Goal: Task Accomplishment & Management: Contribute content

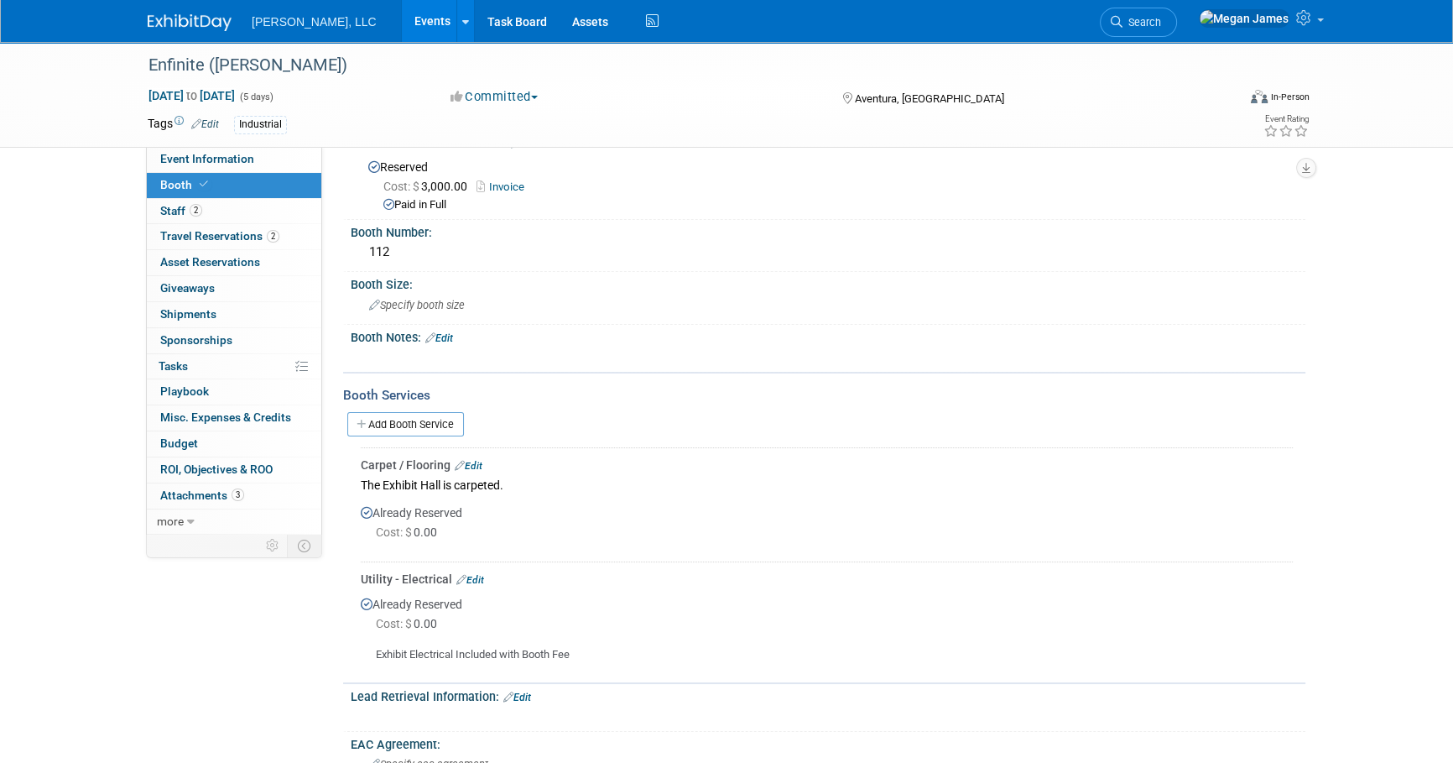
click at [402, 24] on link "Events" at bounding box center [432, 21] width 61 height 42
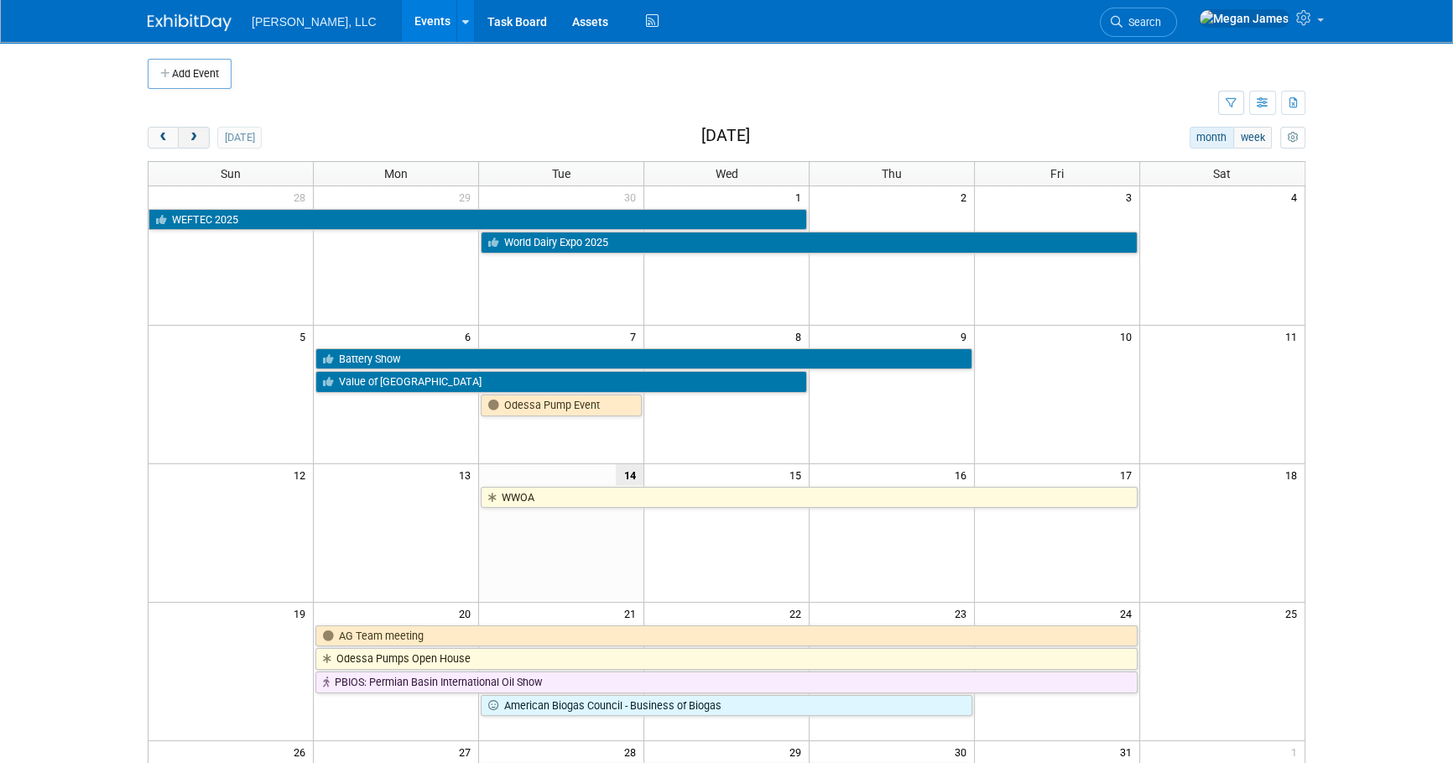
click at [202, 140] on button "next" at bounding box center [193, 138] width 31 height 22
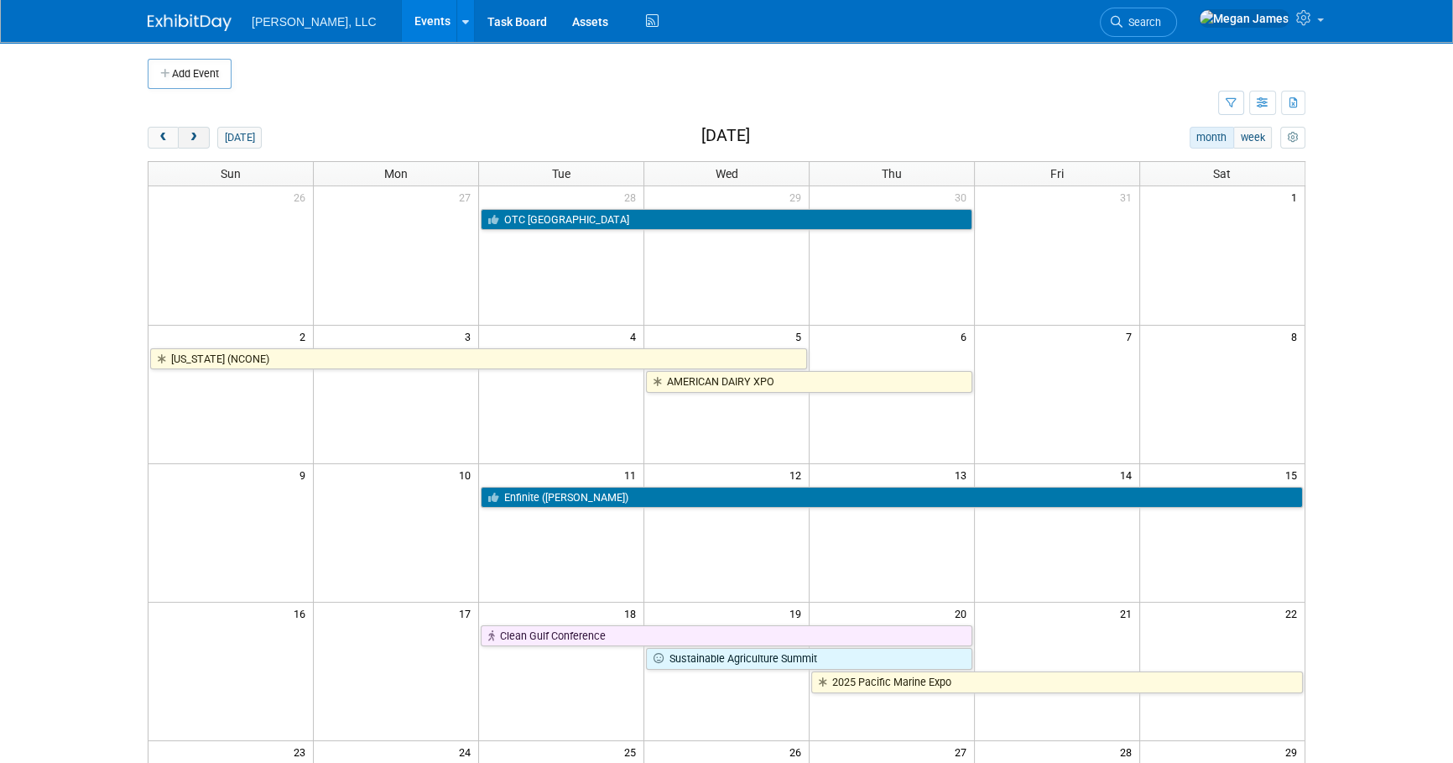
click at [202, 140] on button "next" at bounding box center [193, 138] width 31 height 22
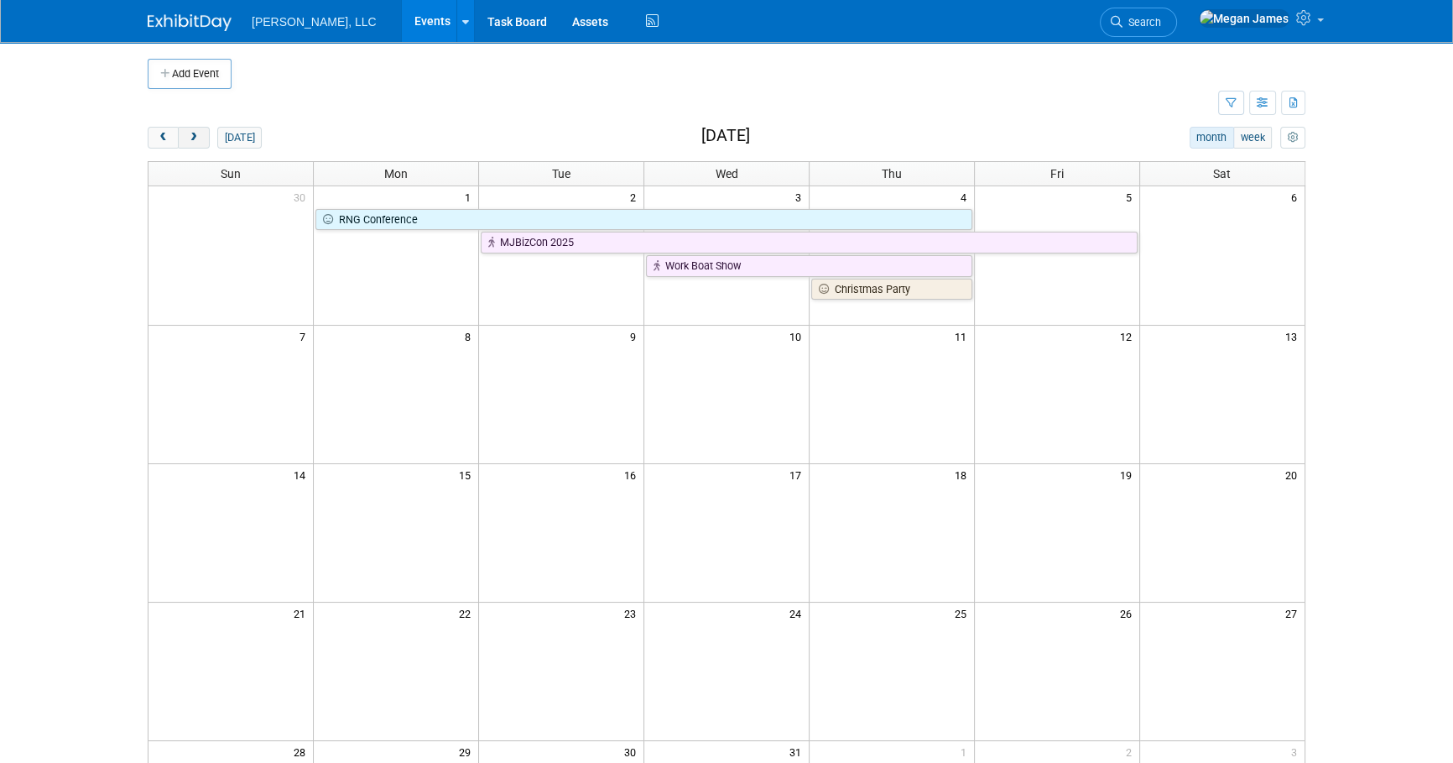
click at [202, 140] on button "next" at bounding box center [193, 138] width 31 height 22
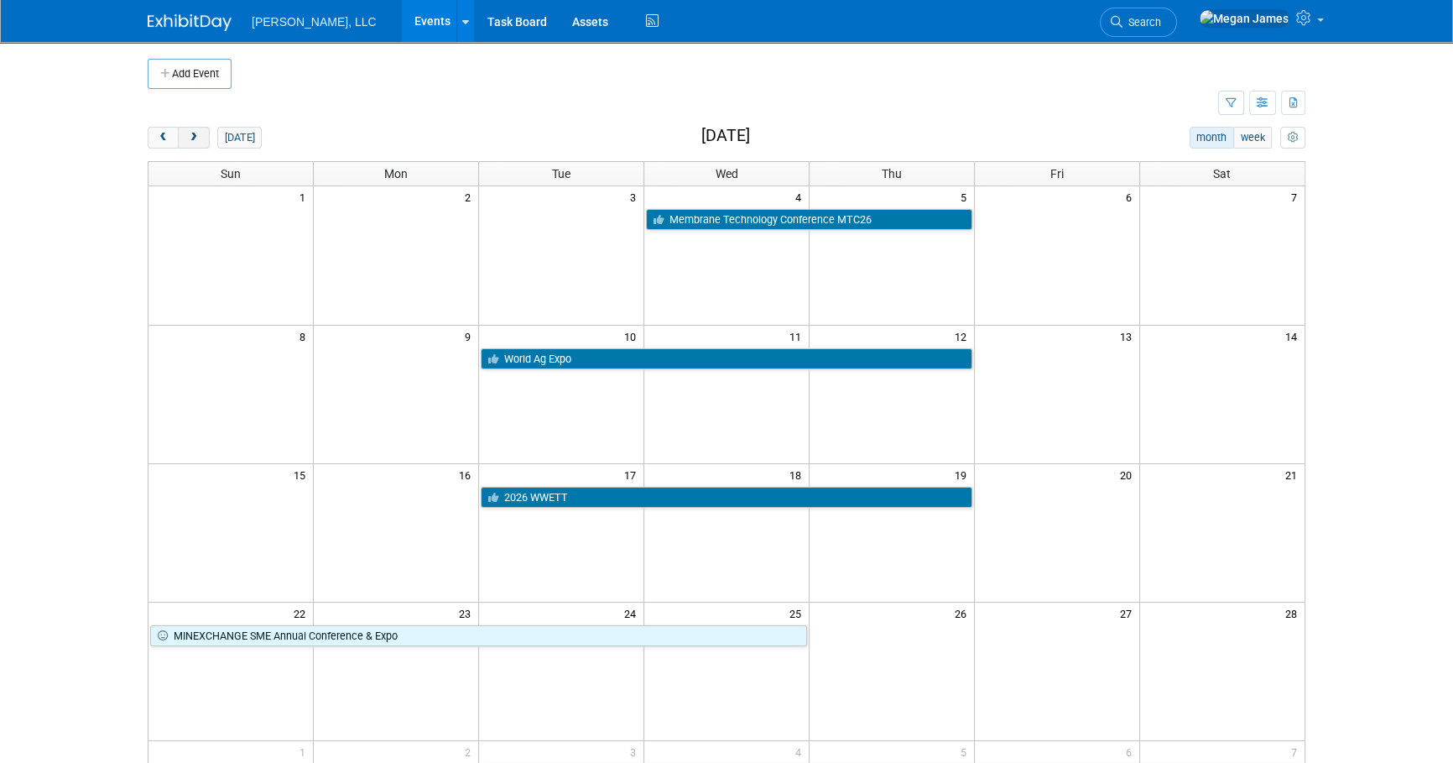
click at [202, 140] on button "next" at bounding box center [193, 138] width 31 height 22
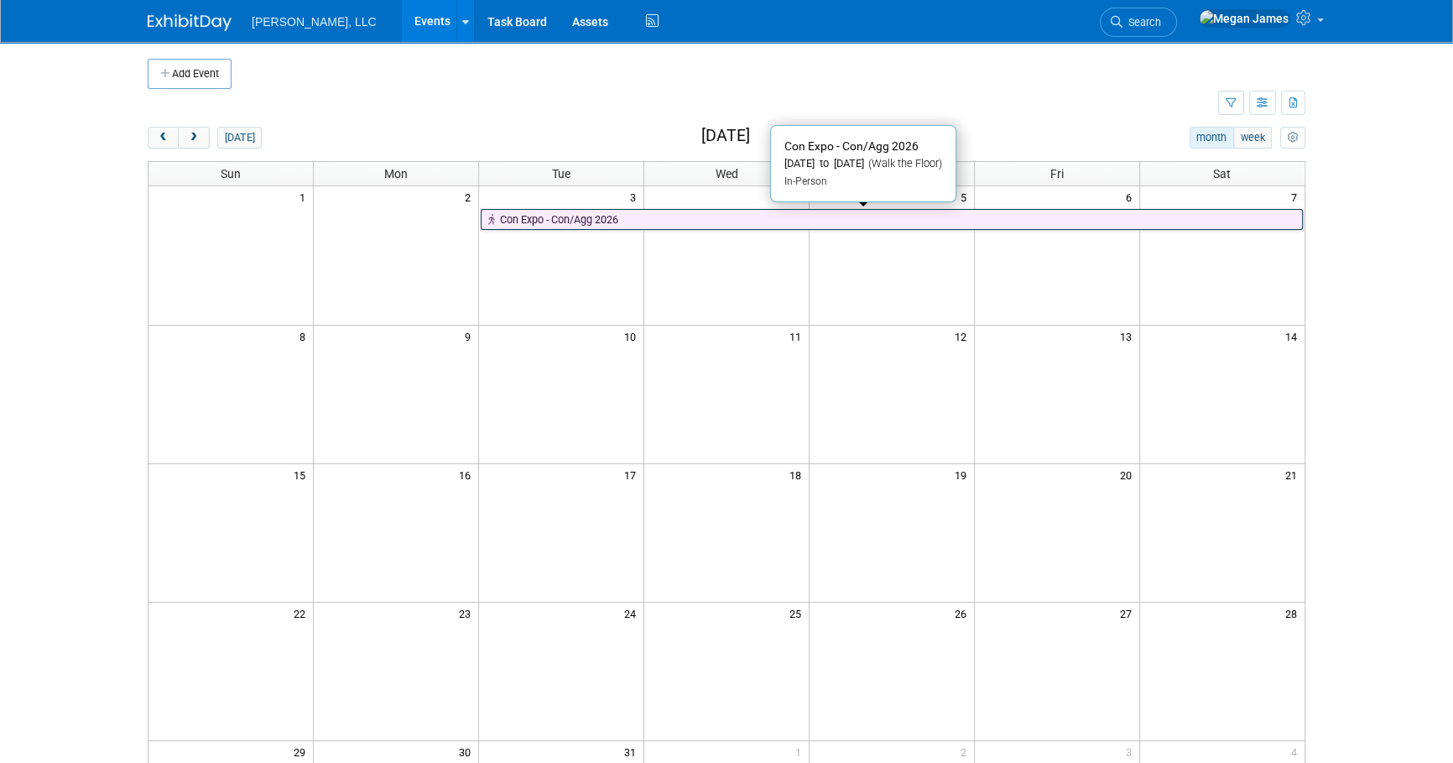
click at [566, 216] on link "Con Expo - Con/Agg 2026" at bounding box center [892, 220] width 822 height 22
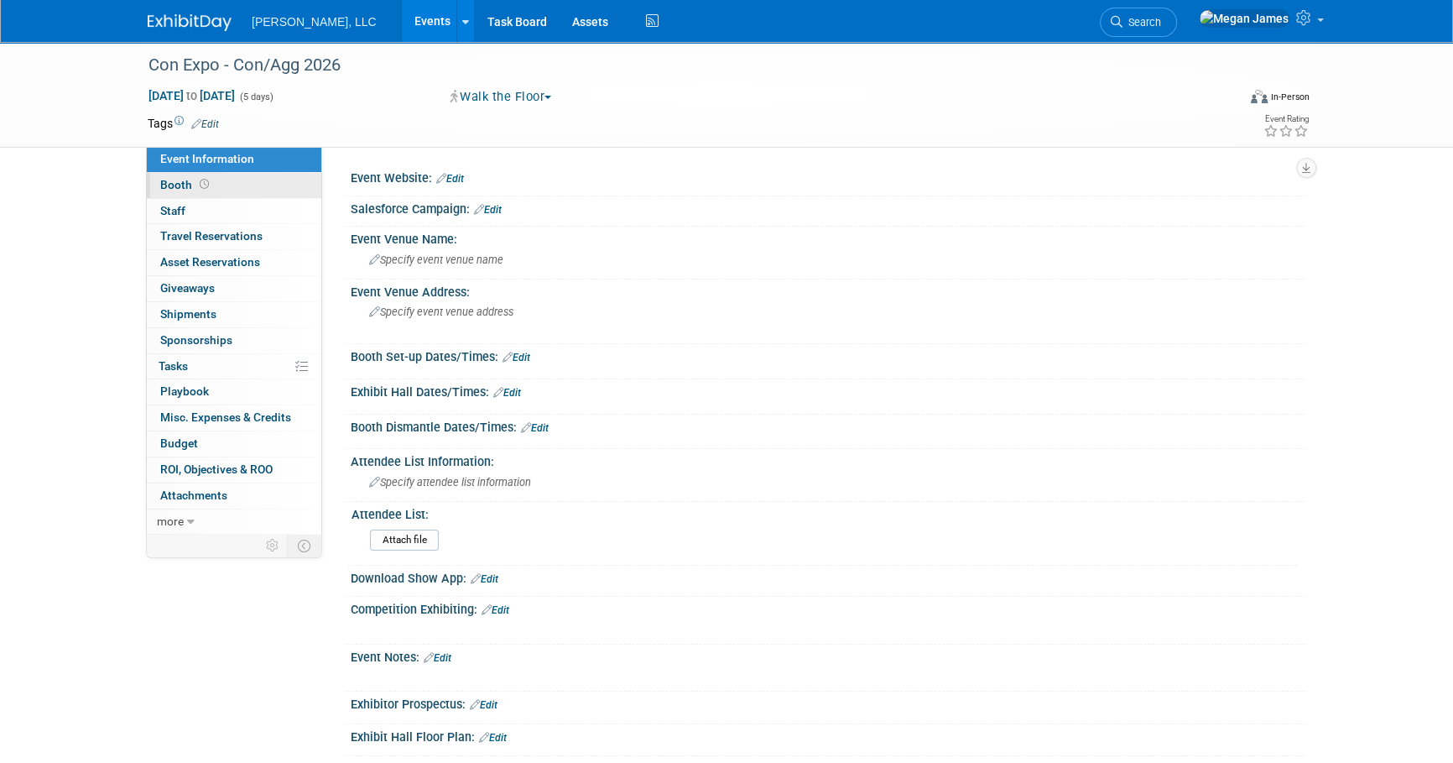
click at [295, 183] on link "Booth" at bounding box center [234, 185] width 174 height 25
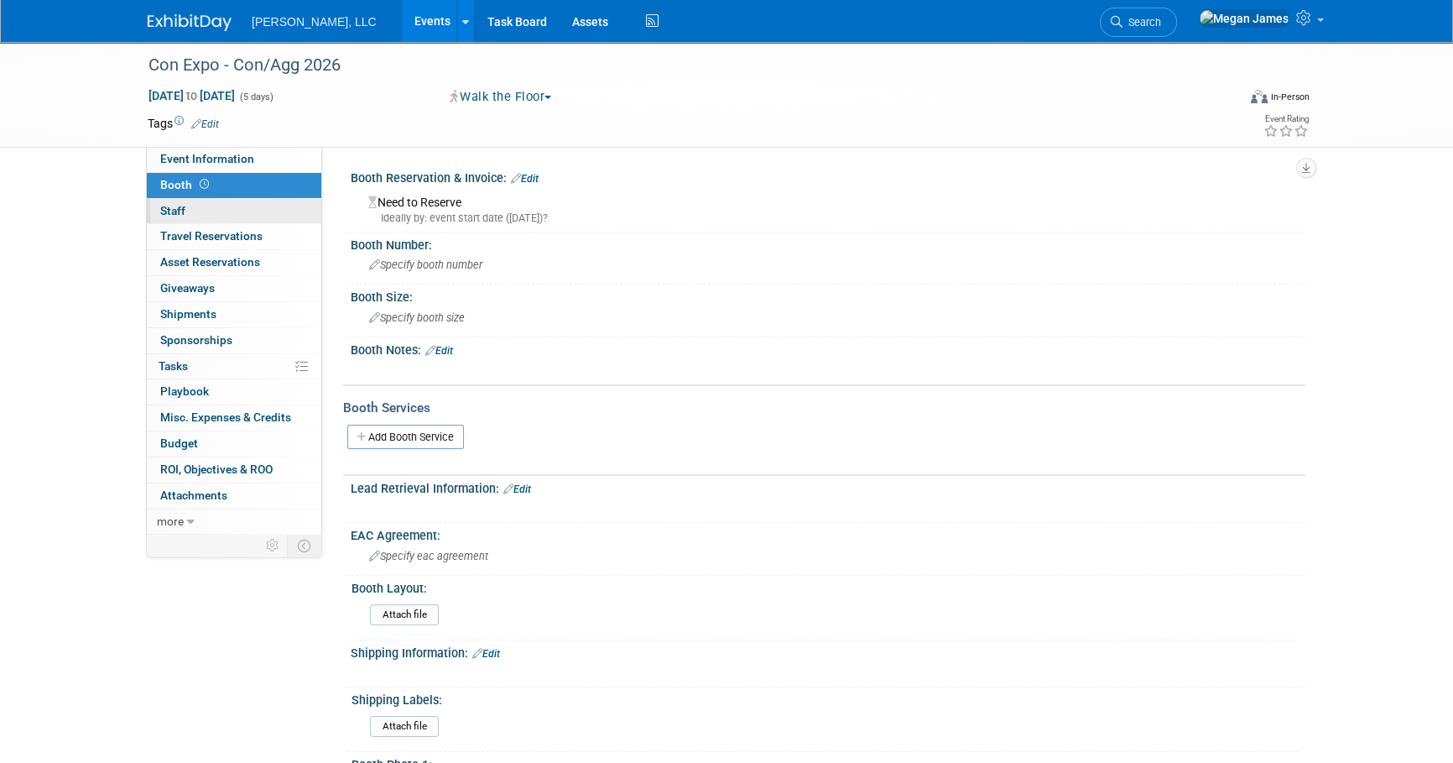
click at [244, 214] on link "0 Staff 0" at bounding box center [234, 211] width 174 height 25
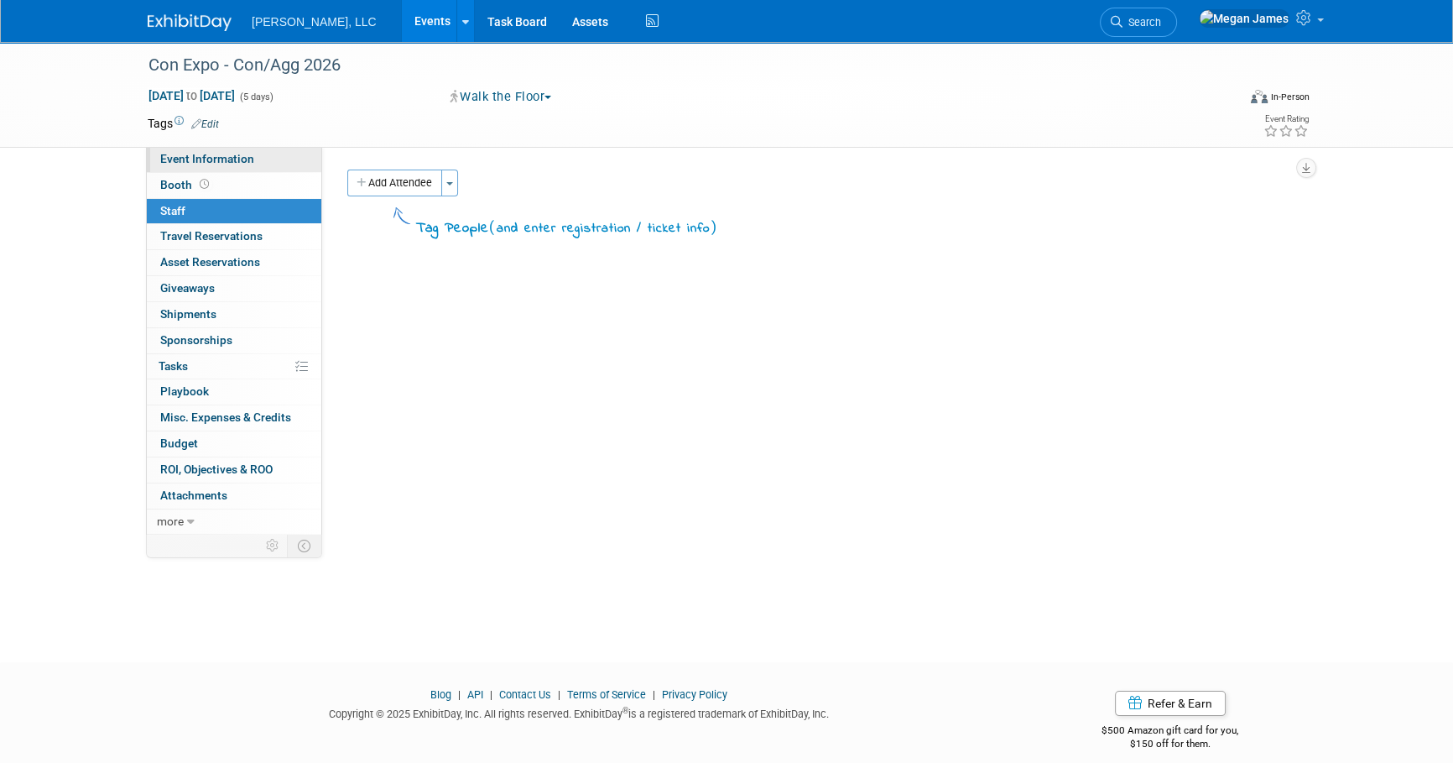
click at [271, 159] on link "Event Information" at bounding box center [234, 159] width 174 height 25
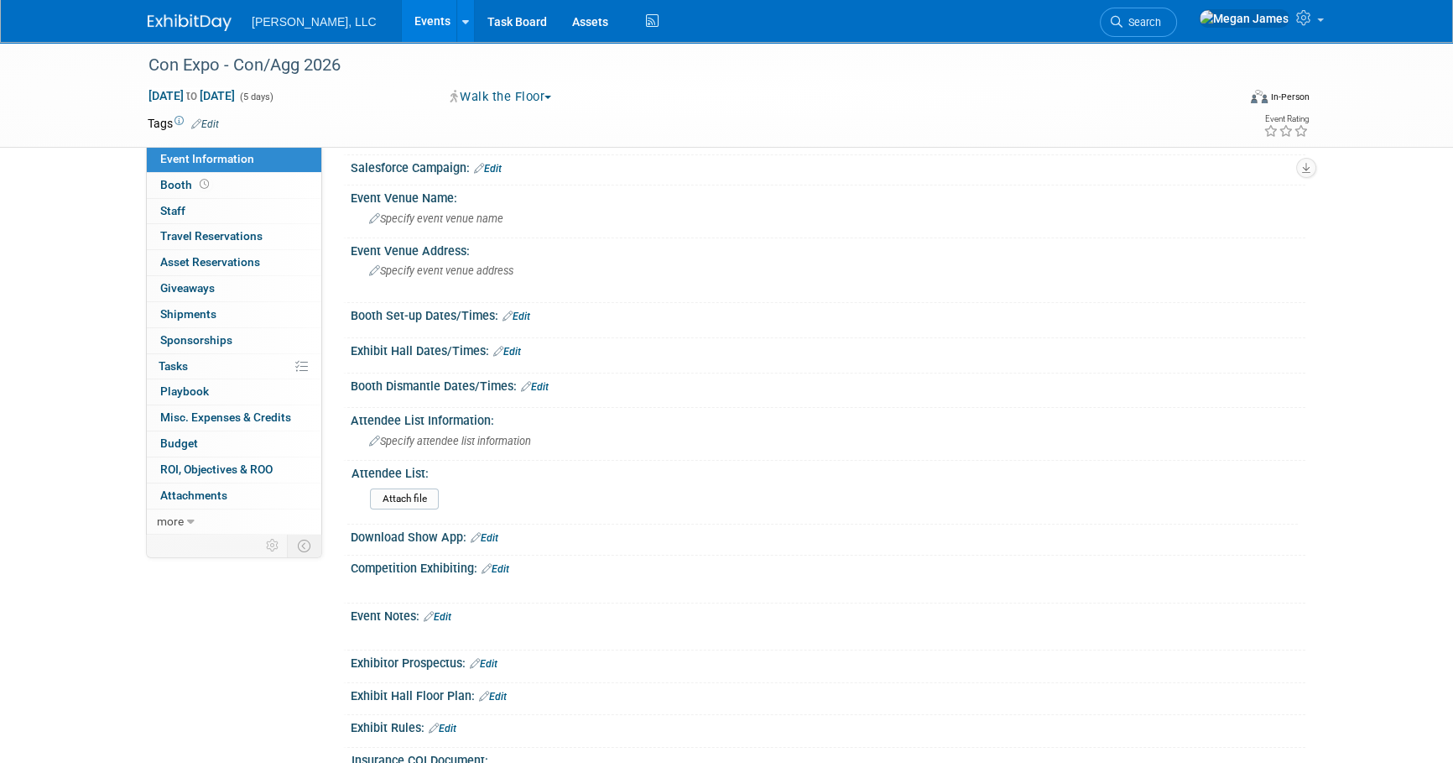
scroll to position [75, 0]
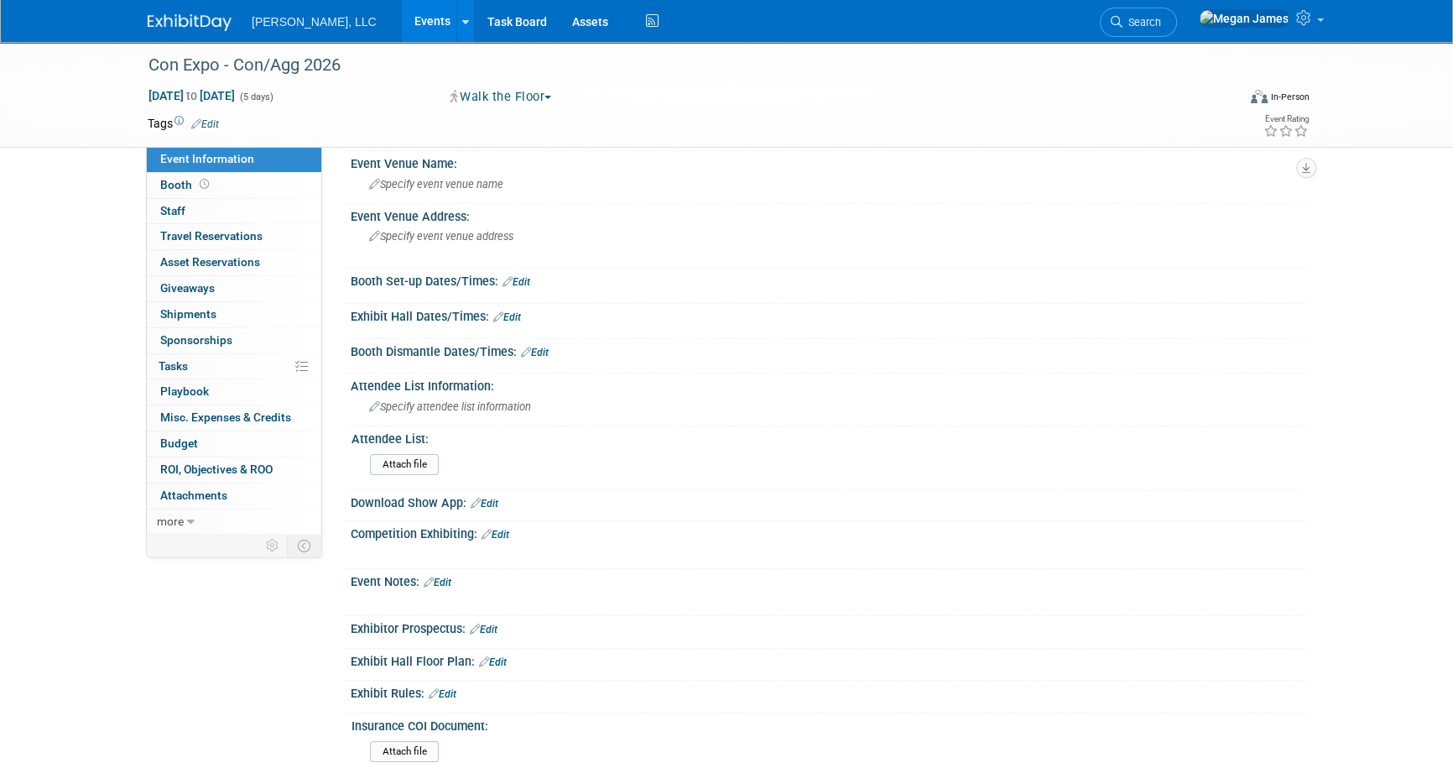
click at [402, 16] on link "Events" at bounding box center [432, 21] width 61 height 42
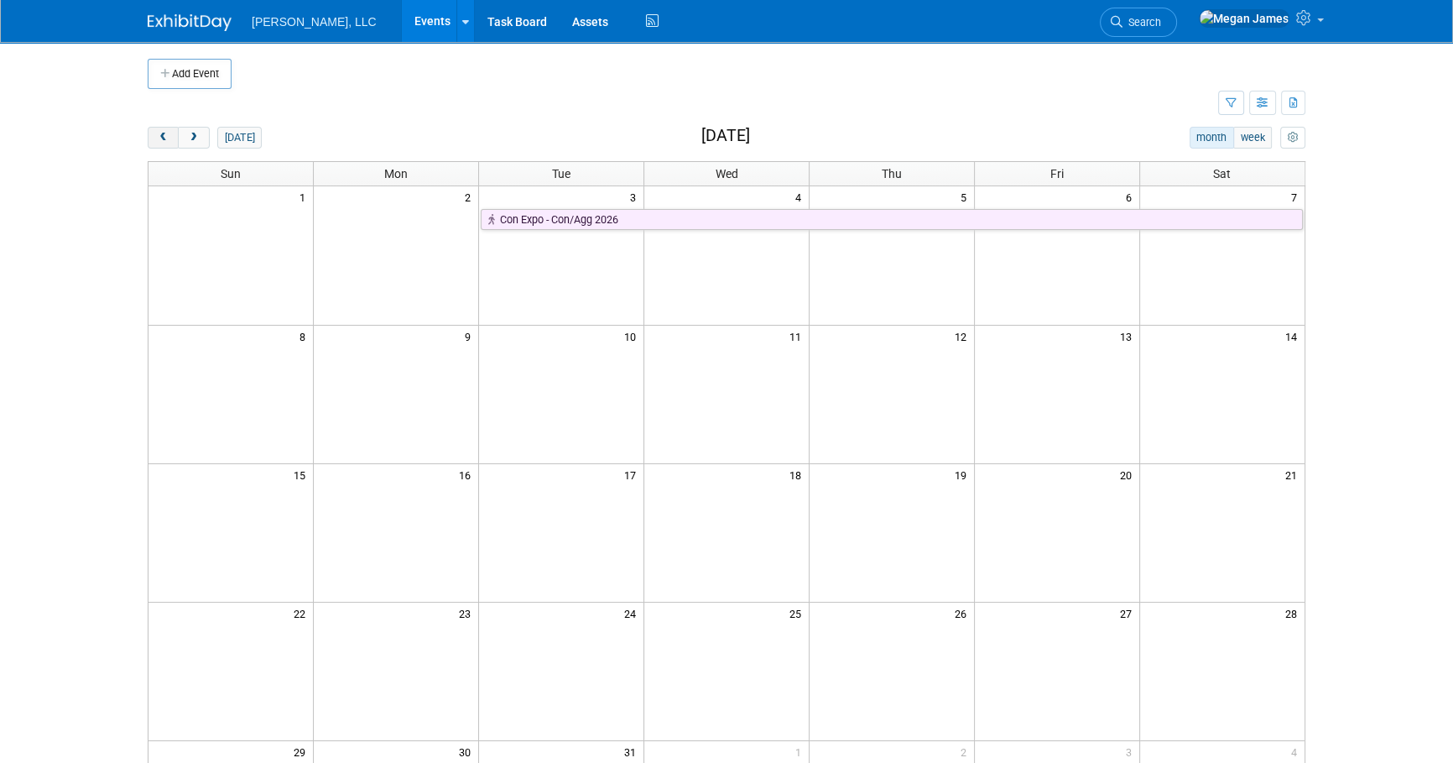
click at [163, 143] on button "prev" at bounding box center [163, 138] width 31 height 22
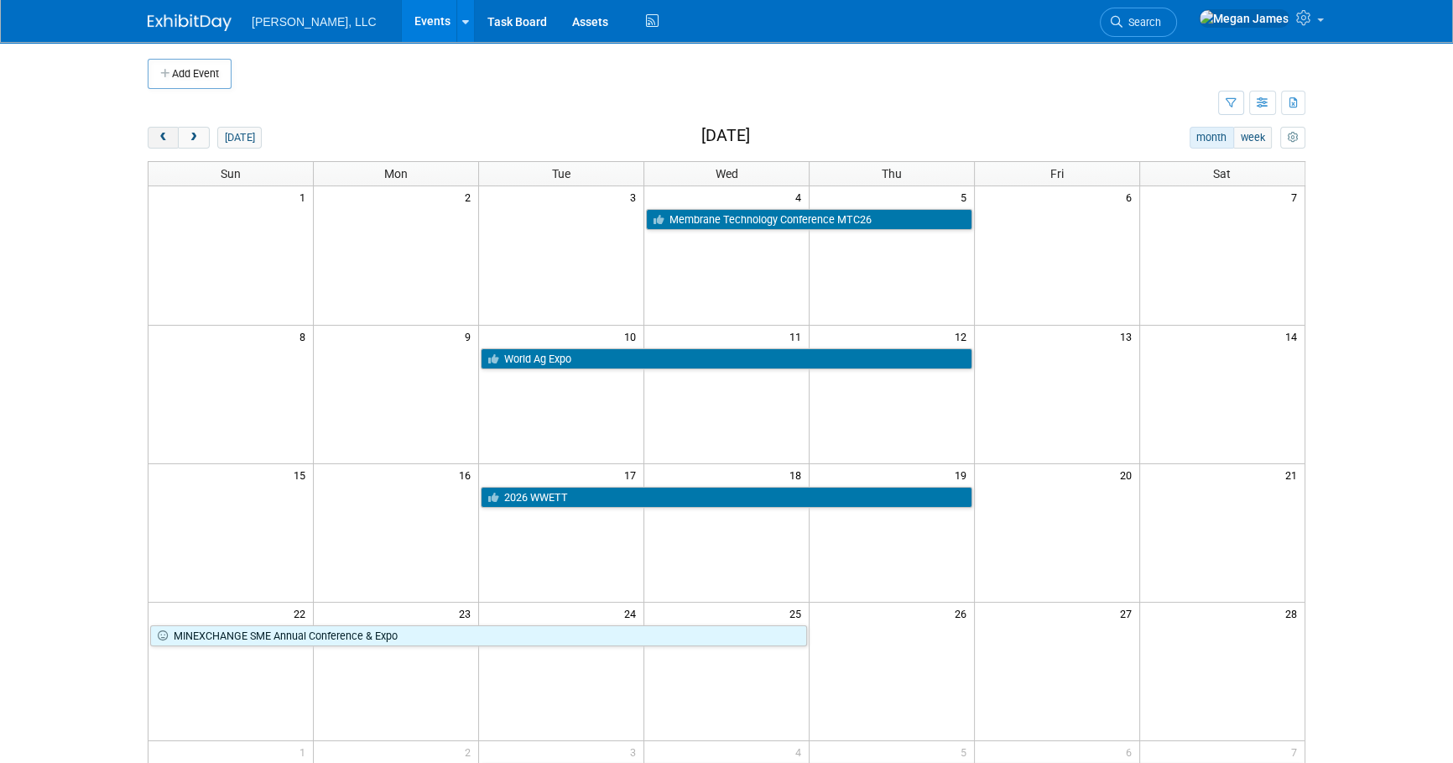
click at [164, 138] on span "prev" at bounding box center [163, 138] width 13 height 11
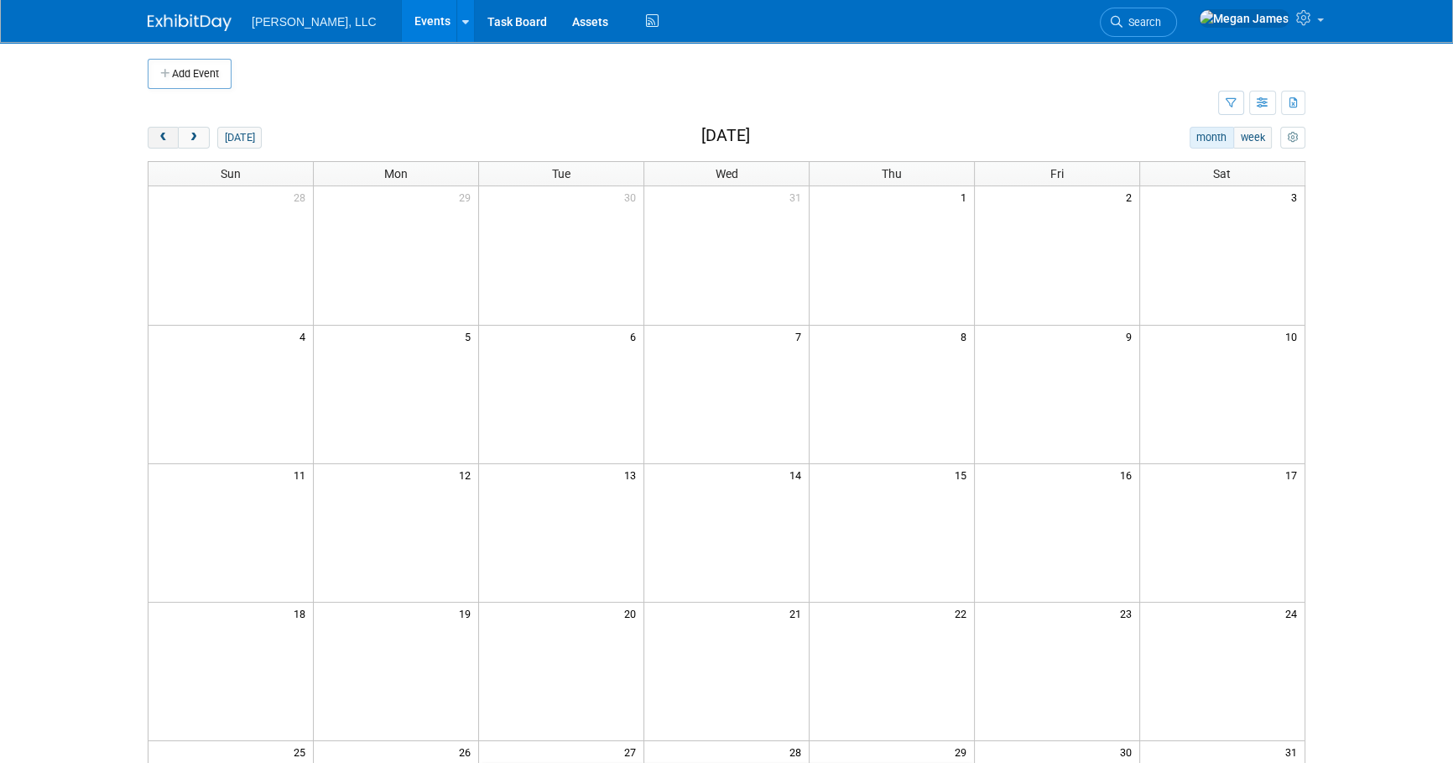
click at [164, 138] on span "prev" at bounding box center [163, 138] width 13 height 11
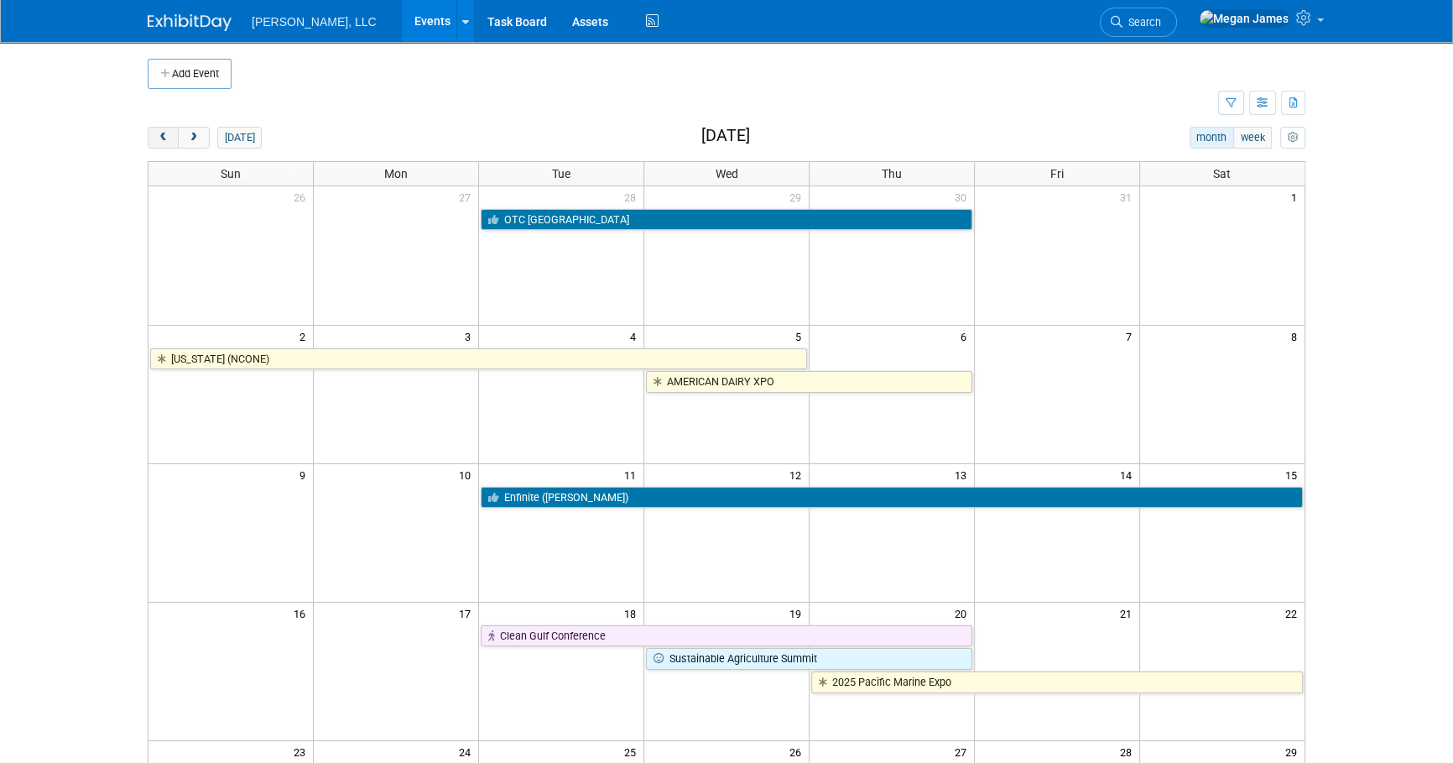
click at [164, 138] on span "prev" at bounding box center [163, 138] width 13 height 11
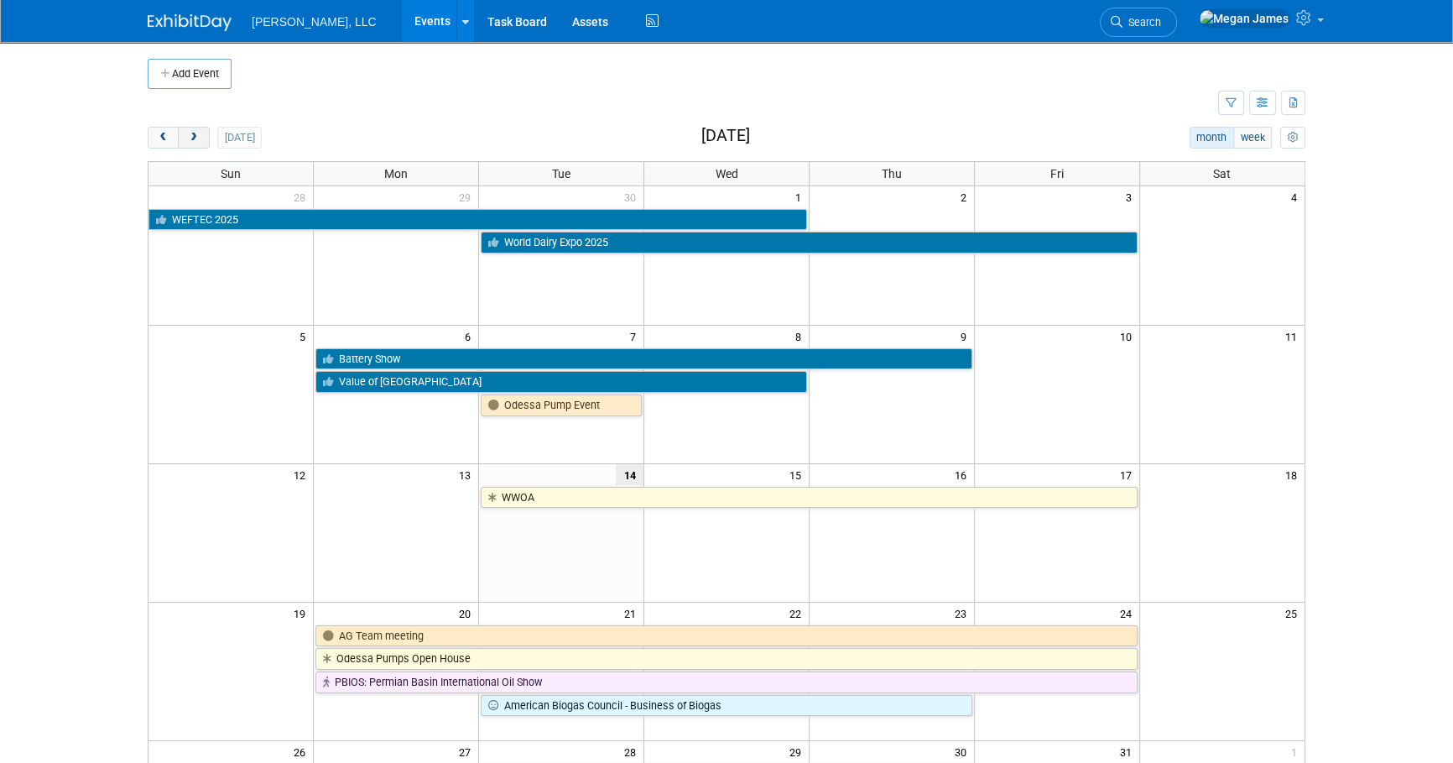
click at [201, 143] on button "next" at bounding box center [193, 138] width 31 height 22
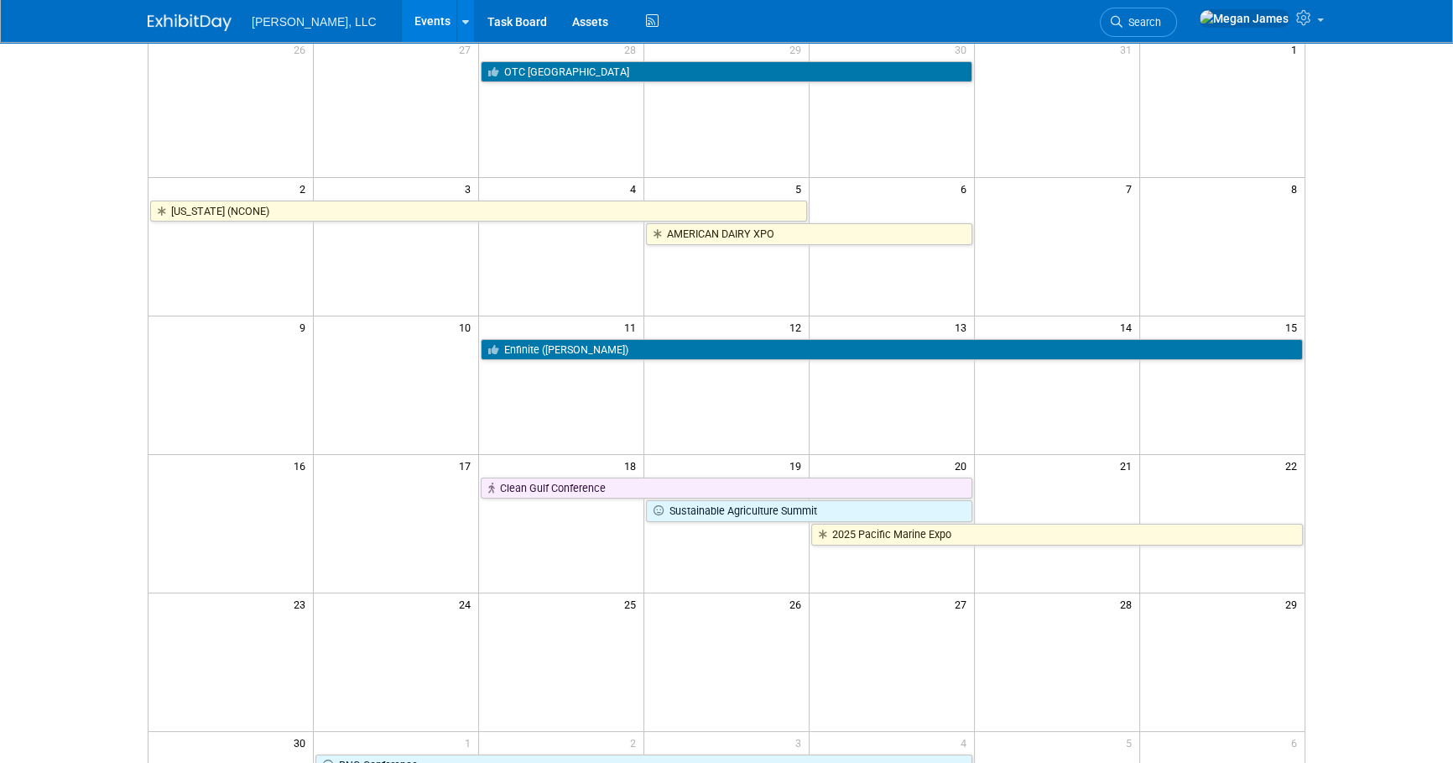
scroll to position [75, 0]
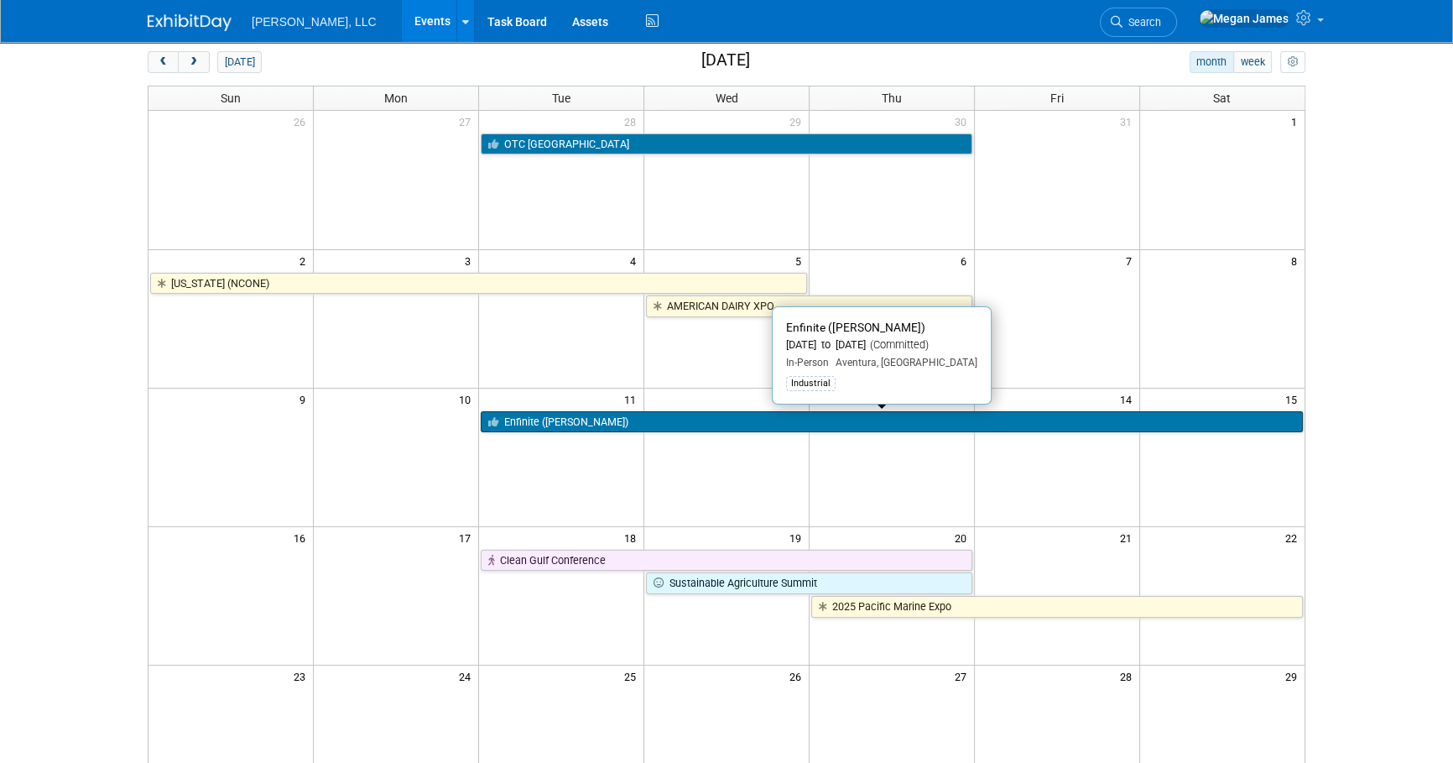
click at [682, 421] on link "Enfinite ([PERSON_NAME])" at bounding box center [892, 422] width 822 height 22
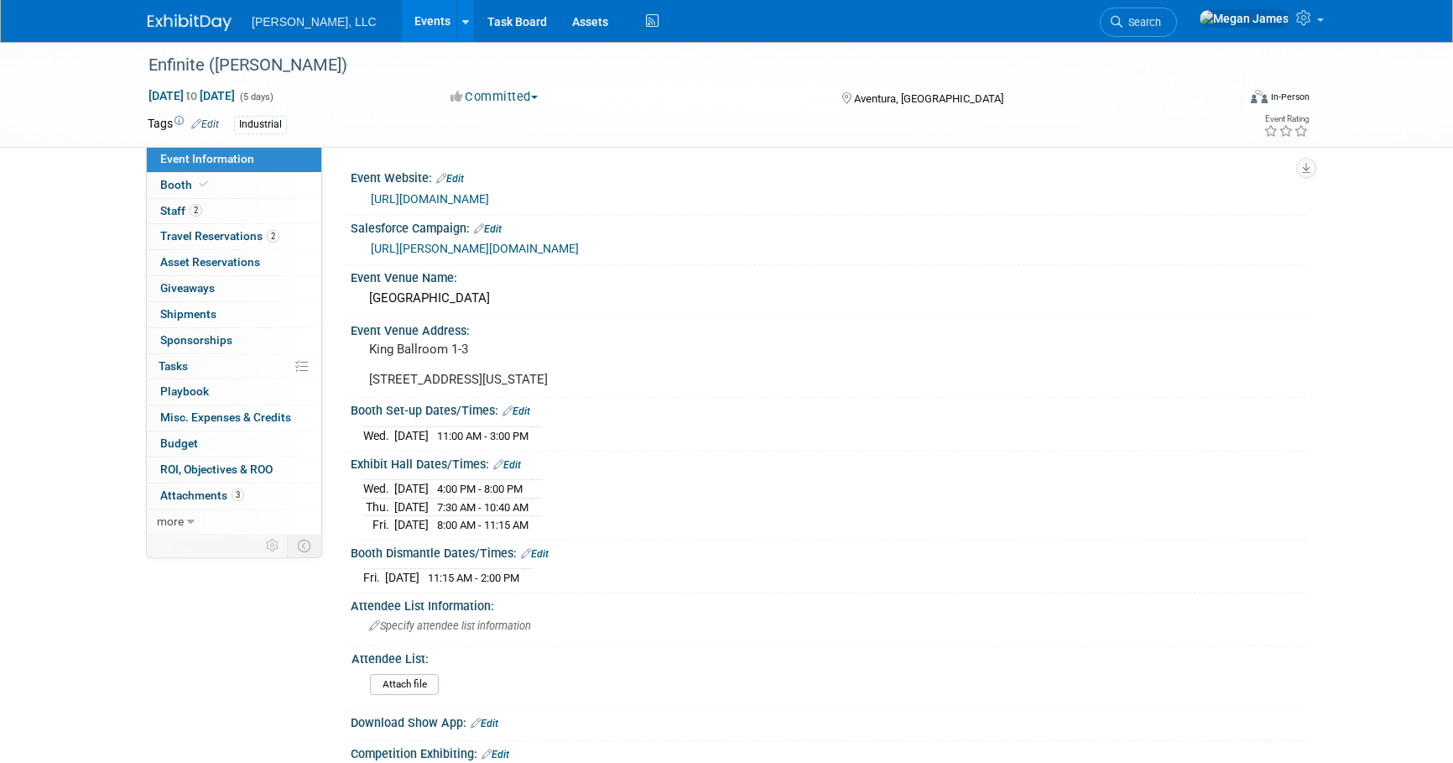
select select "Industrial"
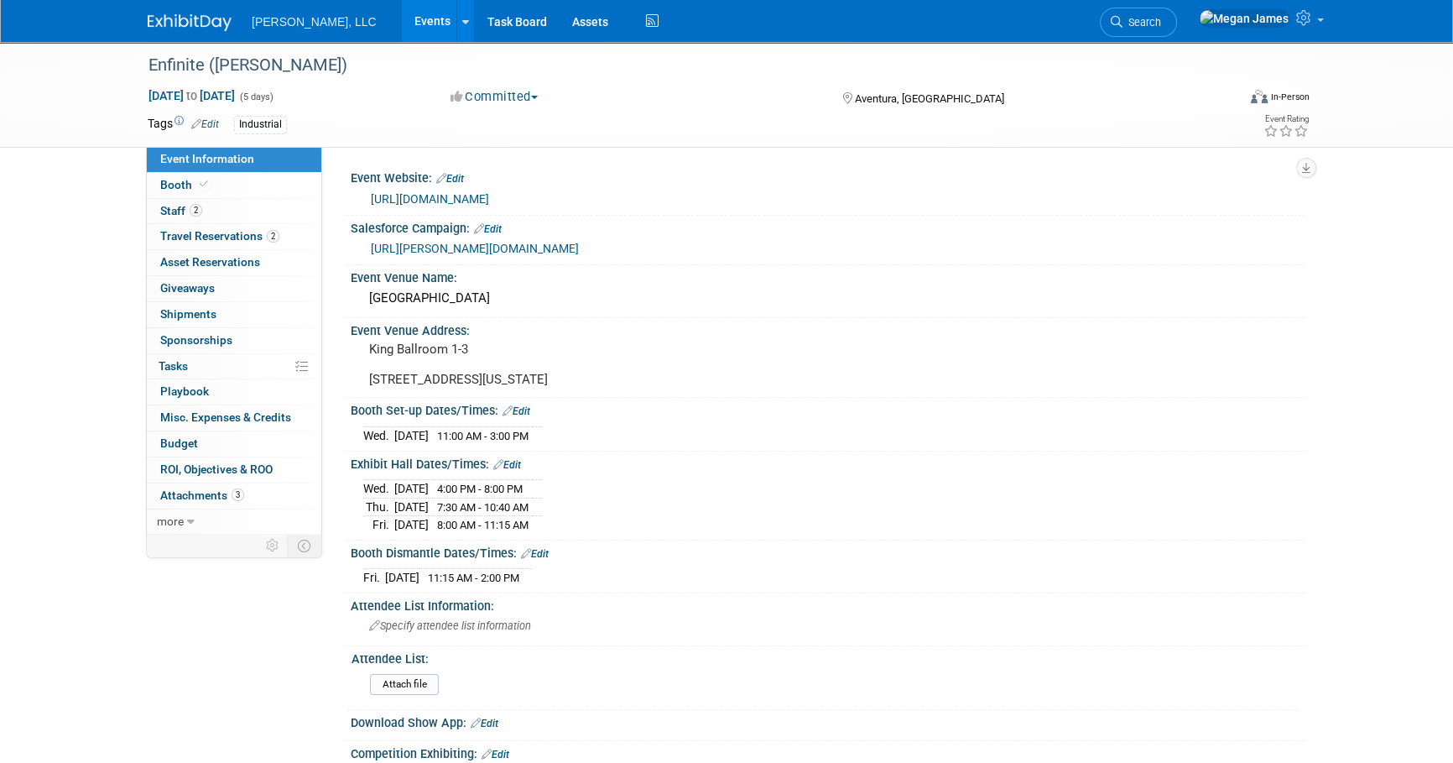
click at [133, 489] on div "Enfinite ([PERSON_NAME]) [DATE] to [DATE] (5 days) [DATE] to [DATE] Committed C…" at bounding box center [726, 561] width 1453 height 1039
click at [98, 471] on div "Enfinite ([PERSON_NAME]) [DATE] to [DATE] (5 days) [DATE] to [DATE] Committed C…" at bounding box center [726, 561] width 1453 height 1039
click at [263, 237] on span "Travel Reservations 2" at bounding box center [219, 235] width 119 height 13
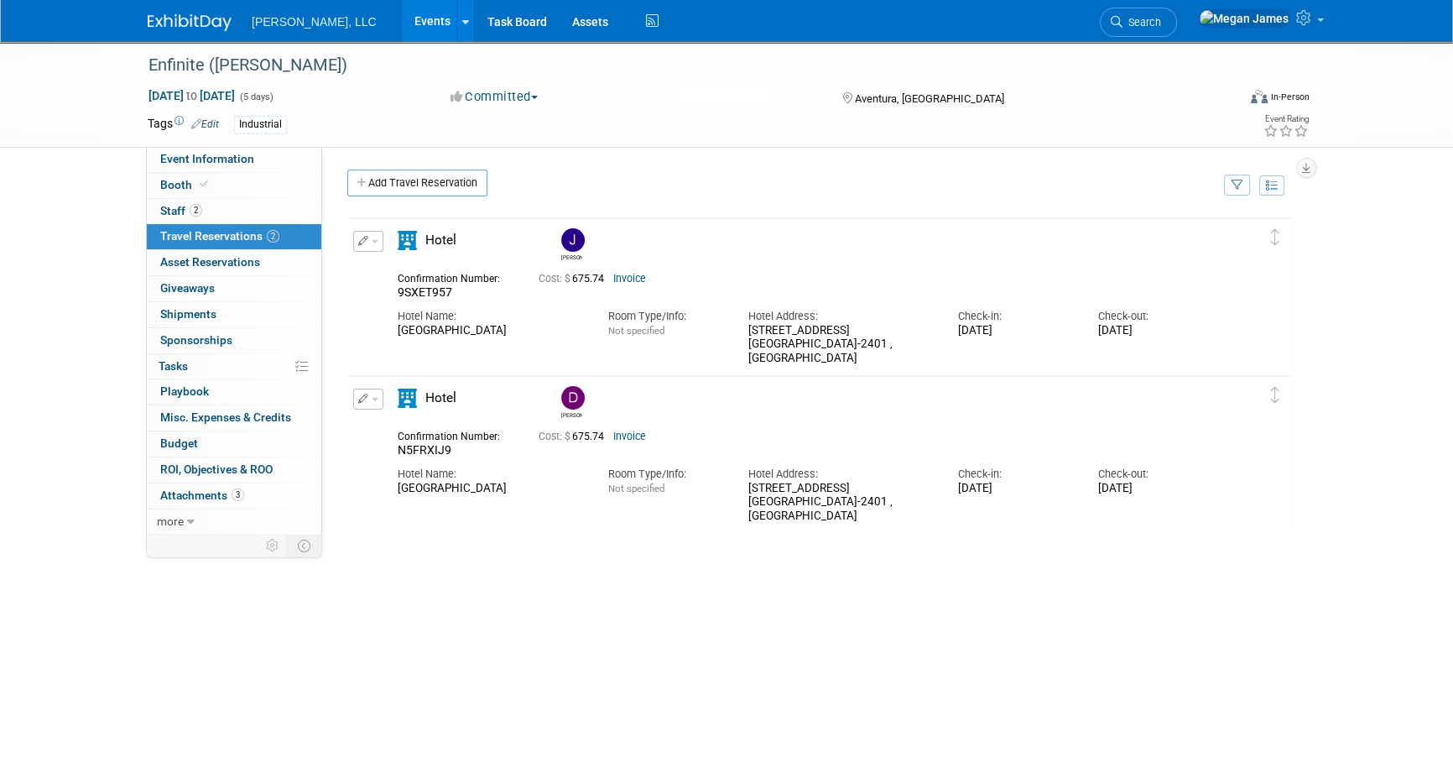
click at [1372, 612] on div "Enfinite ([PERSON_NAME]) [DATE] to [DATE] (5 days) [DATE] to [DATE] Committed C…" at bounding box center [726, 398] width 1453 height 712
click at [1381, 595] on div "Enfinite ([PERSON_NAME]) [DATE] to [DATE] (5 days) [DATE] to [DATE] Committed C…" at bounding box center [726, 398] width 1453 height 712
drag, startPoint x: 1242, startPoint y: 527, endPoint x: 347, endPoint y: 229, distance: 942.5
click at [347, 229] on div at bounding box center [819, 373] width 945 height 315
click at [1291, 408] on div "Delete Reservation Drew N5FRXIJ9 Cost: $ 675.74 Invoice Hotel Name:" at bounding box center [819, 451] width 945 height 157
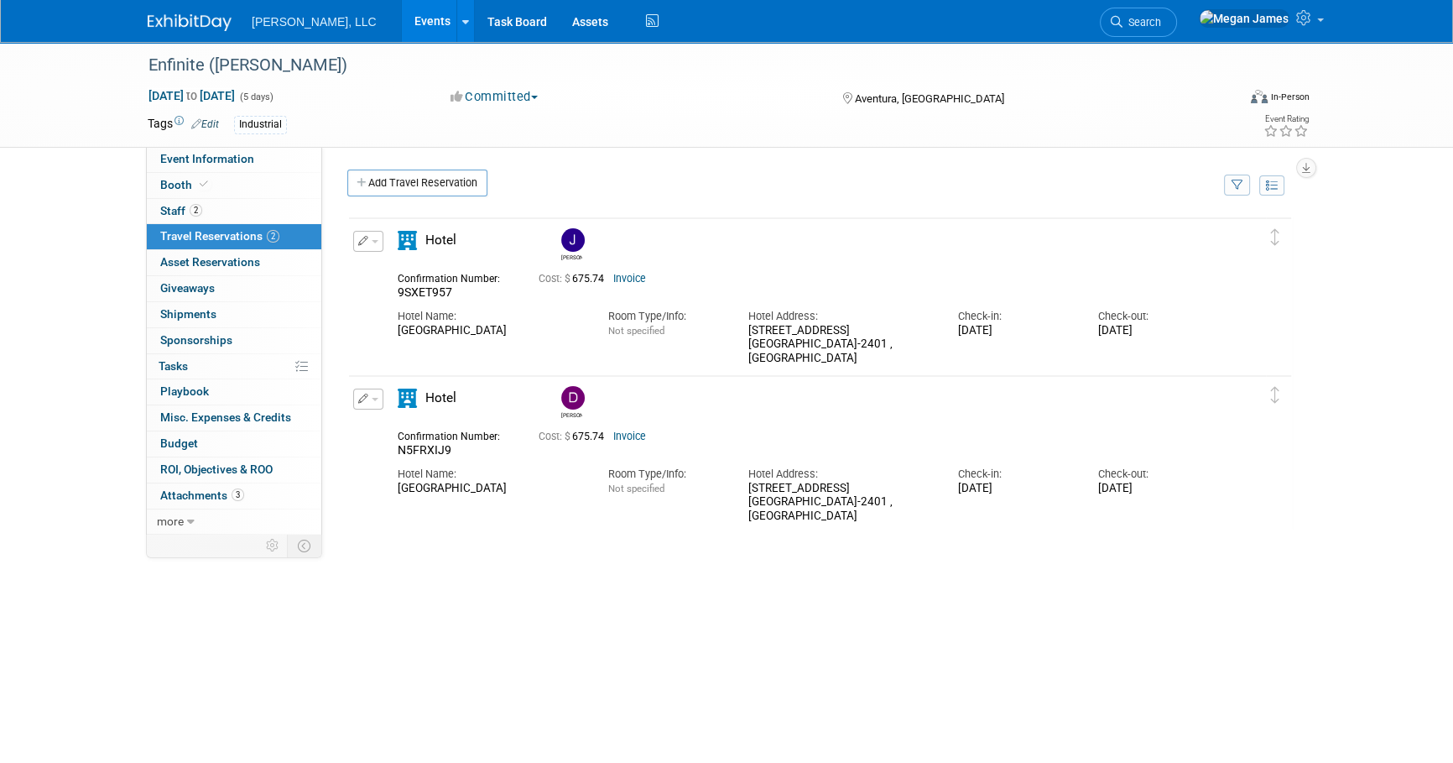
click at [1418, 490] on div "Enfinite ([PERSON_NAME]) [DATE] to [DATE] (5 days) [DATE] to [DATE] Committed C…" at bounding box center [726, 398] width 1453 height 712
click at [1370, 480] on div "Enfinite ([PERSON_NAME]) [DATE] to [DATE] (5 days) [DATE] to [DATE] Committed C…" at bounding box center [726, 398] width 1453 height 712
click at [1370, 480] on div "Enfinite (NORA) Nov 11, 2025 to Nov 15, 2025 (5 days) Nov 11, 2025 to Nov 15, 2…" at bounding box center [726, 398] width 1453 height 712
click at [1414, 413] on div "Enfinite (NORA) Nov 11, 2025 to Nov 15, 2025 (5 days) Nov 11, 2025 to Nov 15, 2…" at bounding box center [726, 398] width 1453 height 712
click at [1371, 396] on div "Enfinite (NORA) Nov 11, 2025 to Nov 15, 2025 (5 days) Nov 11, 2025 to Nov 15, 2…" at bounding box center [726, 398] width 1453 height 712
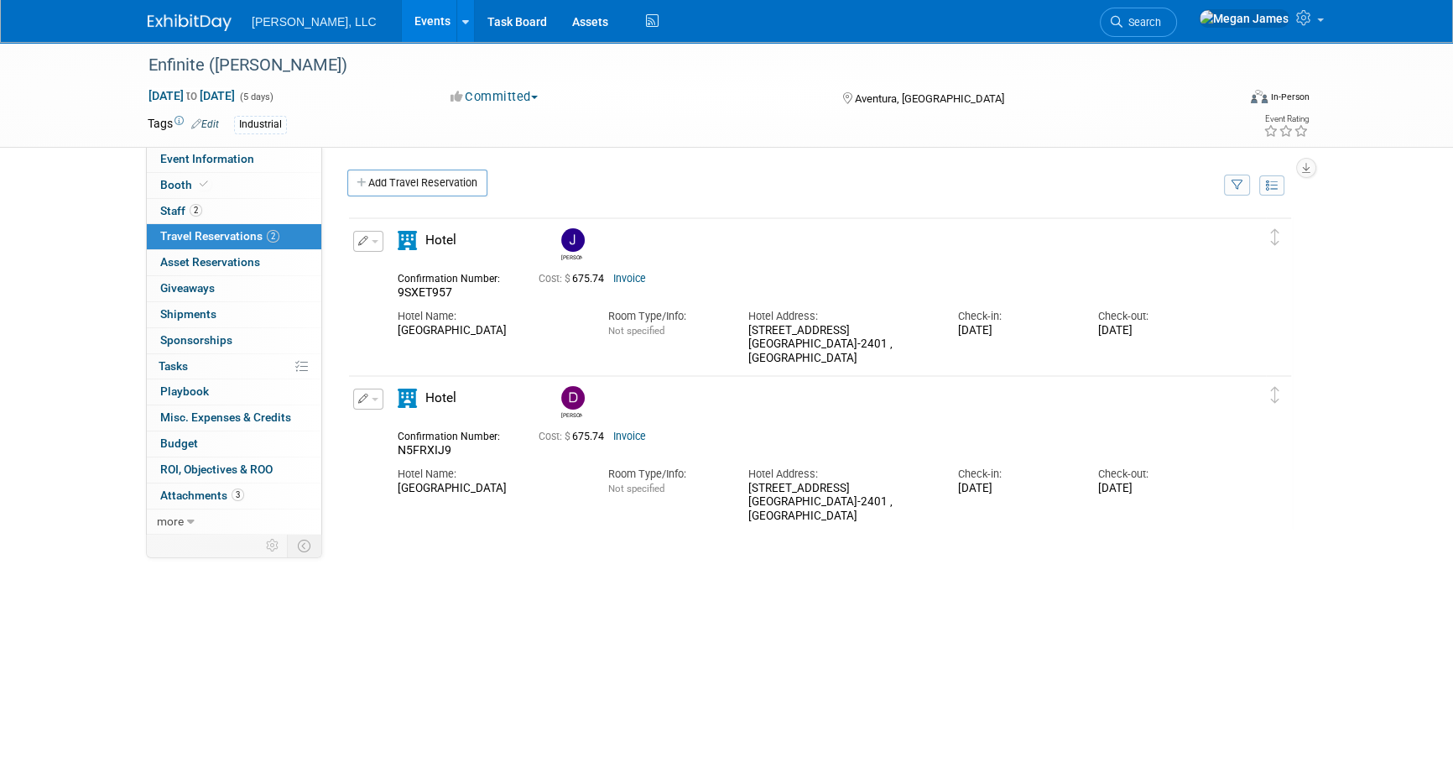
click at [1376, 388] on div "Enfinite (NORA) Nov 11, 2025 to Nov 15, 2025 (5 days) Nov 11, 2025 to Nov 15, 2…" at bounding box center [726, 398] width 1453 height 712
click at [1377, 351] on div "Enfinite (NORA) Nov 11, 2025 to Nov 15, 2025 (5 days) Nov 11, 2025 to Nov 15, 2…" at bounding box center [726, 398] width 1453 height 712
click at [1349, 380] on div "Enfinite (NORA) Nov 11, 2025 to Nov 15, 2025 (5 days) Nov 11, 2025 to Nov 15, 2…" at bounding box center [726, 398] width 1453 height 712
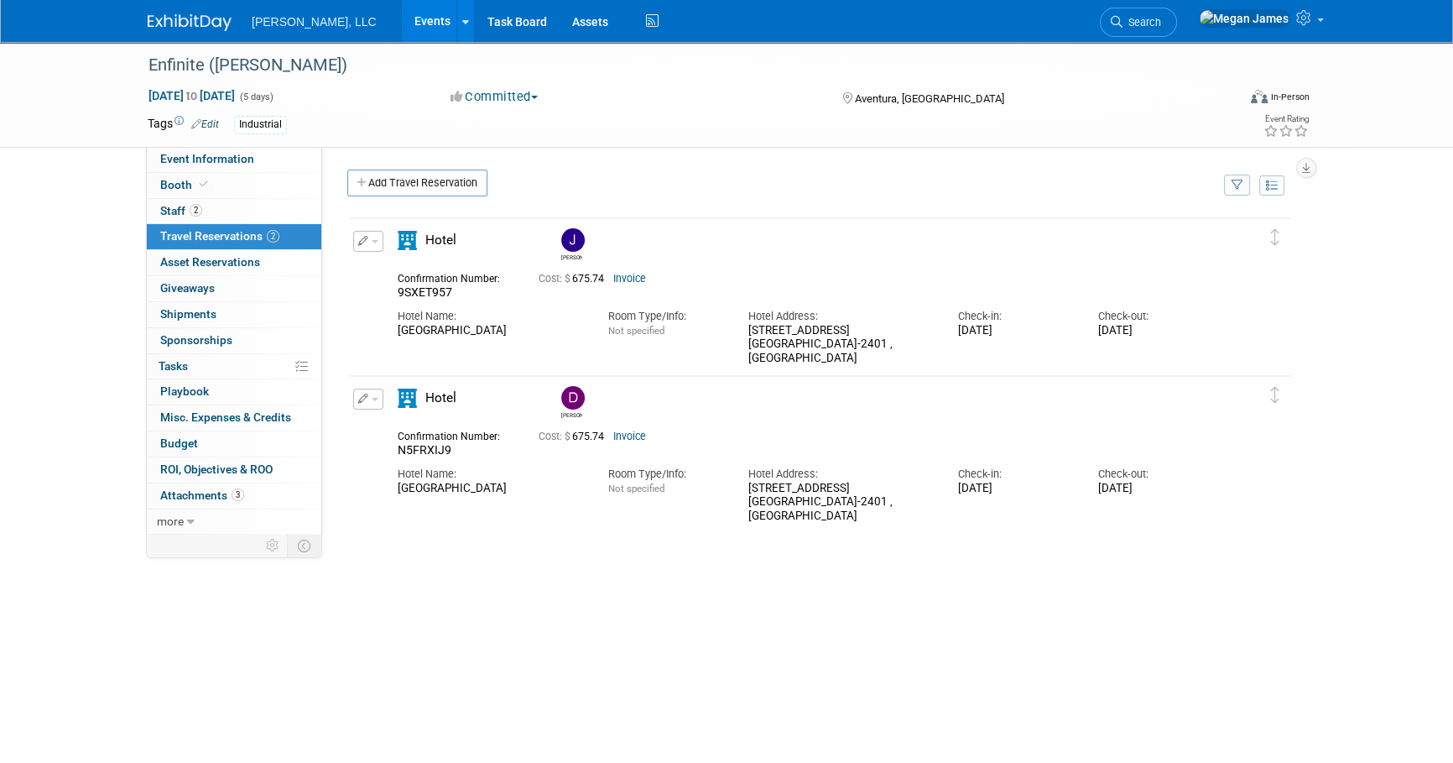
click at [1349, 374] on div "Enfinite (NORA) Nov 11, 2025 to Nov 15, 2025 (5 days) Nov 11, 2025 to Nov 15, 2…" at bounding box center [726, 398] width 1453 height 712
click at [248, 191] on link "Booth" at bounding box center [234, 185] width 174 height 25
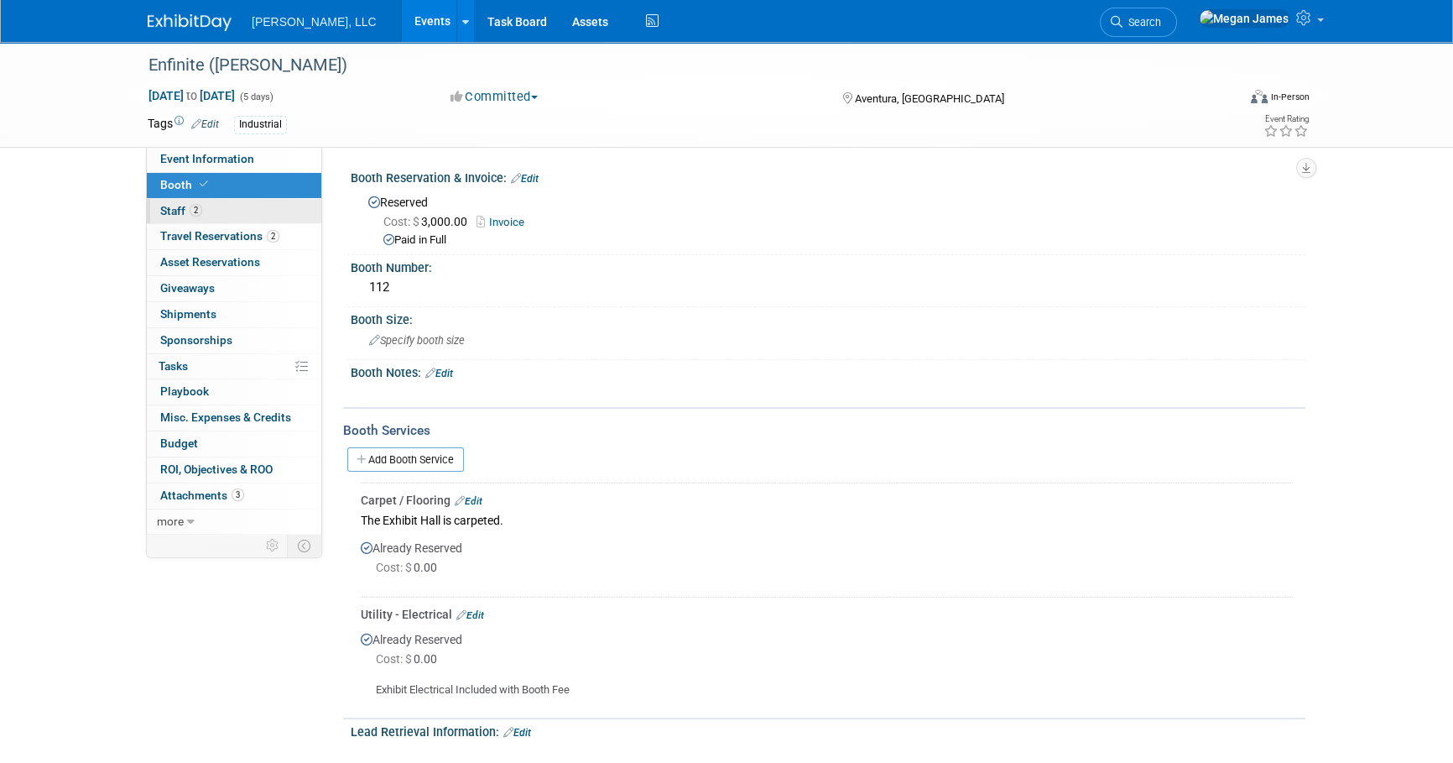
click at [255, 209] on link "2 Staff 2" at bounding box center [234, 211] width 174 height 25
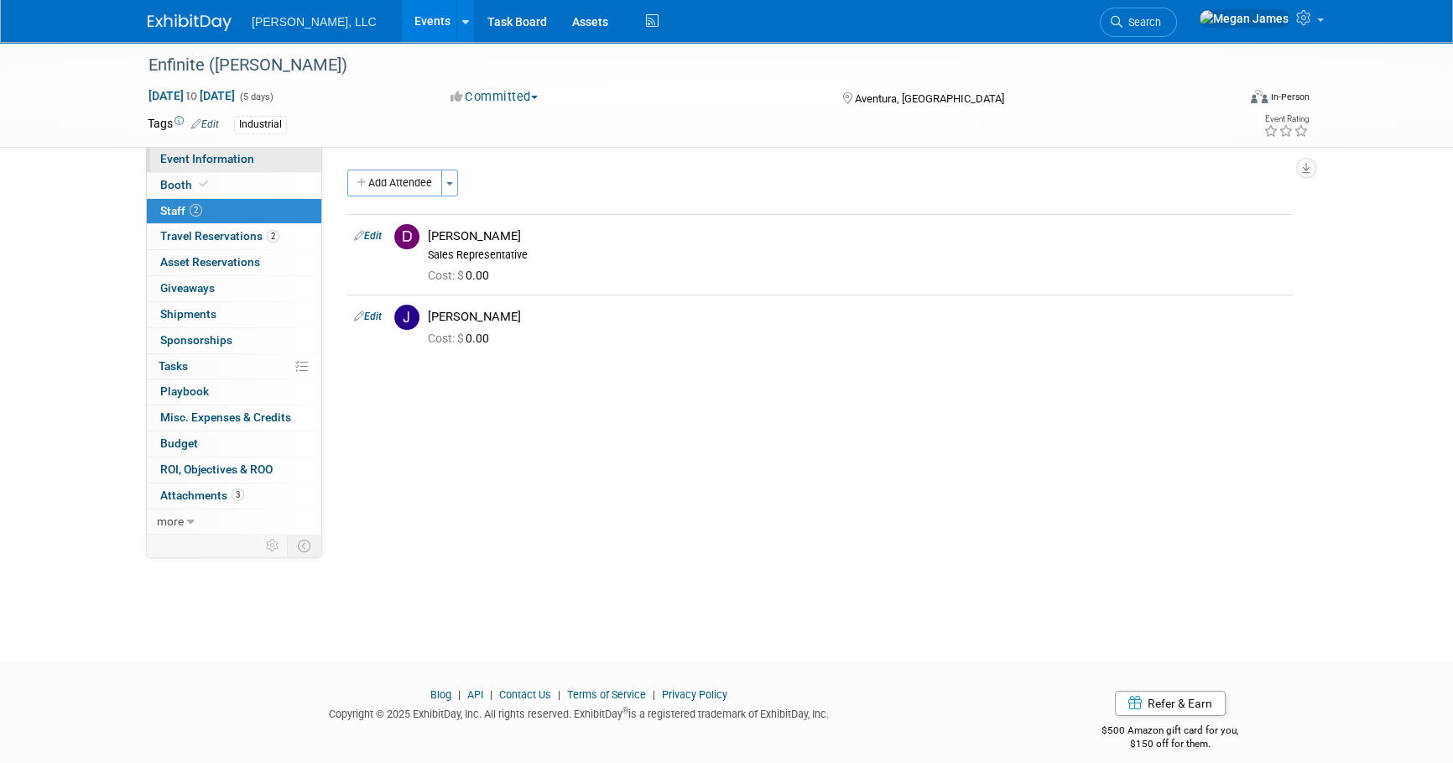
click at [259, 160] on link "Event Information" at bounding box center [234, 159] width 174 height 25
select select "Industrial"
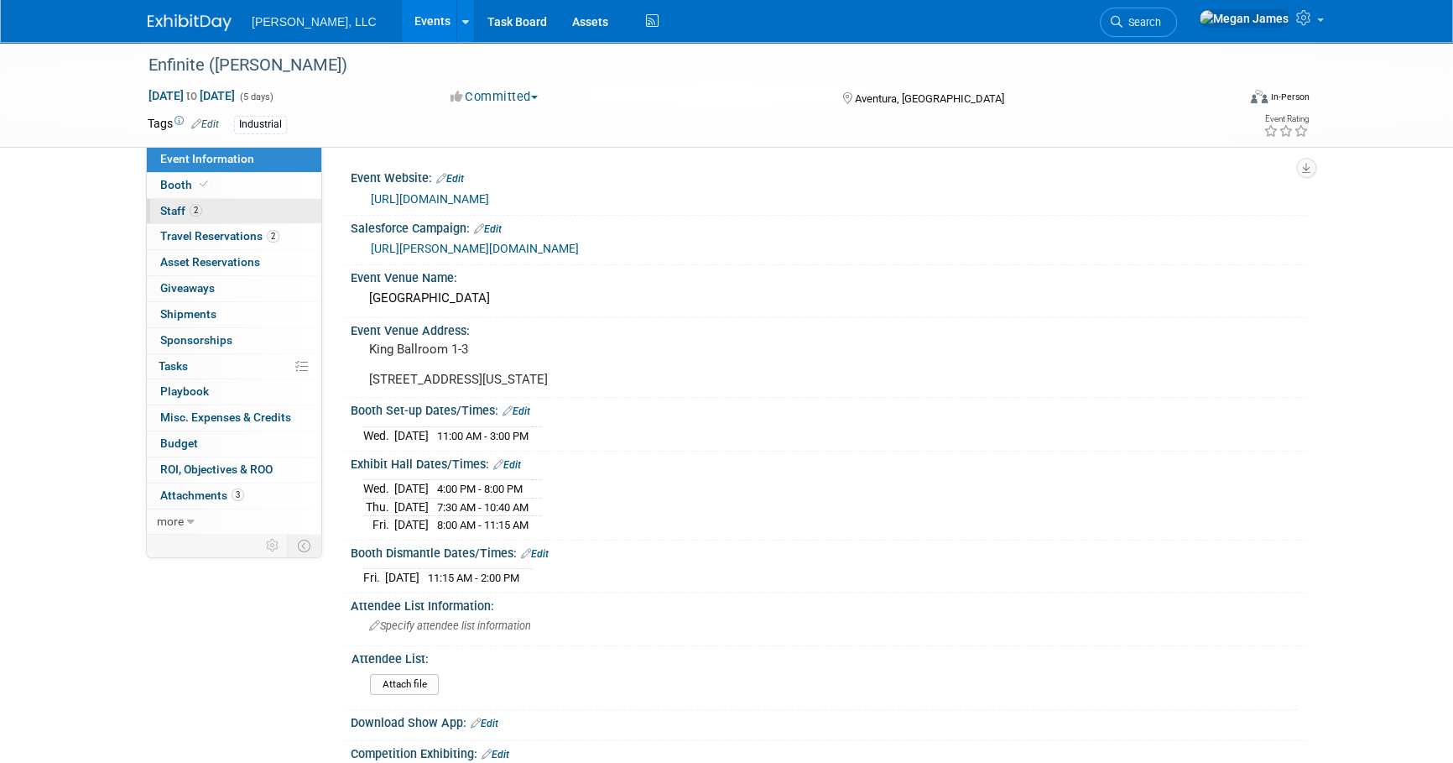
click at [273, 206] on link "2 Staff 2" at bounding box center [234, 211] width 174 height 25
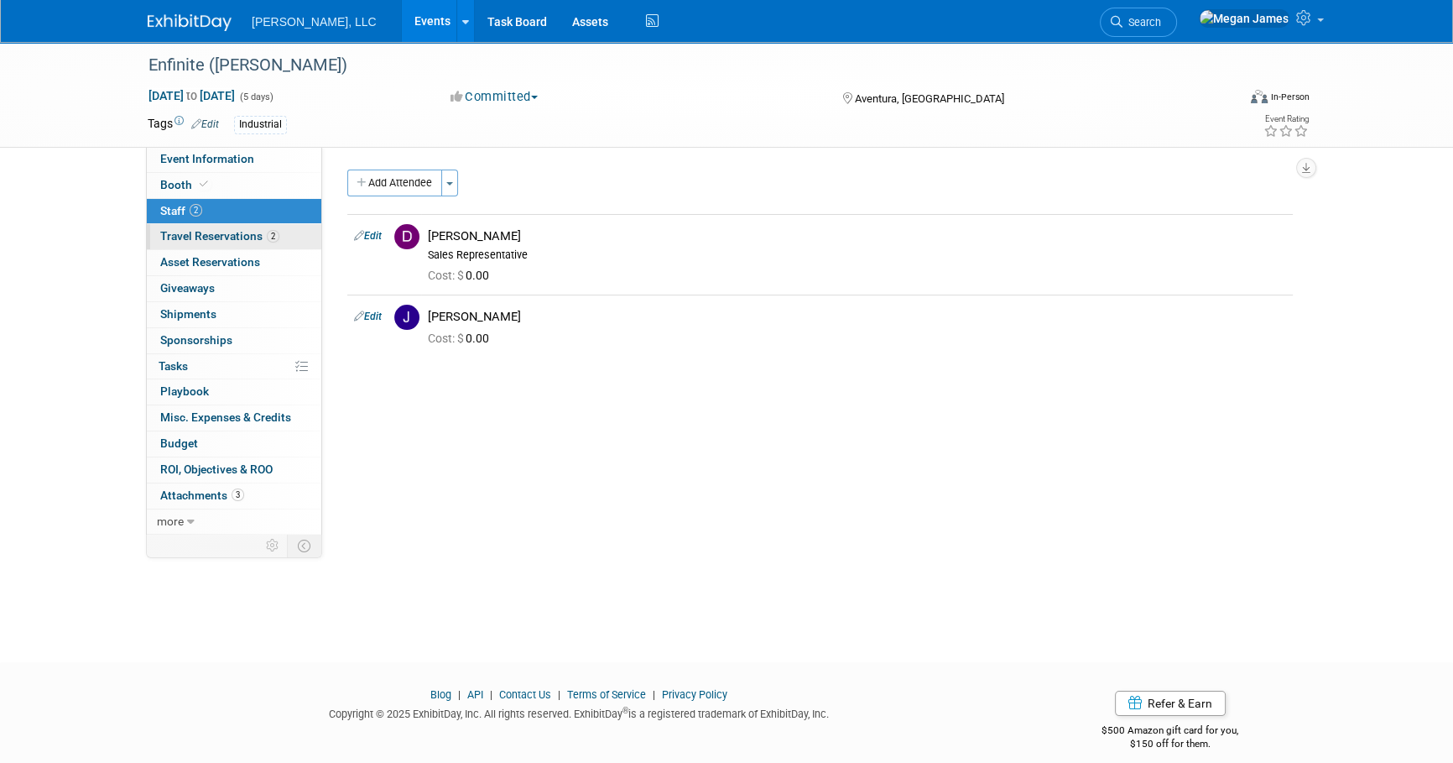
click at [294, 230] on link "2 Travel Reservations 2" at bounding box center [234, 236] width 174 height 25
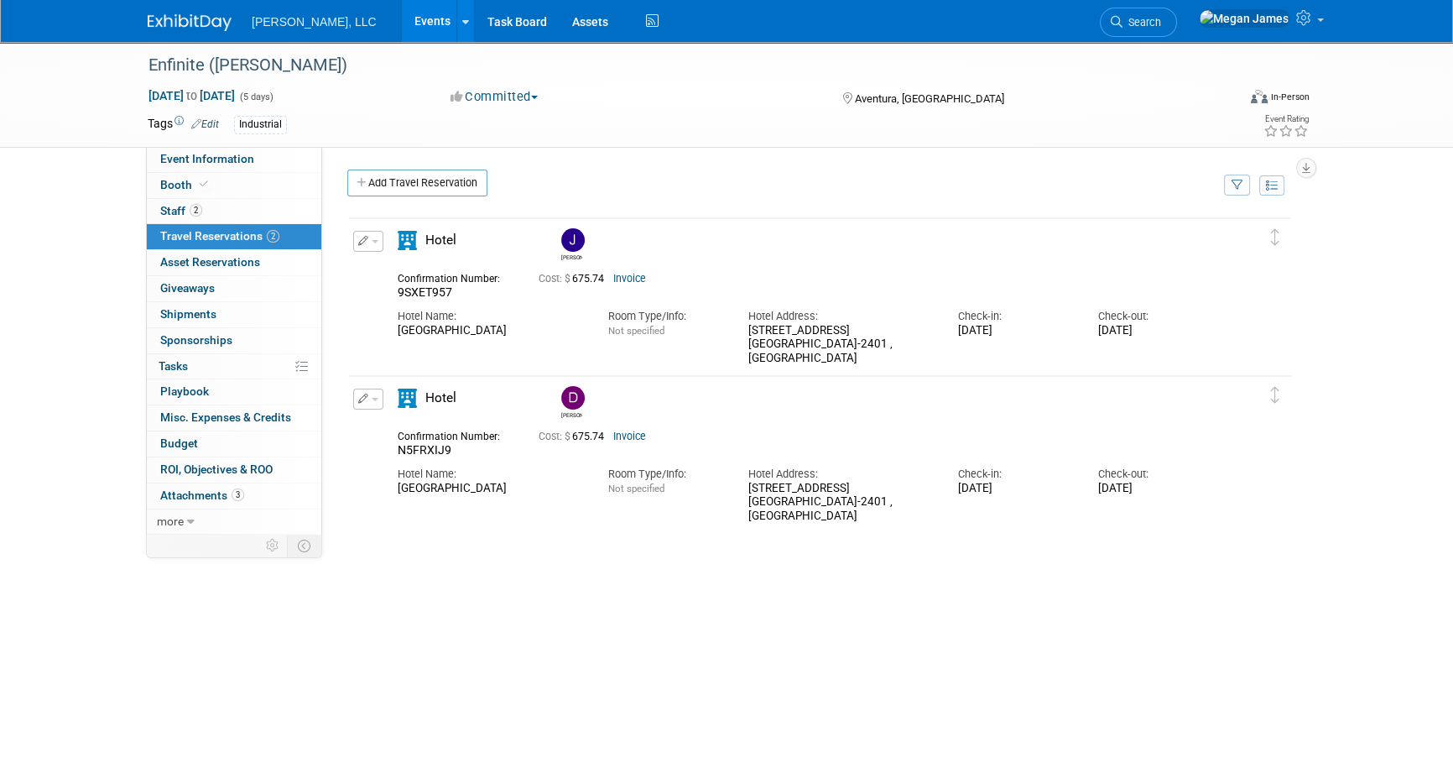
drag, startPoint x: 424, startPoint y: 355, endPoint x: 398, endPoint y: 330, distance: 36.2
click at [398, 330] on div "Hotel Name: JW Marriott Miami Turnberry Resort & Spa Room Type/Info: Not specif…" at bounding box center [805, 332] width 841 height 65
copy div "JW Marriott Miami Turnberry Resort & Spa"
drag, startPoint x: 219, startPoint y: 200, endPoint x: 226, endPoint y: 178, distance: 23.9
click at [219, 200] on link "2 Staff 2" at bounding box center [234, 211] width 174 height 25
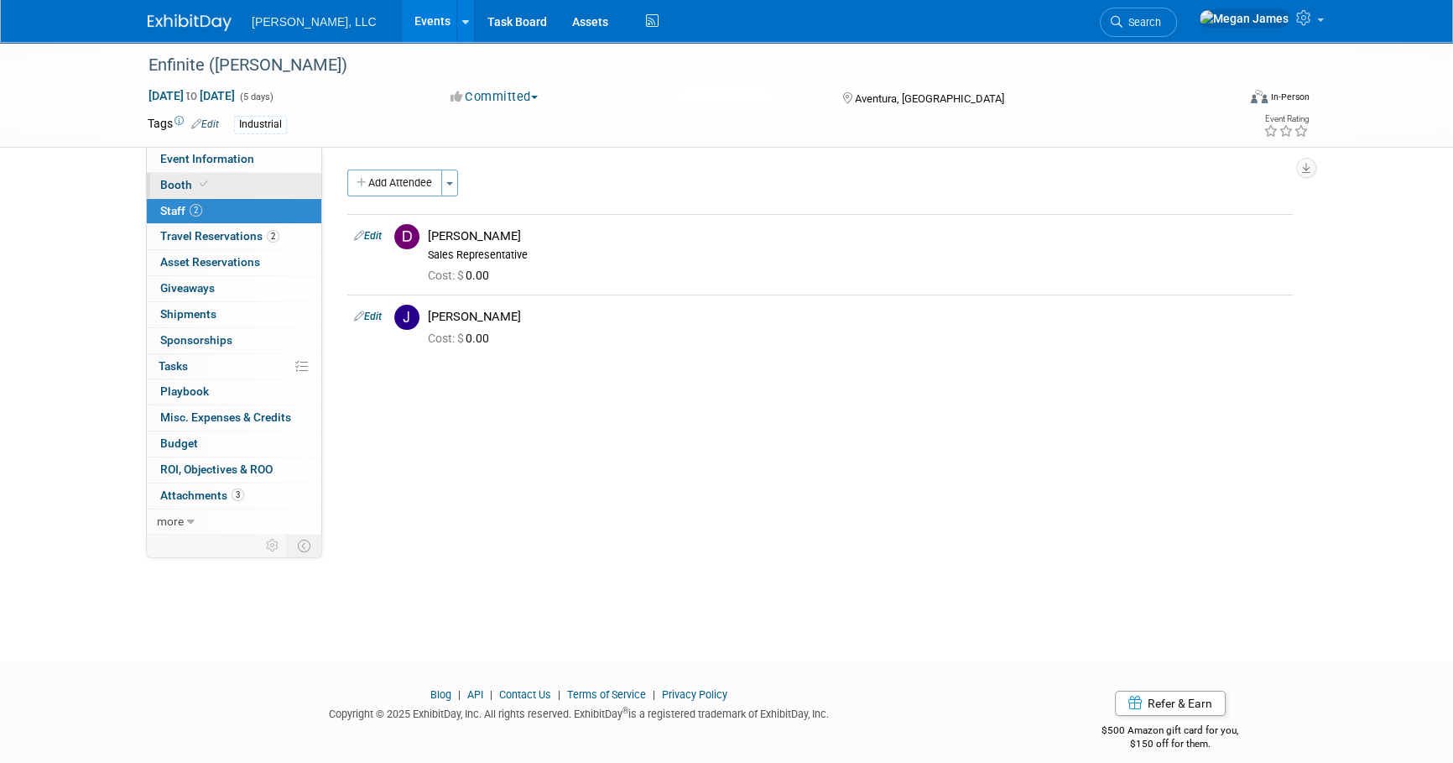
click at [226, 178] on link "Booth" at bounding box center [234, 185] width 174 height 25
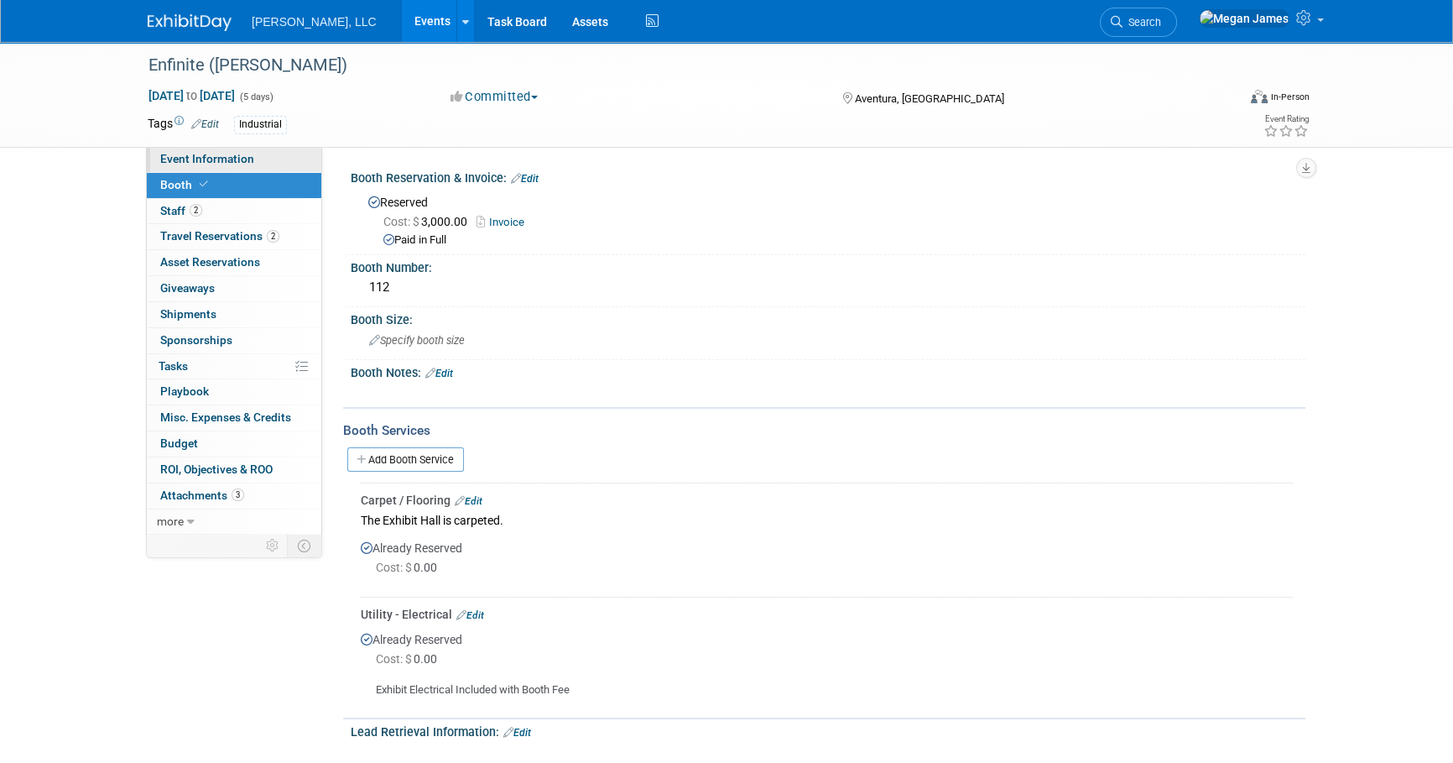
click at [304, 168] on link "Event Information" at bounding box center [234, 159] width 174 height 25
select select "Industrial"
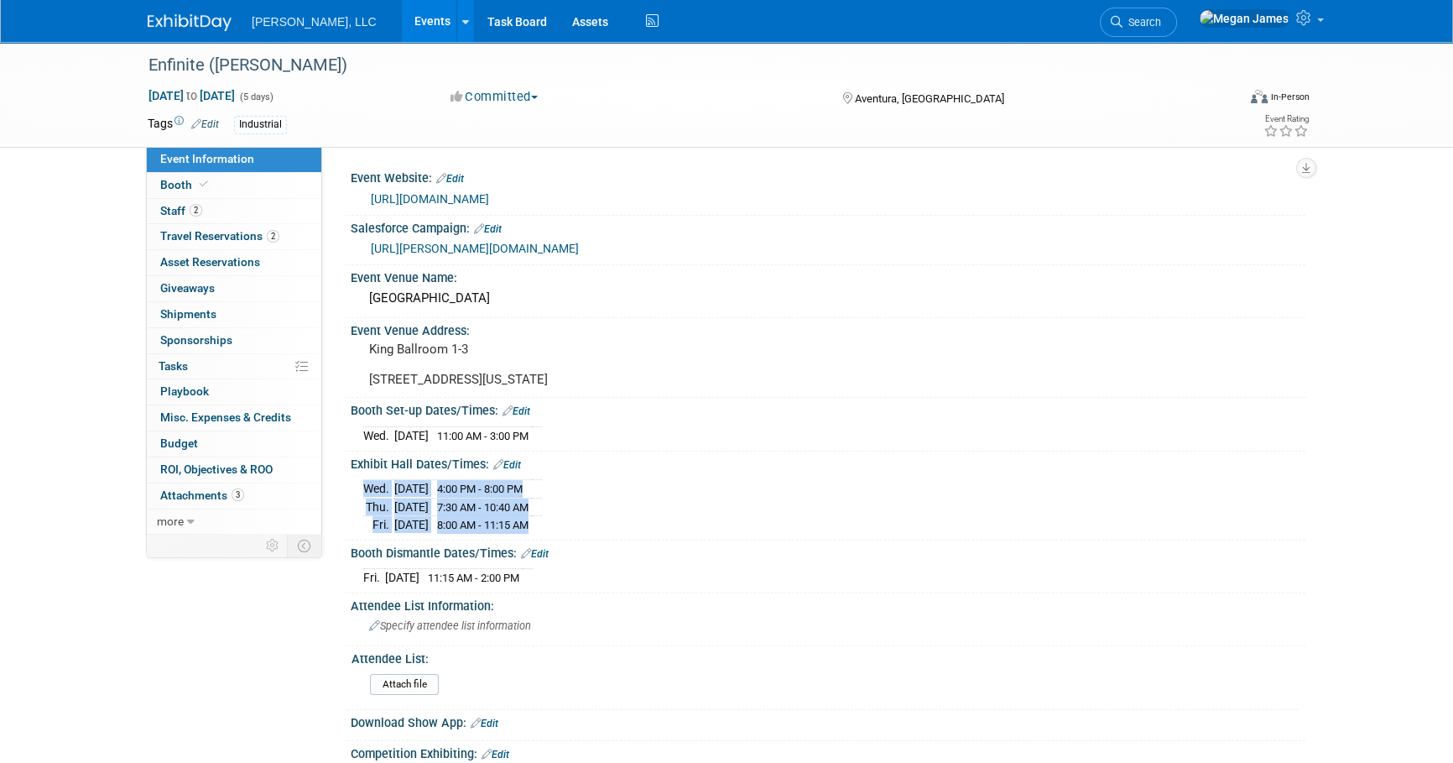
drag, startPoint x: 576, startPoint y: 539, endPoint x: 359, endPoint y: 502, distance: 220.4
click at [359, 502] on div "Wed. Nov 12, 2025 4:00 PM - 8:00 PM Thu. Nov 13, 2025 7:30 AM - 10:40 AM" at bounding box center [828, 503] width 955 height 65
drag, startPoint x: 359, startPoint y: 502, endPoint x: 580, endPoint y: 534, distance: 222.9
click at [528, 529] on span "8:00 AM - 11:15 AM" at bounding box center [482, 524] width 91 height 13
drag, startPoint x: 603, startPoint y: 537, endPoint x: 367, endPoint y: 502, distance: 239.2
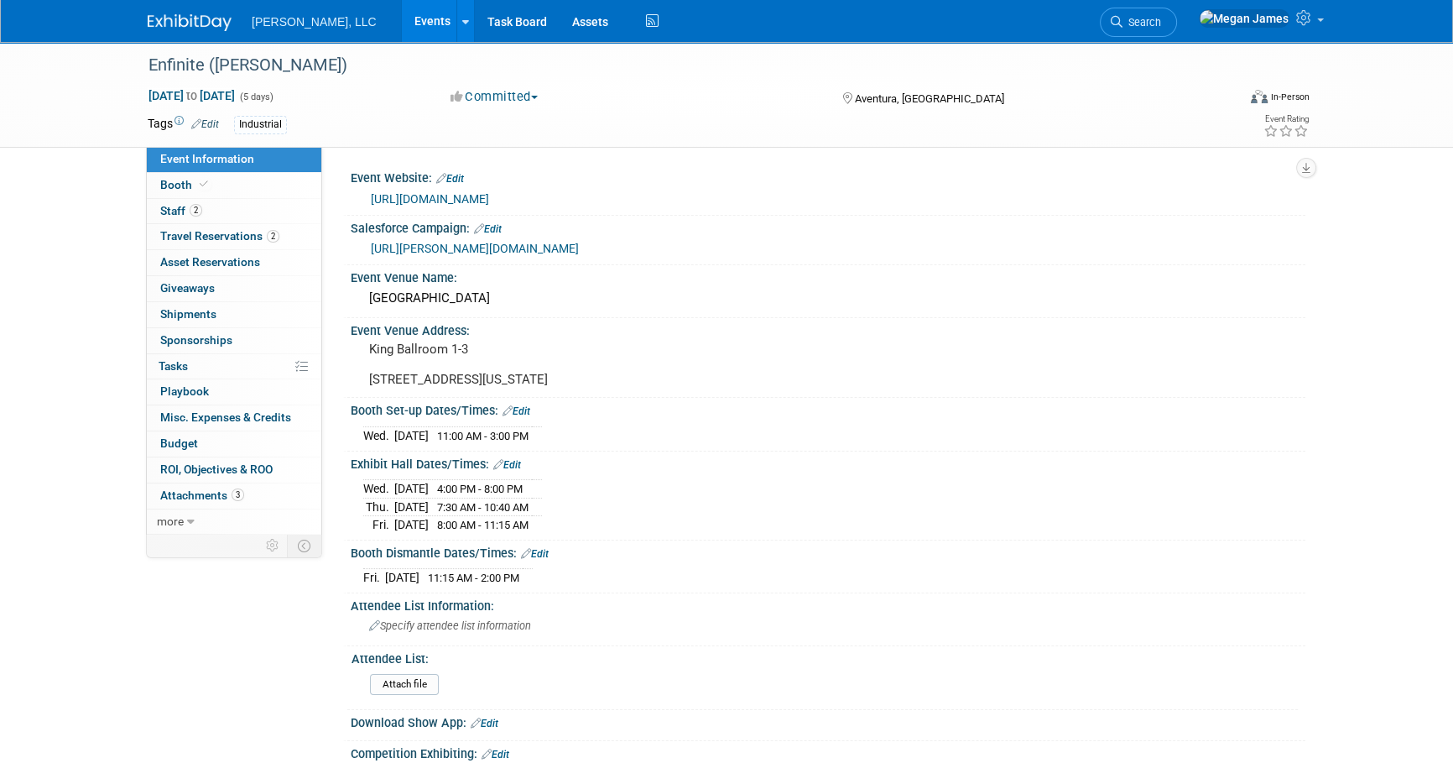
click at [367, 502] on div "Wed. Nov 12, 2025 4:00 PM - 8:00 PM Thu. Nov 13, 2025 7:30 AM - 10:40 AM Fri." at bounding box center [827, 504] width 929 height 59
click at [363, 205] on div "http://www.enfinite.org" at bounding box center [827, 196] width 929 height 23
copy link "http://www.enfinite.org"
click at [276, 646] on div "Event Information Event Info Booth Booth 2 Staff 2 Staff 2 Travel Reservations …" at bounding box center [726, 545] width 1183 height 1006
click at [466, 303] on div "JW Marriott Miami Turnberry Resort & Spa" at bounding box center [827, 298] width 929 height 26
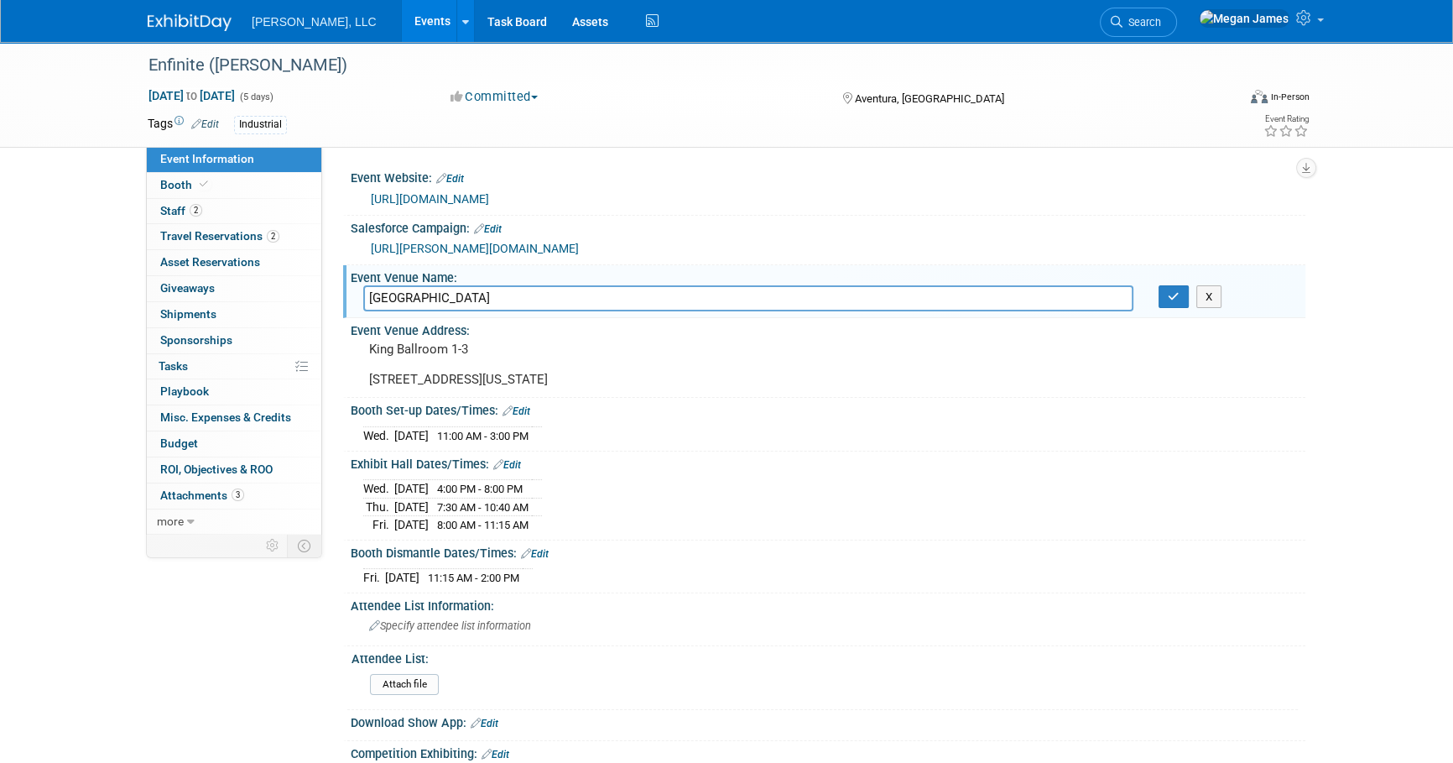
click at [466, 303] on input "JW Marriott Miami Turnberry Resort & Spa" at bounding box center [748, 298] width 770 height 26
drag, startPoint x: 1175, startPoint y: 294, endPoint x: 1315, endPoint y: 327, distance: 143.0
click at [1175, 294] on icon "button" at bounding box center [1174, 296] width 12 height 11
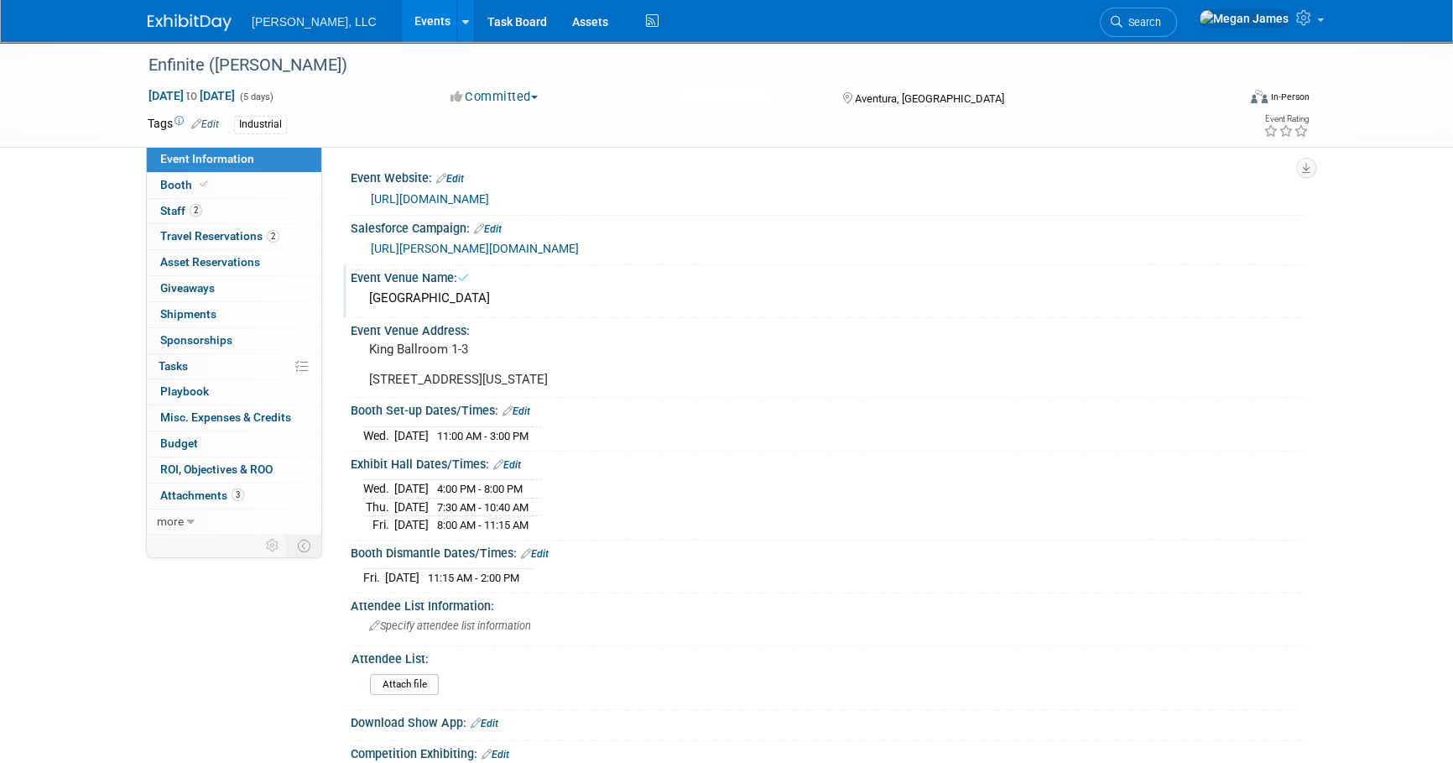
click at [1403, 341] on div "Enfinite (NORA) Nov 11, 2025 to Nov 15, 2025 (5 days) Nov 11, 2025 to Nov 15, 2…" at bounding box center [726, 561] width 1453 height 1039
click at [402, 17] on link "Events" at bounding box center [432, 21] width 61 height 42
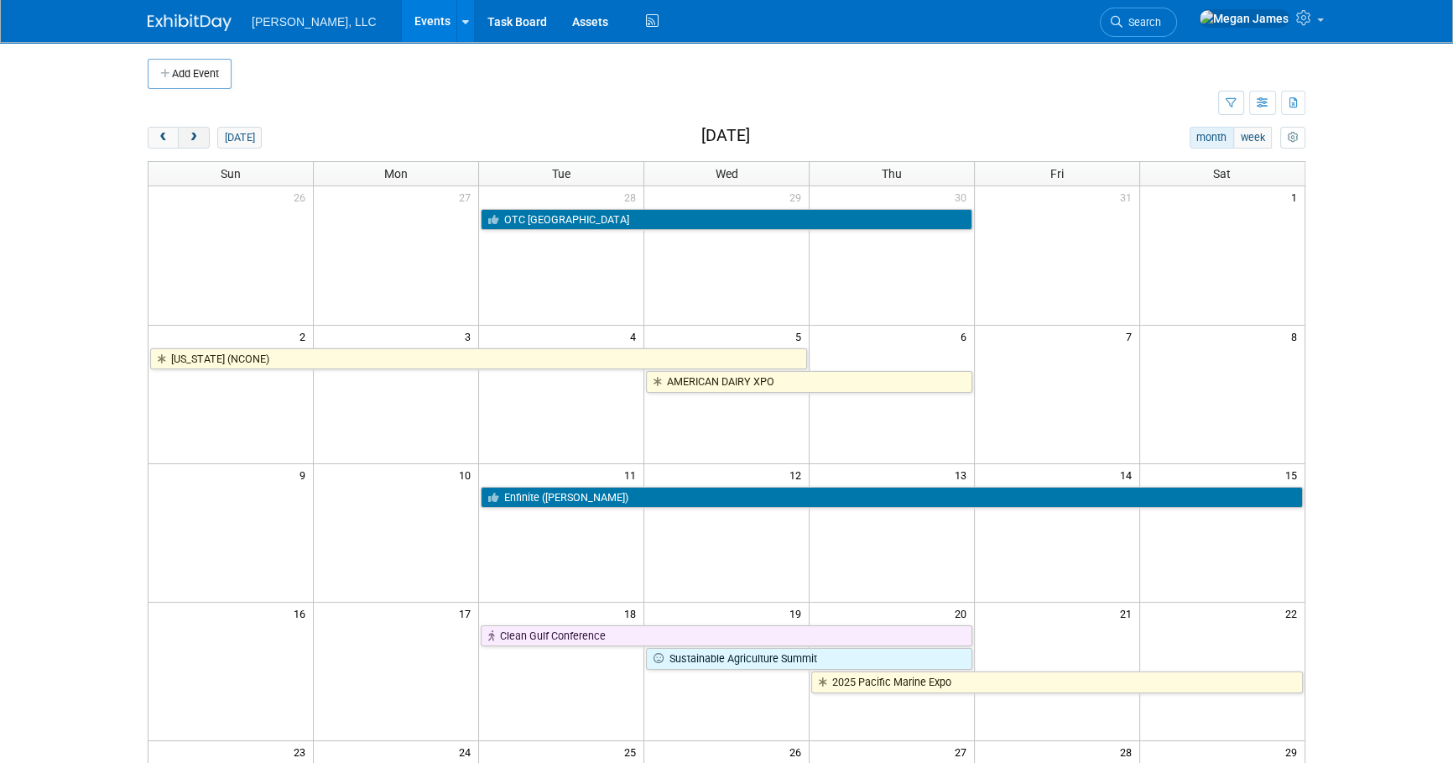
click at [184, 138] on button "next" at bounding box center [193, 138] width 31 height 22
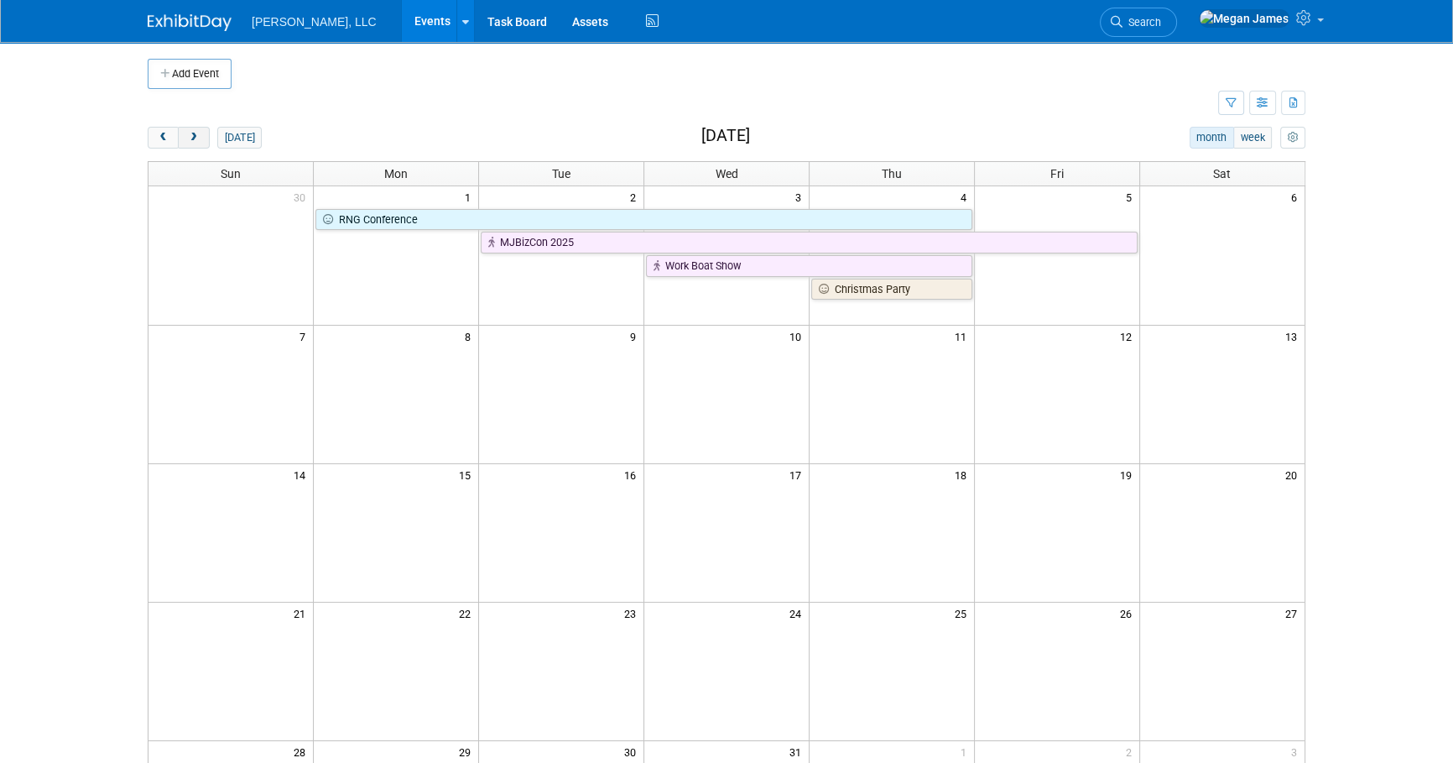
click at [184, 136] on button "next" at bounding box center [193, 138] width 31 height 22
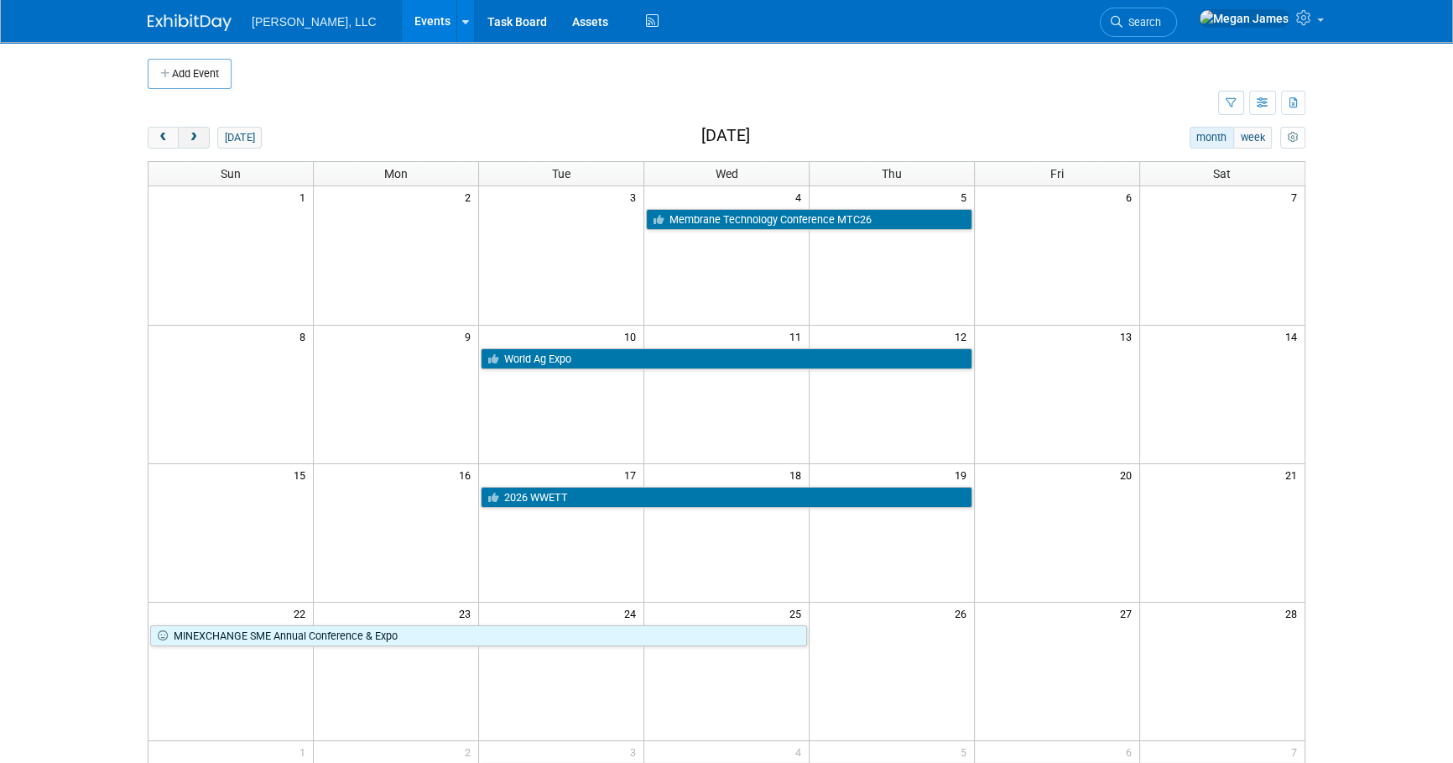
click at [184, 136] on button "next" at bounding box center [193, 138] width 31 height 22
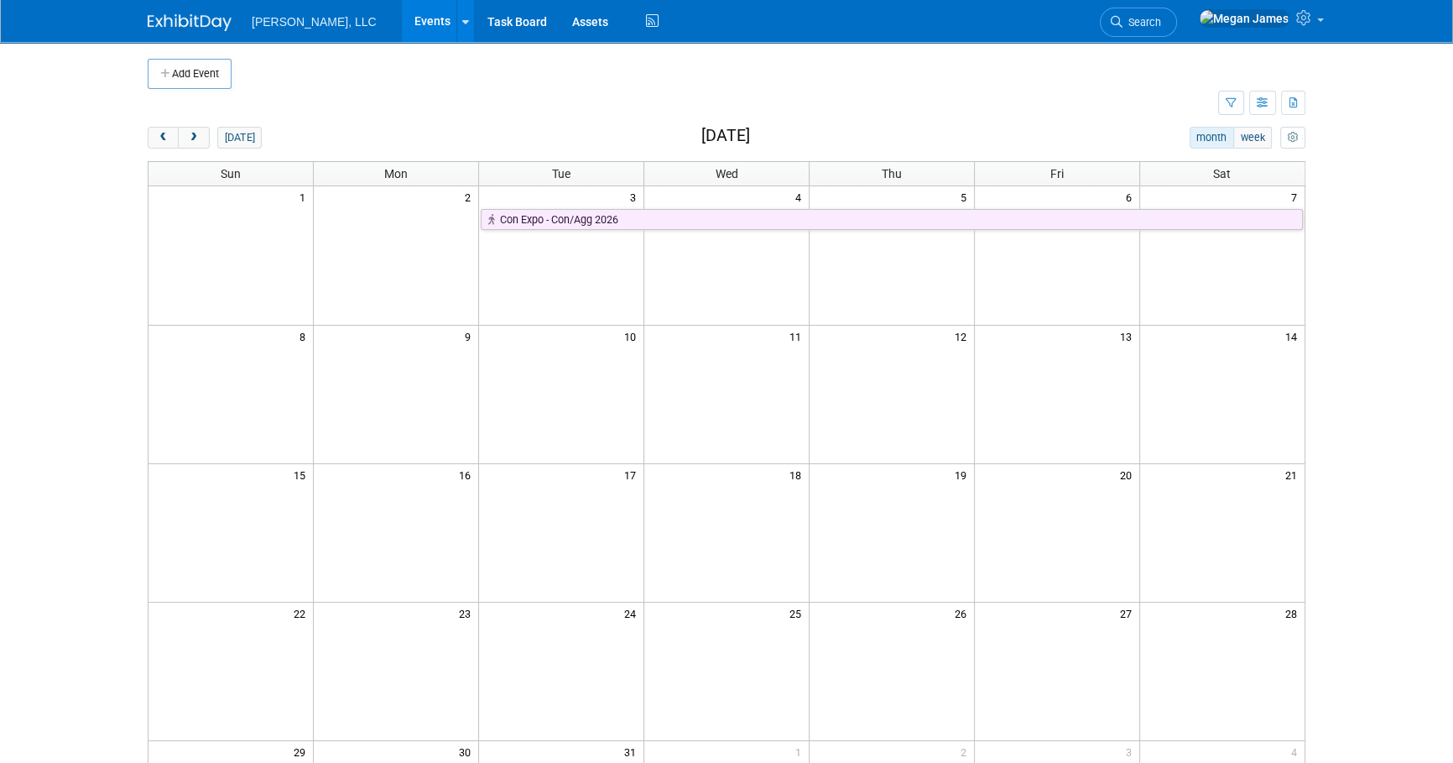
click at [55, 272] on body "[PERSON_NAME], LLC Events Add Event Bulk Upload Events Shareable Event Boards R…" at bounding box center [726, 381] width 1453 height 763
click at [159, 133] on span "prev" at bounding box center [163, 138] width 13 height 11
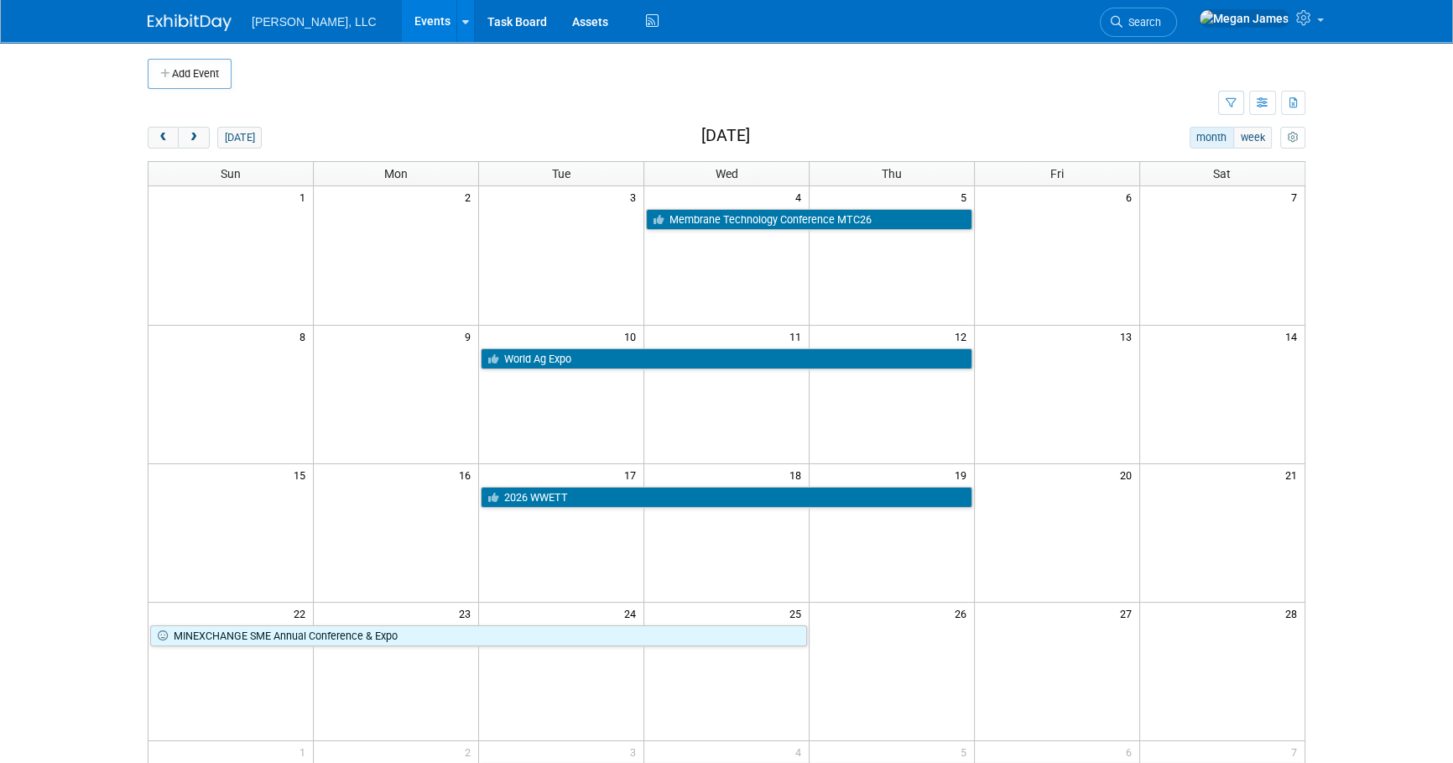
click at [35, 427] on body "[PERSON_NAME], LLC Events Add Event Bulk Upload Events Shareable Event Boards R…" at bounding box center [726, 381] width 1453 height 763
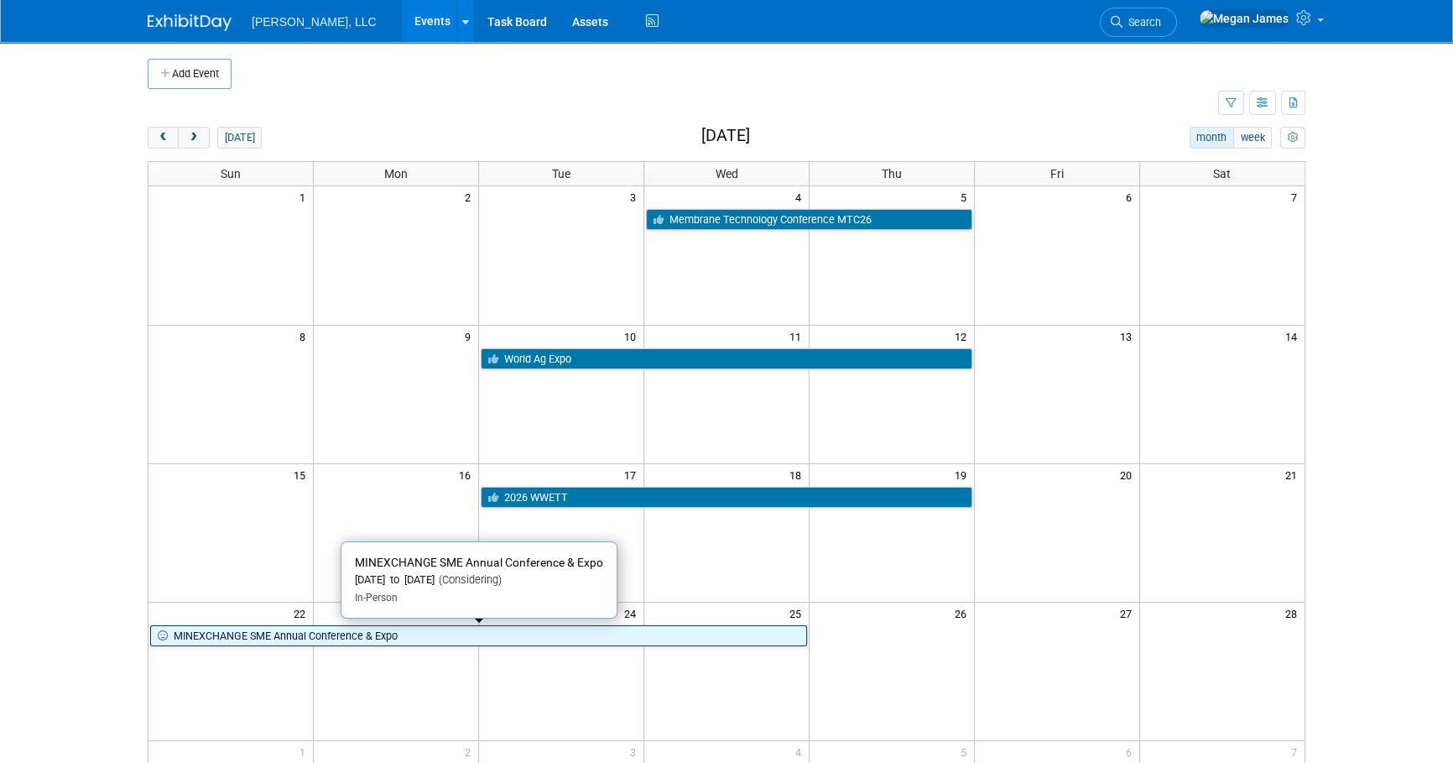
click at [263, 638] on link "MINEXCHANGE SME Annual Conference & Expo" at bounding box center [478, 636] width 657 height 22
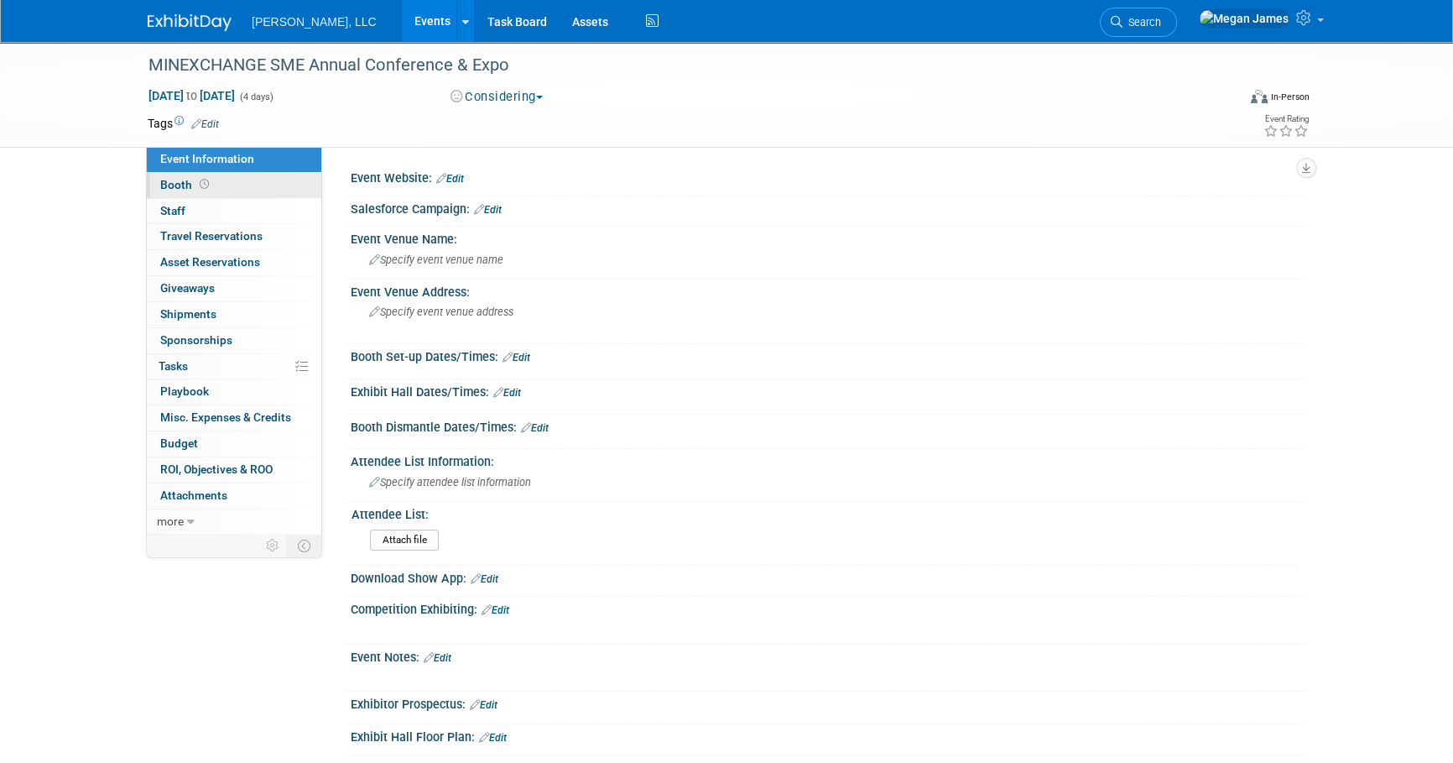
click at [264, 182] on link "Booth" at bounding box center [234, 185] width 174 height 25
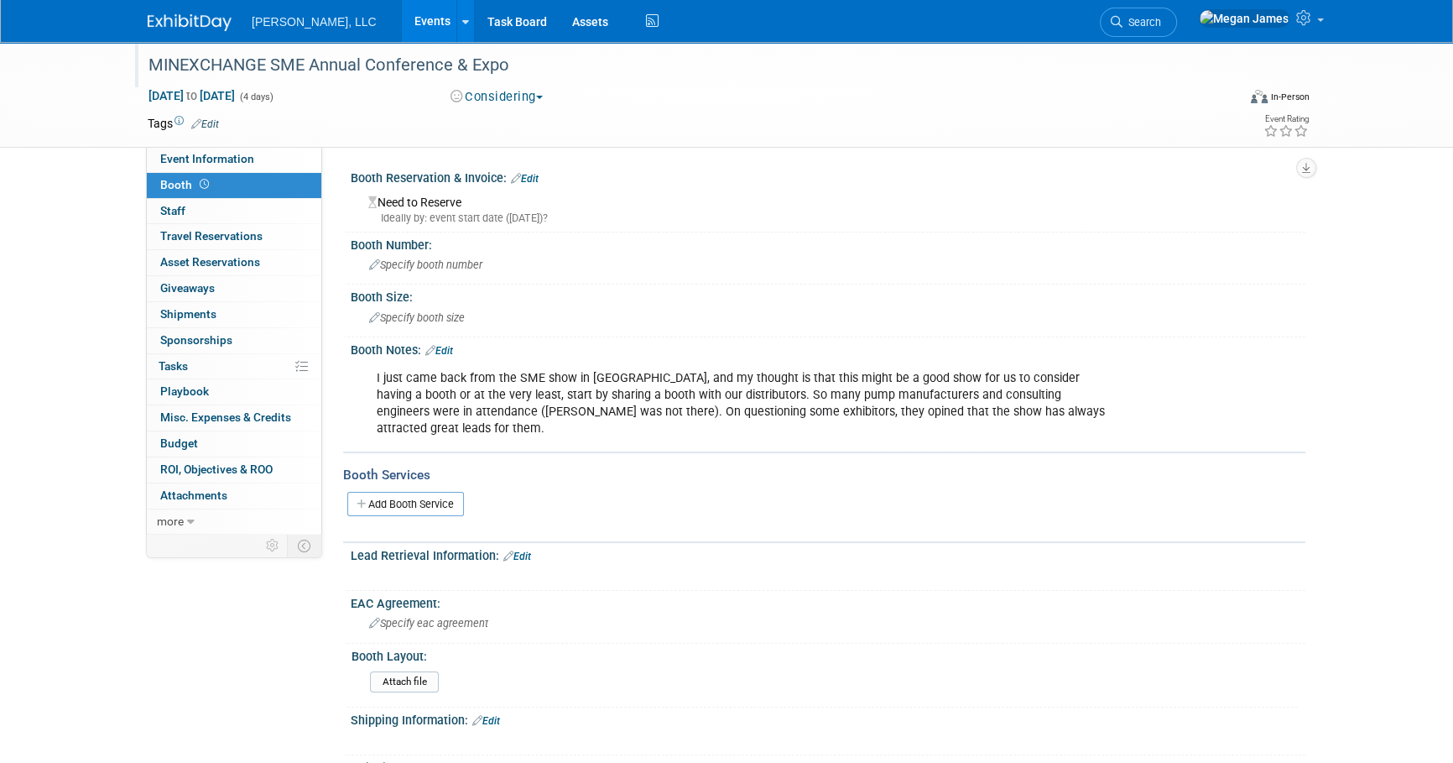
click at [248, 70] on div "MINEXCHANGE SME Annual Conference & Expo" at bounding box center [677, 65] width 1068 height 30
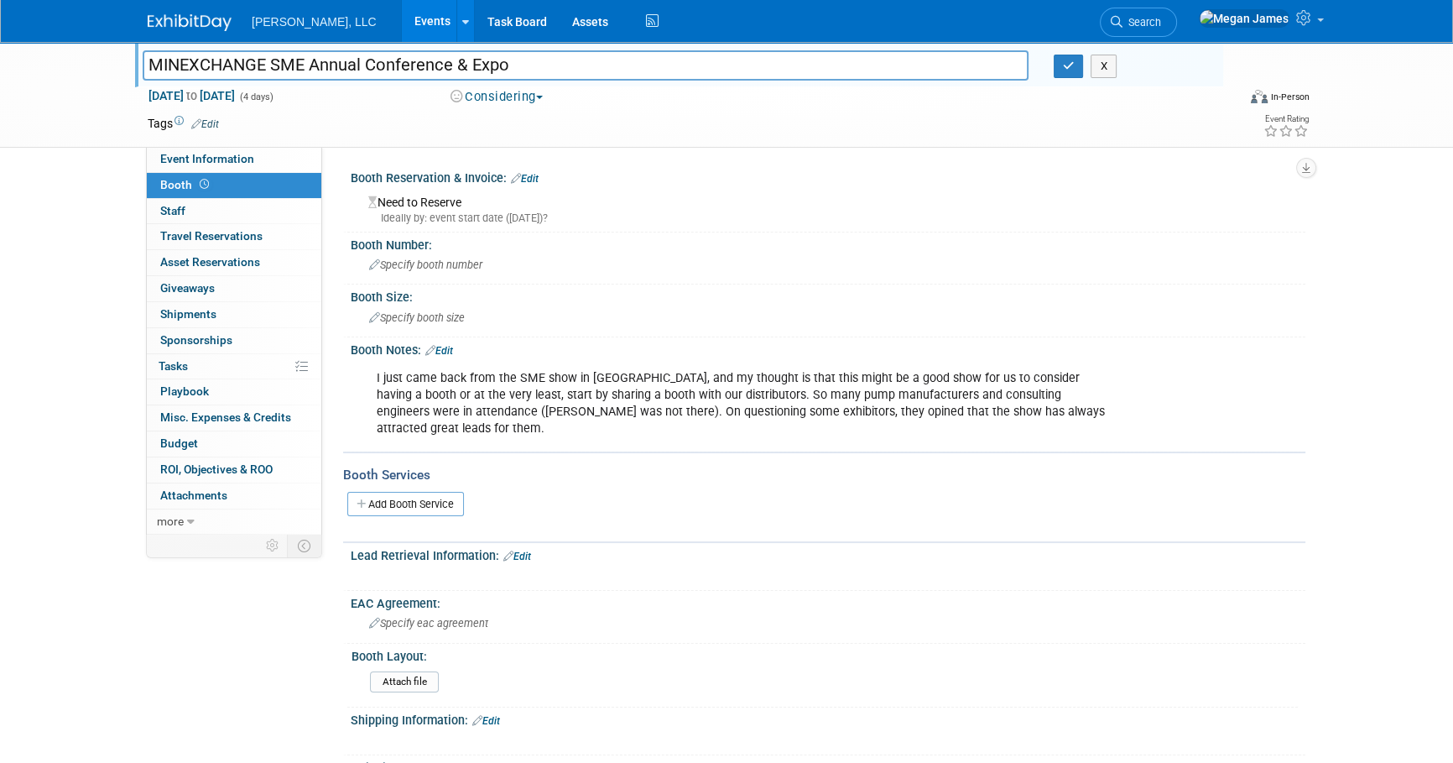
click at [248, 70] on input "MINEXCHANGE SME Annual Conference & Expo" at bounding box center [586, 64] width 886 height 29
click at [298, 155] on link "Event Information" at bounding box center [234, 159] width 174 height 25
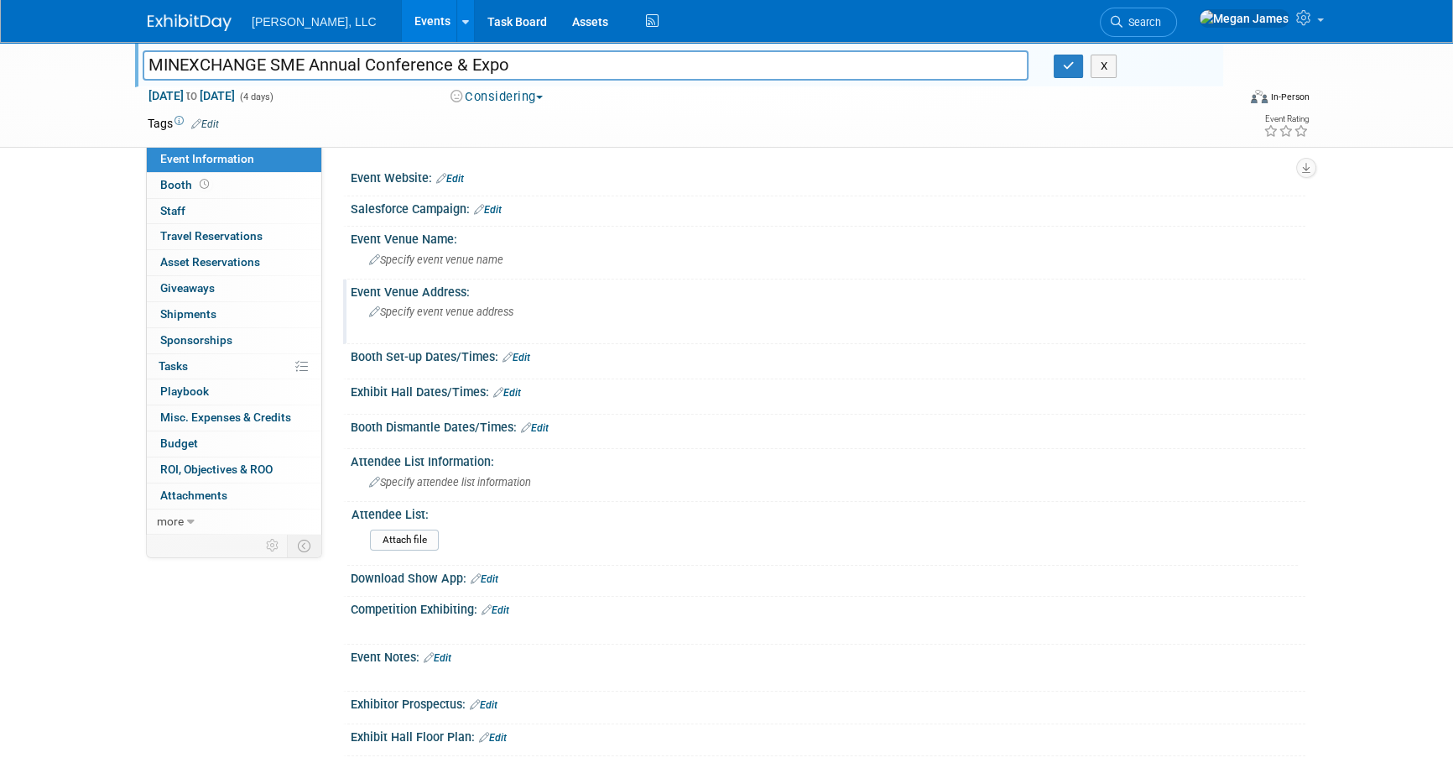
click at [461, 318] on span "Specify event venue address" at bounding box center [441, 311] width 144 height 13
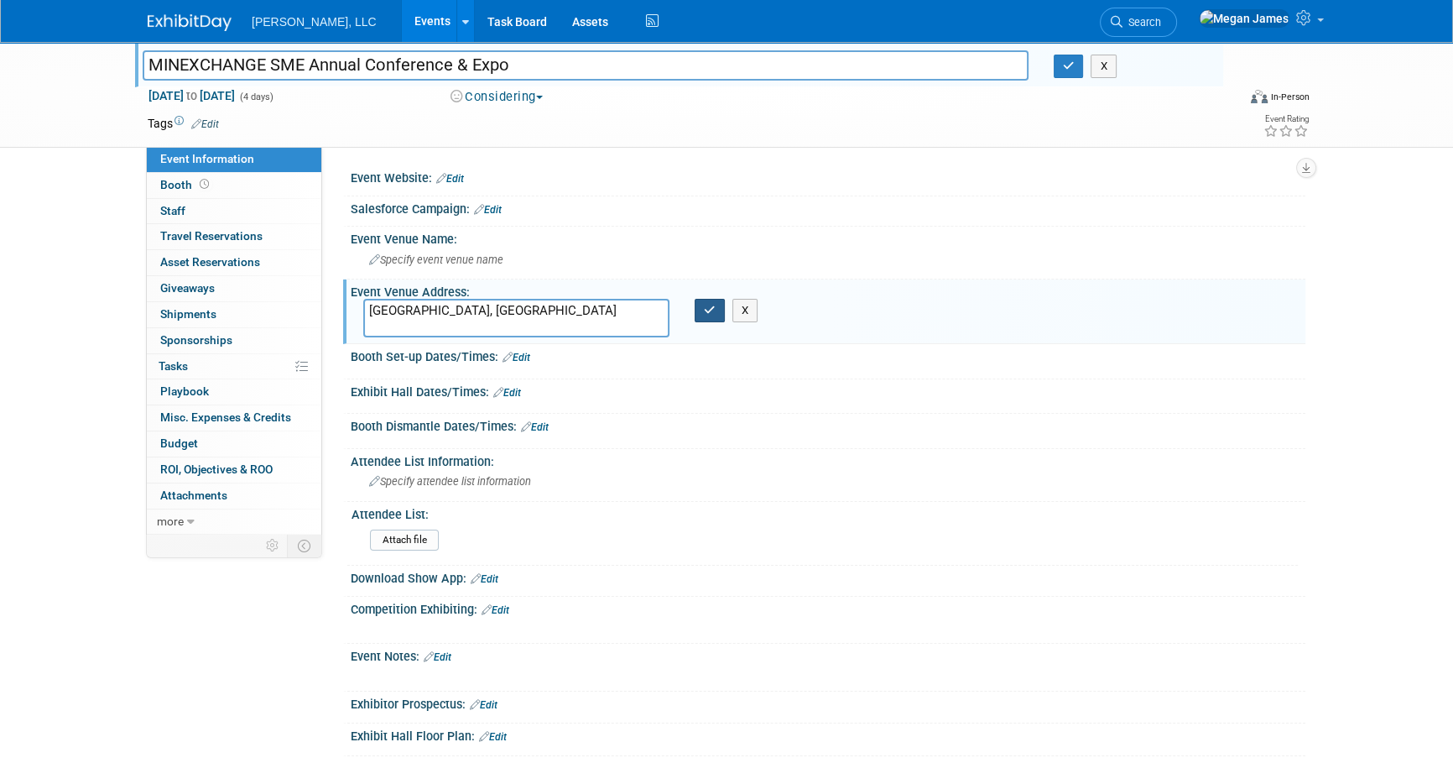
type textarea "[GEOGRAPHIC_DATA], [GEOGRAPHIC_DATA]"
click at [714, 310] on icon "button" at bounding box center [710, 310] width 12 height 11
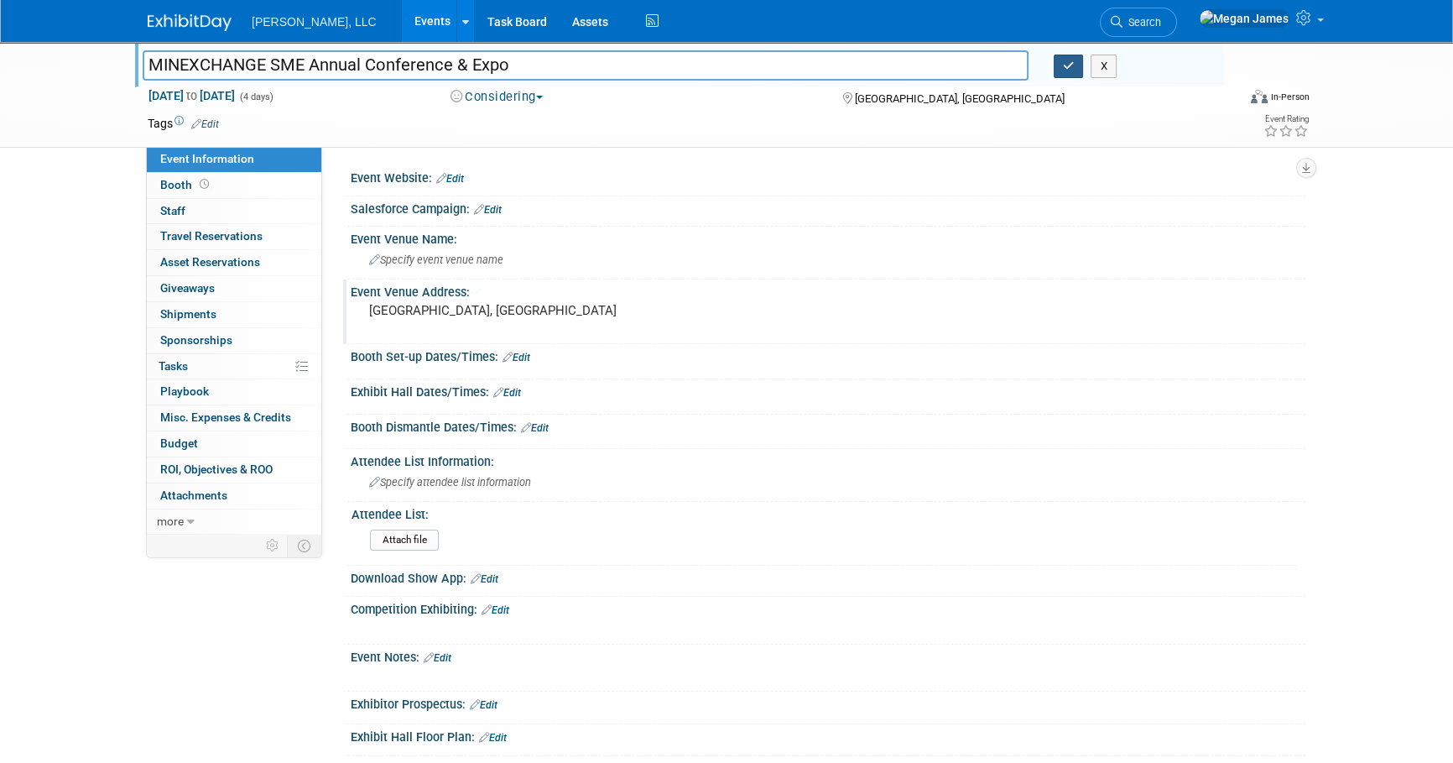
click at [1077, 60] on button "button" at bounding box center [1069, 66] width 30 height 23
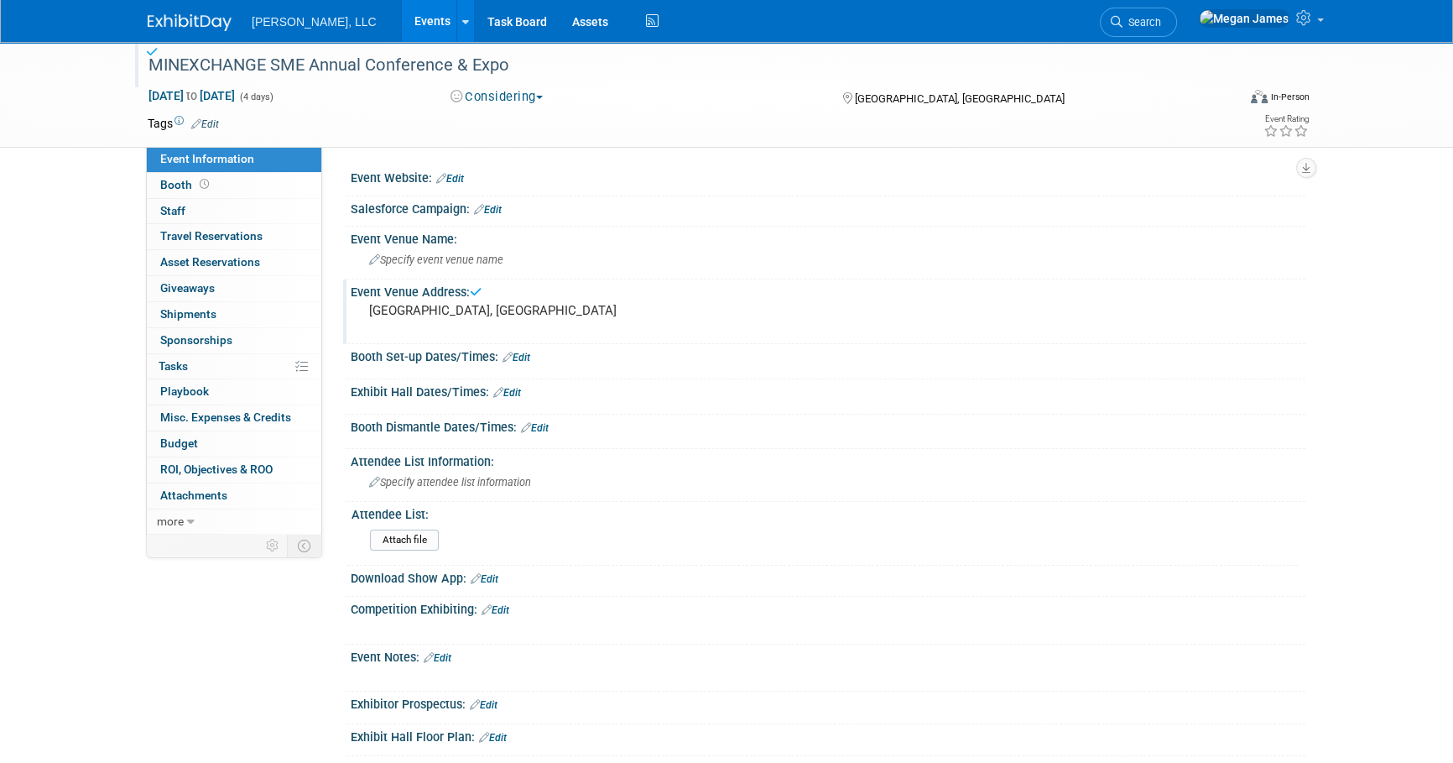
click at [1433, 258] on div "MINEXCHANGE SME Annual Conference & Expo Feb 22, 2026 to Feb 25, 2026 (4 days) …" at bounding box center [726, 490] width 1453 height 896
click at [247, 185] on link "Booth" at bounding box center [234, 185] width 174 height 25
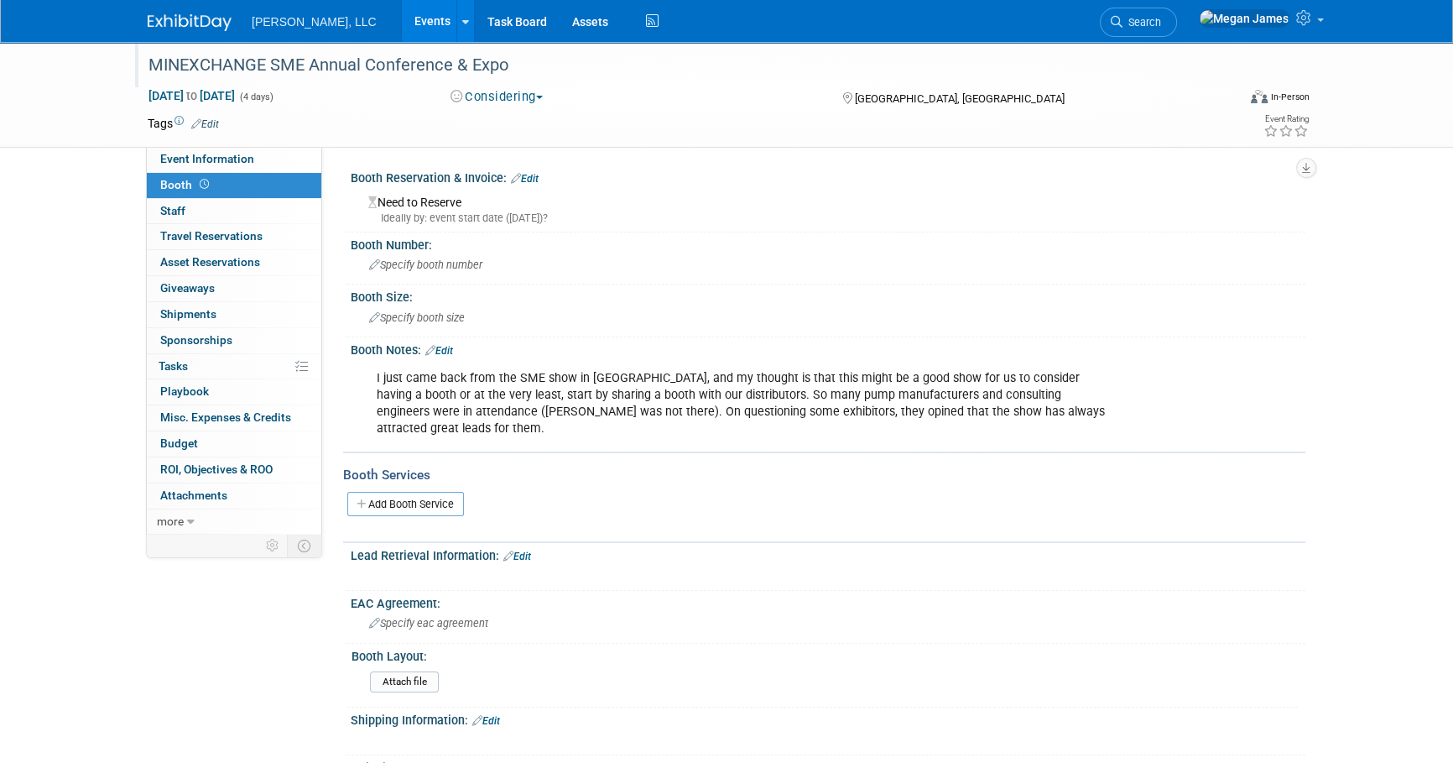
click at [49, 252] on div "MINEXCHANGE SME Annual Conference & Expo Feb 22, 2026 to Feb 25, 2026 (4 days) …" at bounding box center [726, 543] width 1453 height 1003
click at [296, 164] on link "Event Information" at bounding box center [234, 159] width 174 height 25
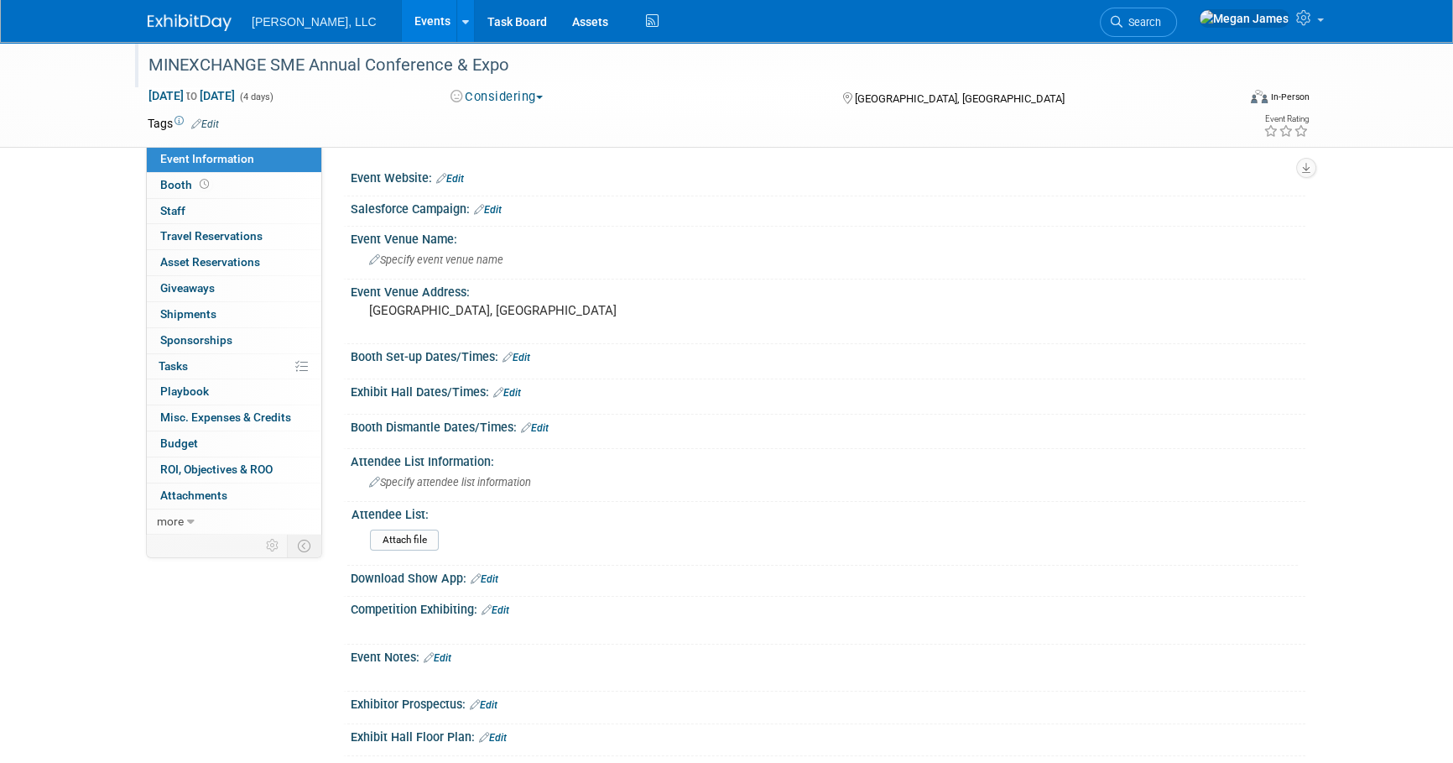
scroll to position [319, 0]
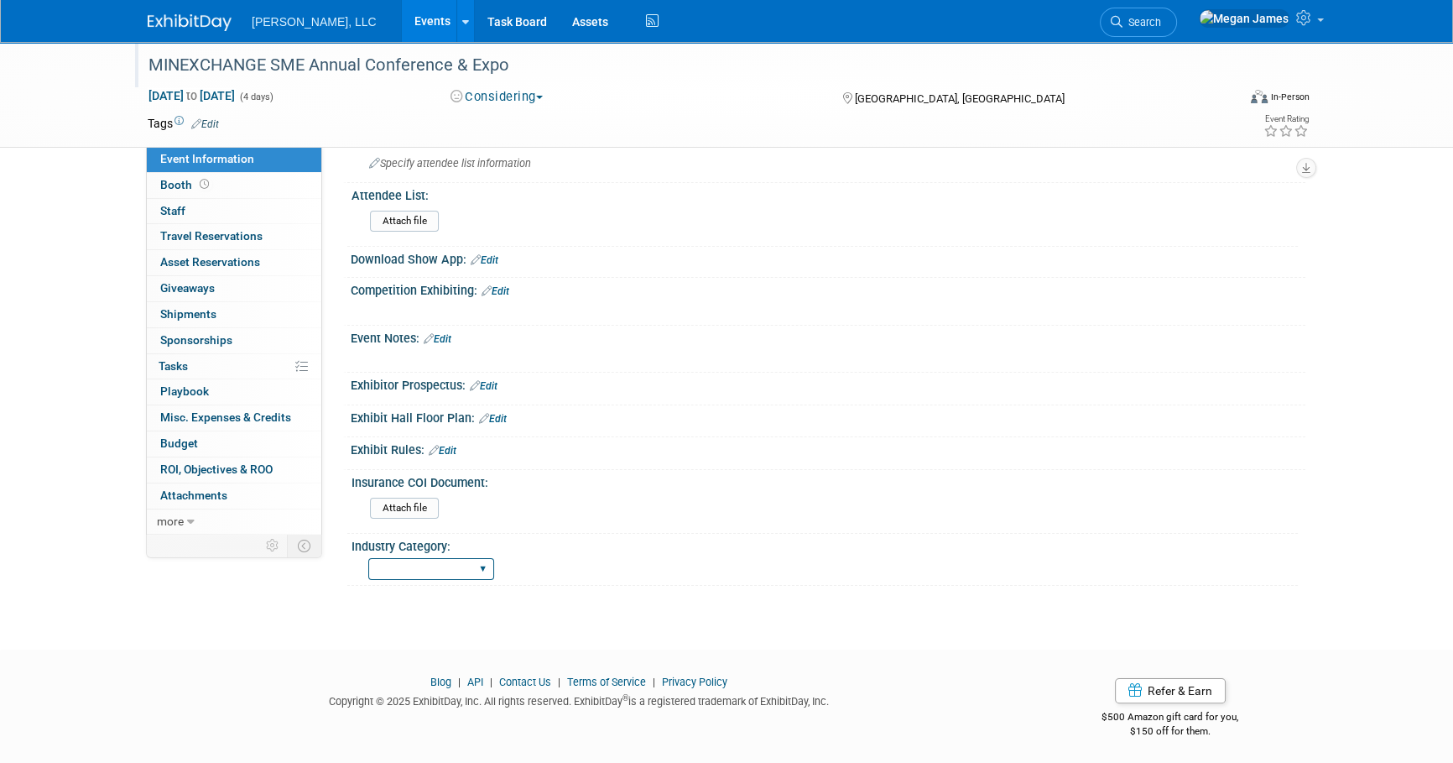
drag, startPoint x: 455, startPoint y: 578, endPoint x: 456, endPoint y: 564, distance: 14.4
click at [455, 576] on div "Municipal Industrial Ag/Biogas" at bounding box center [431, 569] width 126 height 31
drag, startPoint x: 456, startPoint y: 564, endPoint x: 495, endPoint y: 612, distance: 62.1
click at [456, 564] on select "Municipal Industrial Ag/Biogas" at bounding box center [431, 569] width 126 height 23
select select "Industrial"
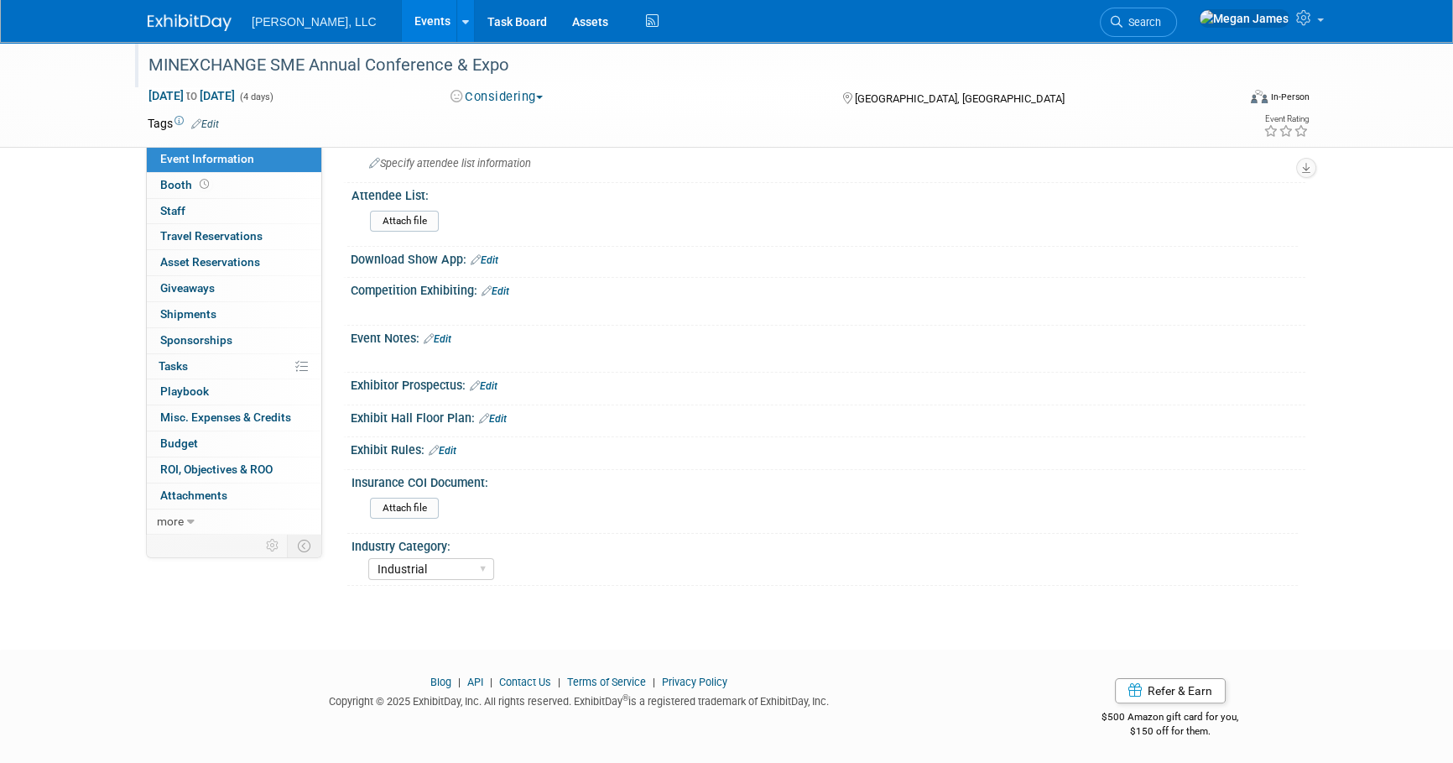
click at [368, 558] on select "Municipal Industrial Ag/Biogas" at bounding box center [431, 569] width 126 height 23
click at [148, 602] on div "MINEXCHANGE SME Annual Conference & Expo Feb 22, 2026 to Feb 25, 2026 (4 days) …" at bounding box center [726, 171] width 1453 height 896
click at [975, 612] on div "MINEXCHANGE SME Annual Conference & Expo Feb 22, 2026 to Feb 25, 2026 (4 days) …" at bounding box center [726, 171] width 1453 height 896
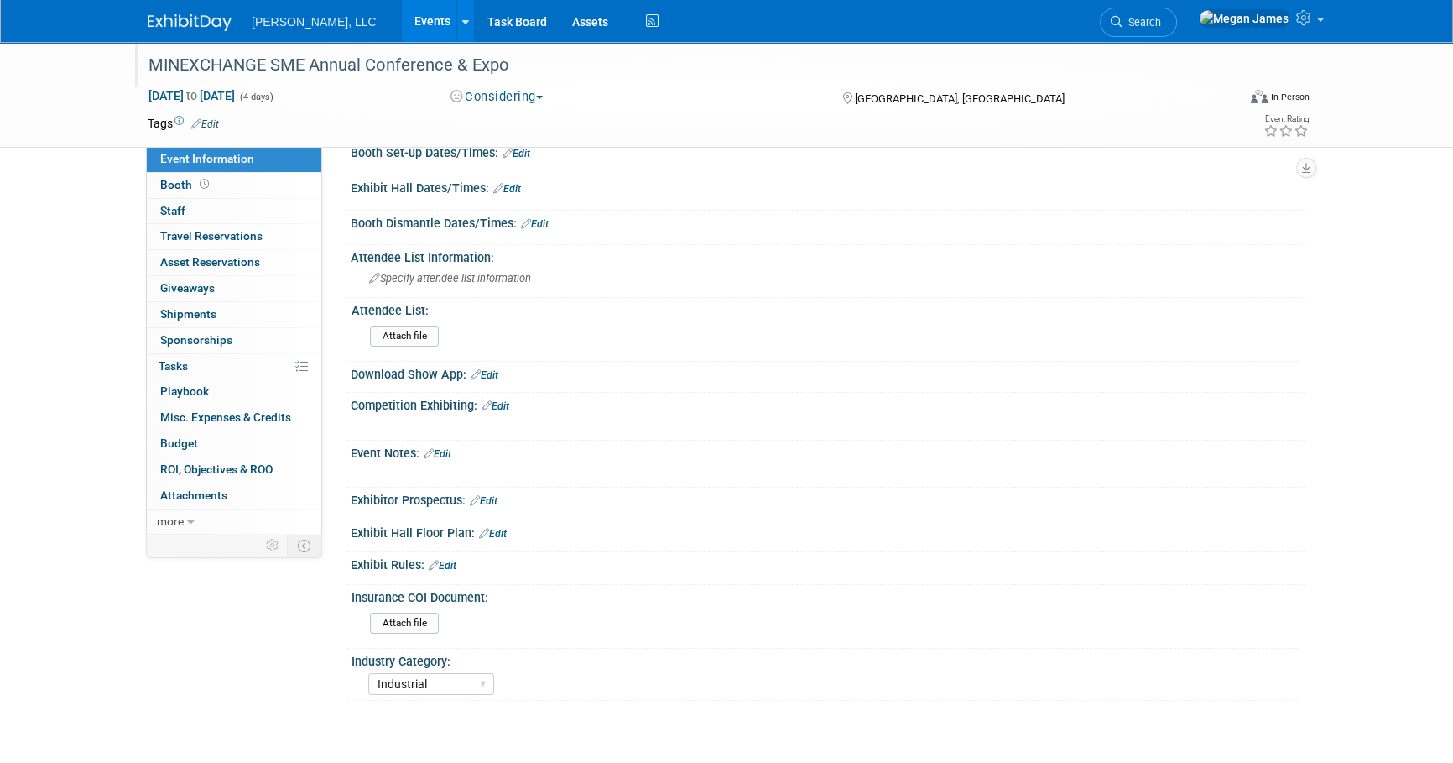
scroll to position [0, 0]
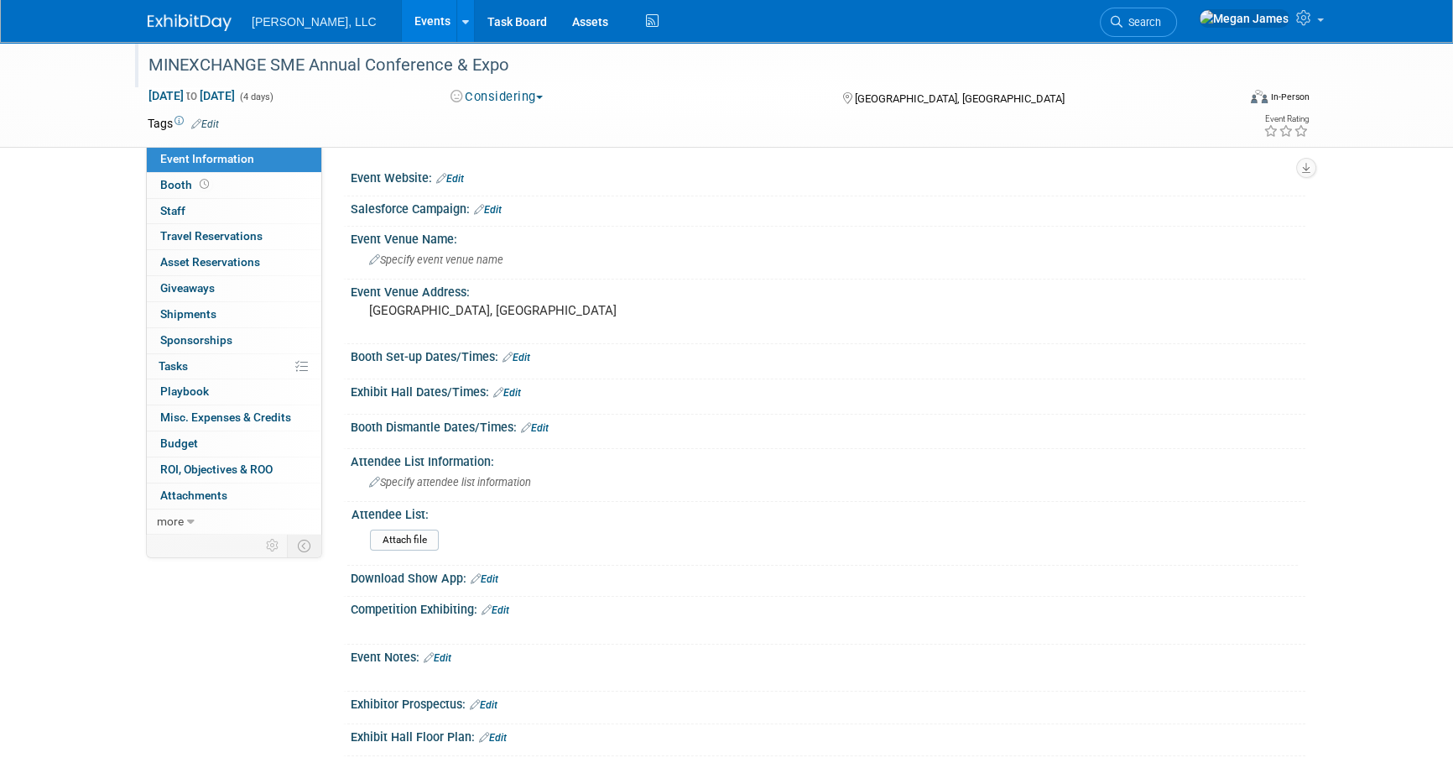
click at [402, 18] on link "Events" at bounding box center [432, 21] width 61 height 42
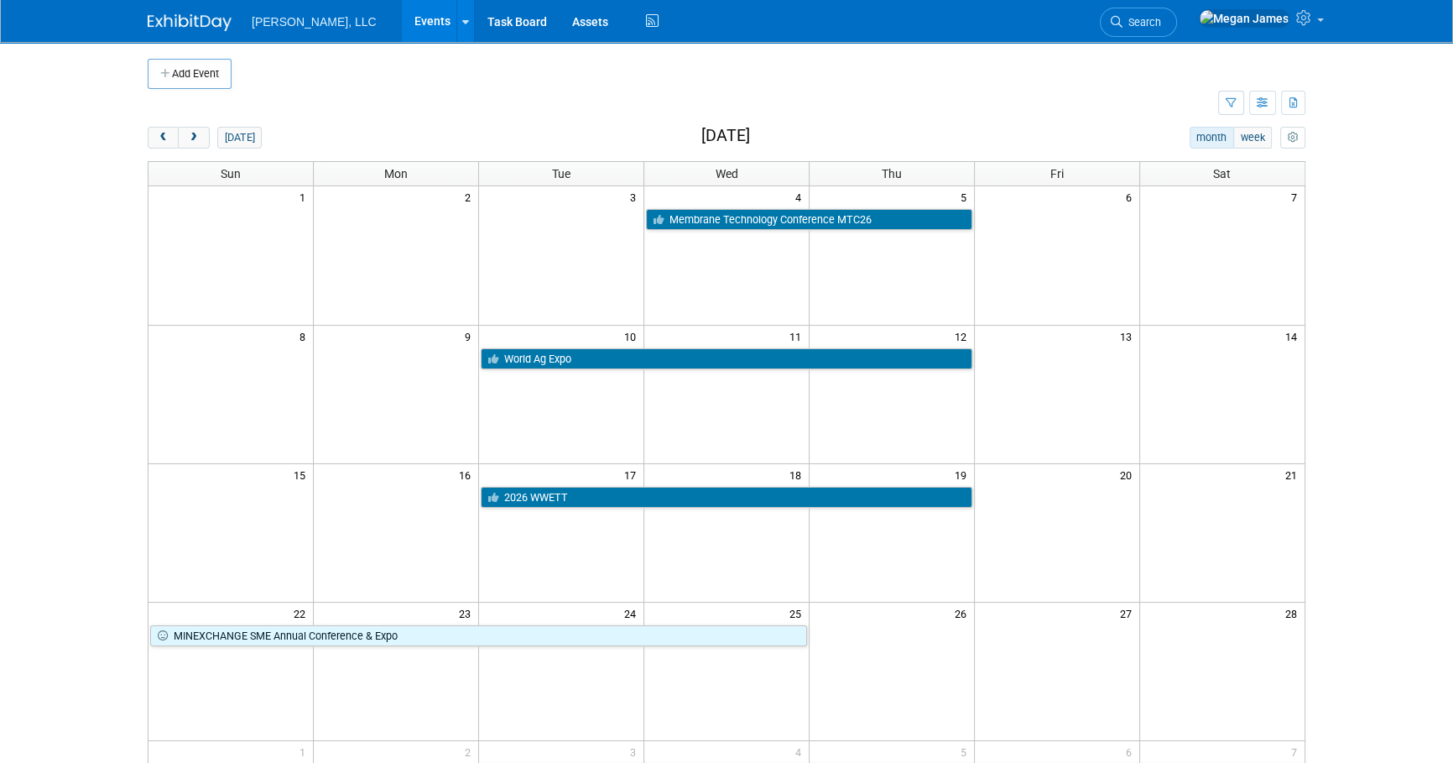
click at [1355, 371] on body "[PERSON_NAME], LLC Events Add Event Bulk Upload Events Shareable Event Boards R…" at bounding box center [726, 381] width 1453 height 763
click at [1385, 416] on body "Boerger, LLC Events Add Event Bulk Upload Events Shareable Event Boards Recentl…" at bounding box center [726, 381] width 1453 height 763
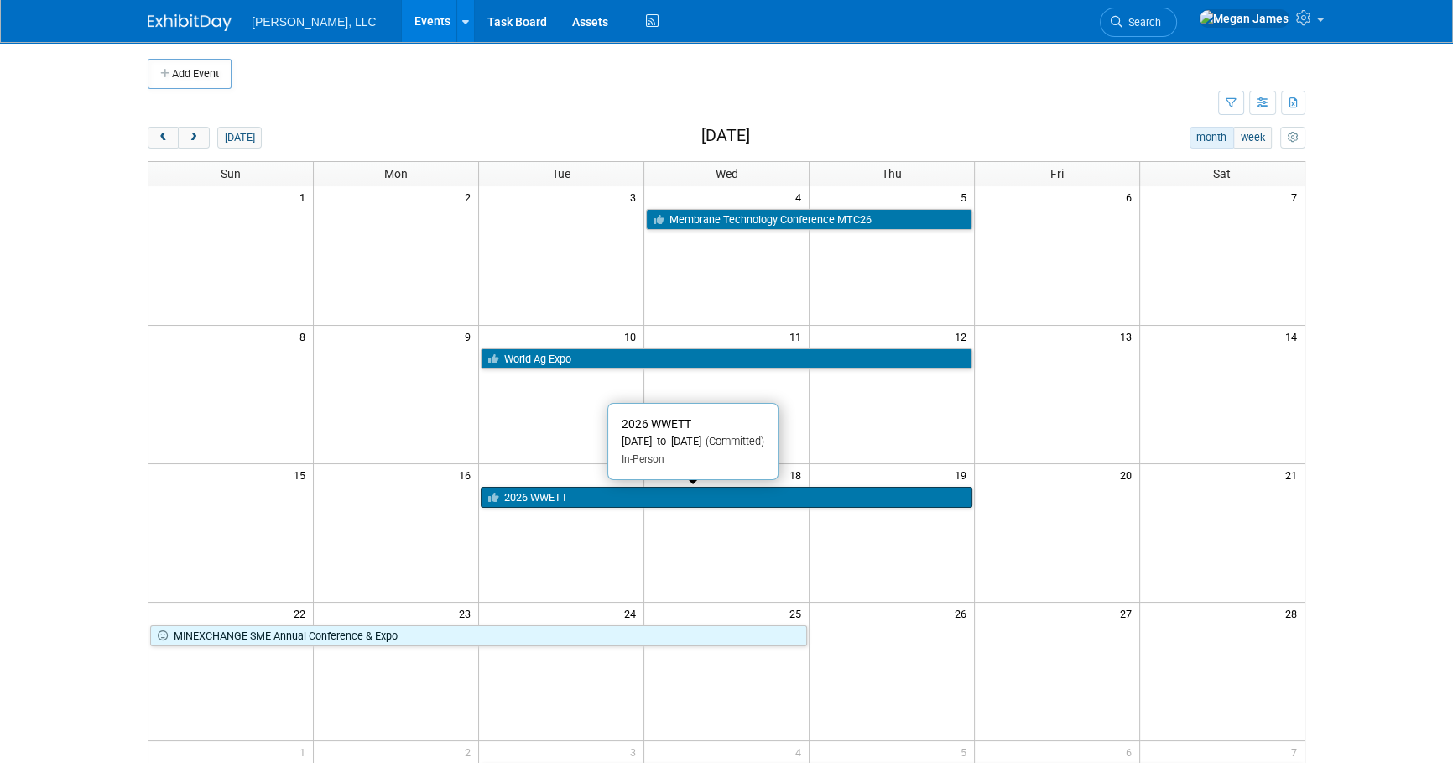
click at [572, 502] on link "2026 WWETT" at bounding box center [727, 498] width 492 height 22
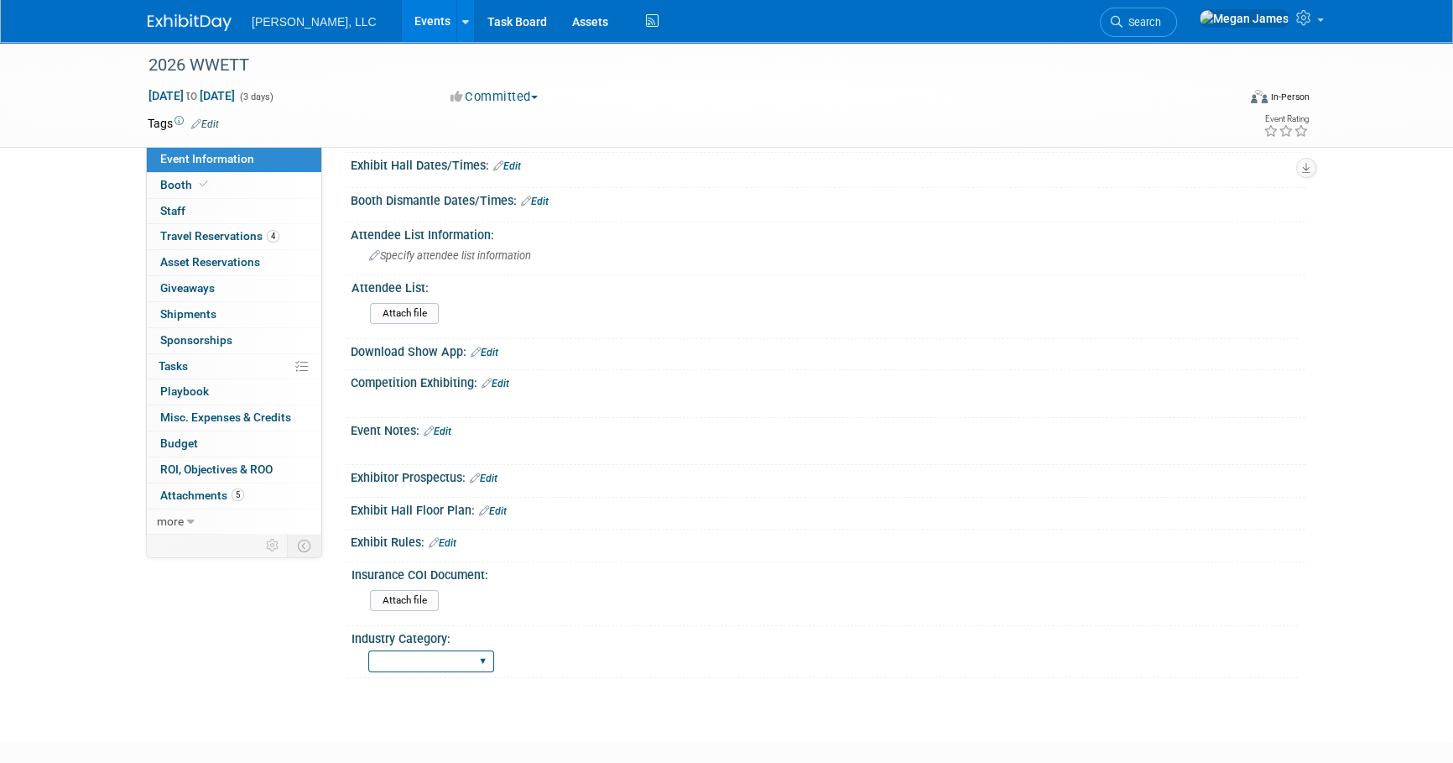
scroll to position [338, 0]
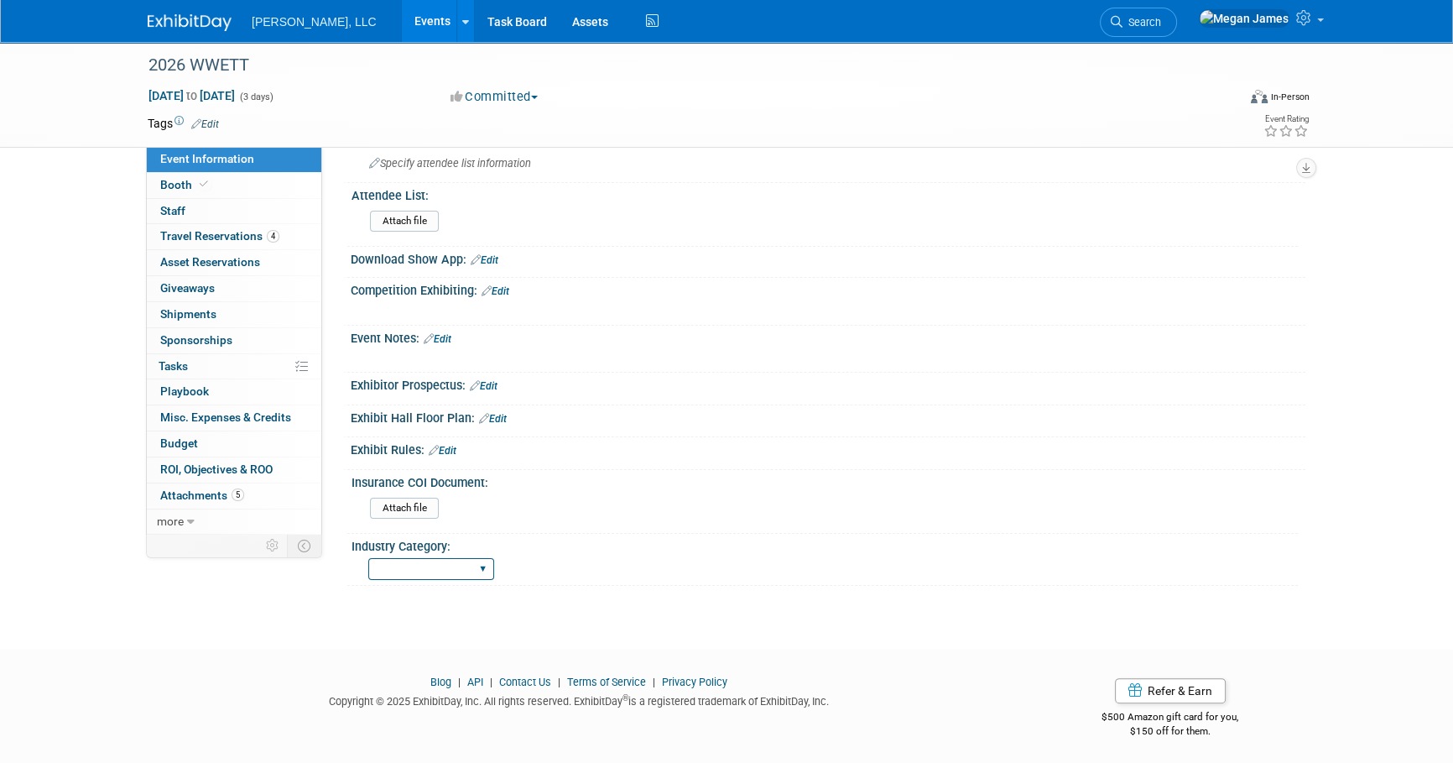
click at [452, 565] on select "Municipal Industrial Ag/Biogas" at bounding box center [431, 569] width 126 height 23
select select "Municipal"
click at [368, 558] on select "Municipal Industrial Ag/Biogas" at bounding box center [431, 569] width 126 height 23
click at [223, 424] on html "[PERSON_NAME], LLC Events Add Event Bulk Upload Events Shareable Event Boards R…" at bounding box center [726, 43] width 1453 height 763
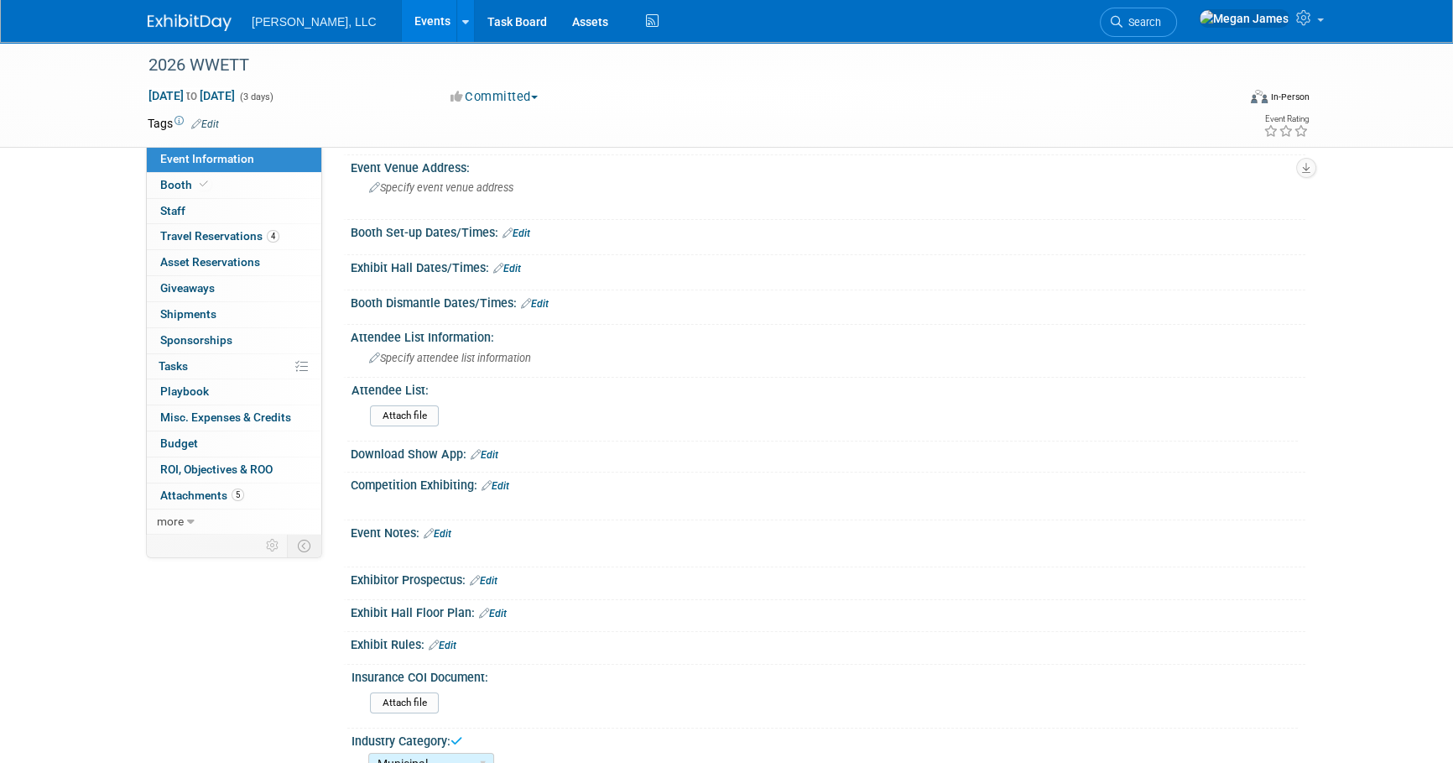
scroll to position [0, 0]
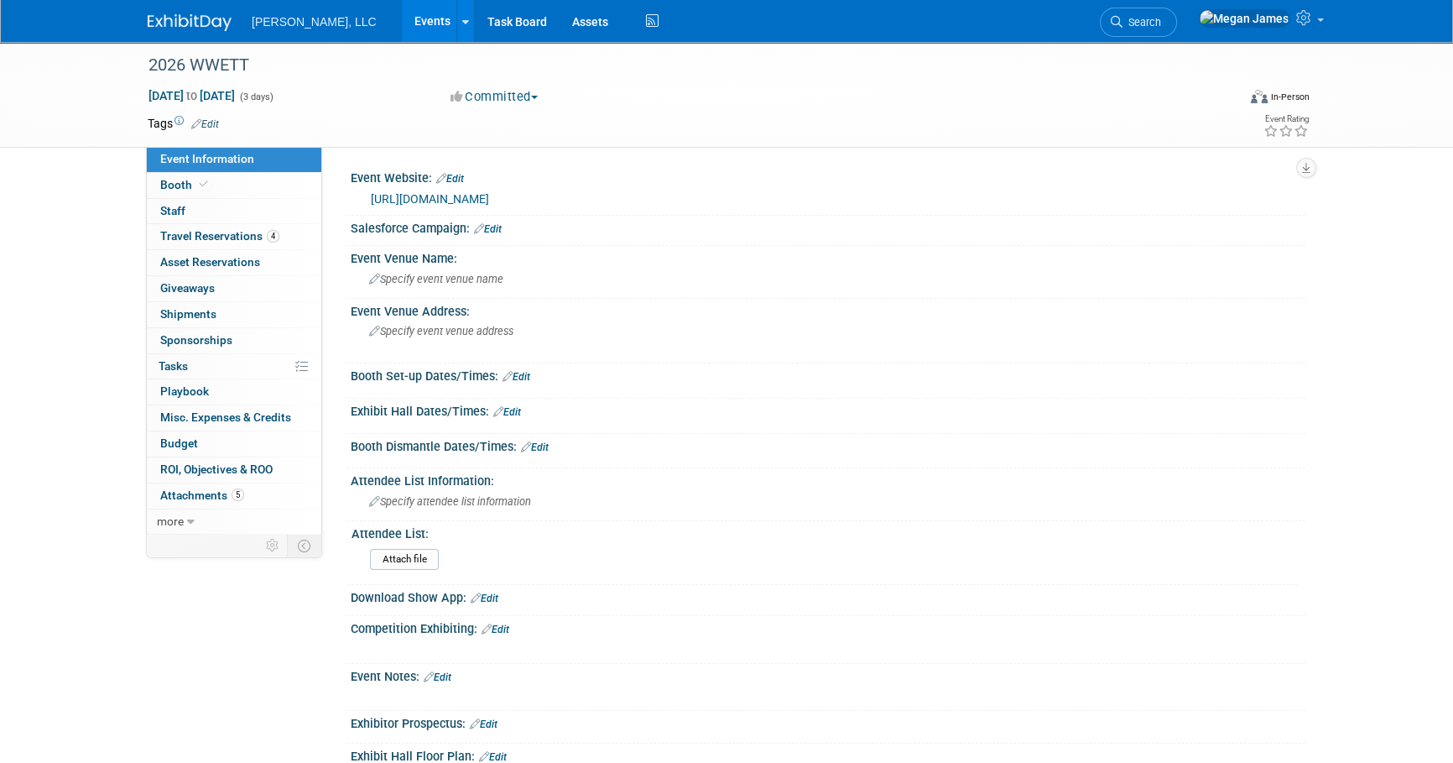
click at [402, 31] on link "Events" at bounding box center [432, 21] width 61 height 42
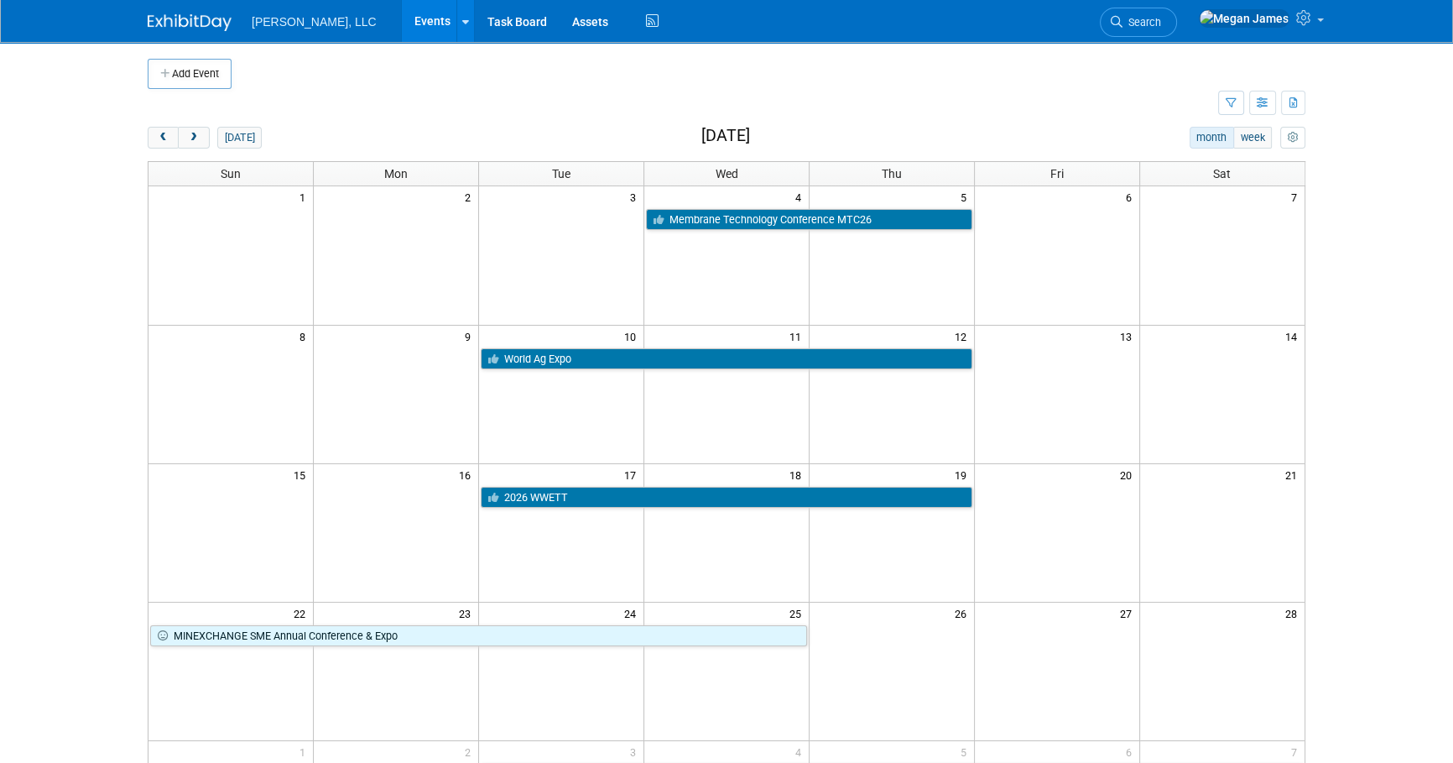
click at [1385, 346] on body "Boerger, LLC Events Add Event Bulk Upload Events Shareable Event Boards Recentl…" at bounding box center [726, 381] width 1453 height 763
click at [411, 109] on td at bounding box center [683, 103] width 1070 height 29
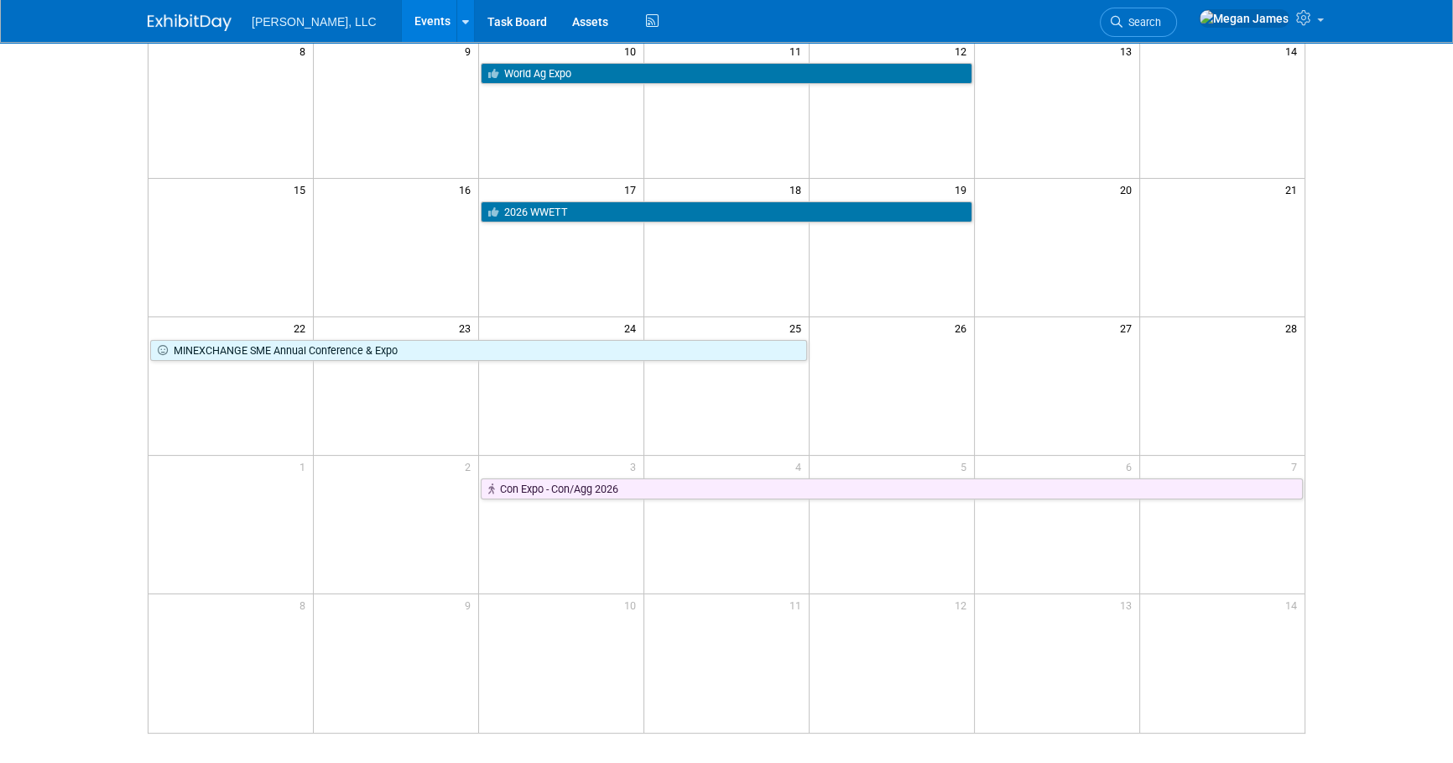
scroll to position [436, 0]
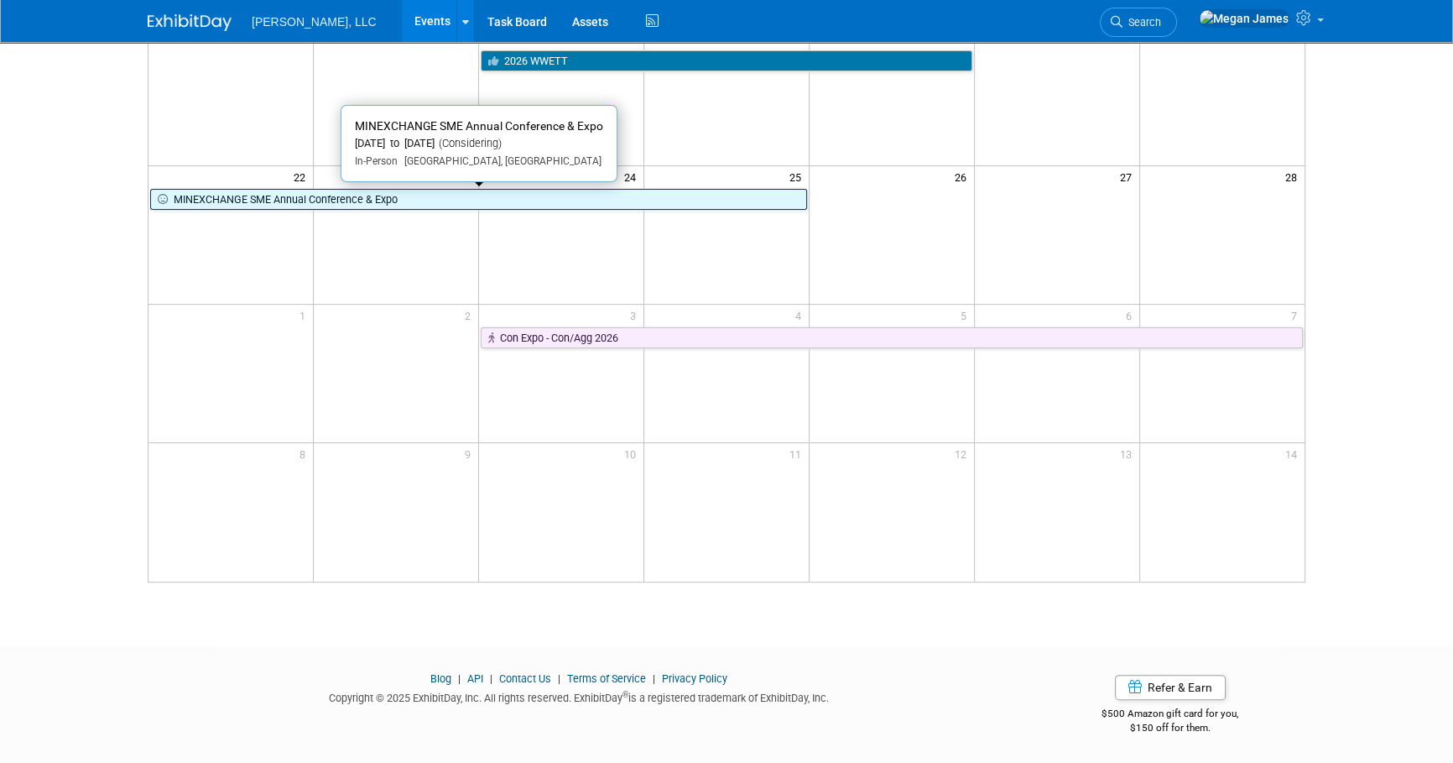
click at [318, 200] on link "MINEXCHANGE SME Annual Conference & Expo" at bounding box center [478, 200] width 657 height 22
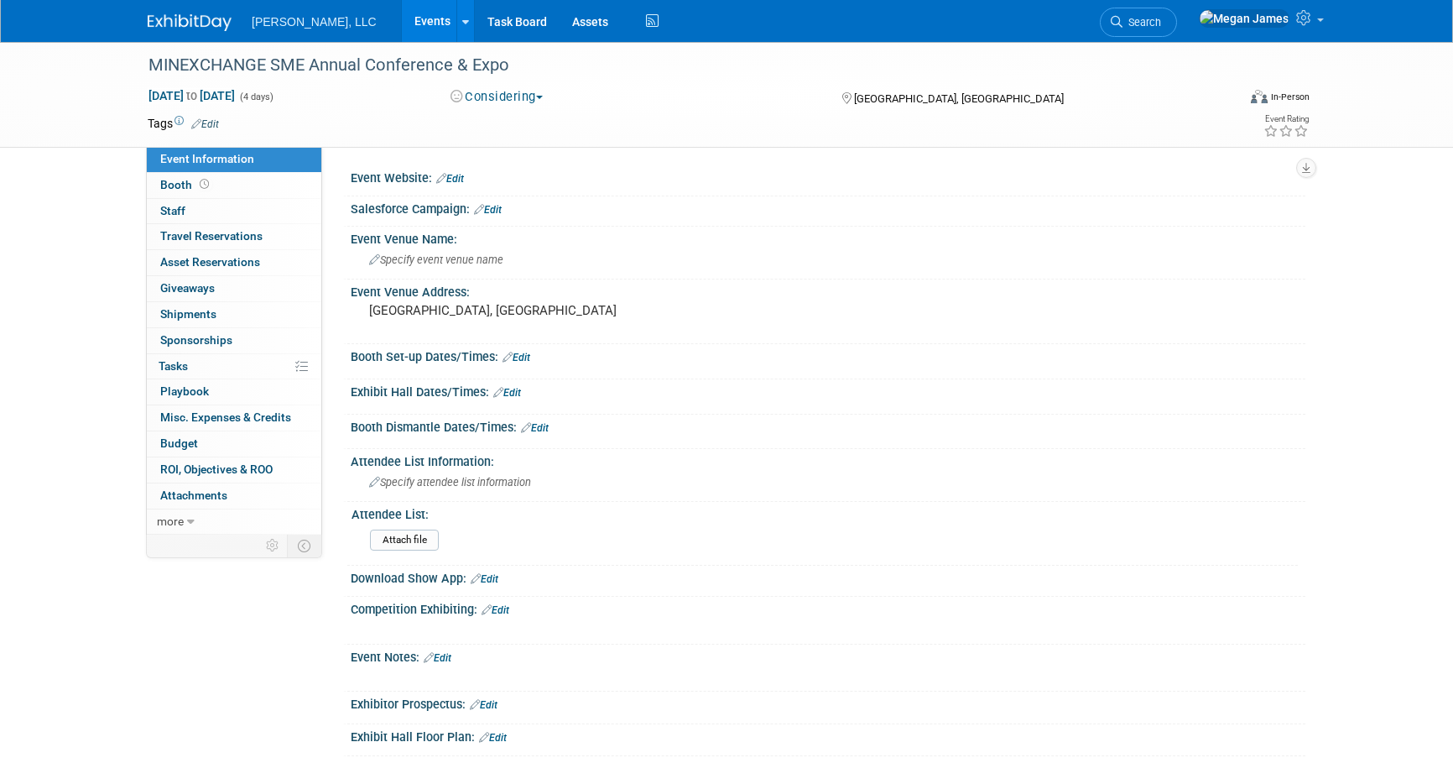
select select "Industrial"
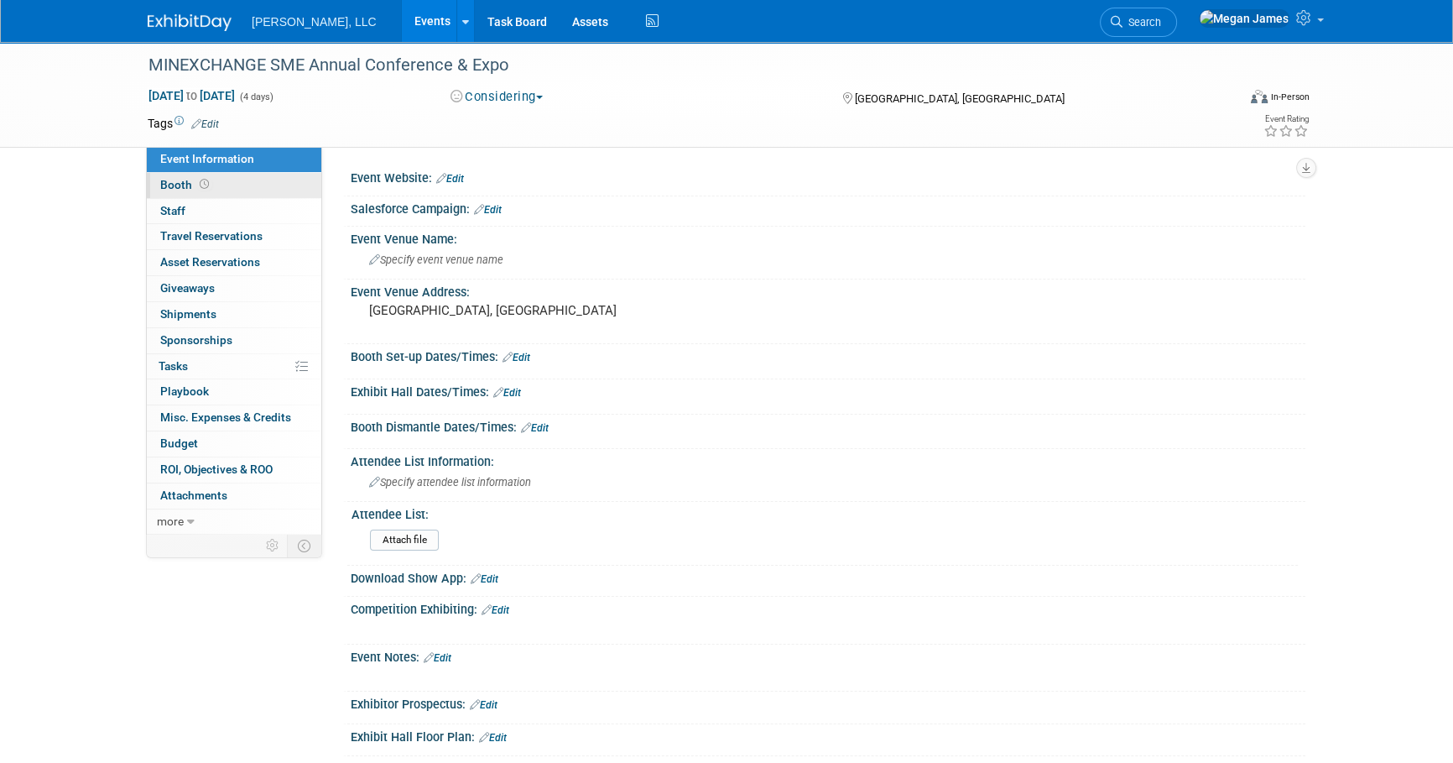
click at [283, 176] on link "Booth" at bounding box center [234, 185] width 174 height 25
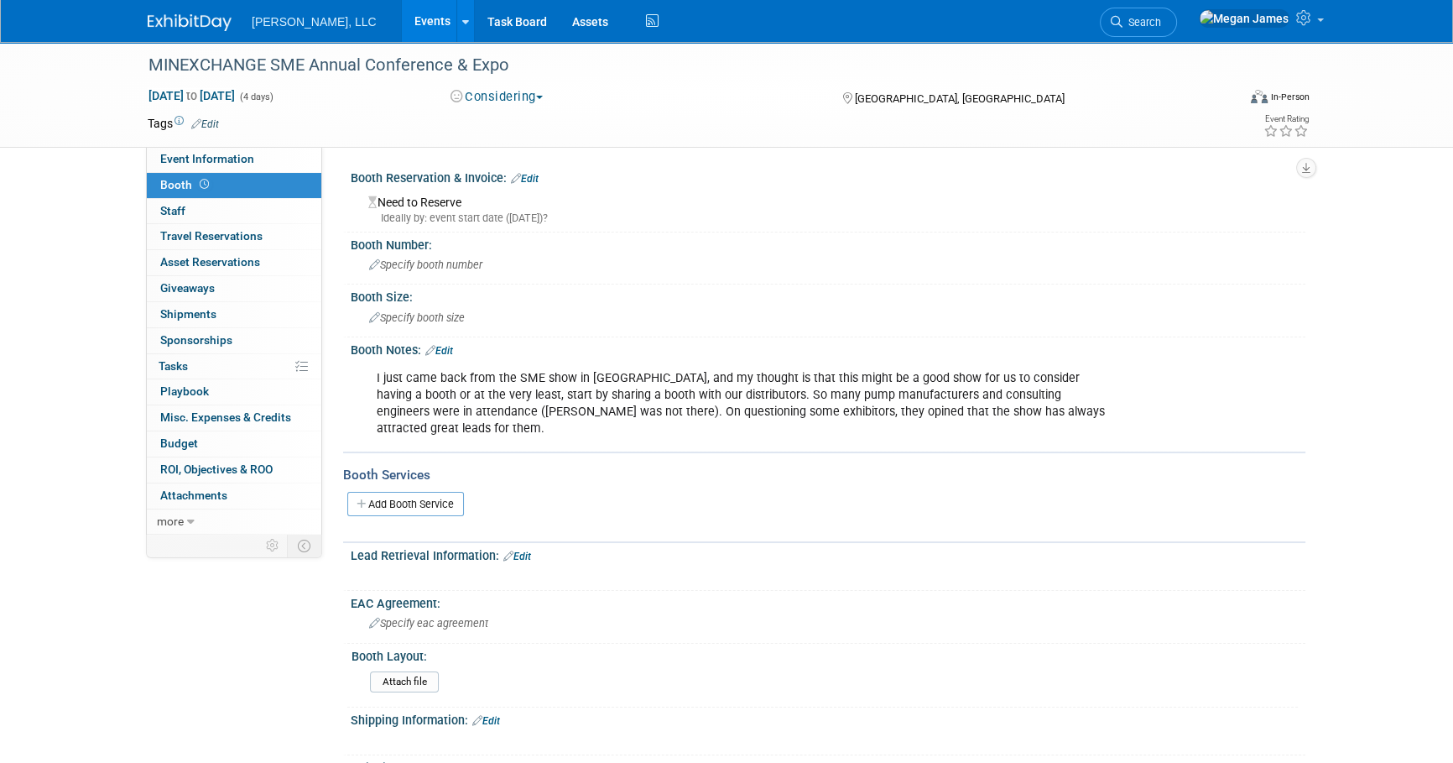
click at [448, 346] on link "Edit" at bounding box center [439, 351] width 28 height 12
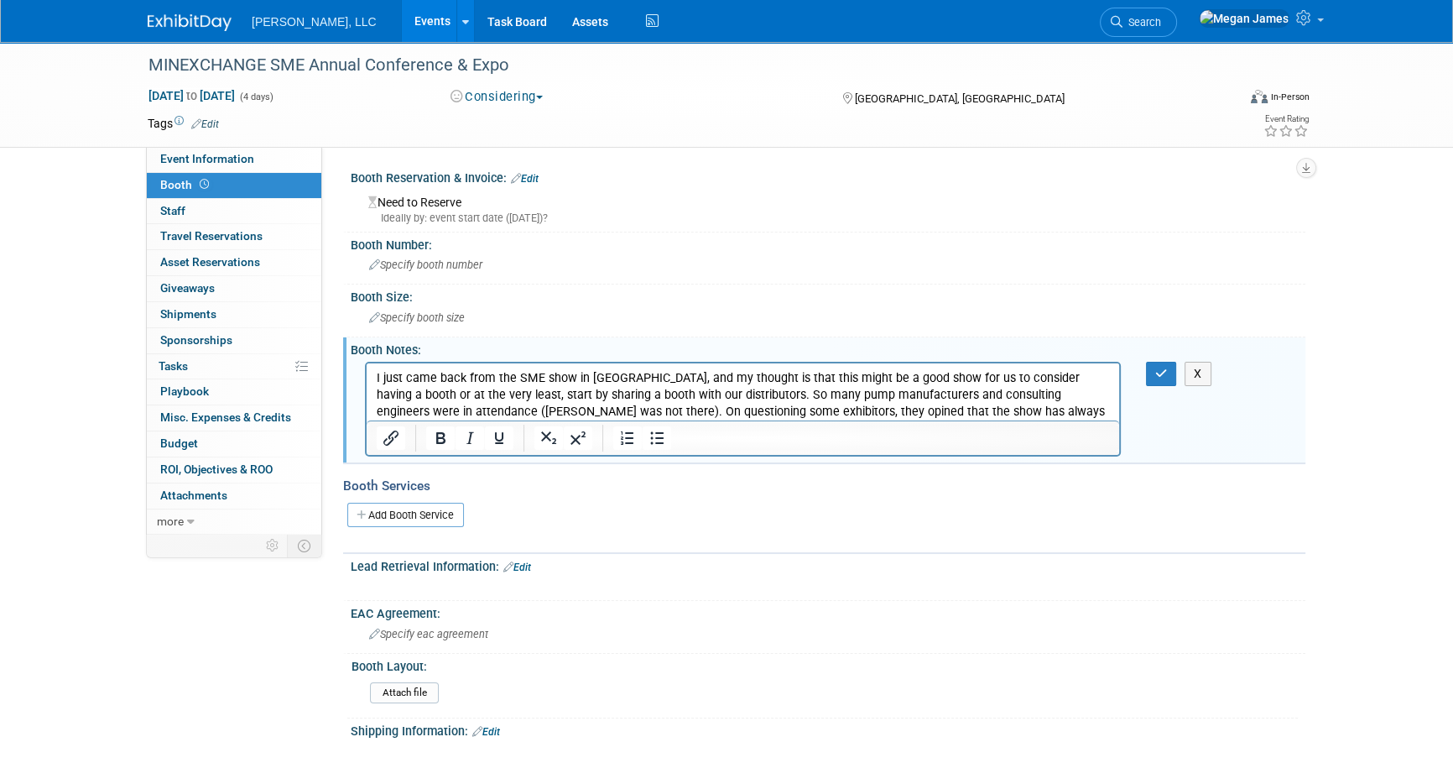
click at [1076, 414] on p "I just came back from the SME show in [GEOGRAPHIC_DATA], and my thought is that…" at bounding box center [743, 402] width 733 height 67
click at [377, 375] on p "I just came back from the SME show in [GEOGRAPHIC_DATA], and my thought is that…" at bounding box center [743, 402] width 733 height 67
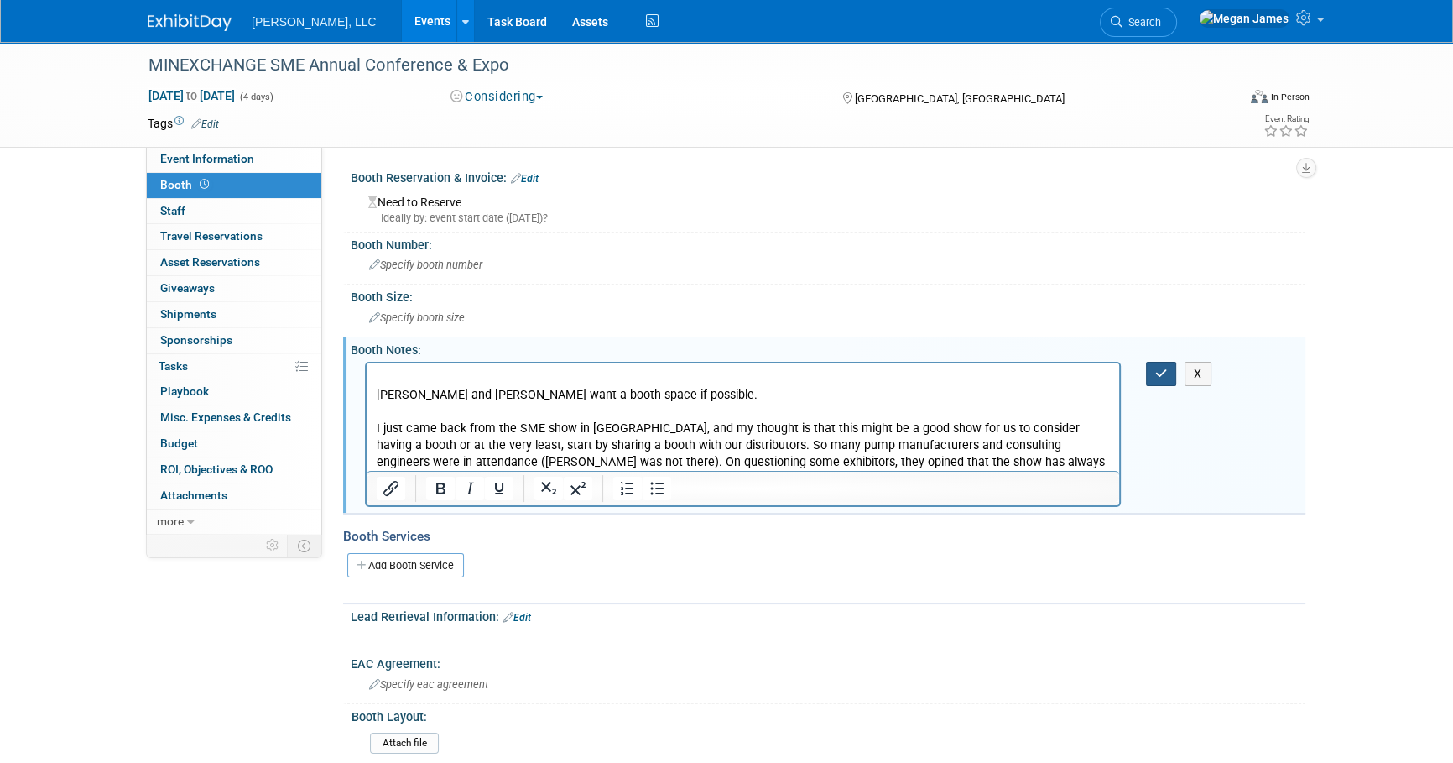
click at [1164, 376] on icon "button" at bounding box center [1161, 373] width 13 height 12
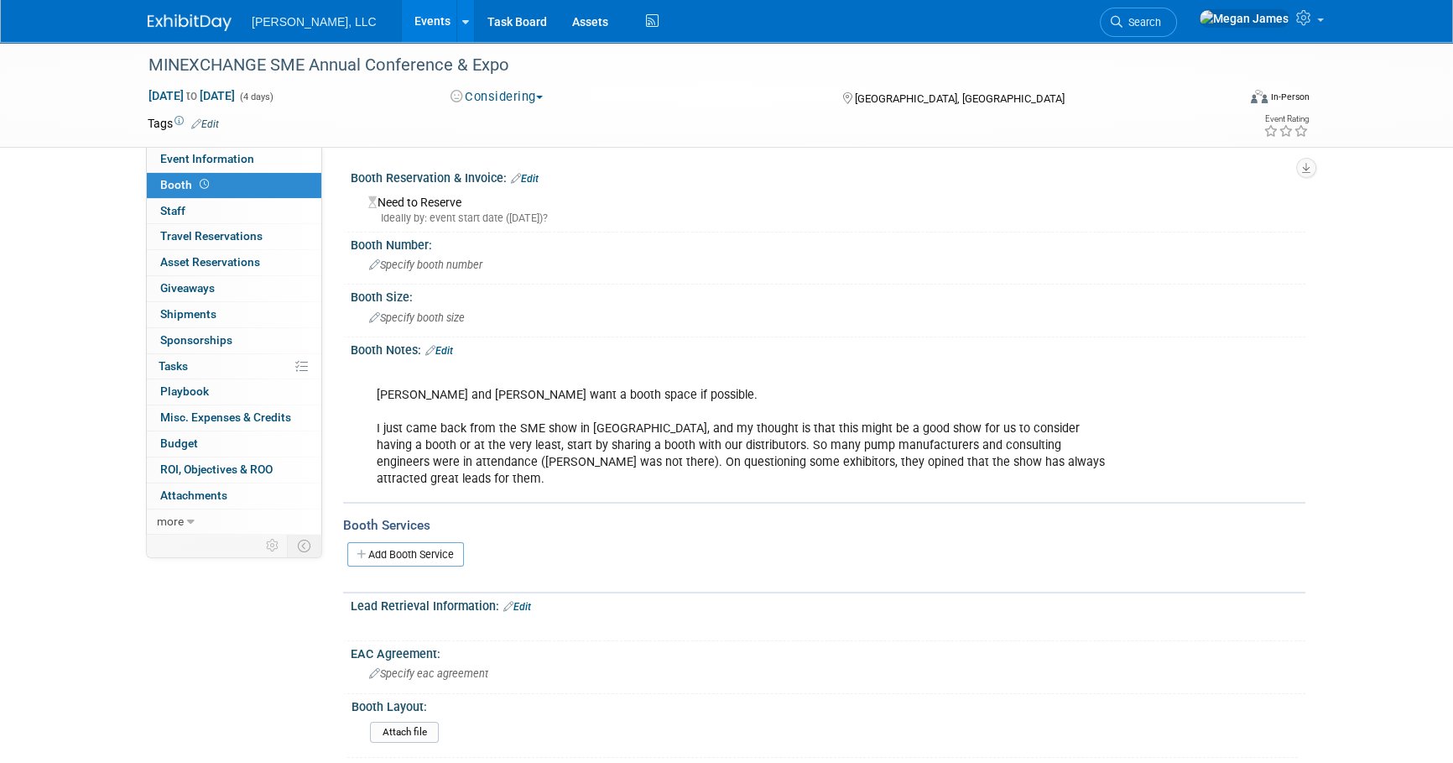
click at [402, 29] on link "Events" at bounding box center [432, 21] width 61 height 42
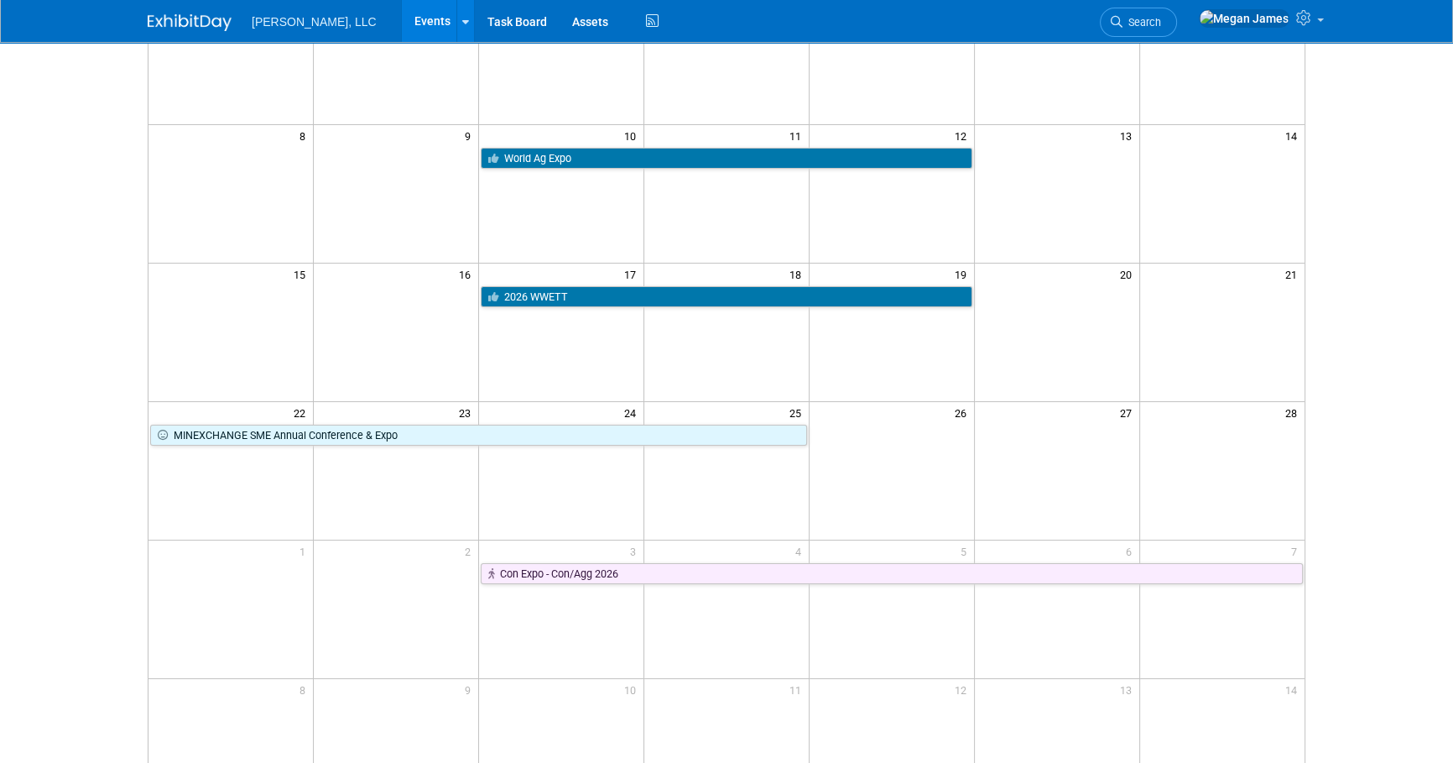
scroll to position [436, 0]
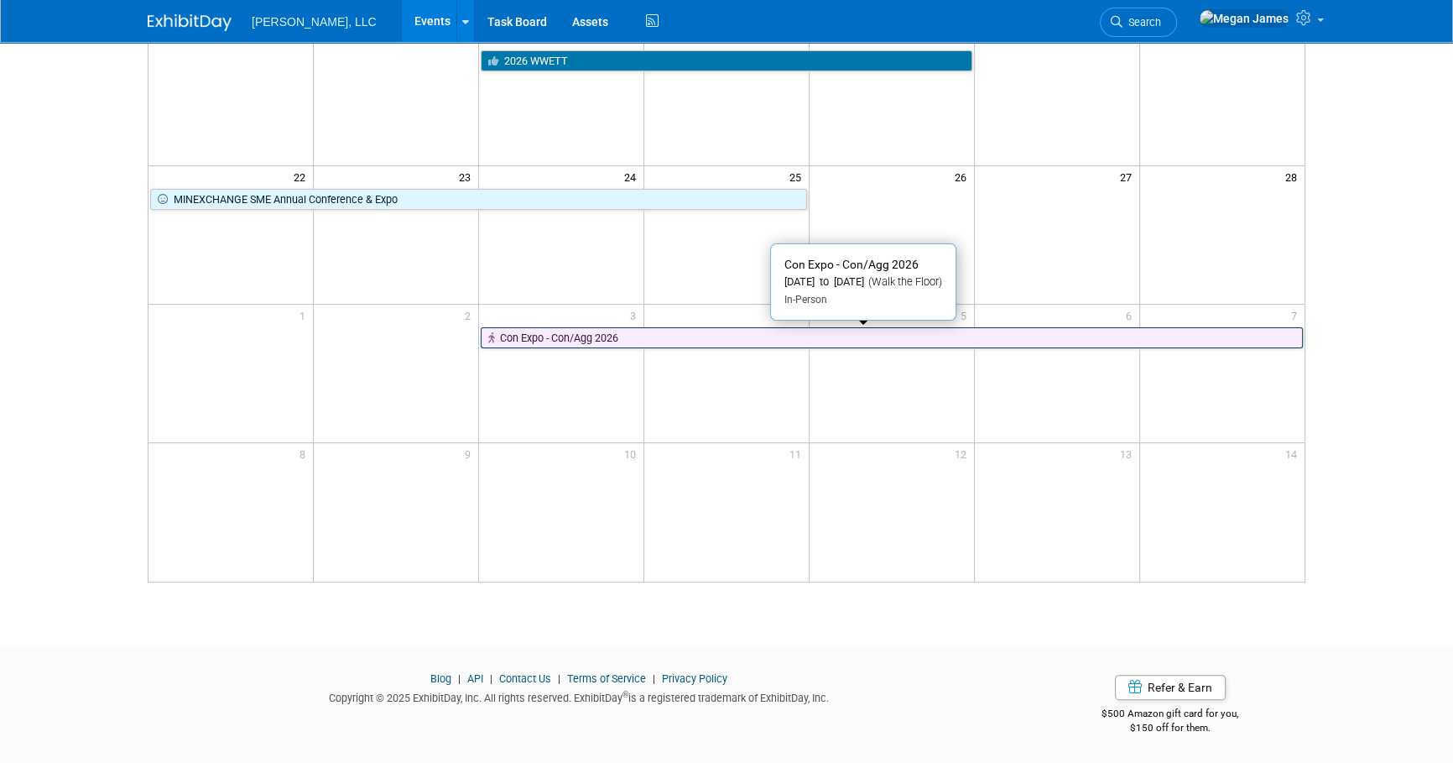
click at [643, 337] on link "Con Expo - Con/Agg 2026" at bounding box center [892, 338] width 822 height 22
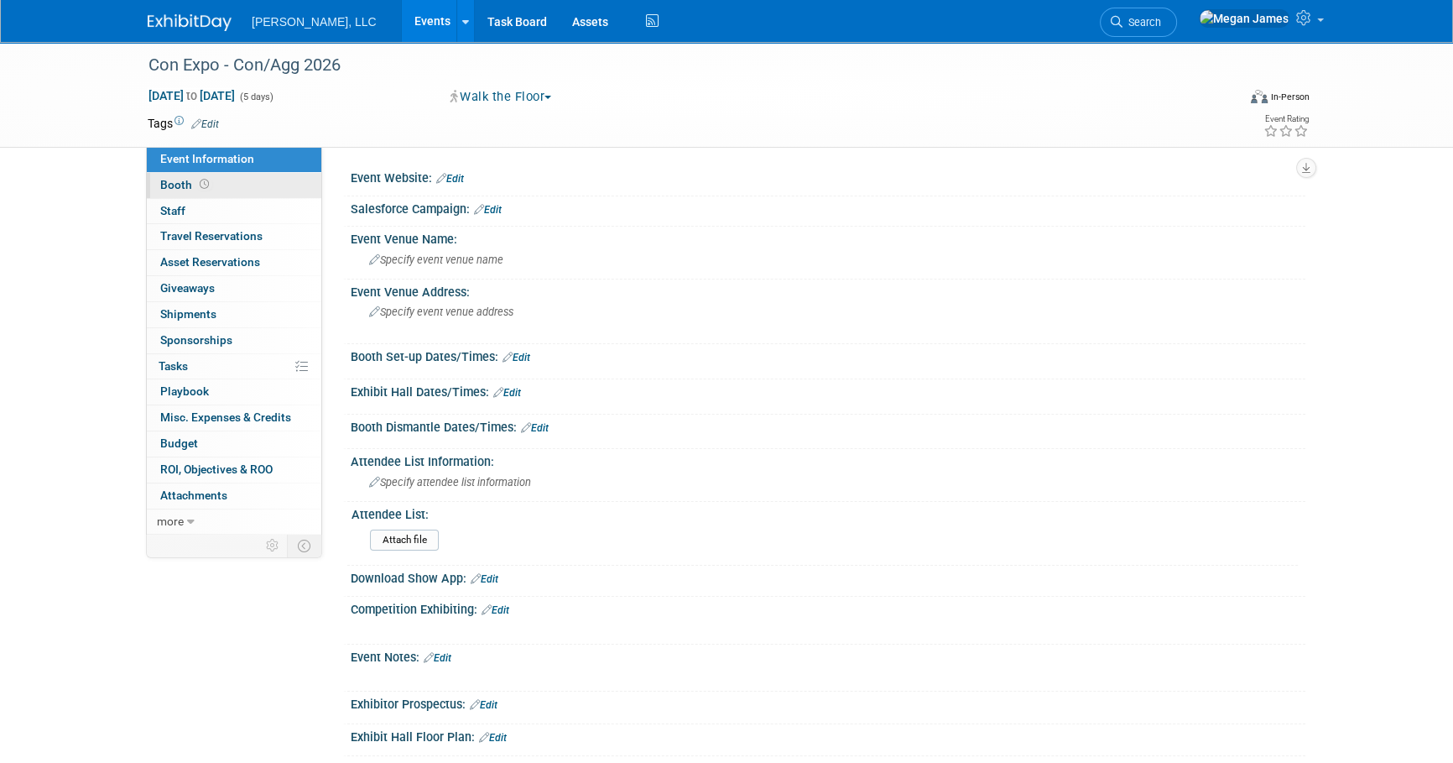
click at [258, 187] on link "Booth" at bounding box center [234, 185] width 174 height 25
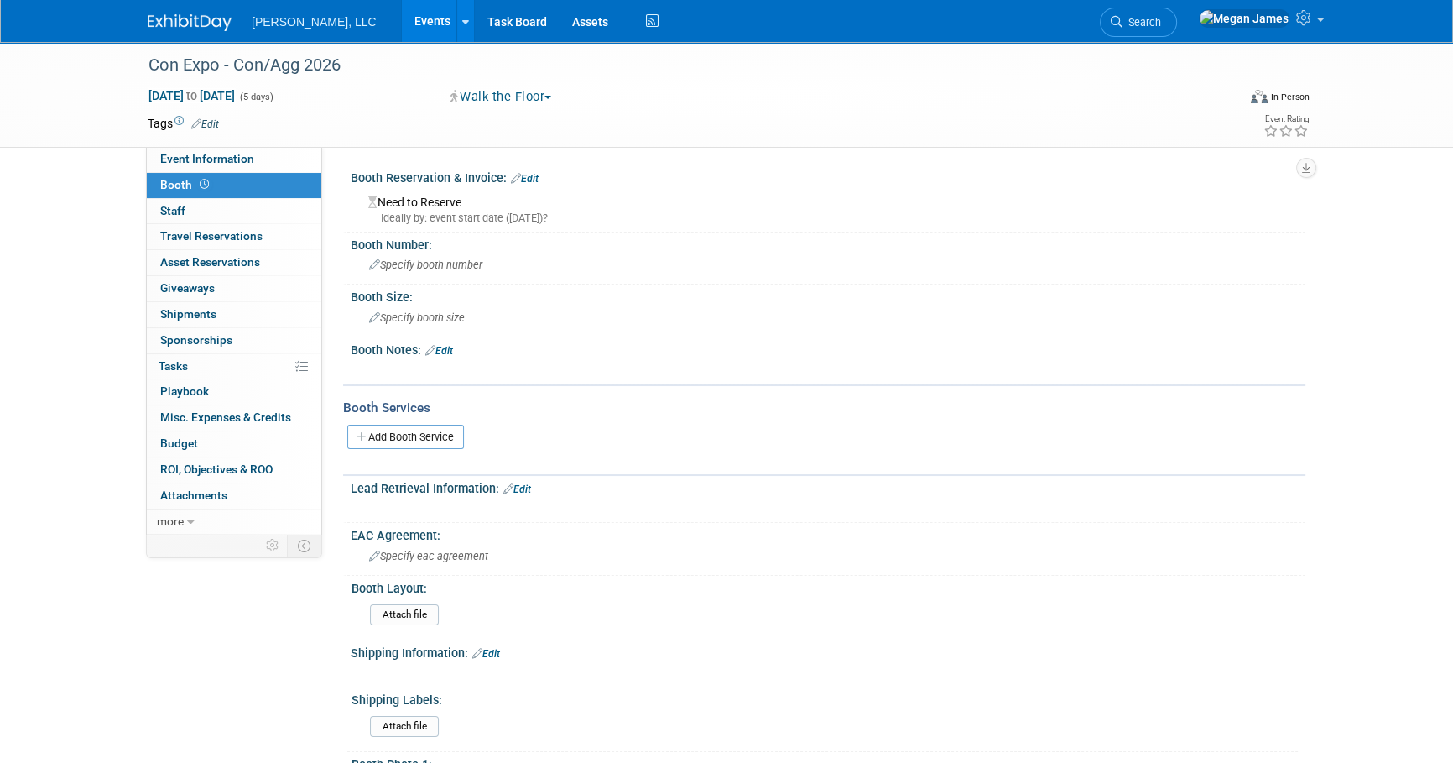
click at [446, 350] on link "Edit" at bounding box center [439, 351] width 28 height 12
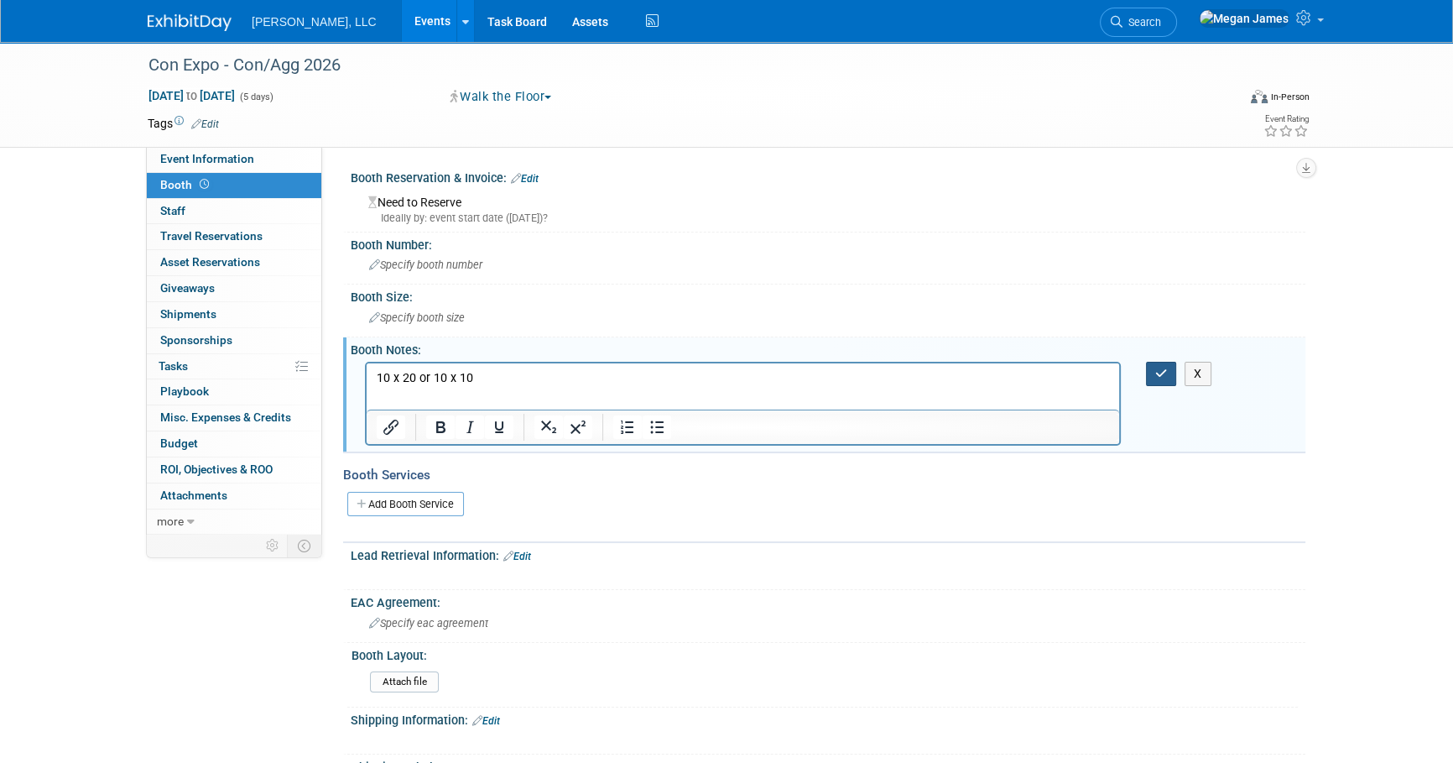
click at [1171, 367] on button "button" at bounding box center [1161, 374] width 31 height 24
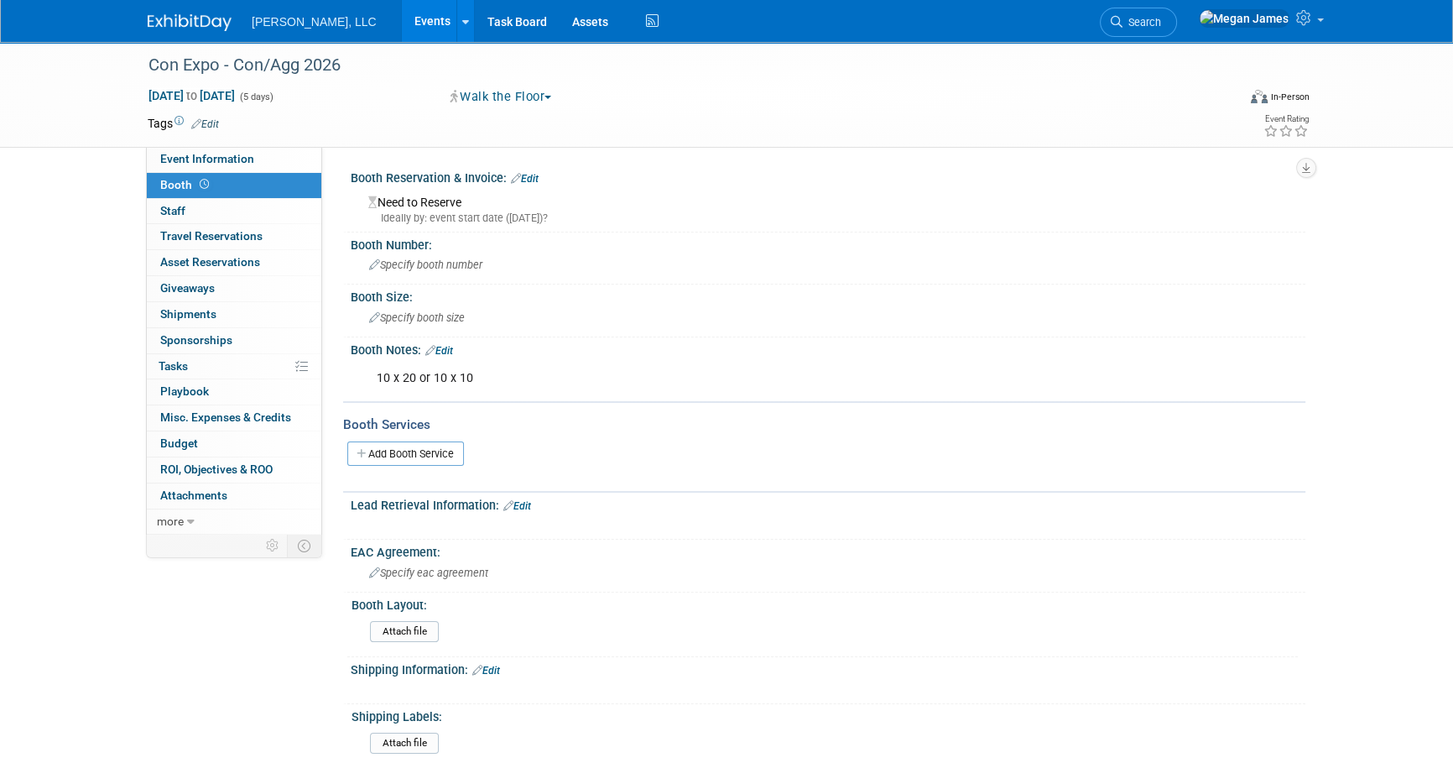
drag, startPoint x: 518, startPoint y: 373, endPoint x: 482, endPoint y: 367, distance: 37.4
click at [518, 373] on div "10 x 20 or 10 x 10" at bounding box center [743, 379] width 756 height 34
click at [450, 347] on link "Edit" at bounding box center [439, 351] width 28 height 12
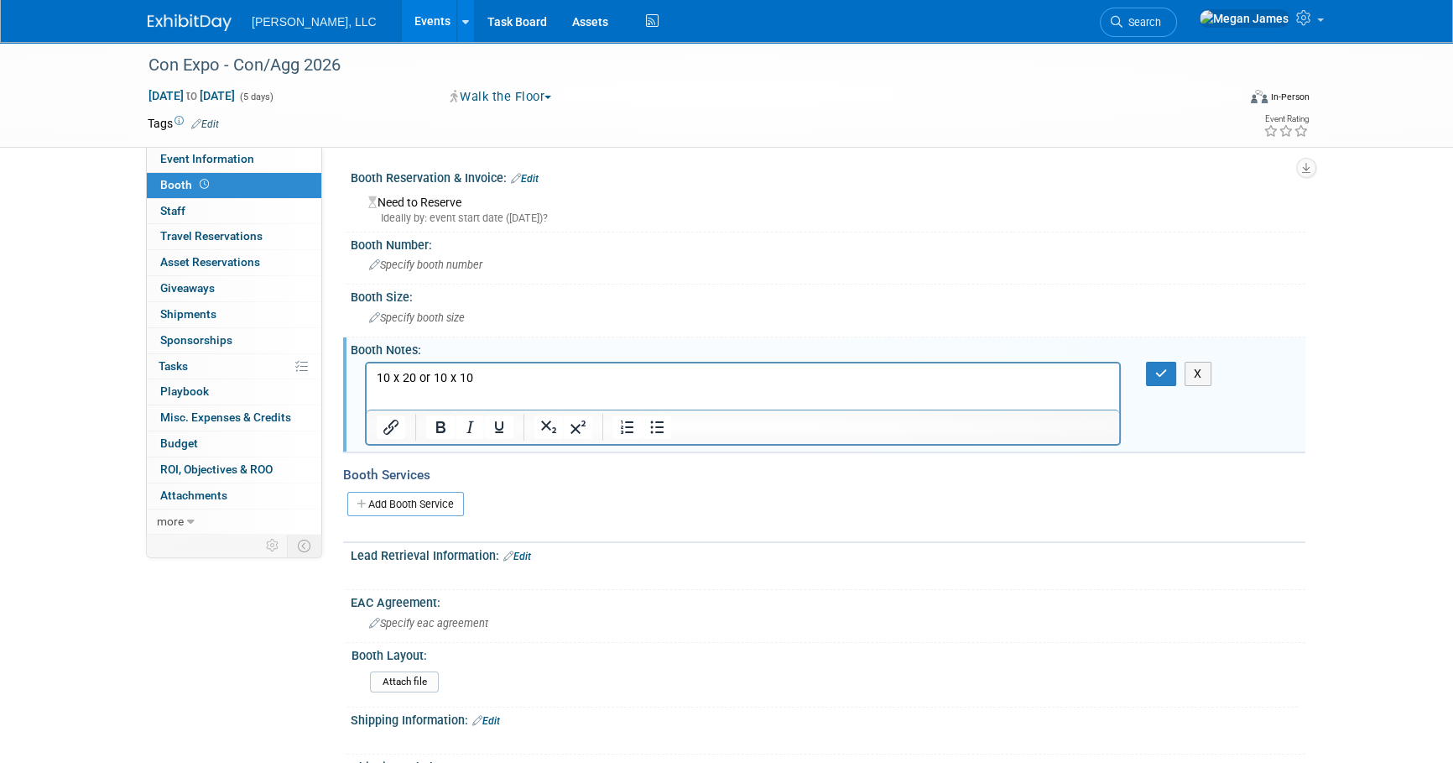
click at [502, 372] on p "10 x 20 or 10 x 10" at bounding box center [743, 377] width 733 height 17
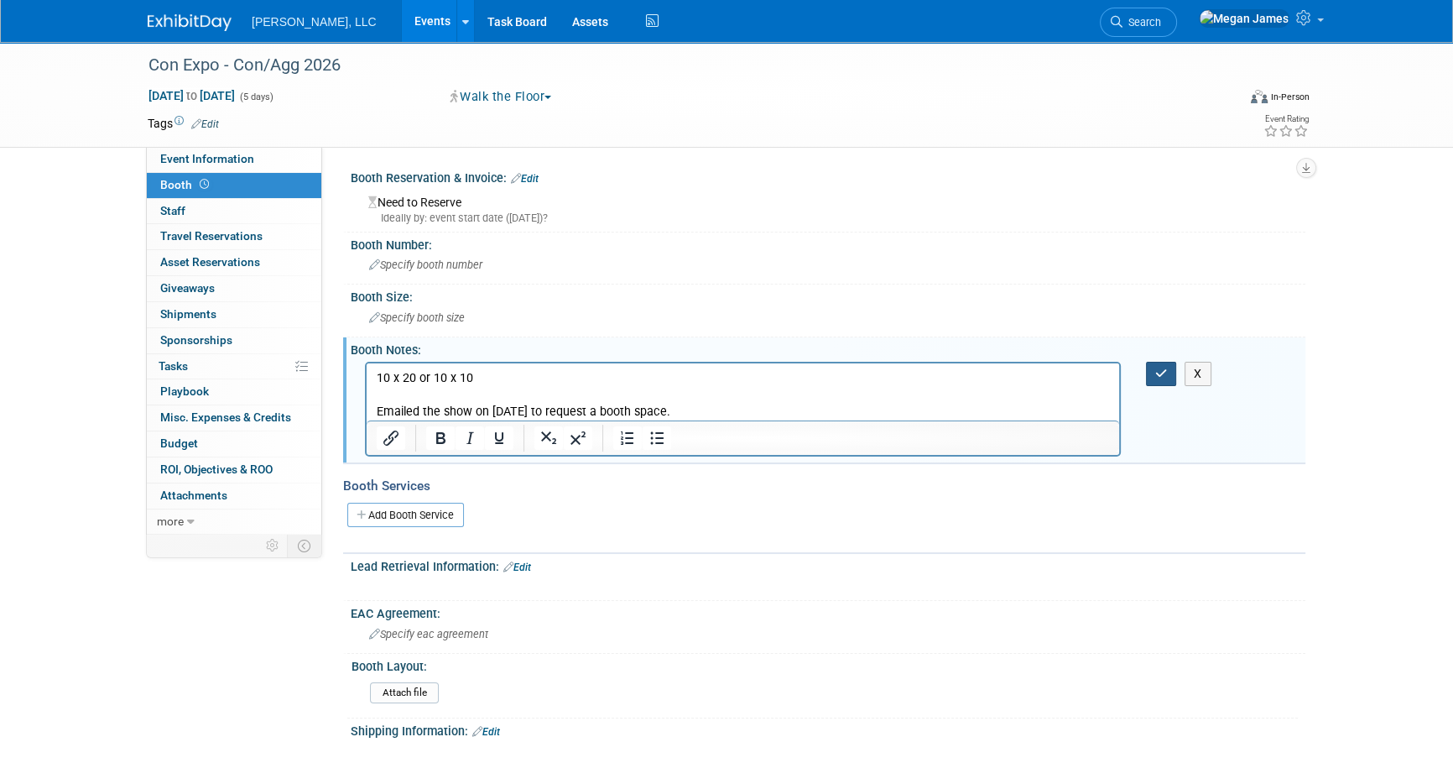
click at [1169, 376] on button "button" at bounding box center [1161, 374] width 31 height 24
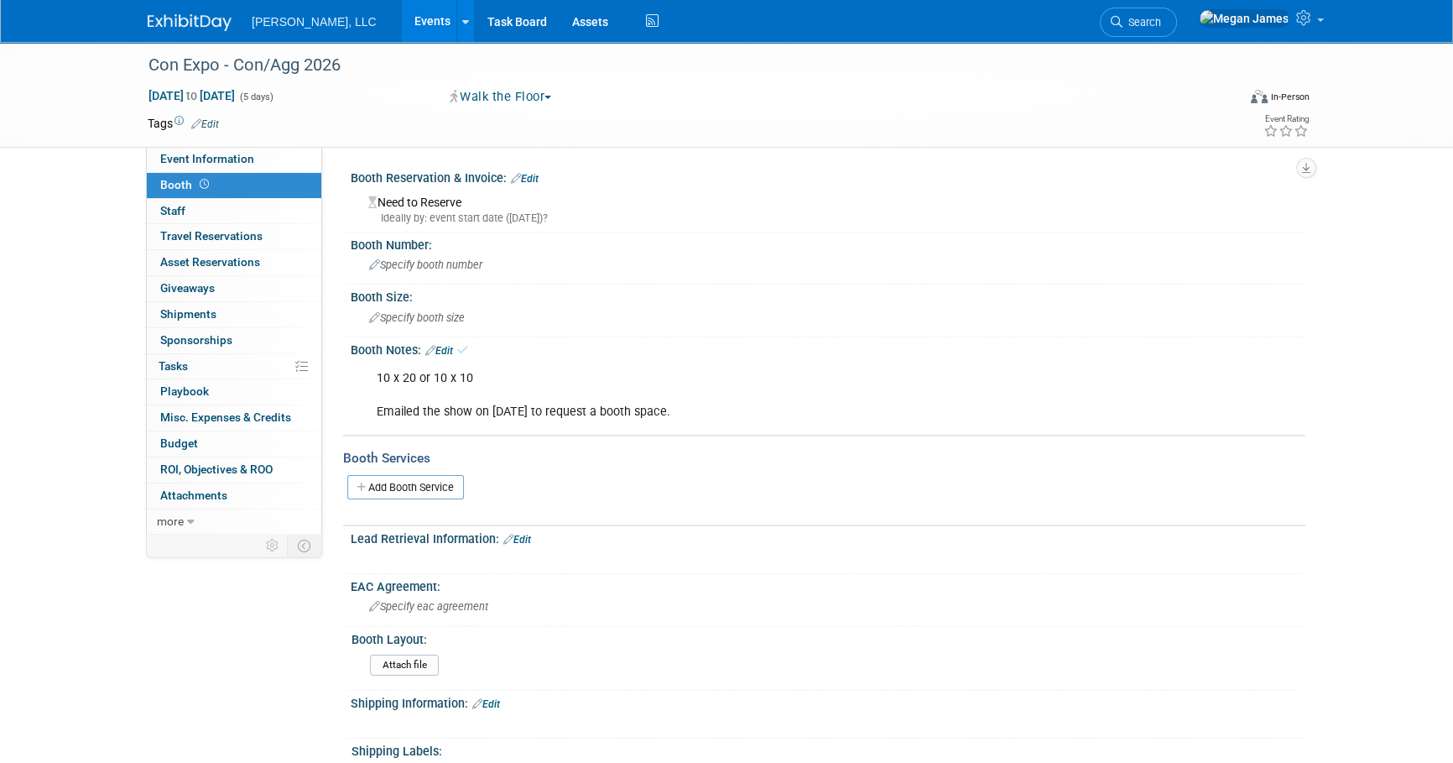
click at [1384, 397] on div "Con Expo - Con/Agg 2026 Mar 3, 2026 to Mar 7, 2026 (5 days) Mar 3, 2026 to Mar …" at bounding box center [726, 535] width 1453 height 986
click at [402, 16] on link "Events" at bounding box center [432, 21] width 61 height 42
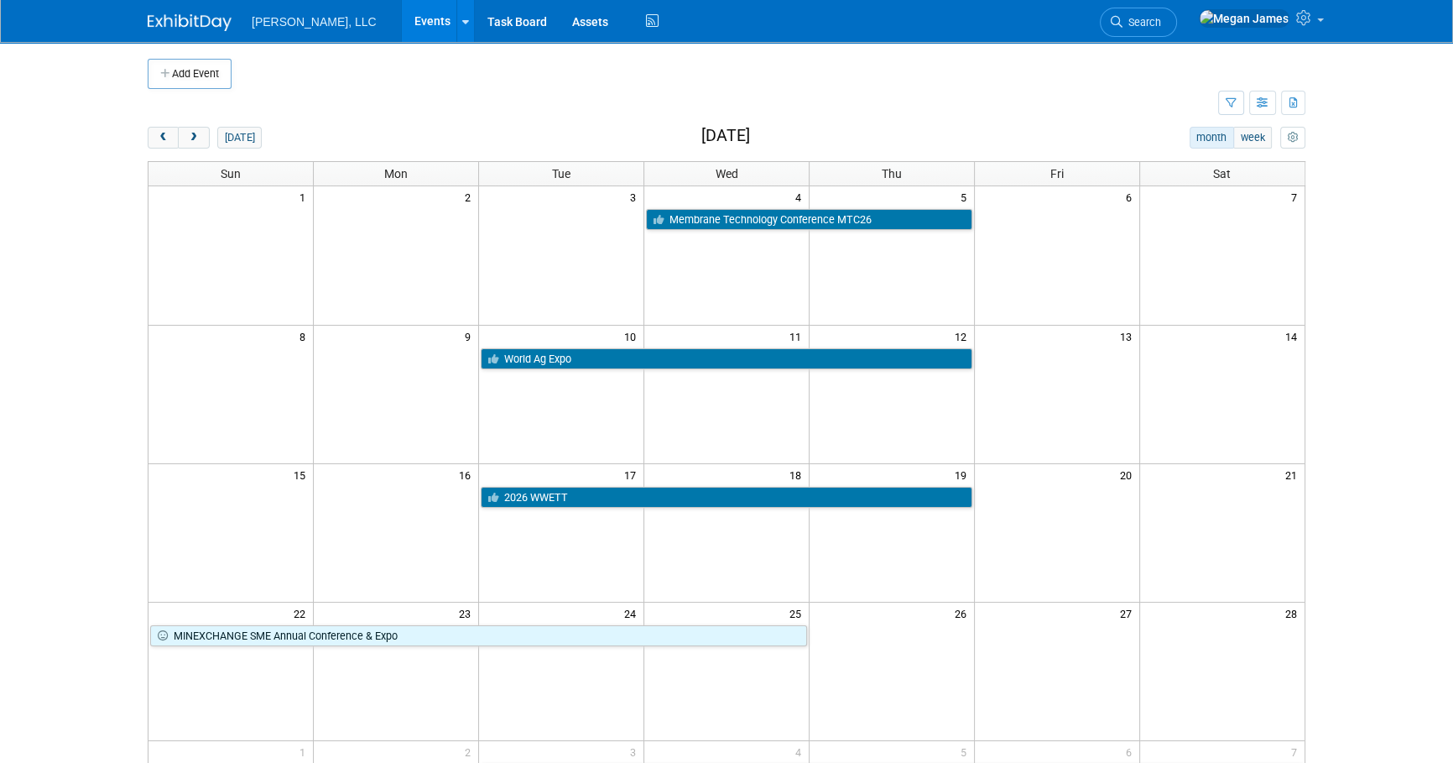
click at [1372, 379] on body "[PERSON_NAME], LLC Events Add Event Bulk Upload Events Shareable Event Boards R…" at bounding box center [726, 381] width 1453 height 763
click at [1382, 336] on body "Boerger, LLC Events Add Event Bulk Upload Events Shareable Event Boards Recentl…" at bounding box center [726, 381] width 1453 height 763
click at [171, 130] on button "prev" at bounding box center [163, 138] width 31 height 22
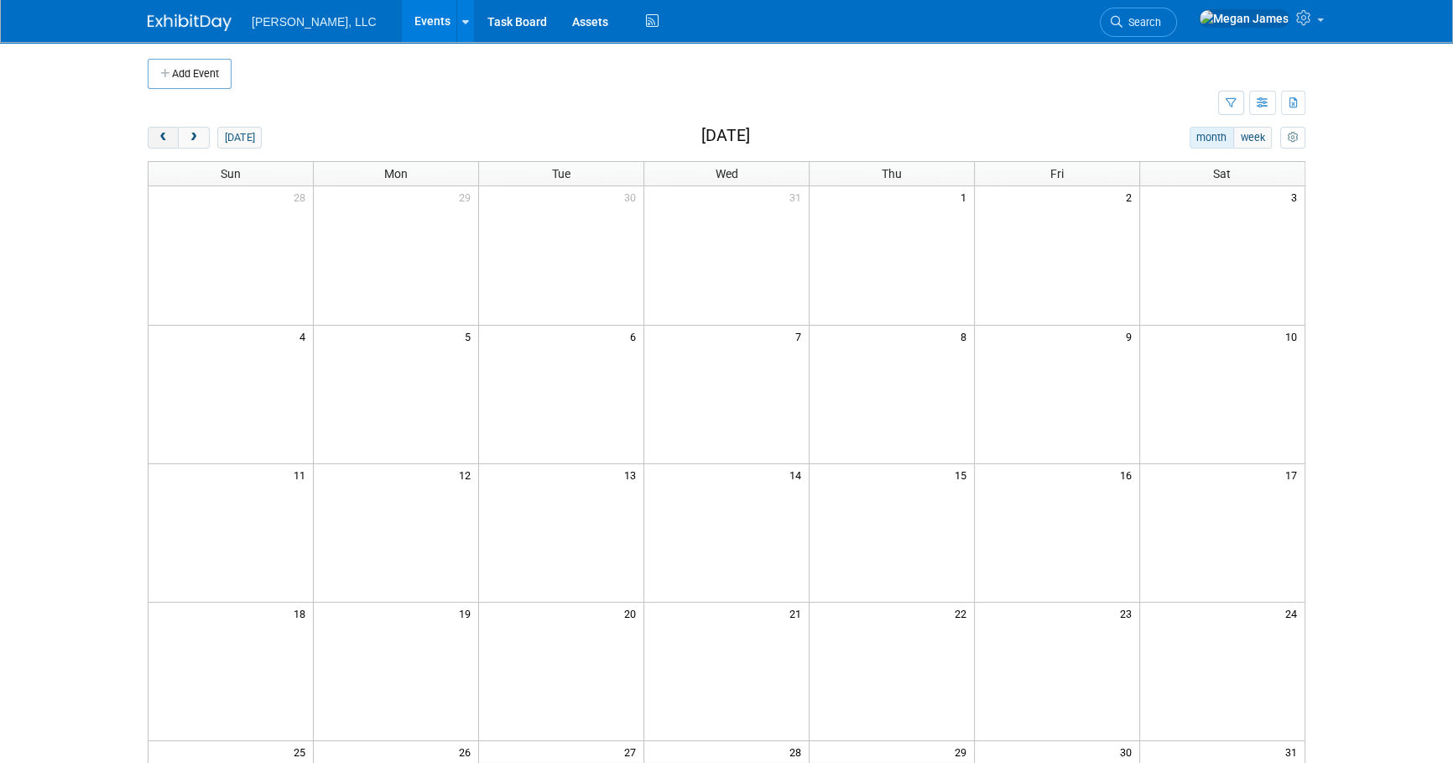
click at [171, 130] on button "prev" at bounding box center [163, 138] width 31 height 22
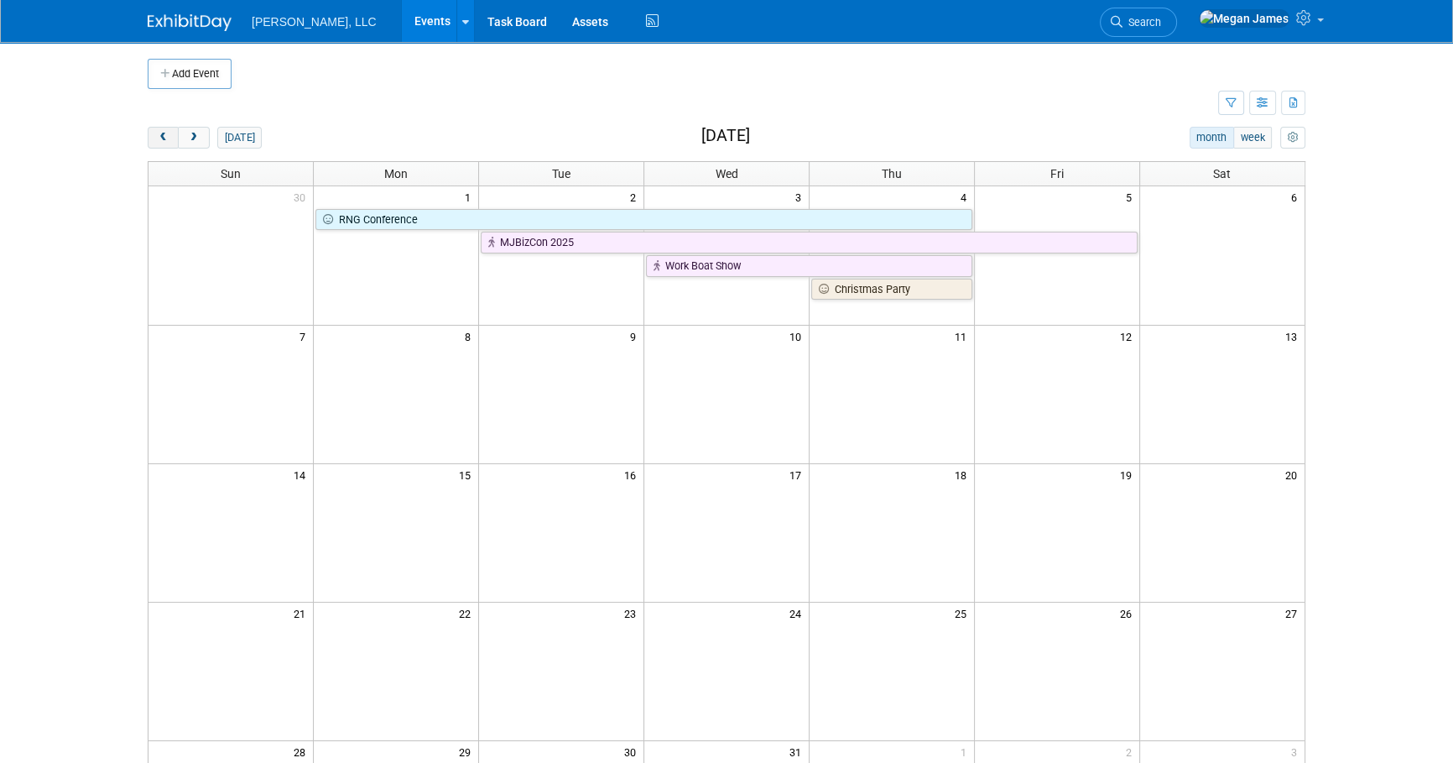
click at [171, 130] on button "prev" at bounding box center [163, 138] width 31 height 22
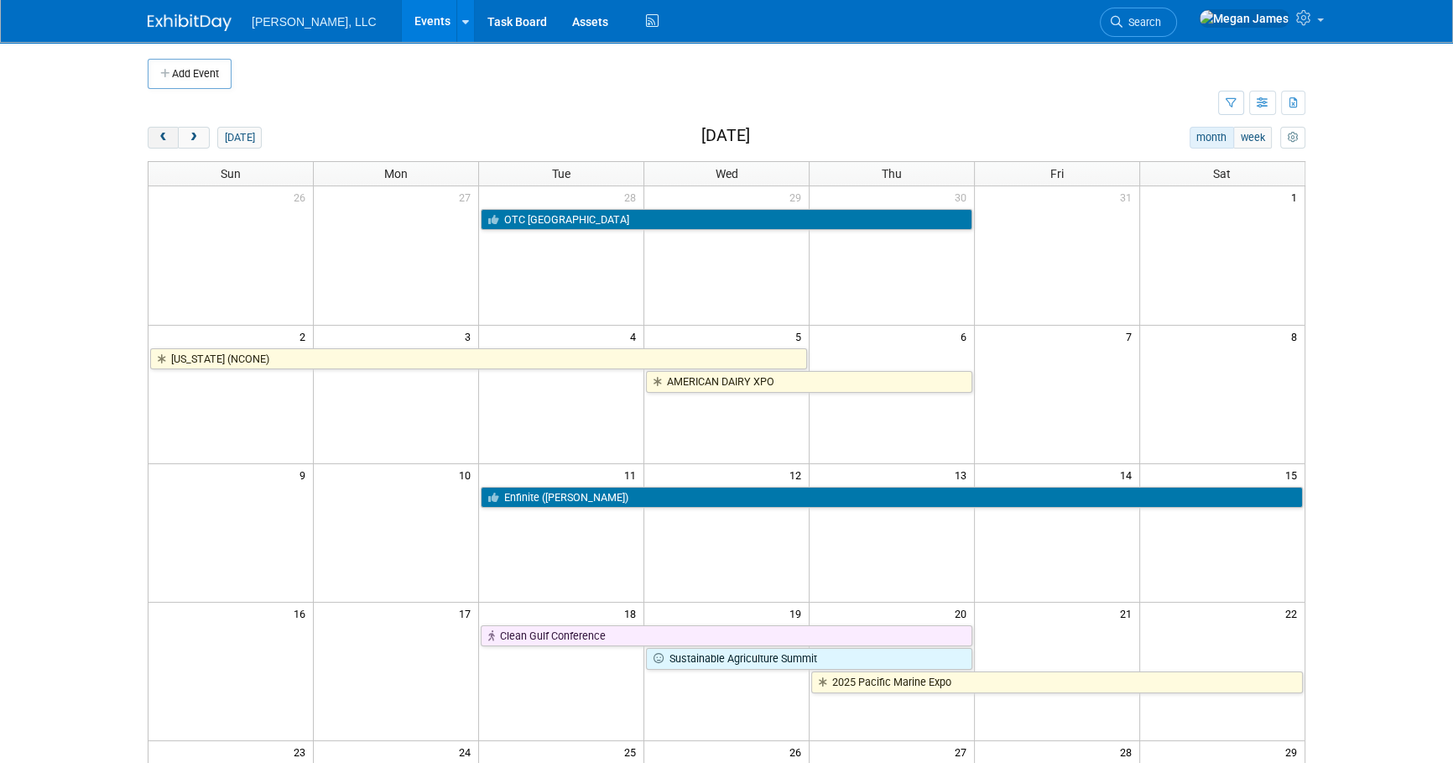
click at [171, 130] on button "prev" at bounding box center [163, 138] width 31 height 22
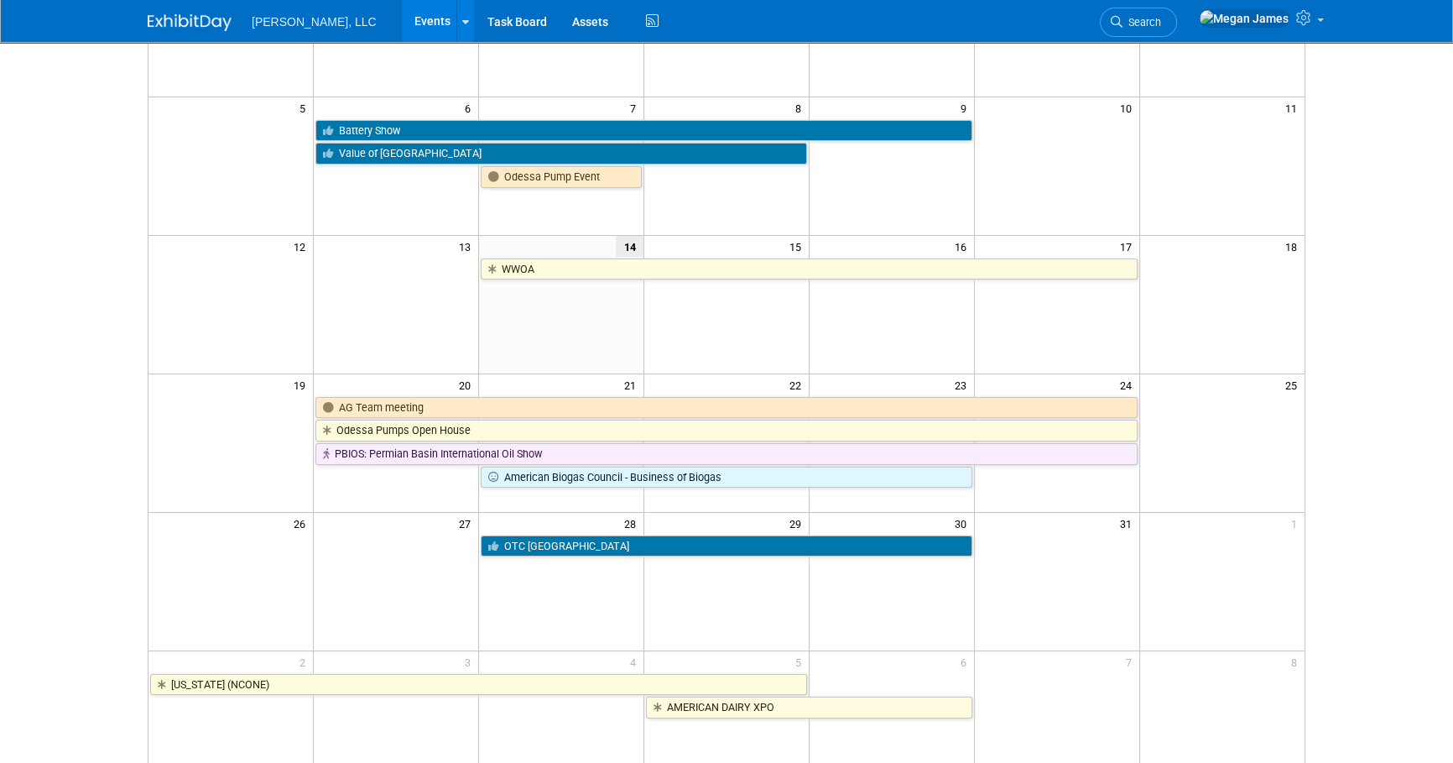
scroll to position [305, 0]
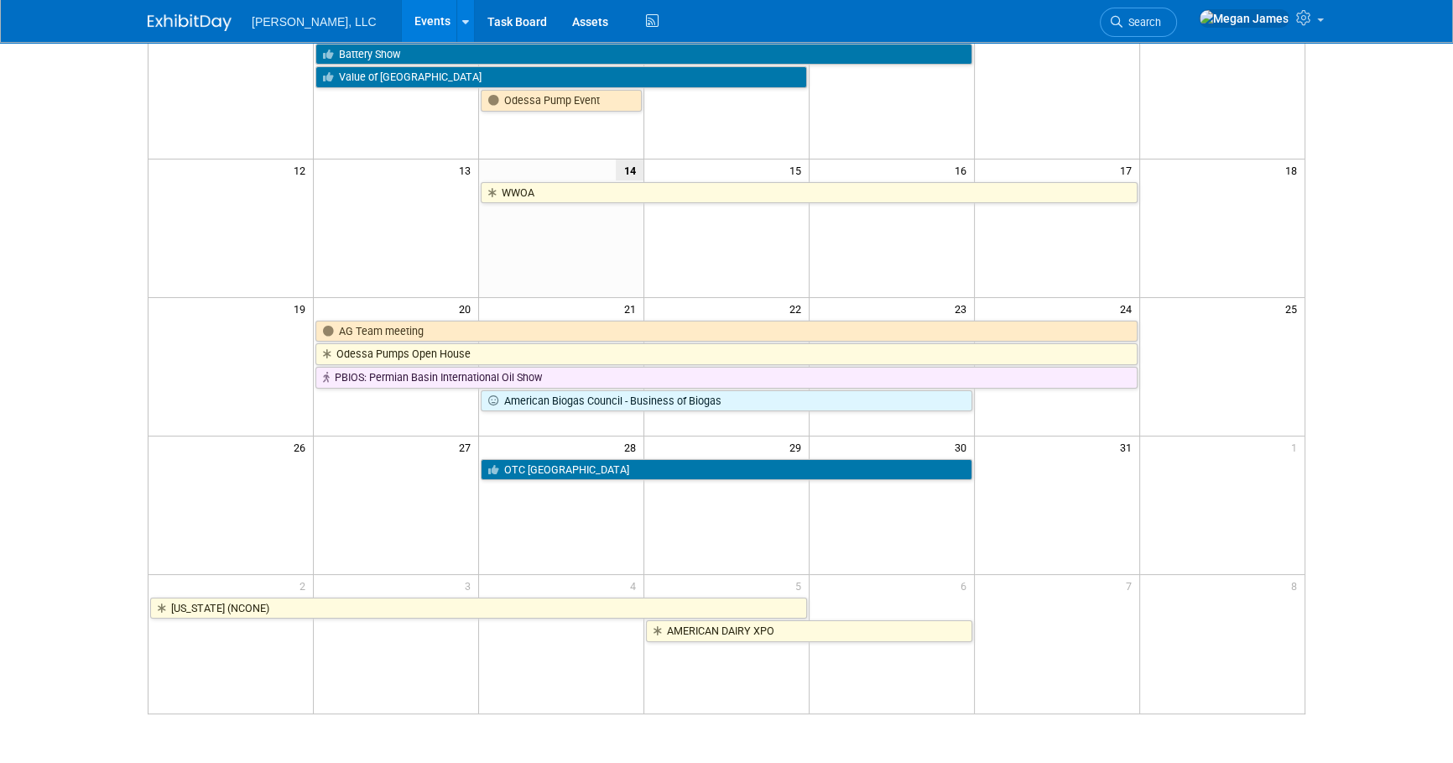
click at [1419, 413] on body "Boerger, LLC Events Add Event Bulk Upload Events Shareable Event Boards Recentl…" at bounding box center [726, 76] width 1453 height 763
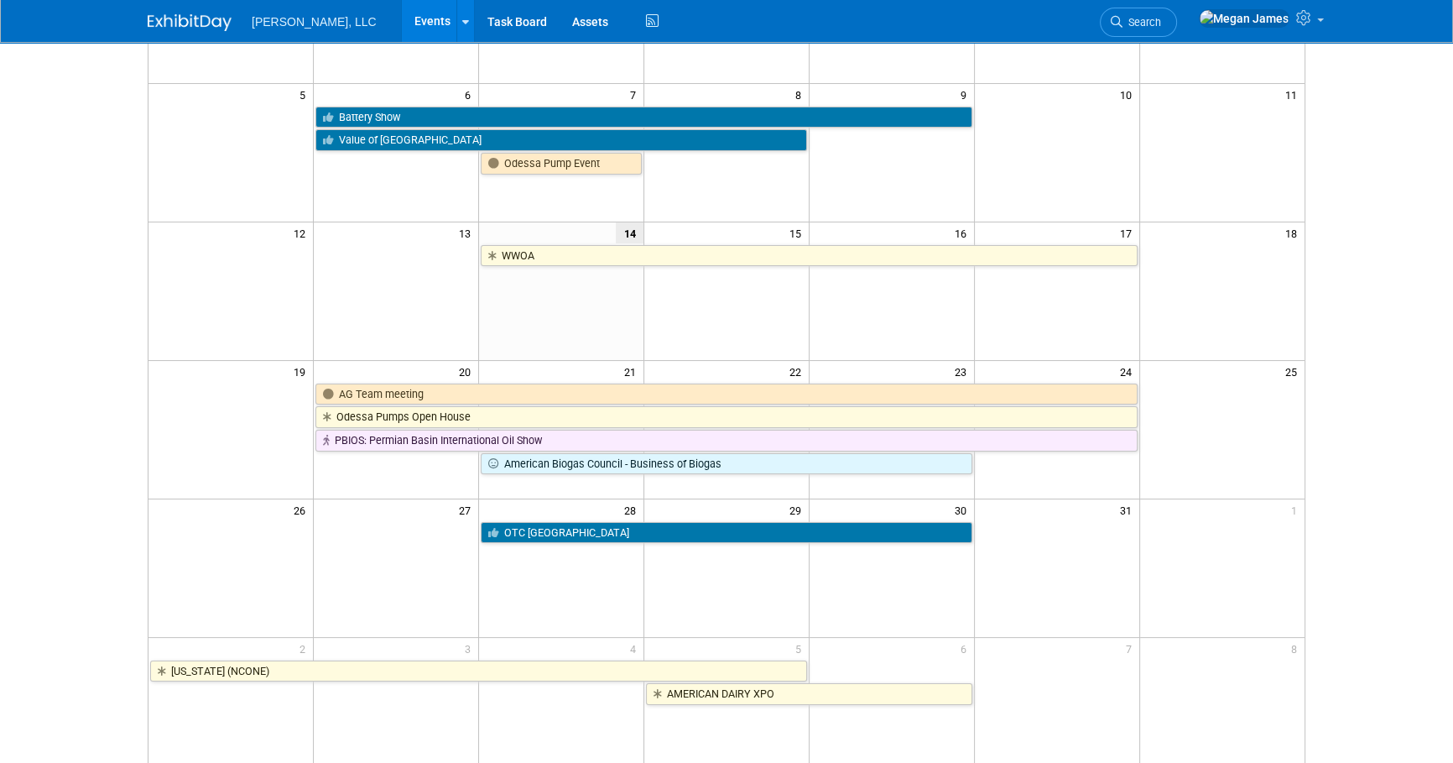
click at [1341, 355] on body "Boerger, LLC Events Add Event Bulk Upload Events Shareable Event Boards Recentl…" at bounding box center [726, 139] width 1453 height 763
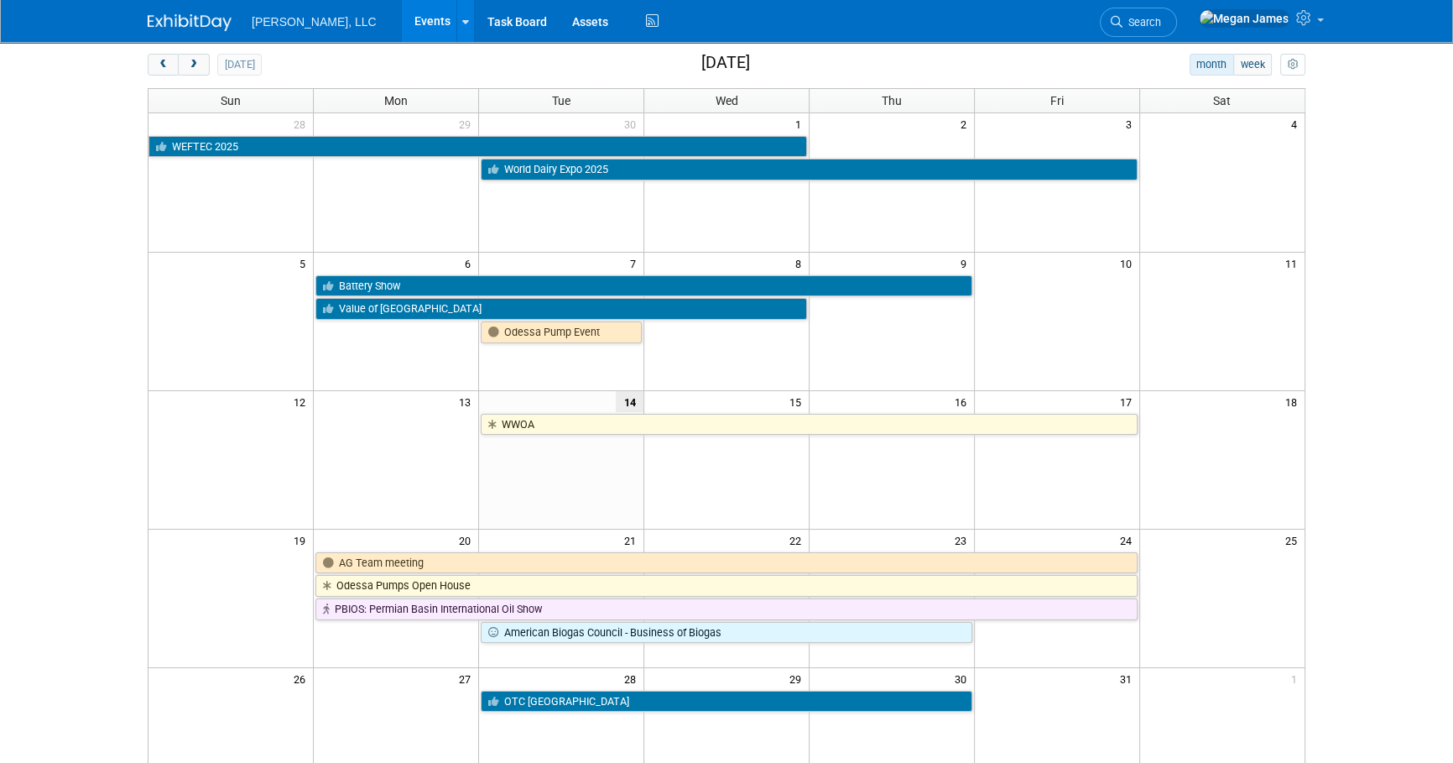
scroll to position [0, 0]
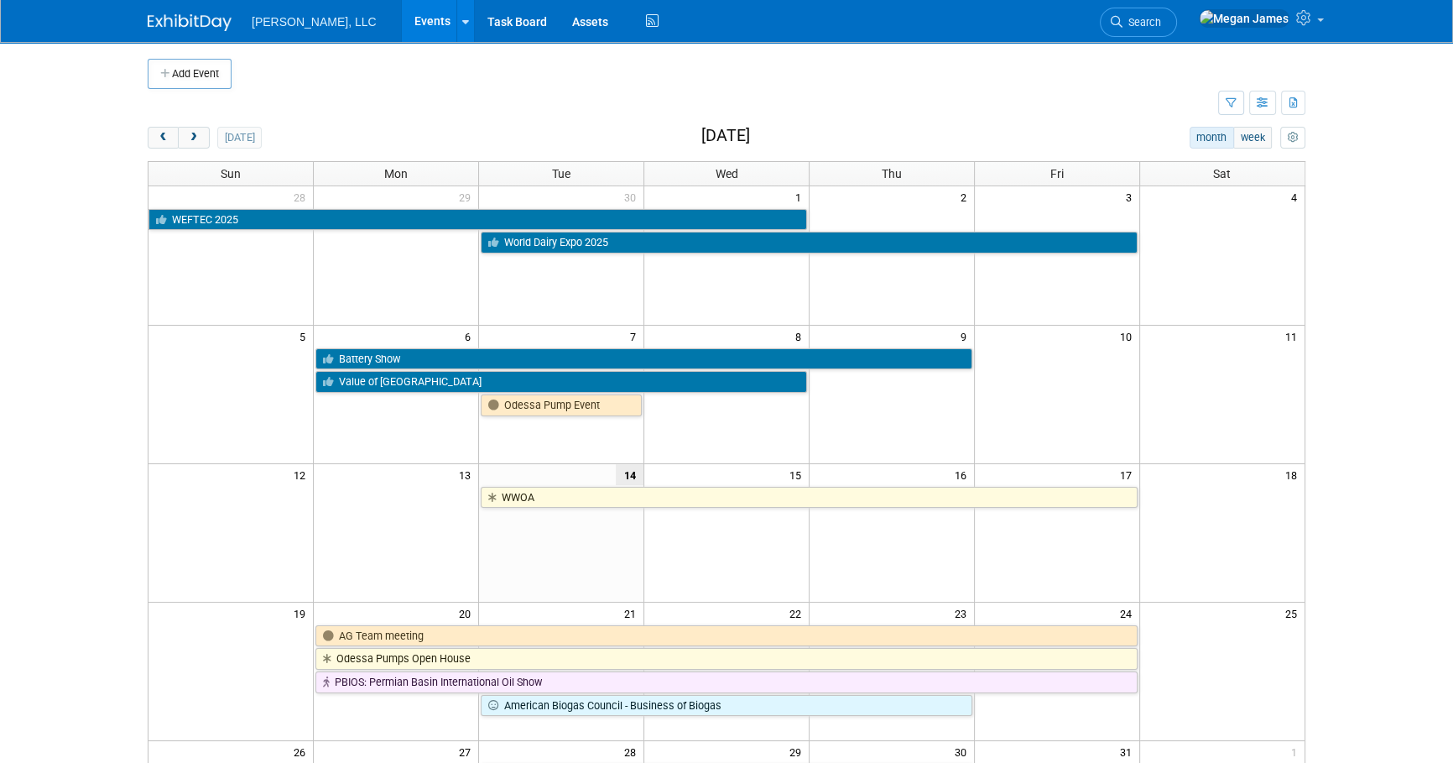
click at [1106, 108] on td at bounding box center [683, 103] width 1070 height 29
click at [558, 111] on td at bounding box center [683, 103] width 1070 height 29
click at [825, 124] on div "Add Event New Event Duplicate Event Warning There is another event in your work…" at bounding box center [726, 547] width 1183 height 1010
click at [280, 106] on td at bounding box center [683, 103] width 1070 height 29
click at [1349, 168] on body "Boerger, LLC Events Add Event Bulk Upload Events Shareable Event Boards Recentl…" at bounding box center [726, 381] width 1453 height 763
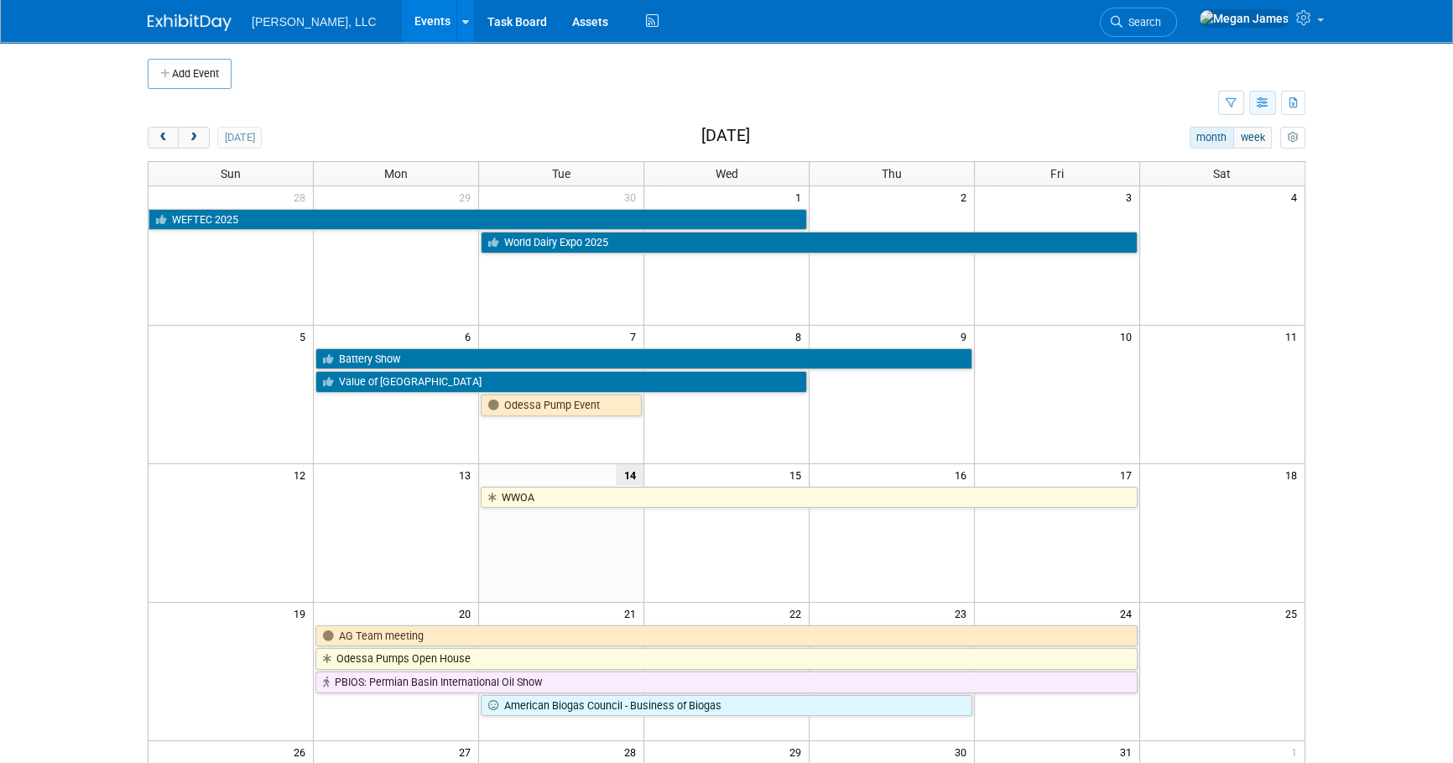
click at [1265, 102] on icon "button" at bounding box center [1263, 103] width 13 height 11
click at [1387, 137] on body "Boerger, LLC Events Add Event Bulk Upload Events Shareable Event Boards Recentl…" at bounding box center [726, 381] width 1453 height 763
click at [1225, 102] on button "button" at bounding box center [1231, 103] width 26 height 24
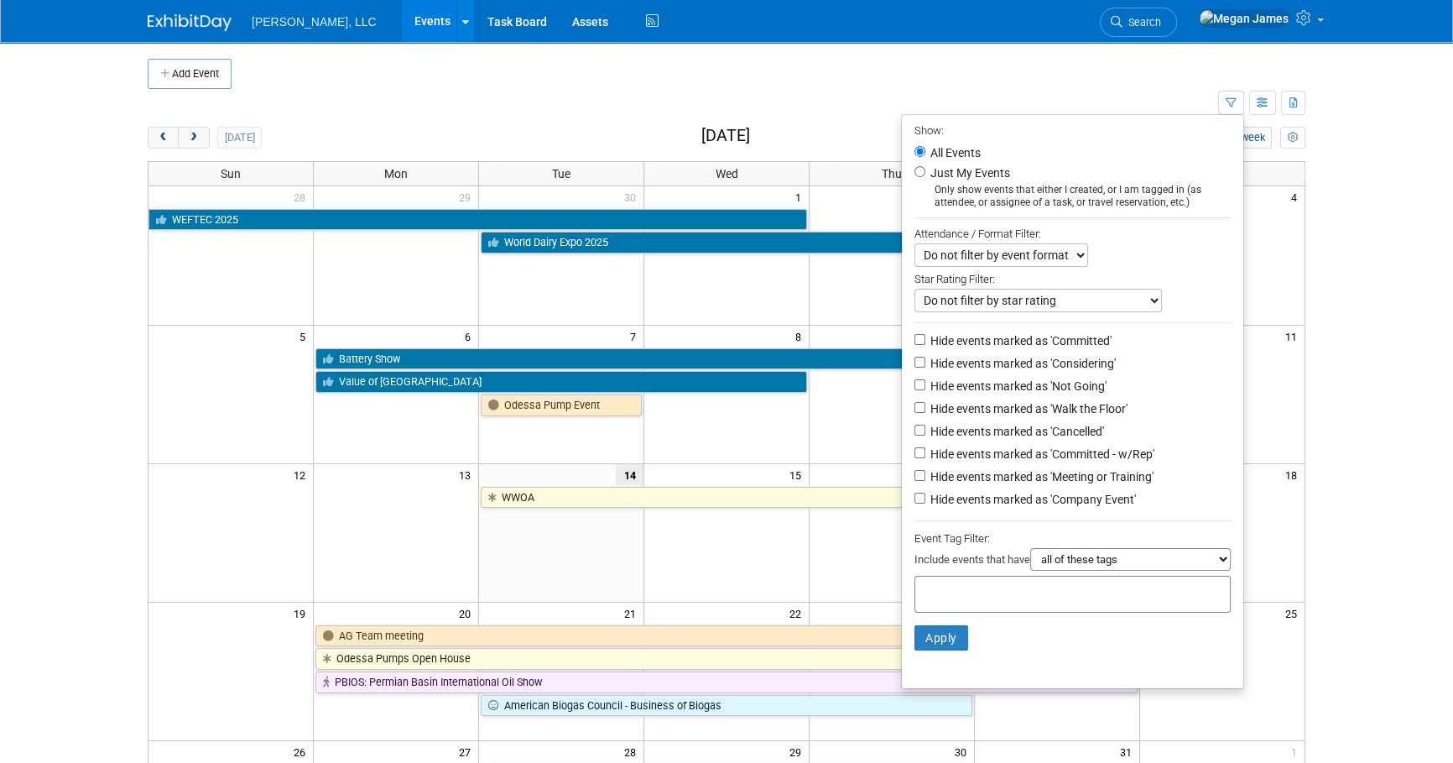
click at [1060, 260] on select "Do not filter by event format Only show In-Person events Only show Virtual even…" at bounding box center [1001, 254] width 174 height 23
click at [1075, 294] on select "Do not filter by star rating Only show events with no ratings (0 stars) Only sh…" at bounding box center [1037, 300] width 247 height 23
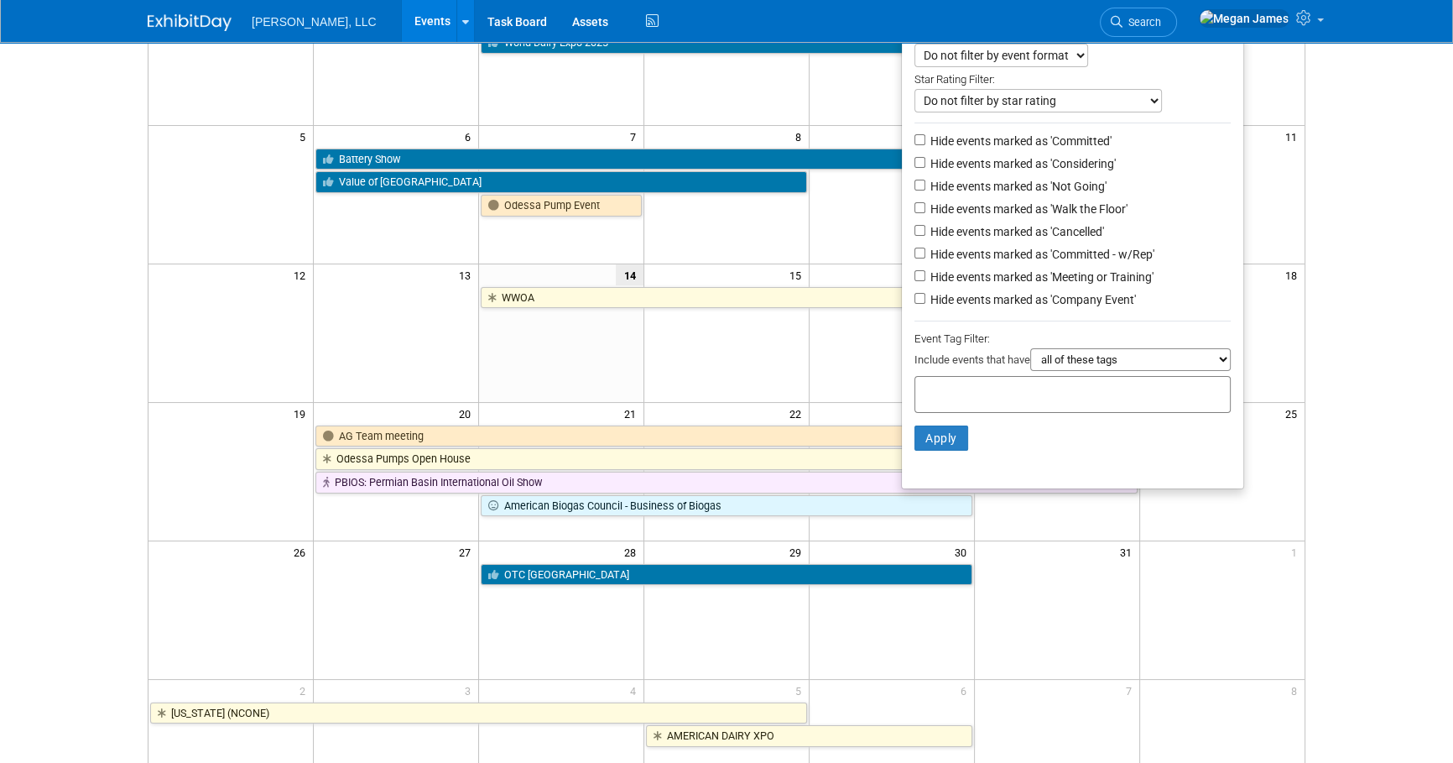
scroll to position [228, 0]
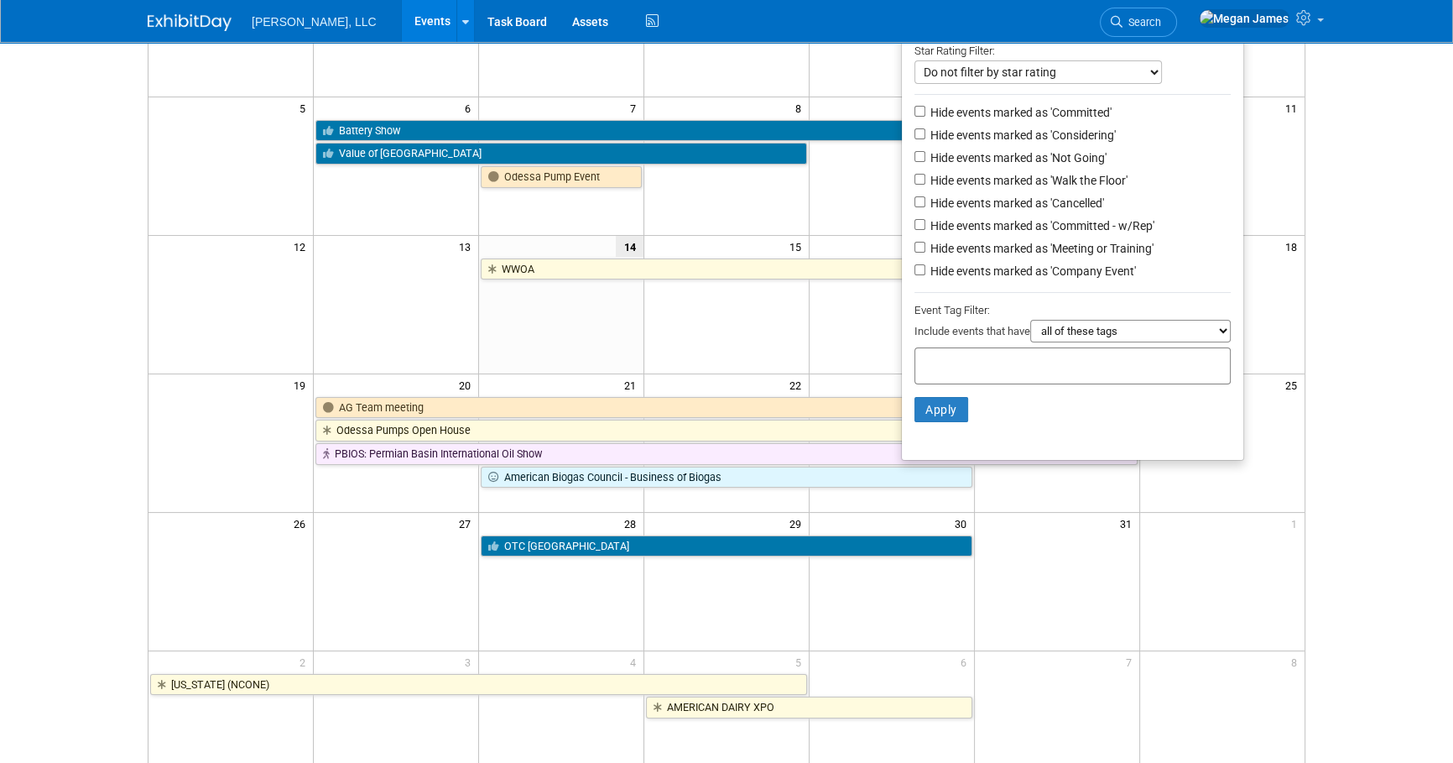
click at [1124, 326] on select "all of these tags any one of these tags only and exactly these specific tags" at bounding box center [1130, 331] width 200 height 23
click at [990, 360] on input "text" at bounding box center [989, 363] width 134 height 17
click at [960, 404] on div "Ag/Biogas" at bounding box center [974, 404] width 134 height 23
type input "Ag/Biogas"
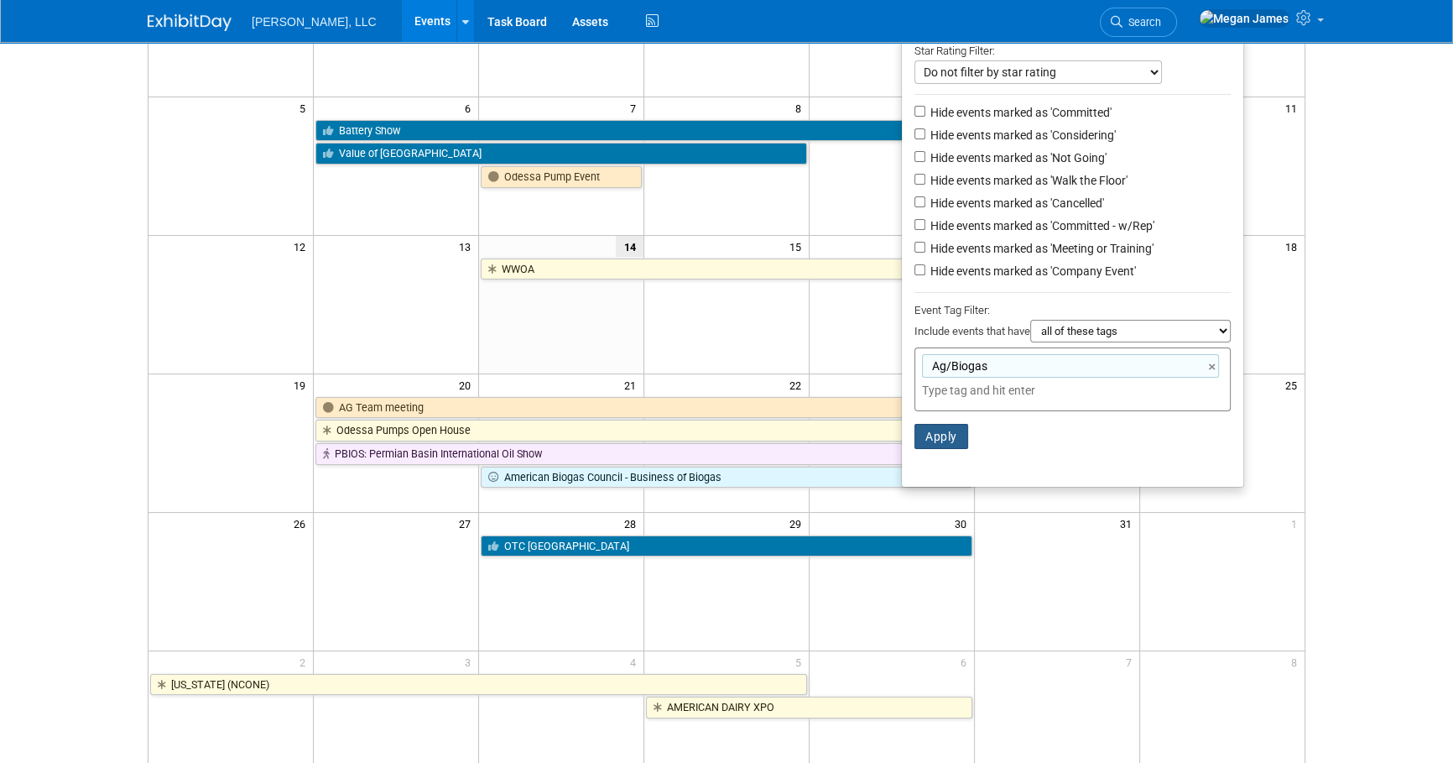
click at [941, 445] on button "Apply" at bounding box center [941, 436] width 54 height 25
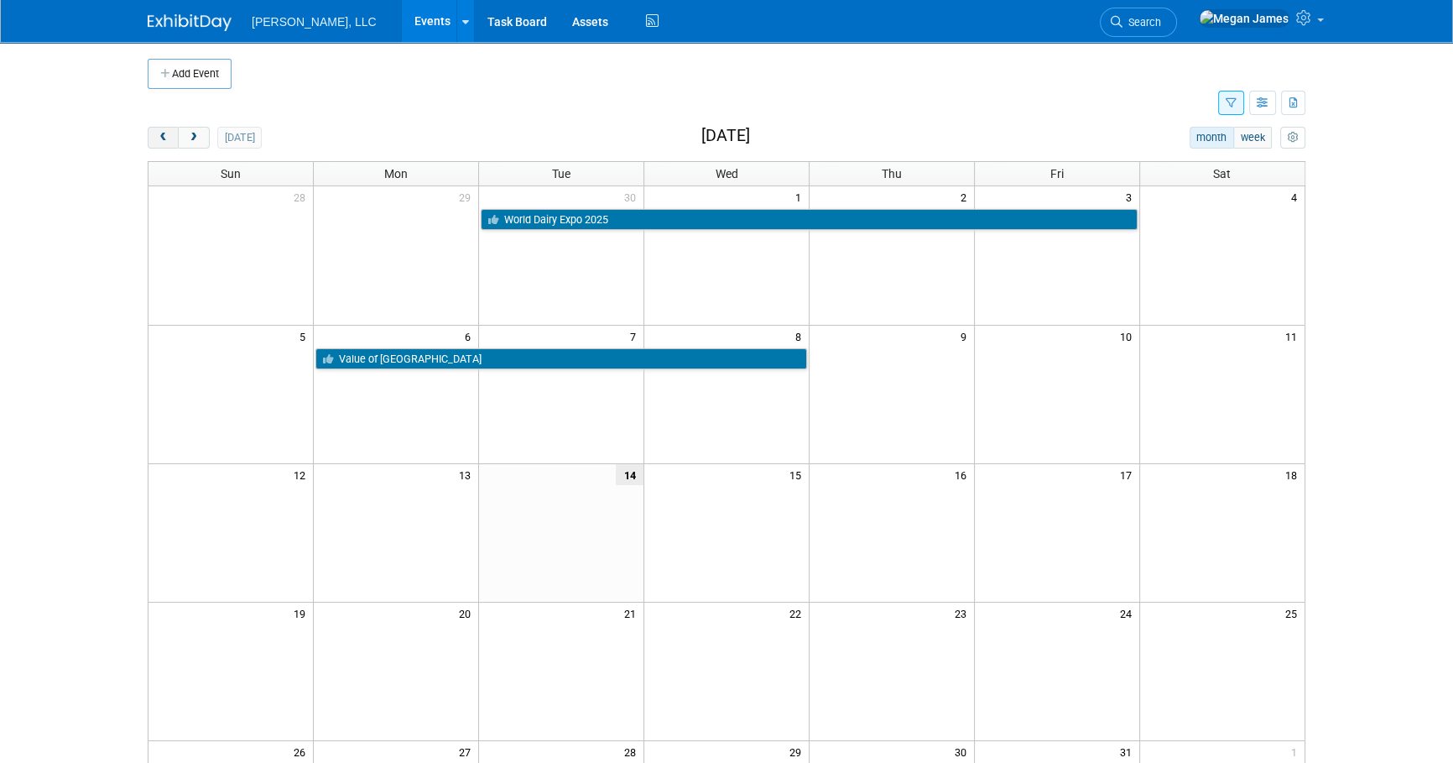
click at [166, 138] on span "prev" at bounding box center [163, 138] width 13 height 11
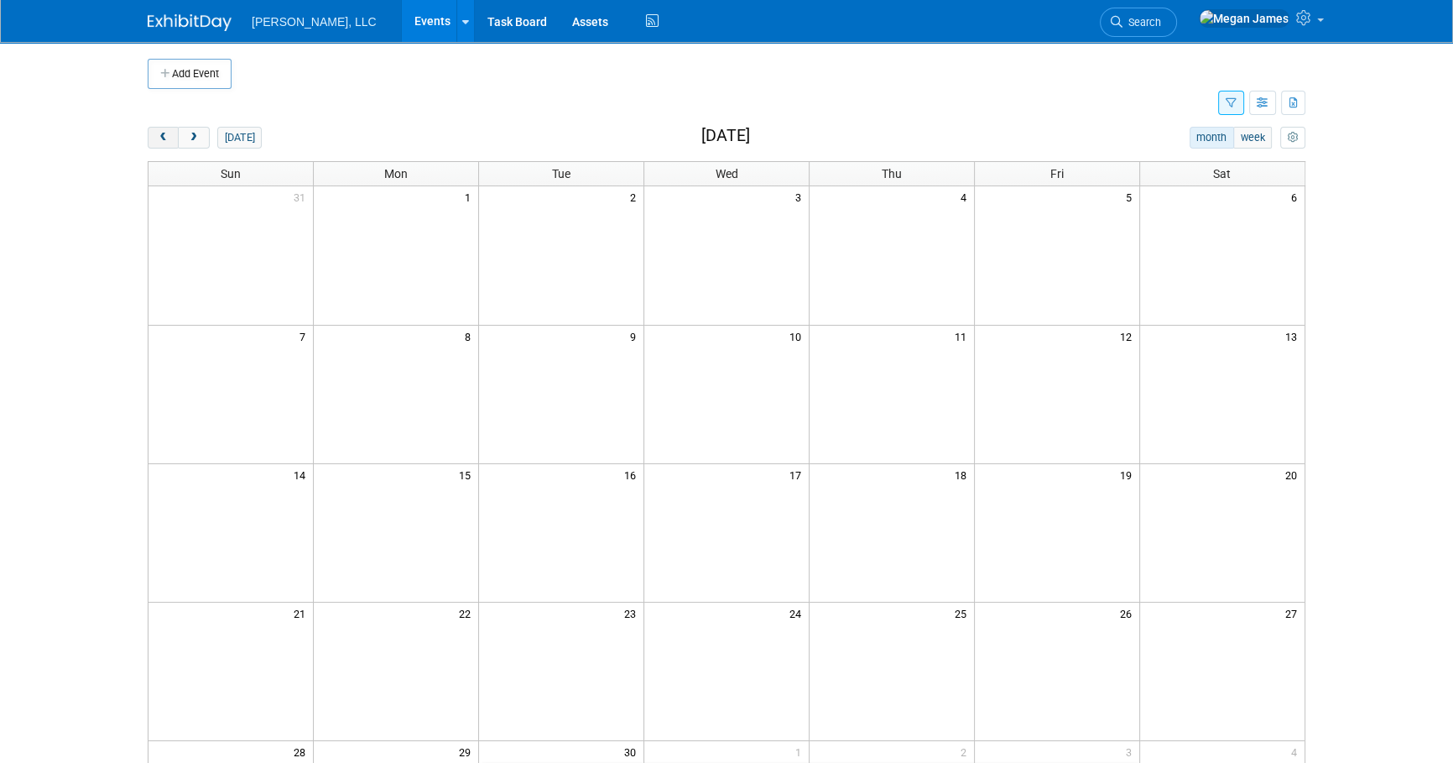
click at [166, 138] on span "prev" at bounding box center [163, 138] width 13 height 11
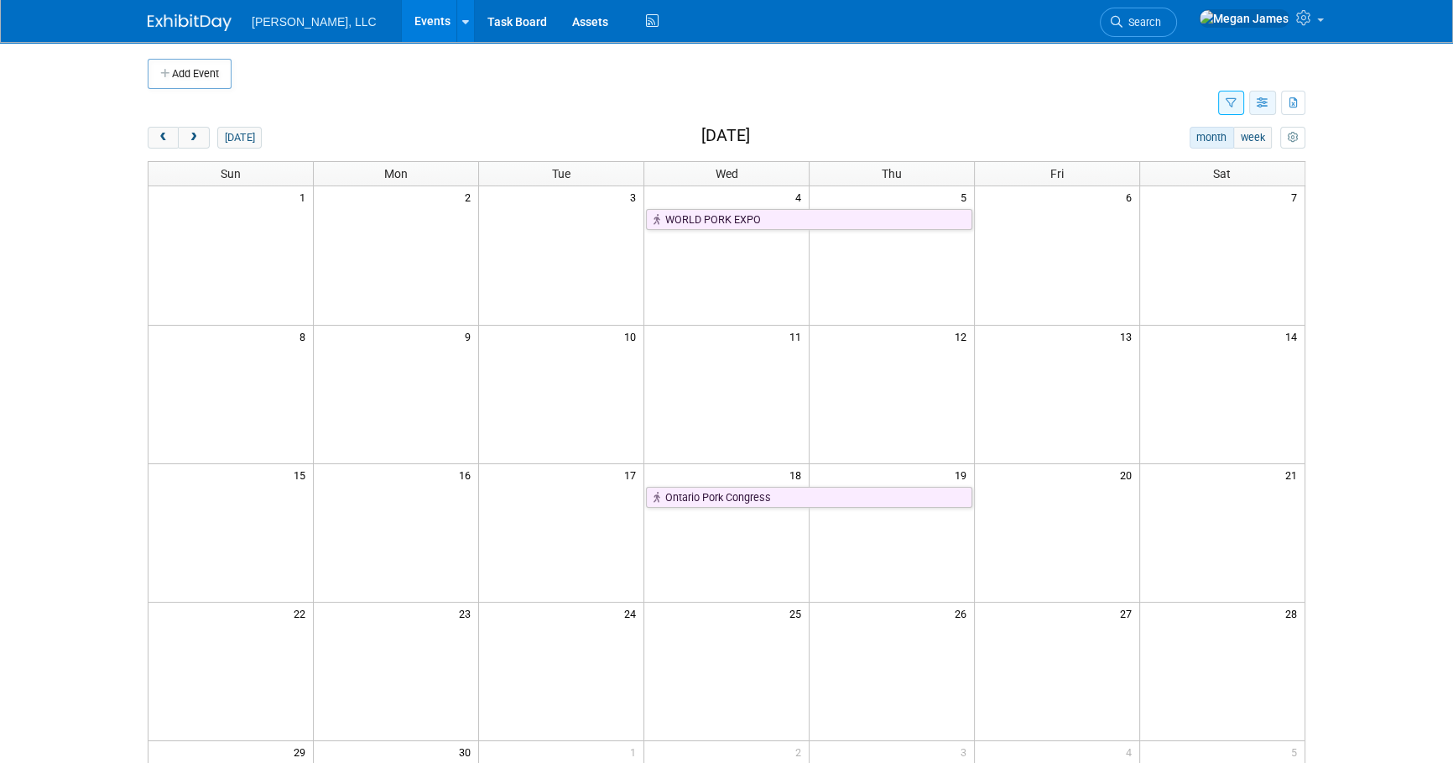
click at [1273, 95] on button "button" at bounding box center [1262, 103] width 27 height 24
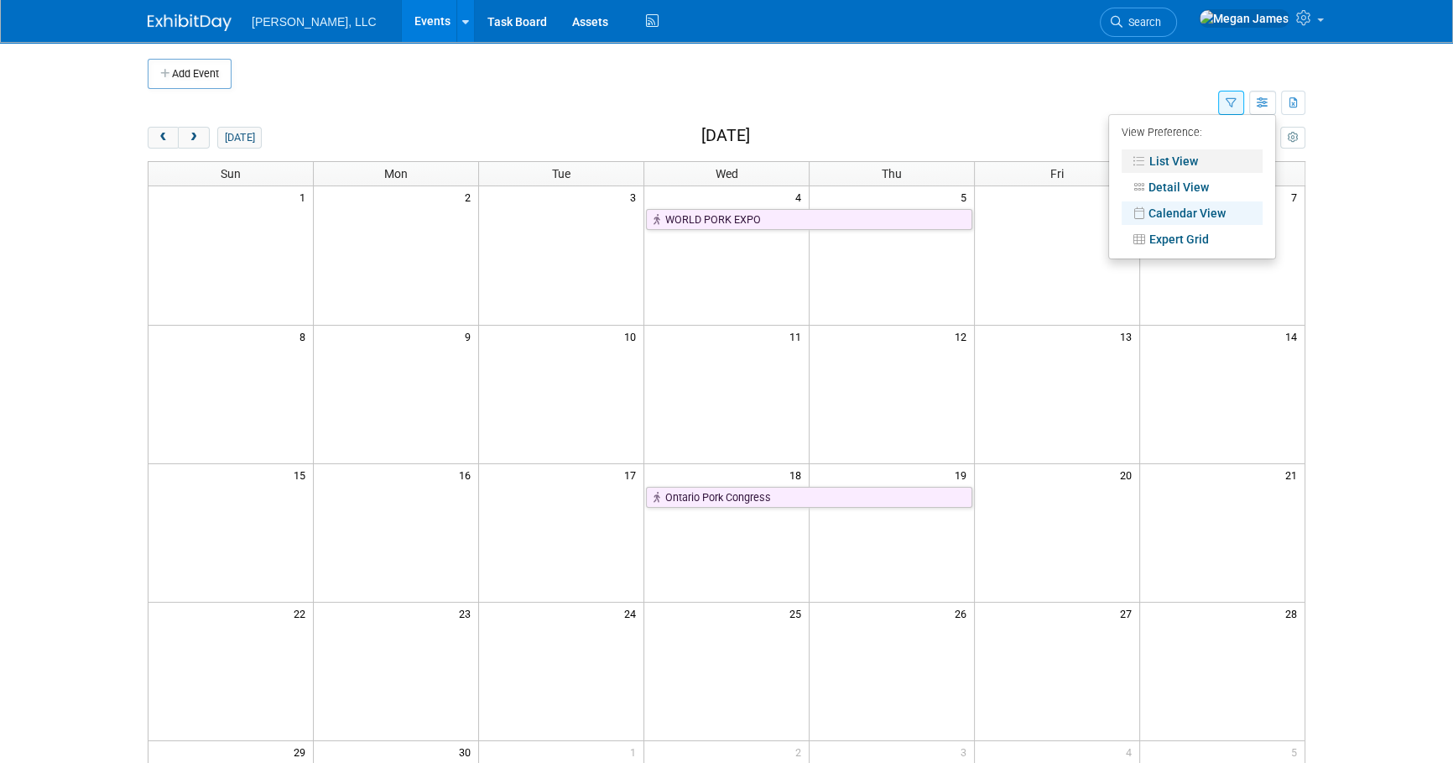
click at [1250, 159] on link "List View" at bounding box center [1192, 160] width 141 height 23
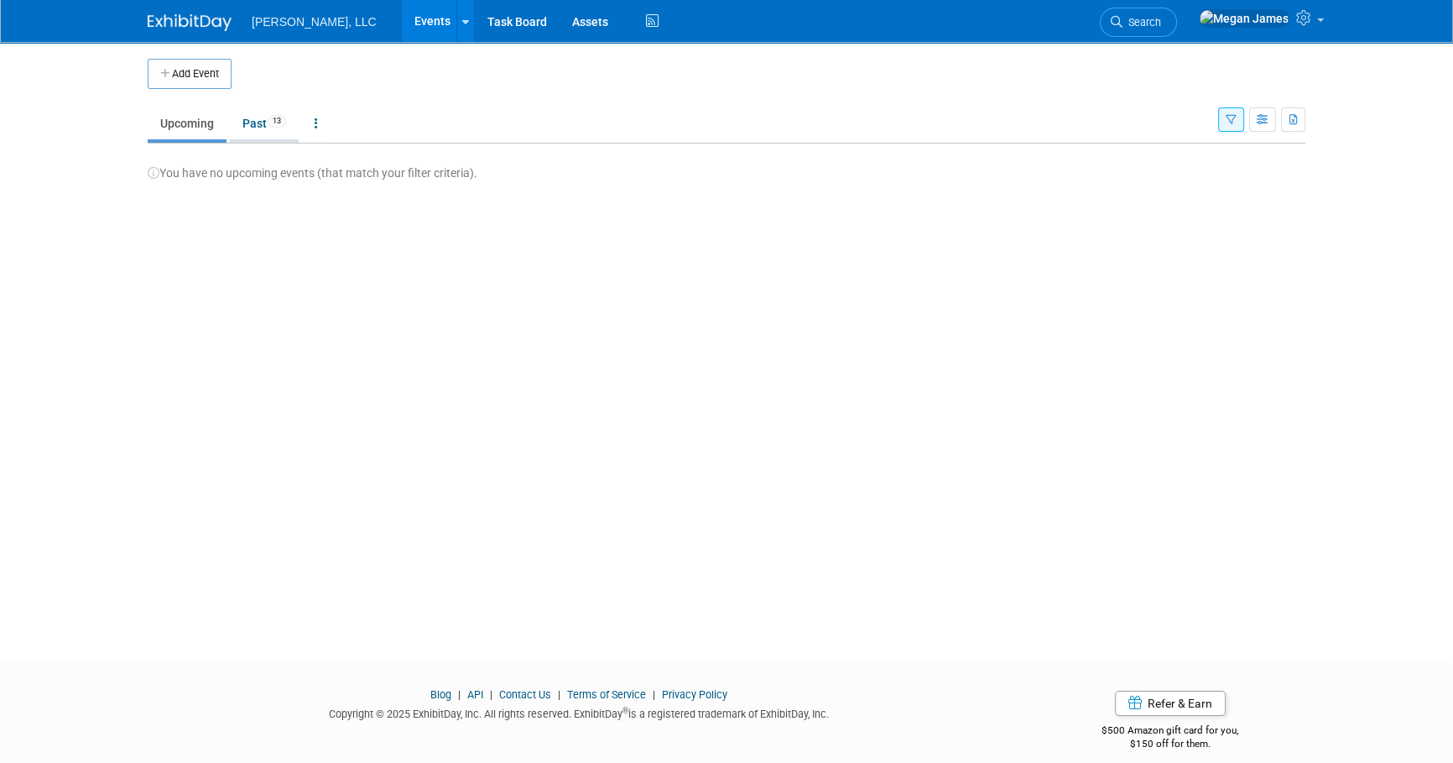
click at [277, 129] on link "Past 13" at bounding box center [264, 123] width 69 height 32
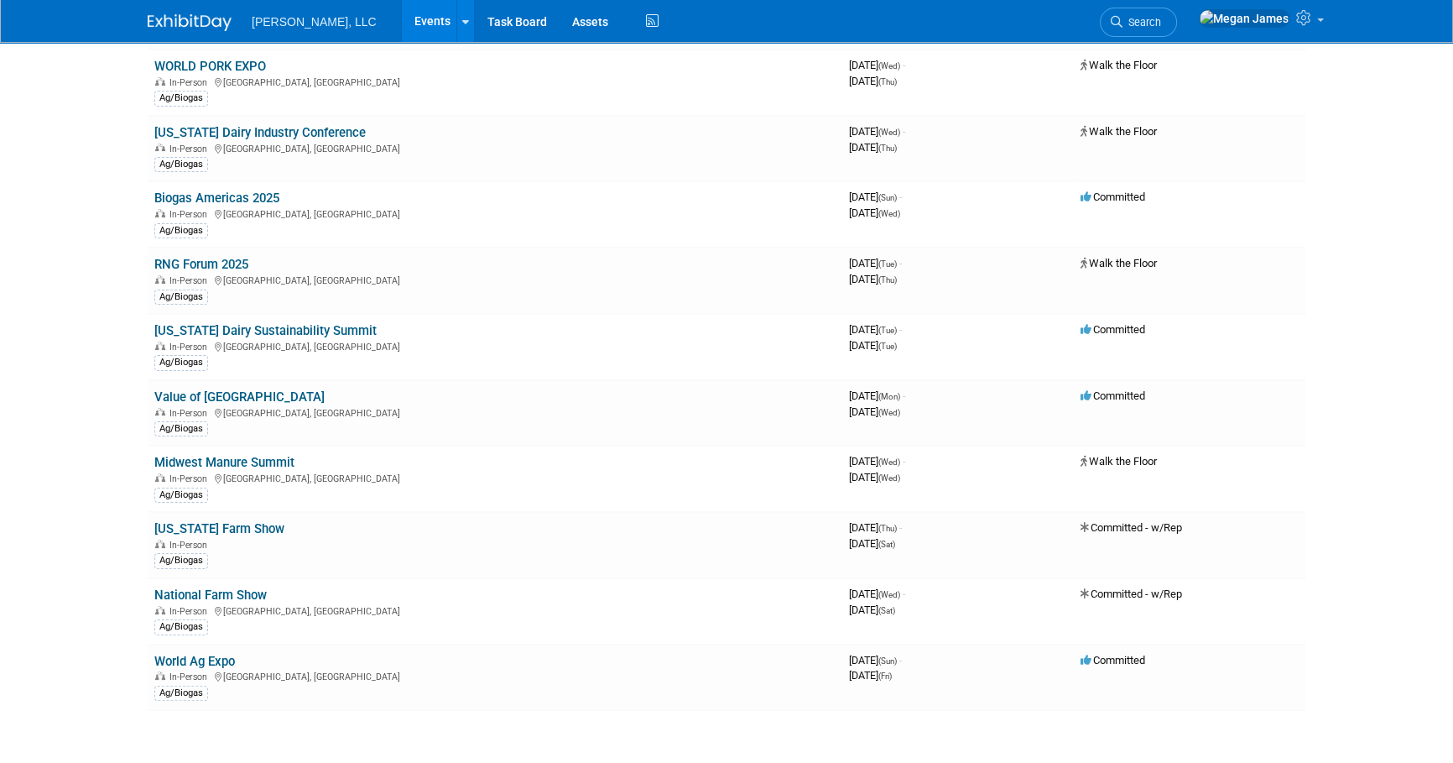
scroll to position [319, 0]
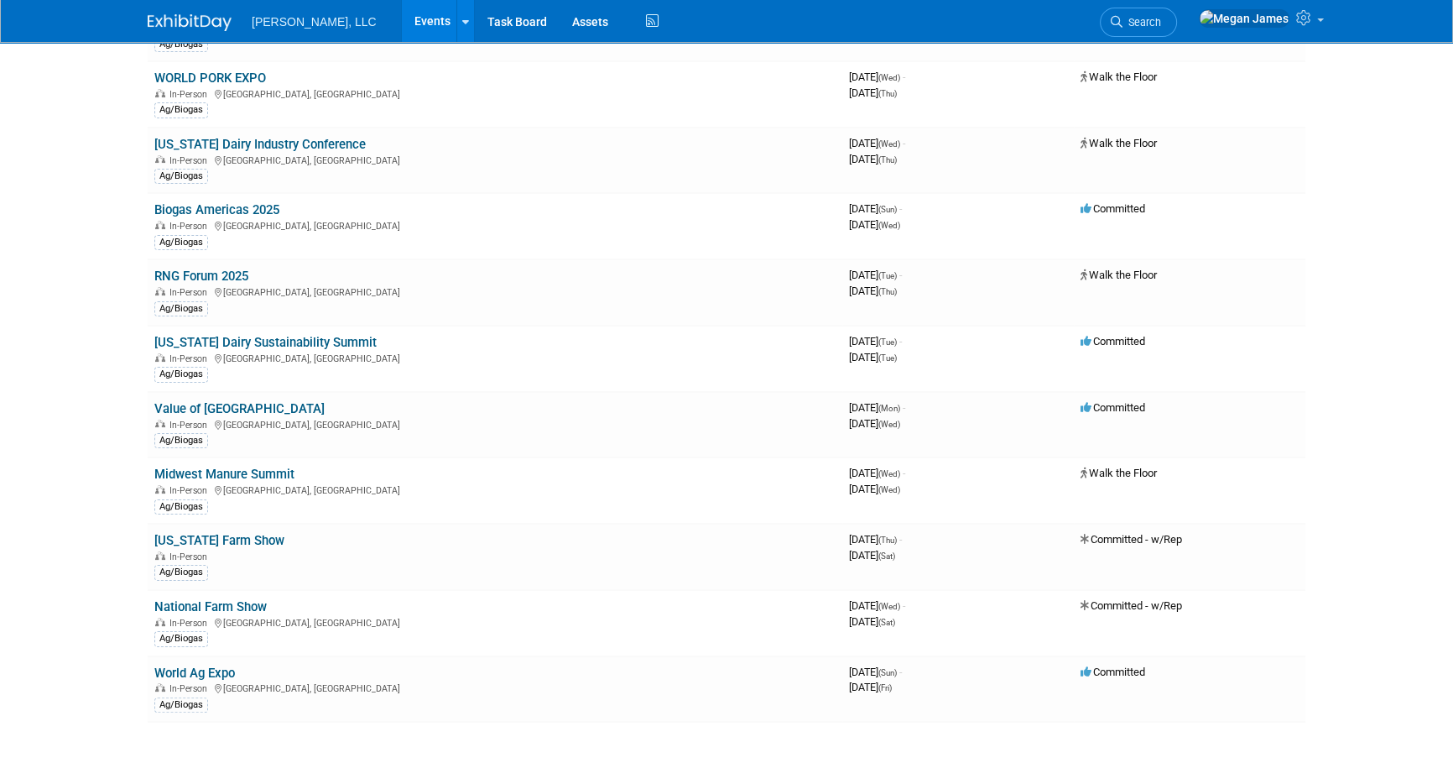
click at [106, 444] on html "Boerger, LLC Events Add Event Bulk Upload Events Shareable Event Boards Recentl…" at bounding box center [726, 62] width 1453 height 763
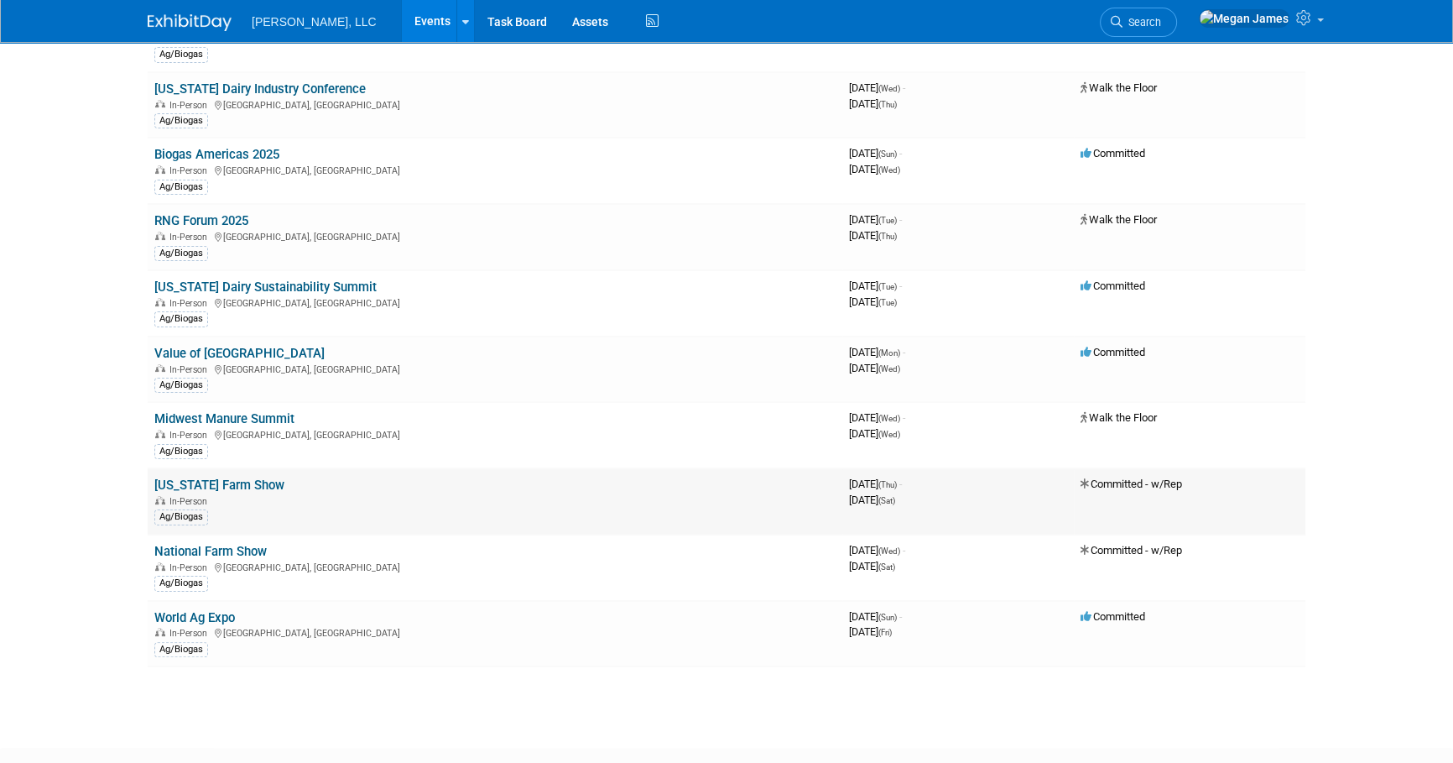
scroll to position [395, 0]
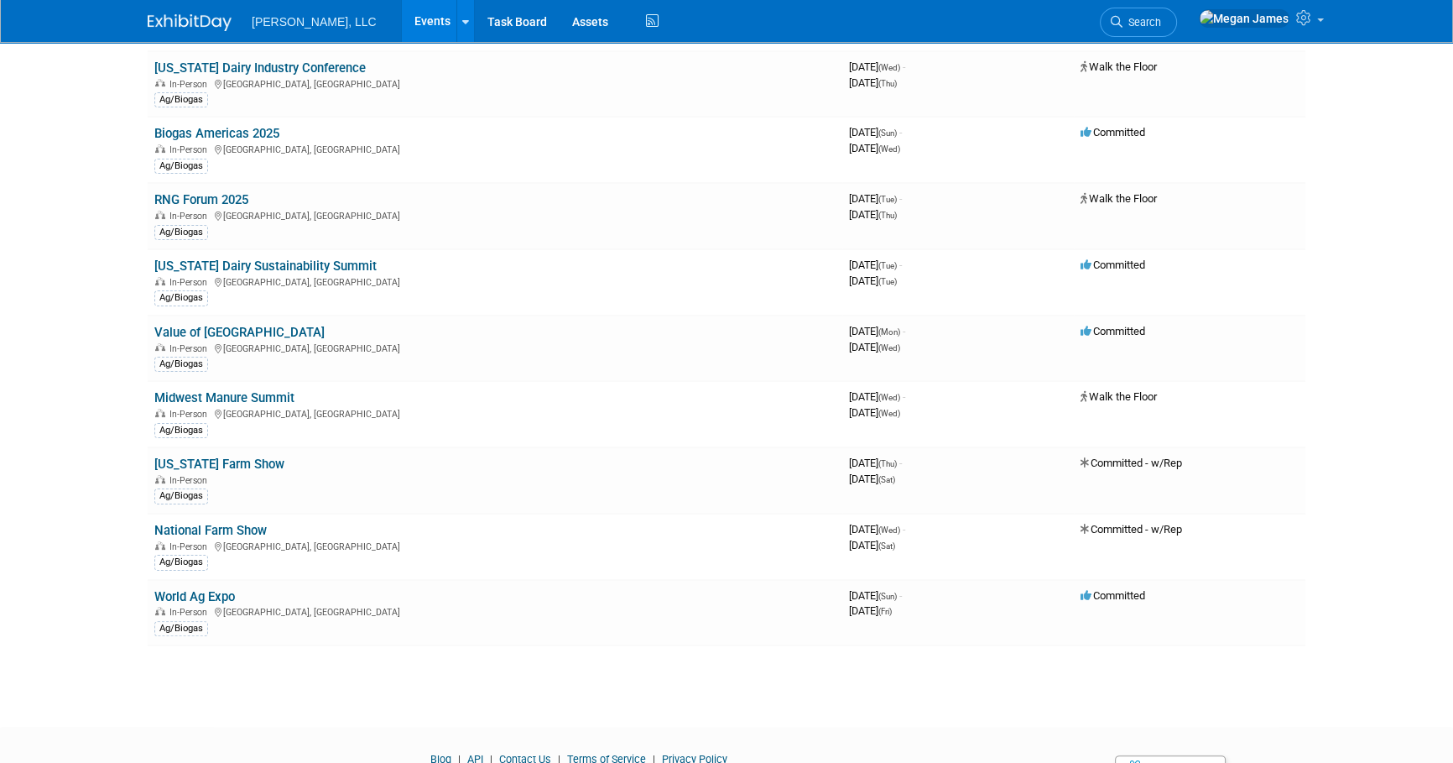
drag, startPoint x: 226, startPoint y: 393, endPoint x: 237, endPoint y: 393, distance: 10.9
click at [226, 393] on link "Midwest Manure Summit" at bounding box center [224, 397] width 140 height 15
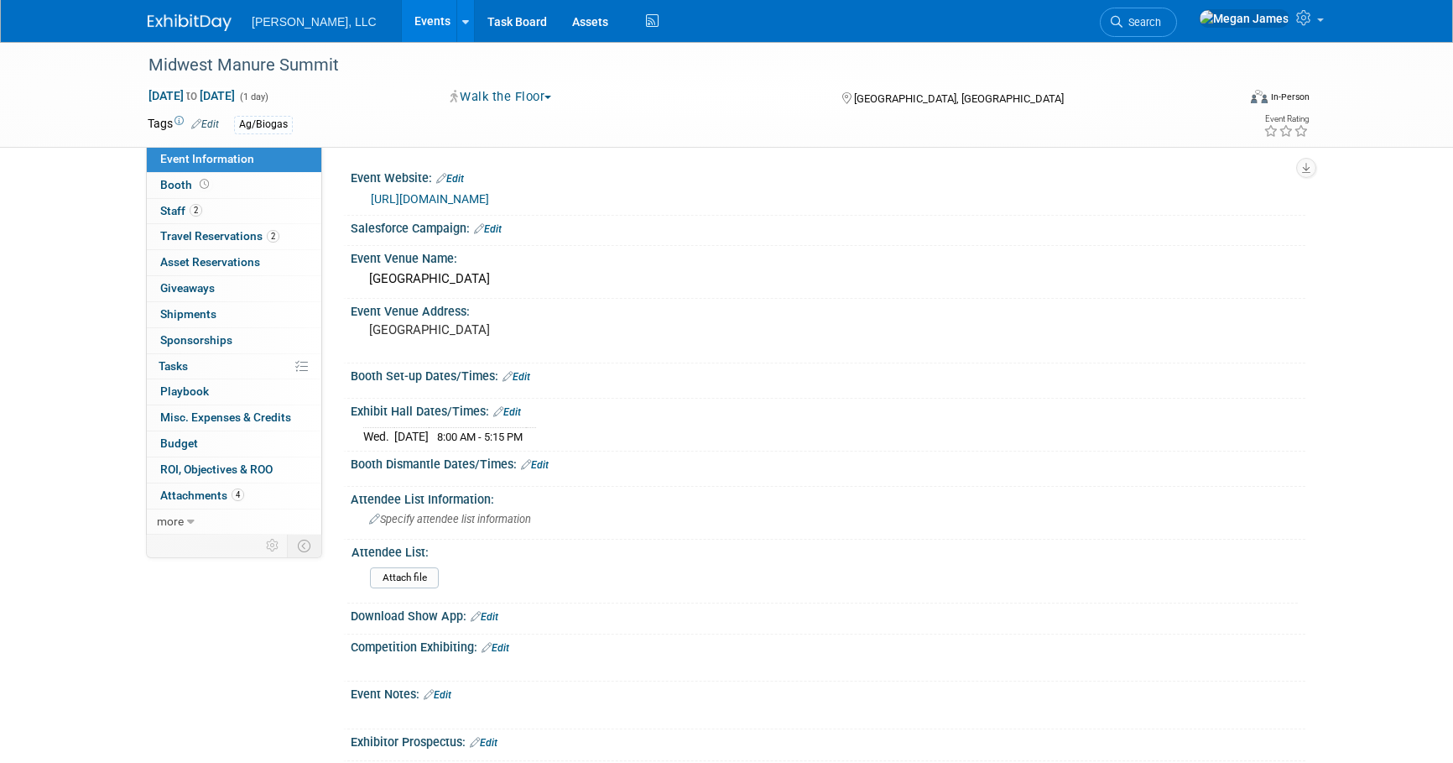
select select "Ag/Biogas"
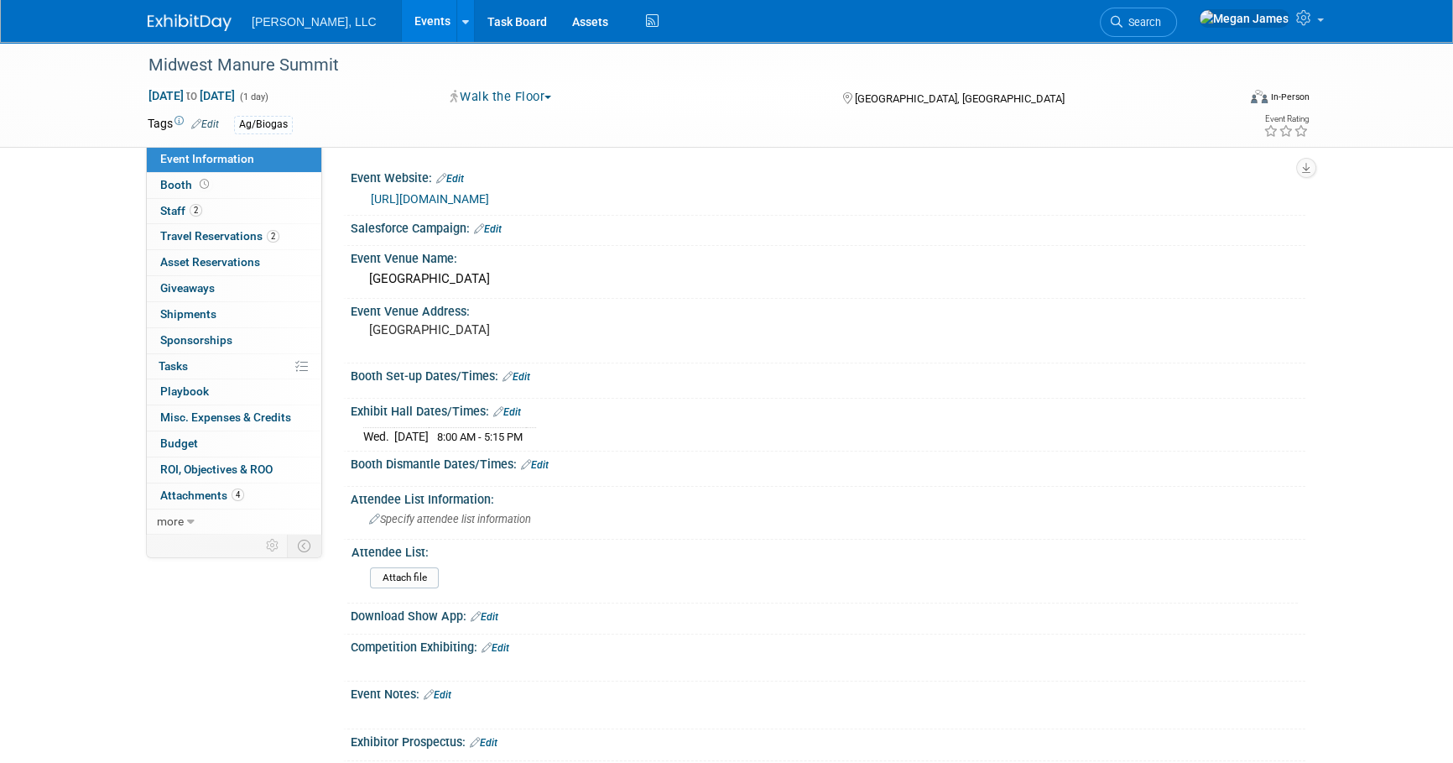
click at [402, 13] on link "Events" at bounding box center [432, 21] width 61 height 42
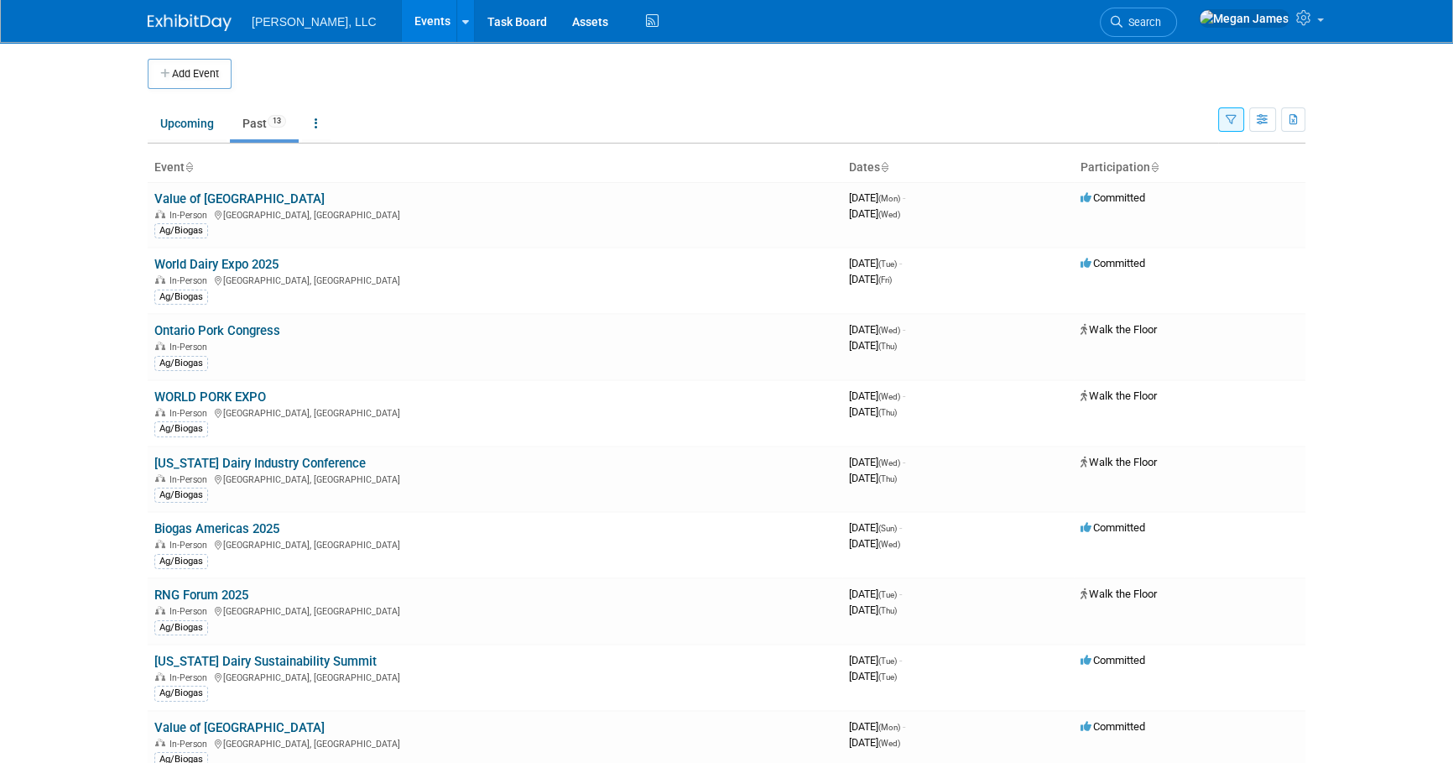
click at [108, 410] on body "[PERSON_NAME], LLC Events Add Event Bulk Upload Events Shareable Event Boards R…" at bounding box center [726, 381] width 1453 height 763
drag, startPoint x: 117, startPoint y: 392, endPoint x: 184, endPoint y: 169, distance: 232.8
click at [117, 390] on body "[PERSON_NAME], LLC Events Add Event Bulk Upload Events Shareable Event Boards R…" at bounding box center [726, 381] width 1453 height 763
click at [19, 427] on body "[PERSON_NAME], LLC Events Add Event Bulk Upload Events Shareable Event Boards R…" at bounding box center [726, 381] width 1453 height 763
click at [59, 393] on body "Boerger, LLC Events Add Event Bulk Upload Events Shareable Event Boards Recentl…" at bounding box center [726, 381] width 1453 height 763
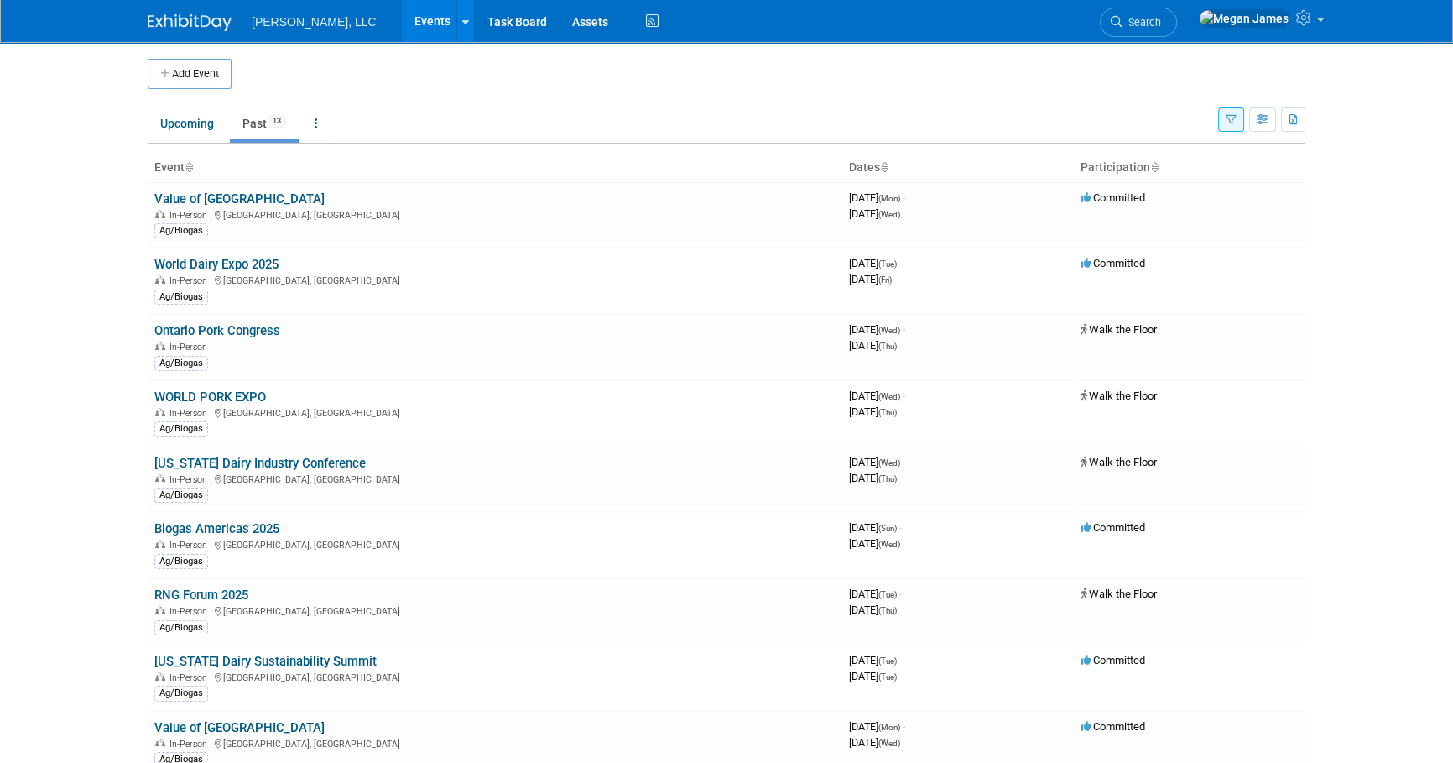
click at [70, 360] on body "Boerger, LLC Events Add Event Bulk Upload Events Shareable Event Boards Recentl…" at bounding box center [726, 381] width 1453 height 763
click at [1237, 116] on button "button" at bounding box center [1231, 119] width 26 height 24
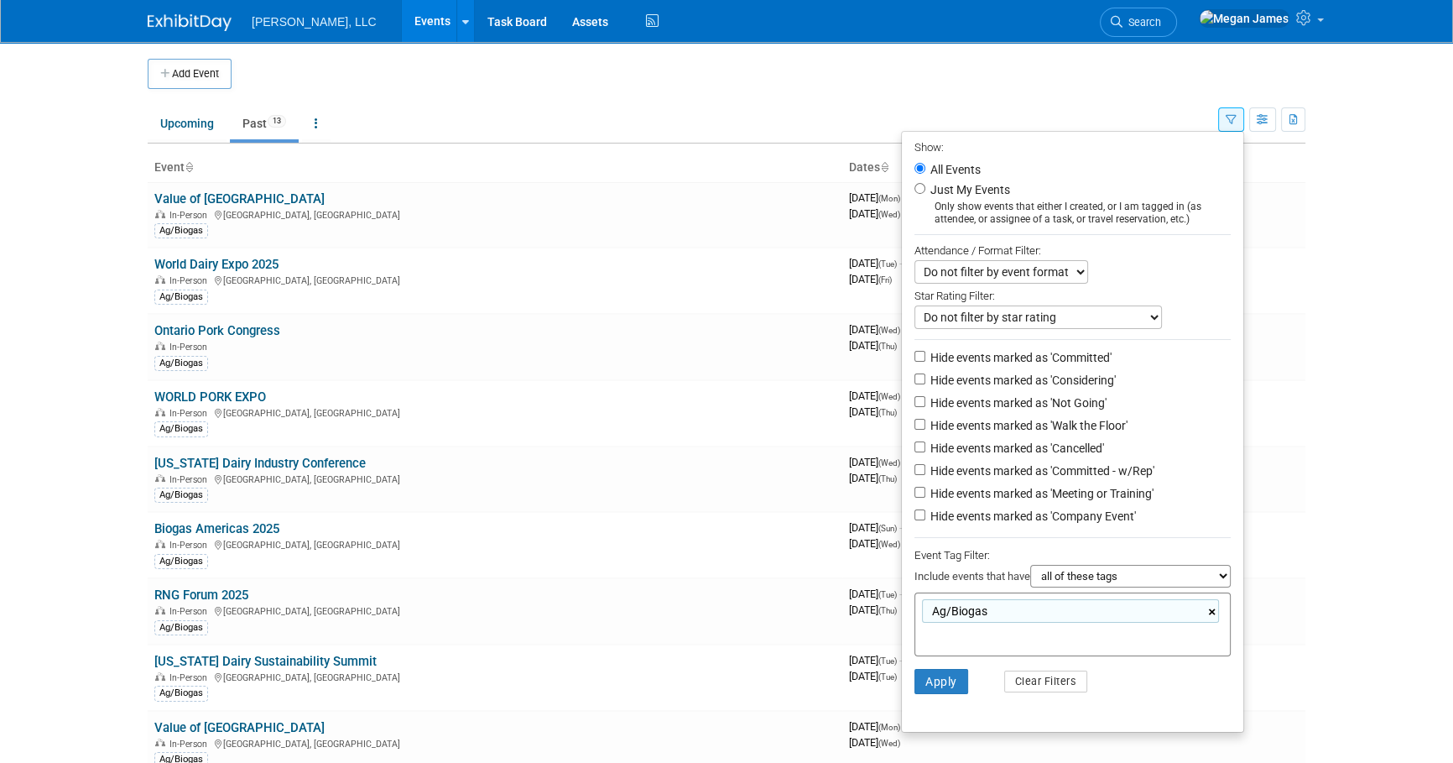
click at [1209, 620] on link "×" at bounding box center [1213, 611] width 11 height 19
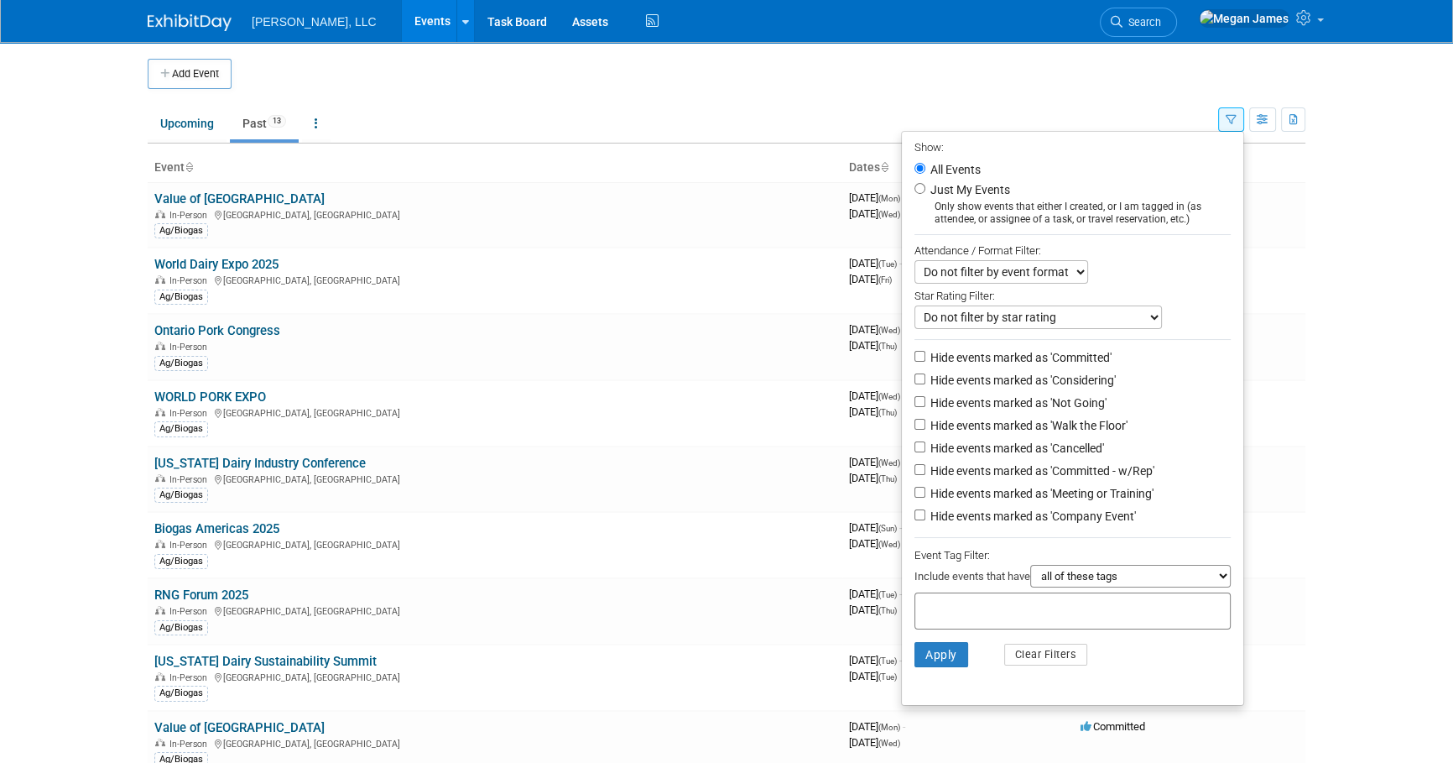
click at [1162, 669] on li "Apply Clear Filters" at bounding box center [1072, 654] width 341 height 50
click at [935, 667] on button "Apply" at bounding box center [941, 654] width 54 height 25
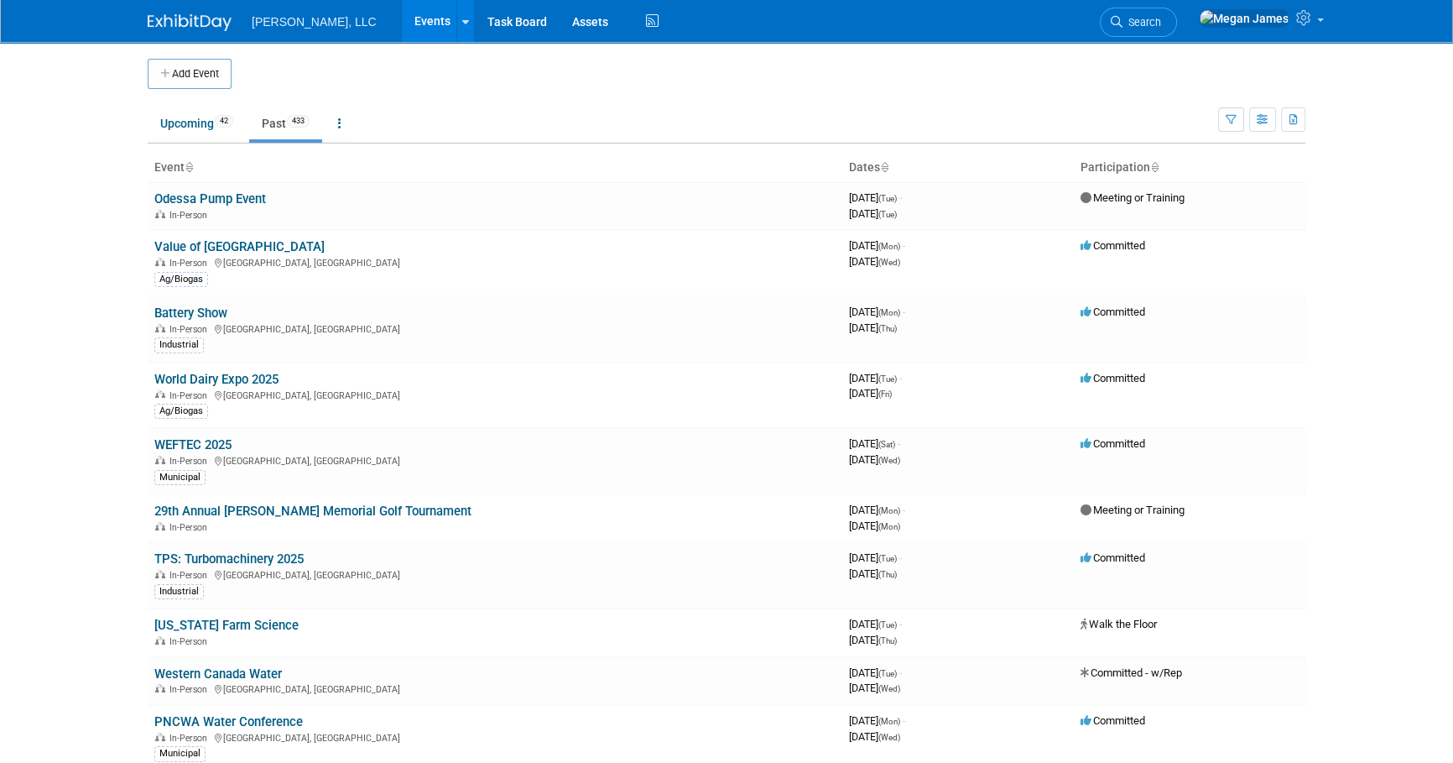
click at [59, 320] on body "Boerger, LLC Events Add Event Bulk Upload Events Shareable Event Boards Recentl…" at bounding box center [726, 381] width 1453 height 763
drag, startPoint x: 102, startPoint y: 432, endPoint x: 128, endPoint y: 284, distance: 150.1
click at [102, 410] on body "Boerger, LLC Events Add Event Bulk Upload Events Shareable Event Boards Recentl…" at bounding box center [726, 381] width 1453 height 763
click at [1252, 118] on button "button" at bounding box center [1262, 119] width 27 height 24
click at [1176, 230] on link "Calendar View" at bounding box center [1192, 229] width 141 height 23
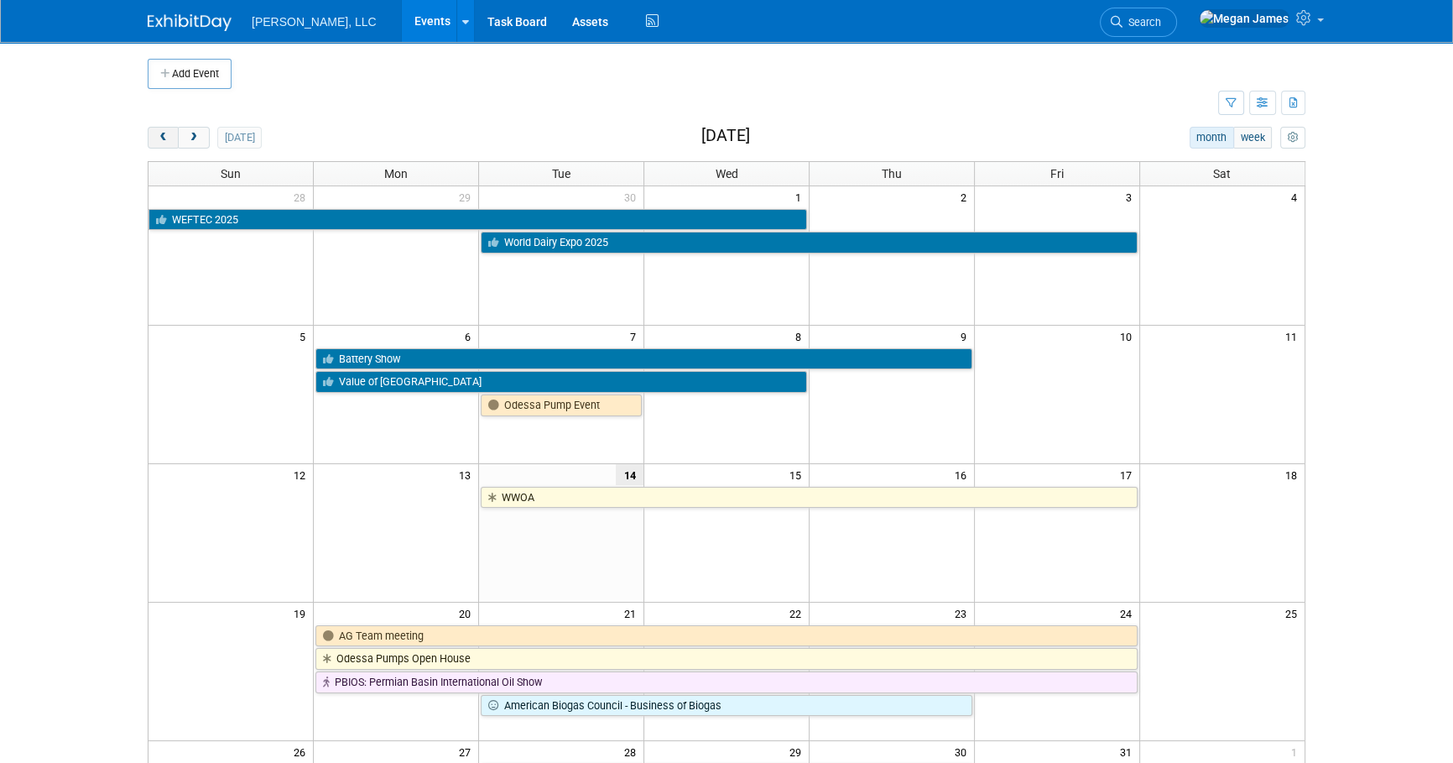
click at [155, 134] on button "prev" at bounding box center [163, 138] width 31 height 22
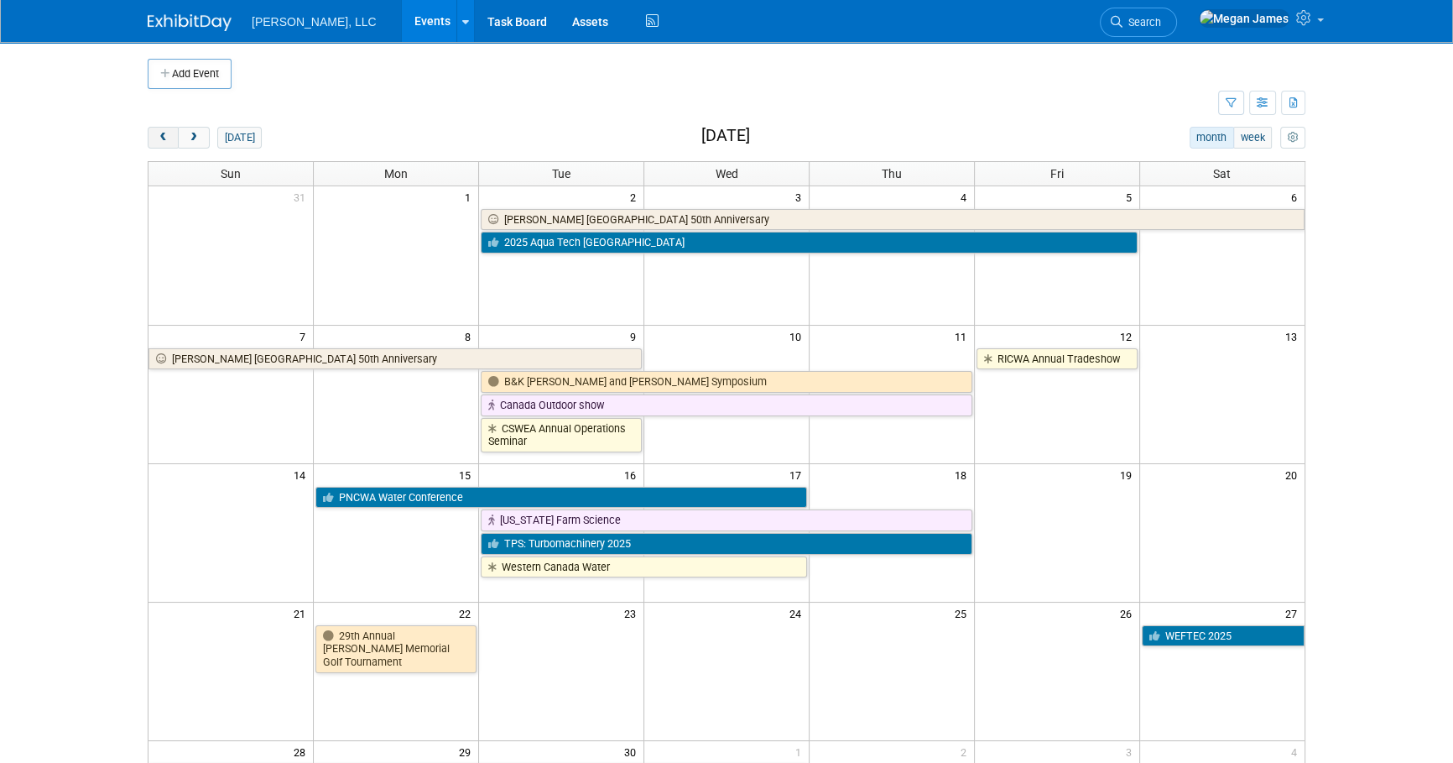
click at [155, 134] on button "prev" at bounding box center [163, 138] width 31 height 22
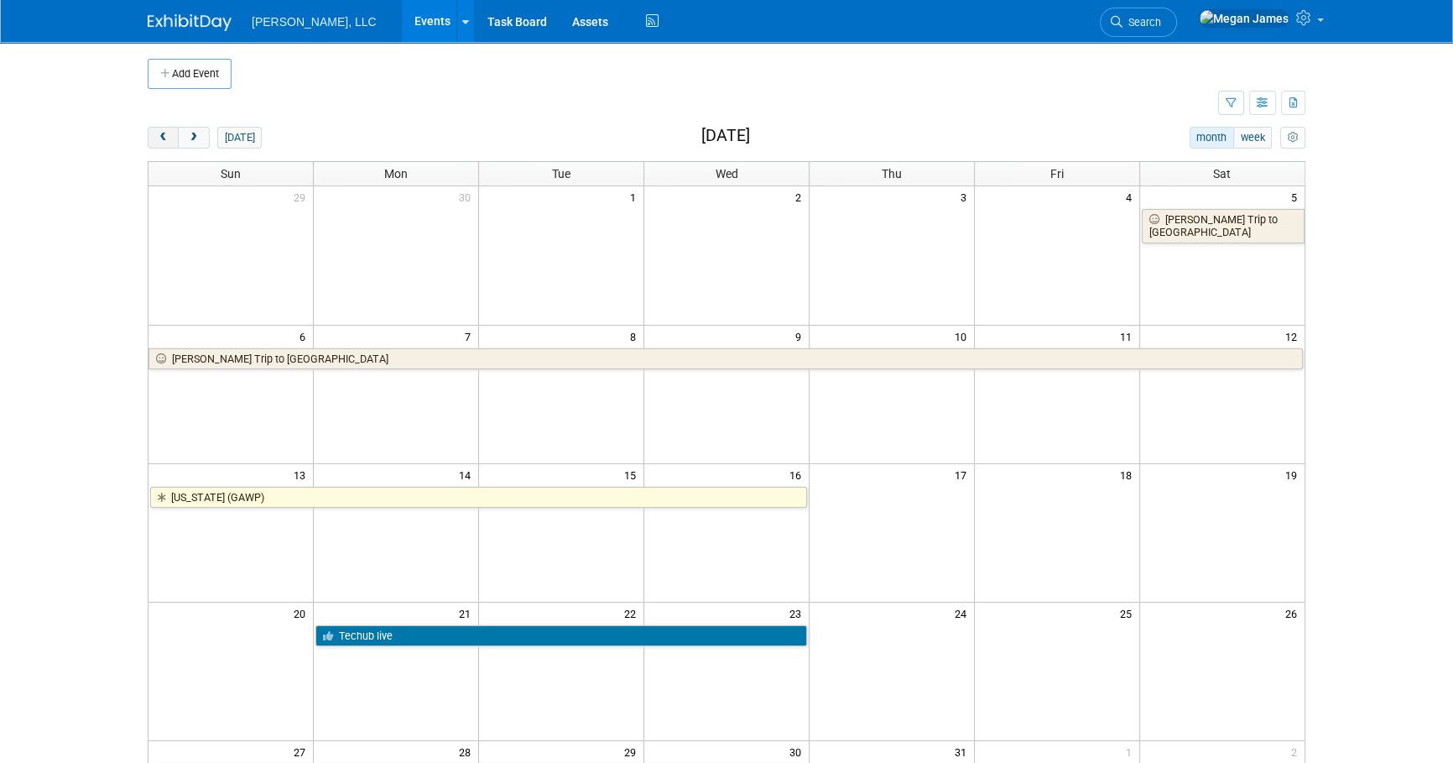
click at [155, 134] on button "prev" at bounding box center [163, 138] width 31 height 22
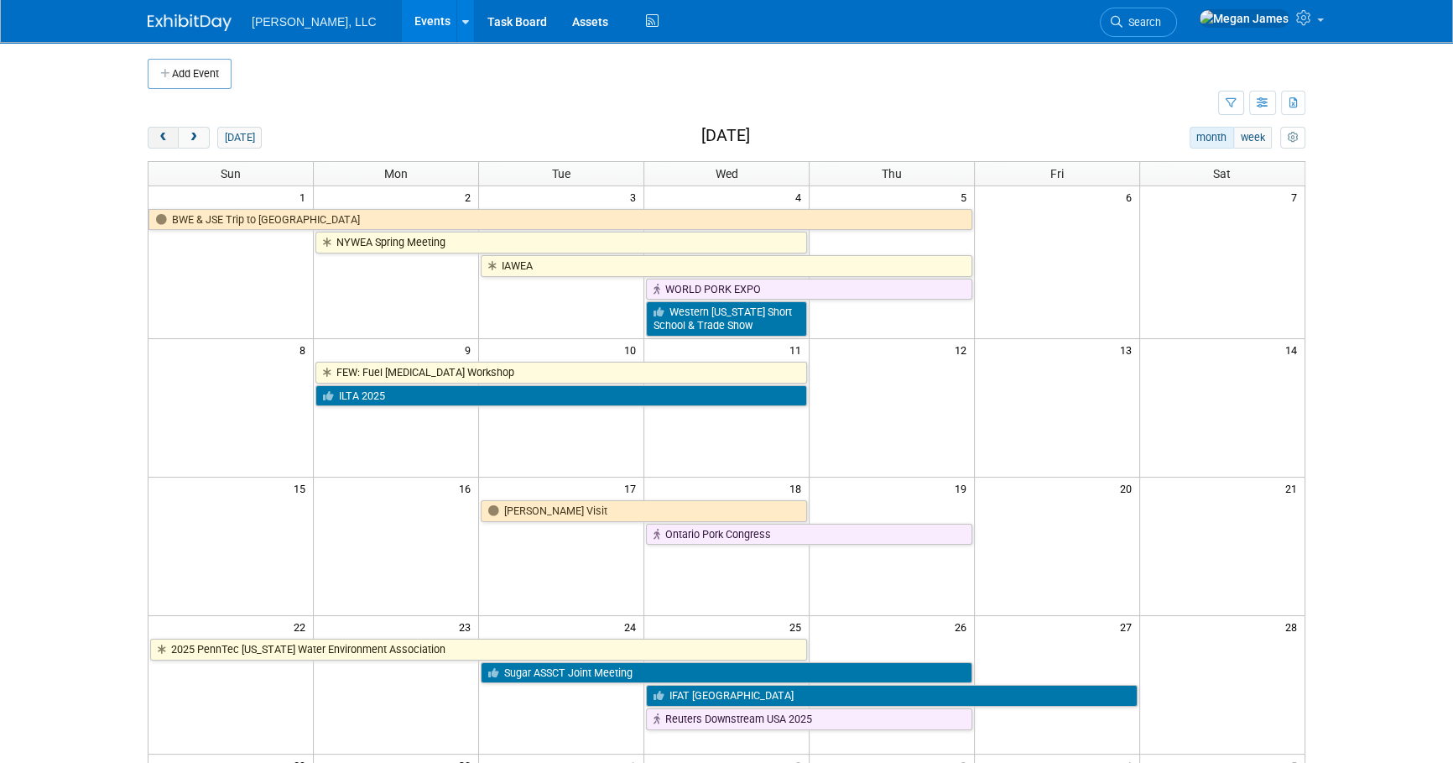
click at [155, 134] on button "prev" at bounding box center [163, 138] width 31 height 22
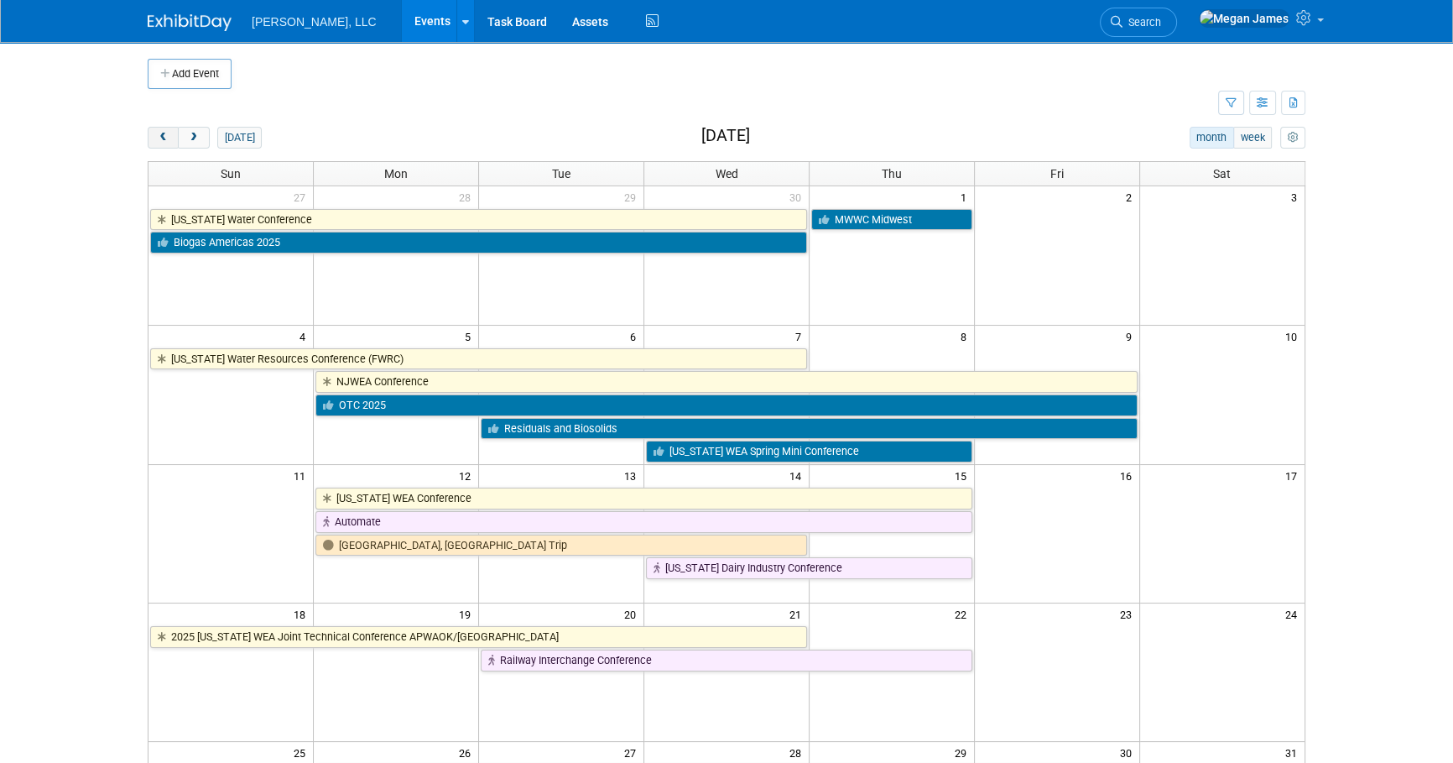
click at [155, 134] on button "prev" at bounding box center [163, 138] width 31 height 22
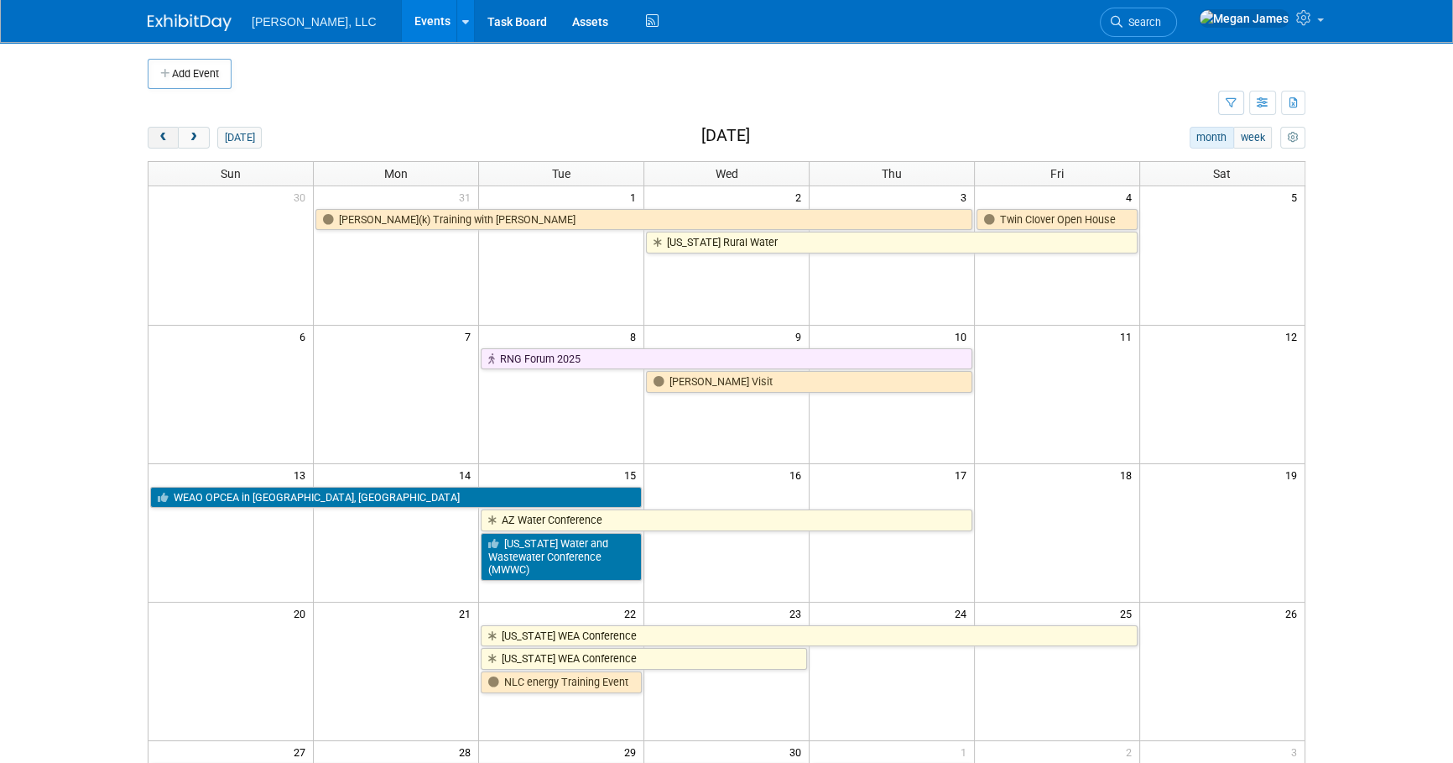
click at [155, 134] on button "prev" at bounding box center [163, 138] width 31 height 22
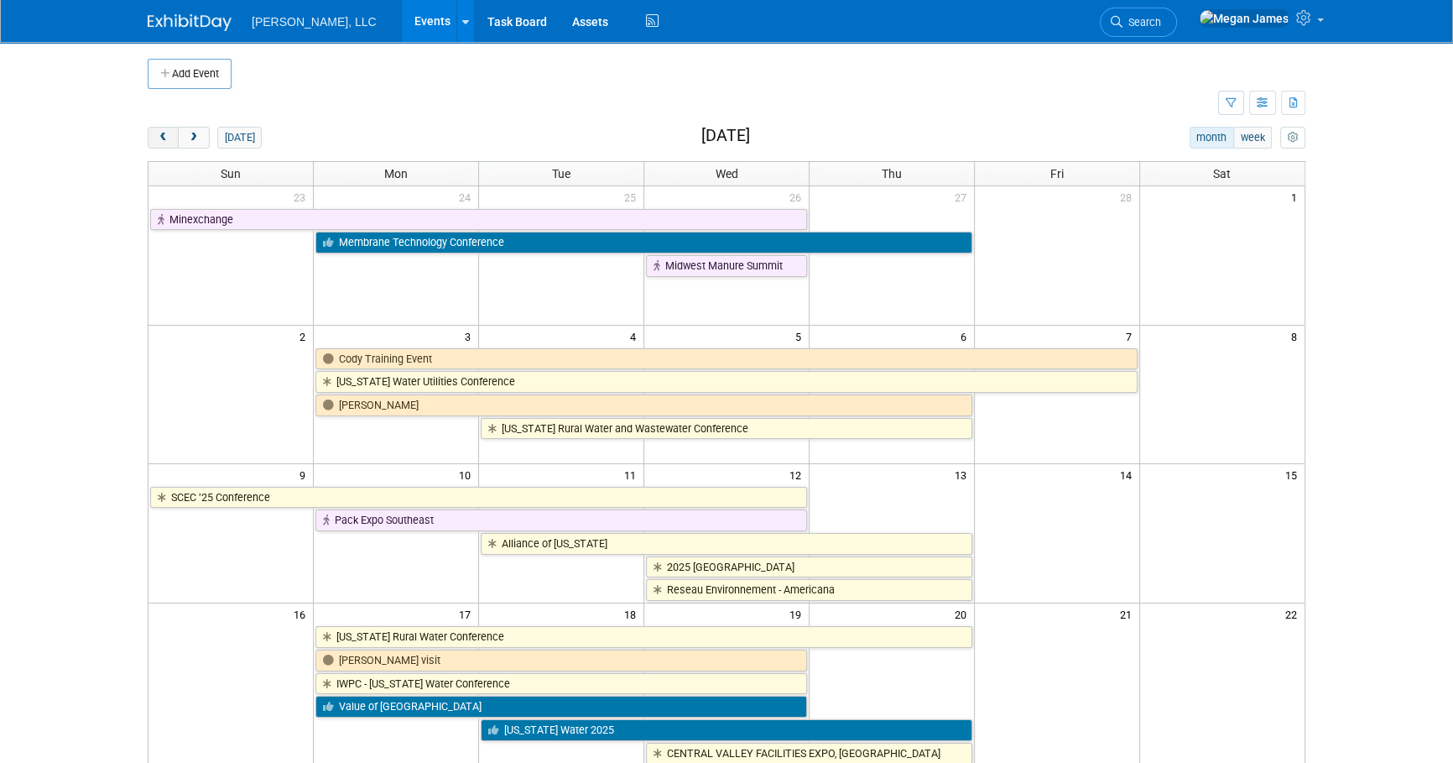
click at [155, 134] on button "prev" at bounding box center [163, 138] width 31 height 22
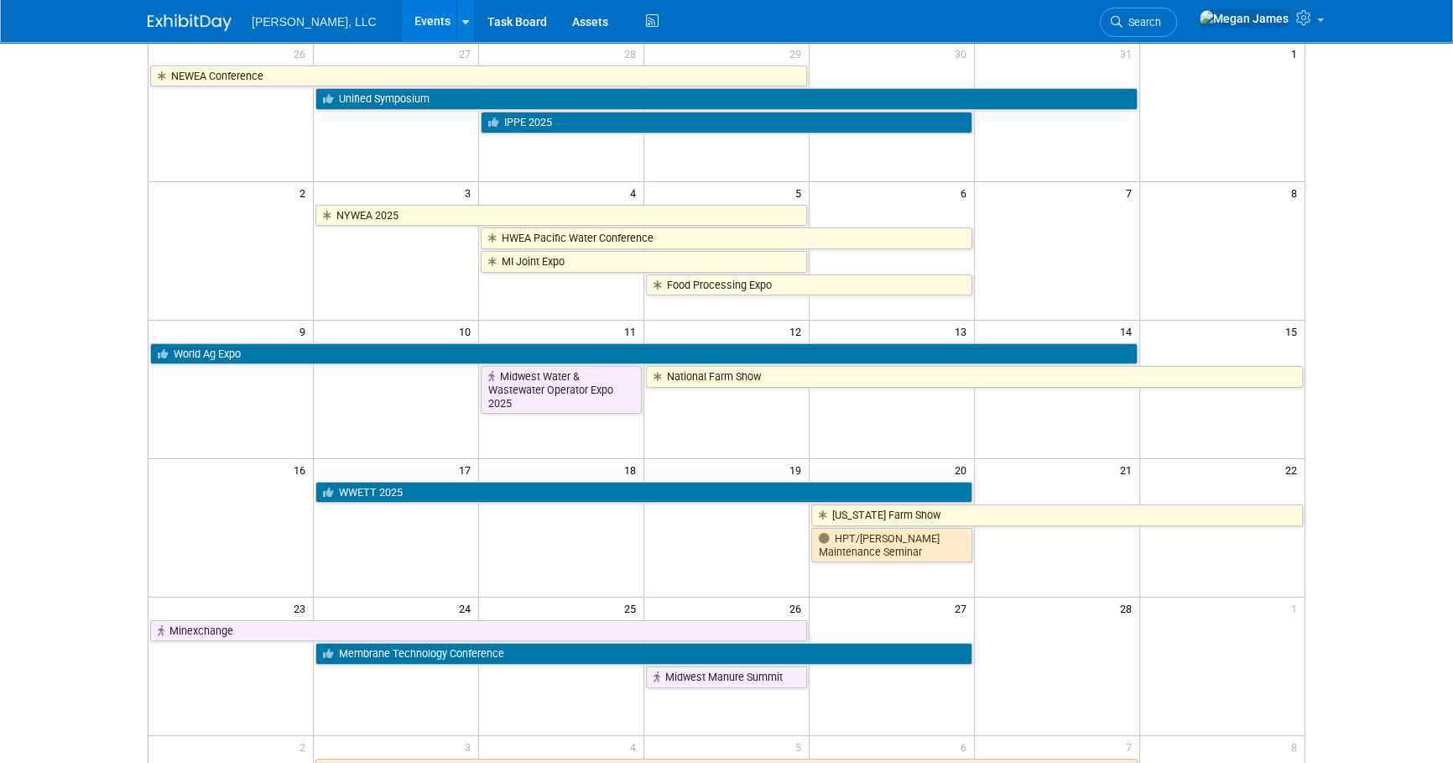
scroll to position [152, 0]
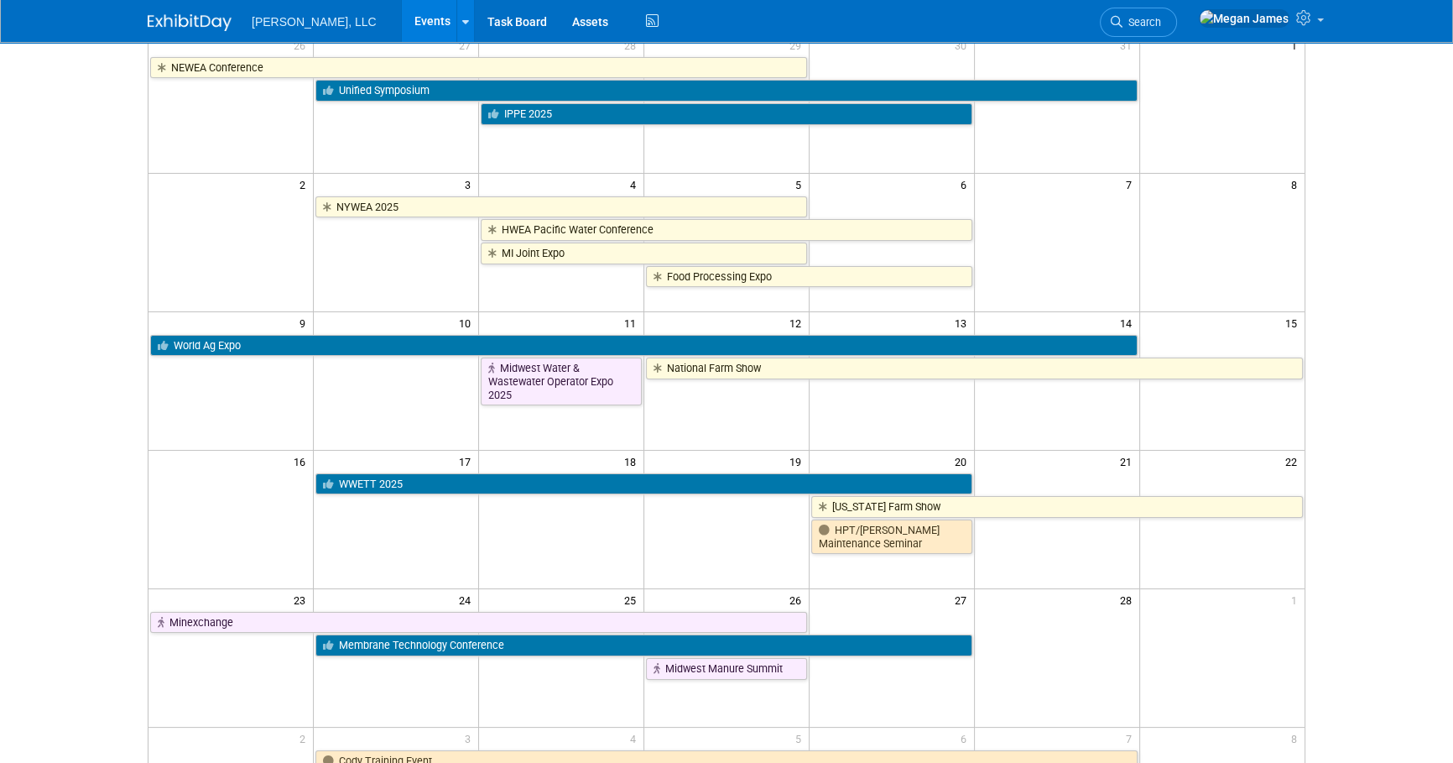
click at [71, 489] on body "Boerger, LLC Events Add Event Bulk Upload Events Shareable Event Boards Recentl…" at bounding box center [726, 229] width 1453 height 763
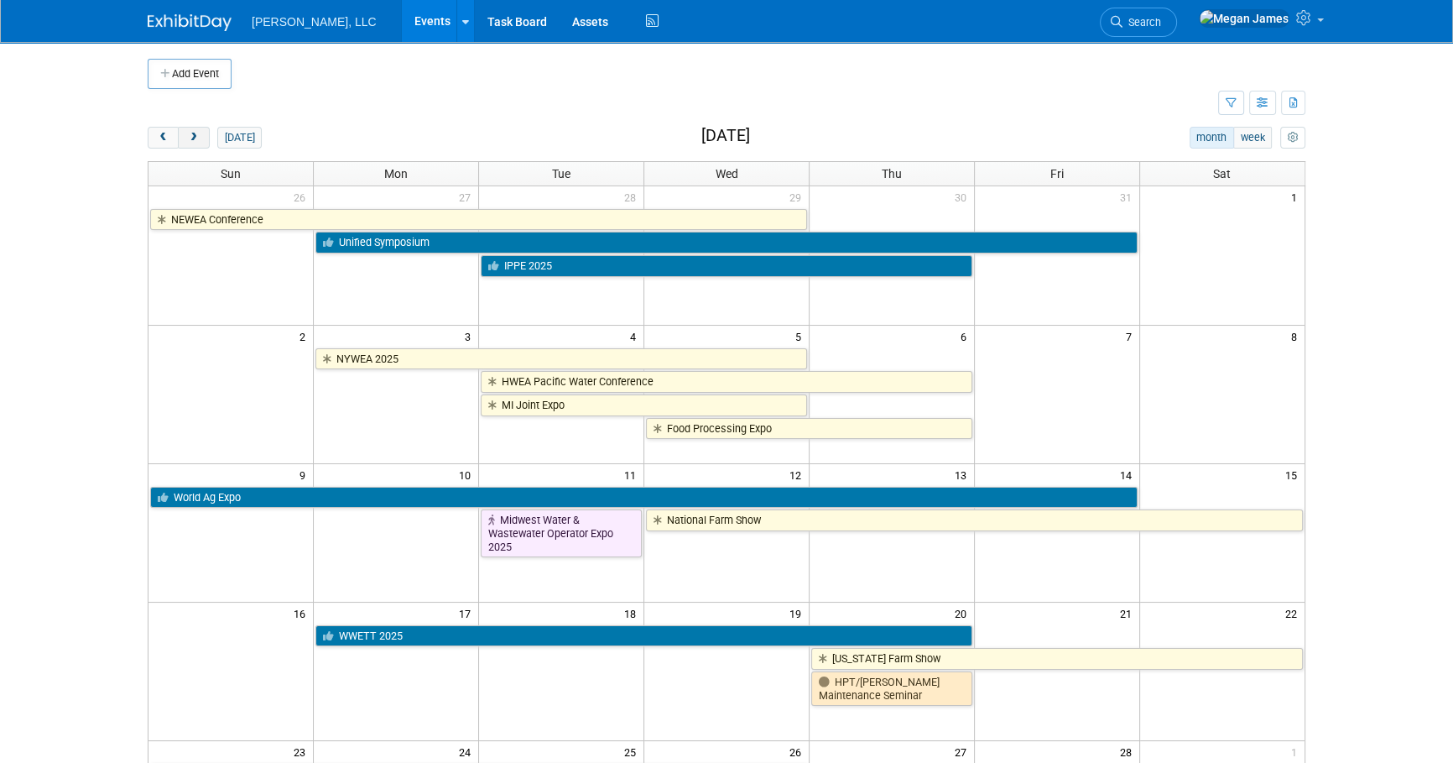
click at [196, 130] on button "next" at bounding box center [193, 138] width 31 height 22
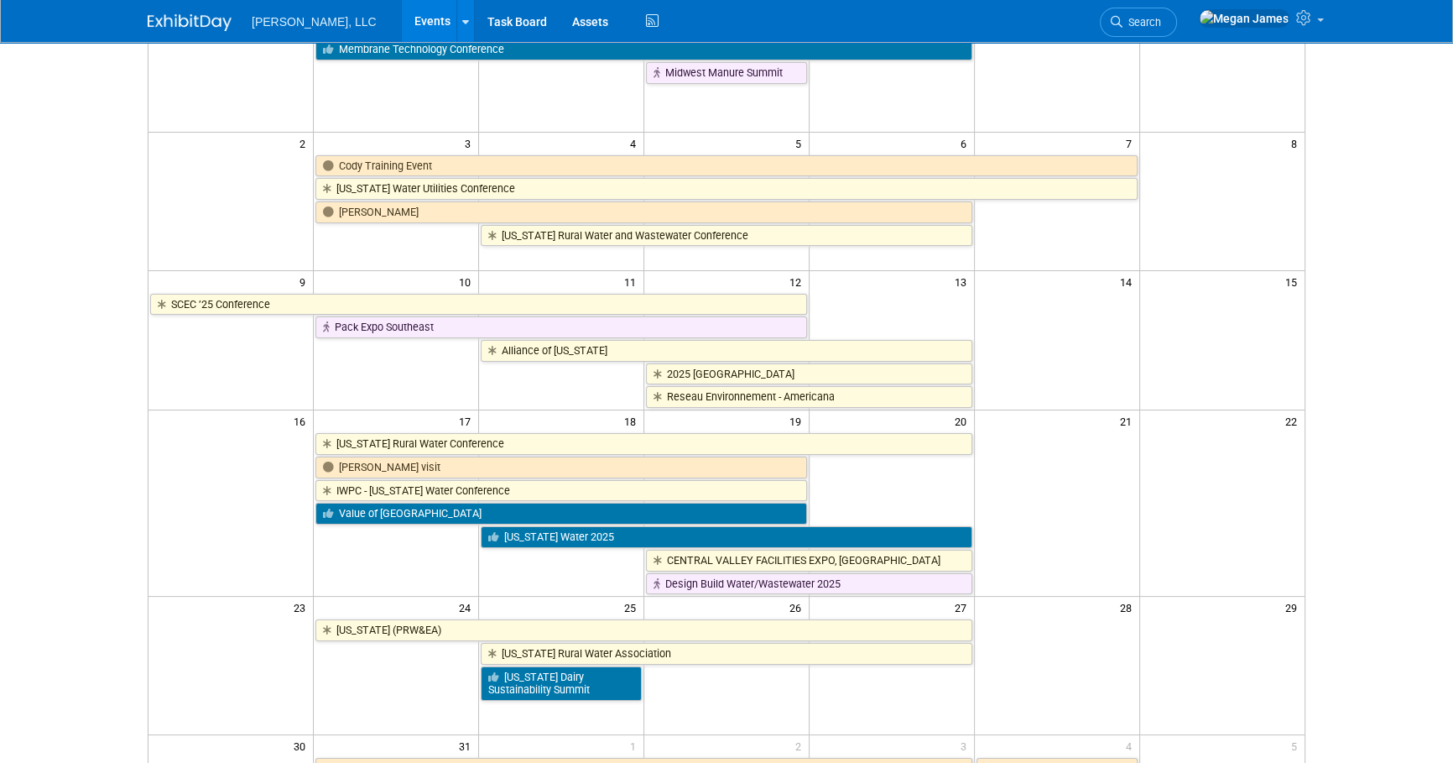
scroll to position [228, 0]
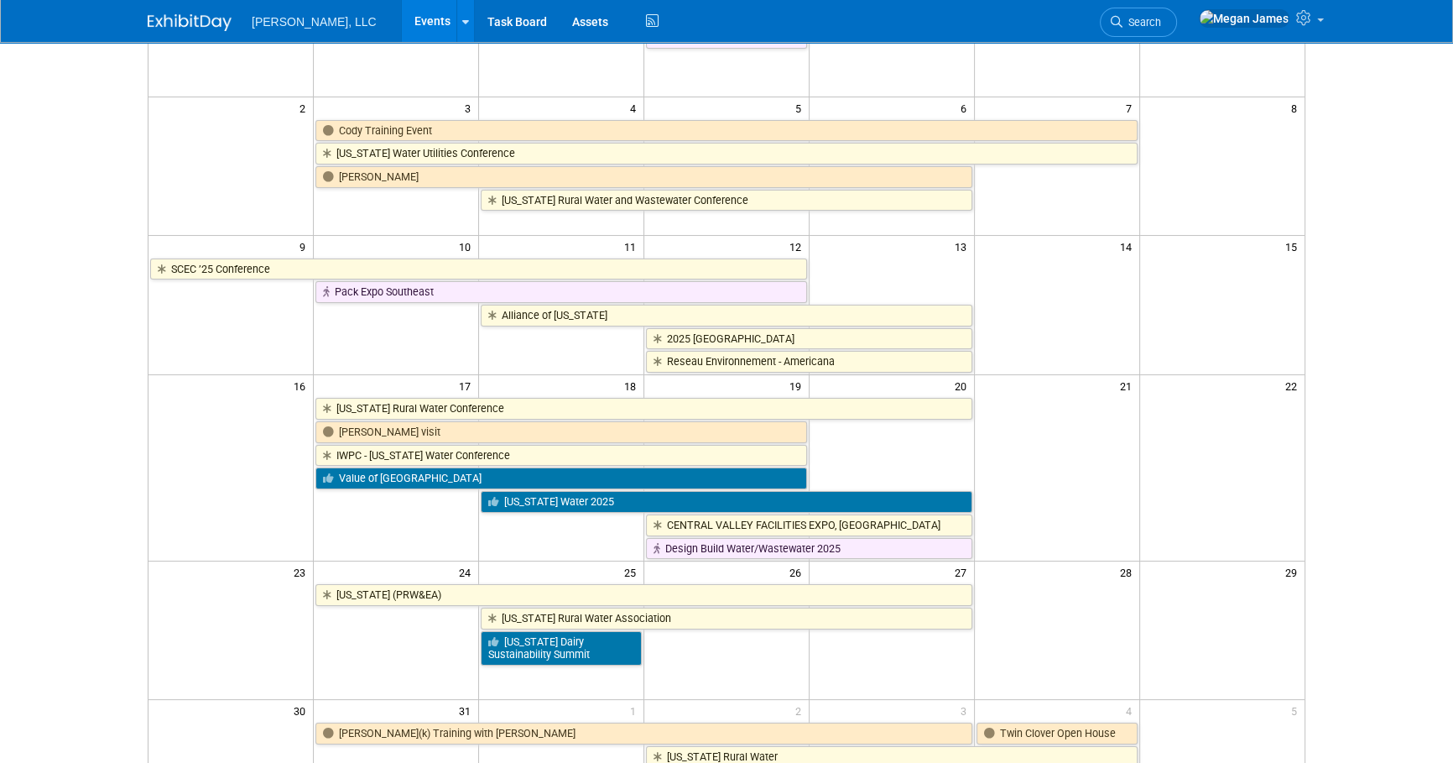
click at [88, 470] on body "Boerger, LLC Events Add Event Bulk Upload Events Shareable Event Boards Recentl…" at bounding box center [726, 153] width 1453 height 763
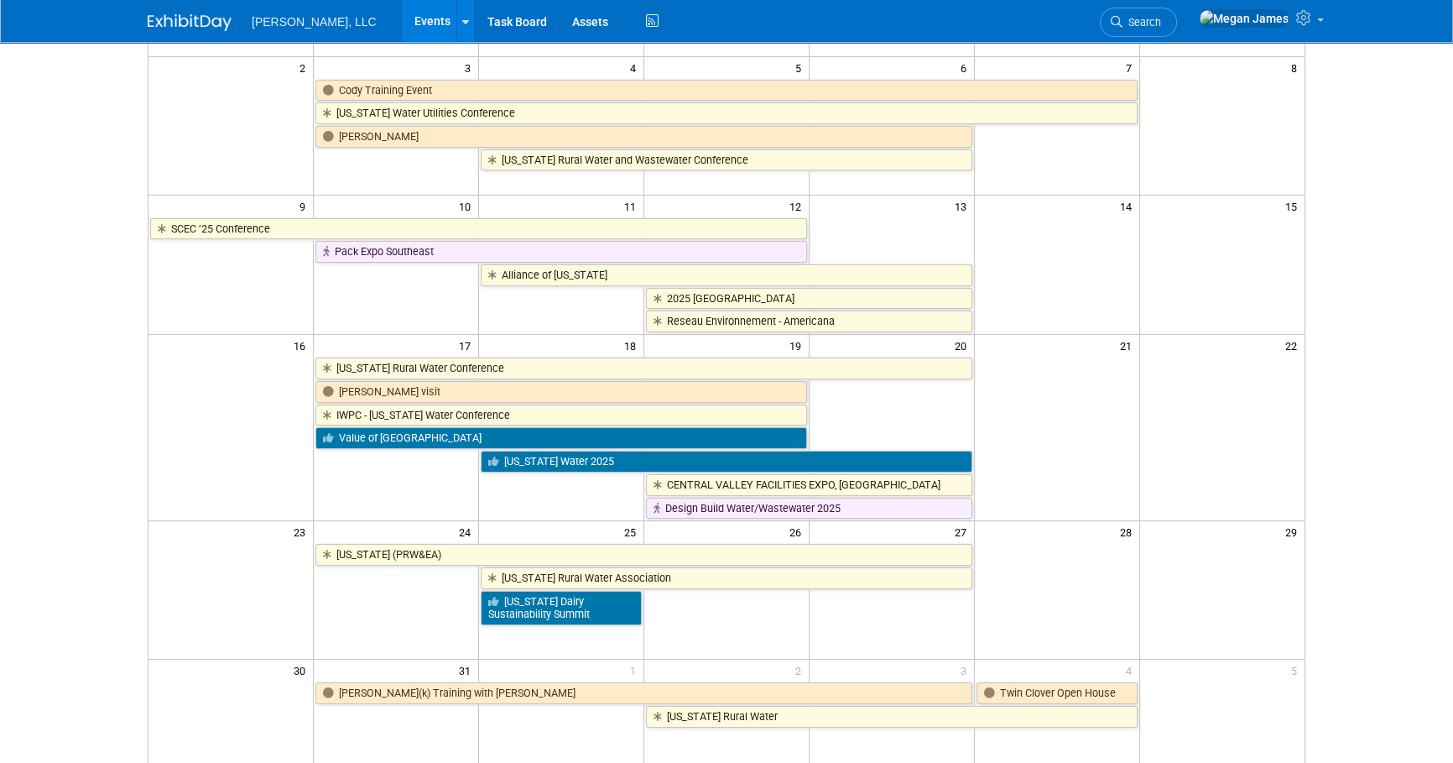
scroll to position [381, 0]
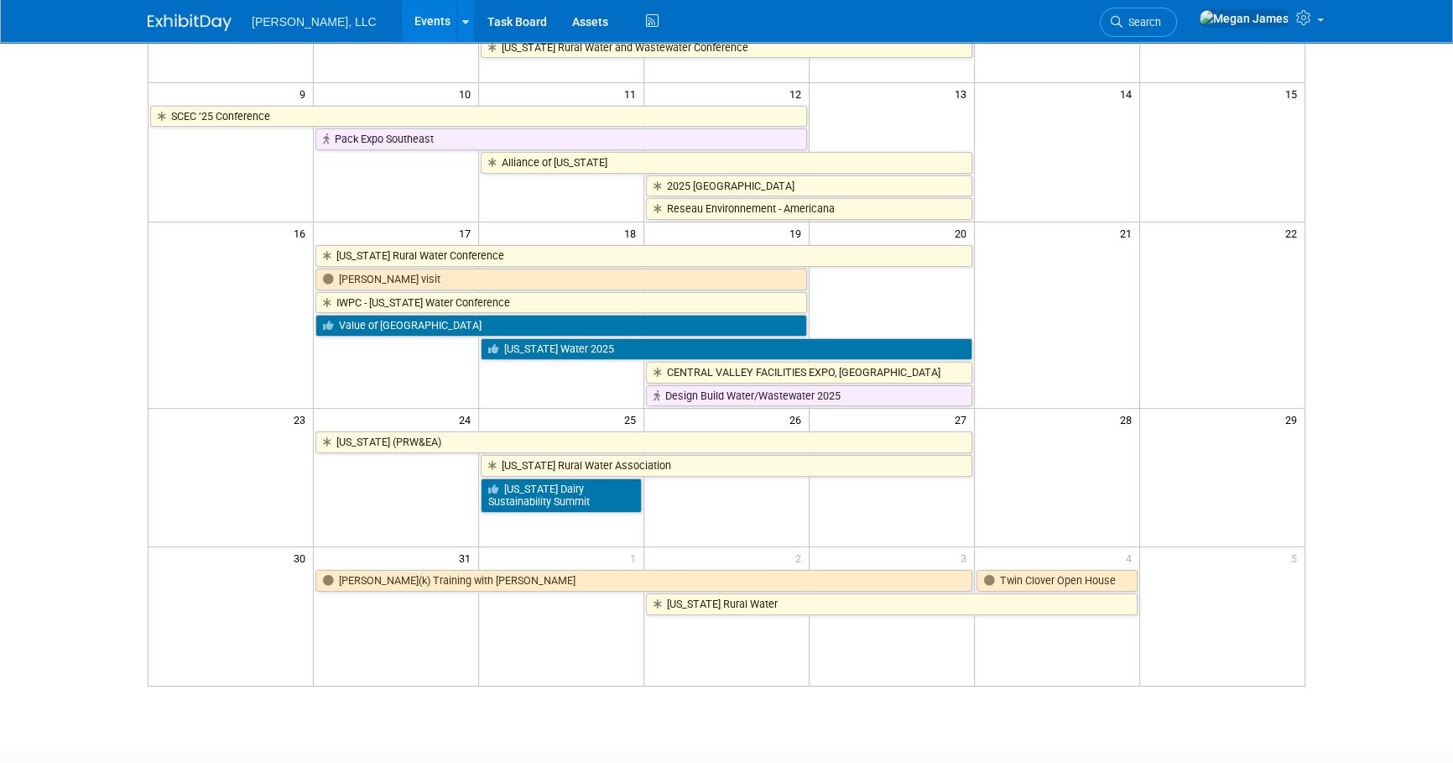
click at [123, 382] on html "Boerger, LLC Events Add Event Bulk Upload Events Shareable Event Boards Recentl…" at bounding box center [726, 0] width 1453 height 763
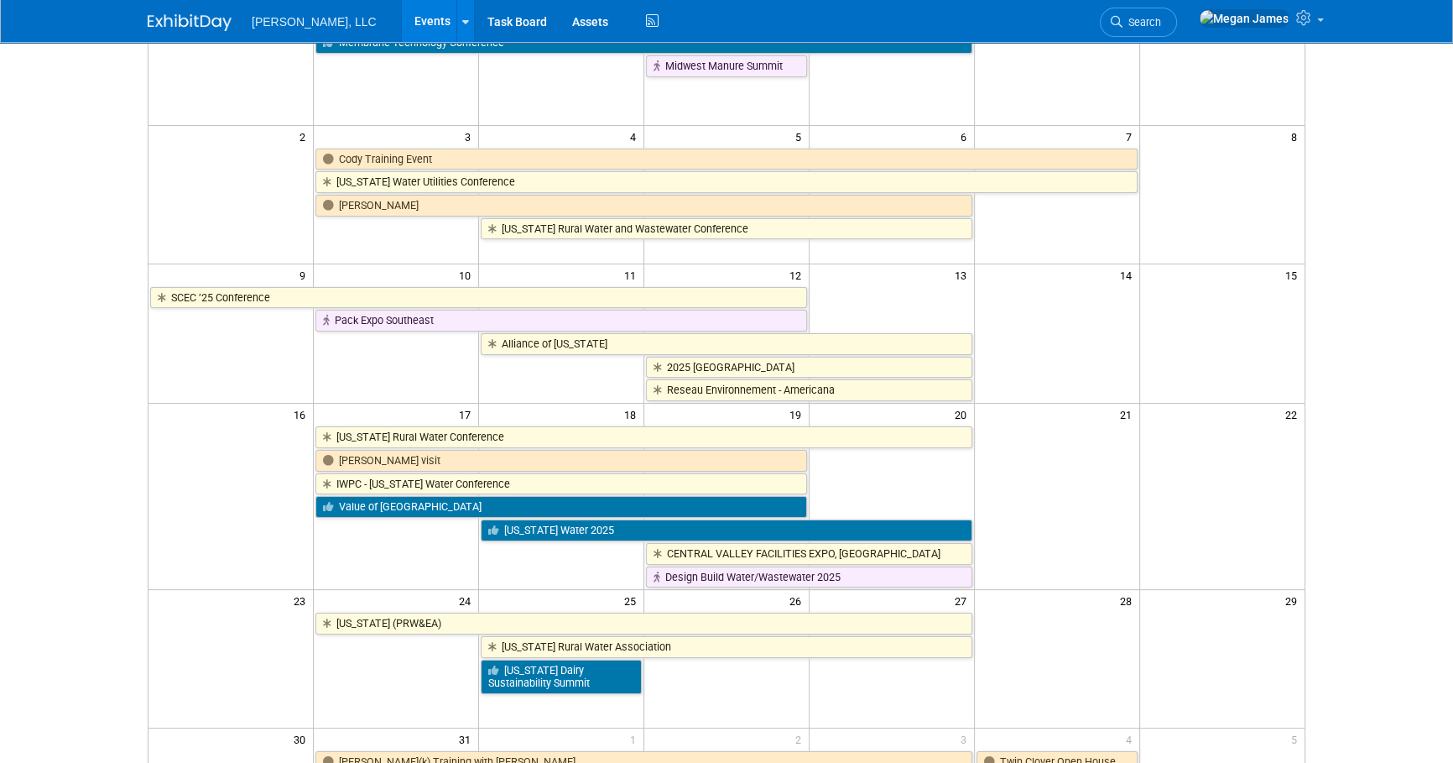
scroll to position [0, 0]
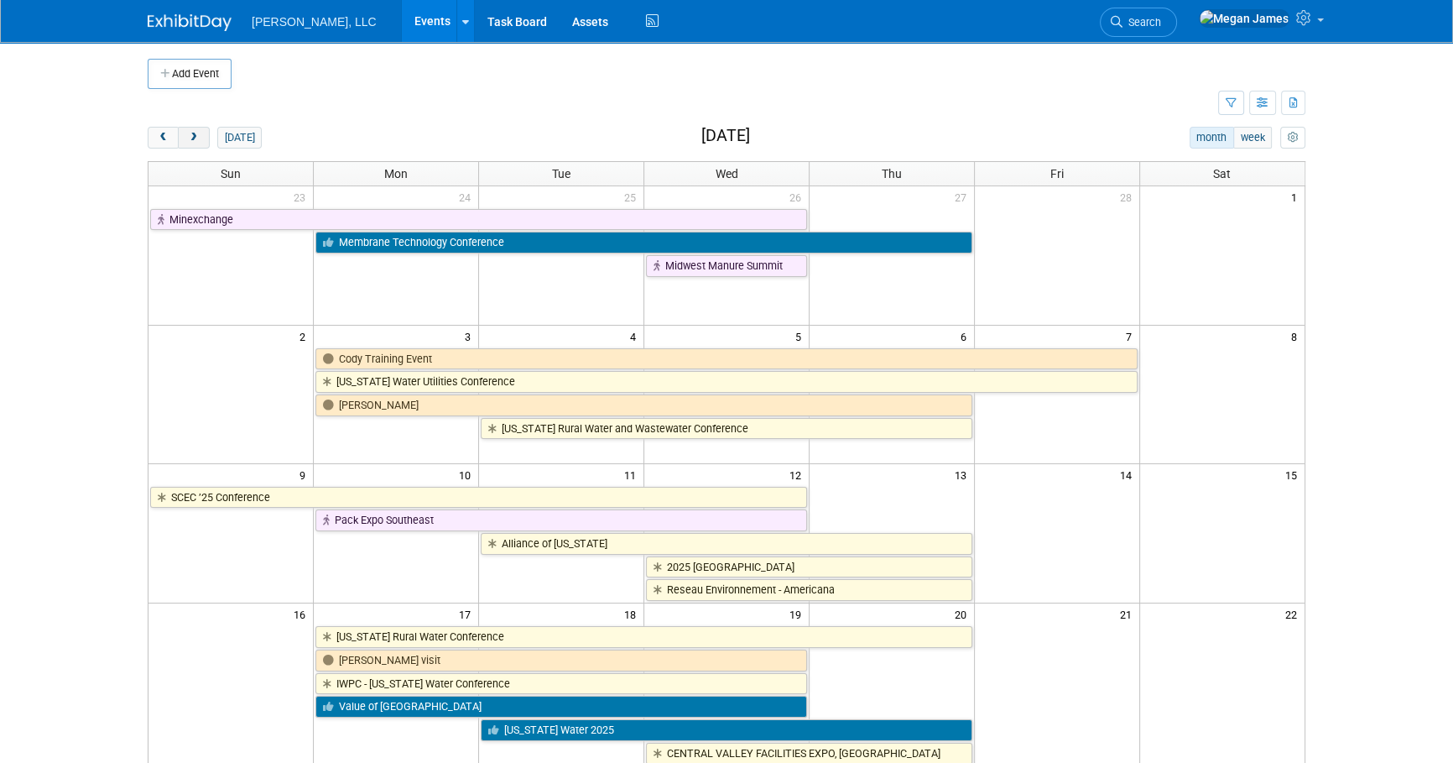
click at [200, 135] on button "next" at bounding box center [193, 138] width 31 height 22
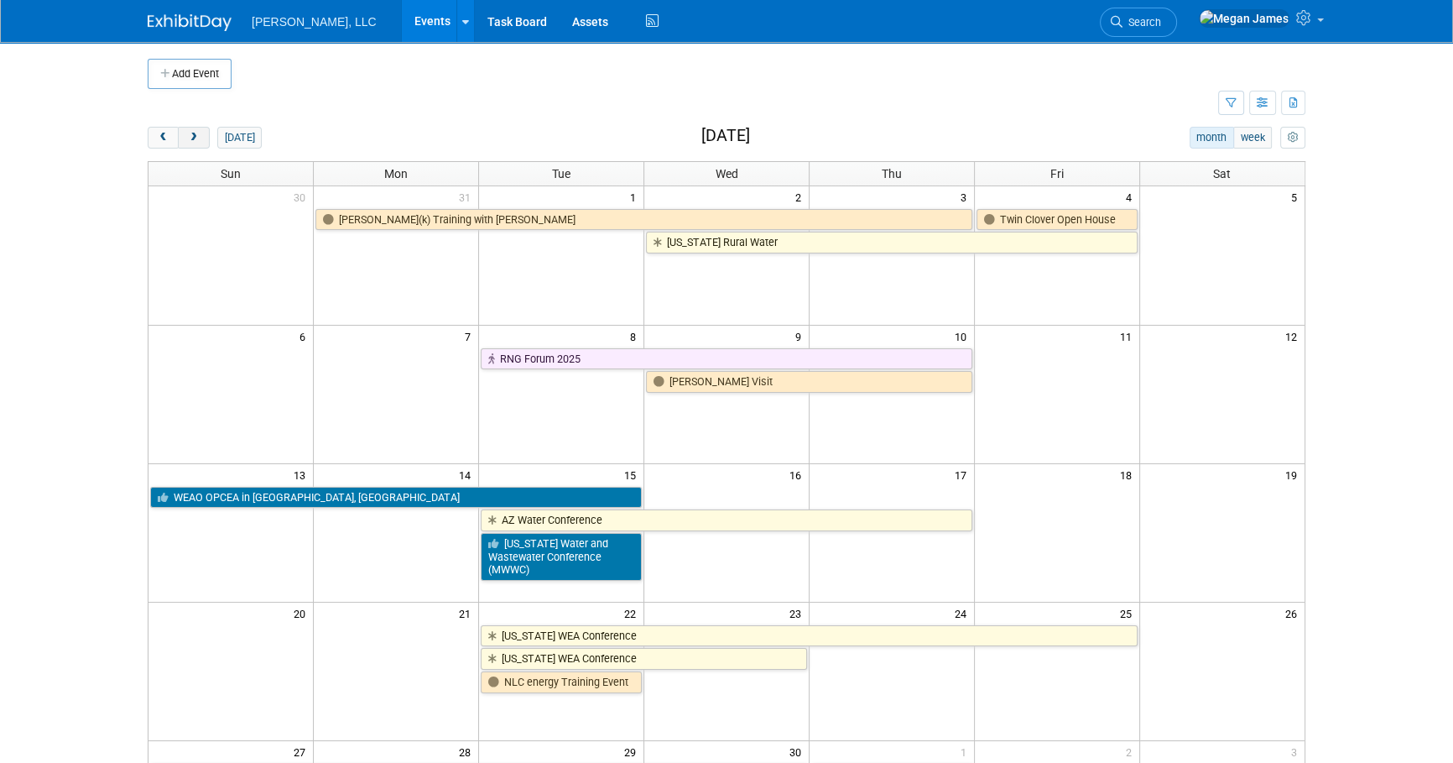
drag, startPoint x: 187, startPoint y: 132, endPoint x: 196, endPoint y: 131, distance: 9.3
click at [187, 133] on span "next" at bounding box center [193, 138] width 13 height 11
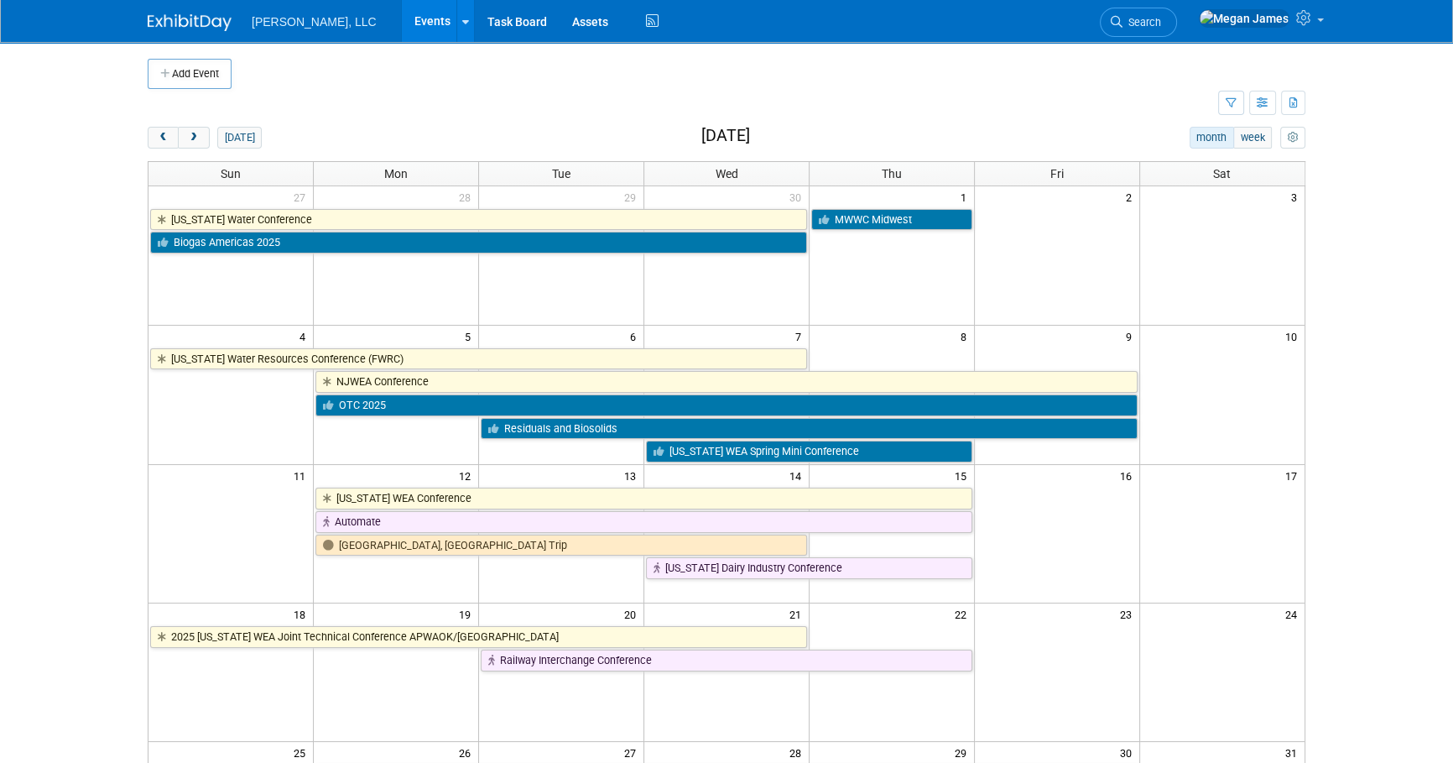
scroll to position [75, 0]
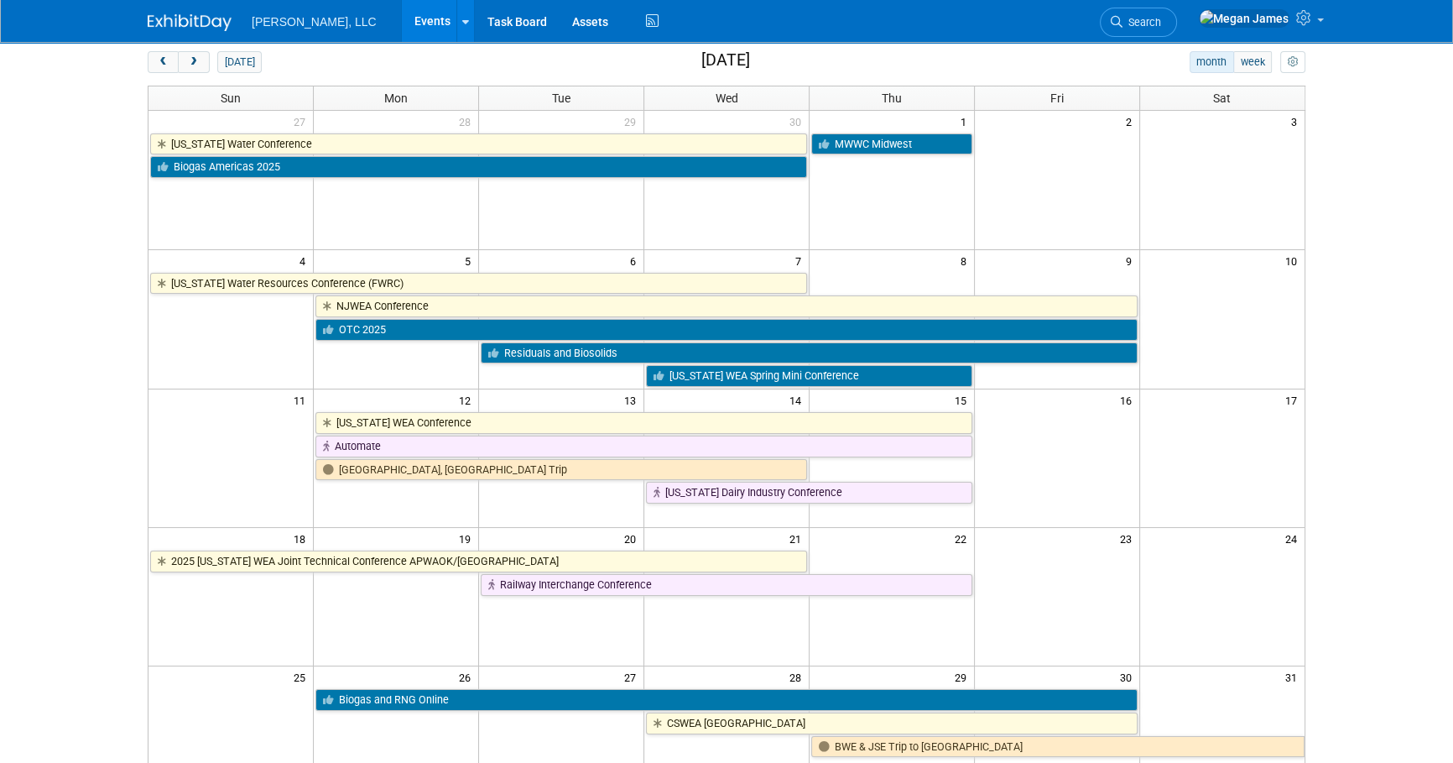
click at [81, 570] on body "Boerger, LLC Events Add Event Bulk Upload Events Shareable Event Boards Recentl…" at bounding box center [726, 306] width 1453 height 763
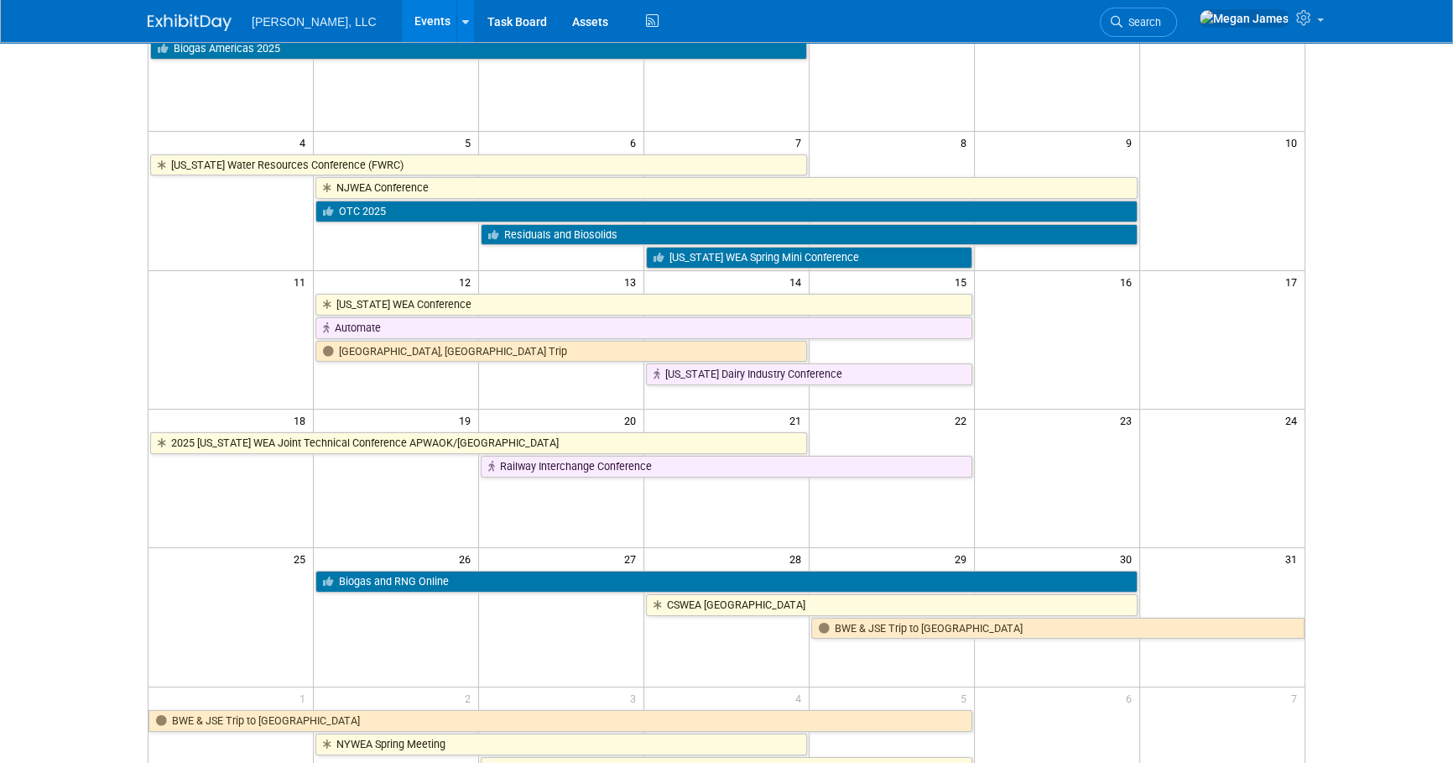
scroll to position [228, 0]
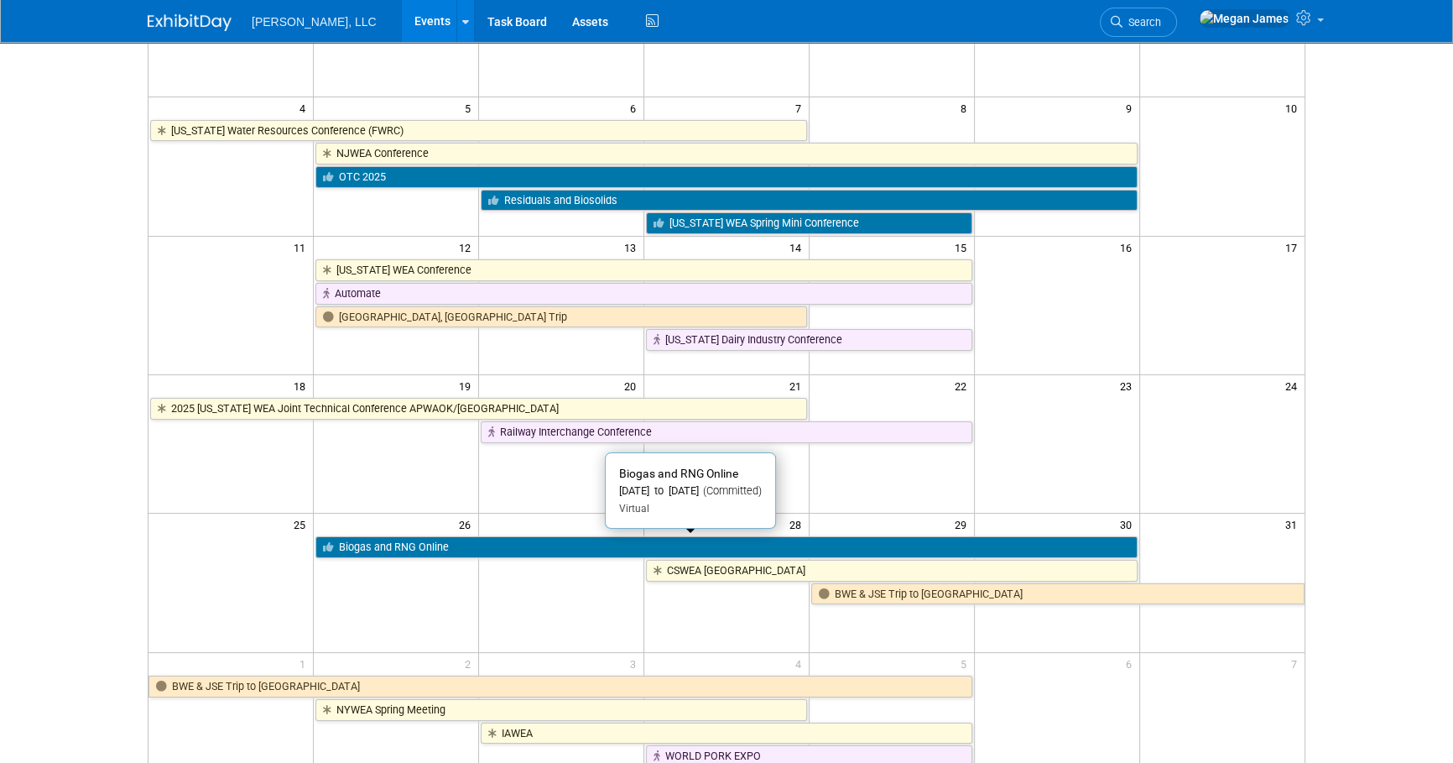
click at [113, 498] on body "Boerger, LLC Events Add Event Bulk Upload Events Shareable Event Boards Recentl…" at bounding box center [726, 153] width 1453 height 763
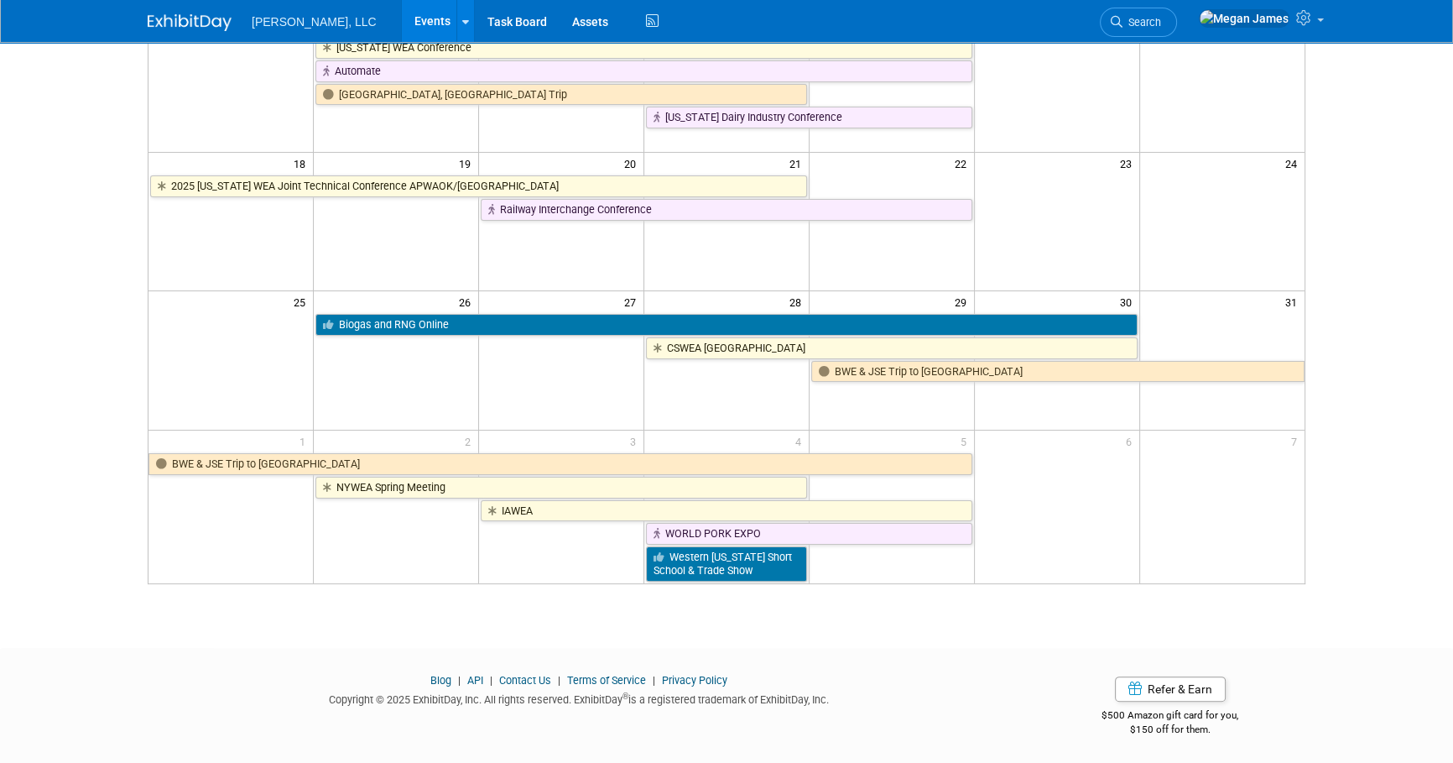
scroll to position [0, 0]
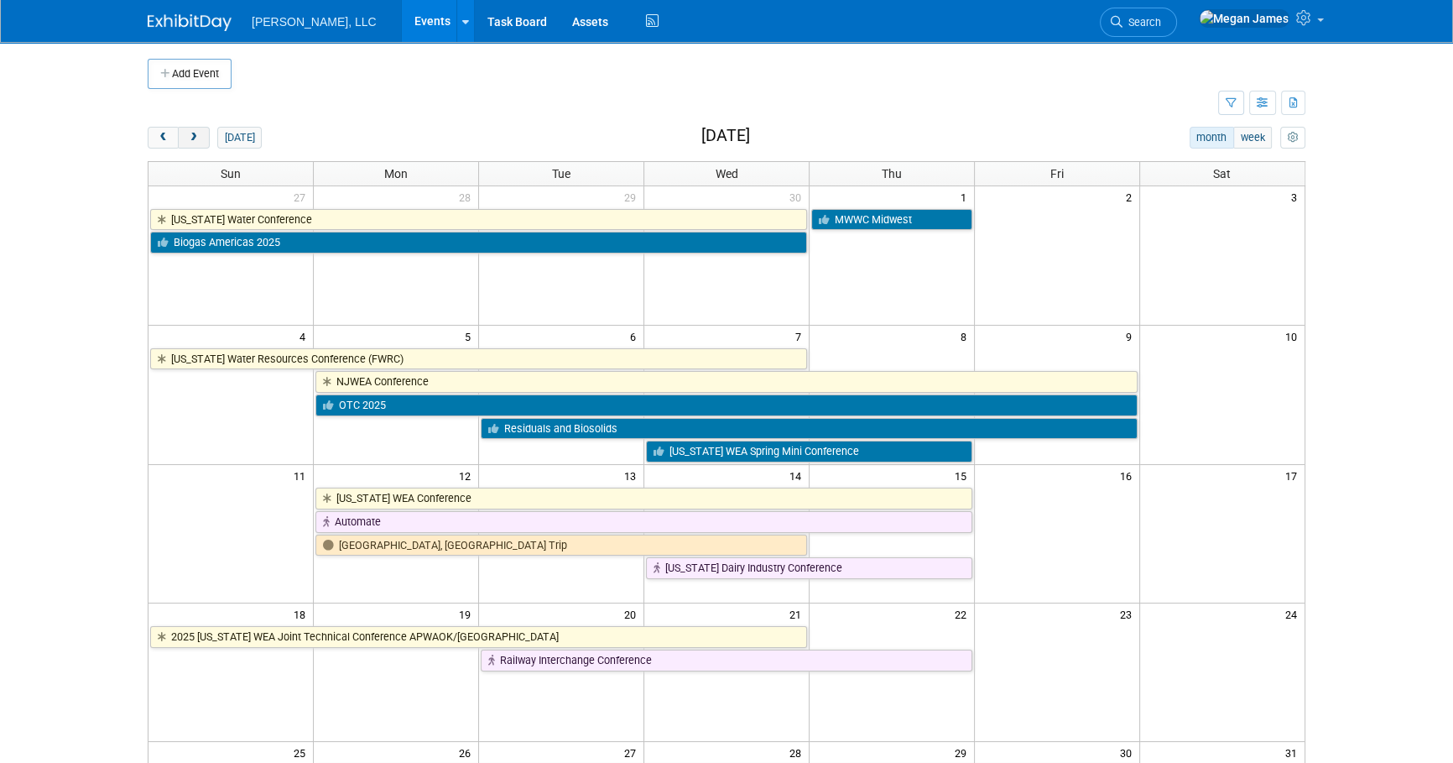
click at [188, 133] on span "next" at bounding box center [193, 138] width 13 height 11
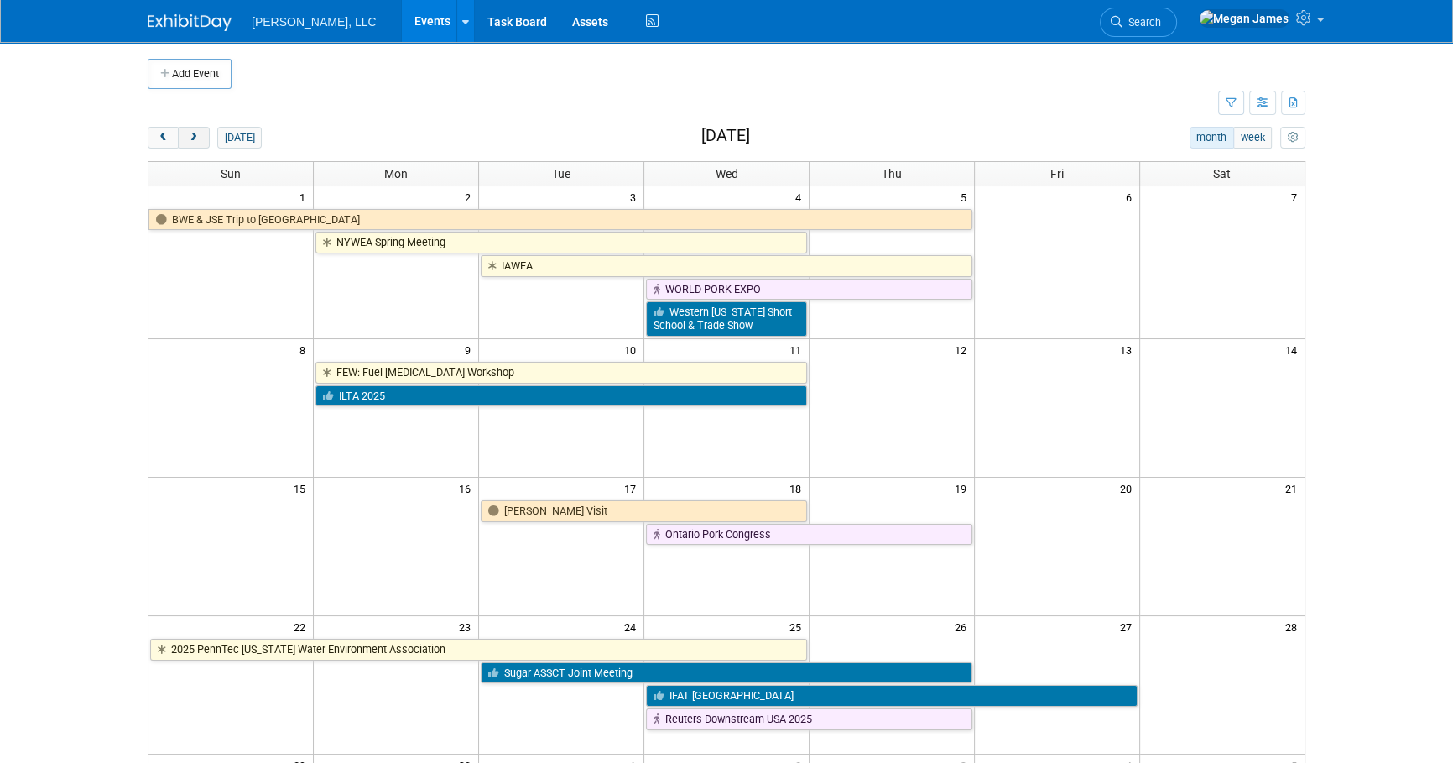
click at [198, 138] on span "next" at bounding box center [193, 138] width 13 height 11
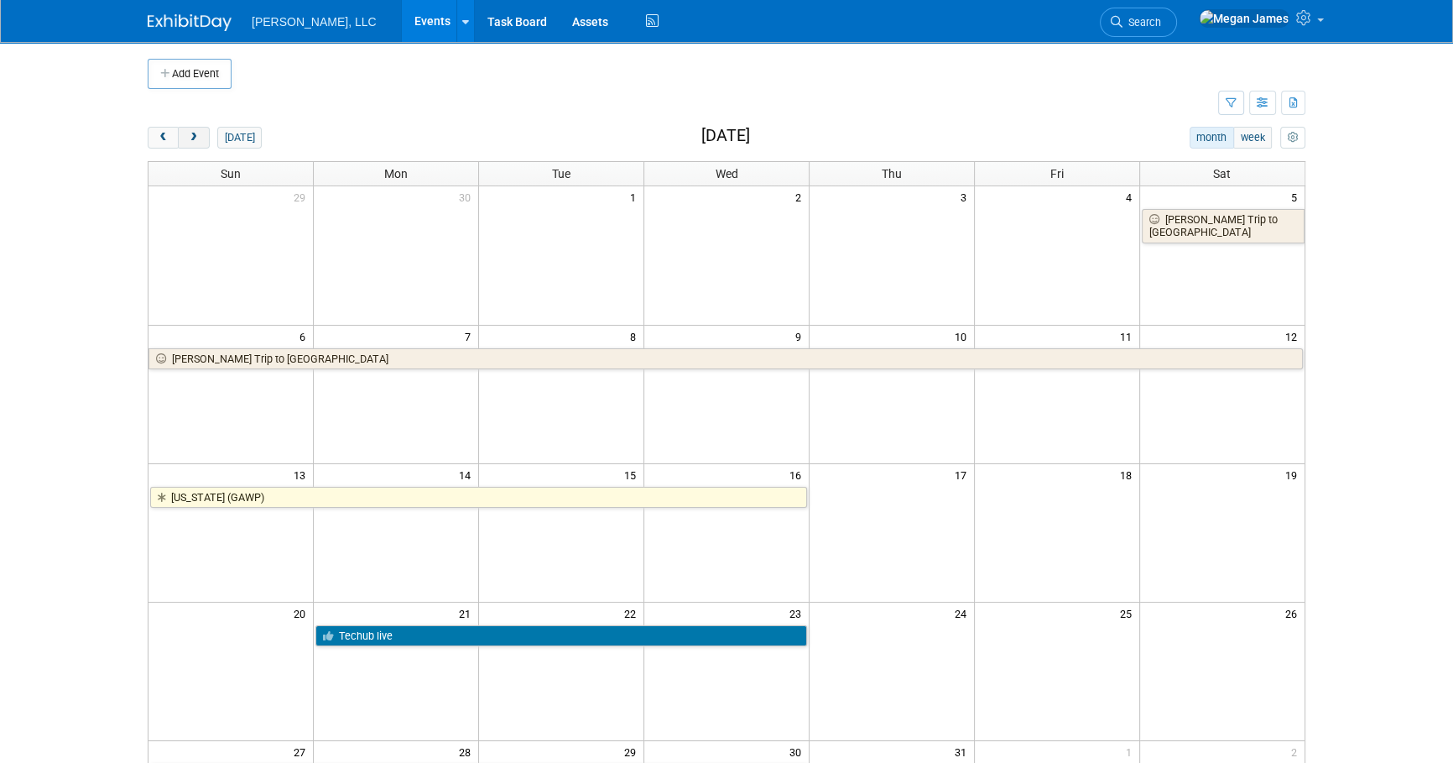
click at [202, 140] on button "next" at bounding box center [193, 138] width 31 height 22
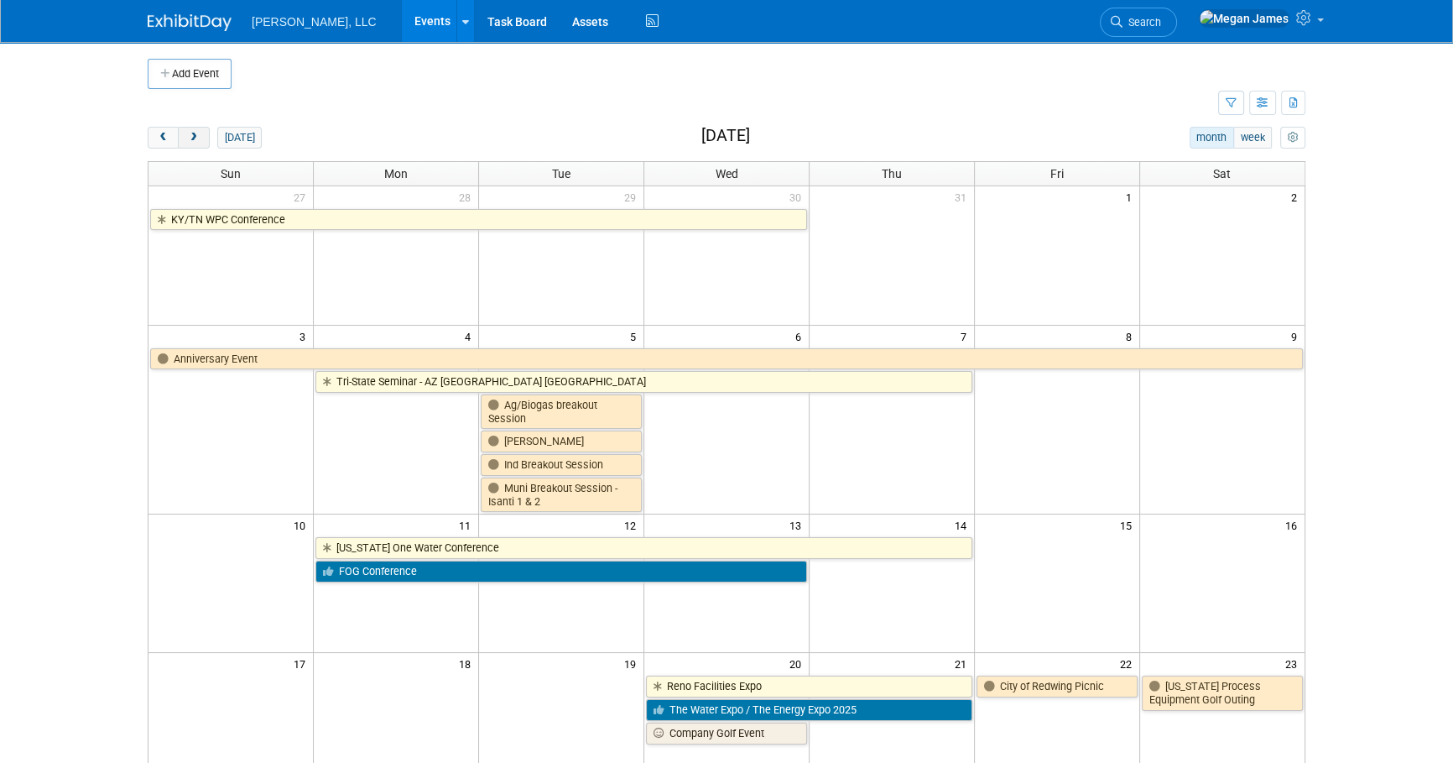
click at [192, 140] on span "next" at bounding box center [193, 138] width 13 height 11
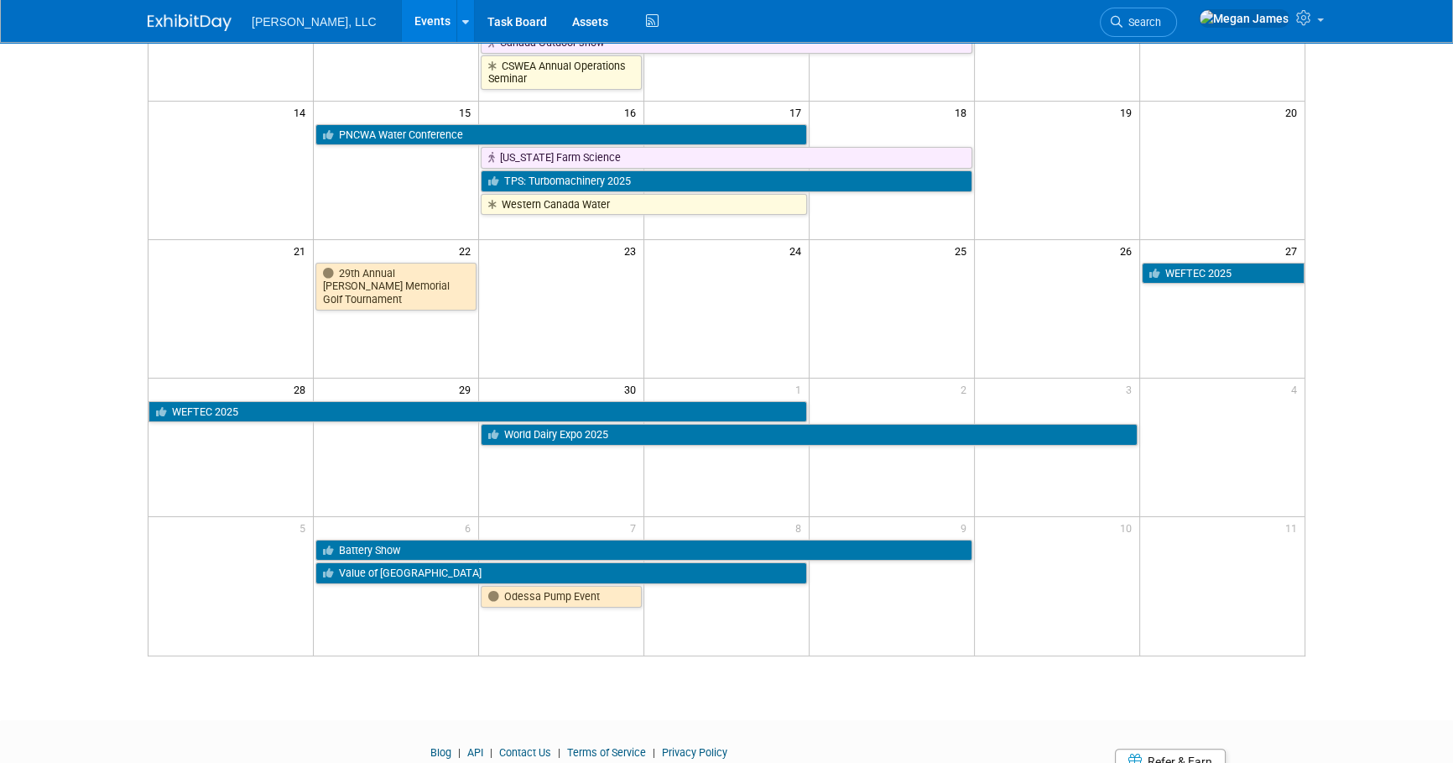
scroll to position [436, 0]
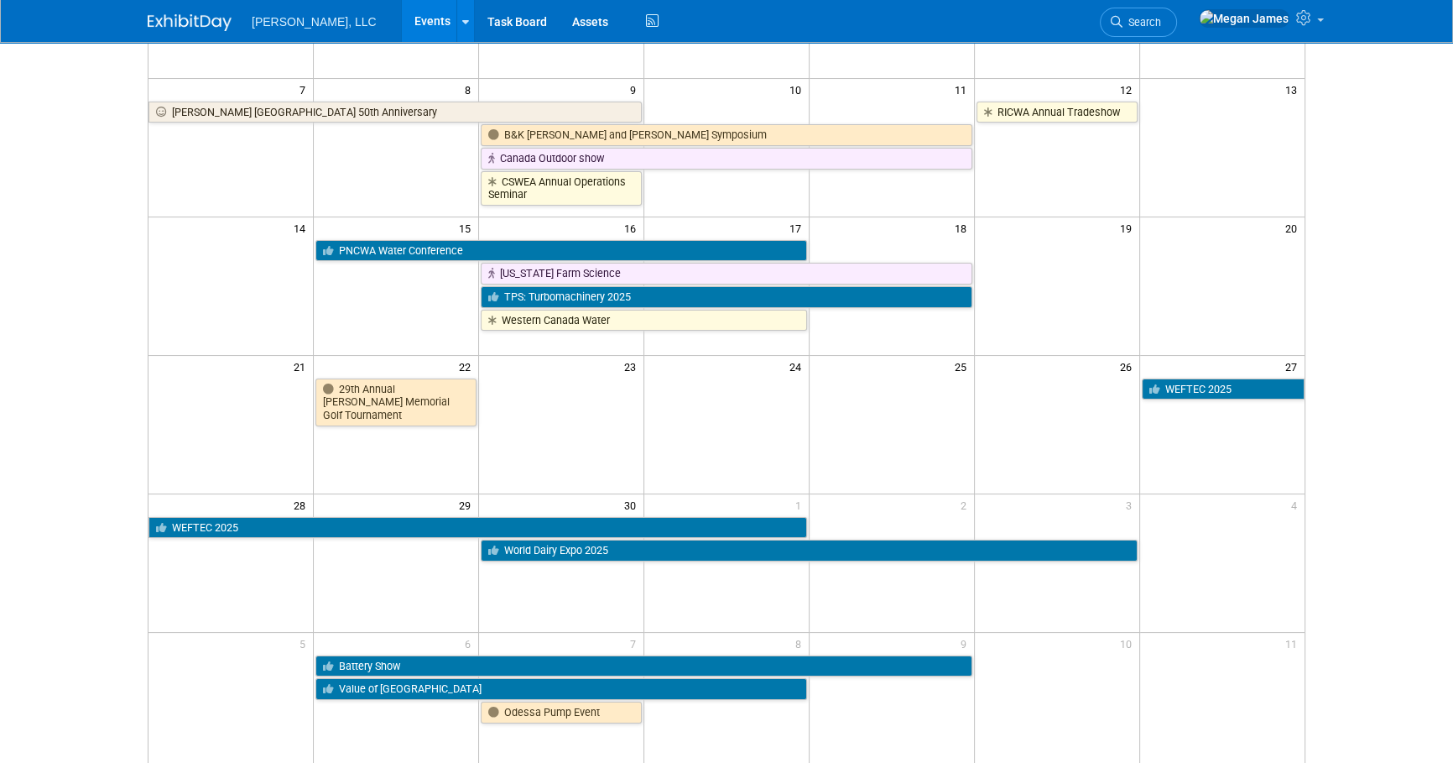
scroll to position [55, 0]
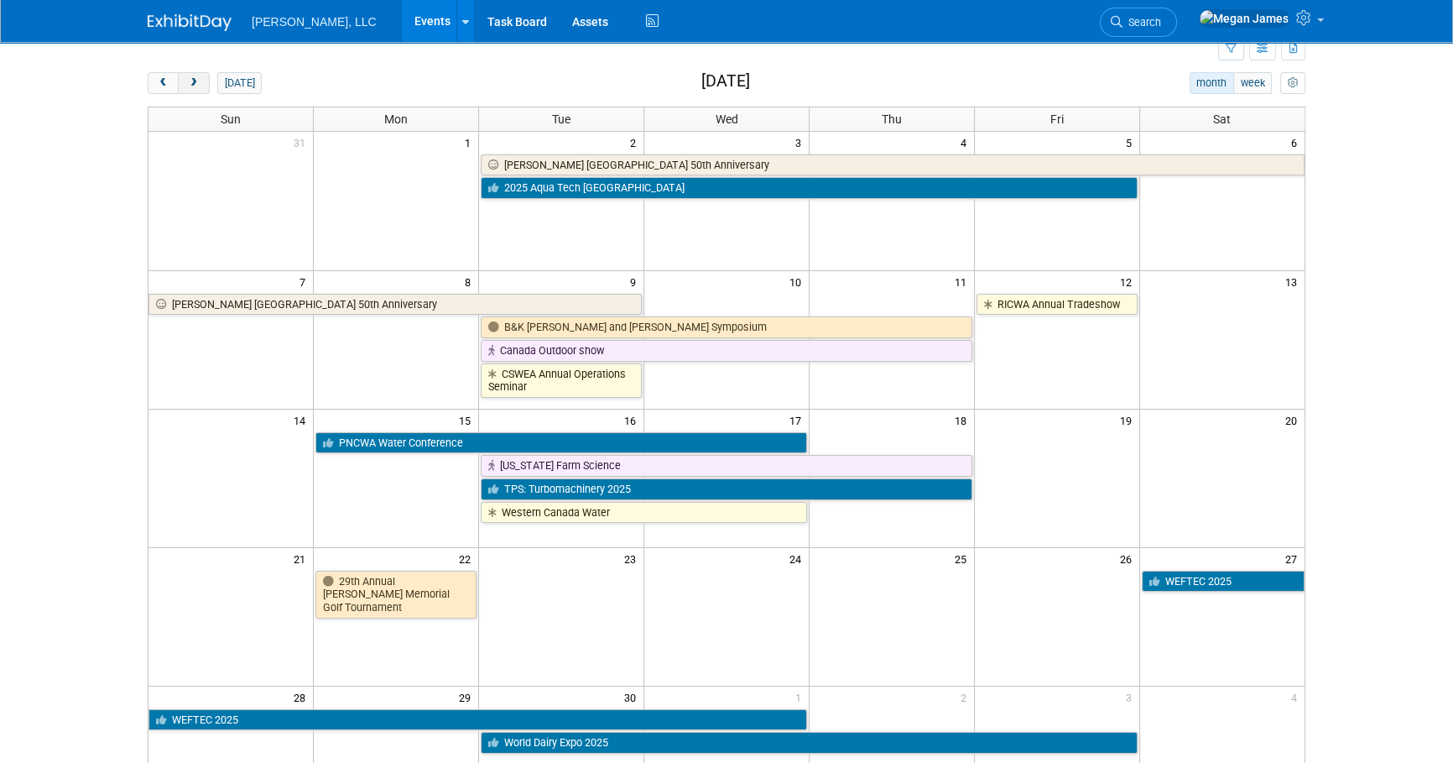
click at [200, 87] on button "next" at bounding box center [193, 83] width 31 height 22
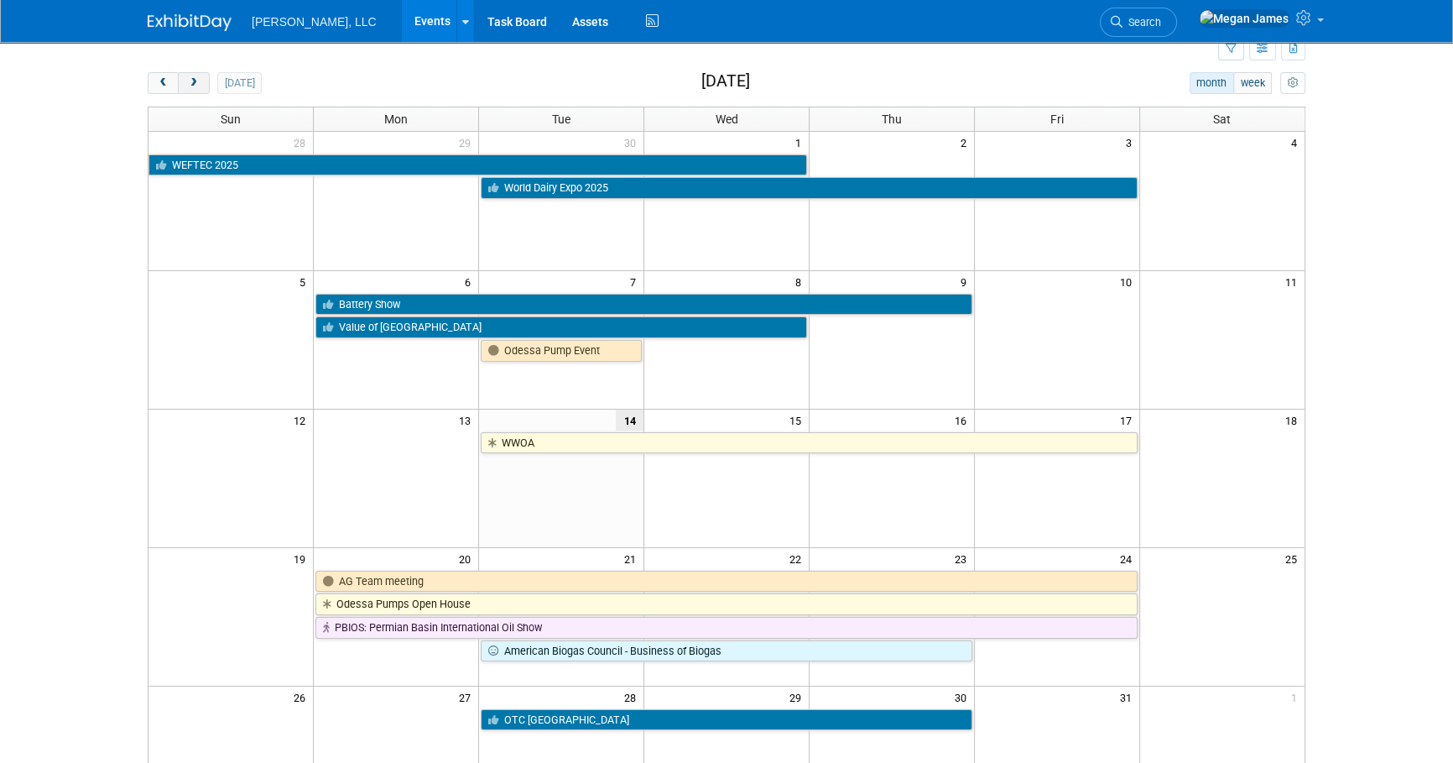
click at [200, 87] on button "next" at bounding box center [193, 83] width 31 height 22
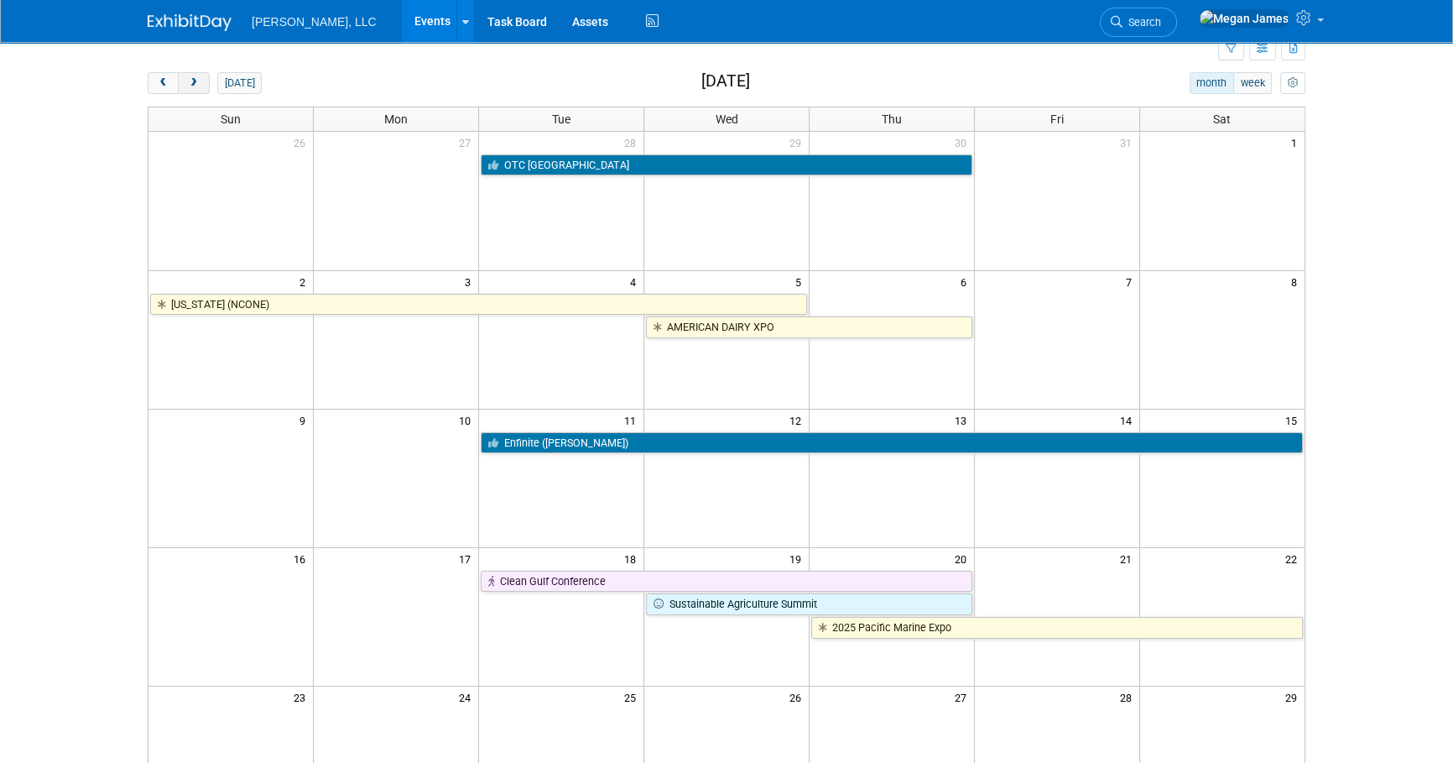
click at [200, 87] on button "next" at bounding box center [193, 83] width 31 height 22
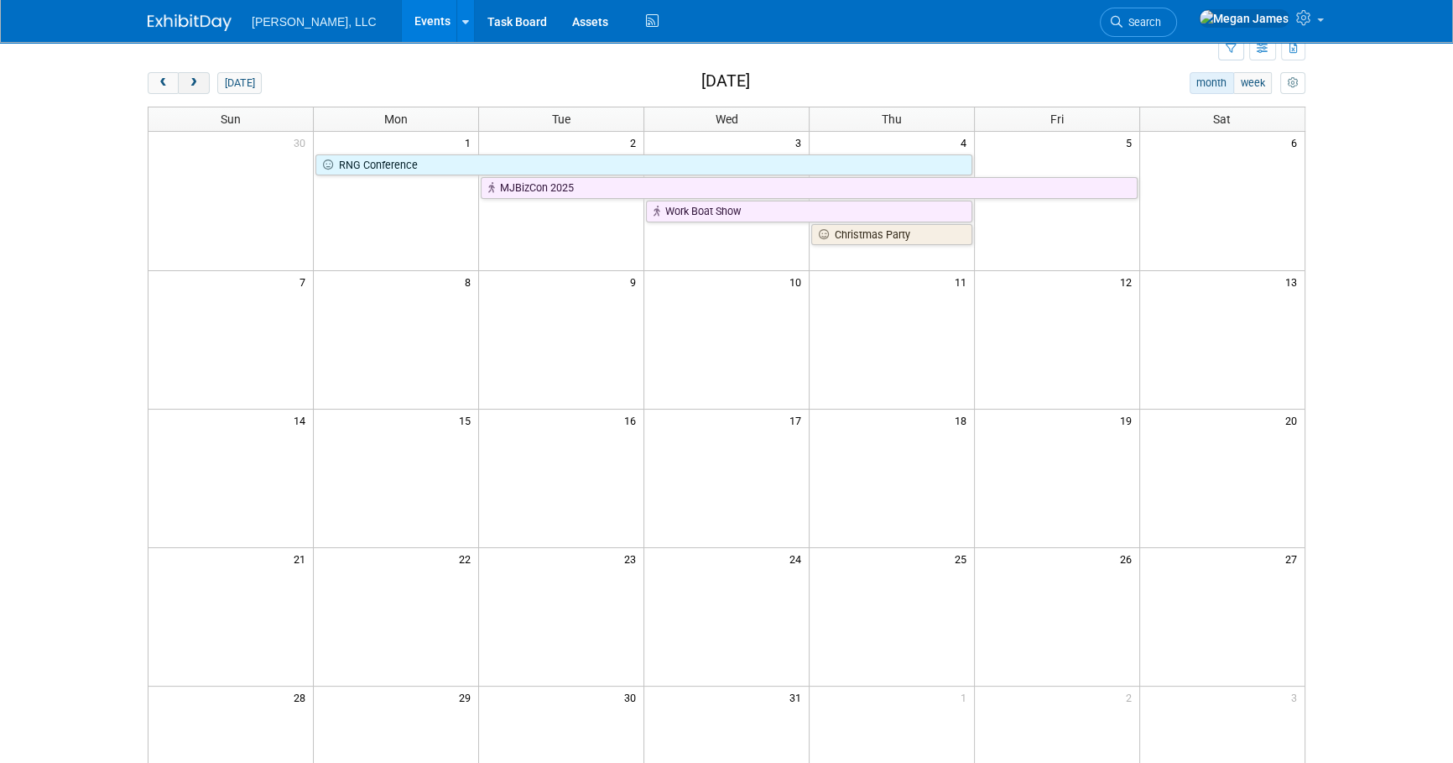
click at [200, 87] on button "next" at bounding box center [193, 83] width 31 height 22
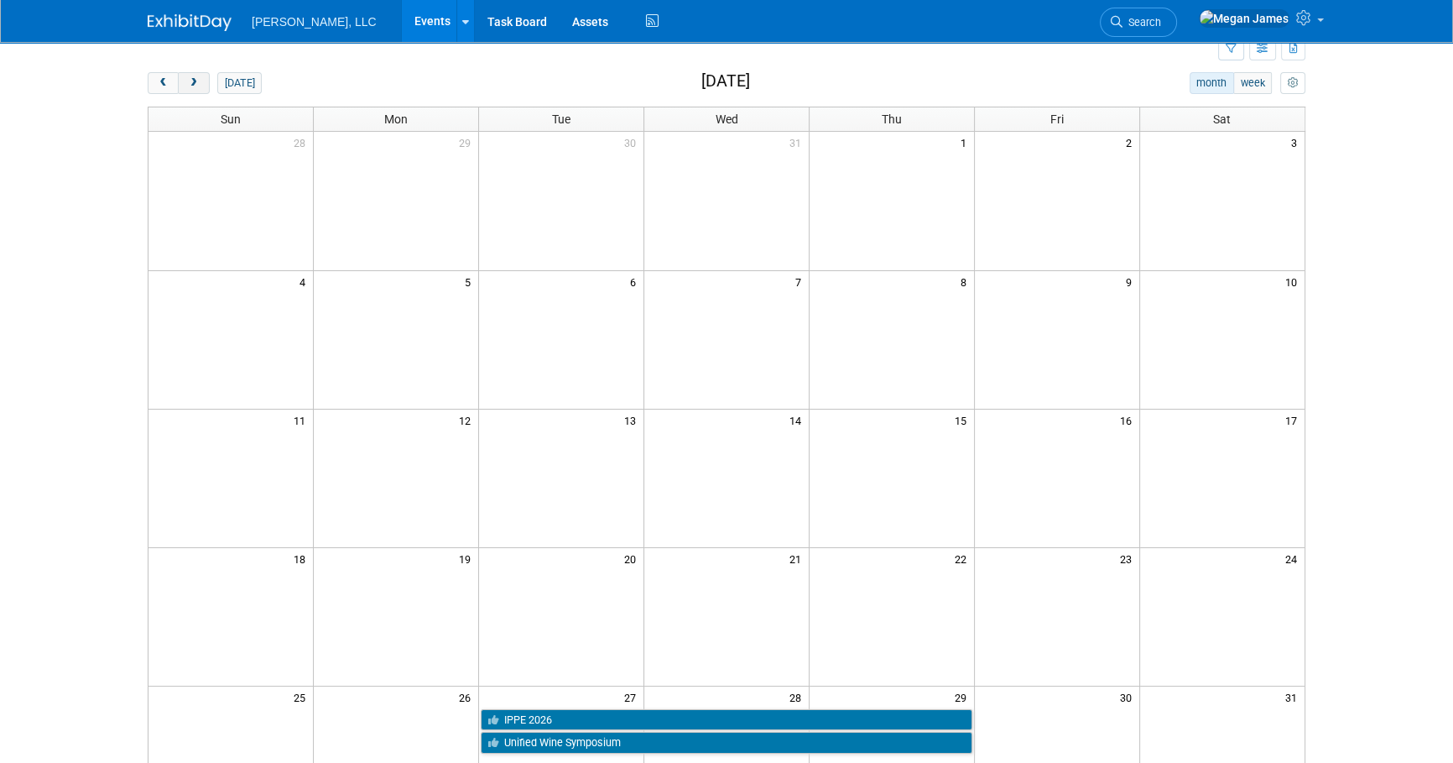
click at [200, 87] on button "next" at bounding box center [193, 83] width 31 height 22
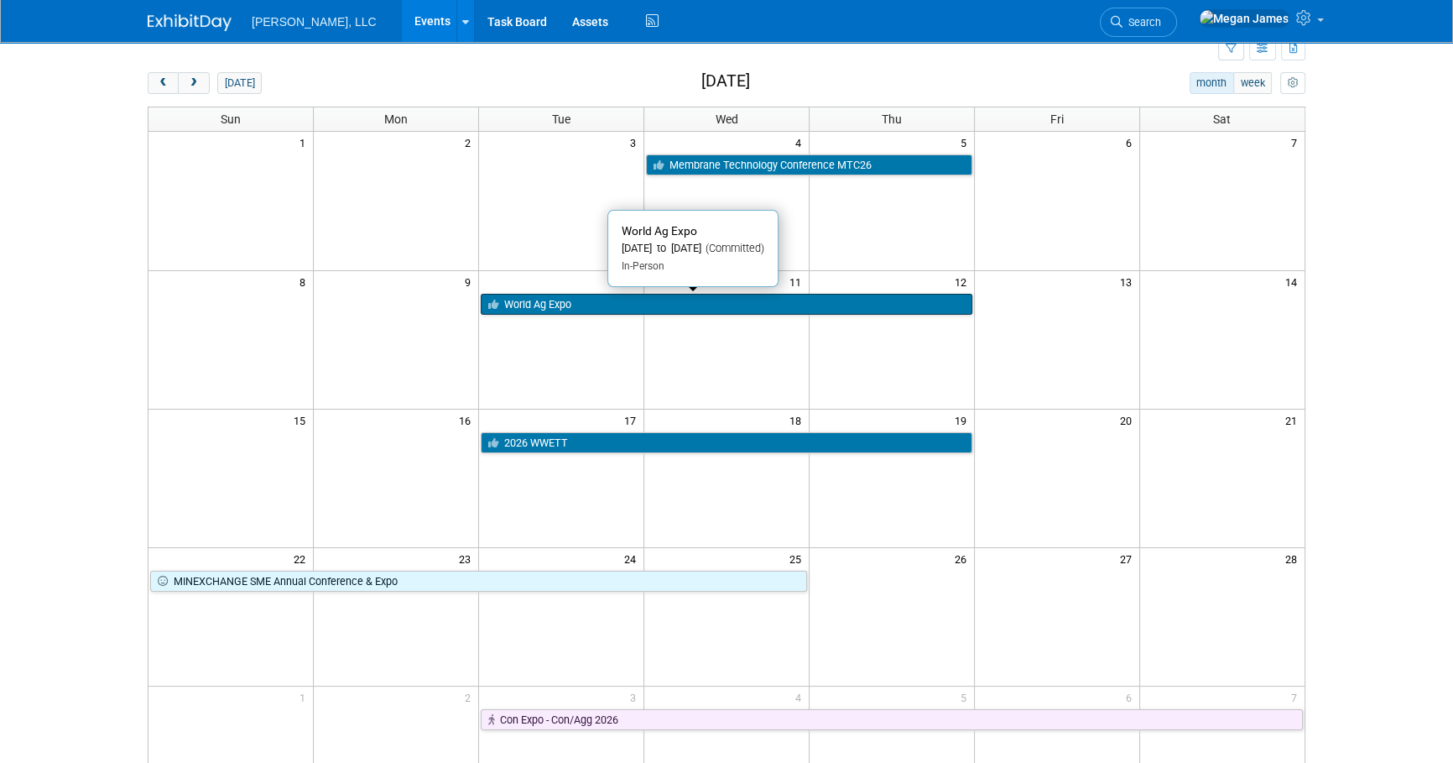
click at [558, 302] on link "World Ag Expo" at bounding box center [727, 305] width 492 height 22
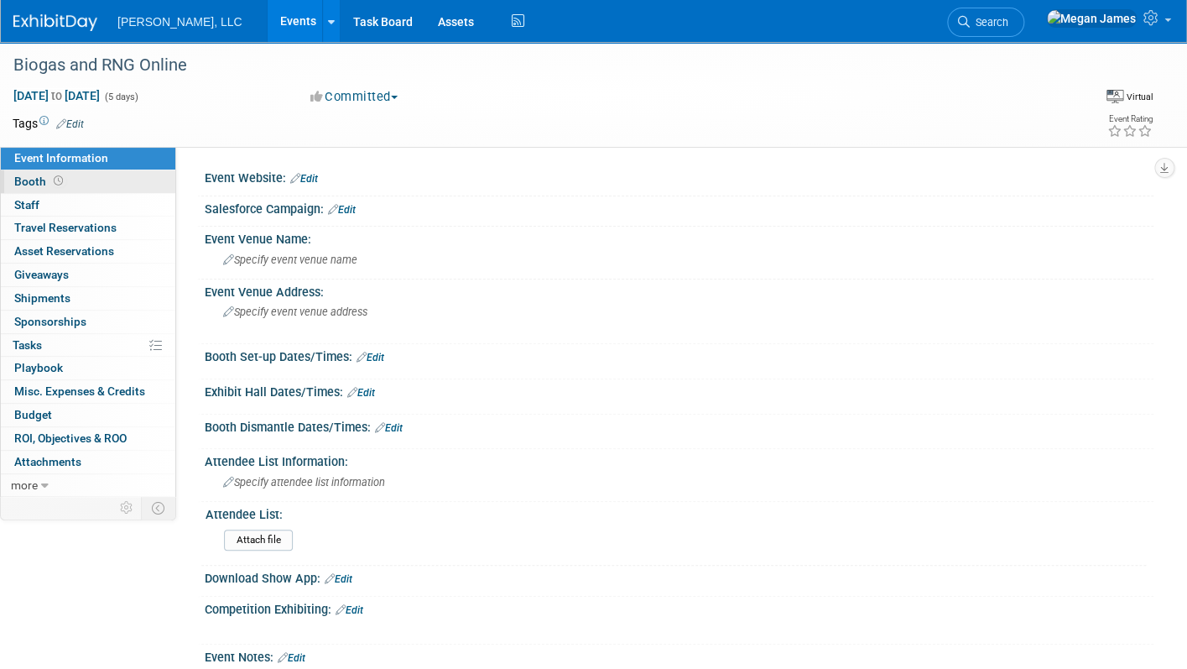
click at [100, 181] on link "Booth" at bounding box center [88, 181] width 174 height 23
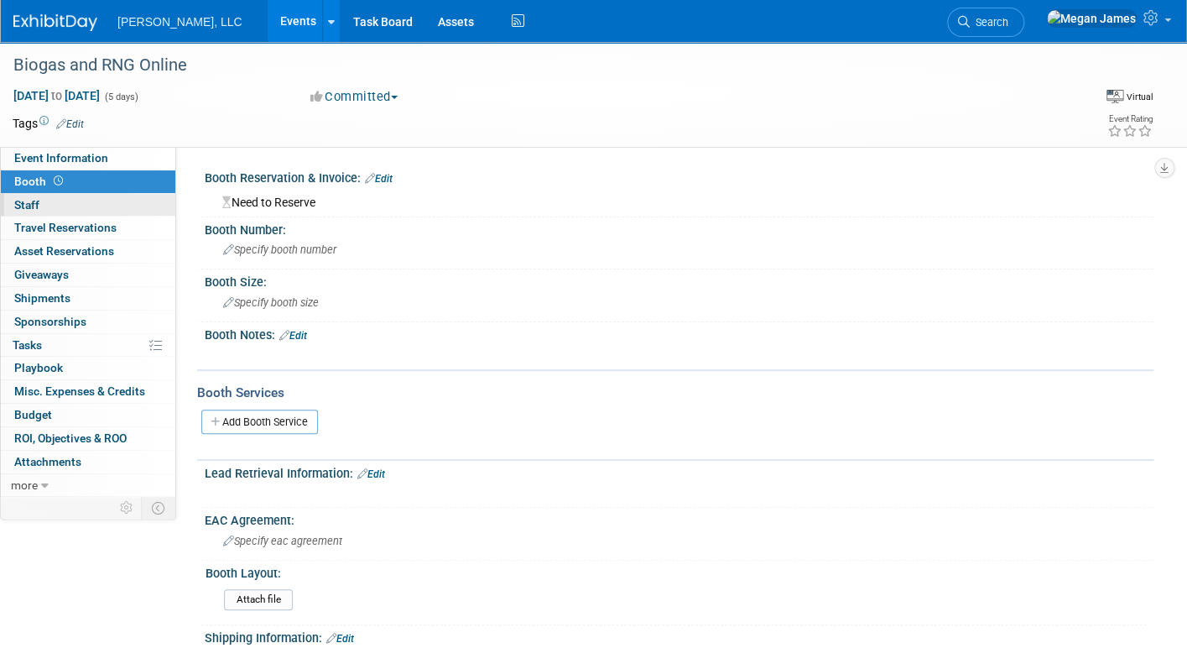
click at [112, 208] on link "0 Staff 0" at bounding box center [88, 205] width 174 height 23
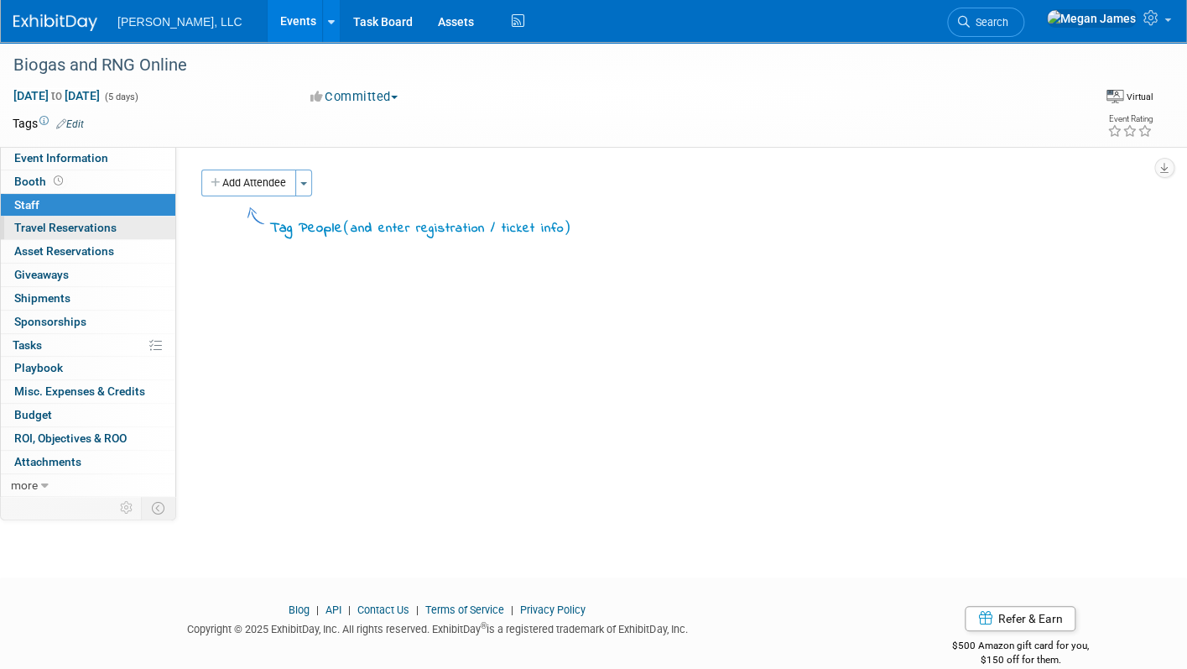
click at [110, 230] on span "Travel Reservations 0" at bounding box center [65, 227] width 102 height 13
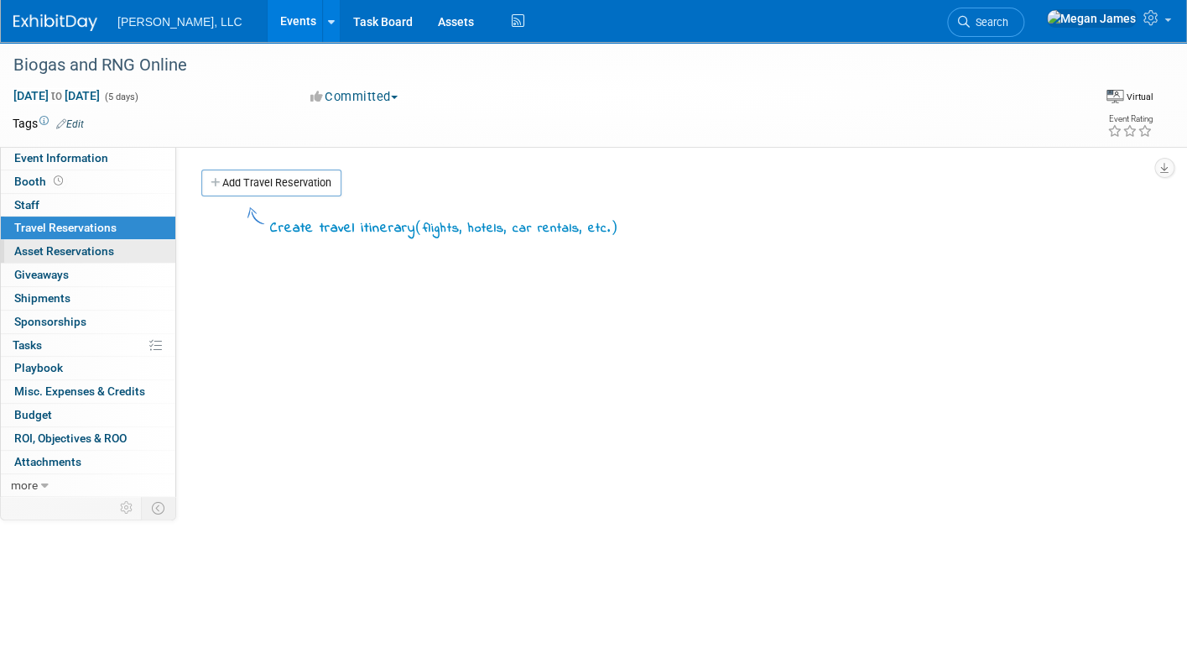
click at [122, 253] on link "0 Asset Reservations 0" at bounding box center [88, 251] width 174 height 23
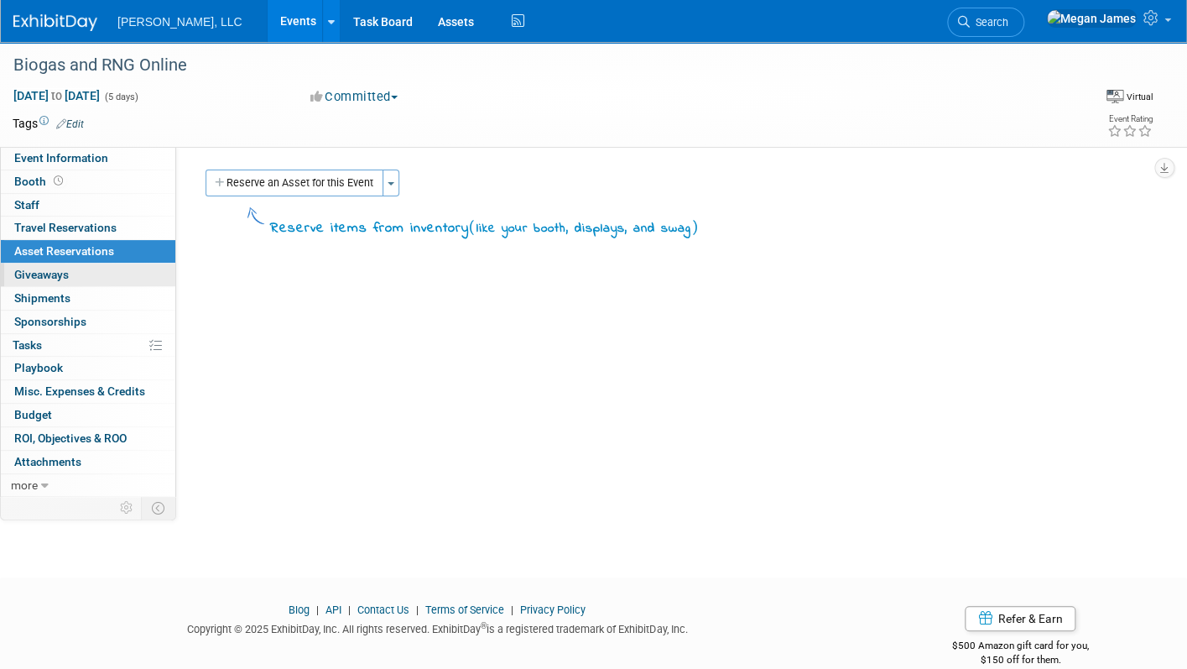
click at [117, 273] on link "0 Giveaways 0" at bounding box center [88, 274] width 174 height 23
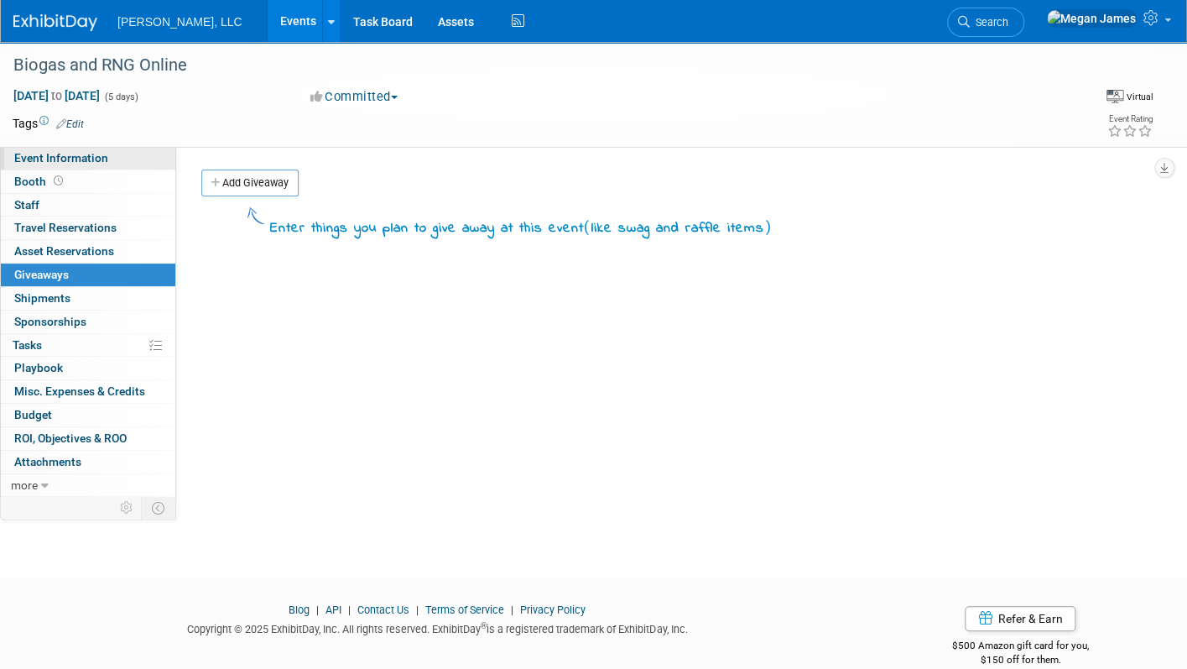
click at [66, 167] on link "Event Information" at bounding box center [88, 158] width 174 height 23
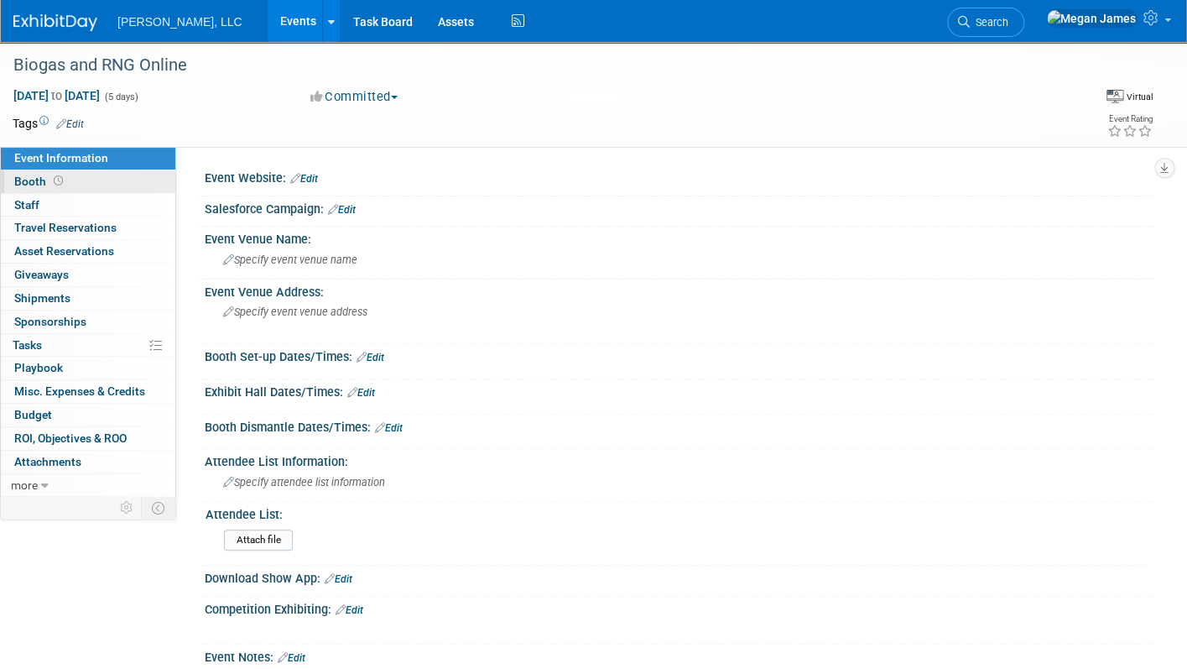
click at [107, 181] on link "Booth" at bounding box center [88, 181] width 174 height 23
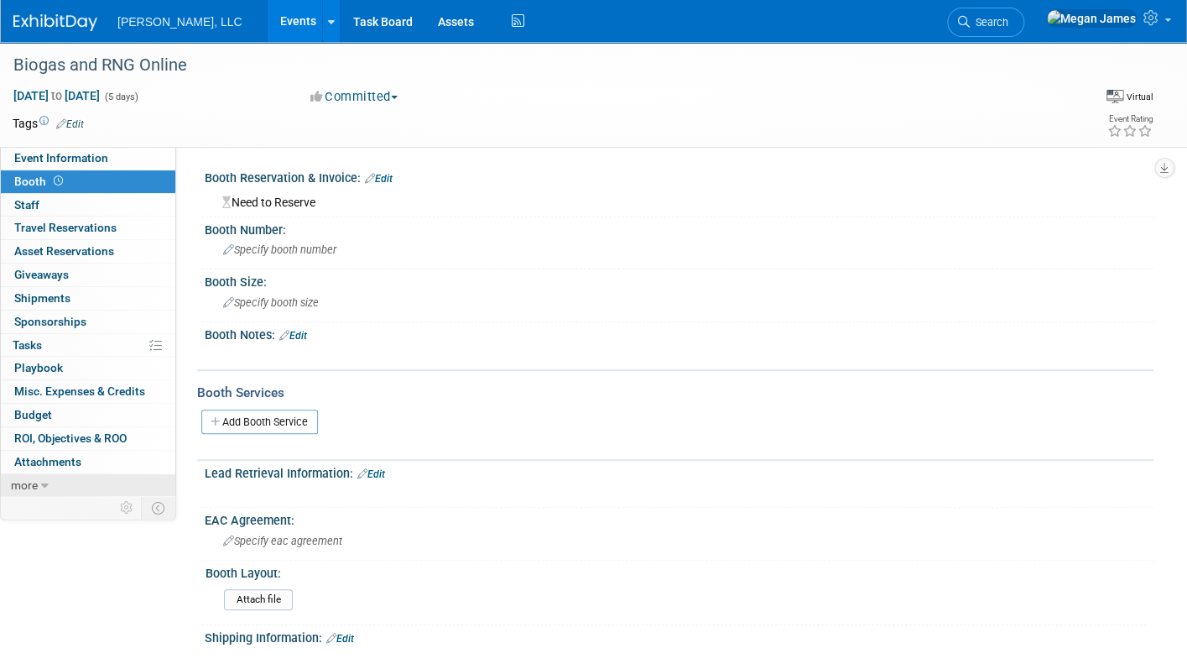
click at [43, 485] on icon at bounding box center [45, 486] width 8 height 12
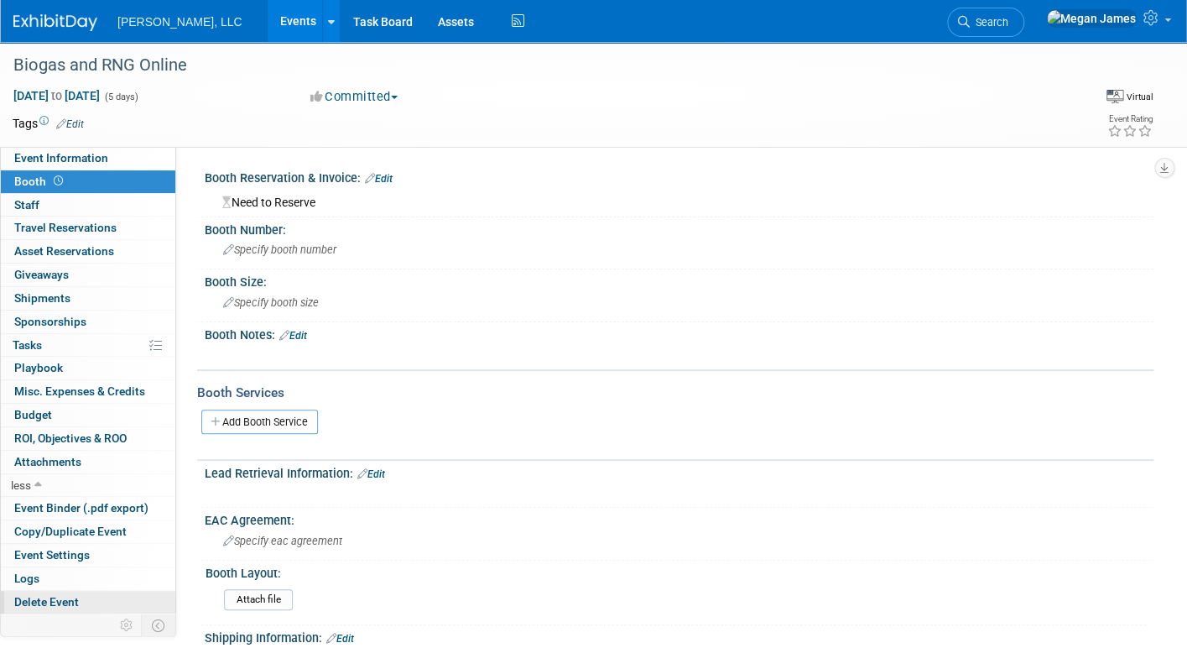
click at [63, 602] on span "Delete Event" at bounding box center [46, 601] width 65 height 13
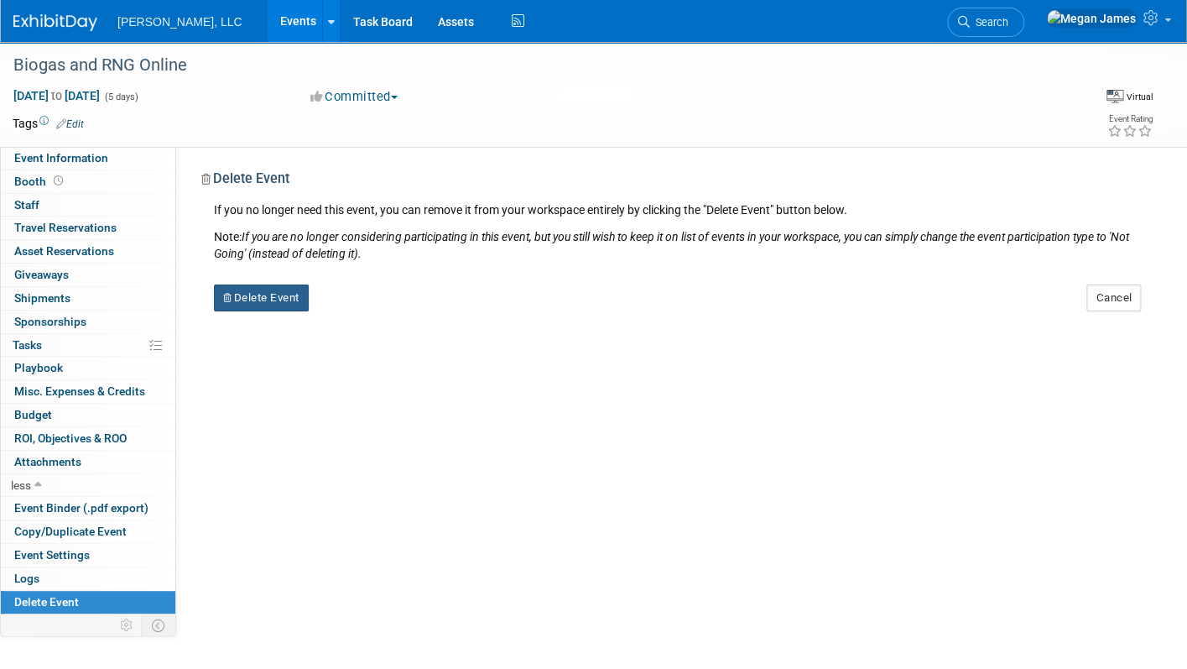
click at [253, 294] on button "Delete Event" at bounding box center [261, 297] width 95 height 27
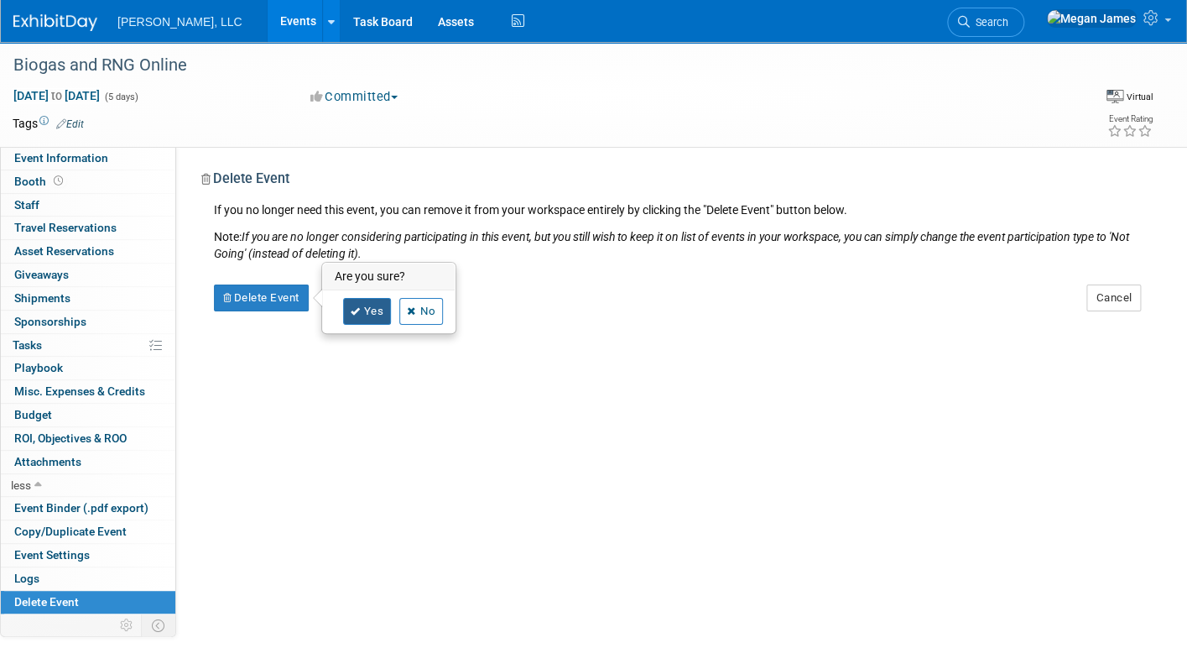
click at [377, 310] on link "Yes" at bounding box center [367, 311] width 49 height 27
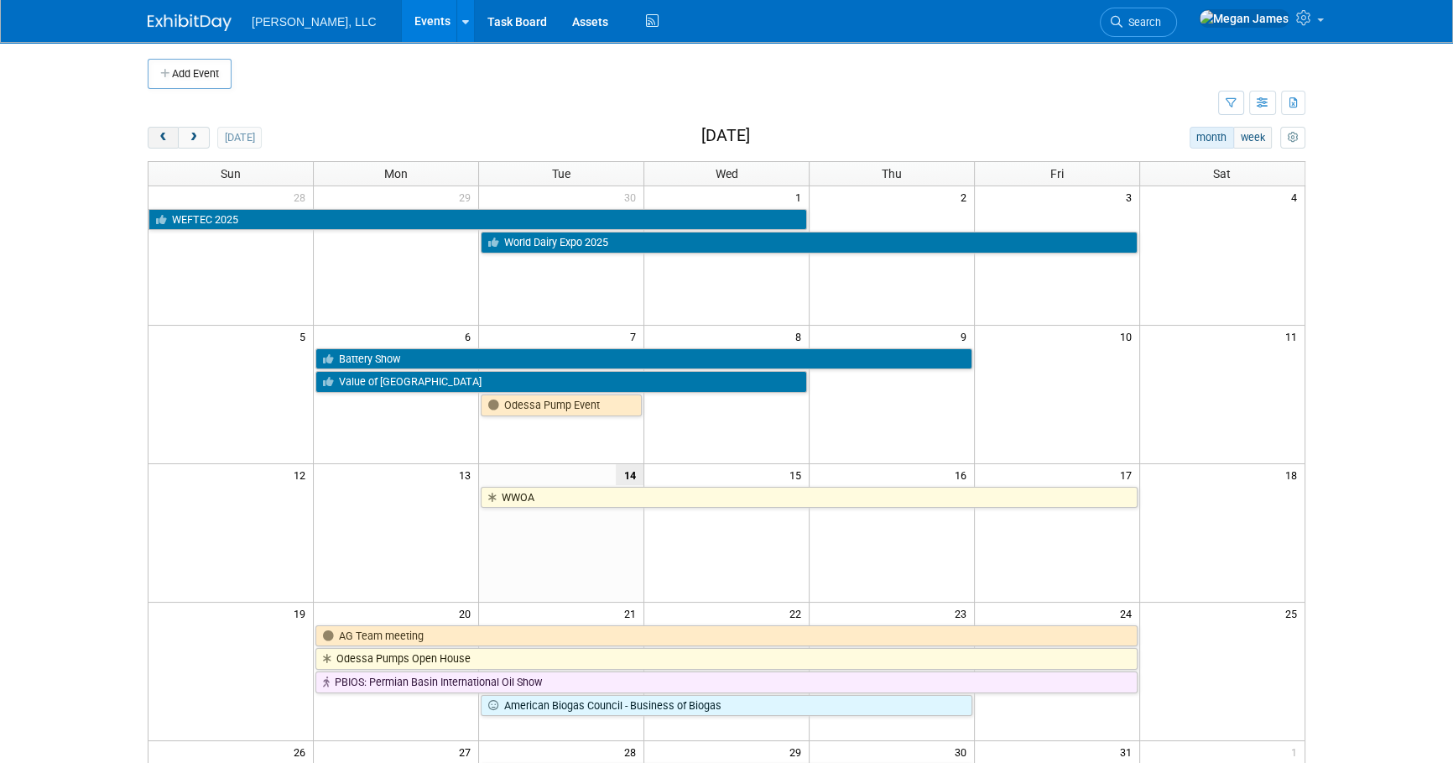
click at [161, 145] on button "prev" at bounding box center [163, 138] width 31 height 22
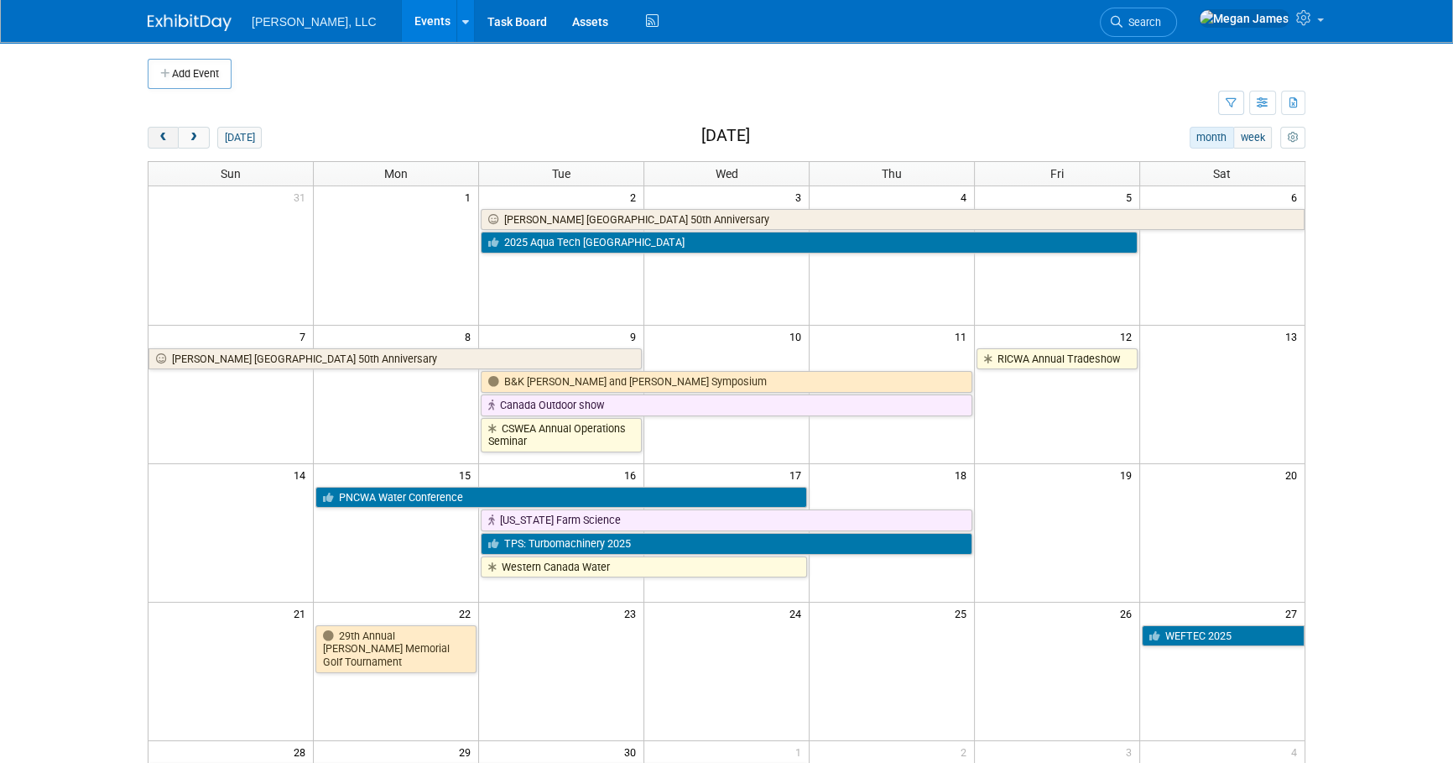
click at [161, 145] on button "prev" at bounding box center [163, 138] width 31 height 22
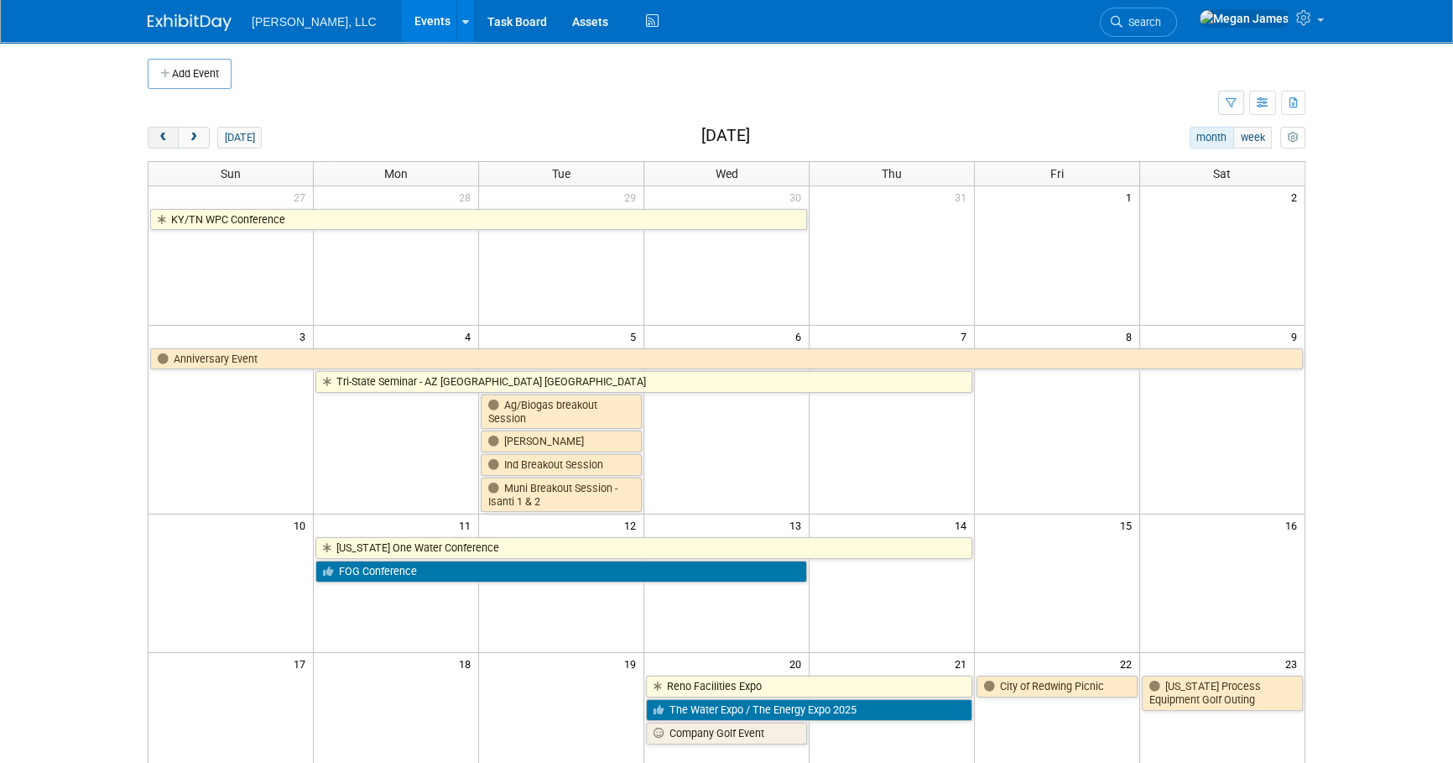
click at [161, 145] on button "prev" at bounding box center [163, 138] width 31 height 22
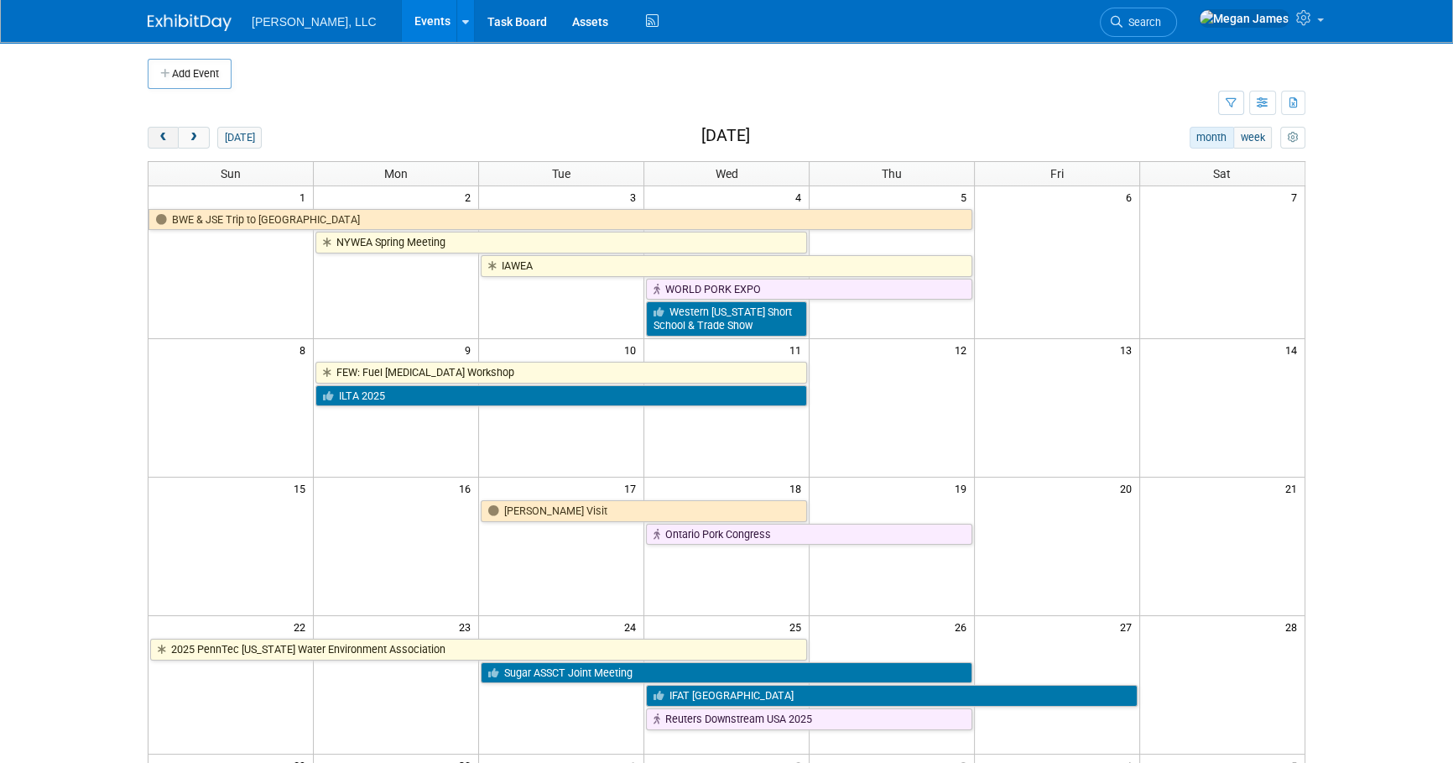
click at [161, 145] on button "prev" at bounding box center [163, 138] width 31 height 22
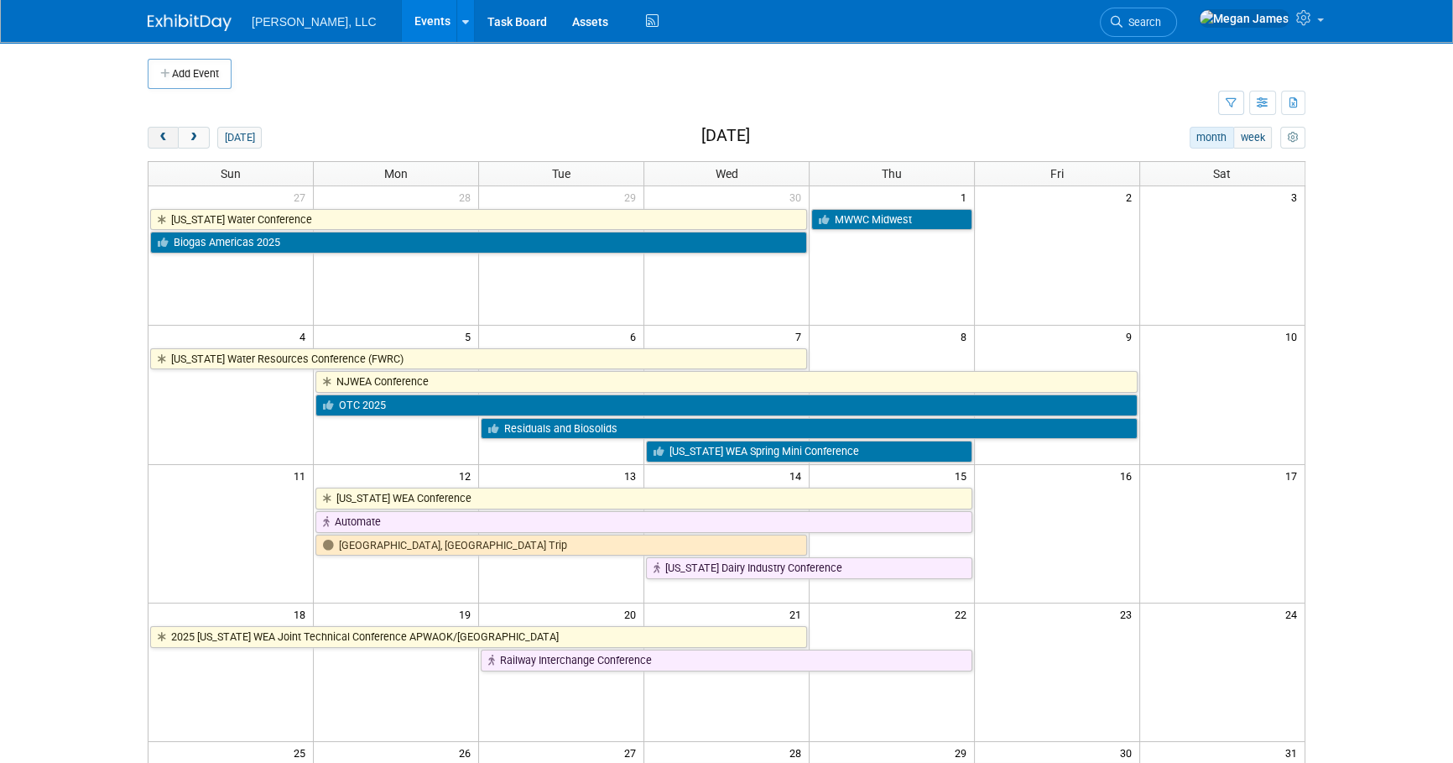
click at [161, 145] on button "prev" at bounding box center [163, 138] width 31 height 22
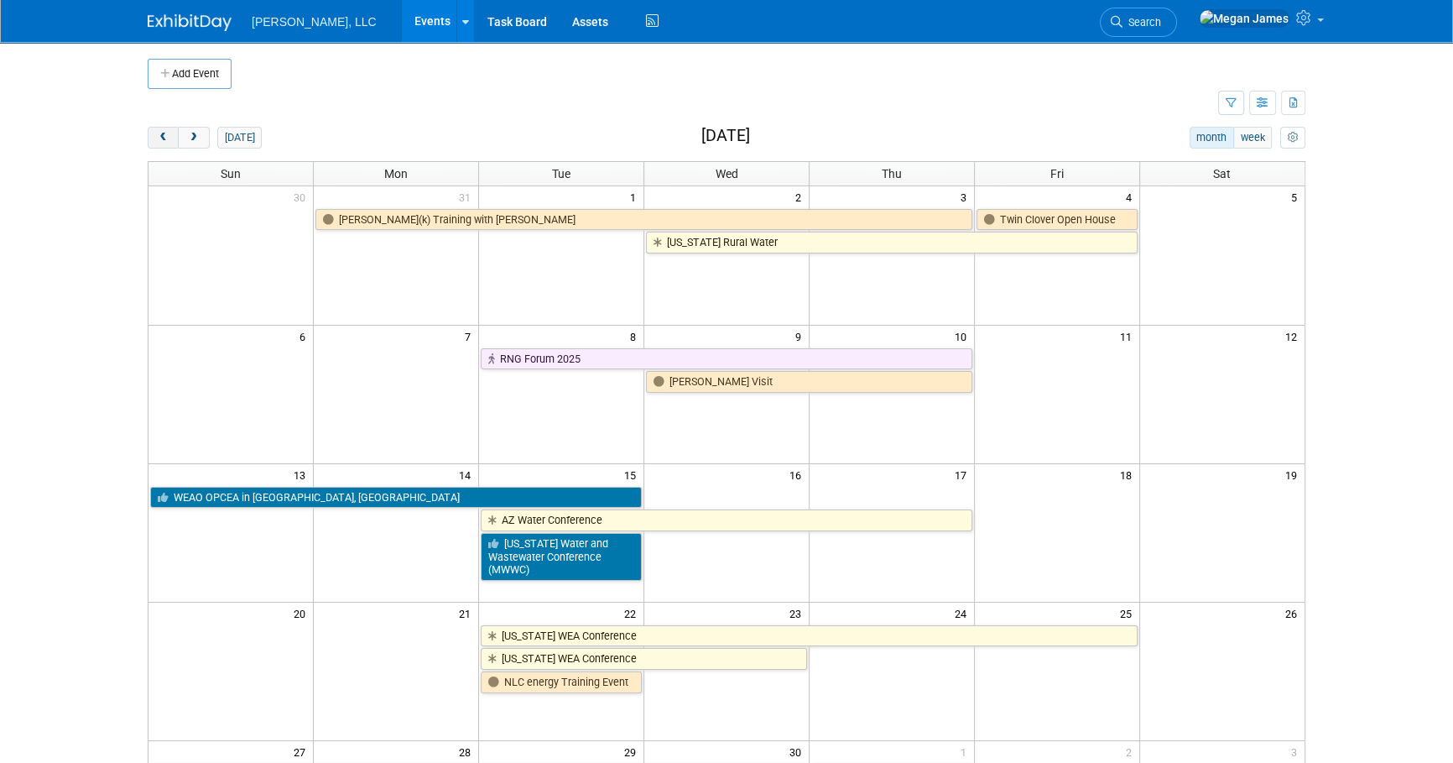
click at [162, 143] on button "prev" at bounding box center [163, 138] width 31 height 22
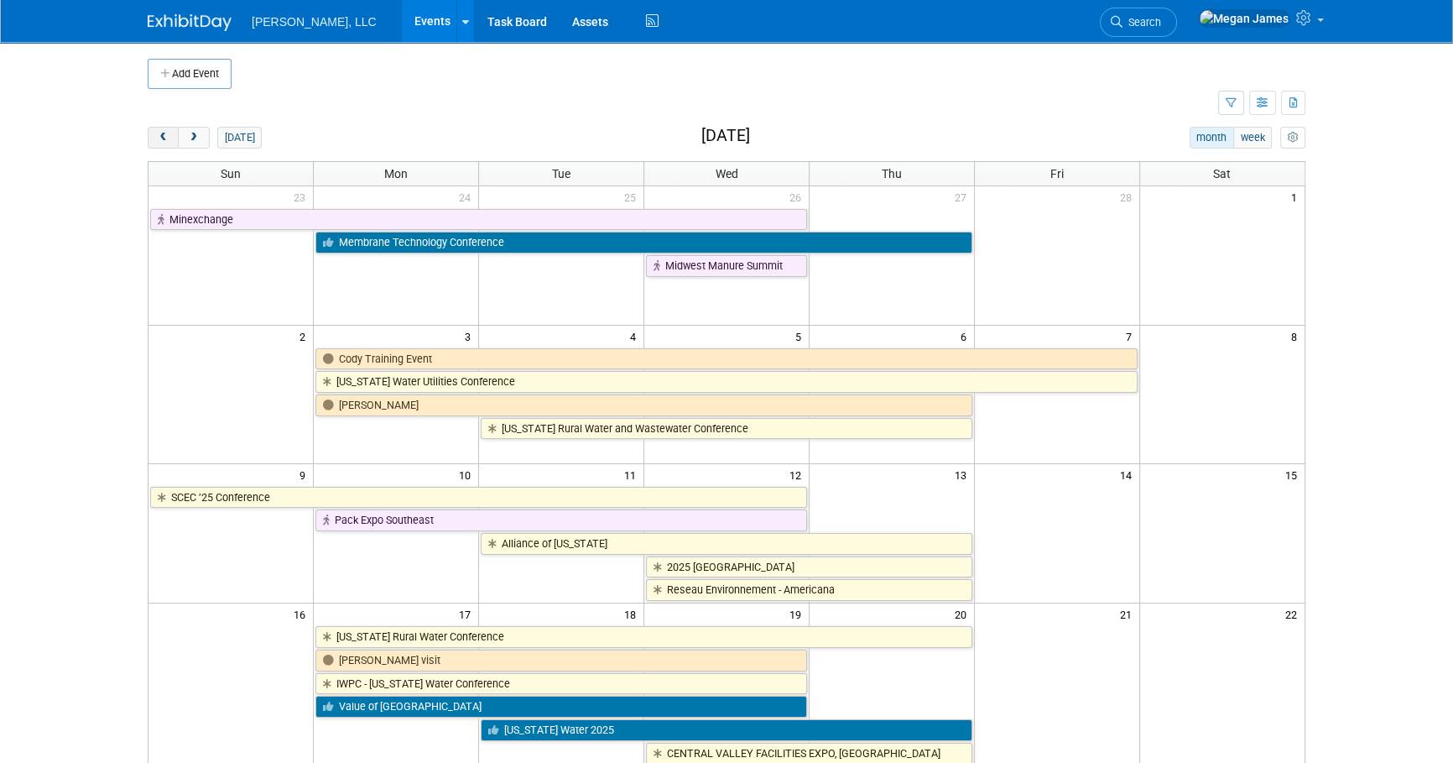
click at [162, 143] on button "prev" at bounding box center [163, 138] width 31 height 22
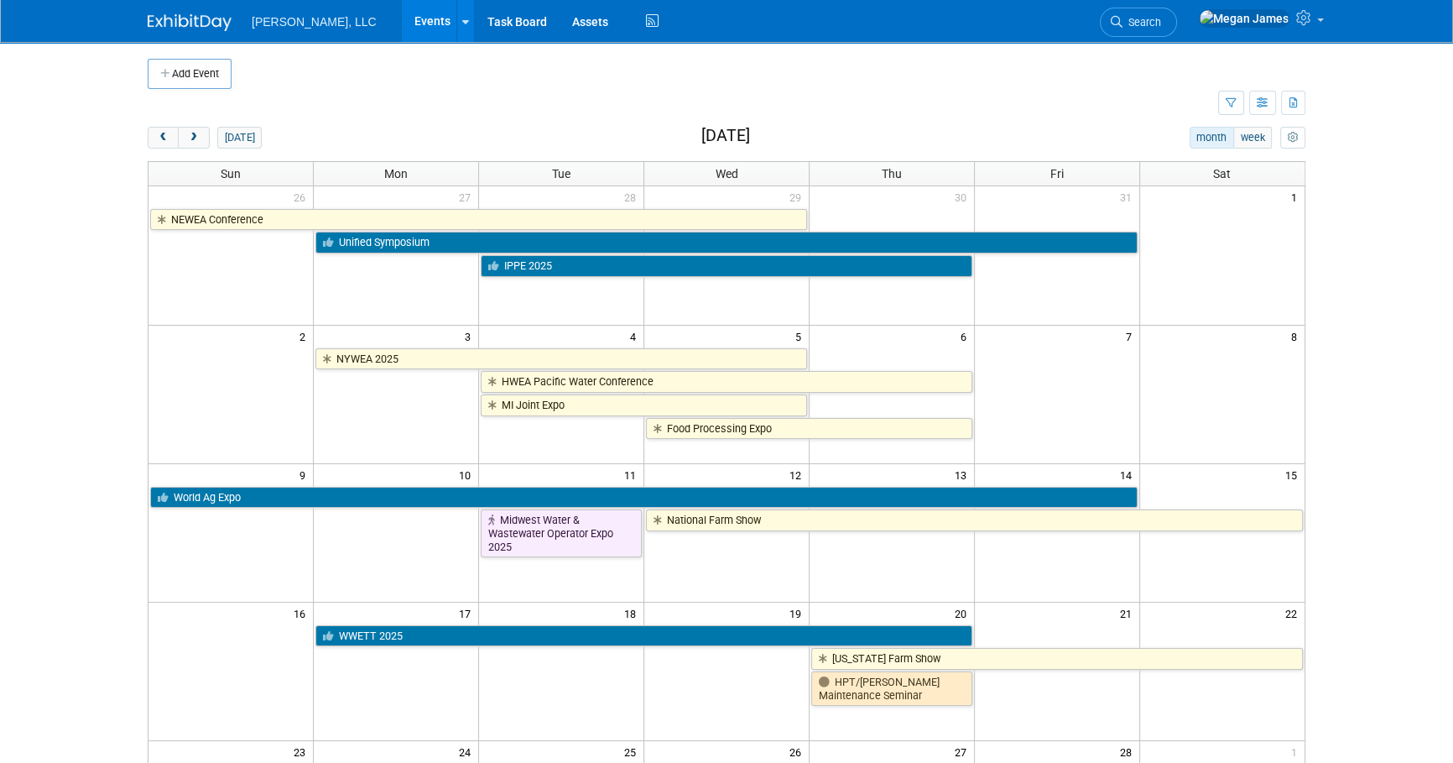
scroll to position [228, 0]
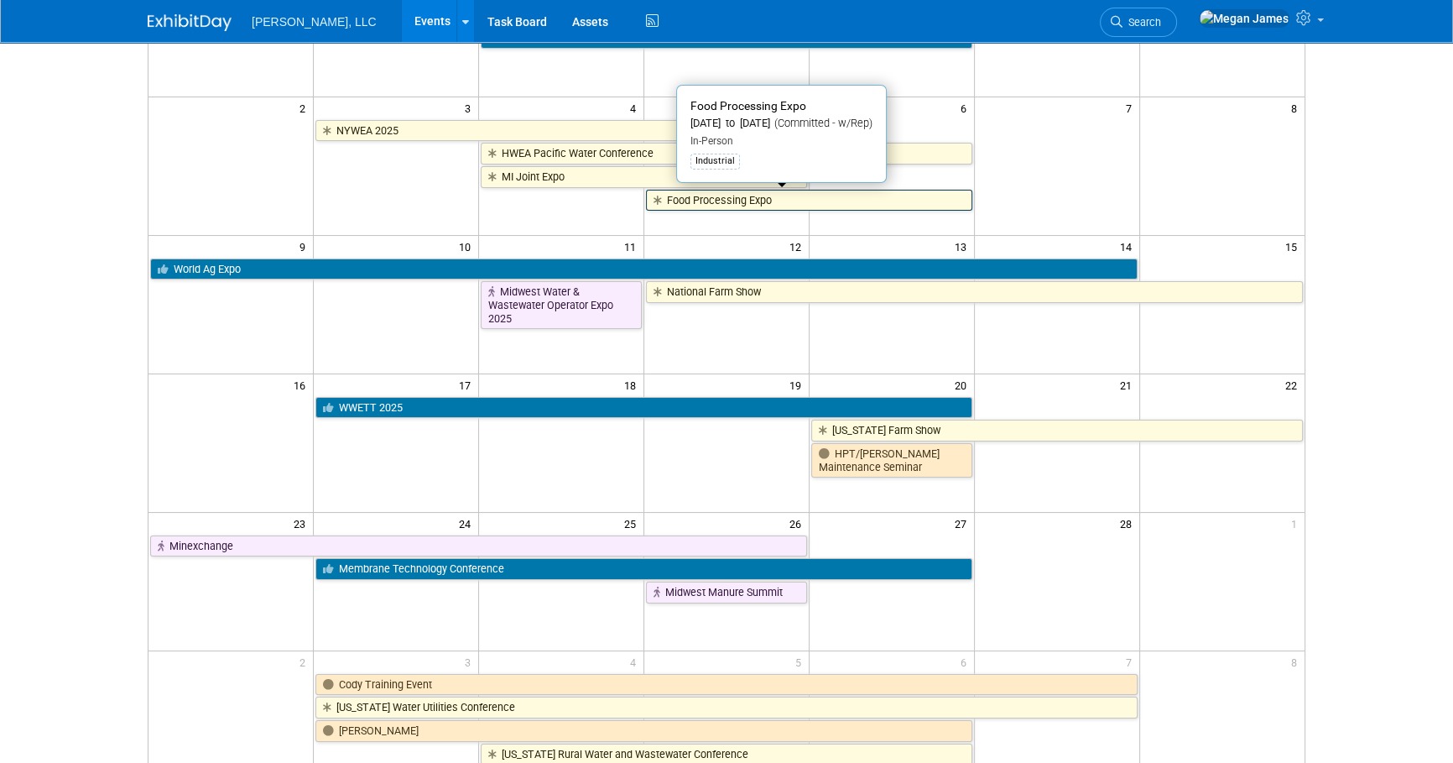
click at [738, 200] on link "Food Processing Expo" at bounding box center [809, 201] width 326 height 22
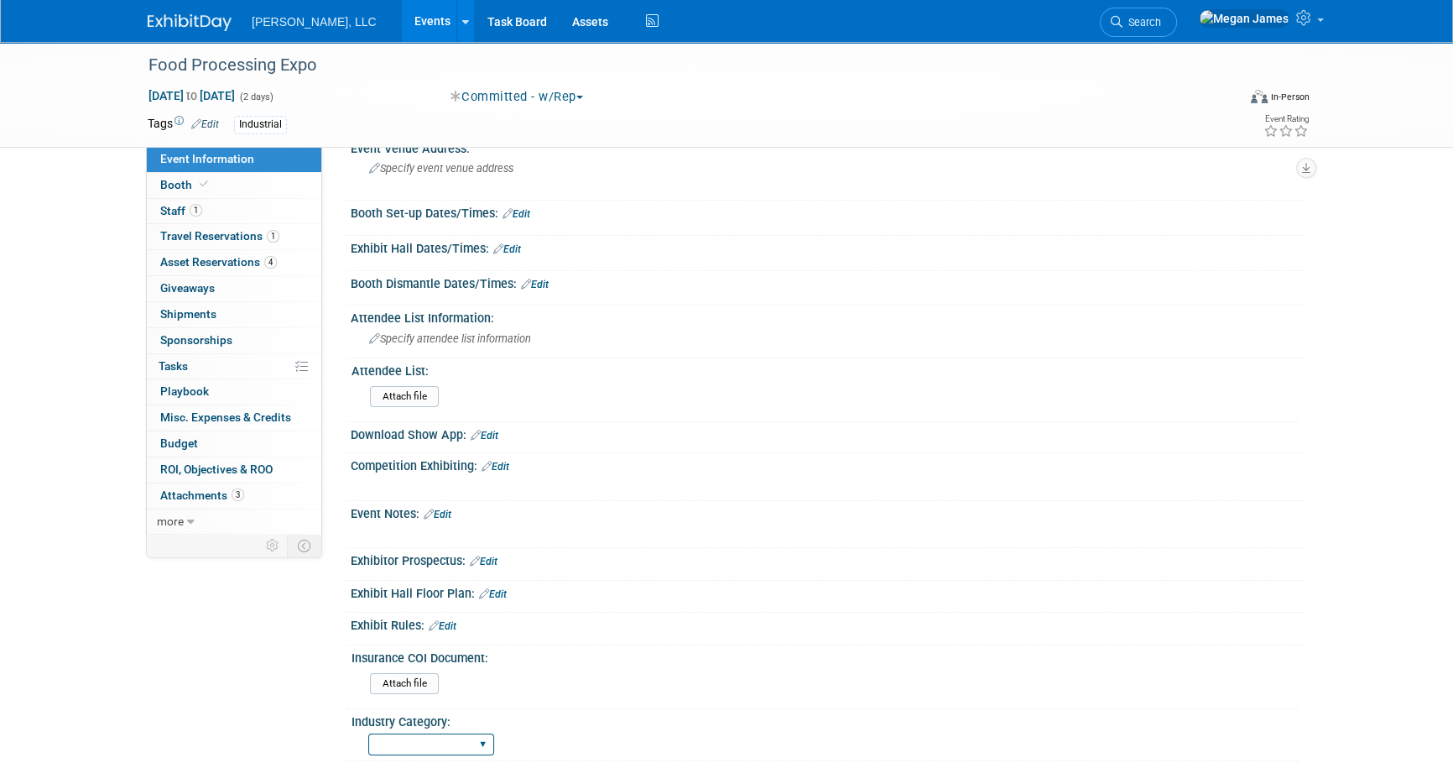
scroll to position [338, 0]
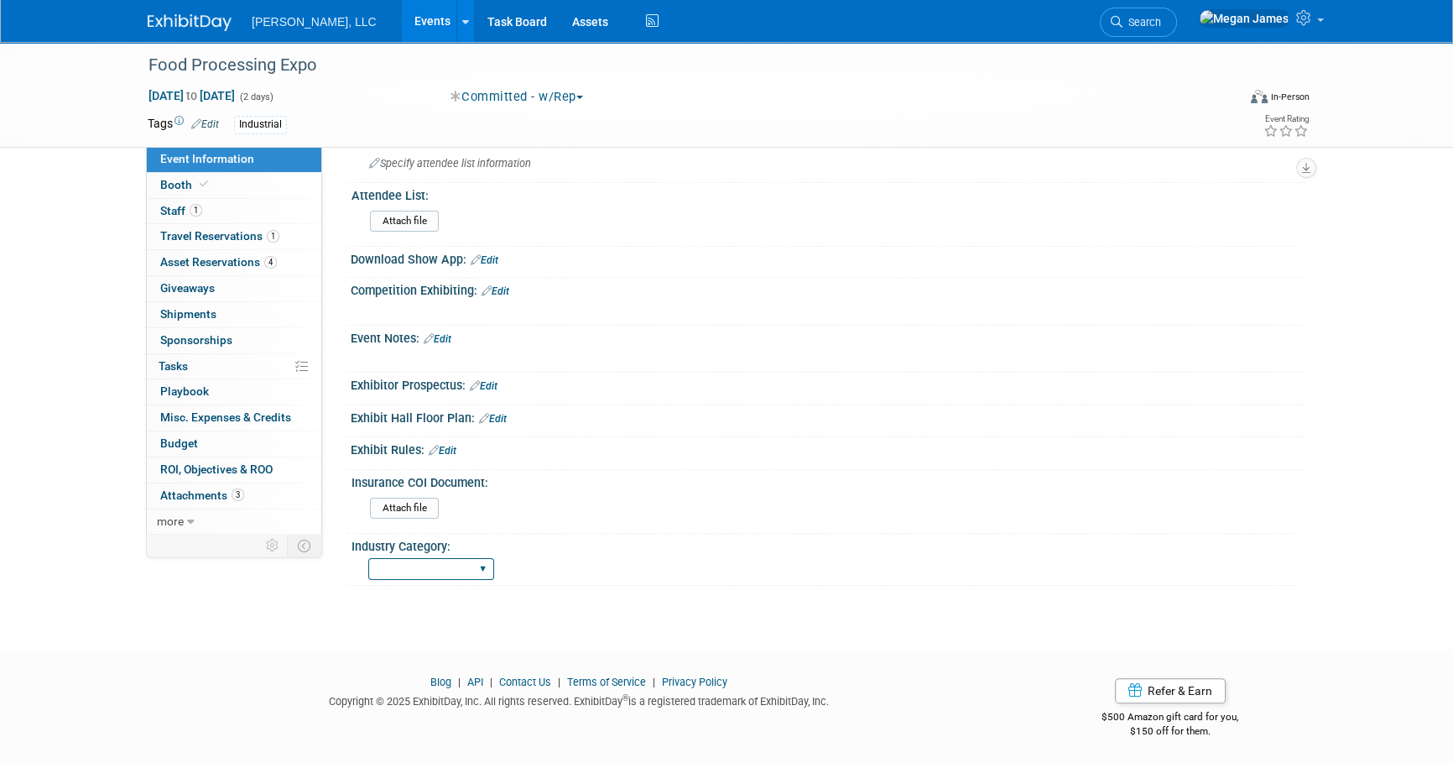
drag, startPoint x: 390, startPoint y: 563, endPoint x: 397, endPoint y: 573, distance: 12.1
click at [390, 563] on select "Municipal Industrial Ag/Biogas" at bounding box center [431, 569] width 126 height 23
select select "Industrial"
click at [368, 558] on select "Municipal Industrial Ag/Biogas" at bounding box center [431, 569] width 126 height 23
click at [402, 23] on link "Events" at bounding box center [432, 21] width 61 height 42
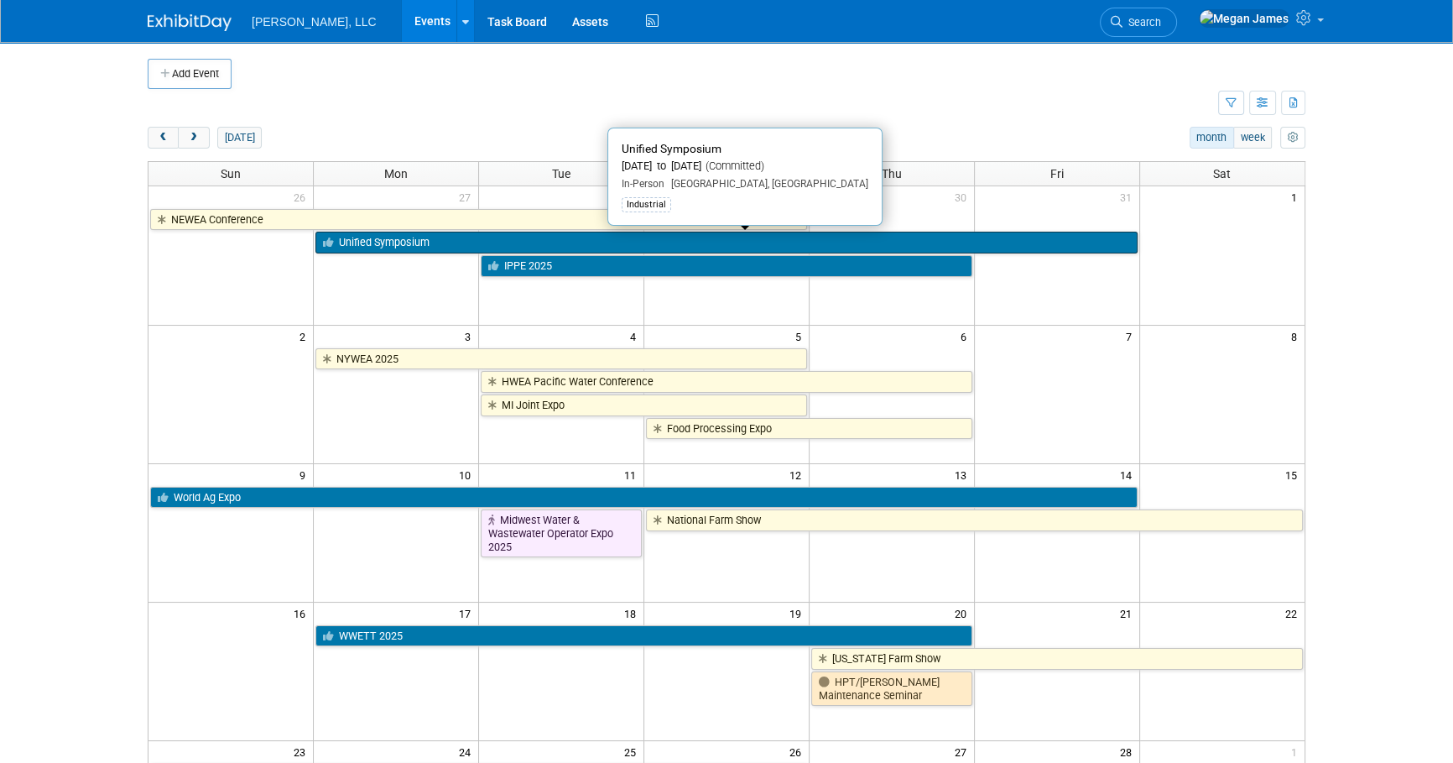
click at [392, 243] on link "Unified Symposium" at bounding box center [725, 243] width 821 height 22
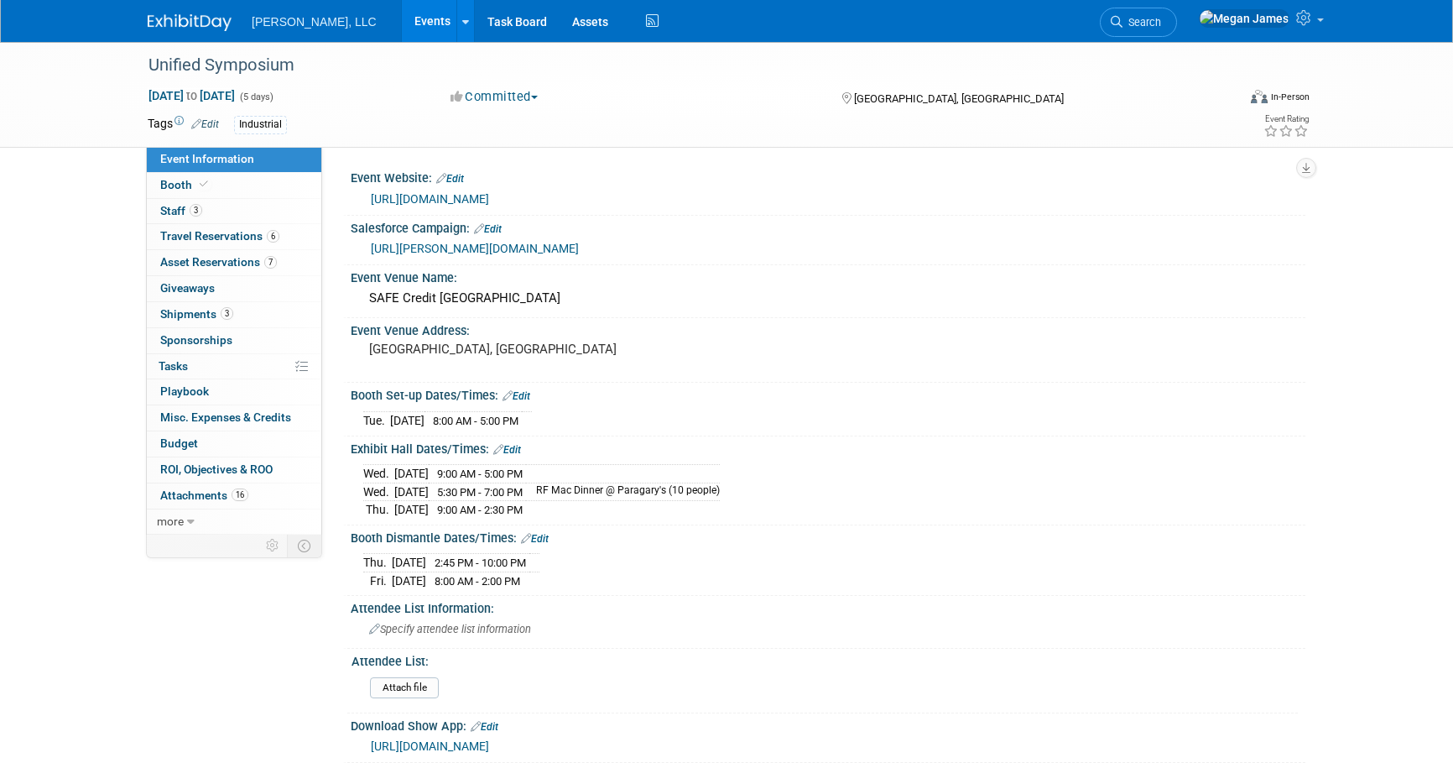
select select "Industrial"
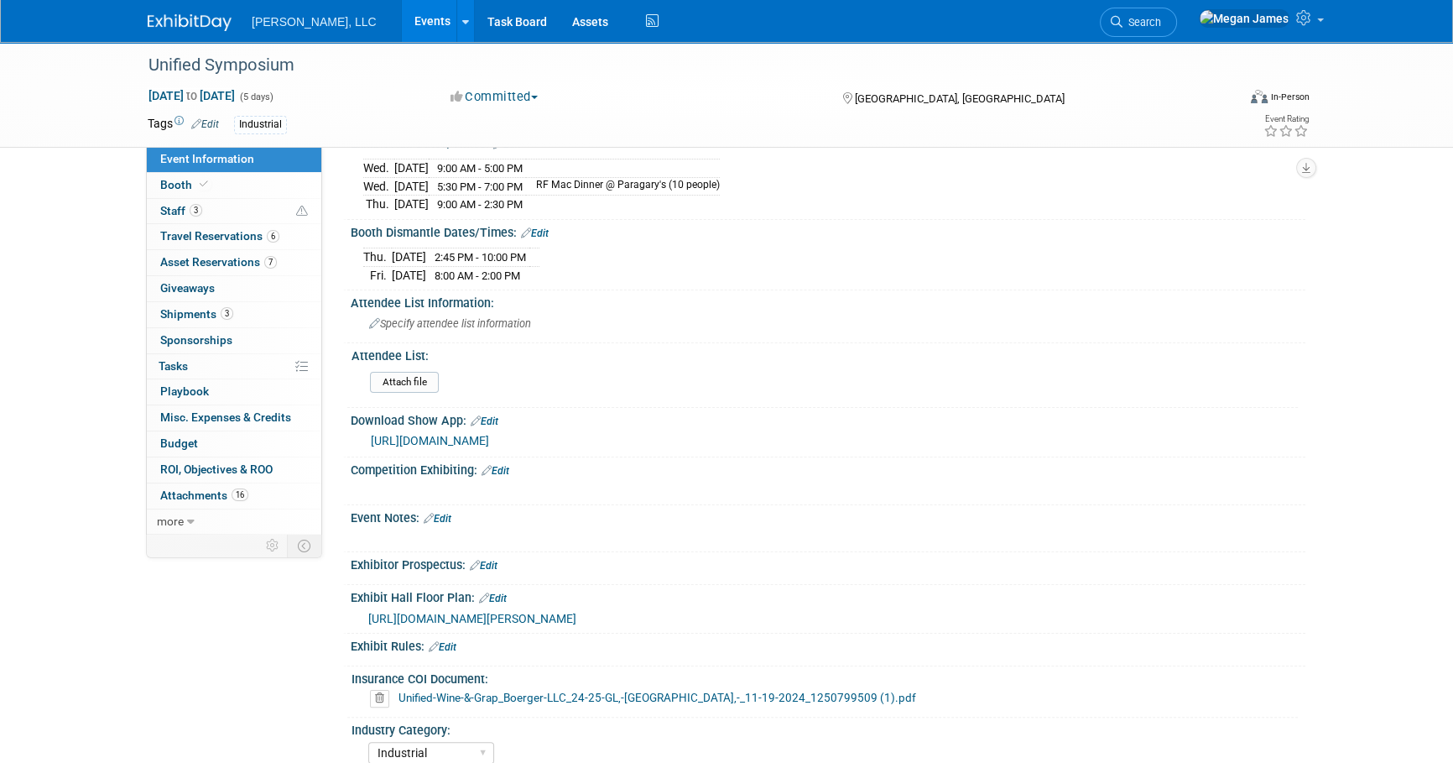
scroll to position [487, 0]
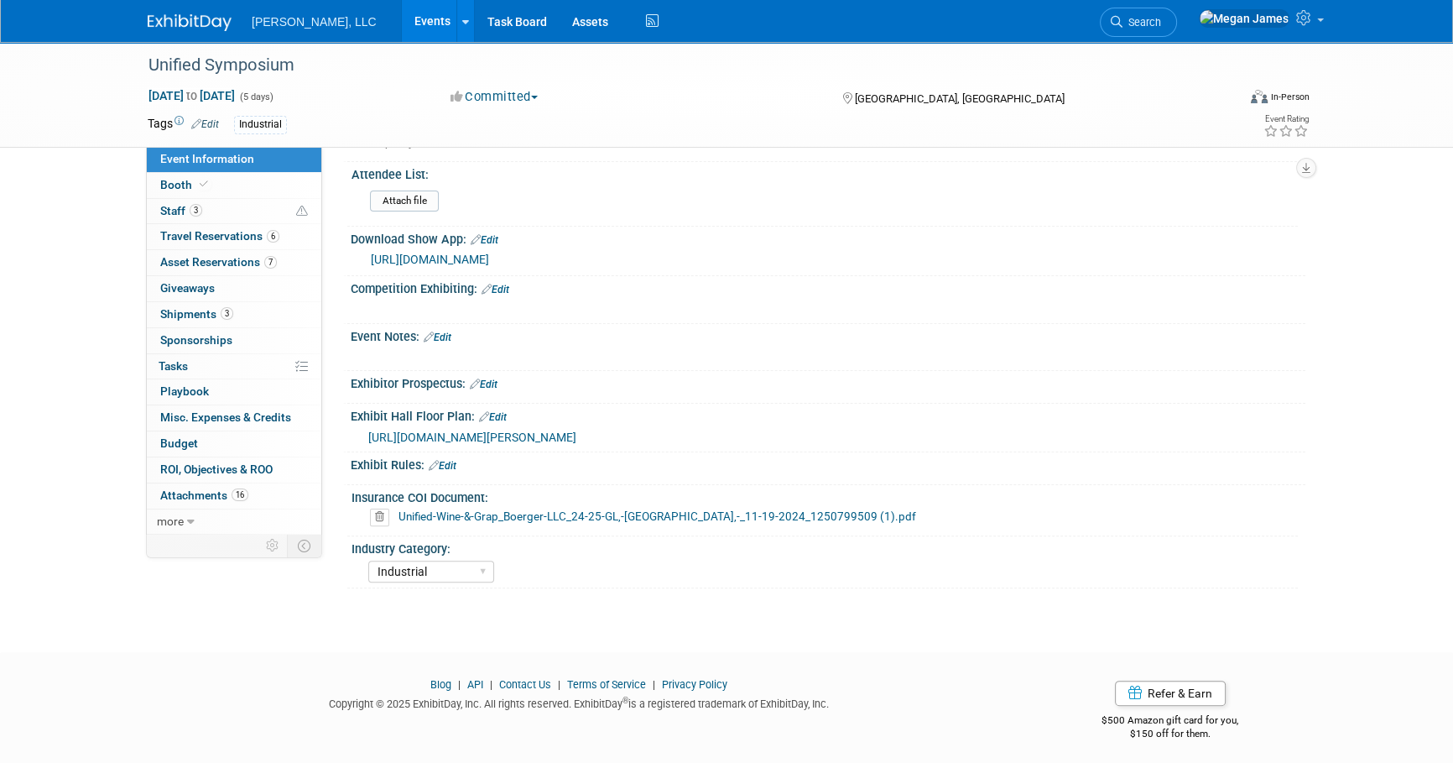
click at [402, 24] on link "Events" at bounding box center [432, 21] width 61 height 42
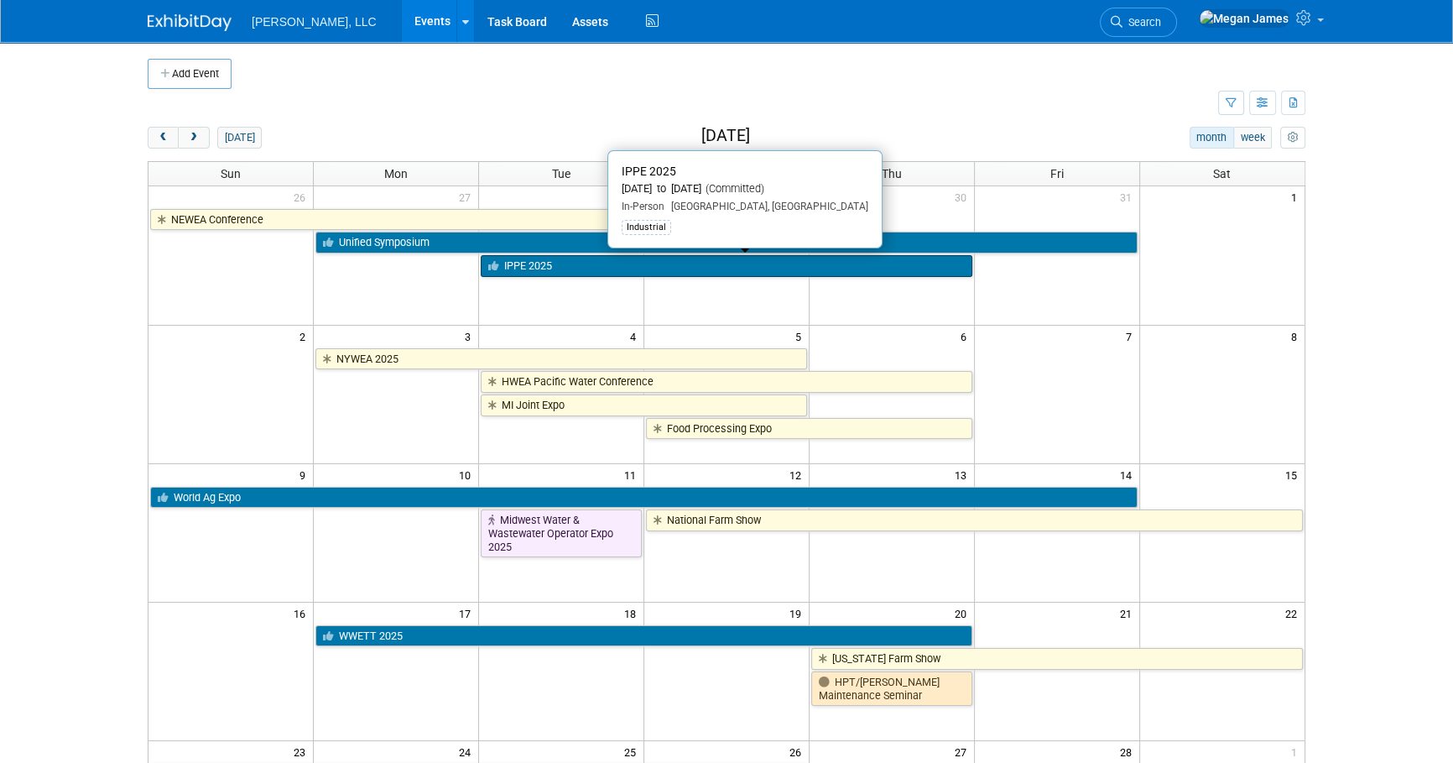
click at [575, 267] on link "IPPE 2025" at bounding box center [727, 266] width 492 height 22
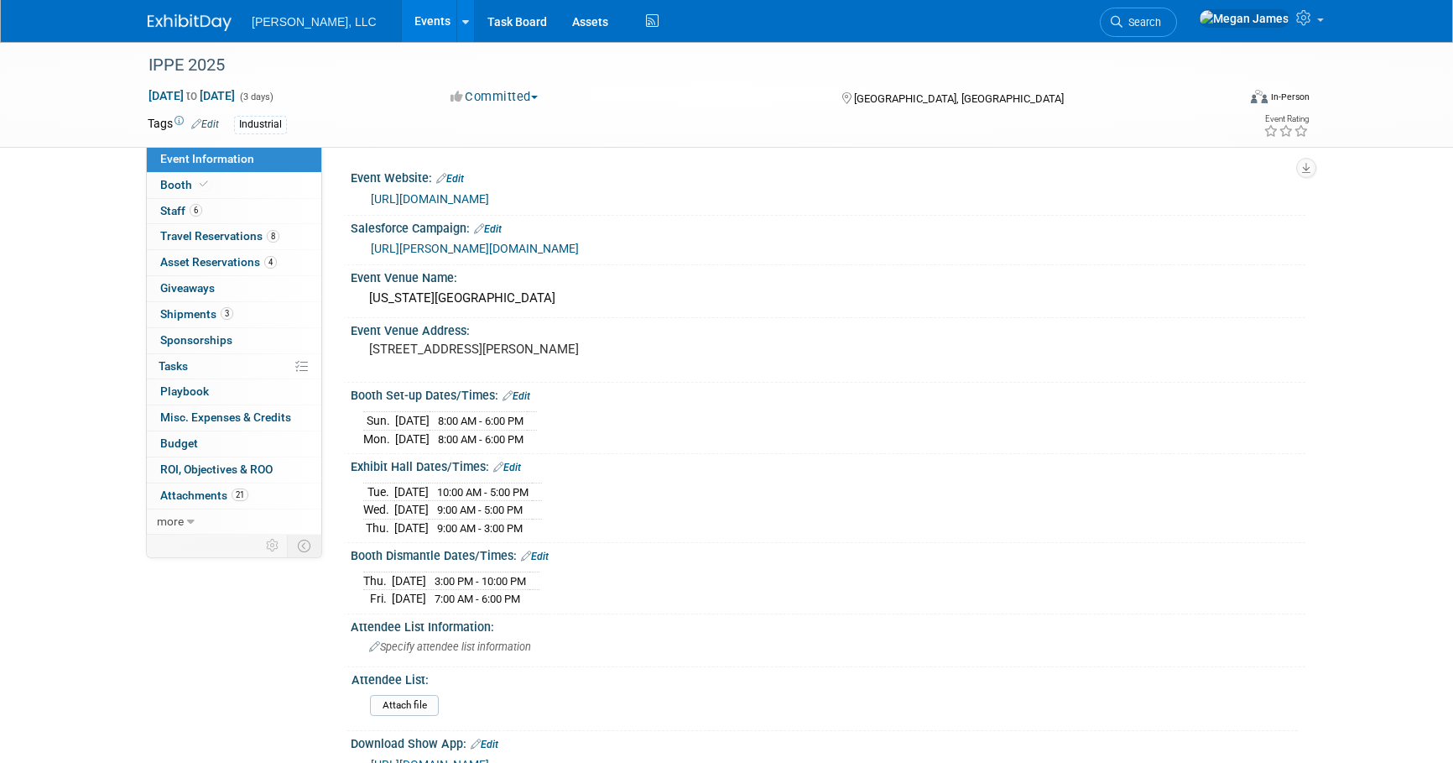
select select "Industrial"
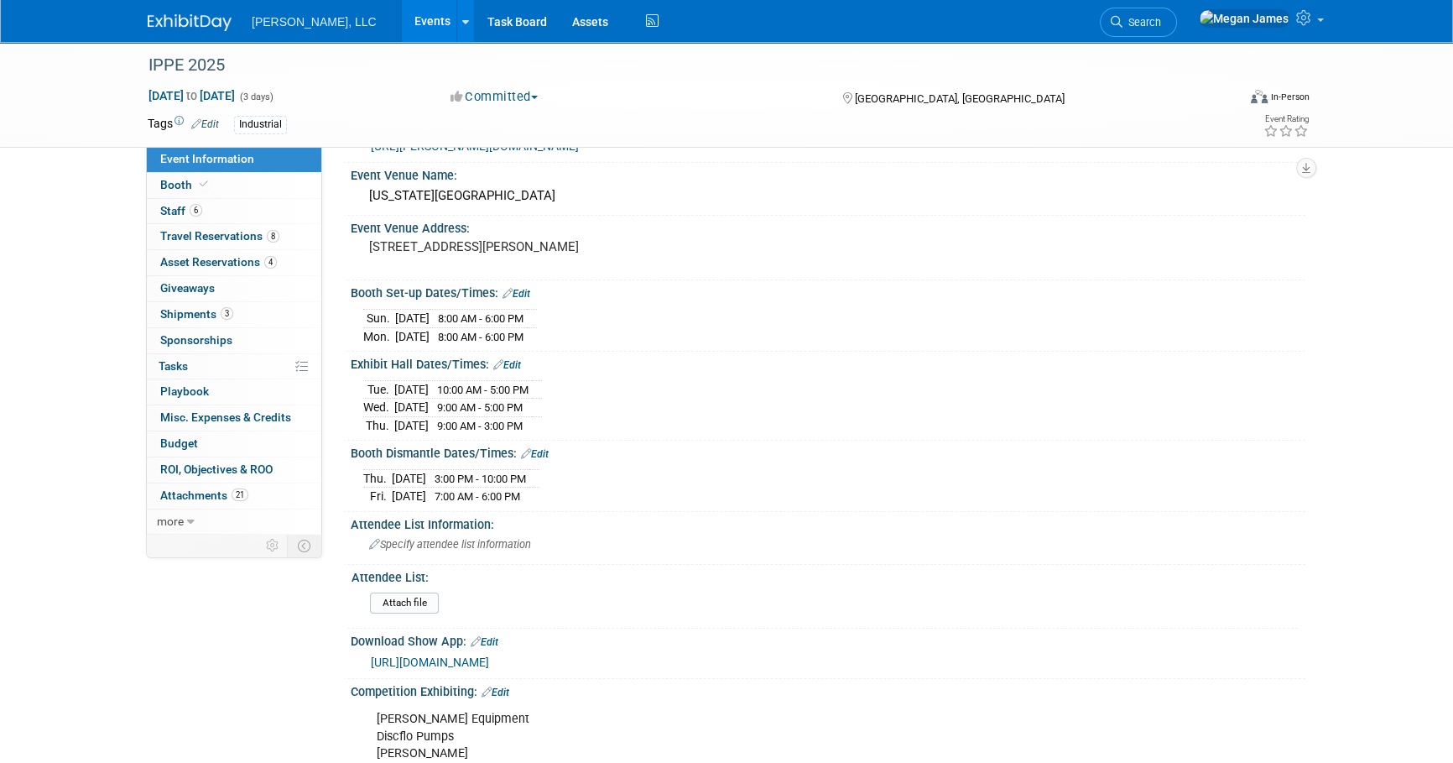
scroll to position [651, 0]
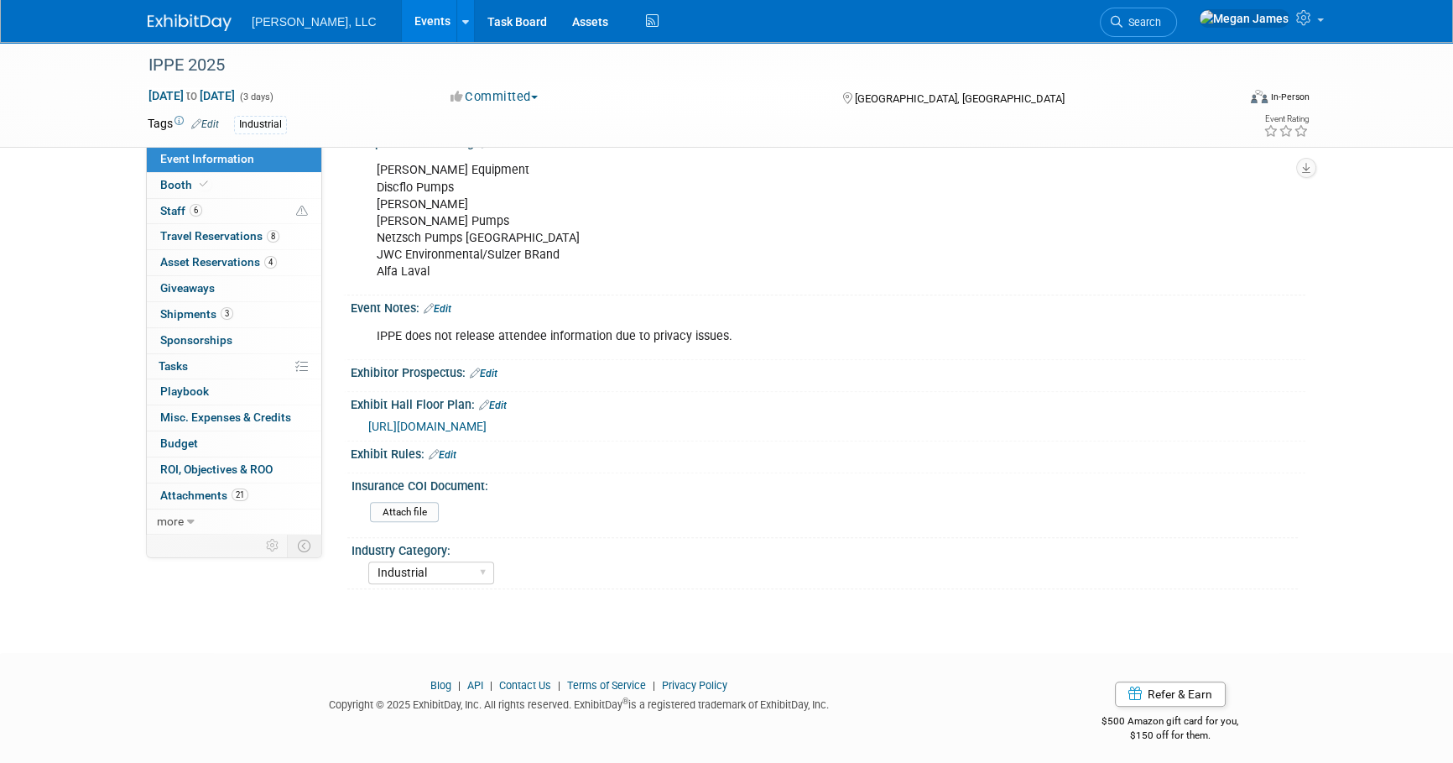
click at [402, 16] on link "Events" at bounding box center [432, 21] width 61 height 42
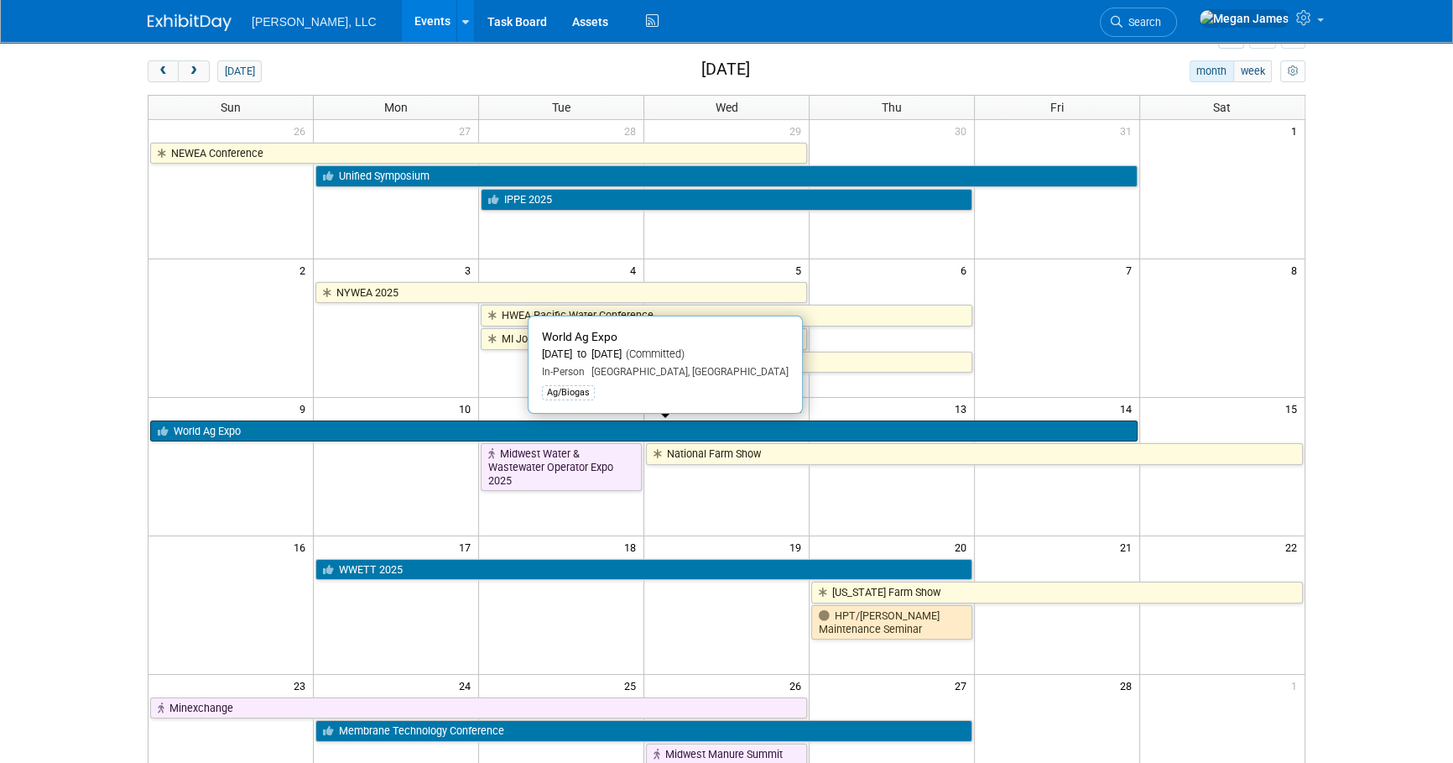
scroll to position [228, 0]
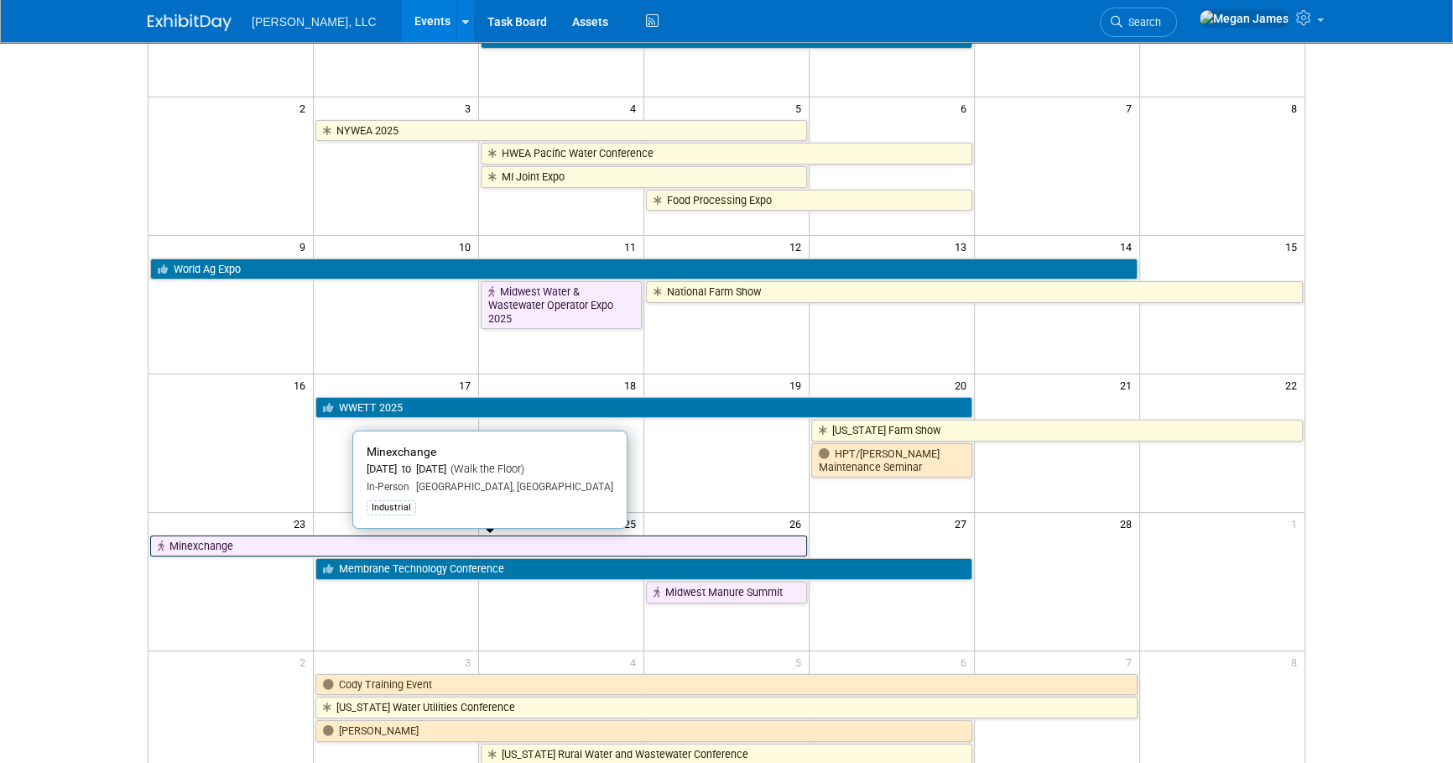
click at [195, 545] on link "Minexchange" at bounding box center [478, 546] width 657 height 22
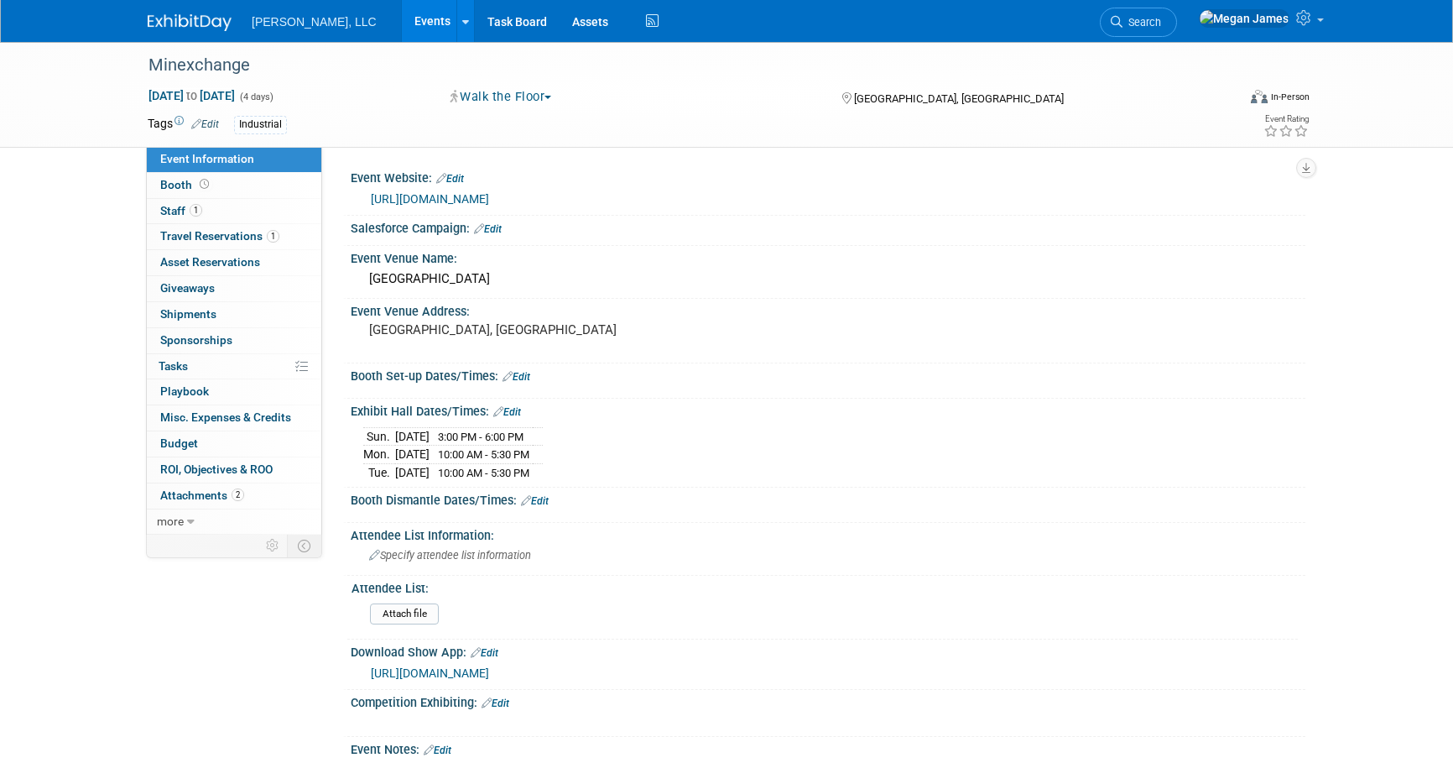
select select "Industrial"
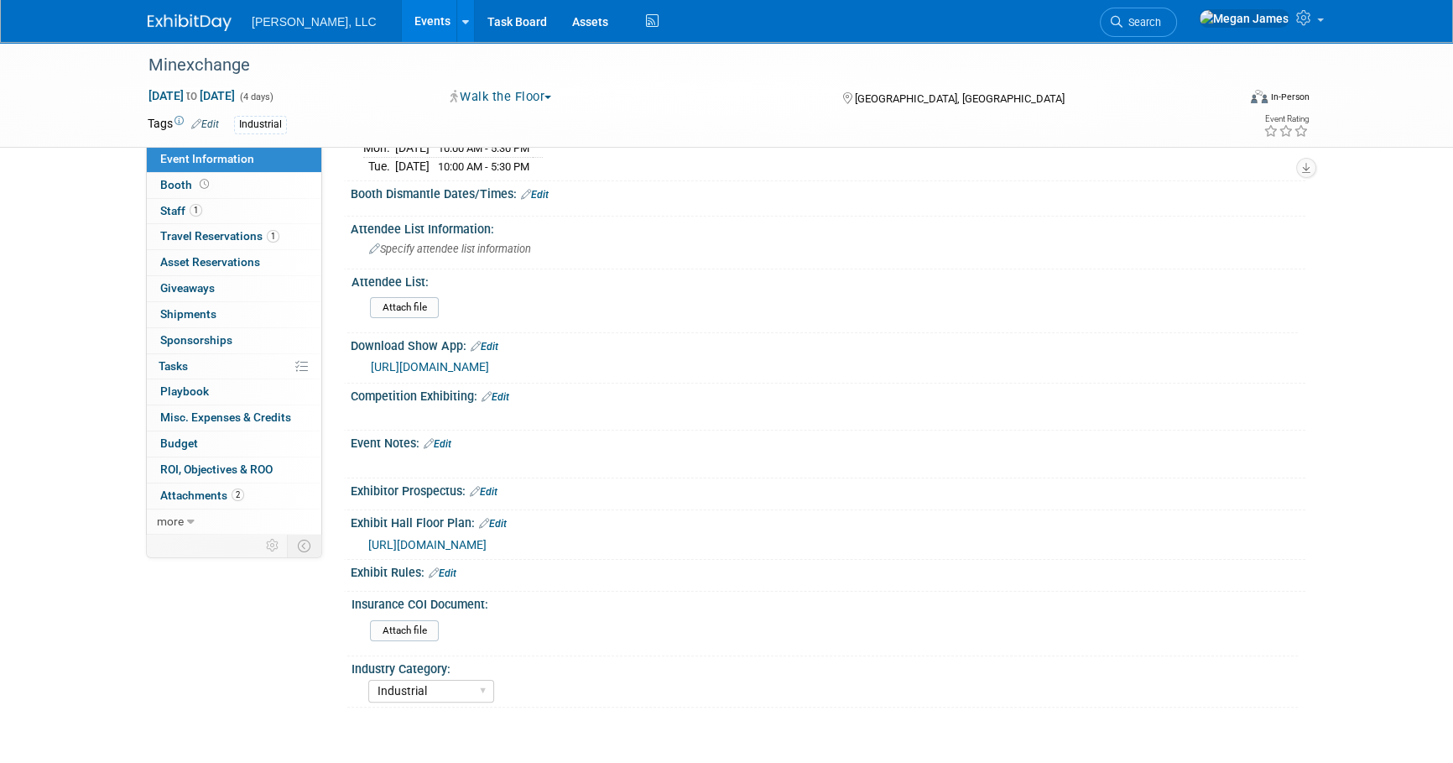
scroll to position [427, 0]
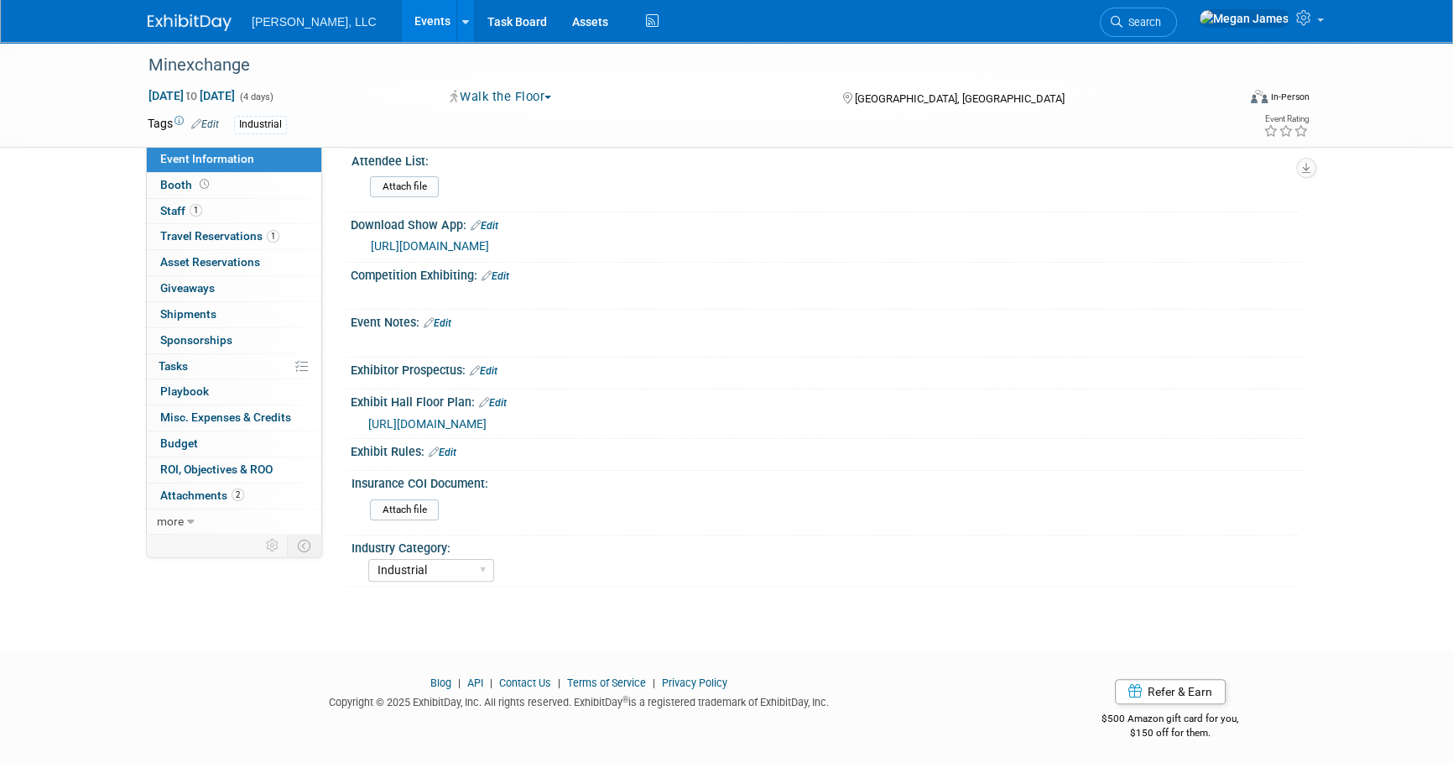
click at [402, 16] on link "Events" at bounding box center [432, 21] width 61 height 42
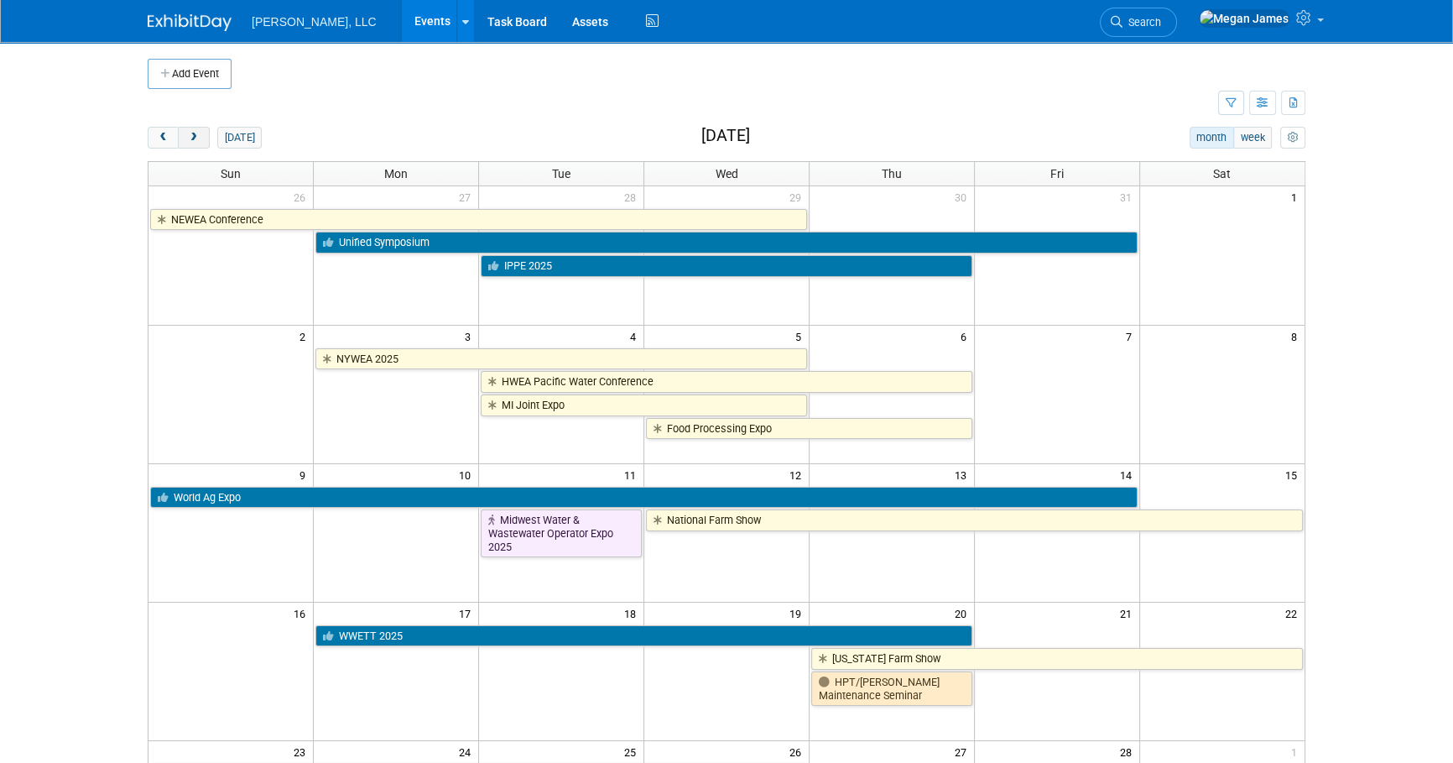
click at [198, 142] on span "next" at bounding box center [193, 138] width 13 height 11
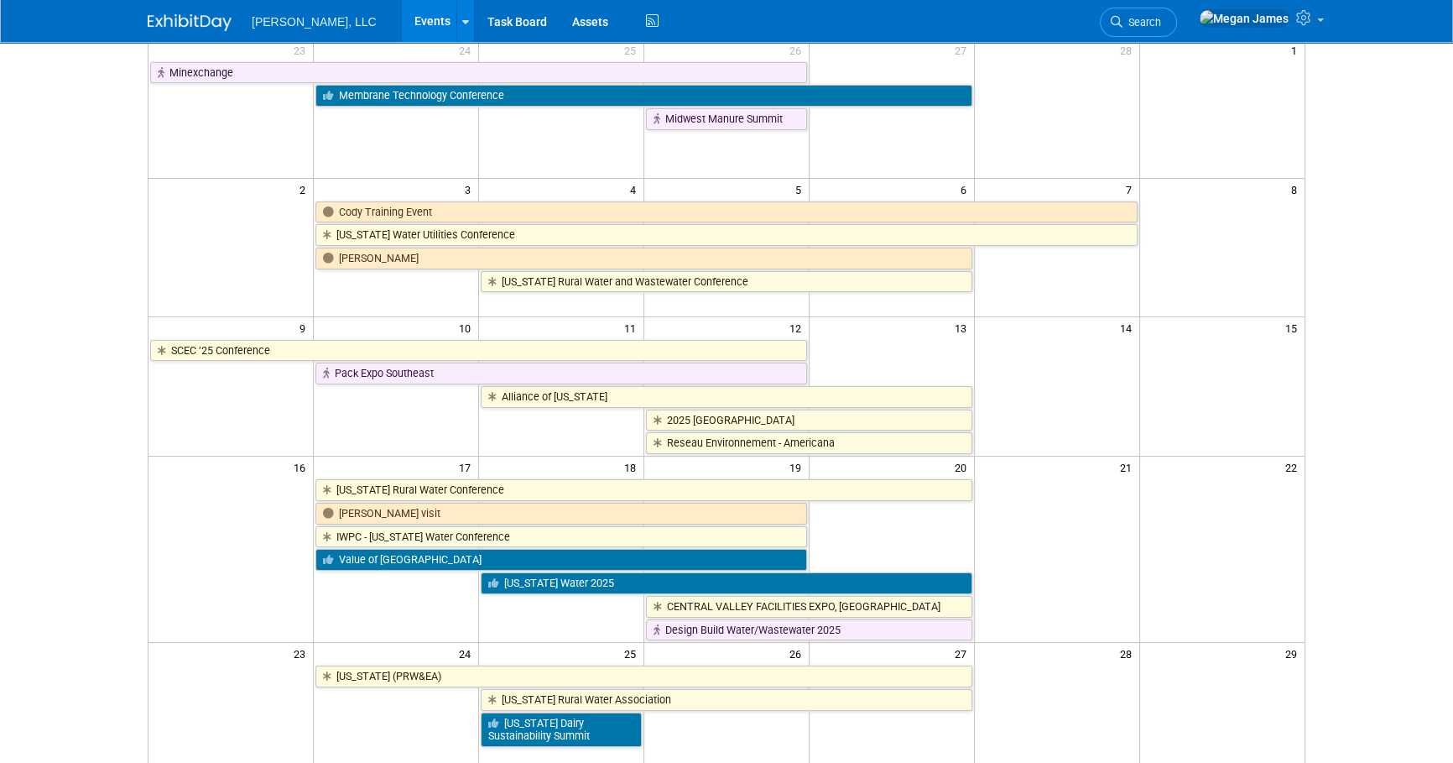
scroll to position [152, 0]
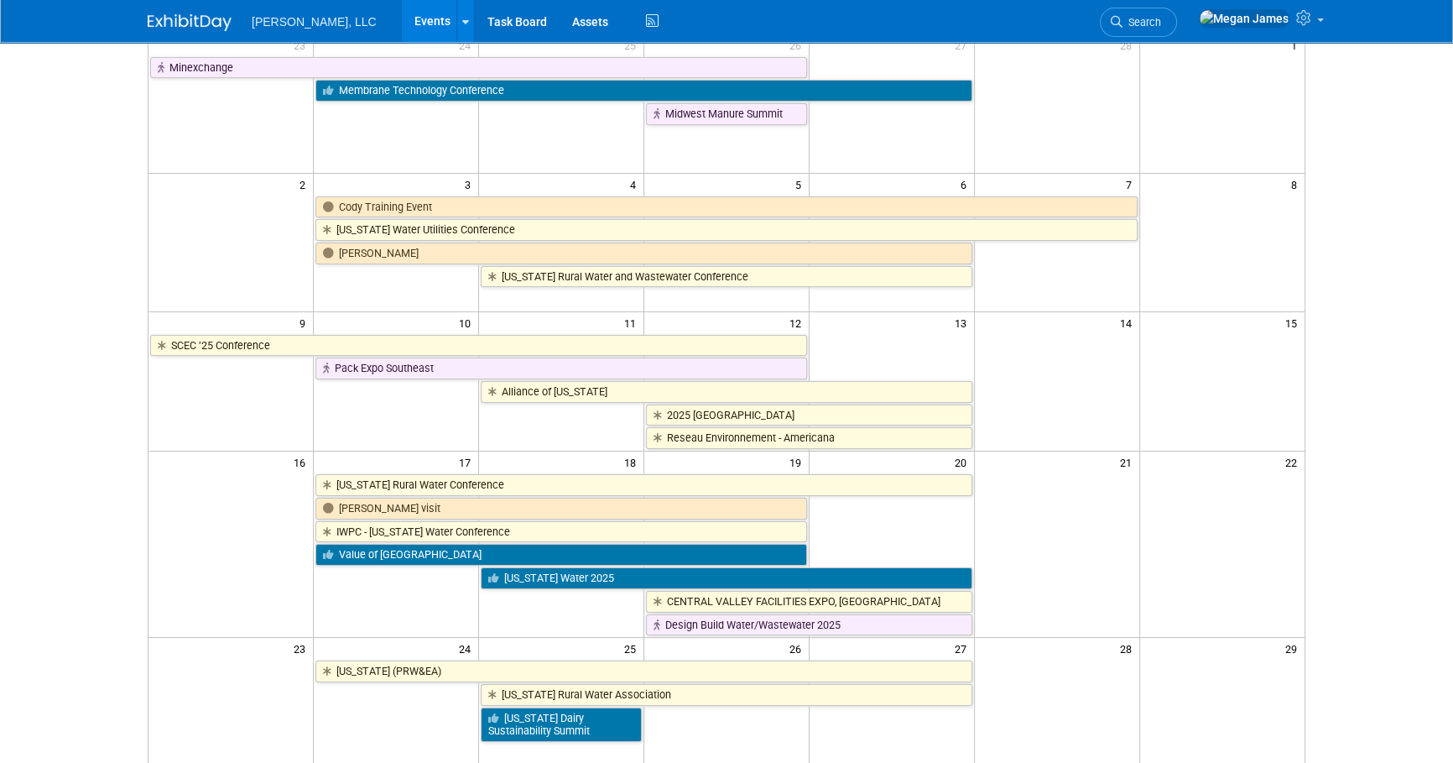
click at [60, 434] on body "[PERSON_NAME], LLC Events Add Event Bulk Upload Events Shareable Event Boards R…" at bounding box center [726, 229] width 1453 height 763
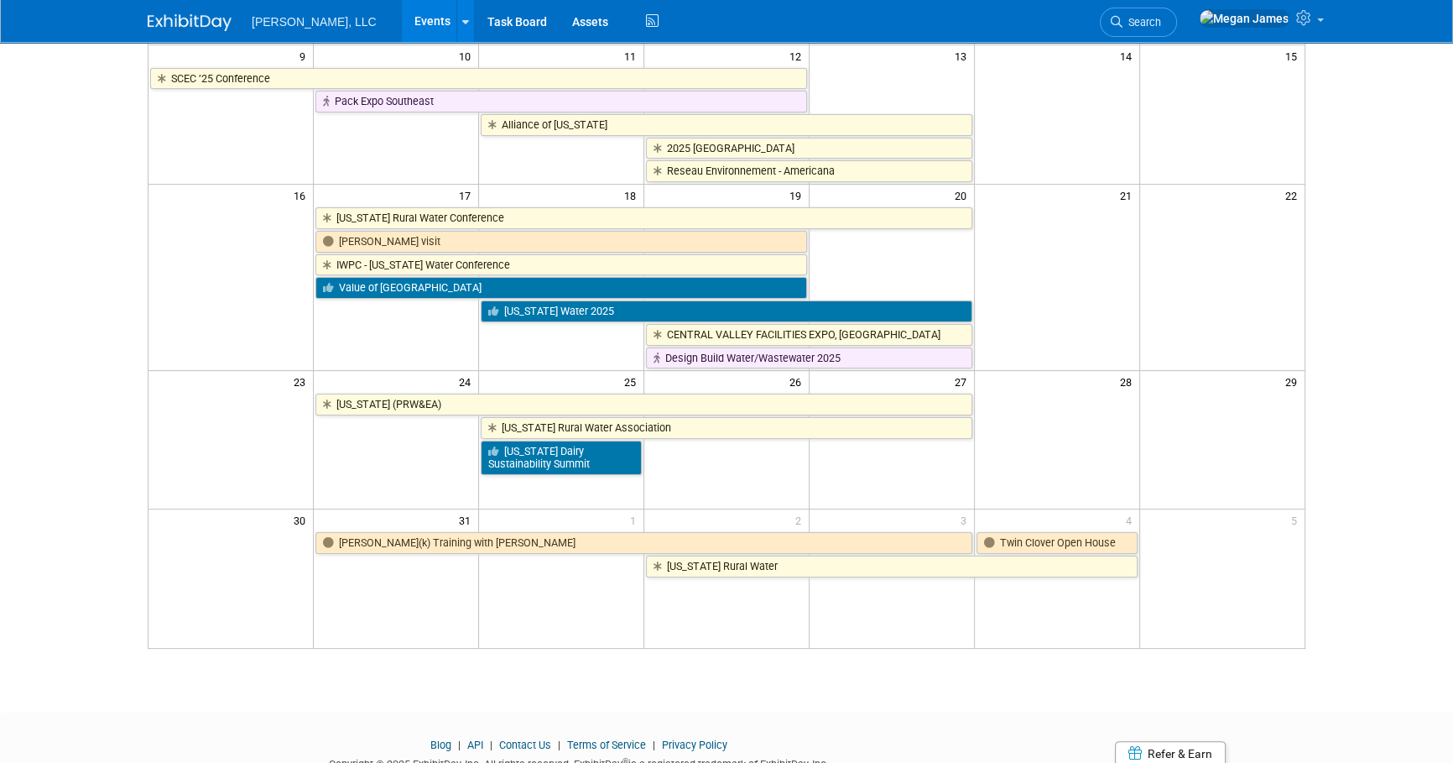
scroll to position [419, 0]
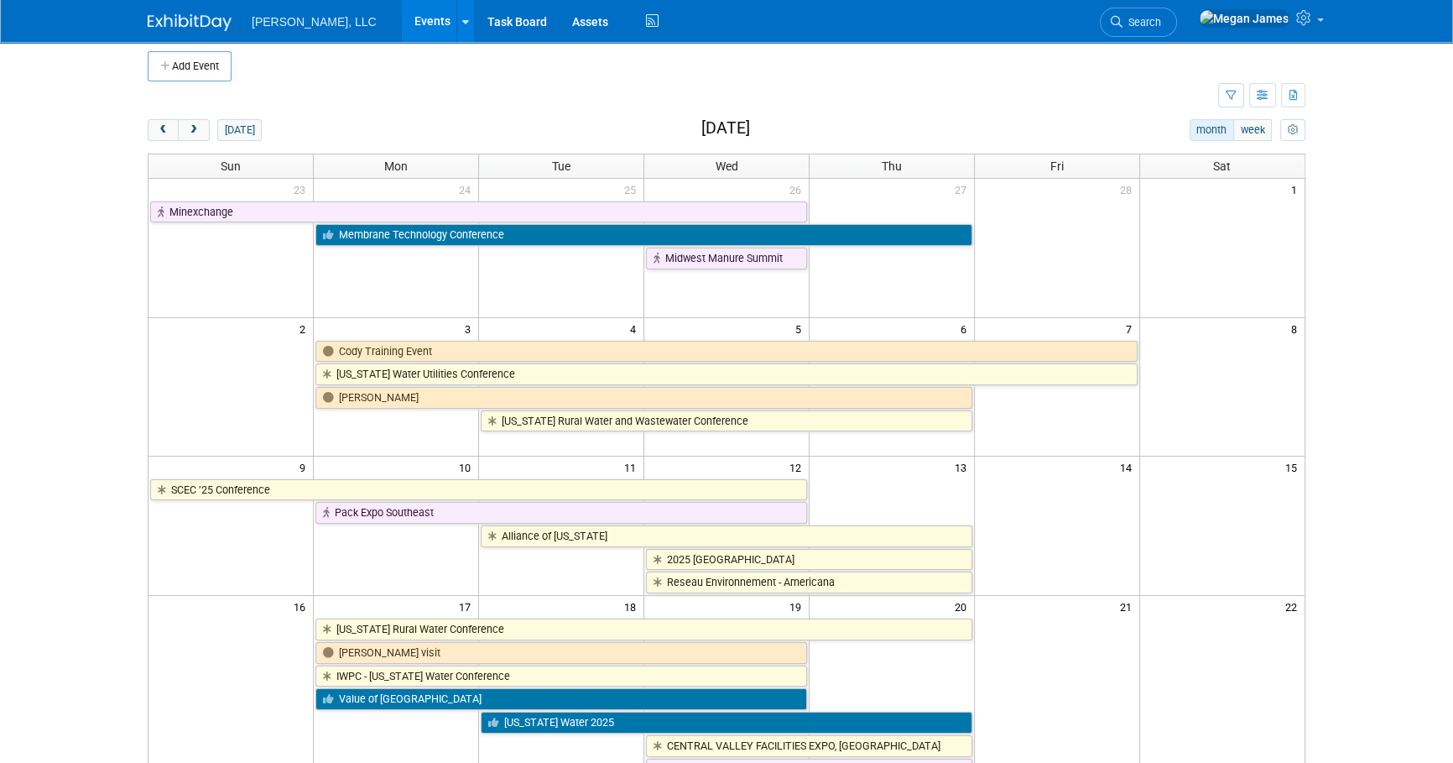
scroll to position [0, 0]
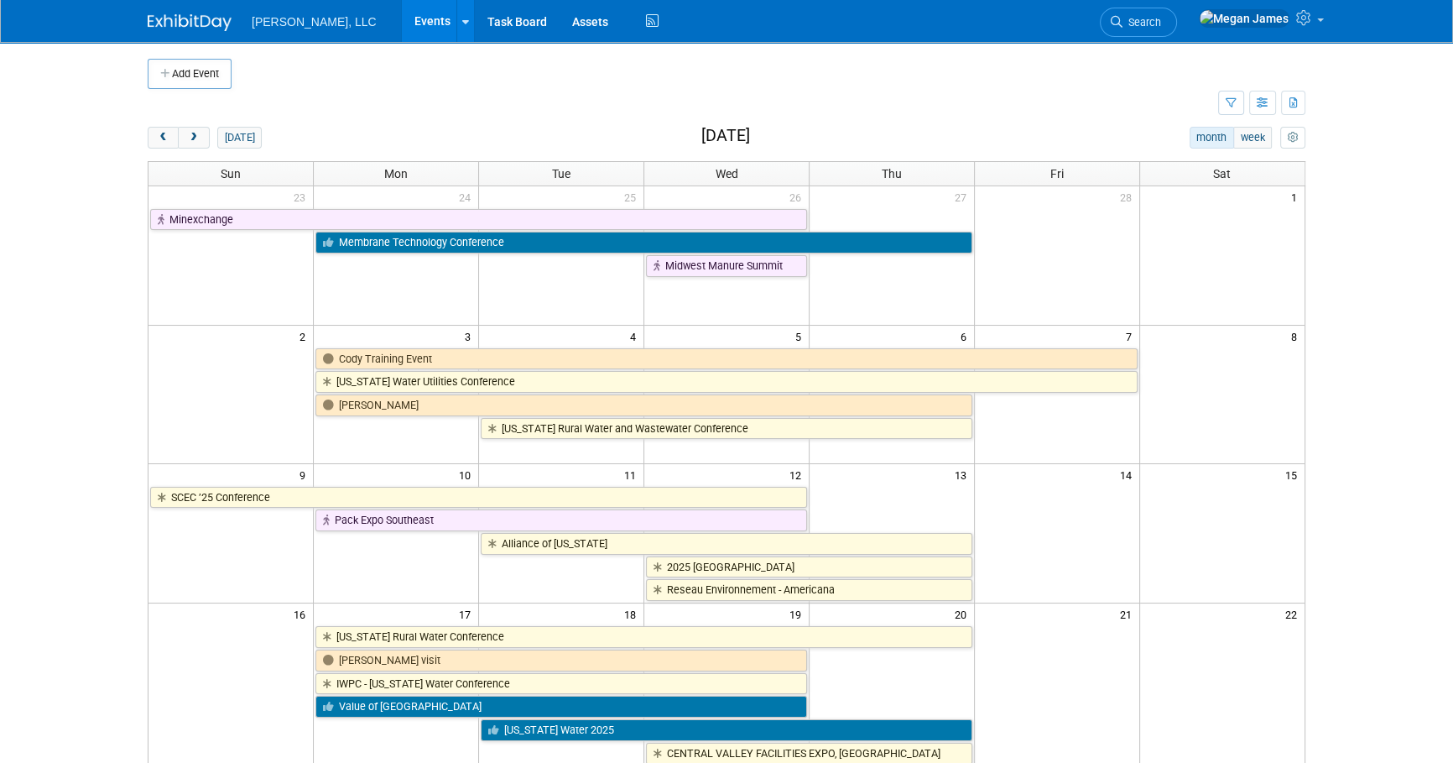
scroll to position [381, 0]
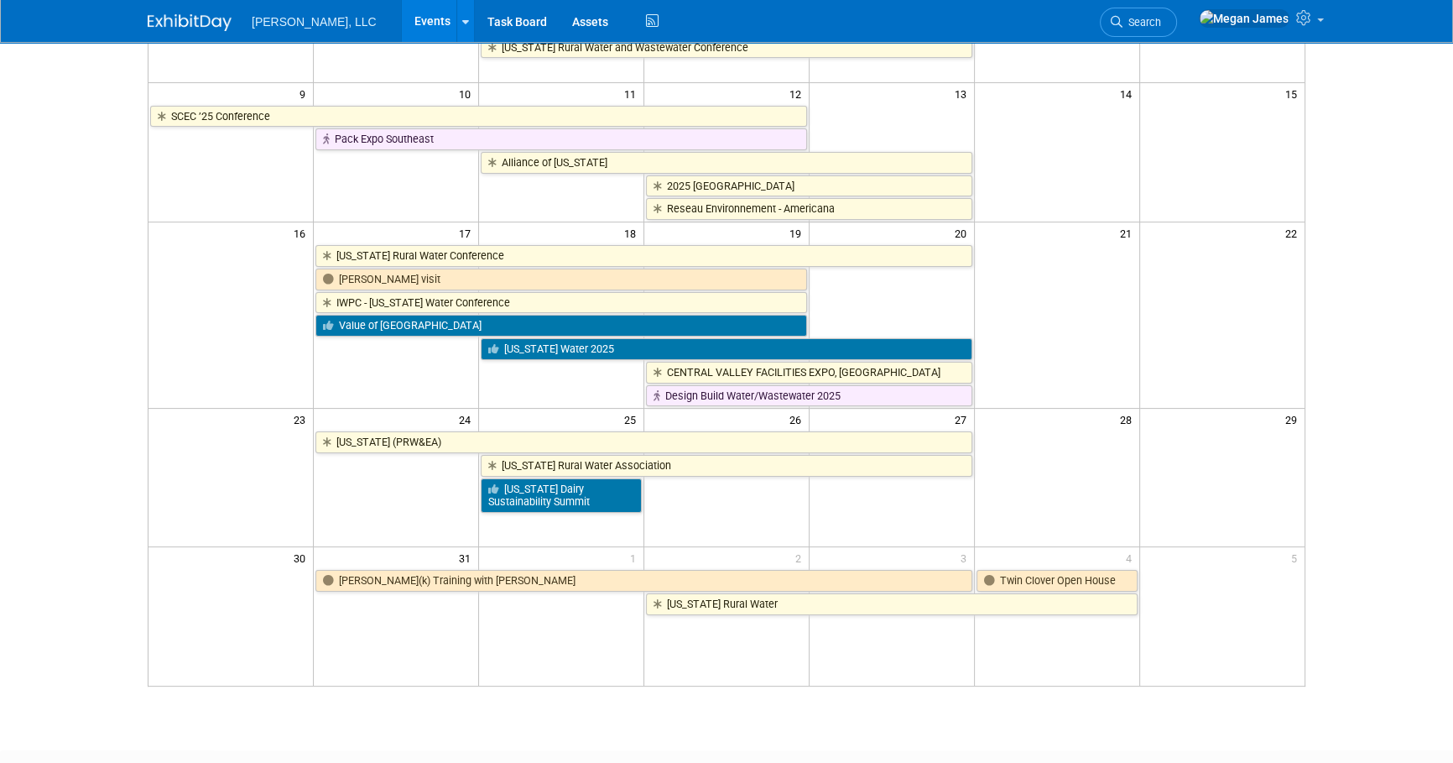
click at [1407, 382] on html "[PERSON_NAME], LLC Events Add Event Bulk Upload Events Shareable Event Boards R…" at bounding box center [726, 0] width 1453 height 763
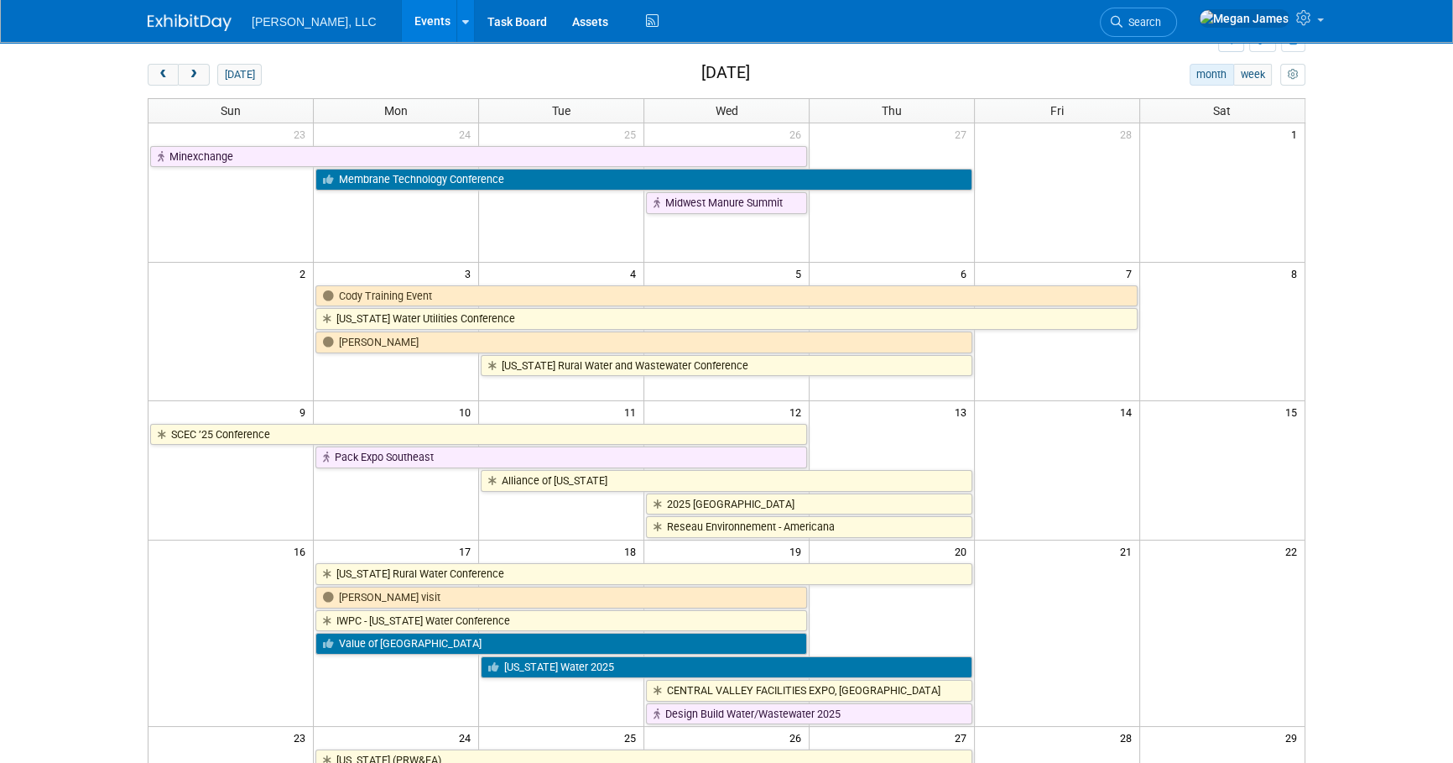
scroll to position [60, 0]
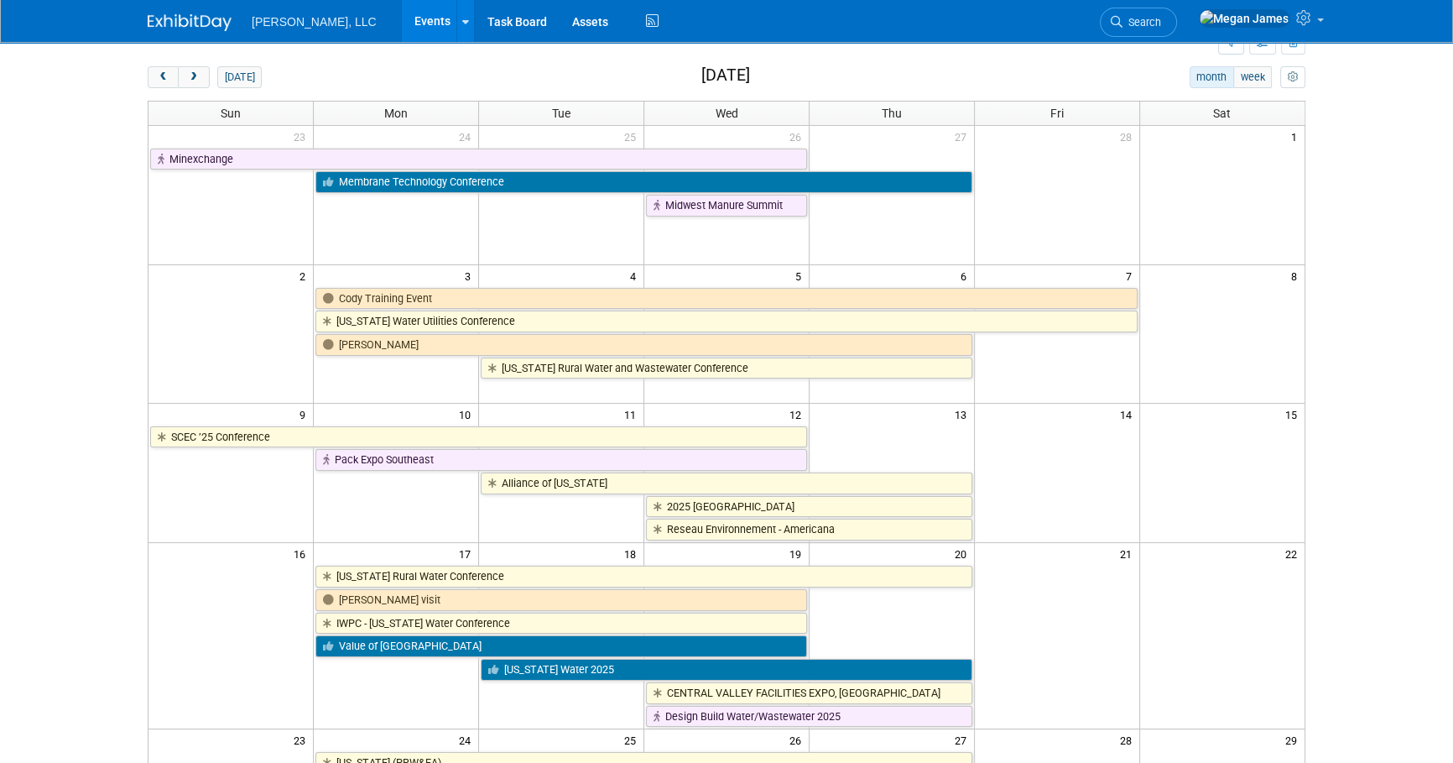
click at [1370, 436] on body "[PERSON_NAME], LLC Events Add Event Bulk Upload Events Shareable Event Boards R…" at bounding box center [726, 321] width 1453 height 763
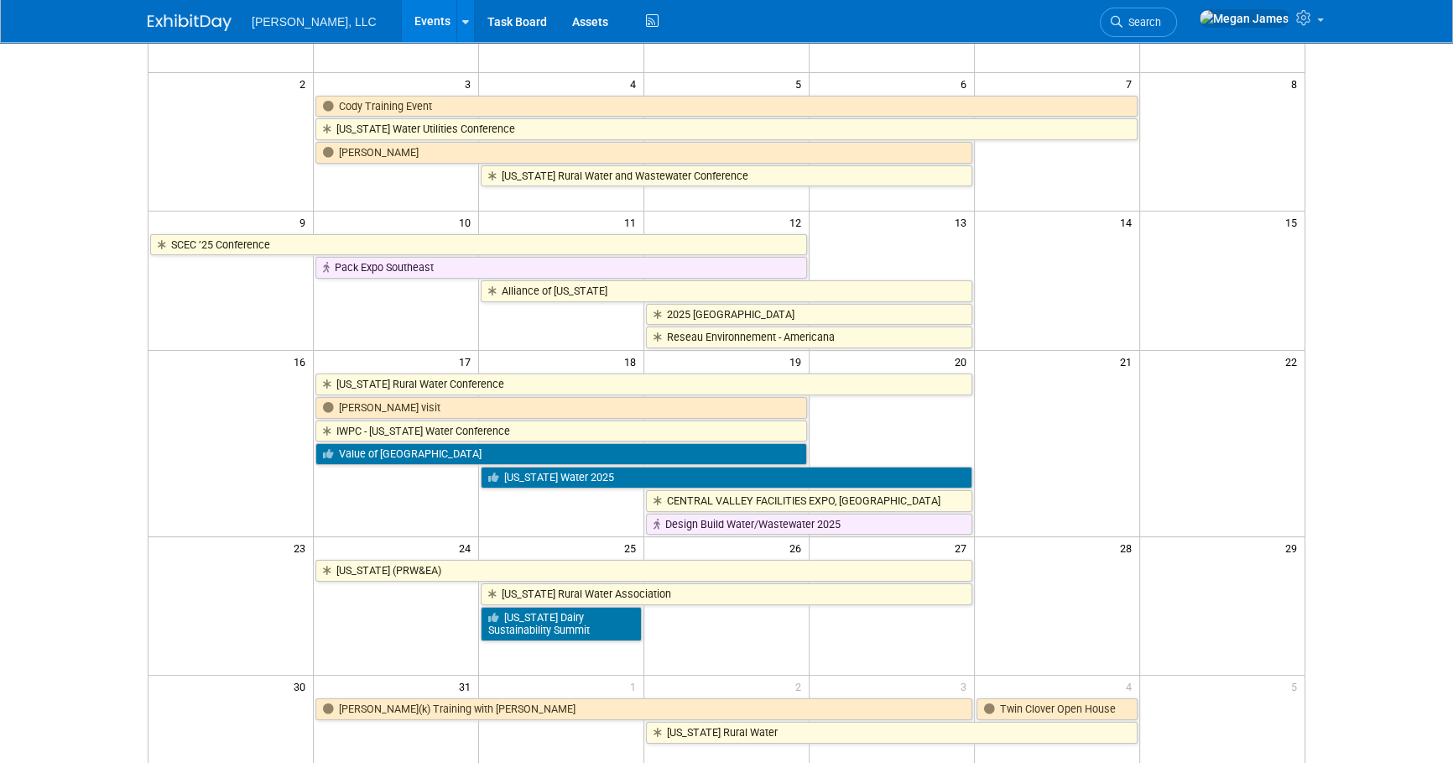
scroll to position [0, 0]
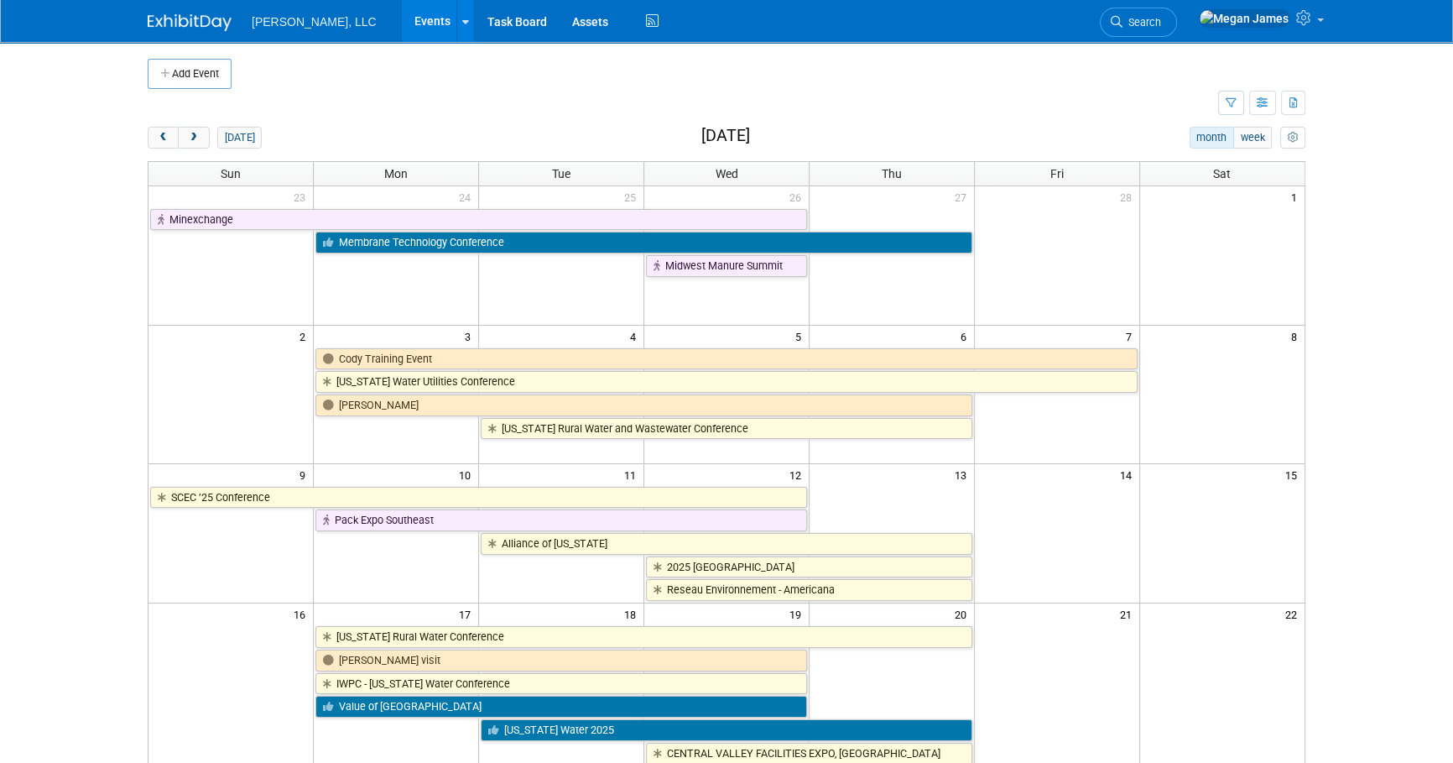
click at [1371, 416] on body "[PERSON_NAME], LLC Events Add Event Bulk Upload Events Shareable Event Boards R…" at bounding box center [726, 381] width 1453 height 763
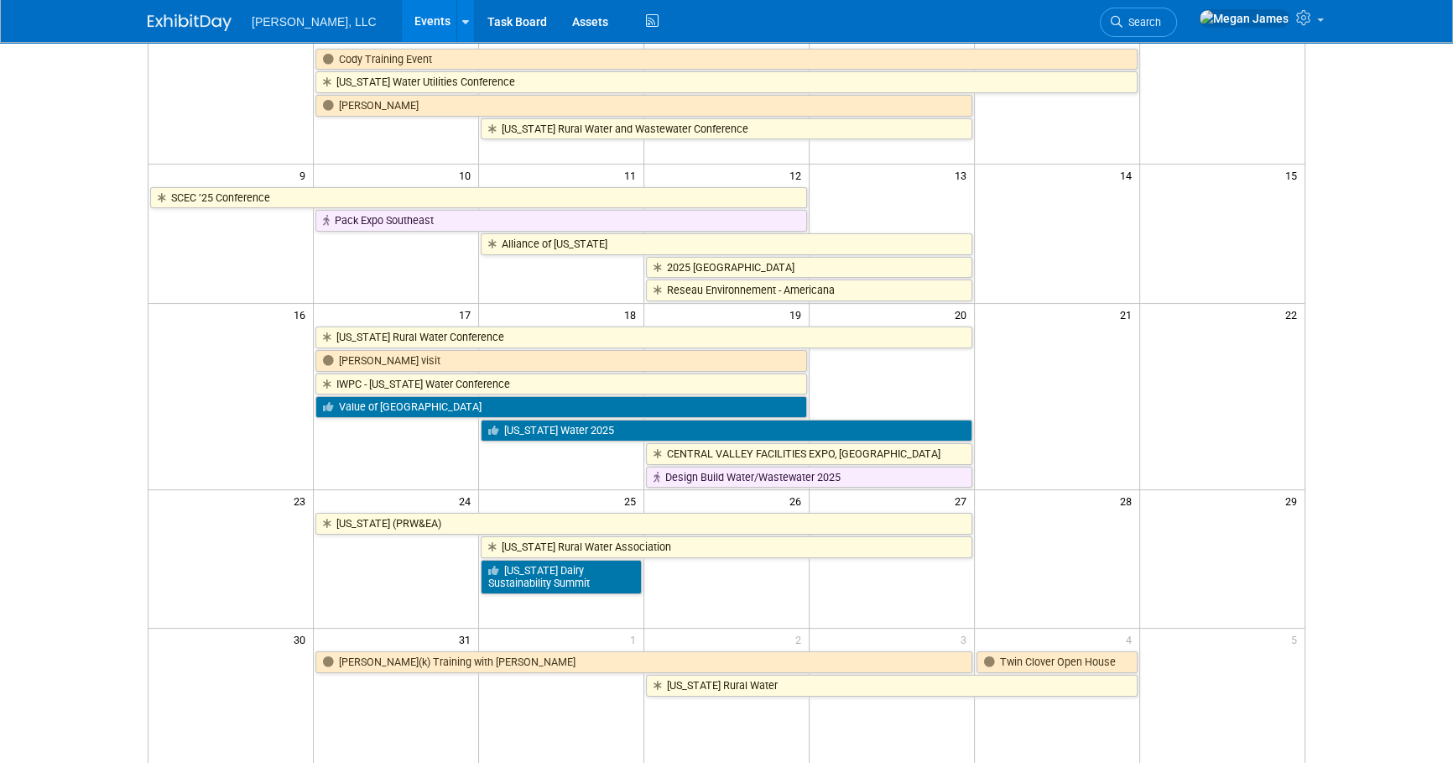
scroll to position [75, 0]
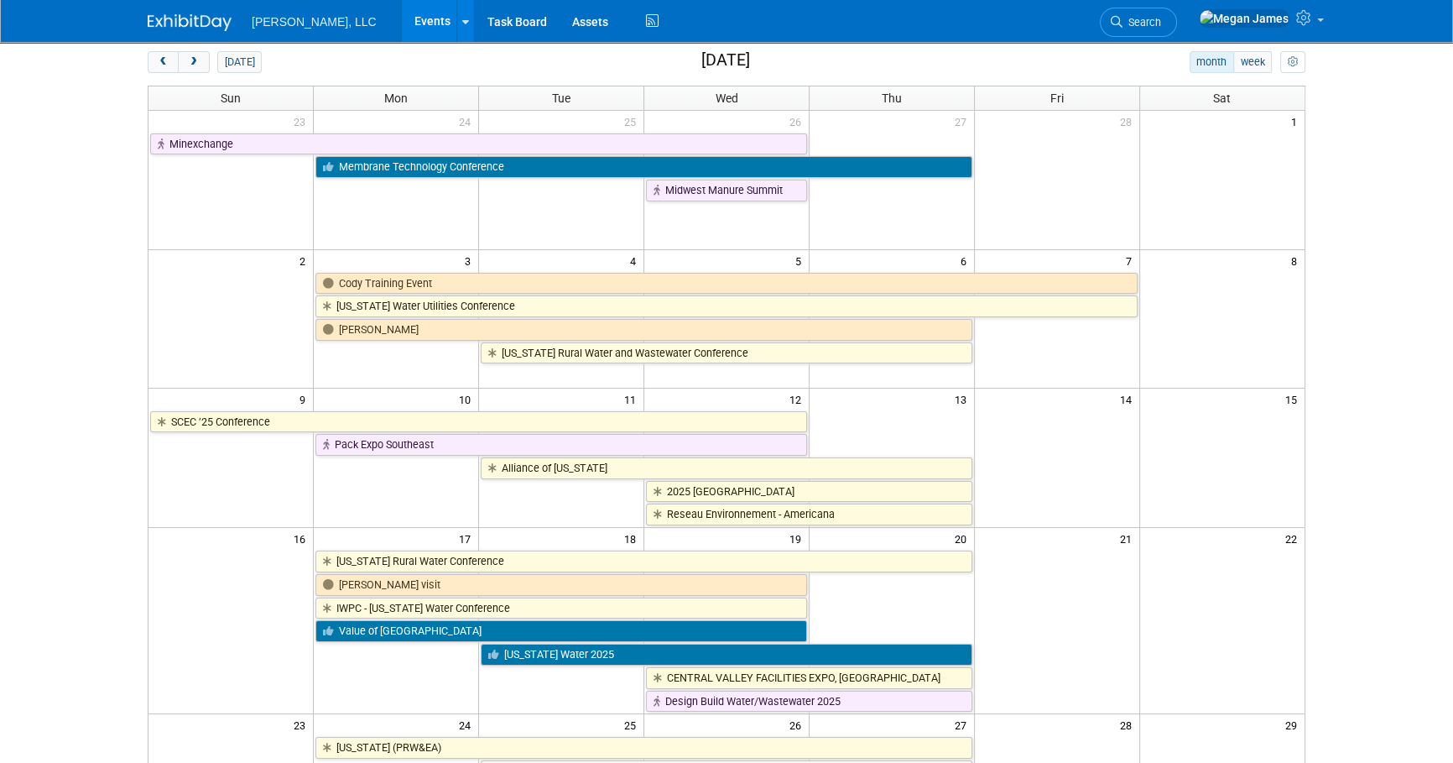
click at [1371, 404] on body "[PERSON_NAME], LLC Events Add Event Bulk Upload Events Shareable Event Boards R…" at bounding box center [726, 306] width 1453 height 763
click at [1416, 395] on body "[PERSON_NAME], LLC Events Add Event Bulk Upload Events Shareable Event Boards R…" at bounding box center [726, 306] width 1453 height 763
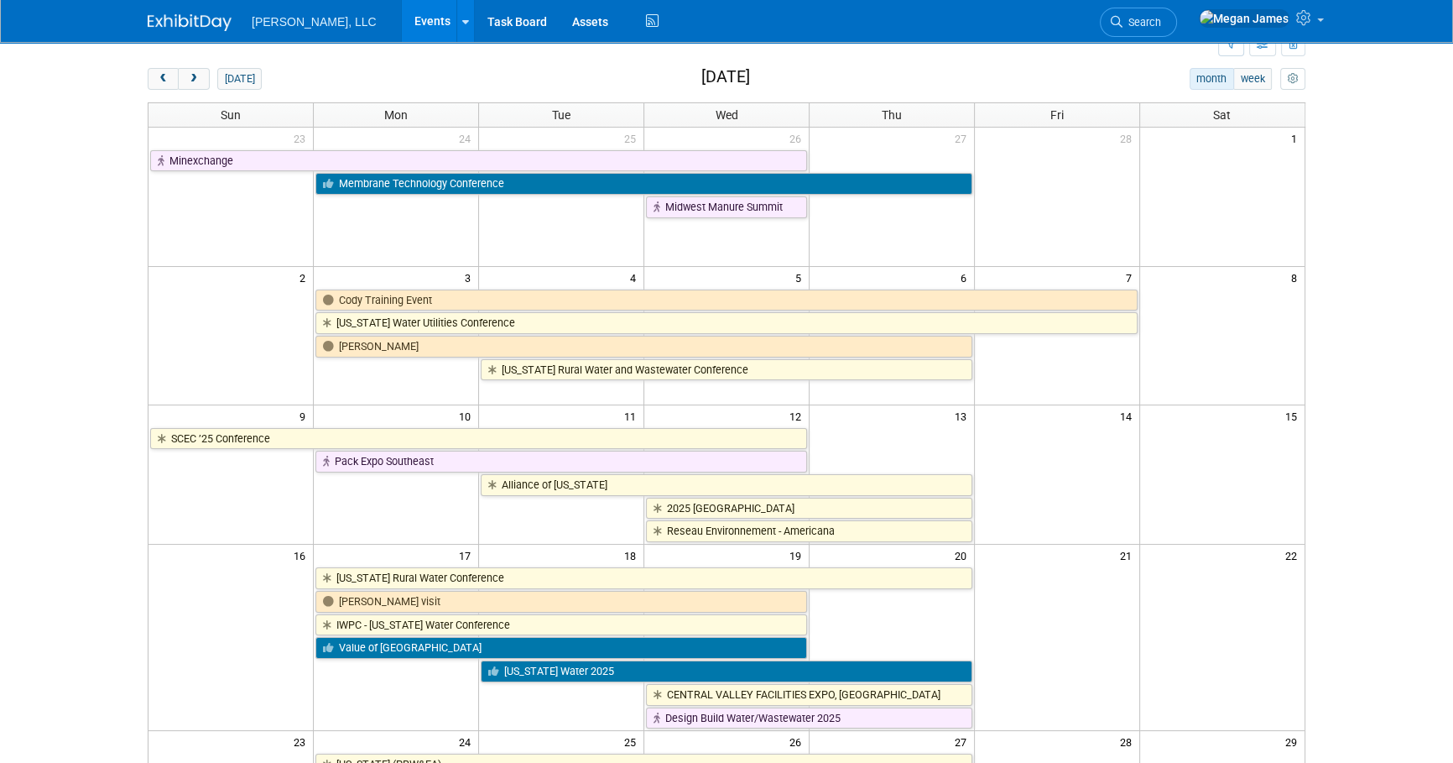
scroll to position [61, 0]
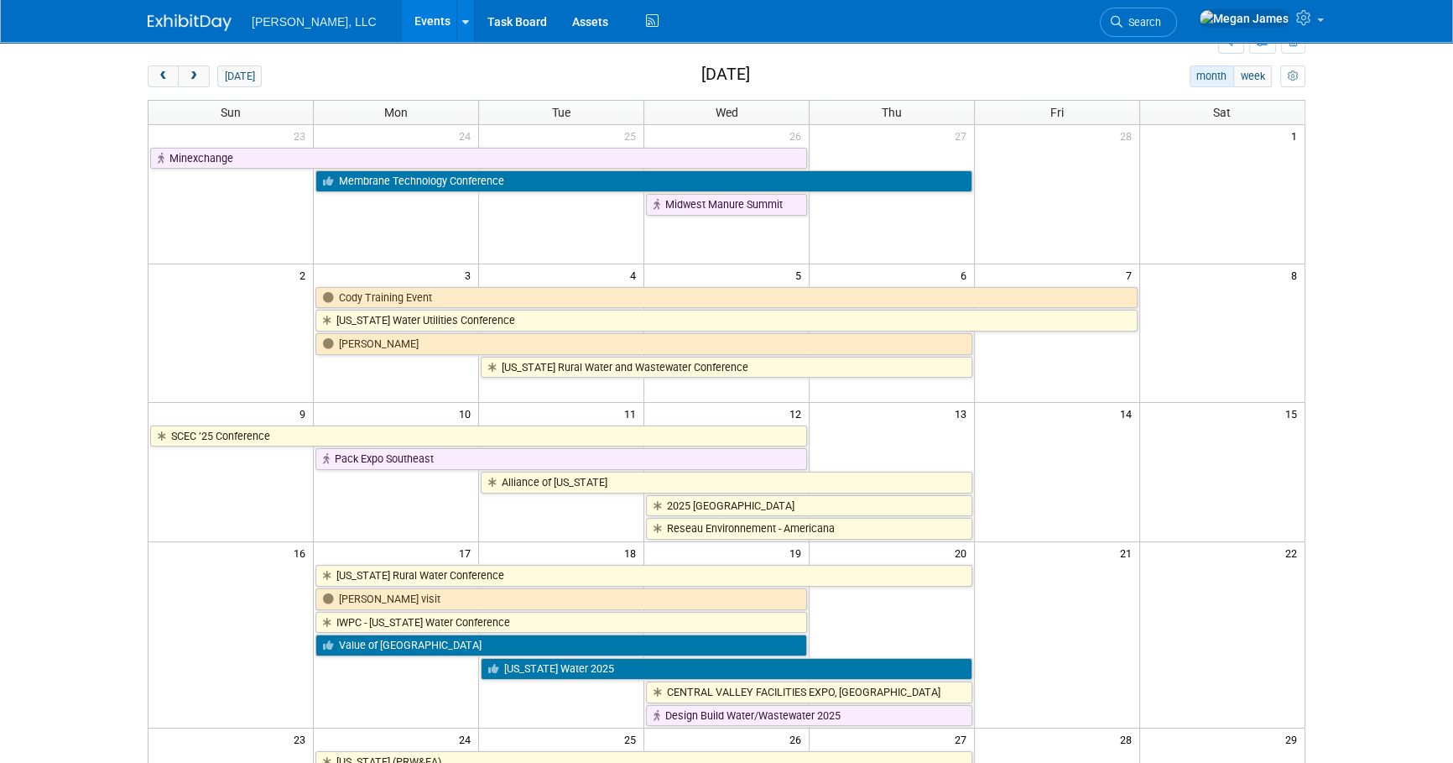
click at [1424, 276] on body "Boerger, LLC Events Add Event Bulk Upload Events Shareable Event Boards Recentl…" at bounding box center [726, 320] width 1453 height 763
click at [1425, 266] on body "Boerger, LLC Events Add Event Bulk Upload Events Shareable Event Boards Recentl…" at bounding box center [726, 320] width 1453 height 763
click at [1410, 259] on body "Boerger, LLC Events Add Event Bulk Upload Events Shareable Event Boards Recentl…" at bounding box center [726, 320] width 1453 height 763
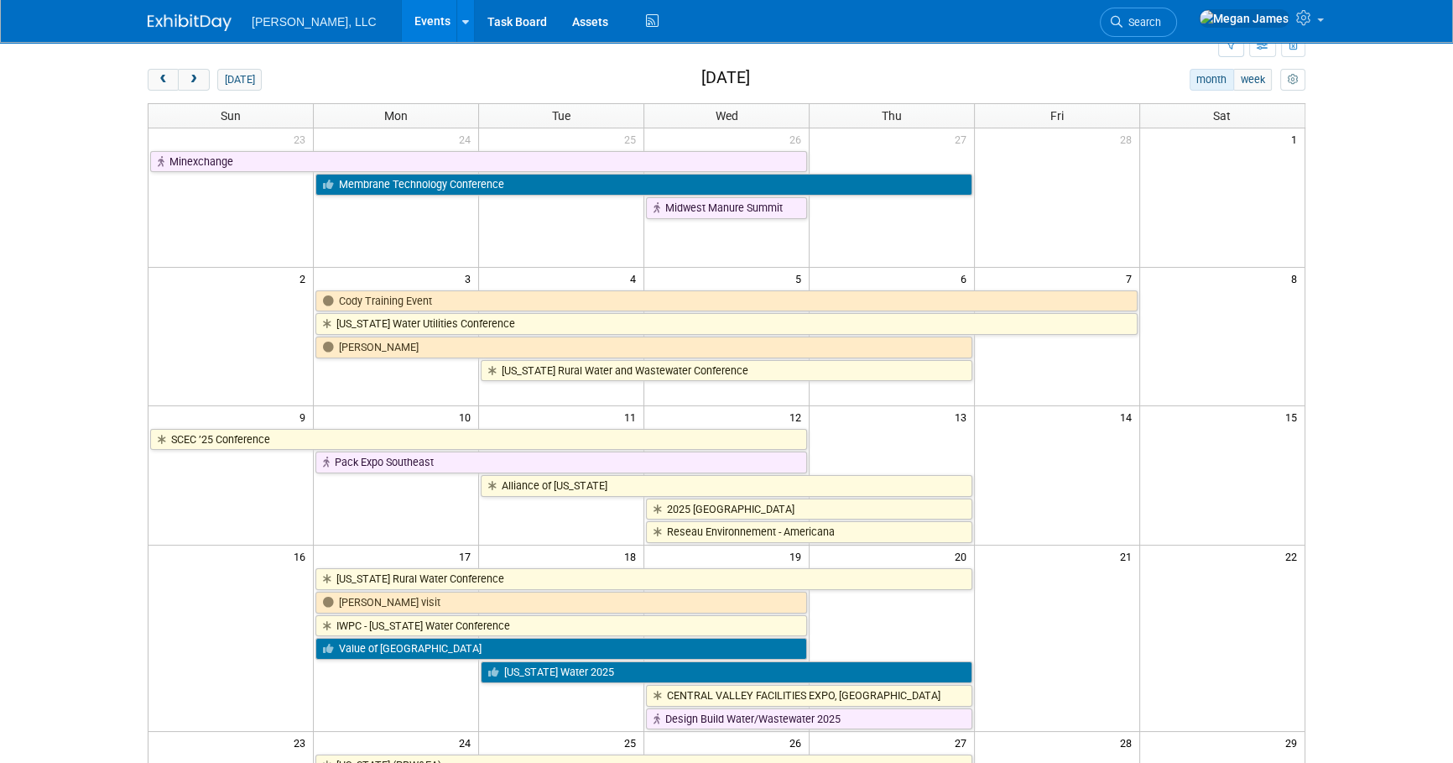
scroll to position [60, 0]
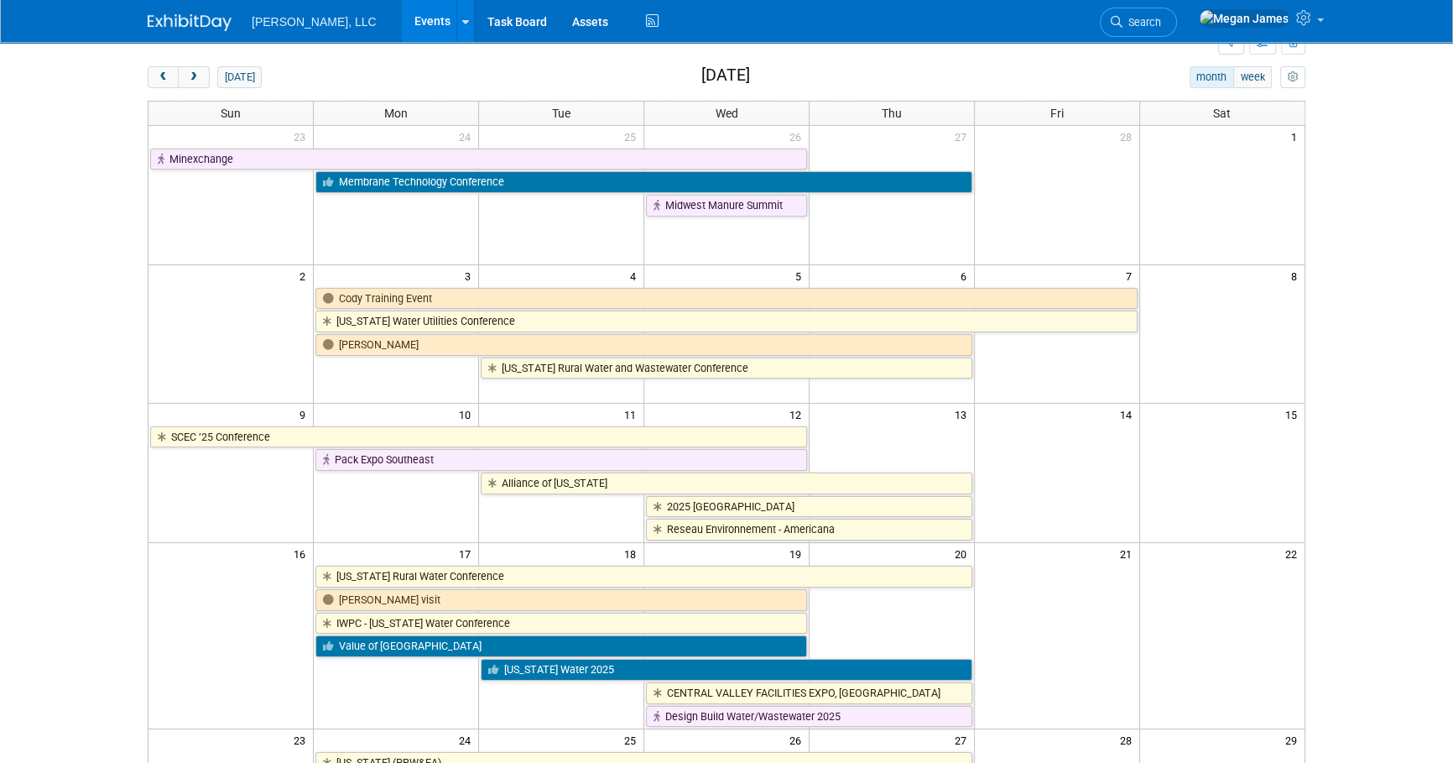
click at [1414, 336] on body "Boerger, LLC Events Add Event Bulk Upload Events Shareable Event Boards Recentl…" at bounding box center [726, 321] width 1453 height 763
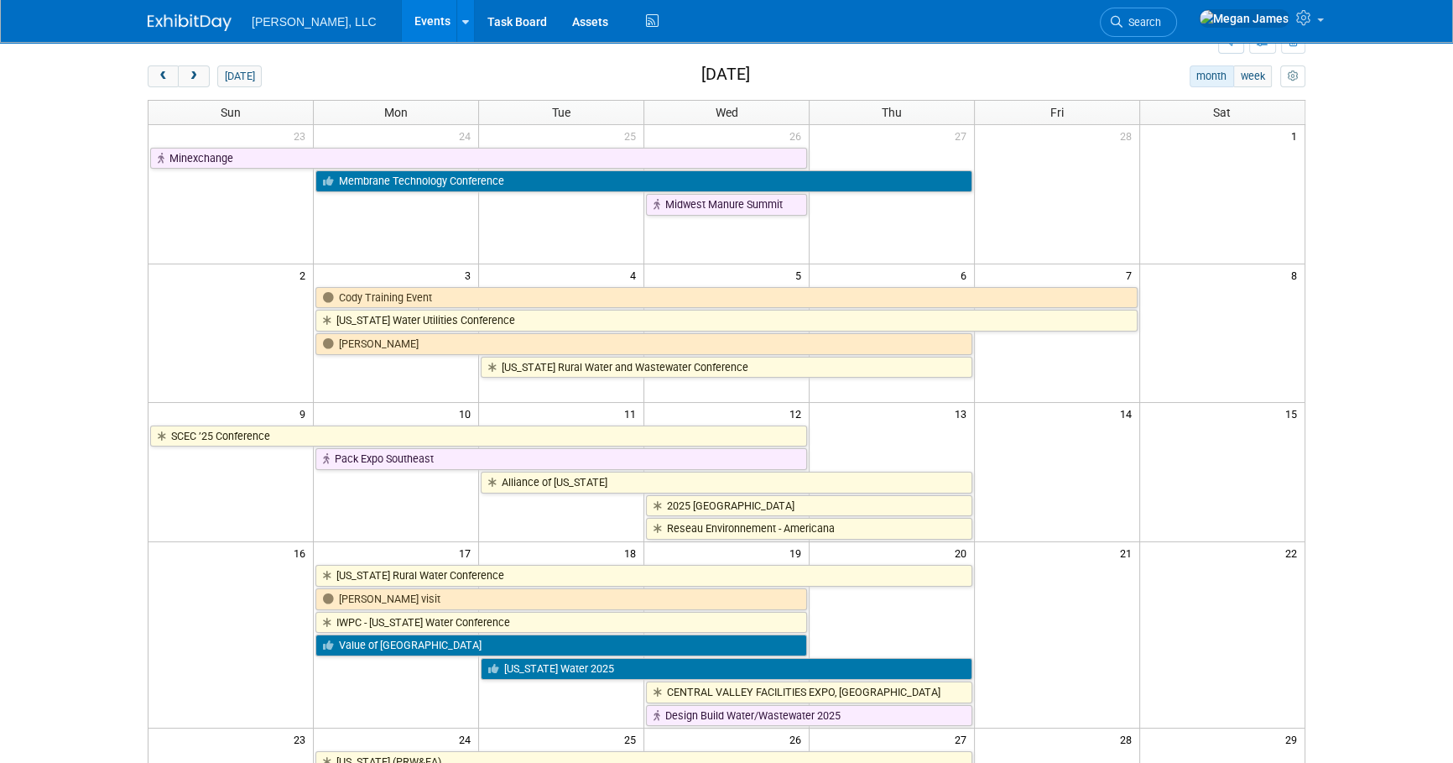
click at [1386, 216] on body "Boerger, LLC Events Add Event Bulk Upload Events Shareable Event Boards Recentl…" at bounding box center [726, 320] width 1453 height 763
click at [1387, 212] on body "Boerger, LLC Events Add Event Bulk Upload Events Shareable Event Boards Recentl…" at bounding box center [726, 320] width 1453 height 763
click at [1394, 260] on body "Boerger, LLC Events Add Event Bulk Upload Events Shareable Event Boards Recentl…" at bounding box center [726, 320] width 1453 height 763
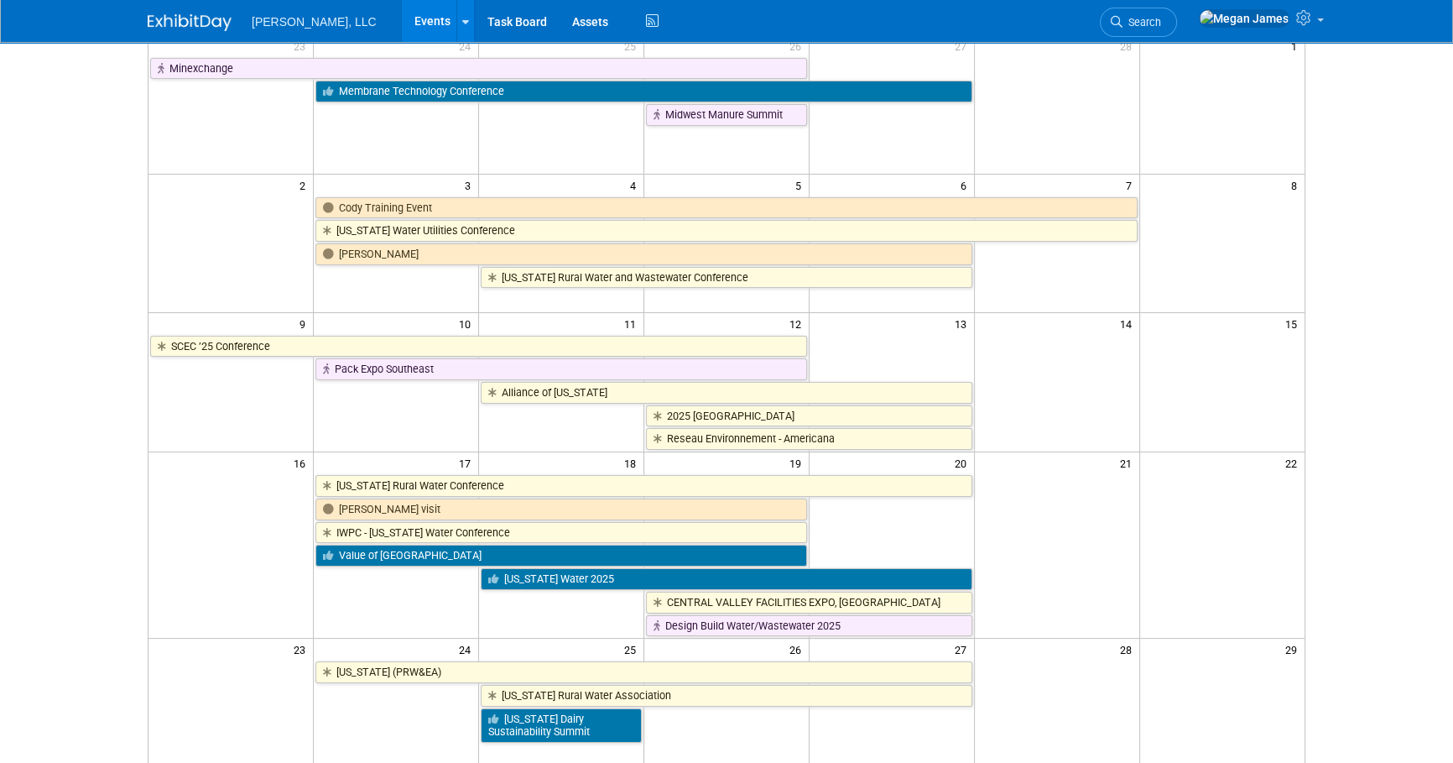
scroll to position [0, 0]
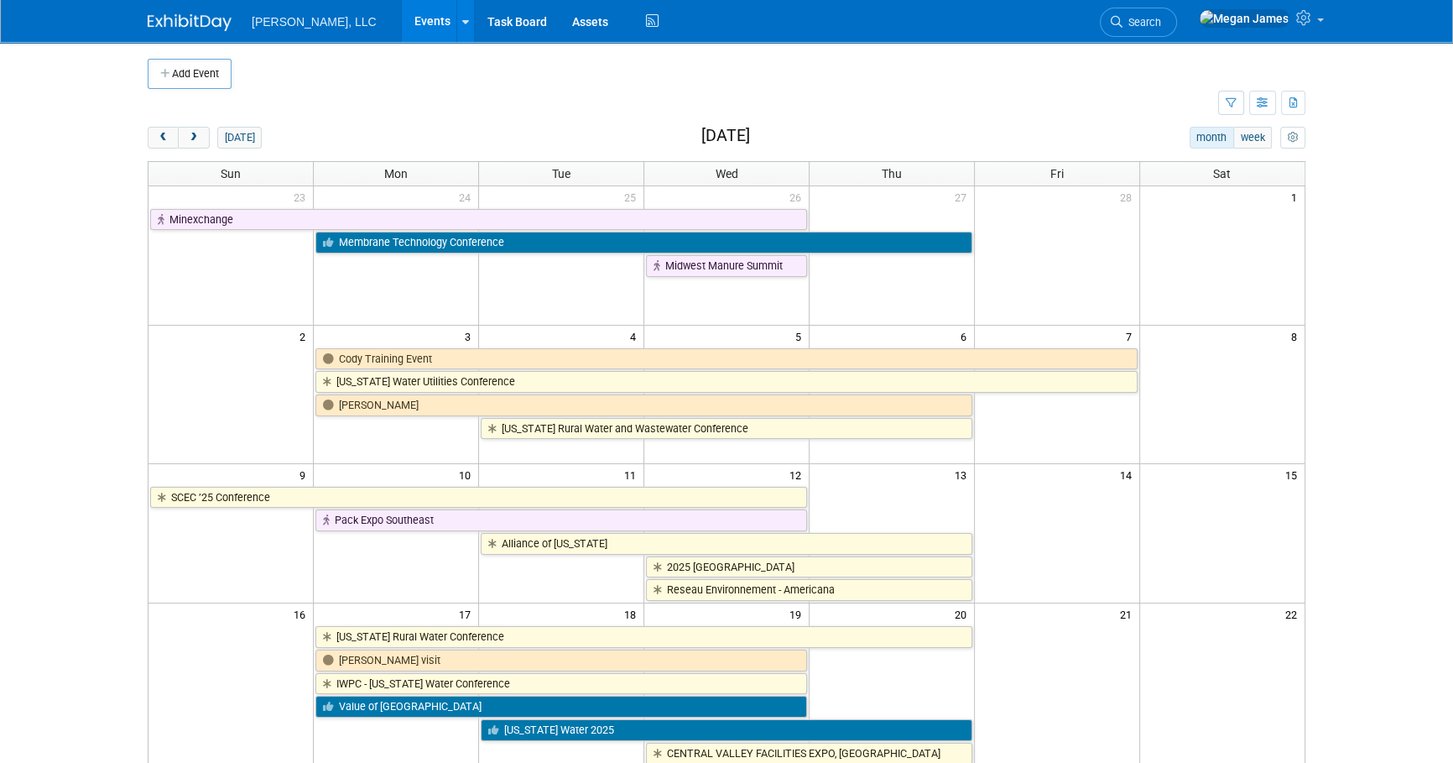
click at [1393, 261] on body "Boerger, LLC Events Add Event Bulk Upload Events Shareable Event Boards Recentl…" at bounding box center [726, 381] width 1453 height 763
drag, startPoint x: 1418, startPoint y: 318, endPoint x: 1371, endPoint y: 513, distance: 201.0
click at [1418, 318] on body "Boerger, LLC Events Add Event Bulk Upload Events Shareable Event Boards Recentl…" at bounding box center [726, 381] width 1453 height 763
click at [480, 92] on td at bounding box center [683, 103] width 1070 height 29
click at [204, 139] on button "next" at bounding box center [193, 138] width 31 height 22
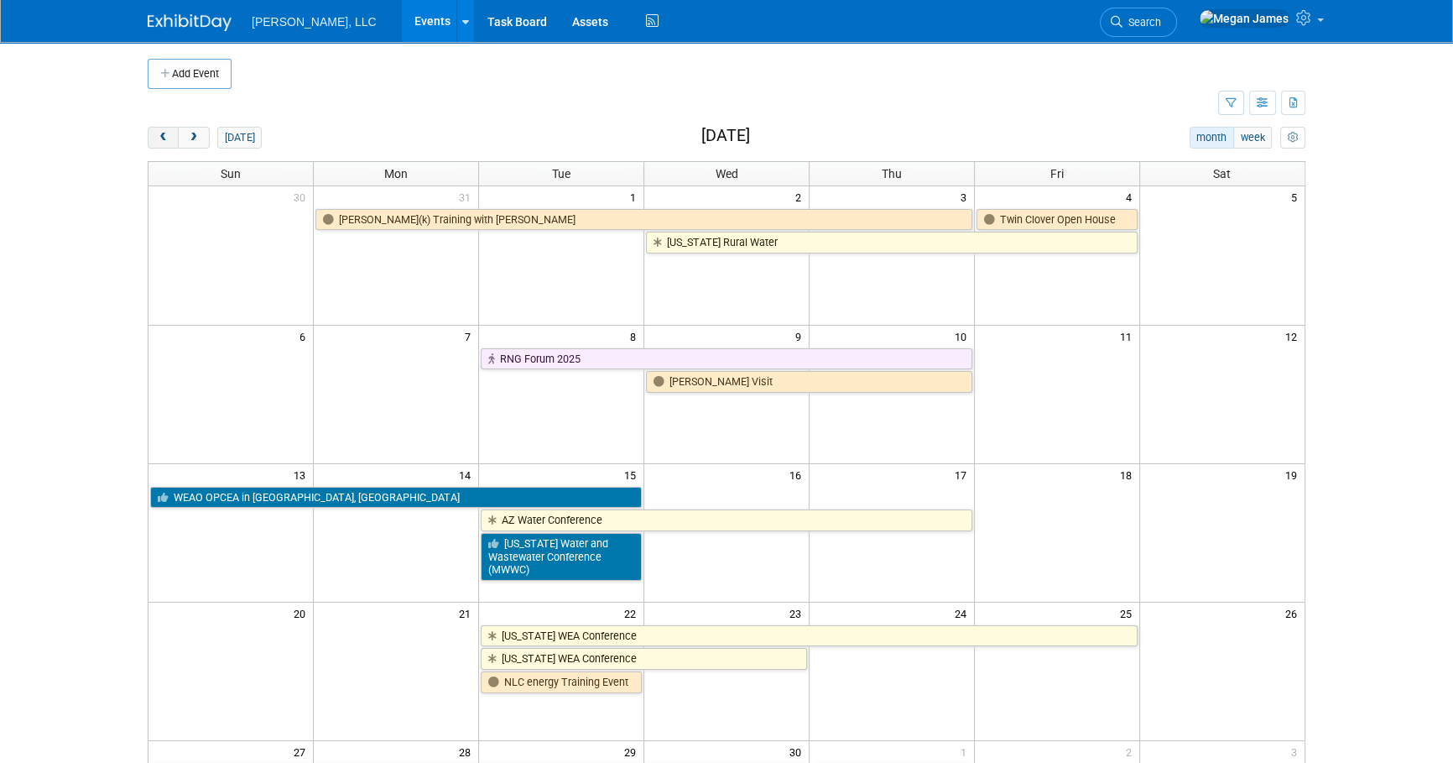
click at [166, 142] on span "prev" at bounding box center [163, 138] width 13 height 11
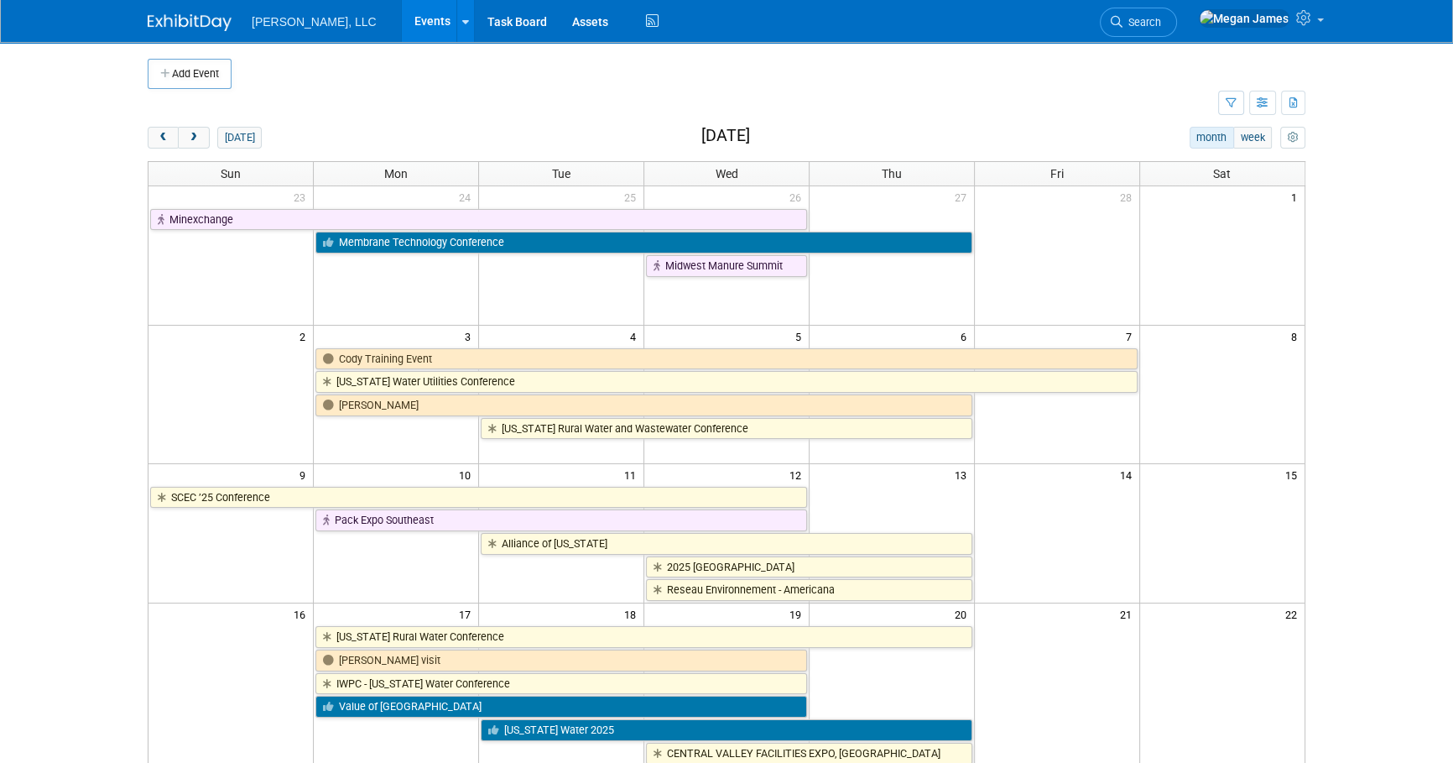
drag, startPoint x: 663, startPoint y: 76, endPoint x: 431, endPoint y: 111, distance: 234.1
click at [663, 76] on td at bounding box center [741, 74] width 1018 height 30
click at [1373, 258] on body "Boerger, LLC Events Add Event Bulk Upload Events Shareable Event Boards Recentl…" at bounding box center [726, 381] width 1453 height 763
click at [1270, 106] on button "button" at bounding box center [1262, 103] width 27 height 24
click at [1195, 159] on link "List View" at bounding box center [1192, 160] width 141 height 23
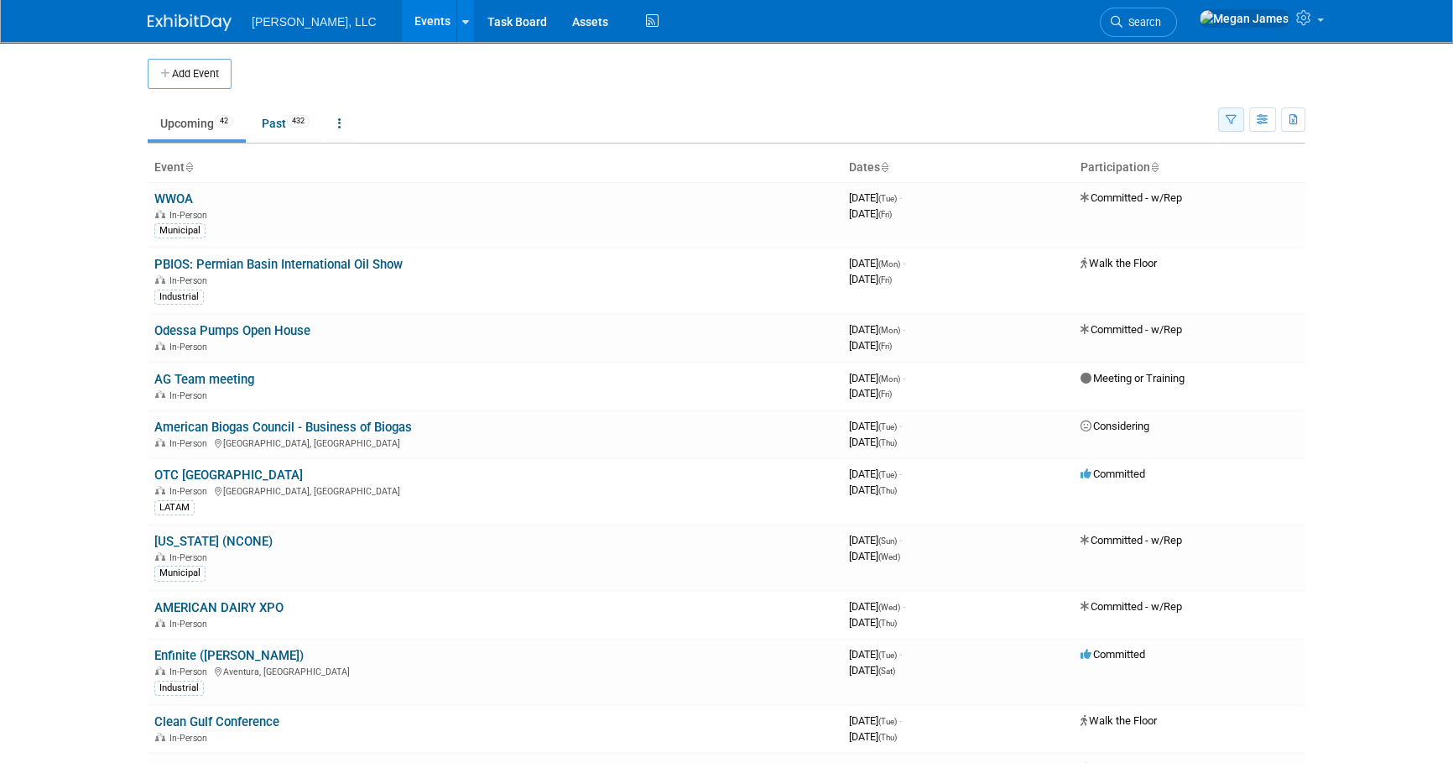
click at [1236, 118] on icon "button" at bounding box center [1231, 120] width 11 height 11
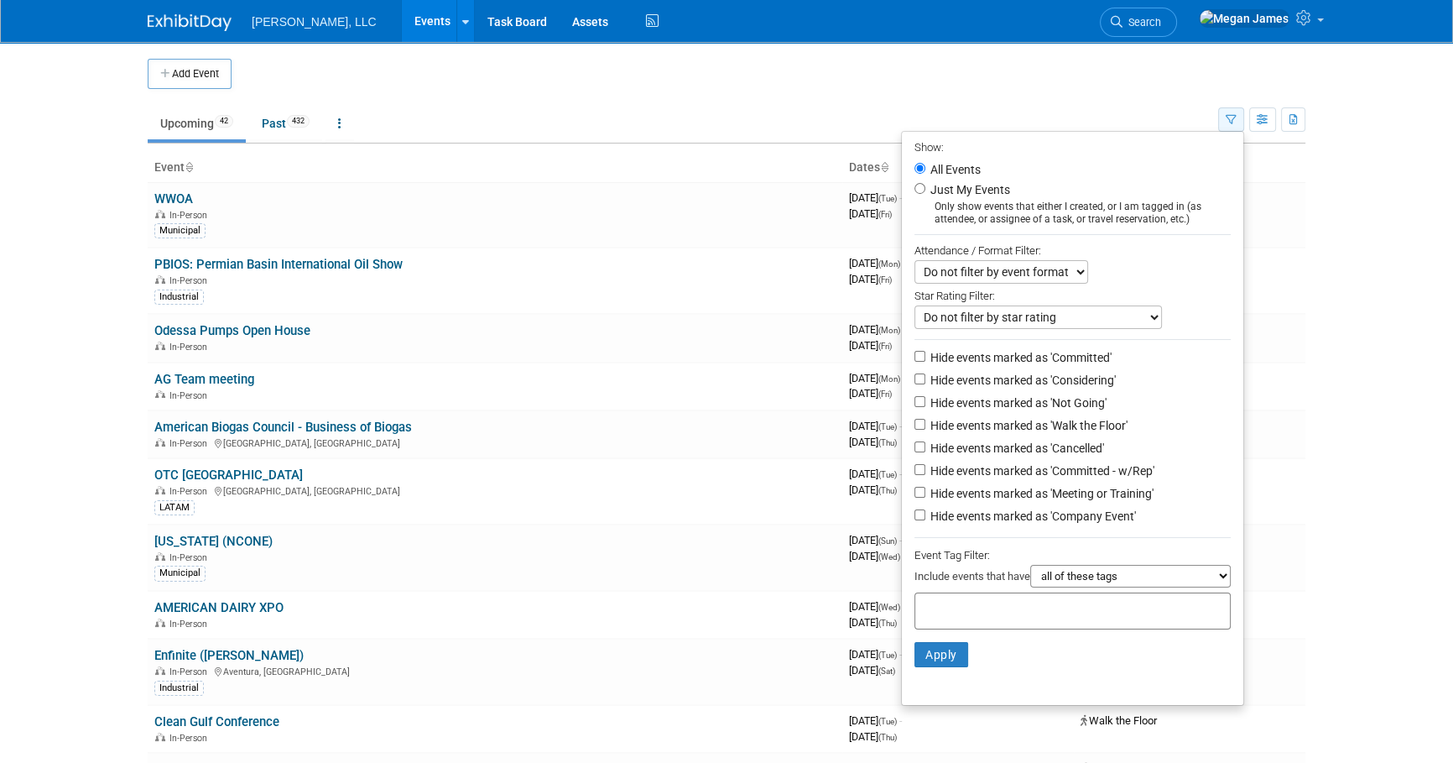
click at [1236, 118] on icon "button" at bounding box center [1231, 120] width 11 height 11
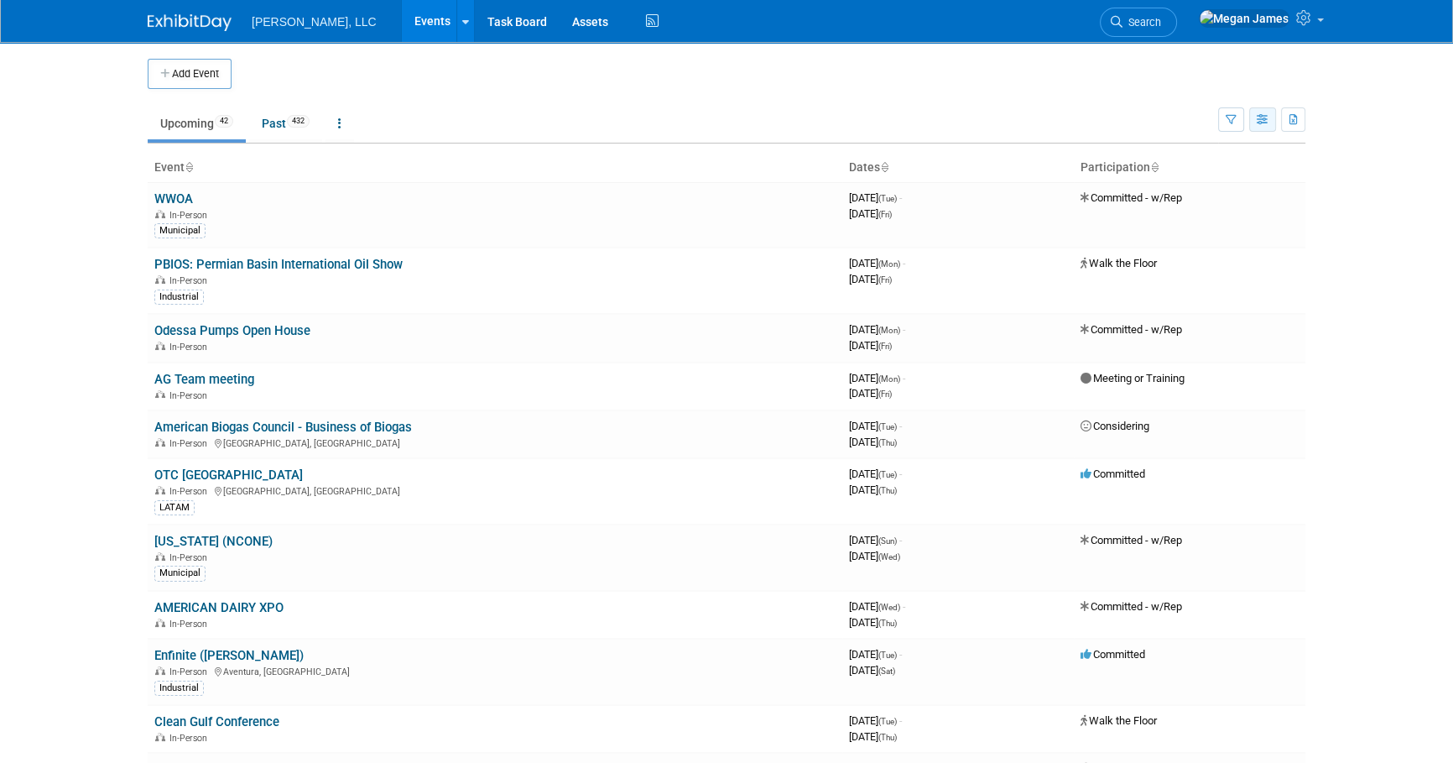
click at [1271, 113] on button "button" at bounding box center [1262, 119] width 27 height 24
click at [1195, 235] on link "Calendar View" at bounding box center [1192, 229] width 141 height 23
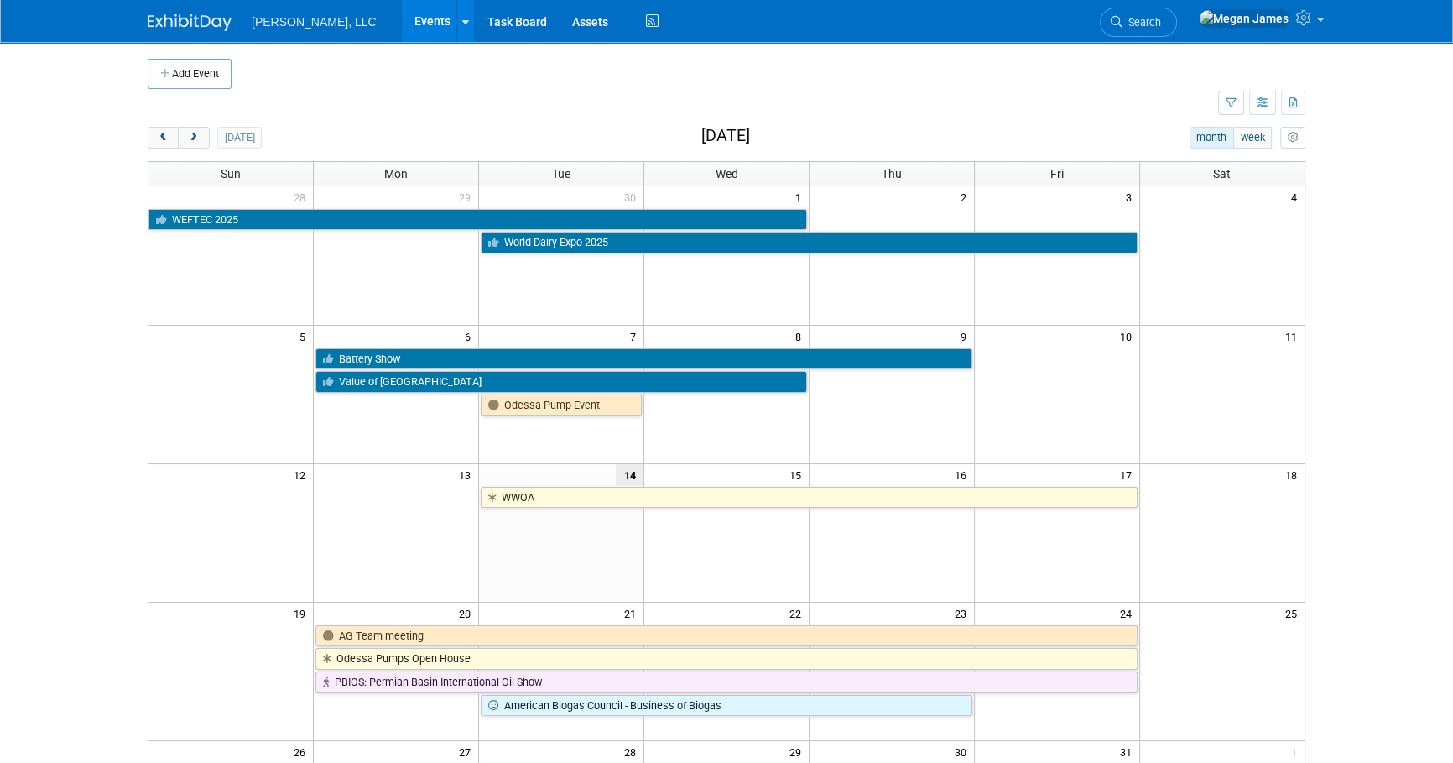
click at [513, 134] on div "today month week October 2025" at bounding box center [727, 138] width 1158 height 23
click at [168, 141] on span "prev" at bounding box center [163, 138] width 13 height 11
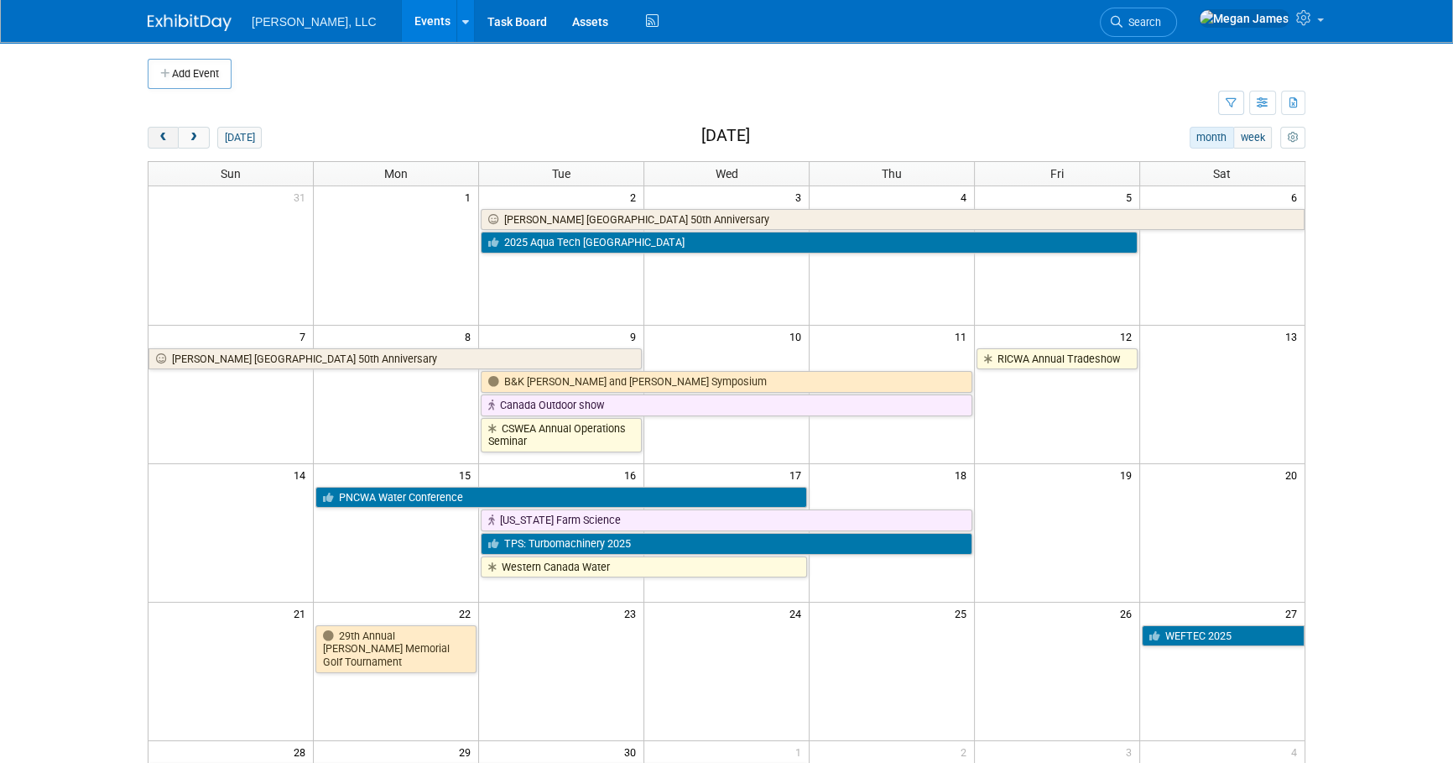
click at [168, 141] on span "prev" at bounding box center [163, 138] width 13 height 11
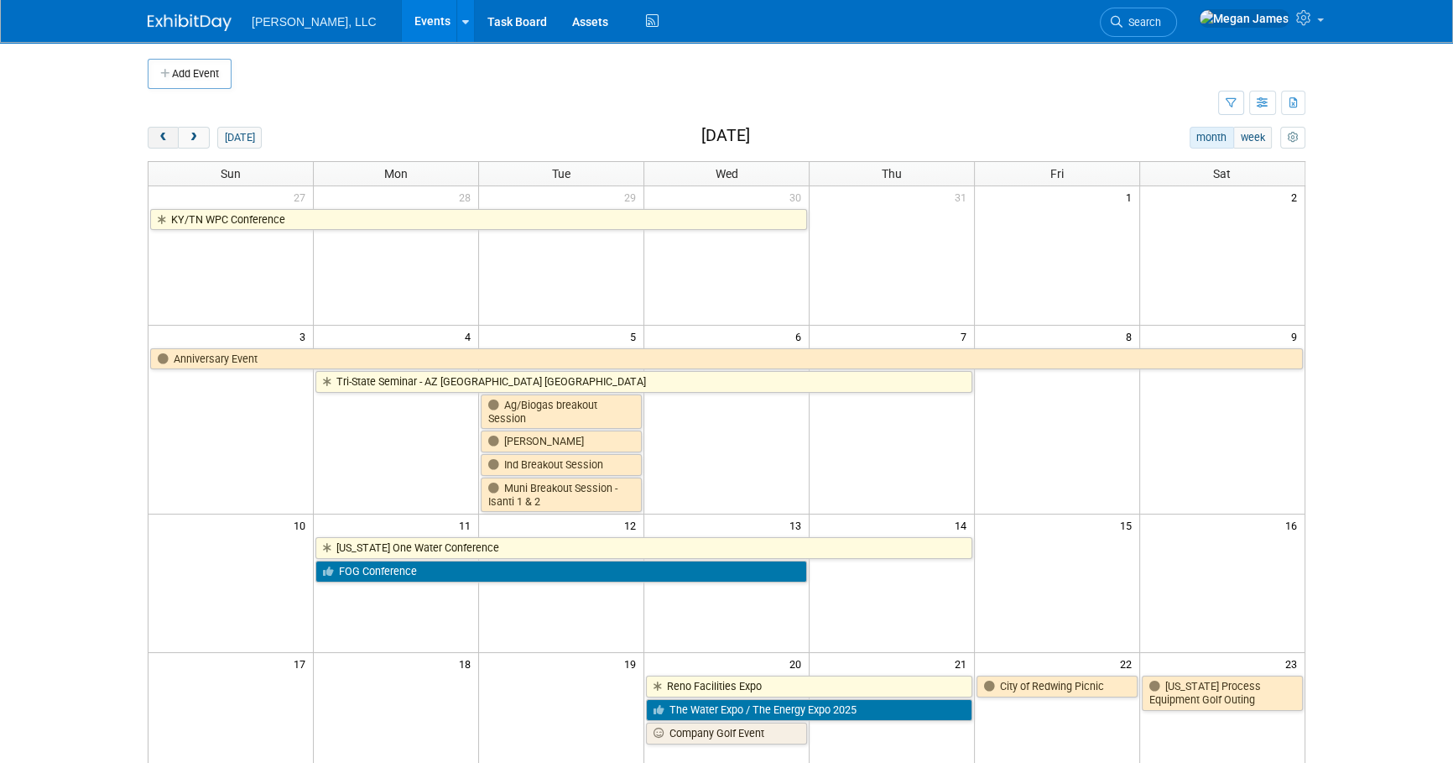
click at [168, 141] on span "prev" at bounding box center [163, 138] width 13 height 11
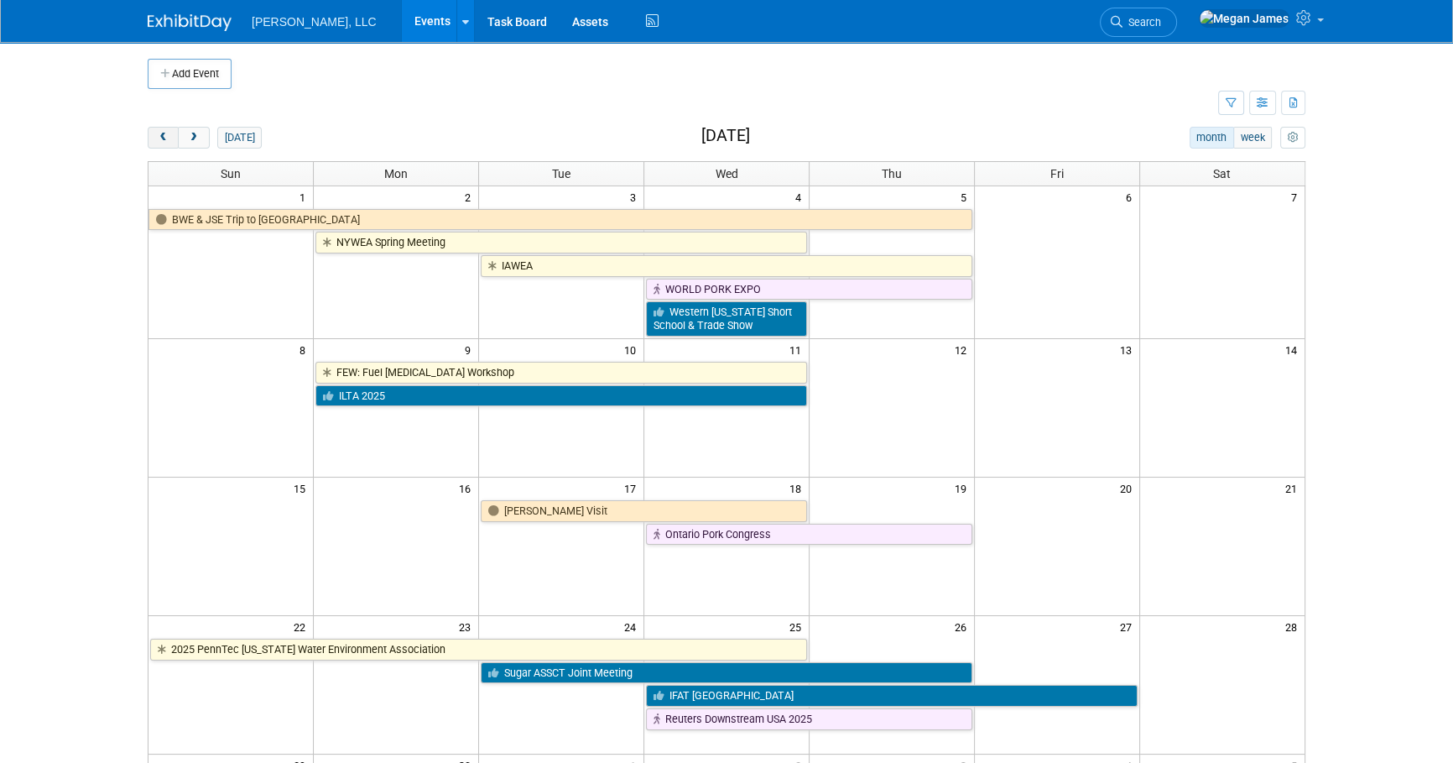
click at [168, 141] on span "prev" at bounding box center [163, 138] width 13 height 11
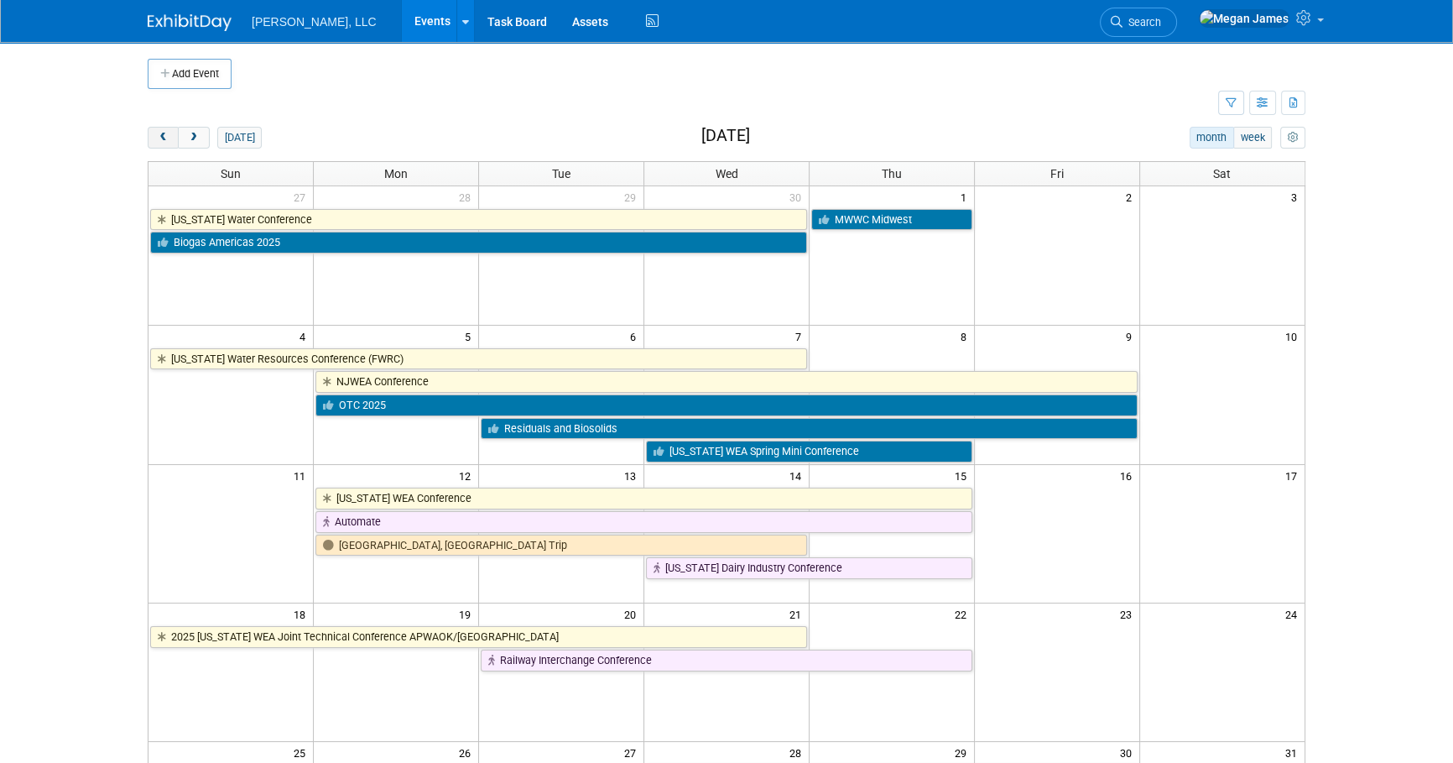
click at [168, 141] on span "prev" at bounding box center [163, 138] width 13 height 11
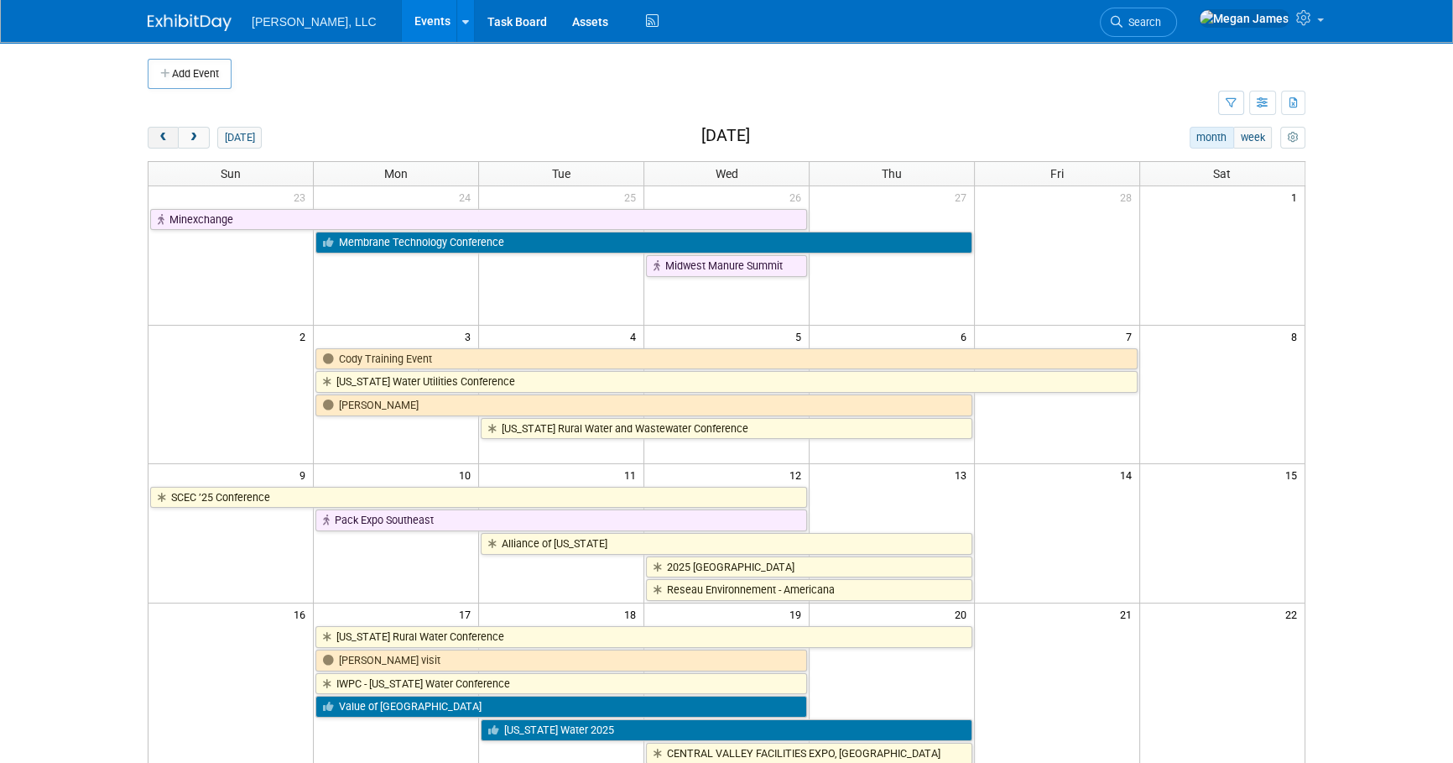
click at [168, 141] on span "prev" at bounding box center [163, 138] width 13 height 11
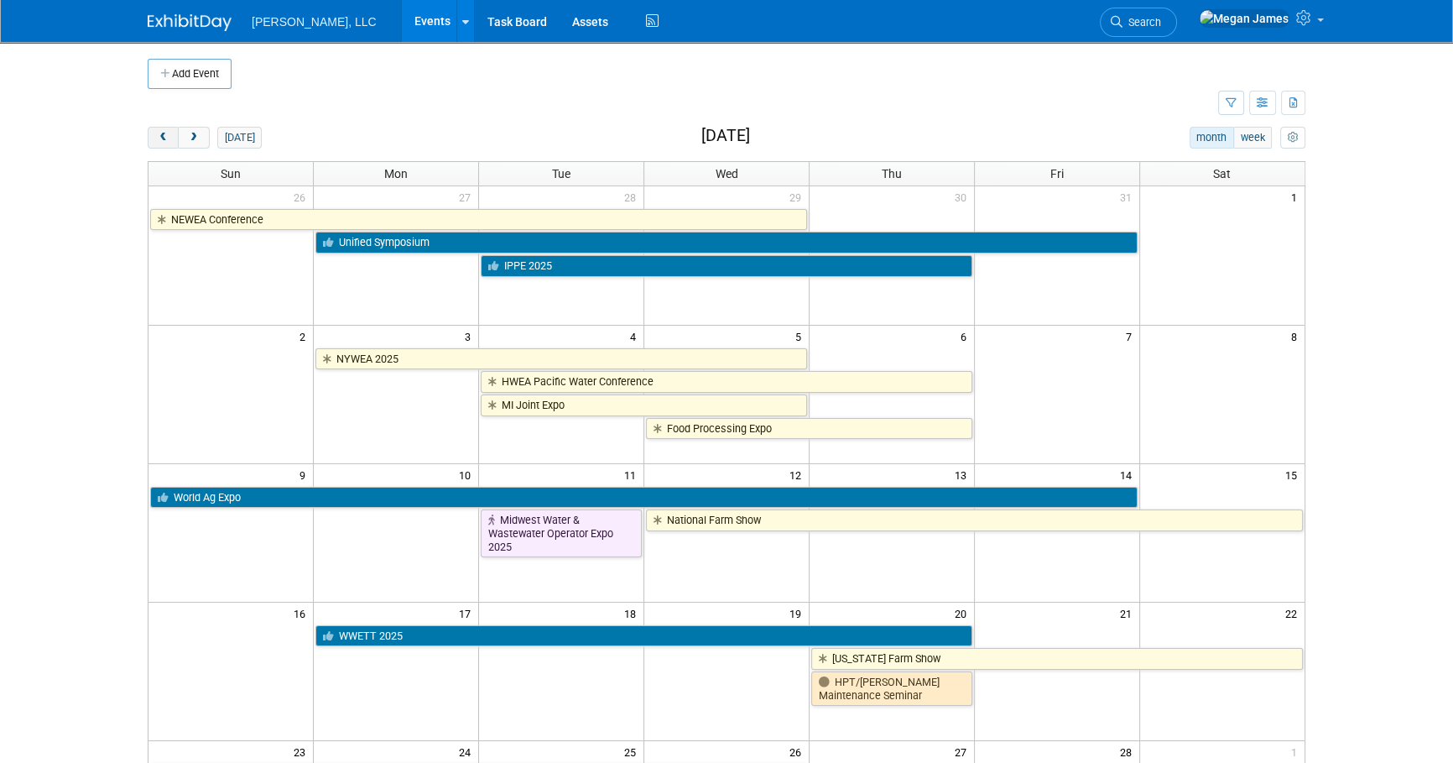
click at [168, 141] on span "prev" at bounding box center [163, 138] width 13 height 11
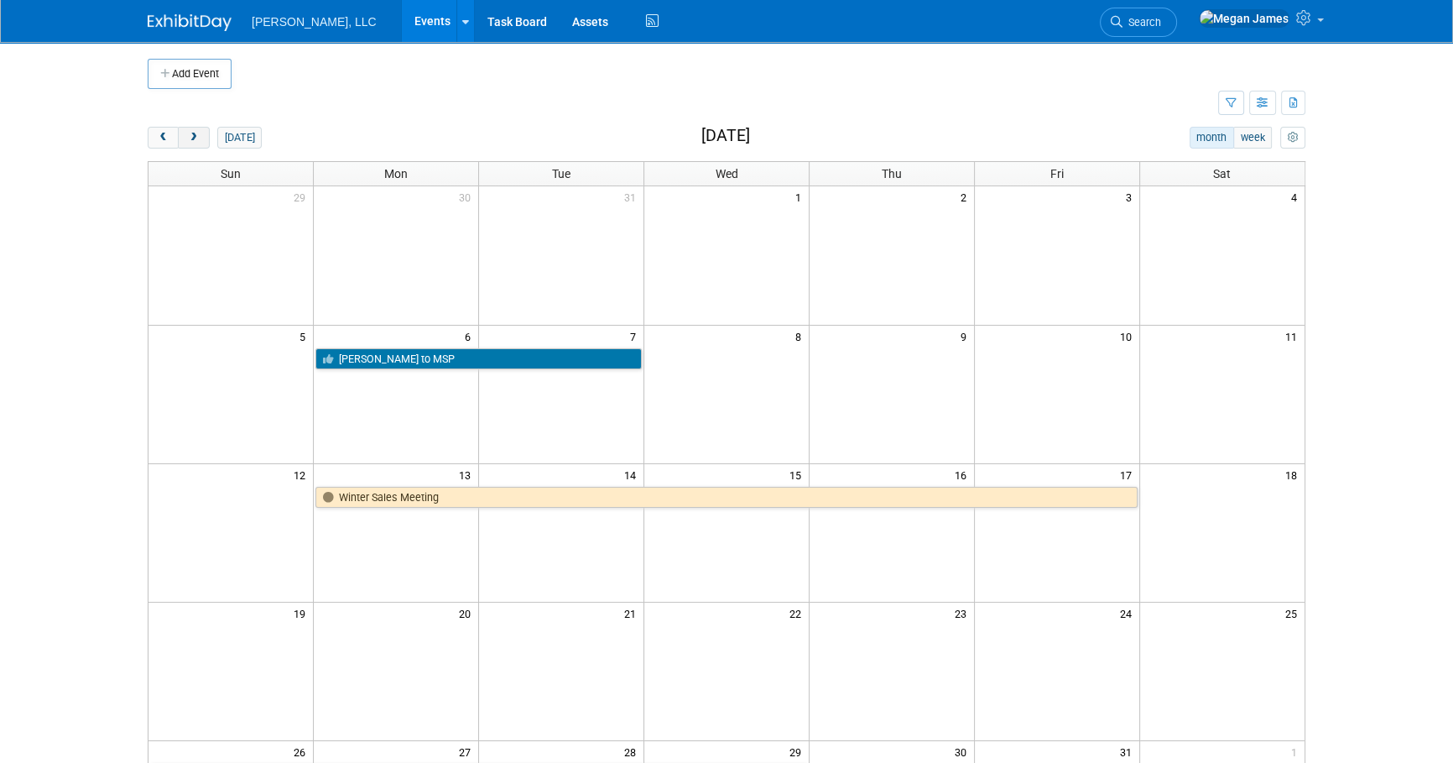
click at [199, 139] on span "next" at bounding box center [193, 138] width 13 height 11
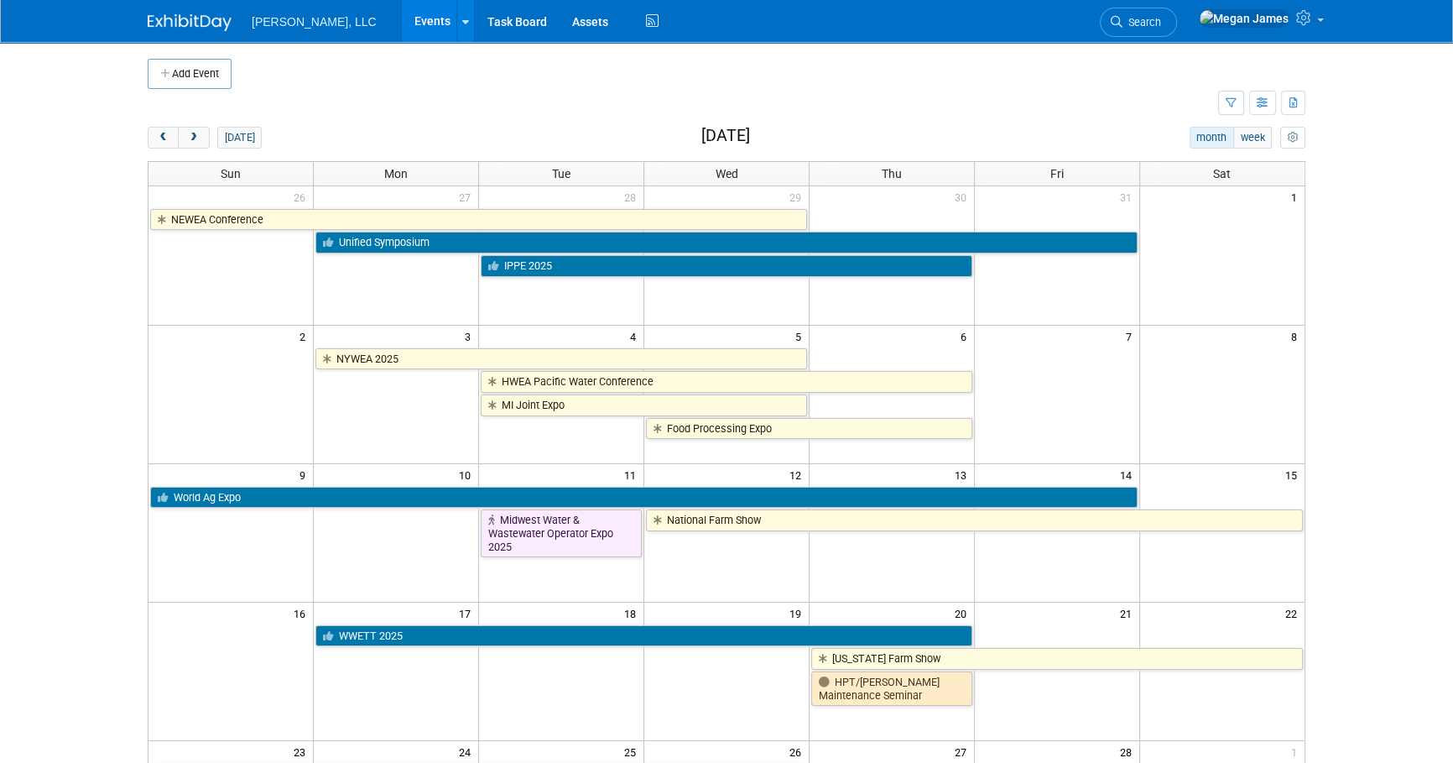
drag, startPoint x: 1364, startPoint y: 381, endPoint x: 1283, endPoint y: 367, distance: 82.5
click at [1364, 381] on body "Boerger, LLC Events Add Event Bulk Upload Events Shareable Event Boards Recentl…" at bounding box center [726, 381] width 1453 height 763
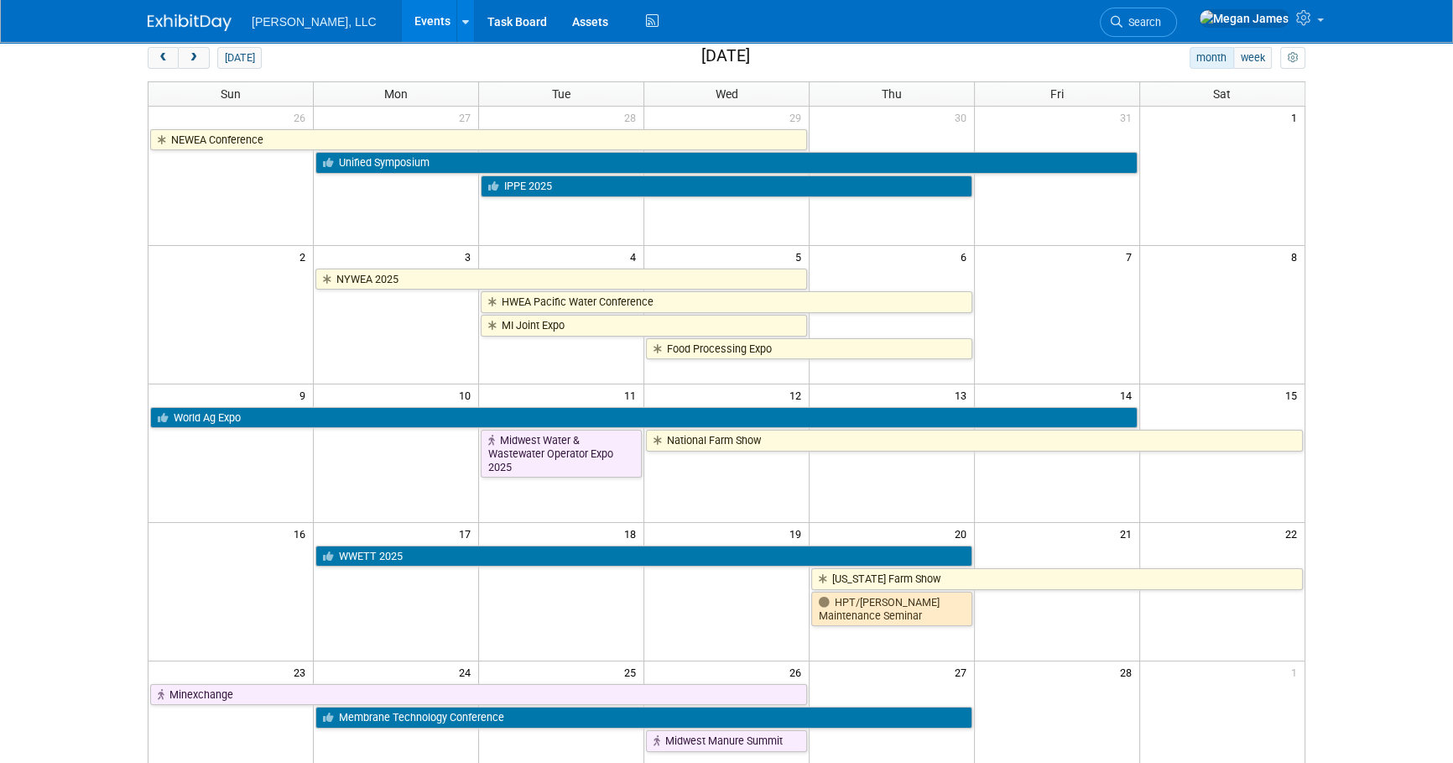
scroll to position [75, 0]
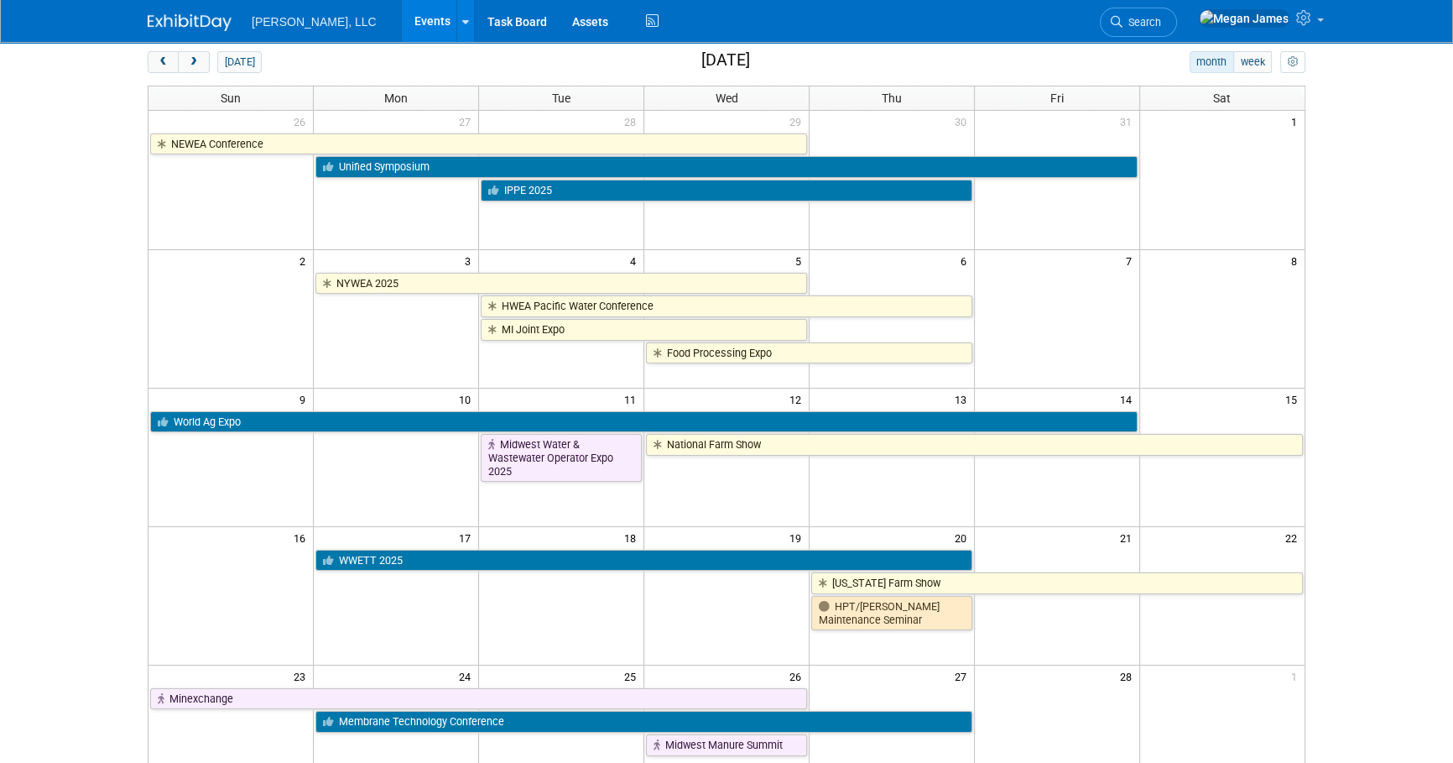
click at [103, 252] on body "Boerger, LLC Events Add Event Bulk Upload Events Shareable Event Boards Recentl…" at bounding box center [726, 306] width 1453 height 763
click at [1442, 282] on body "Boerger, LLC Events Add Event Bulk Upload Events Shareable Event Boards Recentl…" at bounding box center [726, 306] width 1453 height 763
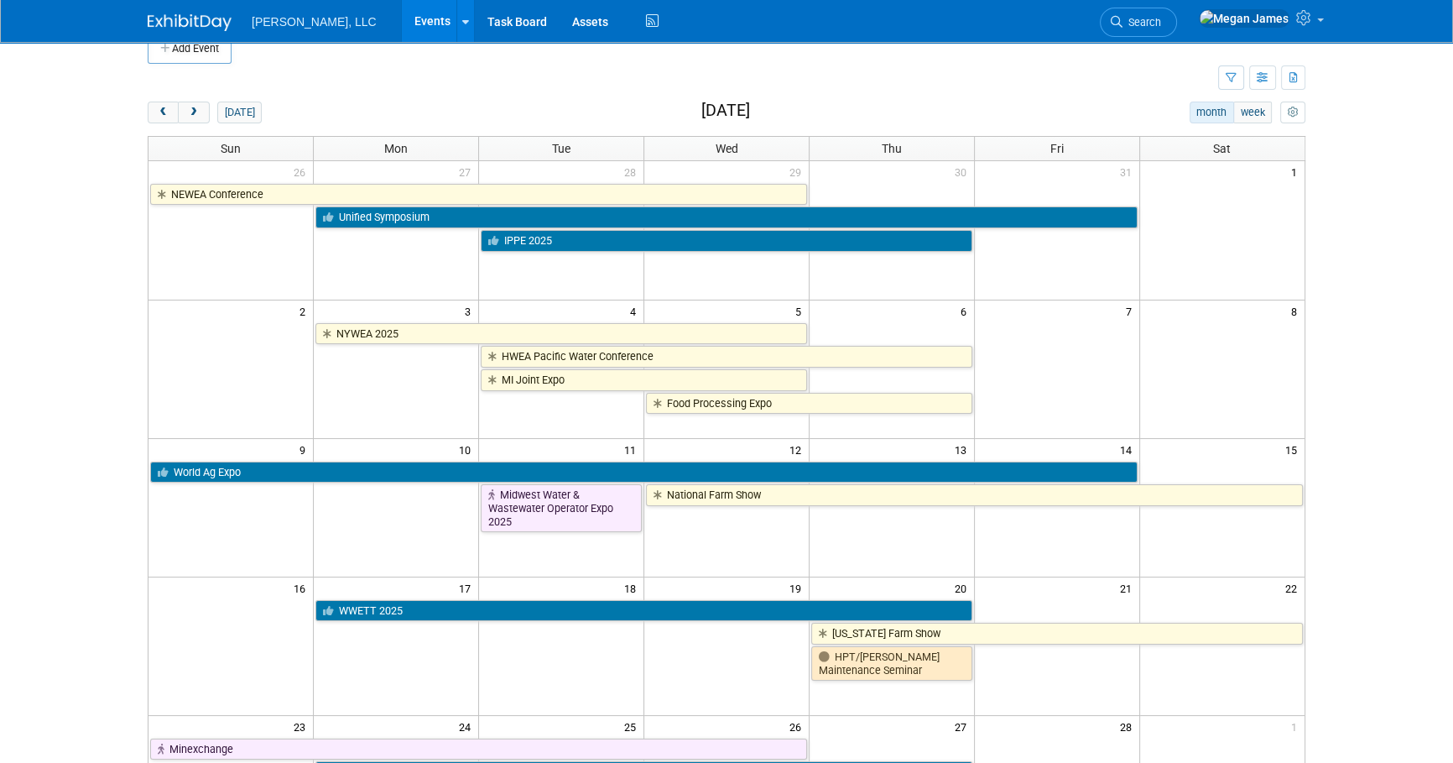
scroll to position [0, 0]
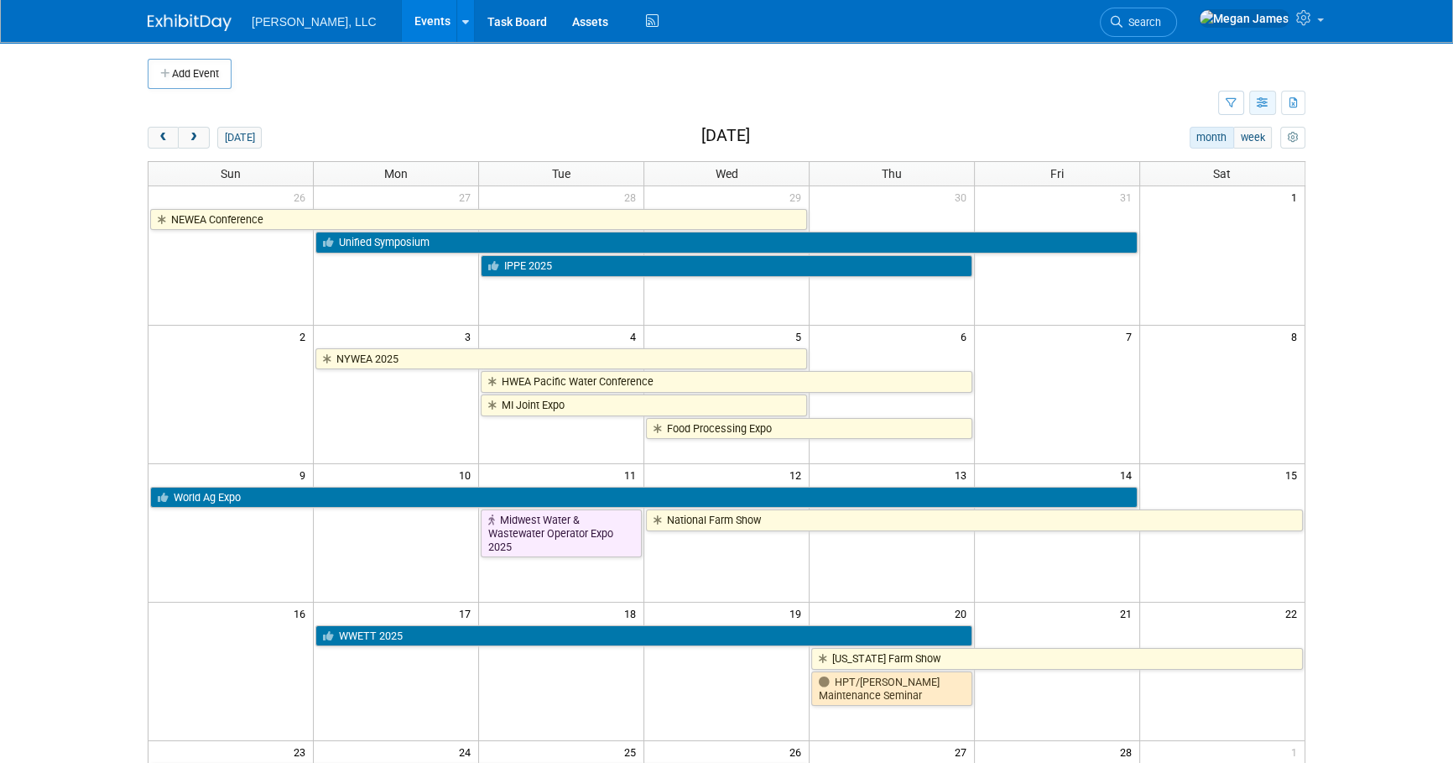
click at [1264, 107] on icon "button" at bounding box center [1263, 103] width 13 height 11
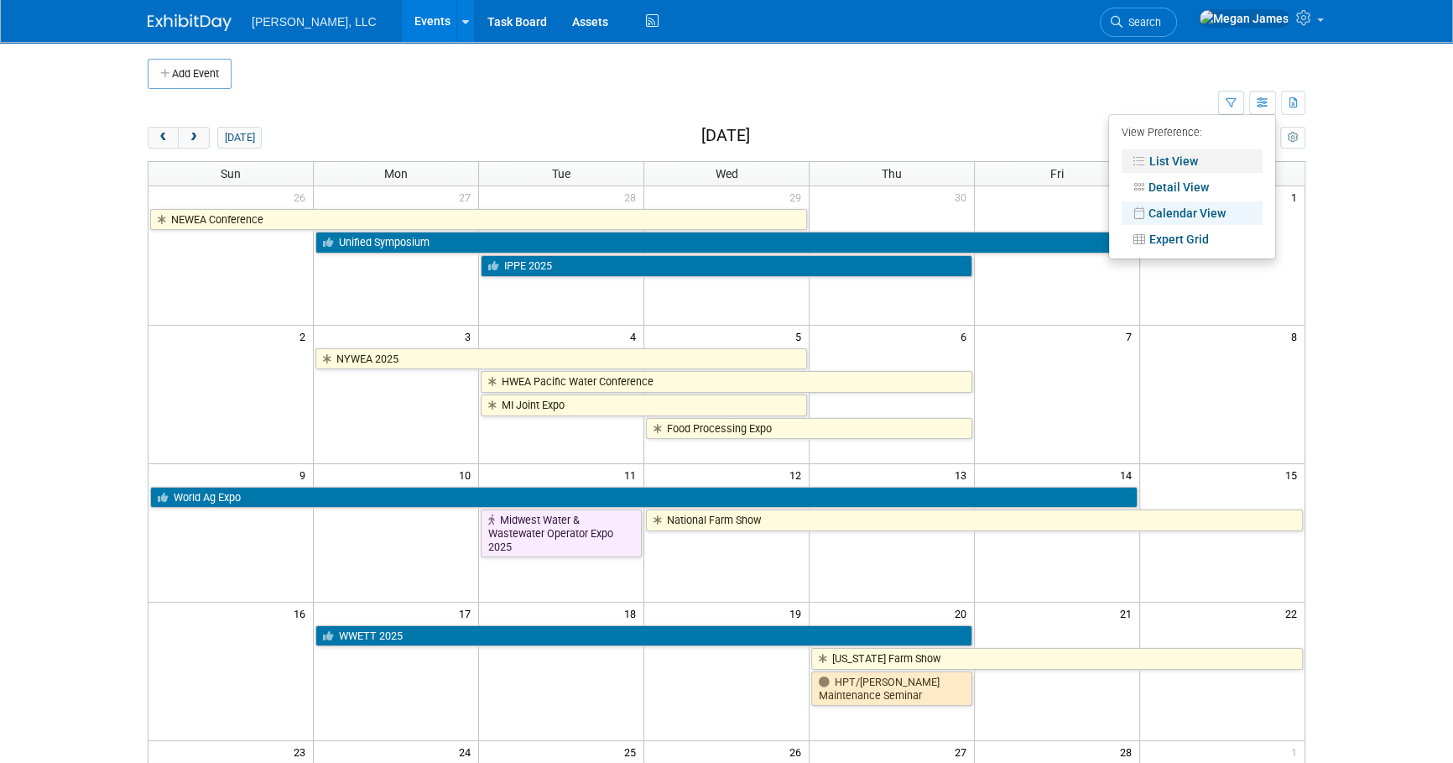
click at [1218, 162] on link "List View" at bounding box center [1192, 160] width 141 height 23
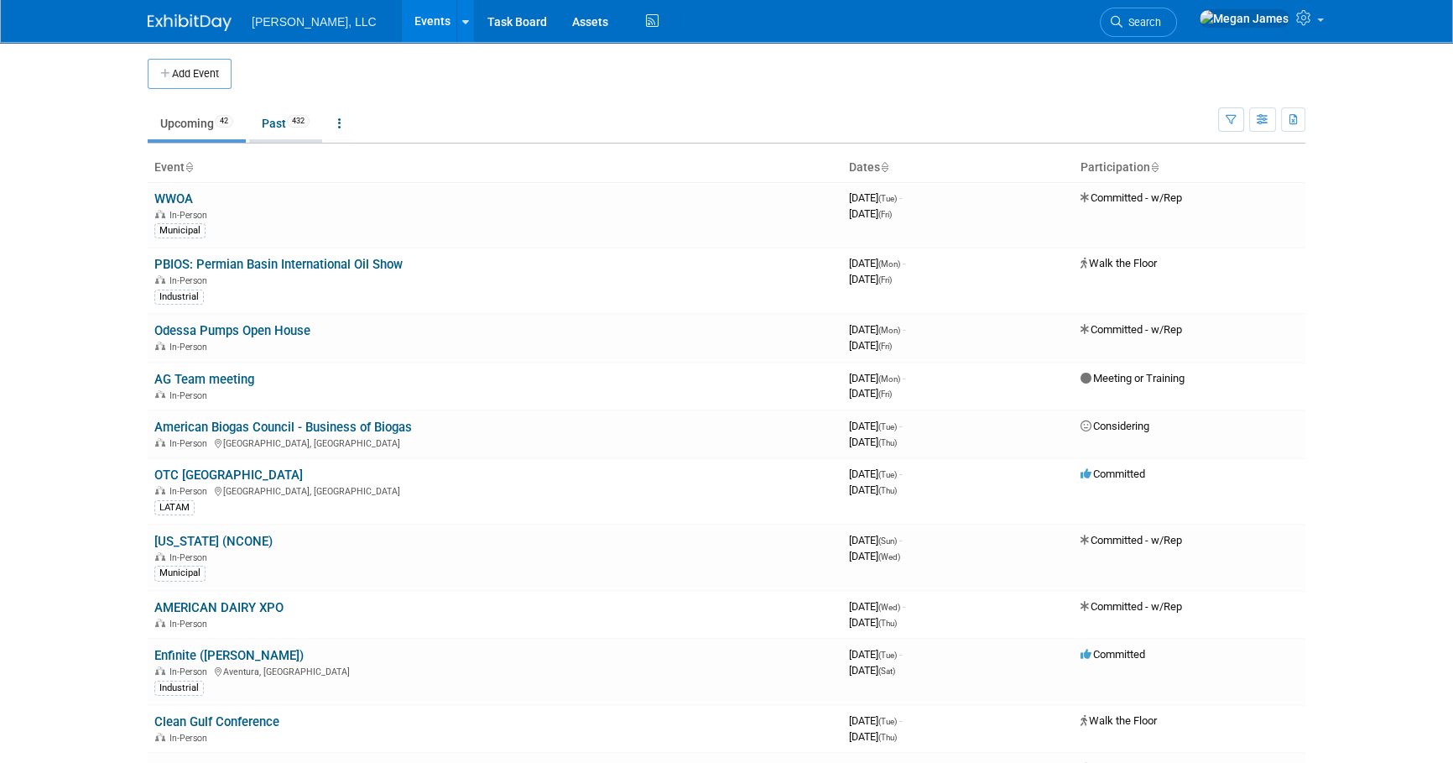
click at [285, 111] on link "Past 432" at bounding box center [285, 123] width 73 height 32
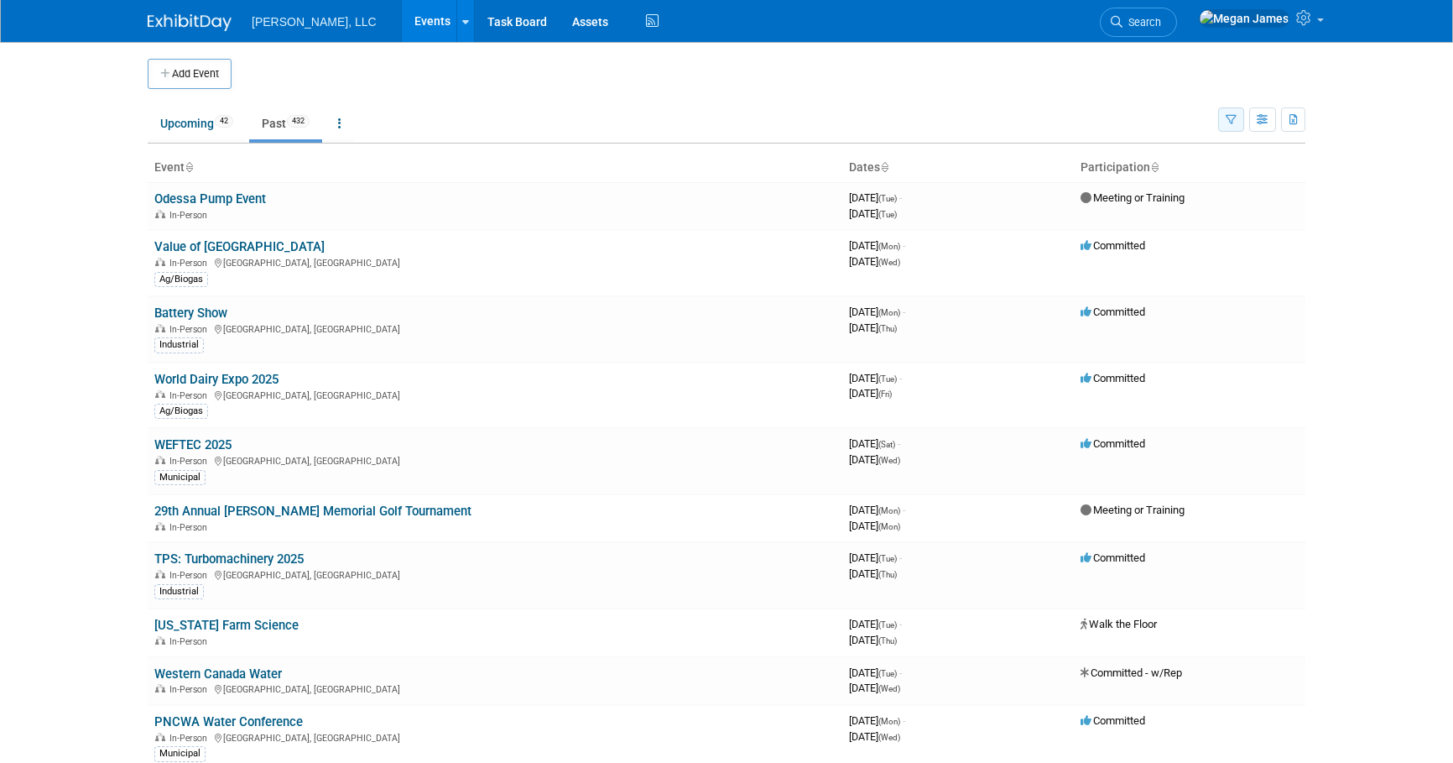
click at [1229, 117] on icon "button" at bounding box center [1231, 120] width 11 height 11
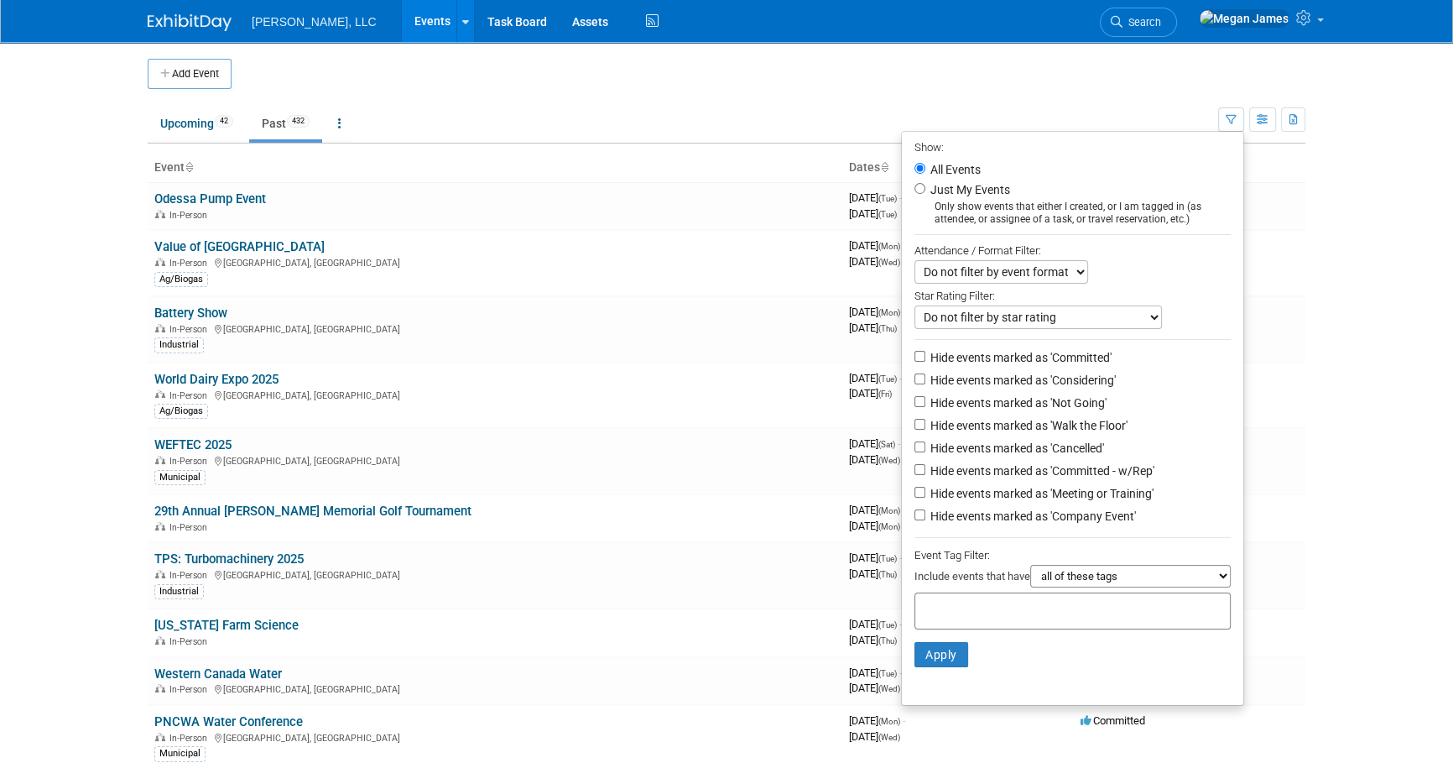
click at [1395, 373] on body "Boerger, LLC Events Add Event Bulk Upload Events Shareable Event Boards Recentl…" at bounding box center [726, 381] width 1453 height 763
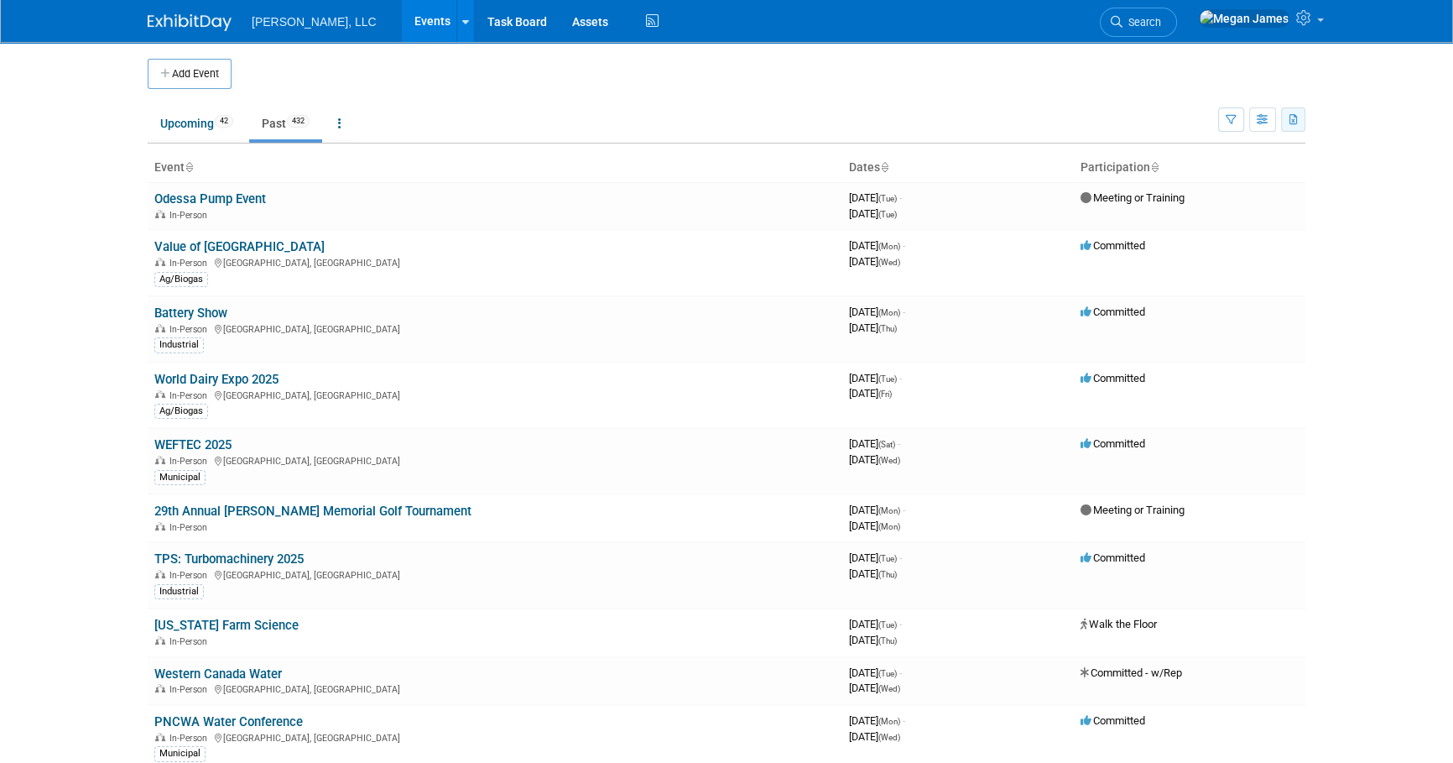
click at [1301, 124] on button "button" at bounding box center [1293, 119] width 24 height 24
click at [1136, 192] on link "Export All (474 Events)" at bounding box center [1198, 198] width 188 height 23
click at [182, 118] on link "Upcoming 42" at bounding box center [197, 123] width 98 height 32
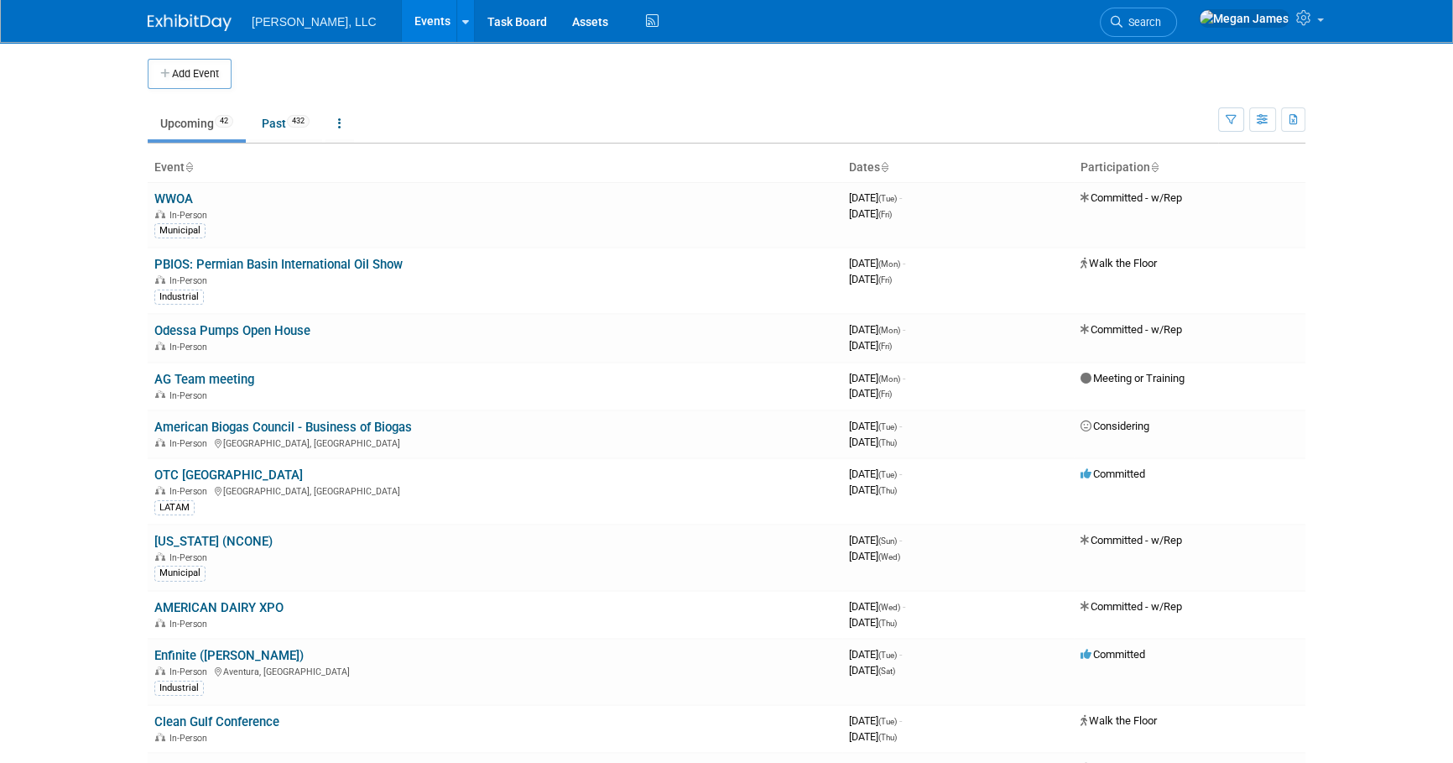
click at [402, 20] on link "Events" at bounding box center [432, 21] width 61 height 42
click at [1242, 124] on button "button" at bounding box center [1231, 119] width 26 height 24
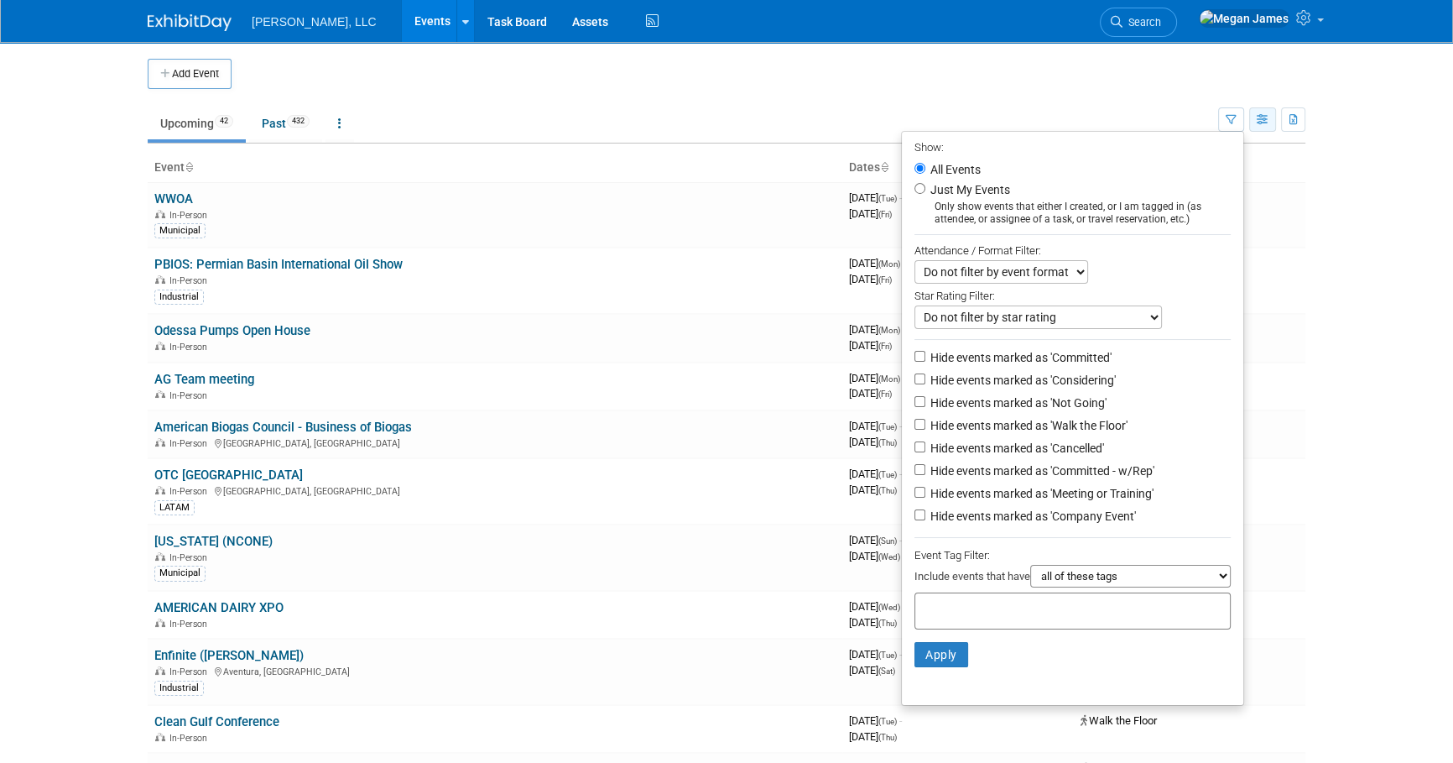
click at [1257, 121] on icon "button" at bounding box center [1263, 120] width 13 height 11
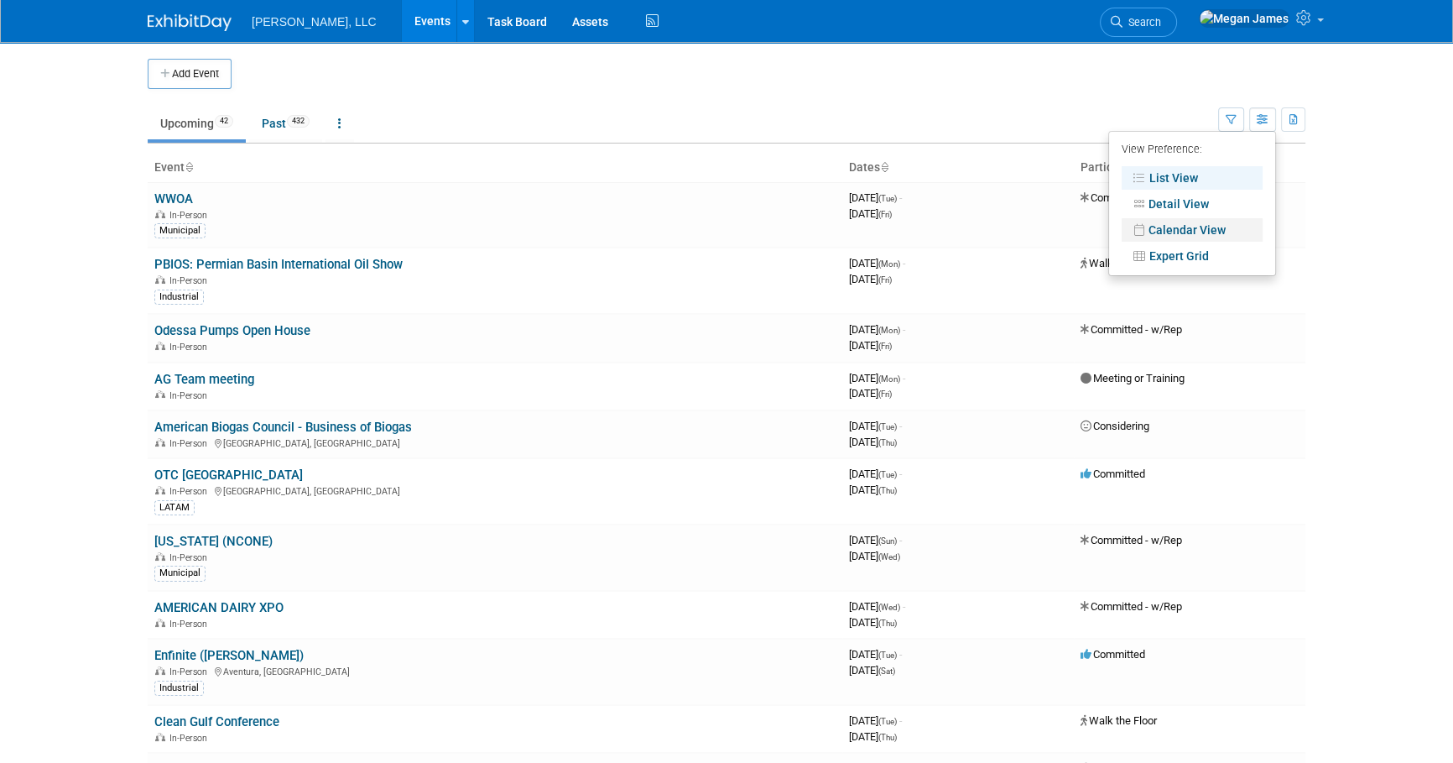
click at [1200, 226] on link "Calendar View" at bounding box center [1192, 229] width 141 height 23
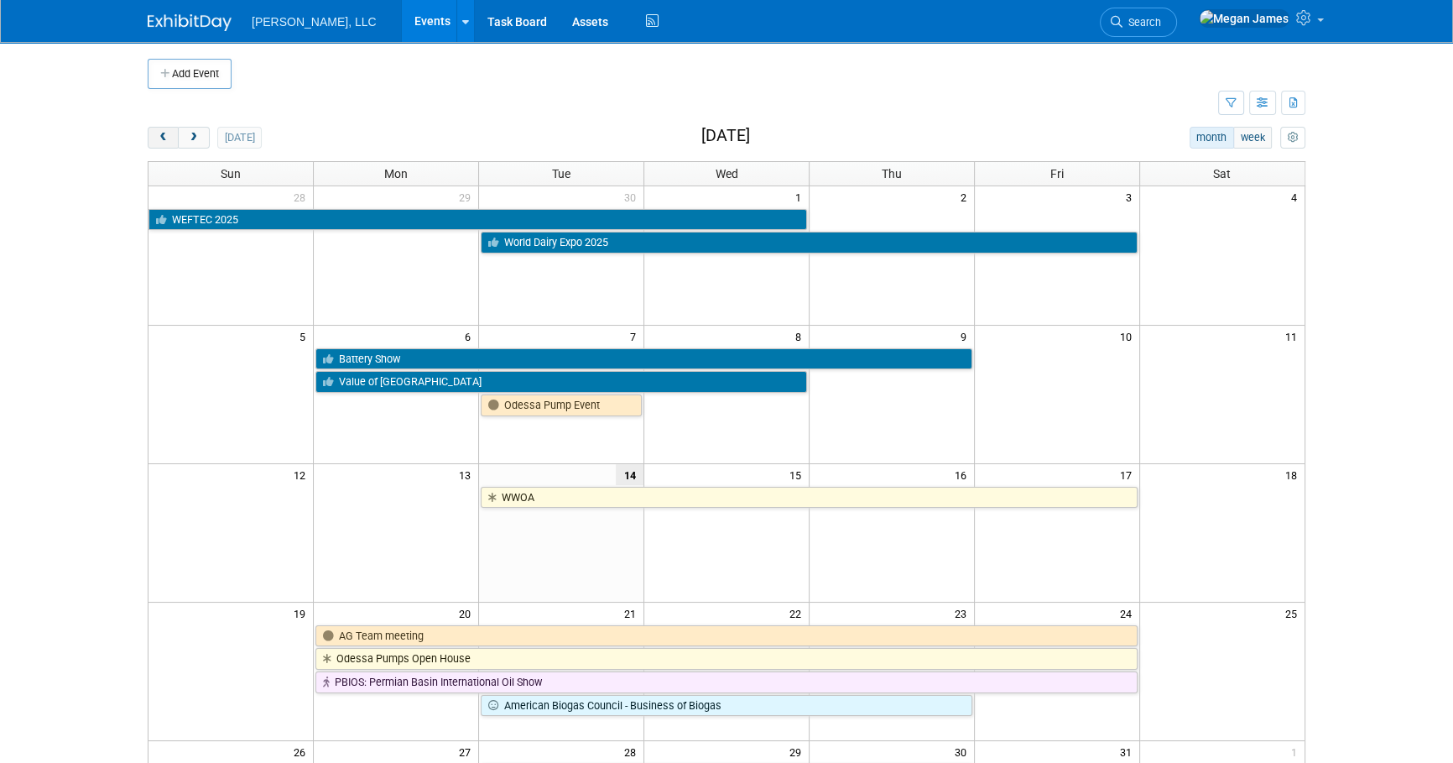
click at [168, 140] on span "prev" at bounding box center [163, 138] width 13 height 11
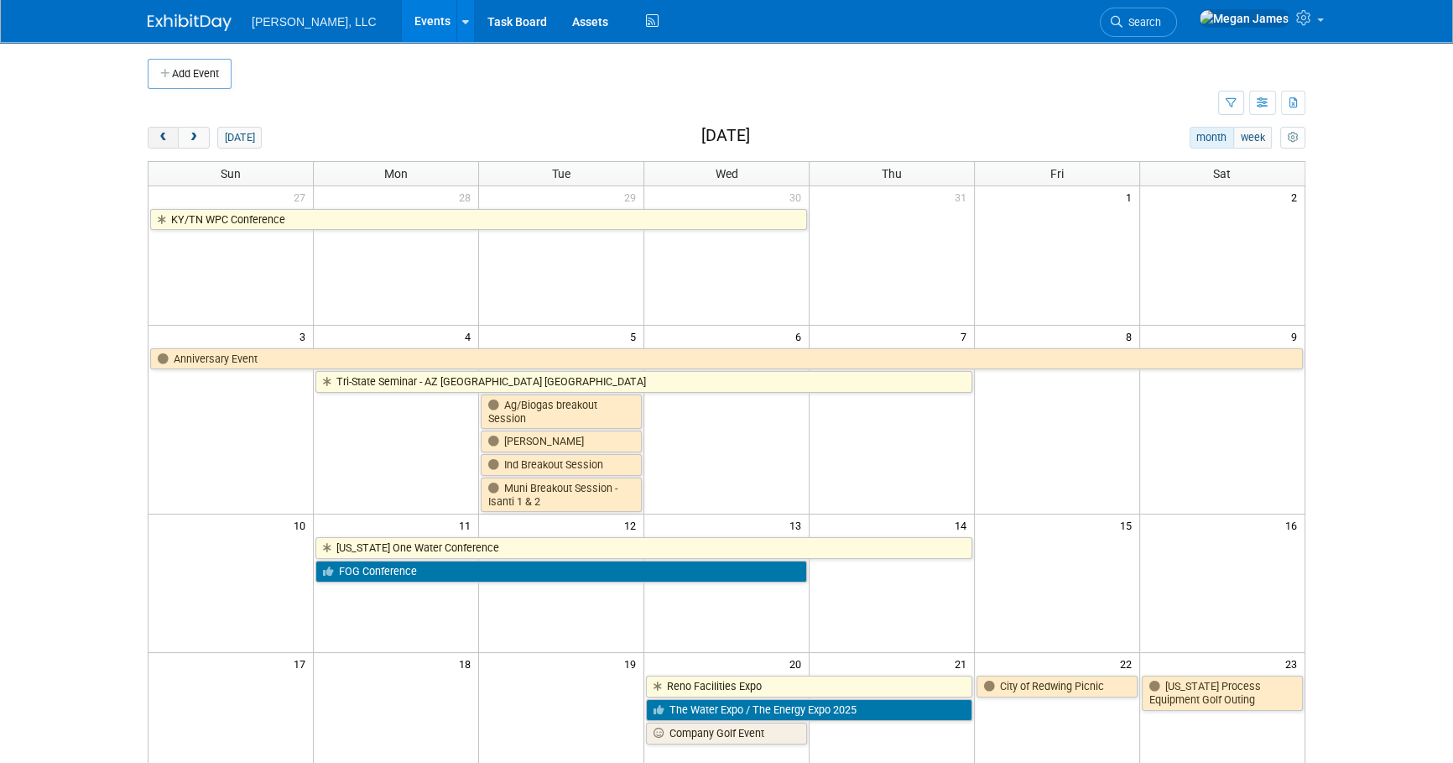
click at [168, 140] on span "prev" at bounding box center [163, 138] width 13 height 11
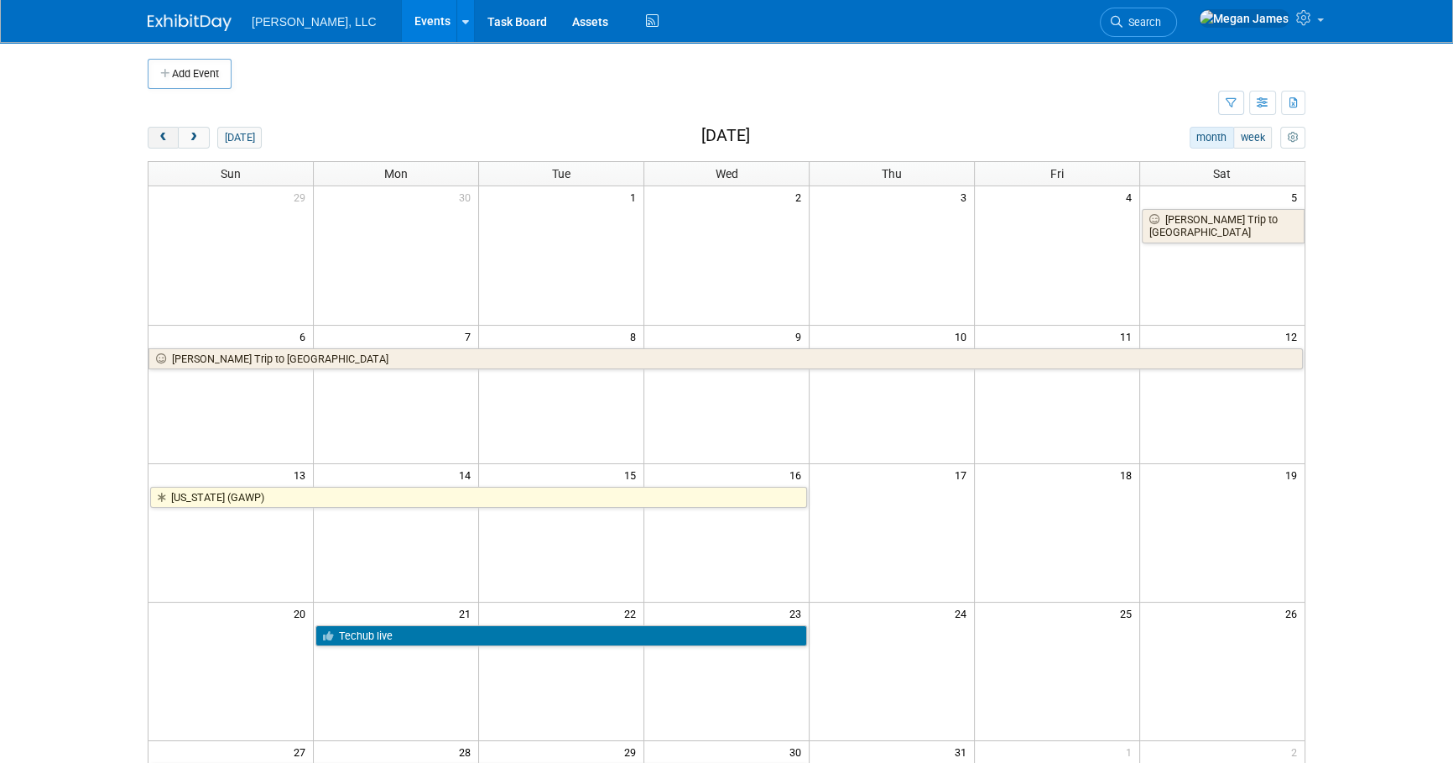
click at [168, 140] on span "prev" at bounding box center [163, 138] width 13 height 11
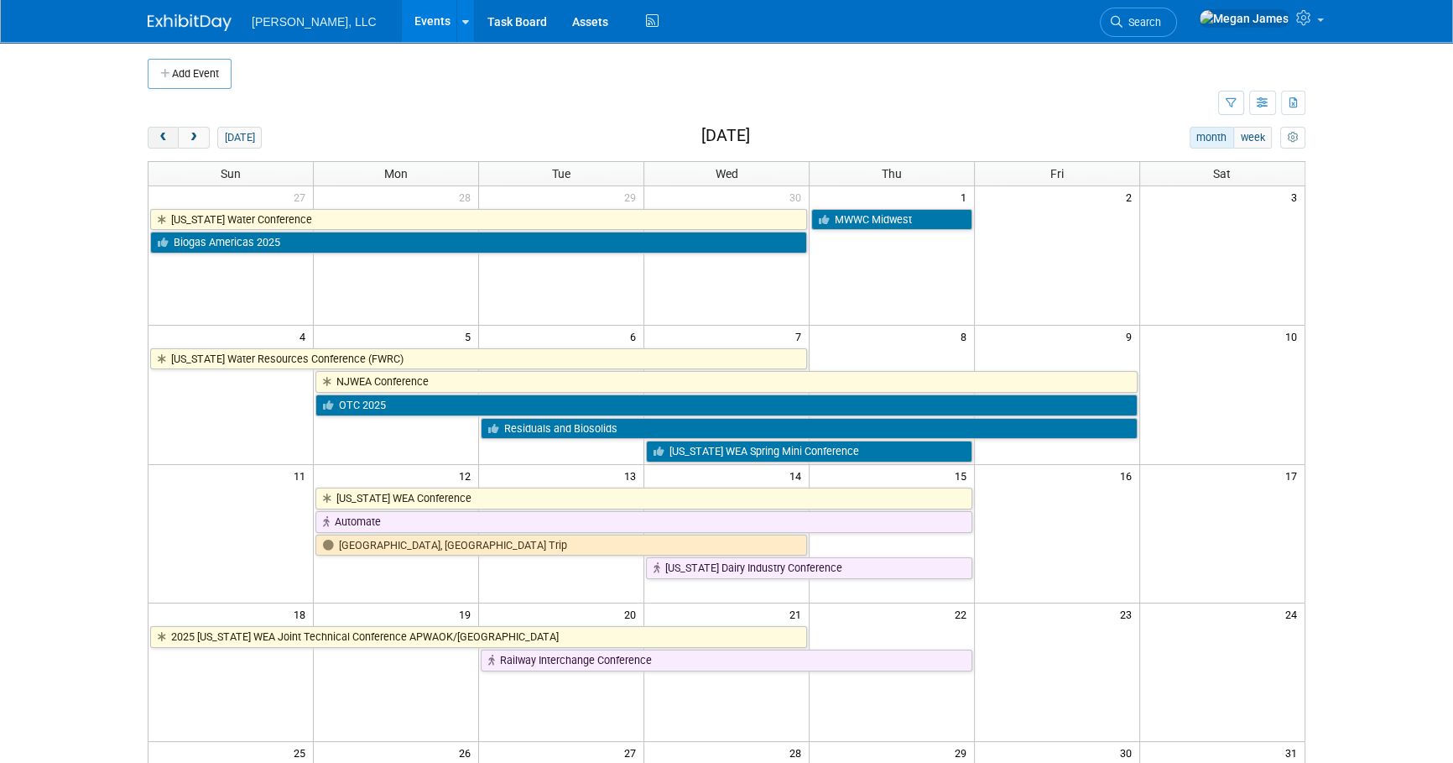
click at [168, 140] on span "prev" at bounding box center [163, 138] width 13 height 11
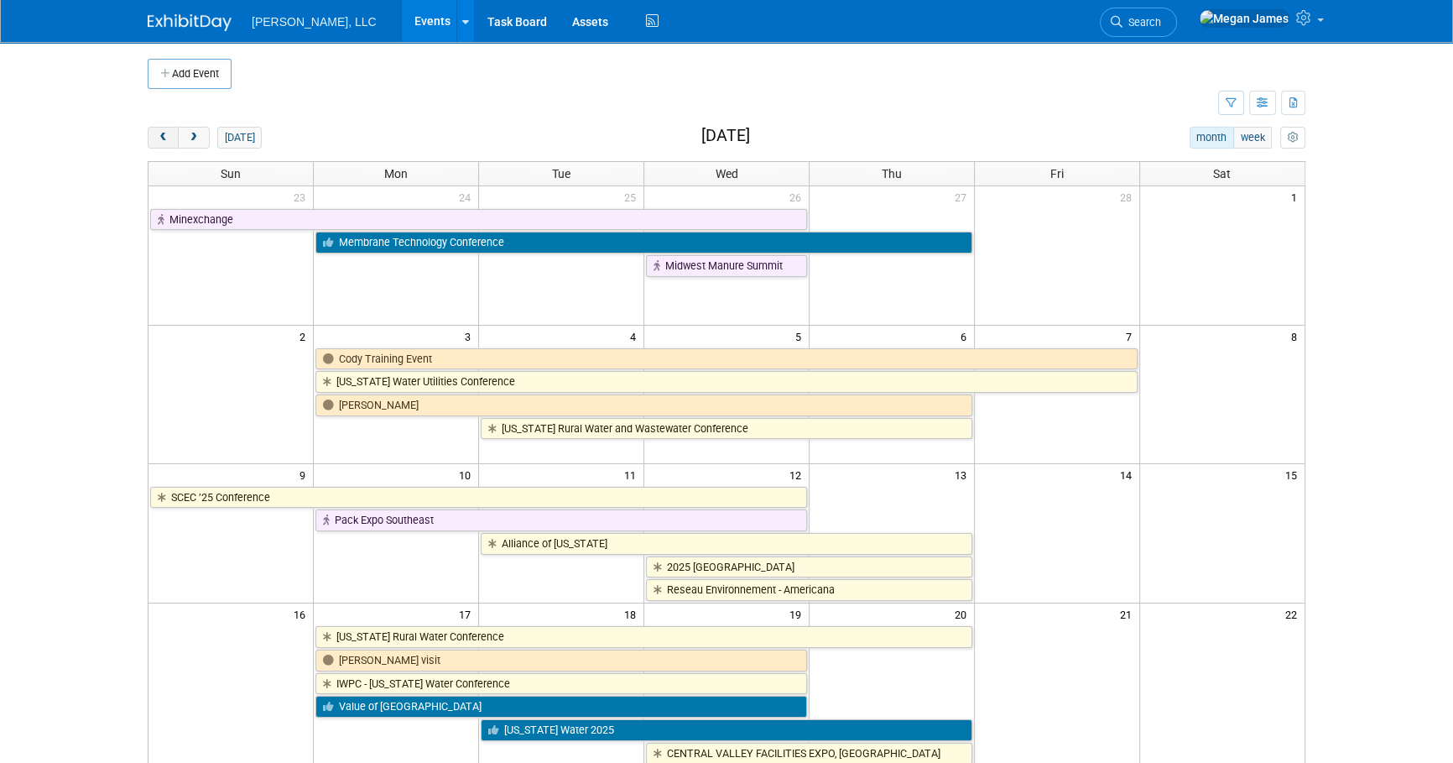
click at [168, 140] on span "prev" at bounding box center [163, 138] width 13 height 11
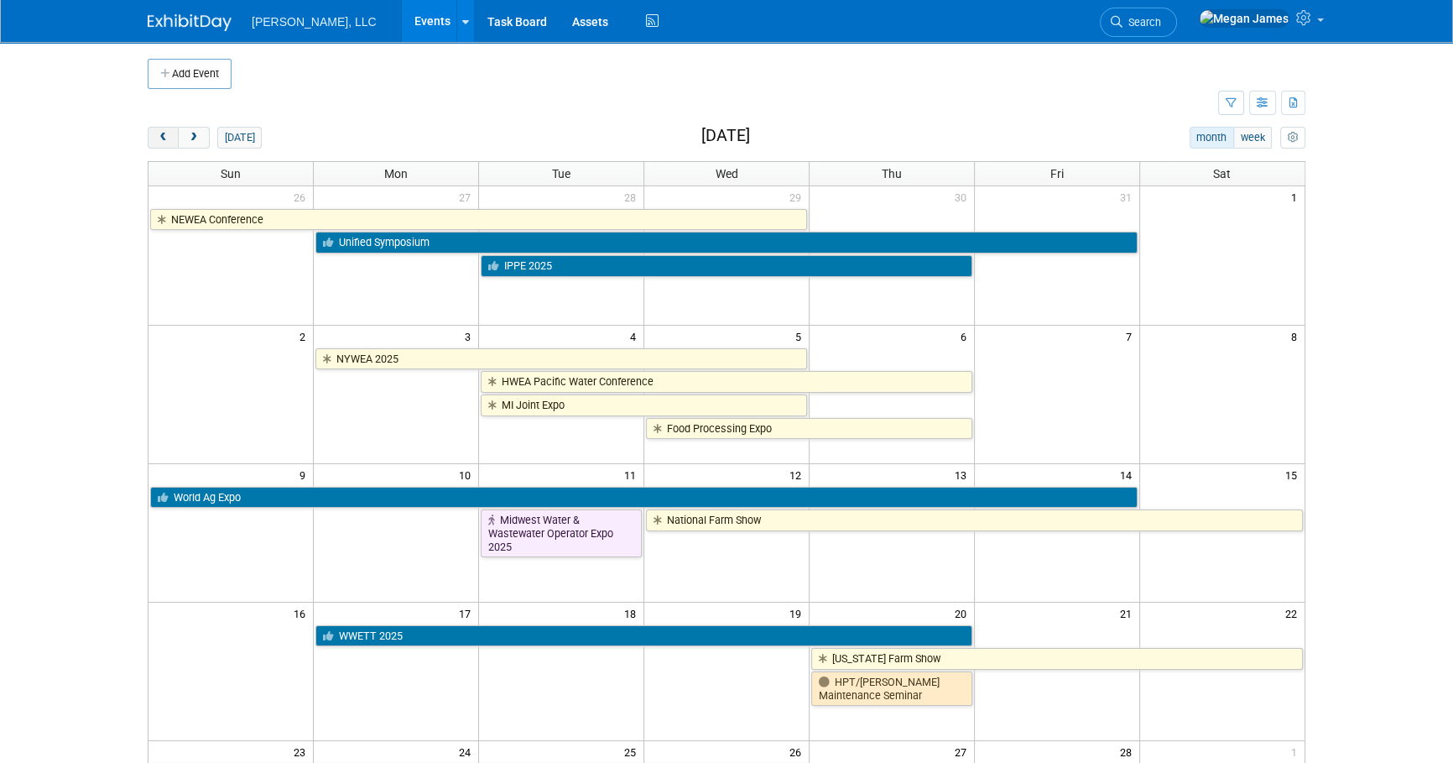
click at [168, 140] on span "prev" at bounding box center [163, 138] width 13 height 11
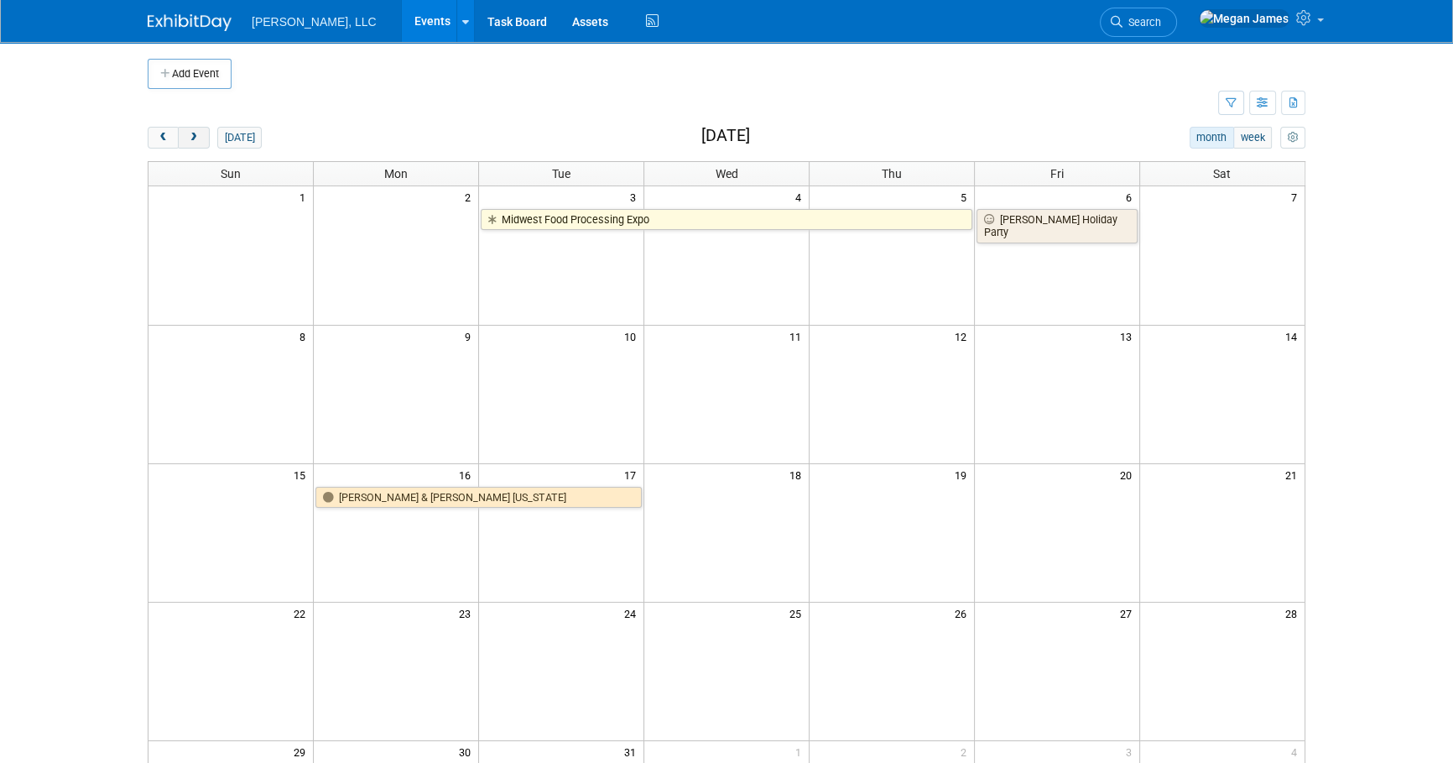
click at [187, 138] on span "next" at bounding box center [193, 138] width 13 height 11
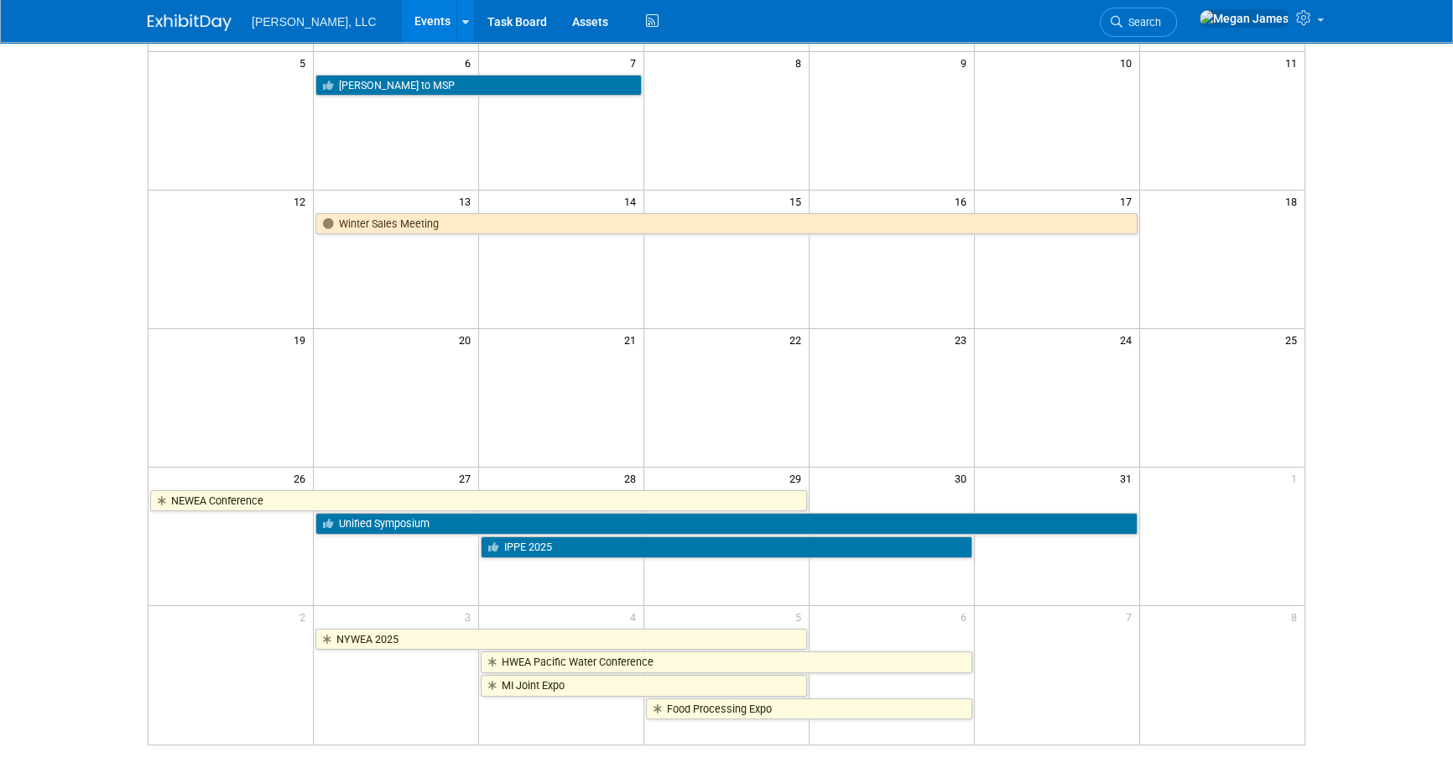
scroll to position [436, 0]
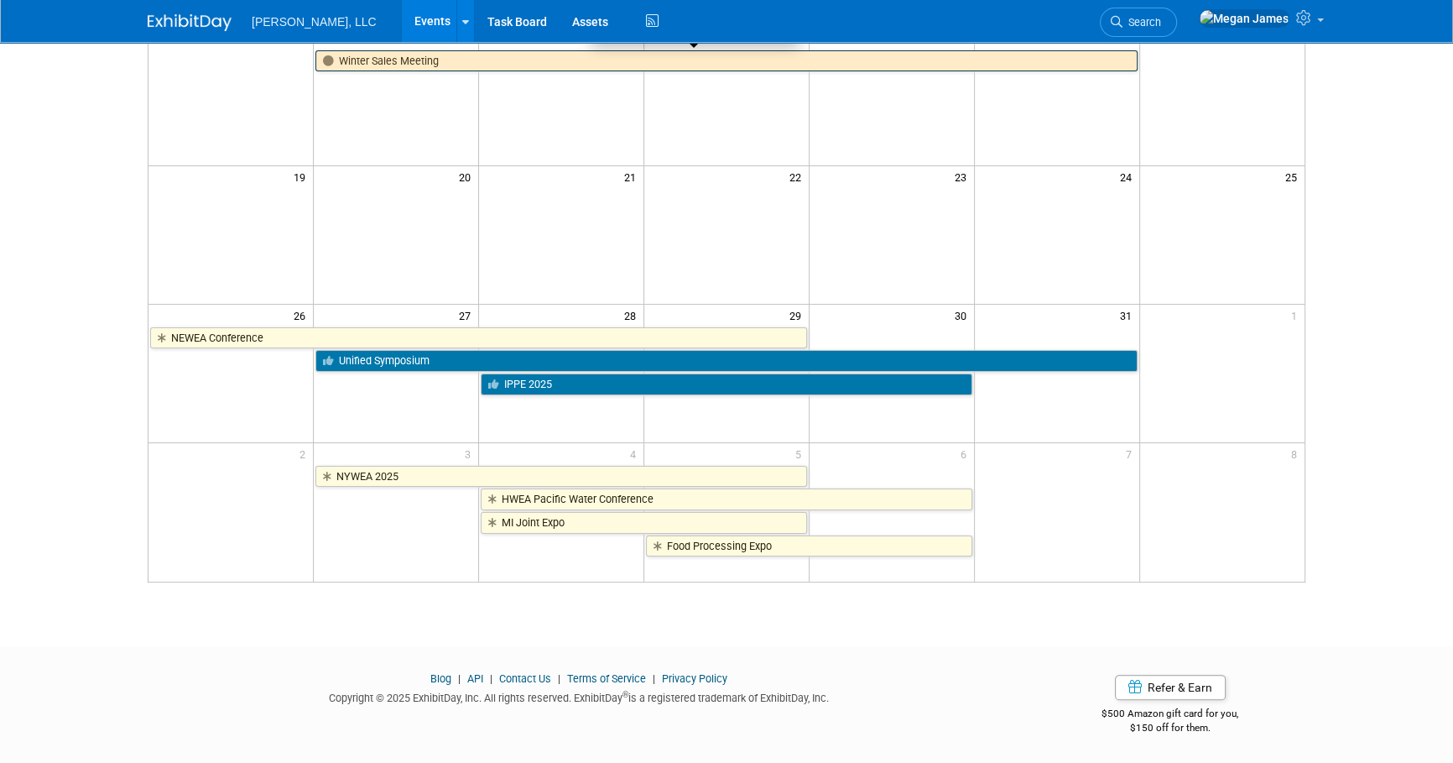
click at [449, 67] on link "Winter Sales Meeting" at bounding box center [725, 61] width 821 height 22
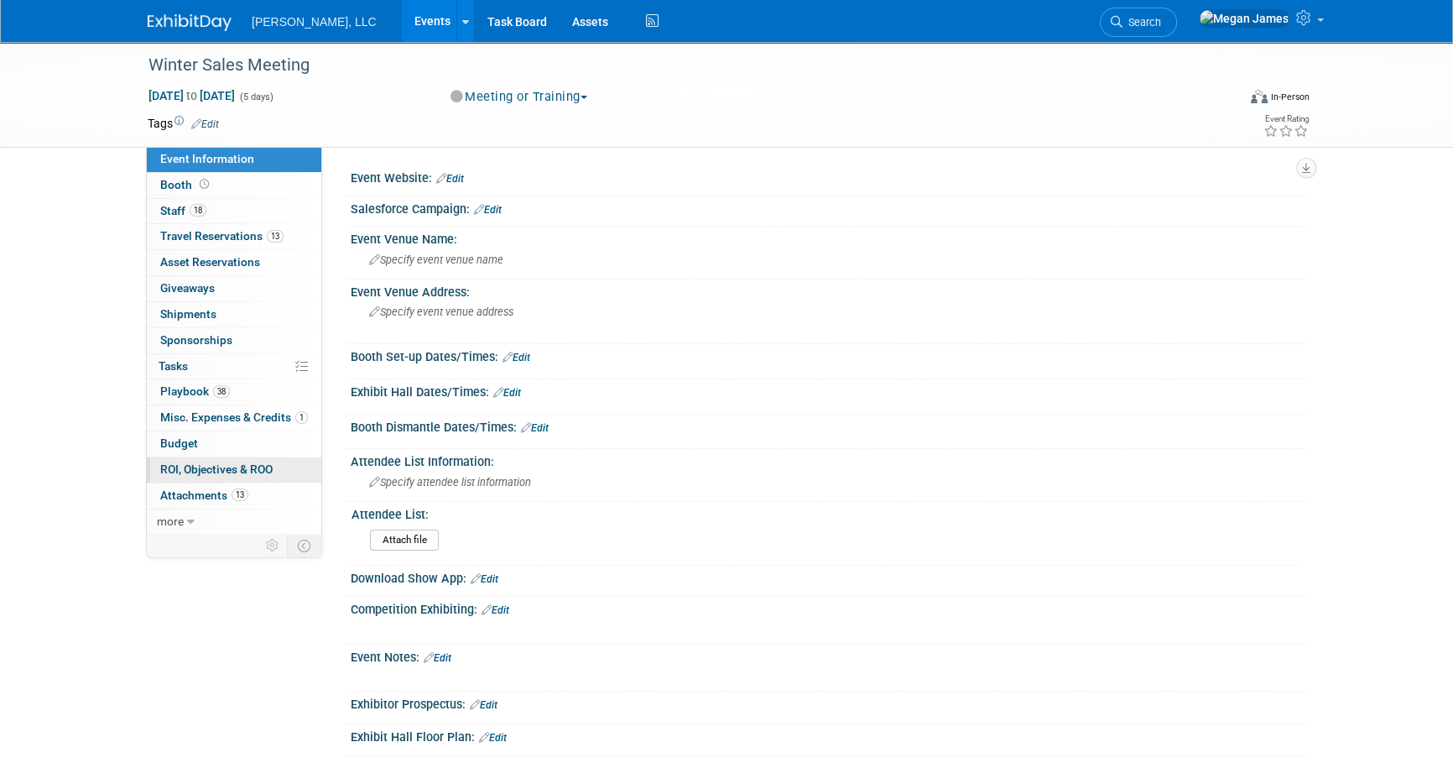
click at [245, 466] on span "ROI, Objectives & ROO 0" at bounding box center [216, 468] width 112 height 13
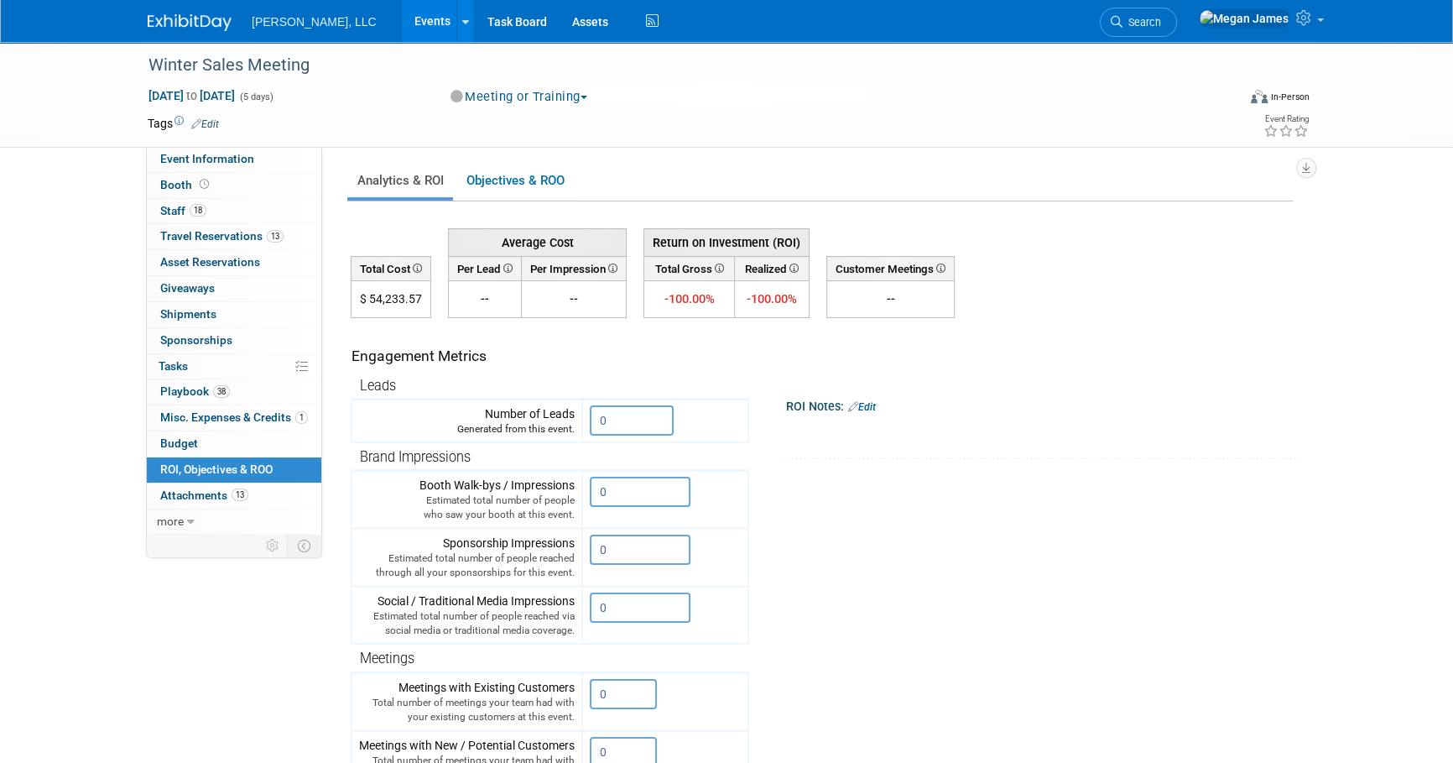
drag, startPoint x: 372, startPoint y: 297, endPoint x: 438, endPoint y: 299, distance: 66.3
click at [438, 299] on tr "$ 54,233.57 -- -- -100.00% -100.00% 0.00 % Existing Customers 0.00 %" at bounding box center [652, 299] width 603 height 37
click at [1108, 400] on div "ROI Notes: Edit" at bounding box center [1043, 404] width 514 height 22
click at [1112, 397] on div "ROI Notes: Edit" at bounding box center [1043, 404] width 514 height 22
click at [294, 157] on link "Event Information" at bounding box center [234, 159] width 174 height 25
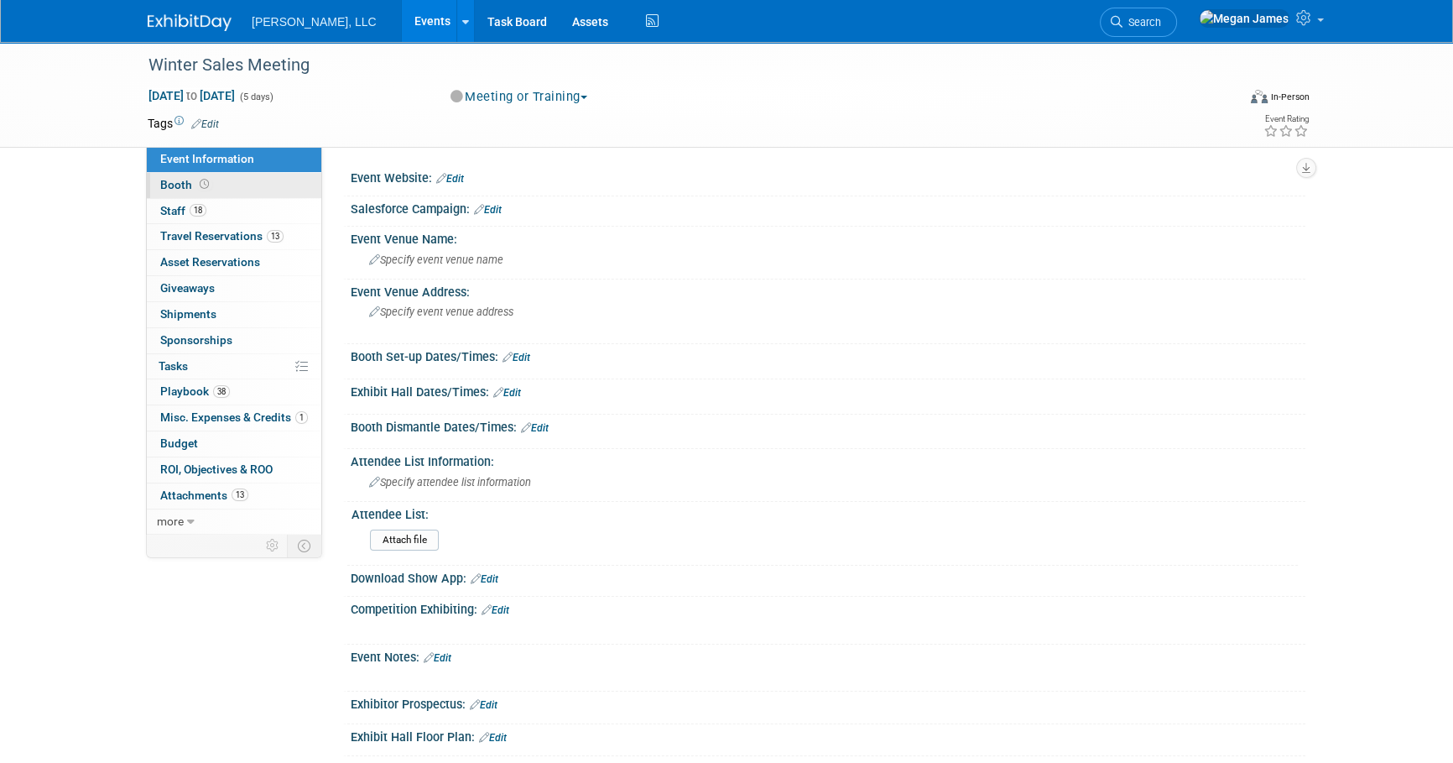
click at [286, 184] on link "Booth" at bounding box center [234, 185] width 174 height 25
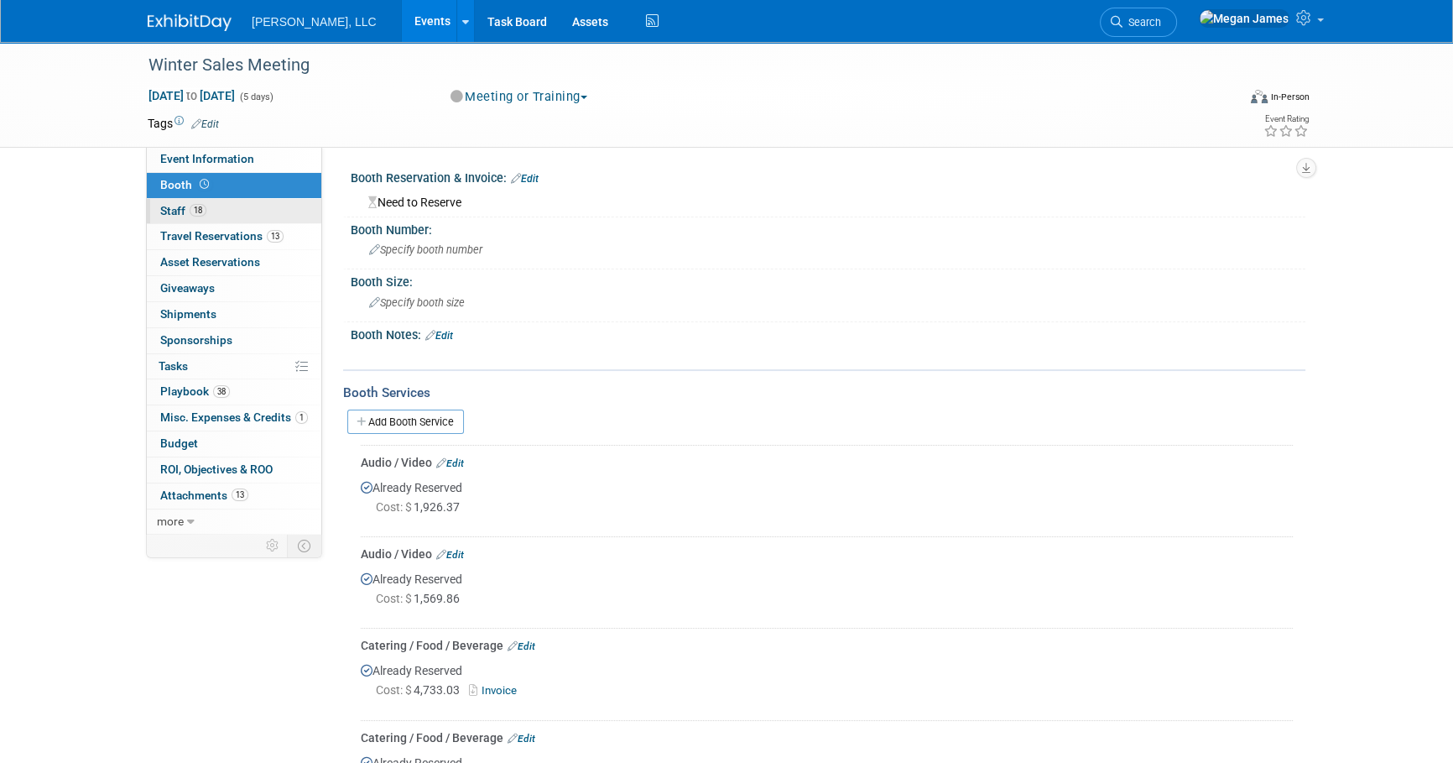
click at [276, 206] on link "18 Staff 18" at bounding box center [234, 211] width 174 height 25
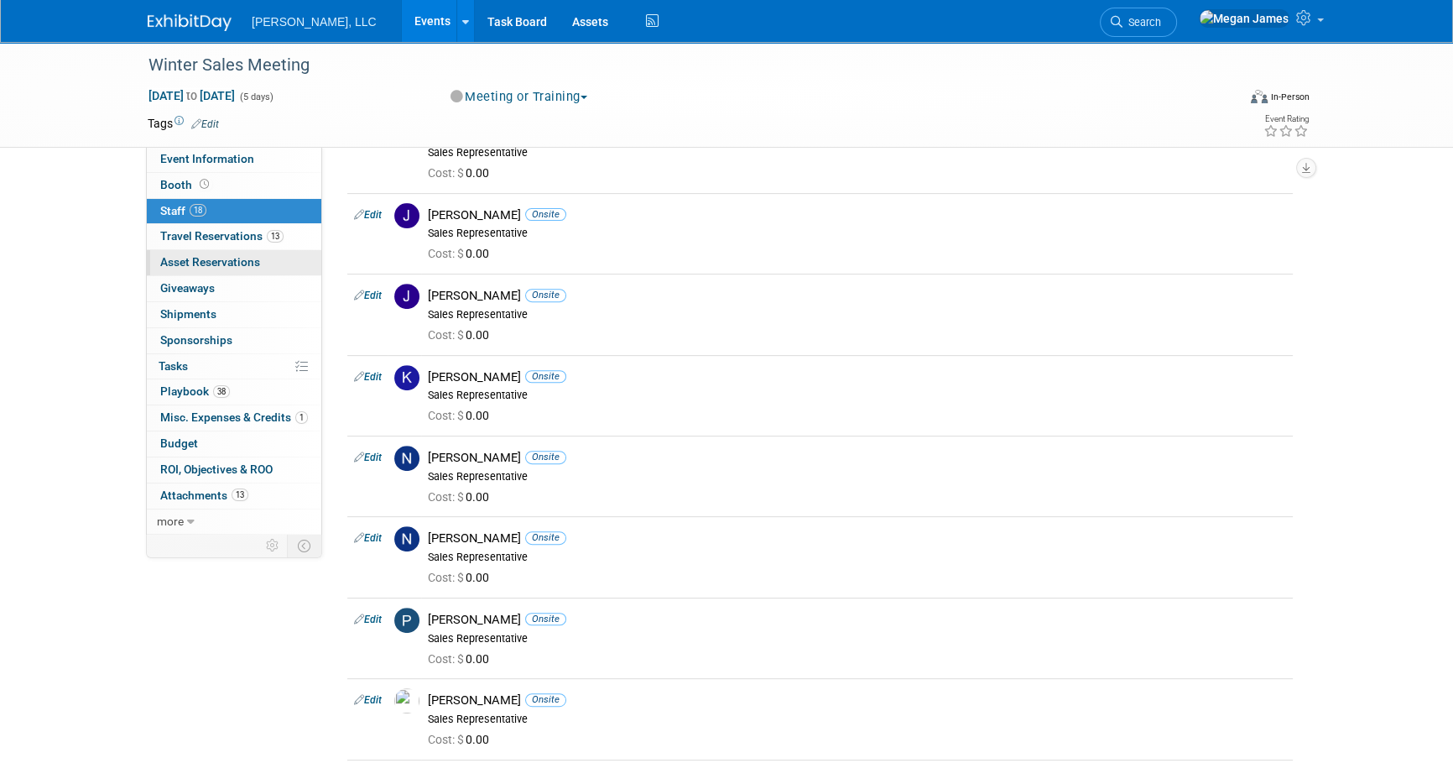
scroll to position [570, 0]
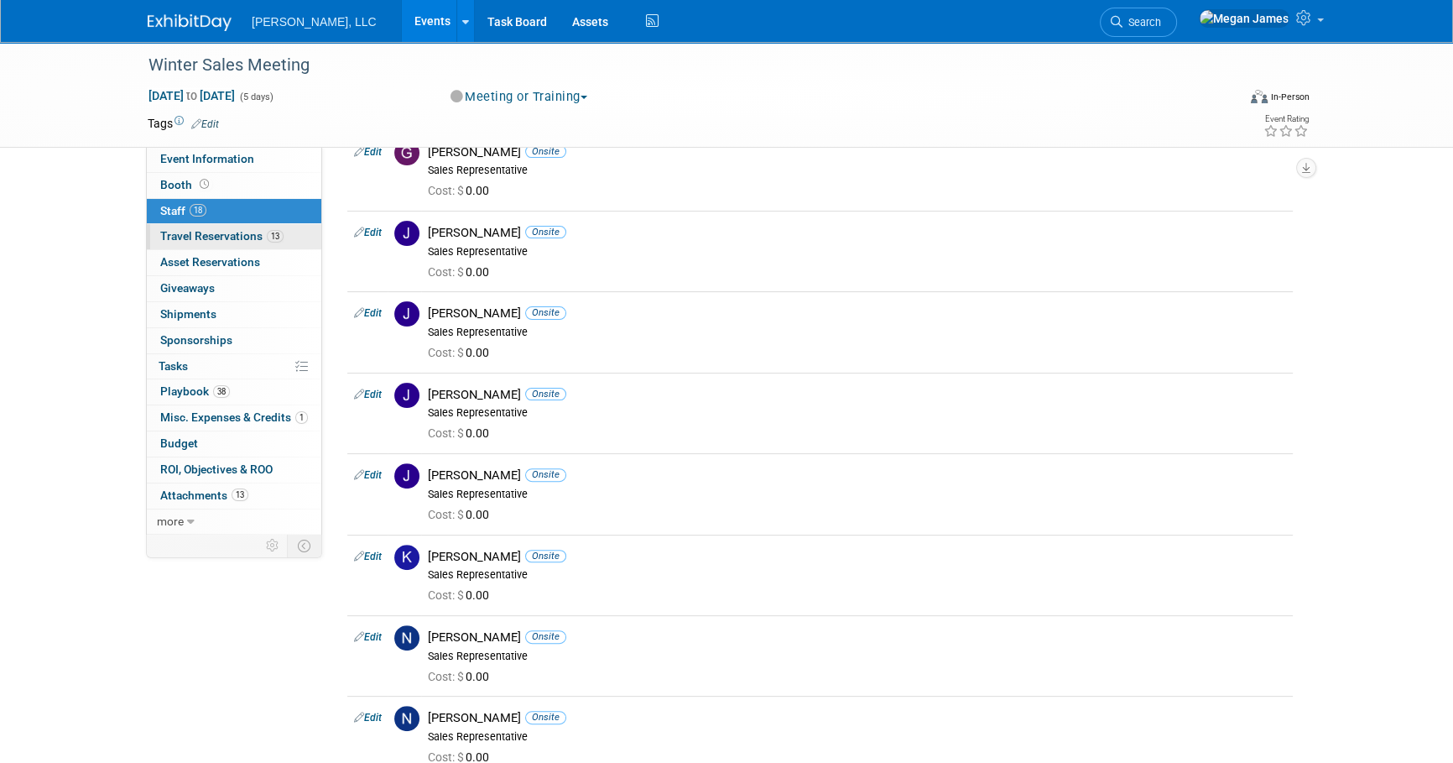
click at [230, 239] on span "Travel Reservations 13" at bounding box center [221, 235] width 123 height 13
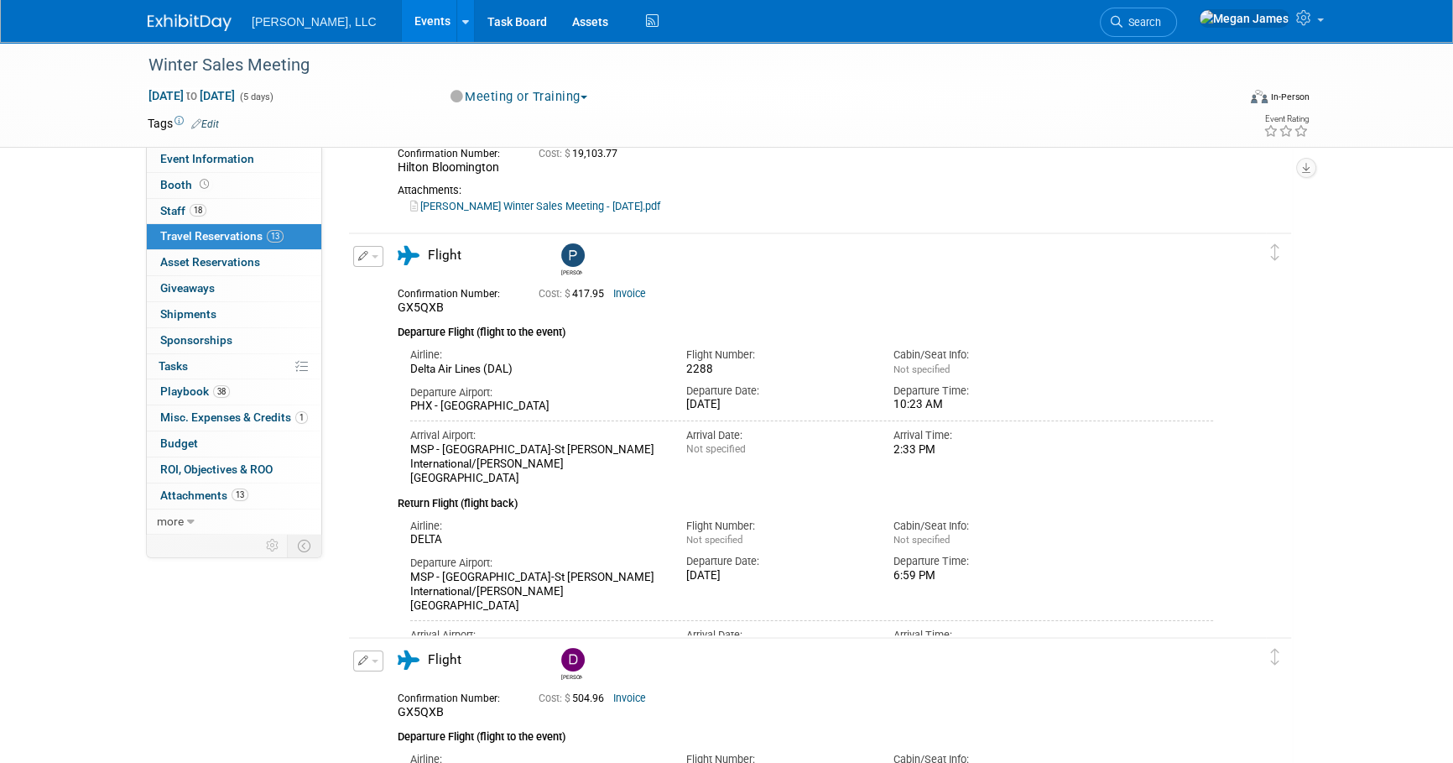
scroll to position [610, 0]
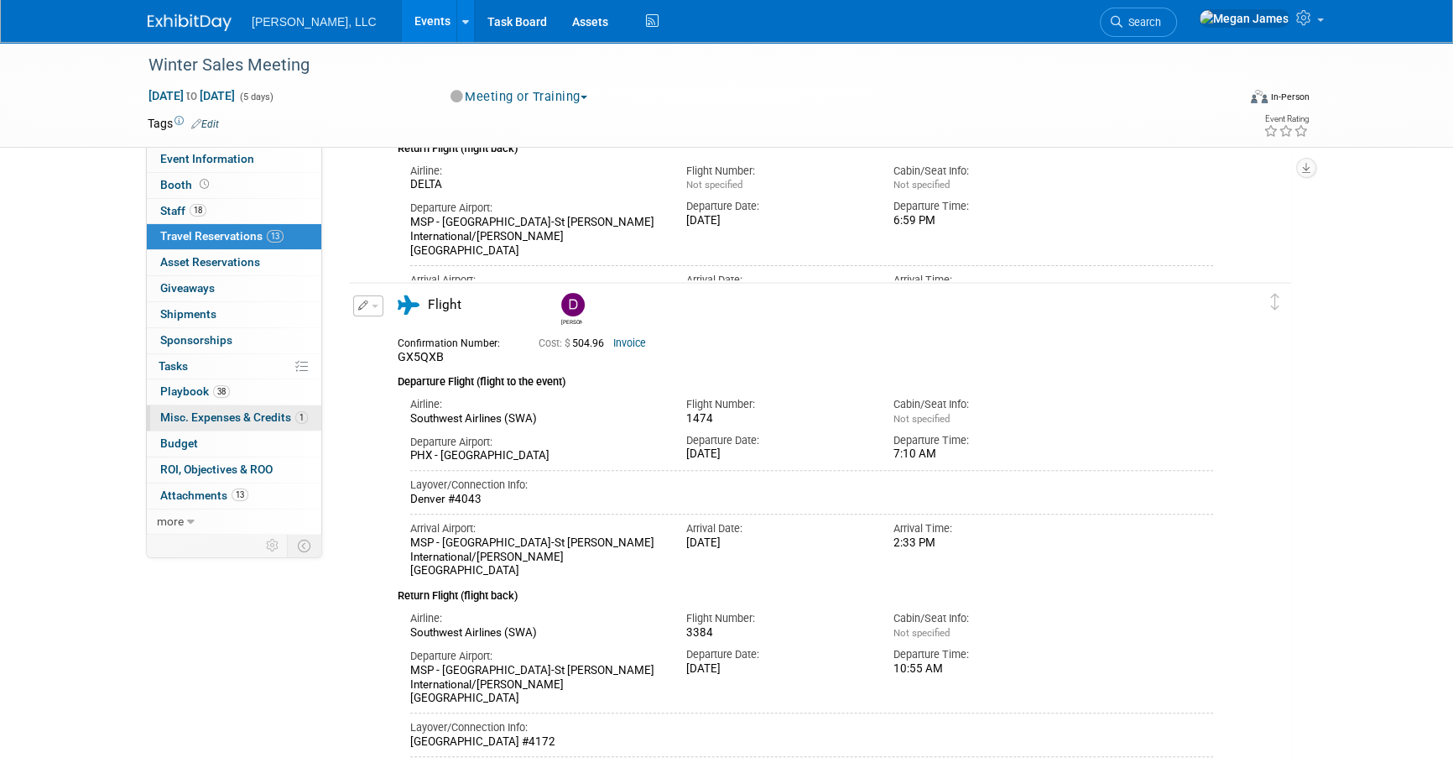
click at [265, 416] on span "Misc. Expenses & Credits 1" at bounding box center [234, 416] width 148 height 13
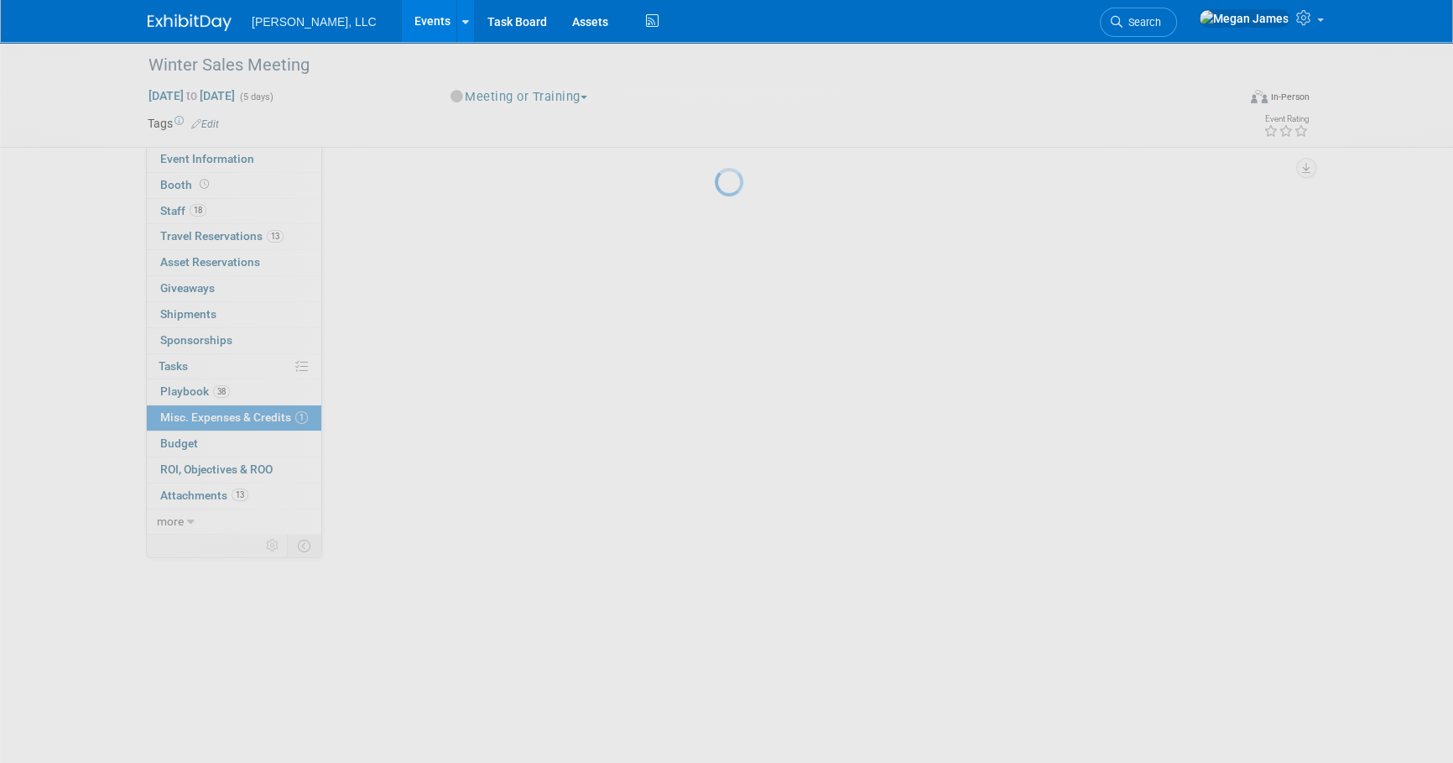
scroll to position [0, 0]
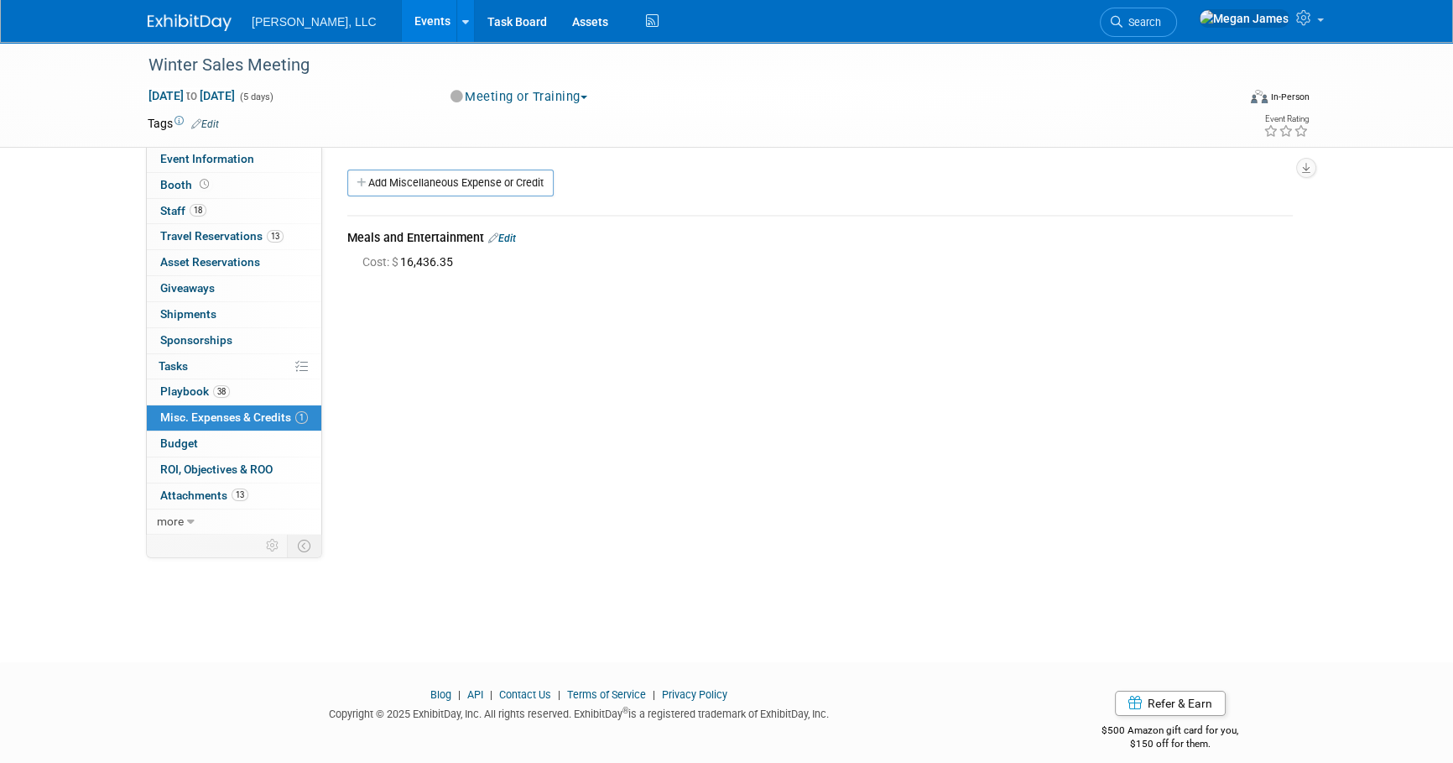
drag, startPoint x: 340, startPoint y: 235, endPoint x: 575, endPoint y: 299, distance: 244.4
click at [575, 299] on div "Event Website: Edit Salesforce Campaign: Edit Edit" at bounding box center [813, 340] width 983 height 387
click at [581, 325] on div "Event Website: Edit Salesforce Campaign: Edit Edit" at bounding box center [813, 340] width 983 height 387
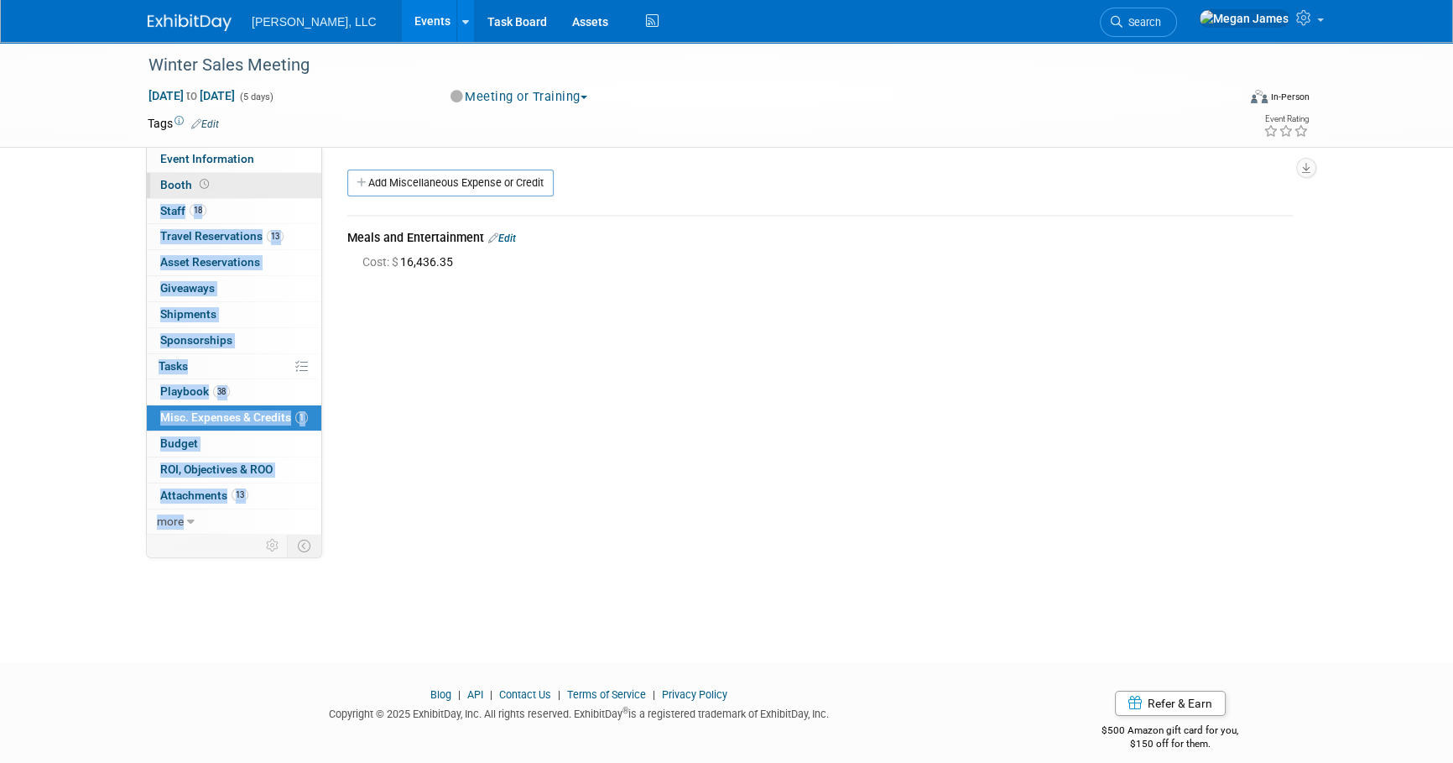
drag, startPoint x: 504, startPoint y: 293, endPoint x: 298, endPoint y: 186, distance: 232.2
click at [298, 186] on div "Event Information Event Info Booth Booth 18 Staff 18 Staff 13 Travel Reservatio…" at bounding box center [726, 288] width 1183 height 492
drag, startPoint x: 298, startPoint y: 186, endPoint x: 528, endPoint y: 312, distance: 262.8
click at [545, 307] on div "Event Website: Edit Salesforce Campaign: Edit Edit" at bounding box center [813, 340] width 983 height 387
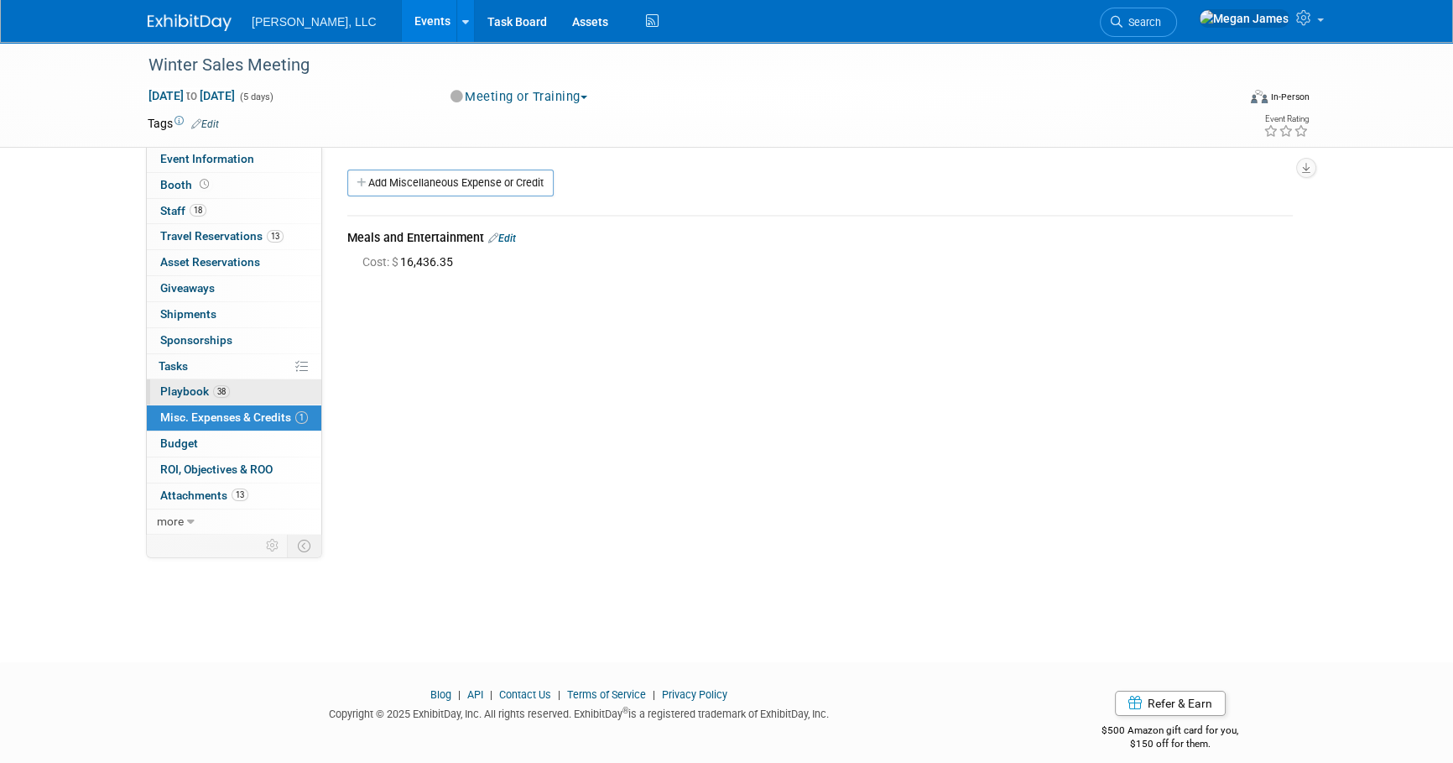
click at [215, 388] on span "38" at bounding box center [221, 391] width 17 height 13
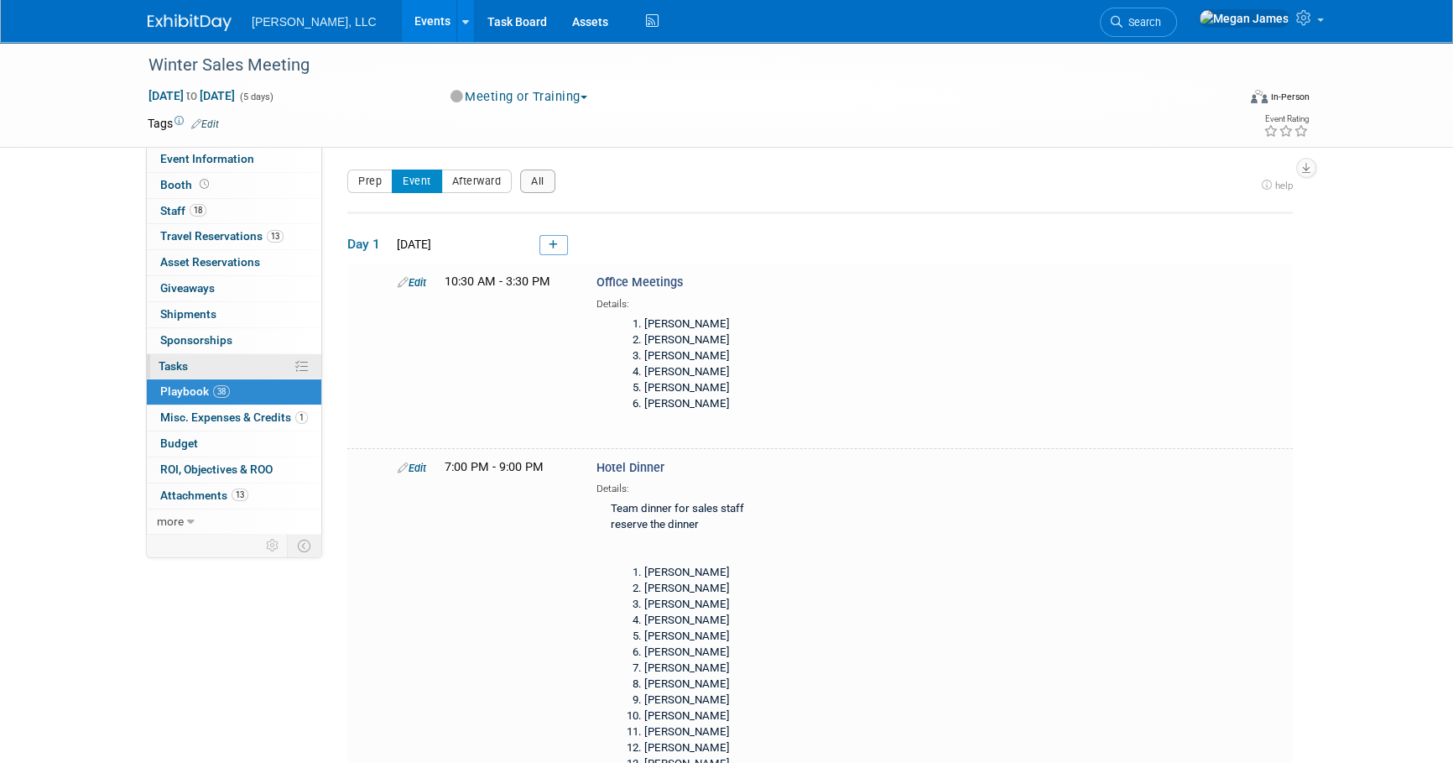
click at [266, 357] on link "0% Tasks 0%" at bounding box center [234, 366] width 174 height 25
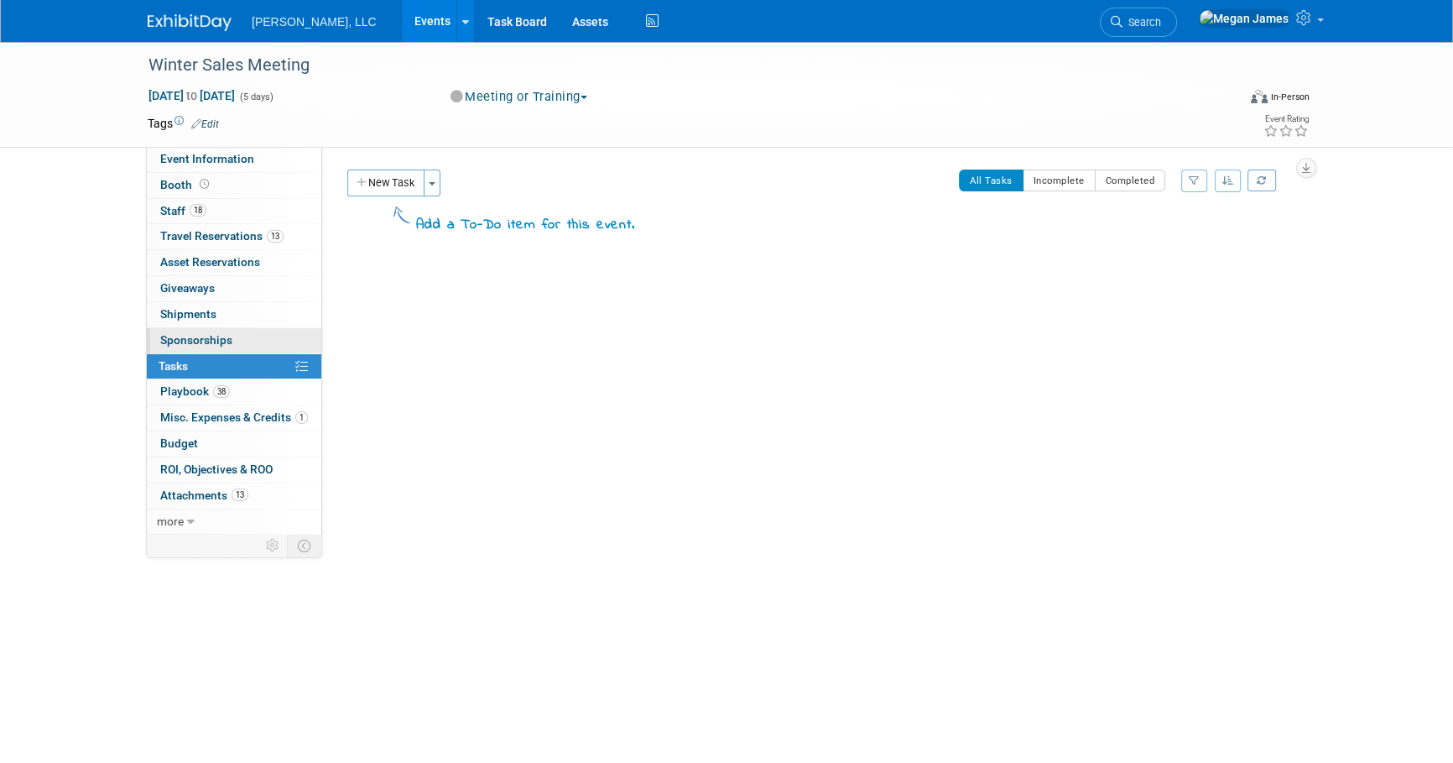
click at [259, 341] on link "0 Sponsorships 0" at bounding box center [234, 340] width 174 height 25
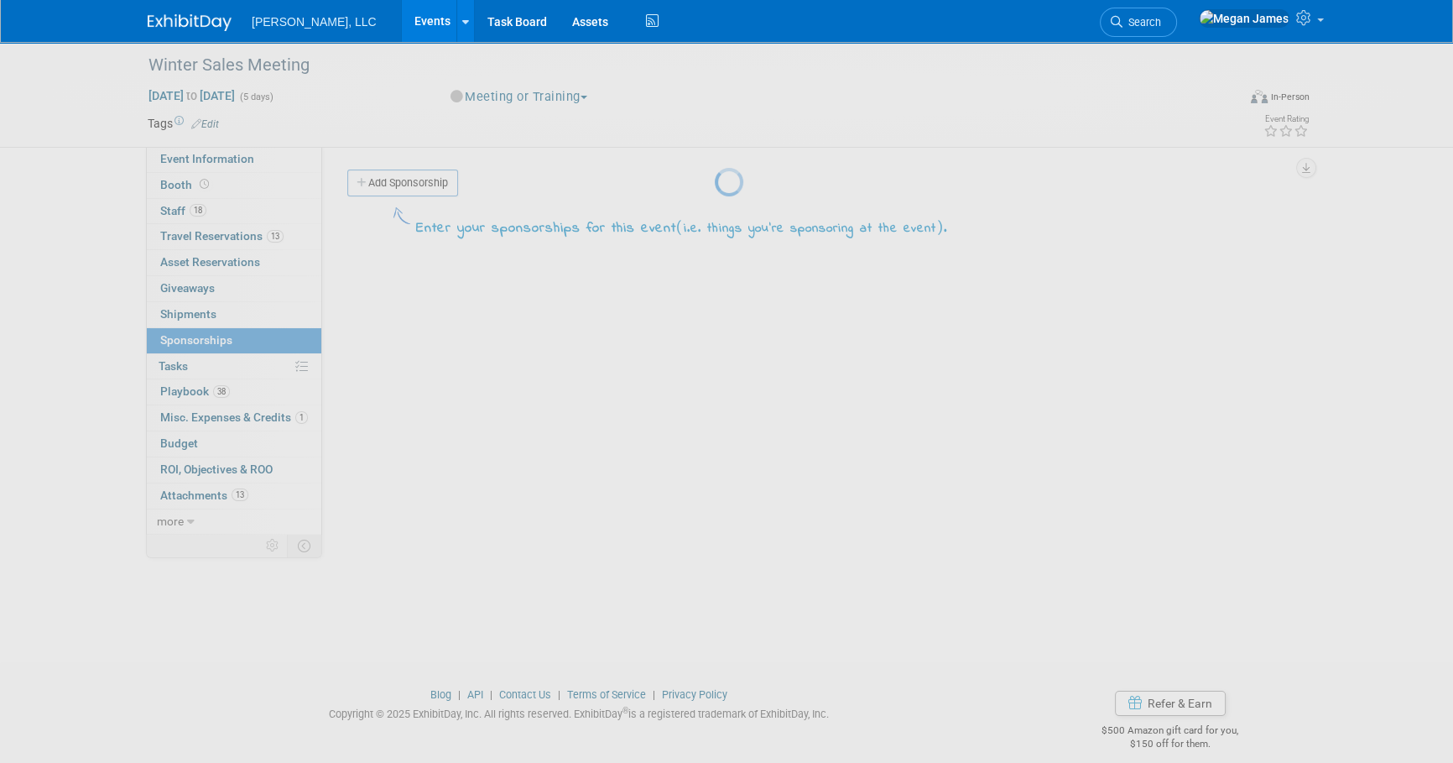
click at [253, 319] on body "Boerger, LLC Events Add Event Bulk Upload Events Shareable Event Boards Recentl…" at bounding box center [726, 381] width 1453 height 763
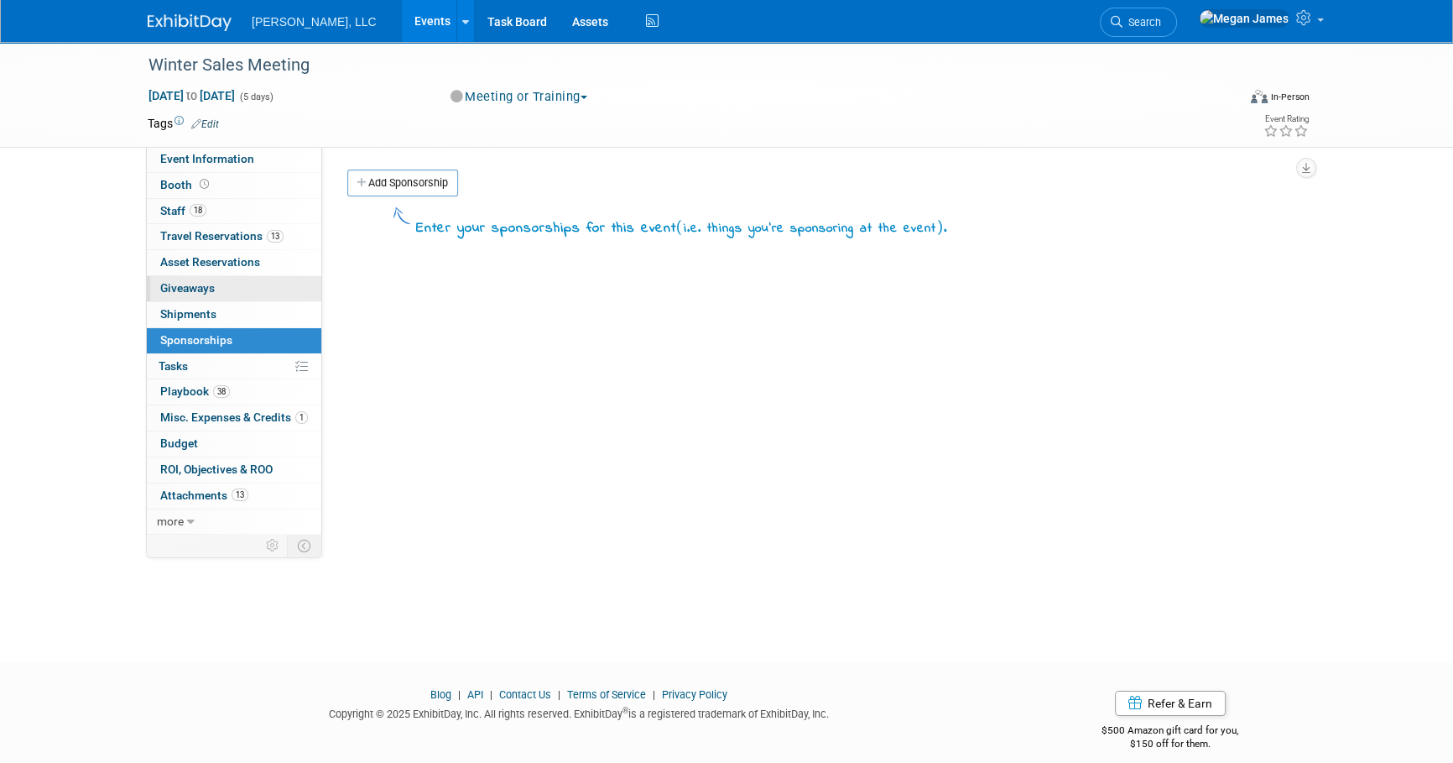
drag, startPoint x: 247, startPoint y: 287, endPoint x: 247, endPoint y: 277, distance: 10.1
click at [247, 286] on link "0 Giveaways 0" at bounding box center [234, 288] width 174 height 25
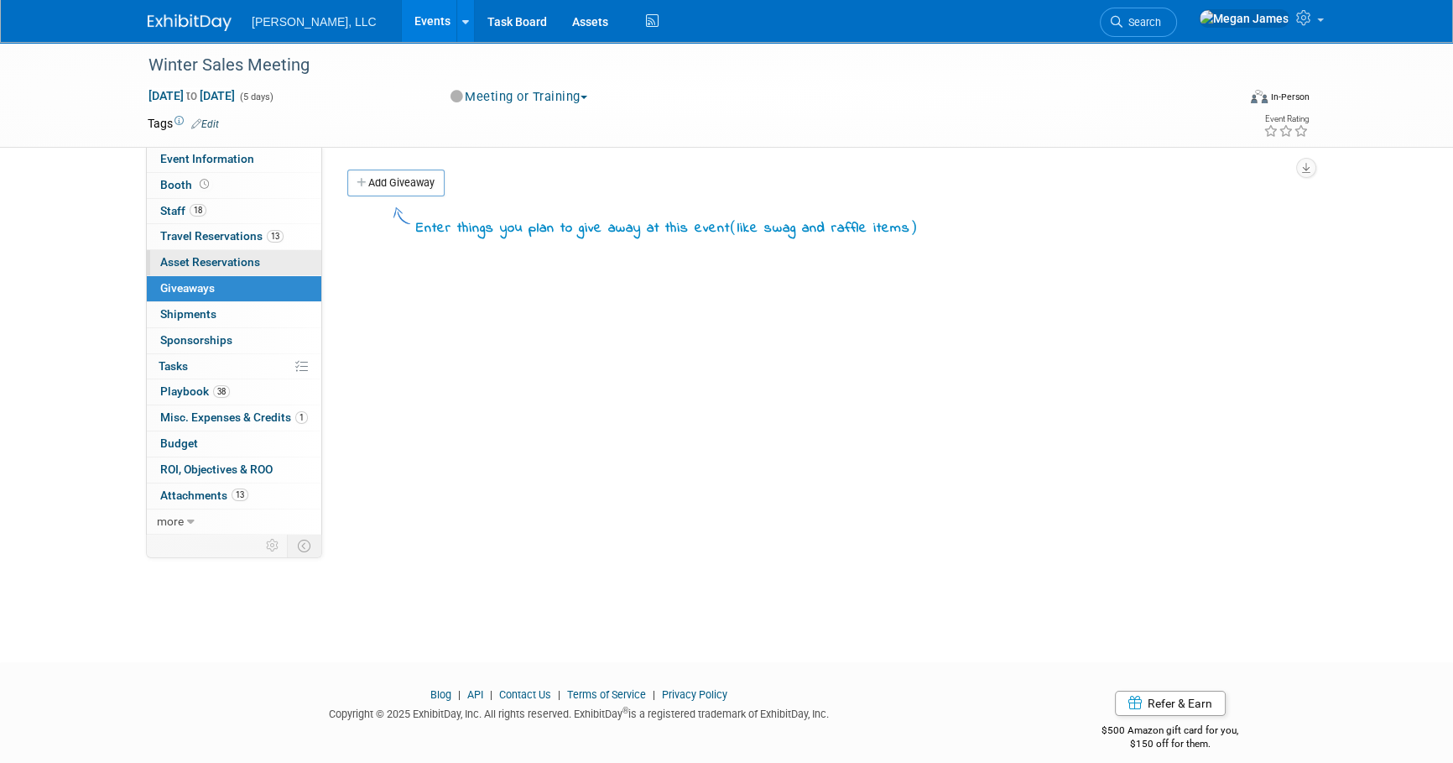
click at [247, 260] on span "Asset Reservations 0" at bounding box center [210, 261] width 100 height 13
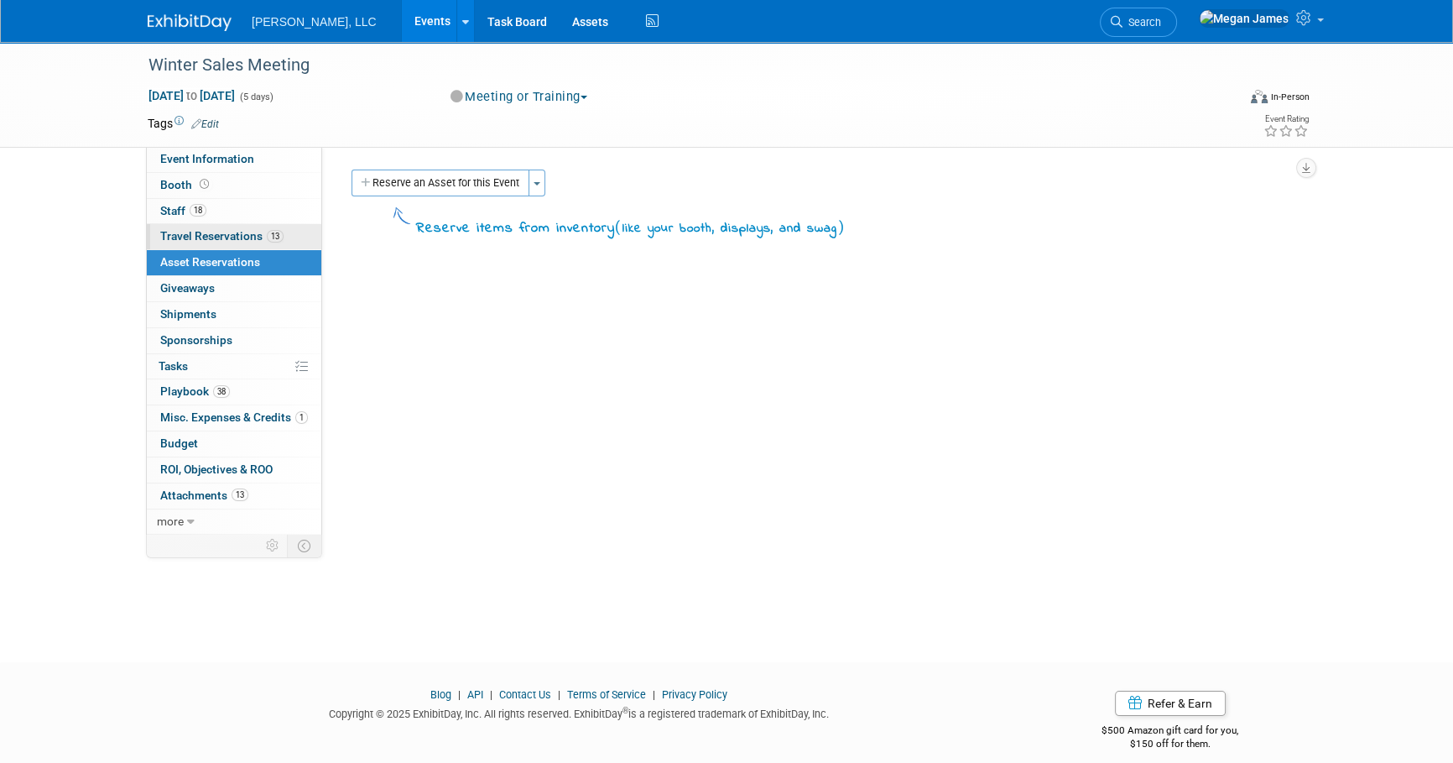
click at [249, 241] on span "Travel Reservations 13" at bounding box center [221, 235] width 123 height 13
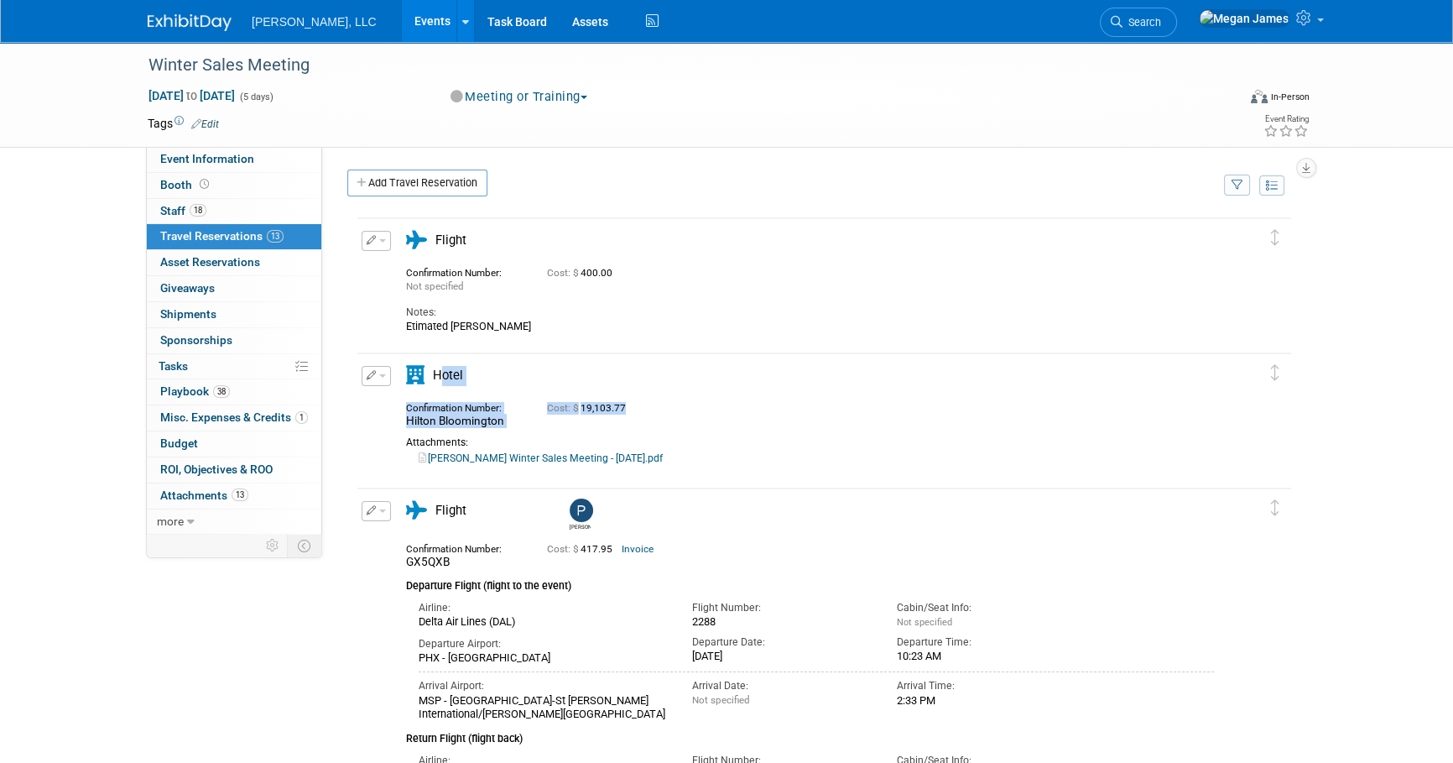
drag, startPoint x: 518, startPoint y: 406, endPoint x: 430, endPoint y: 389, distance: 89.7
click at [430, 389] on div "Hotel" at bounding box center [809, 416] width 833 height 100
click at [584, 457] on link "Boerger Winter Sales Meeting - Jan 2025.pdf" at bounding box center [541, 458] width 244 height 12
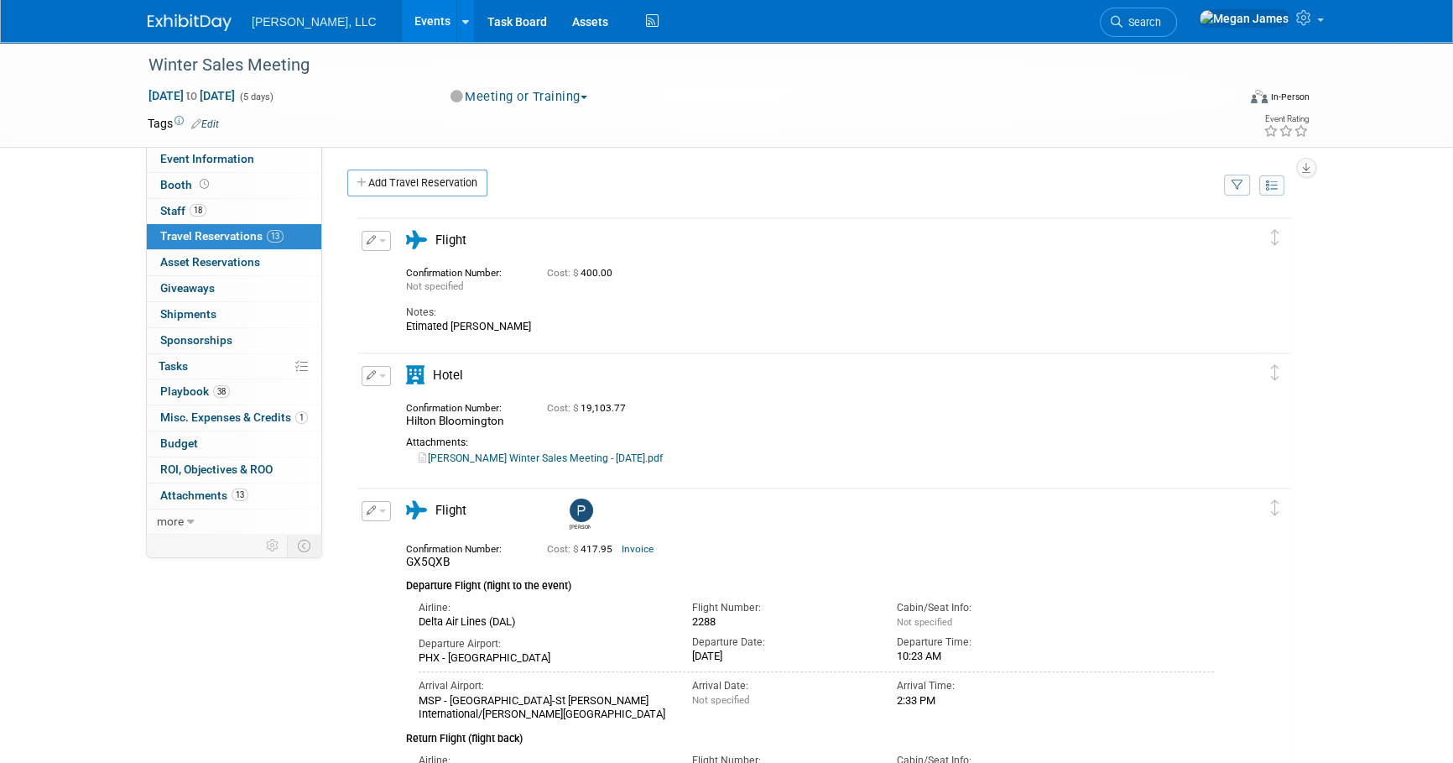
click at [211, 157] on span "Event Information" at bounding box center [207, 158] width 94 height 13
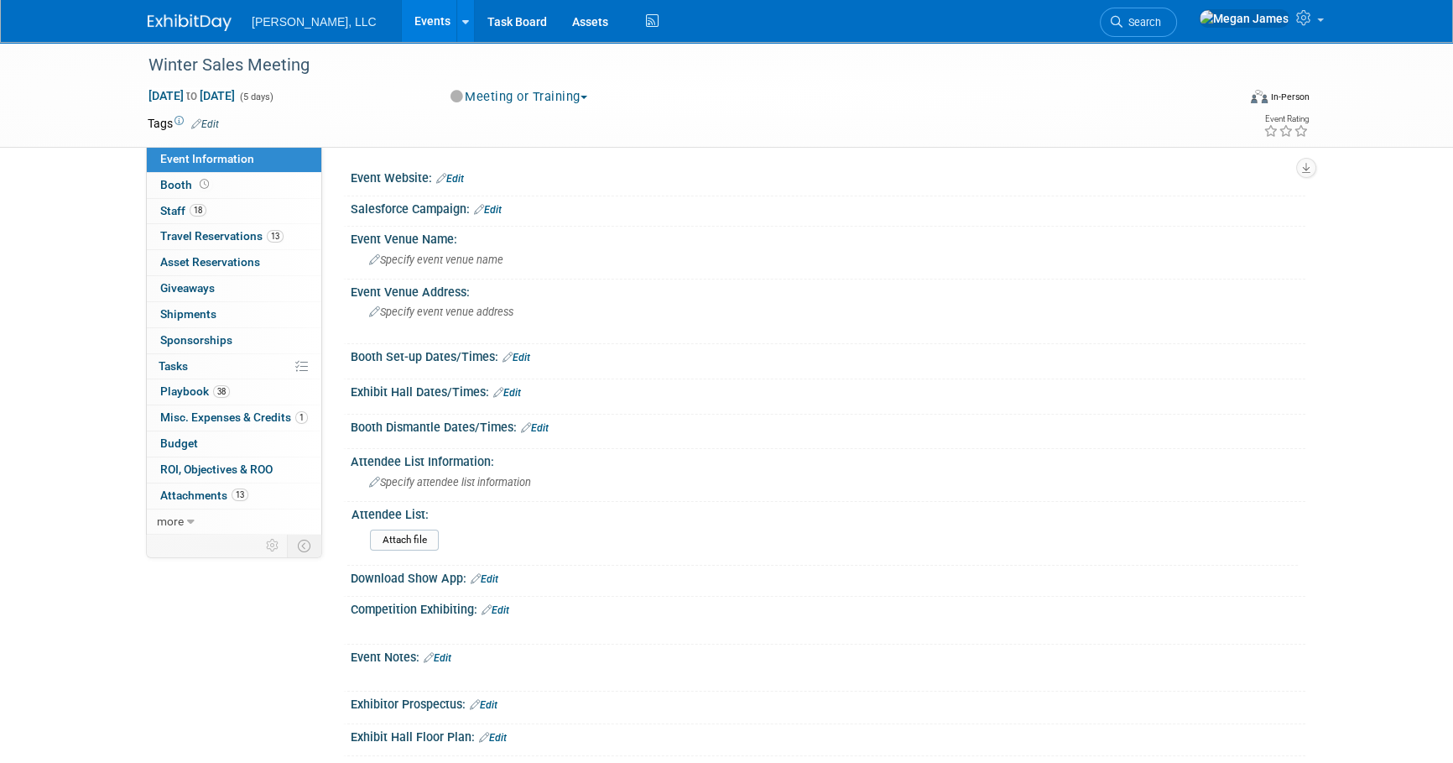
click at [81, 209] on div "Winter Sales Meeting Jan 13, 2025 to Jan 17, 2025 (5 days) Jan 13, 2025 to Jan …" at bounding box center [726, 490] width 1453 height 896
click at [86, 217] on div "Winter Sales Meeting Jan 13, 2025 to Jan 17, 2025 (5 days) Jan 13, 2025 to Jan …" at bounding box center [726, 490] width 1453 height 896
click at [226, 182] on link "Booth" at bounding box center [234, 185] width 174 height 25
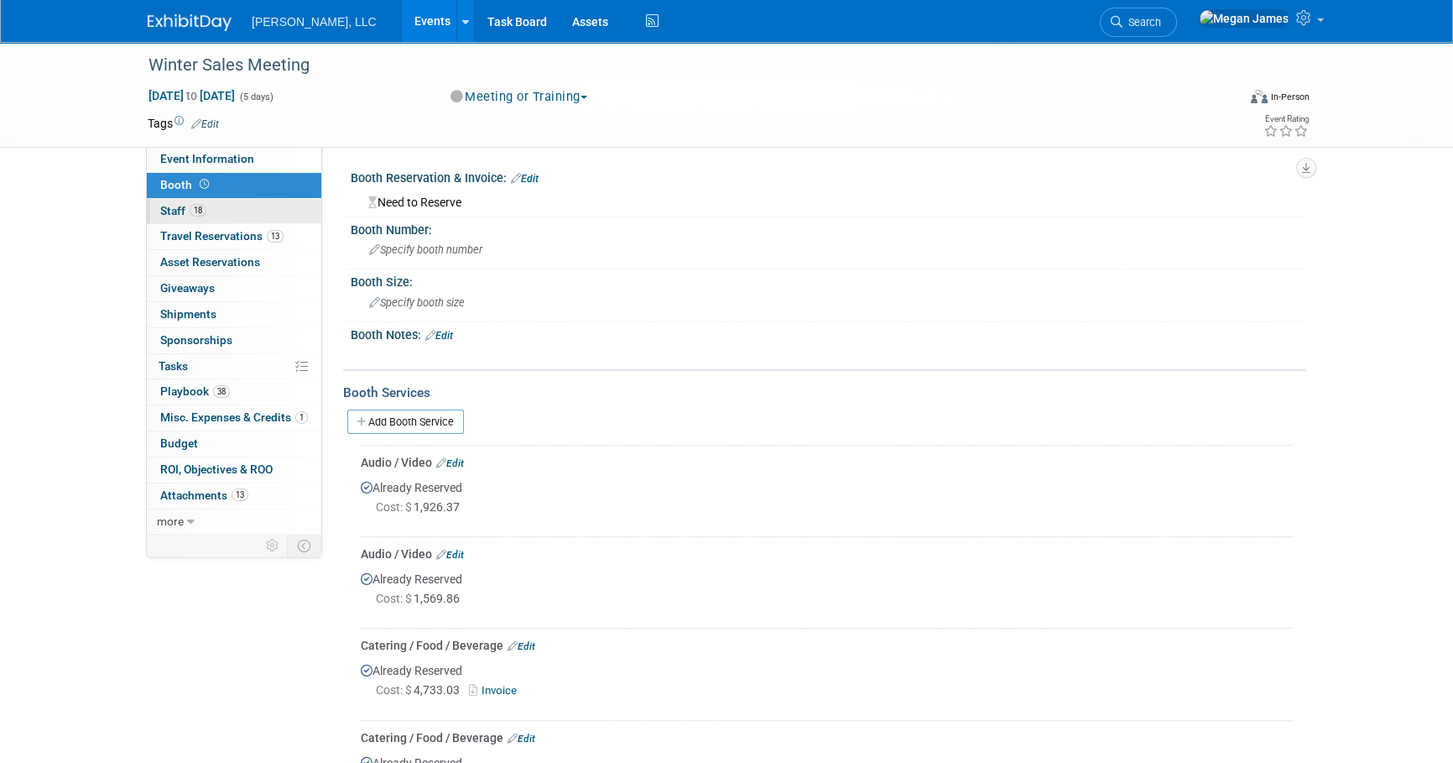
click at [229, 211] on link "18 Staff 18" at bounding box center [234, 211] width 174 height 25
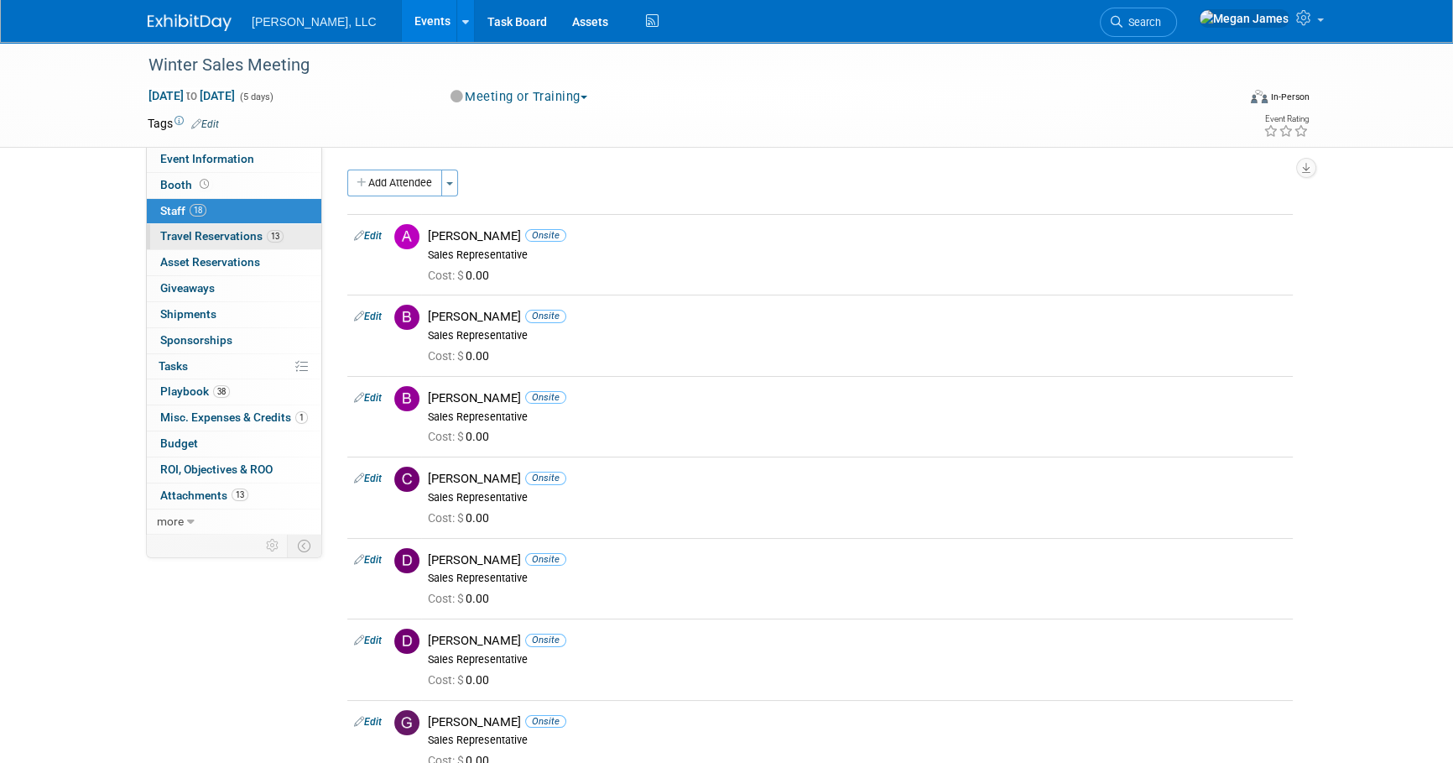
click at [263, 234] on span "Travel Reservations 13" at bounding box center [221, 235] width 123 height 13
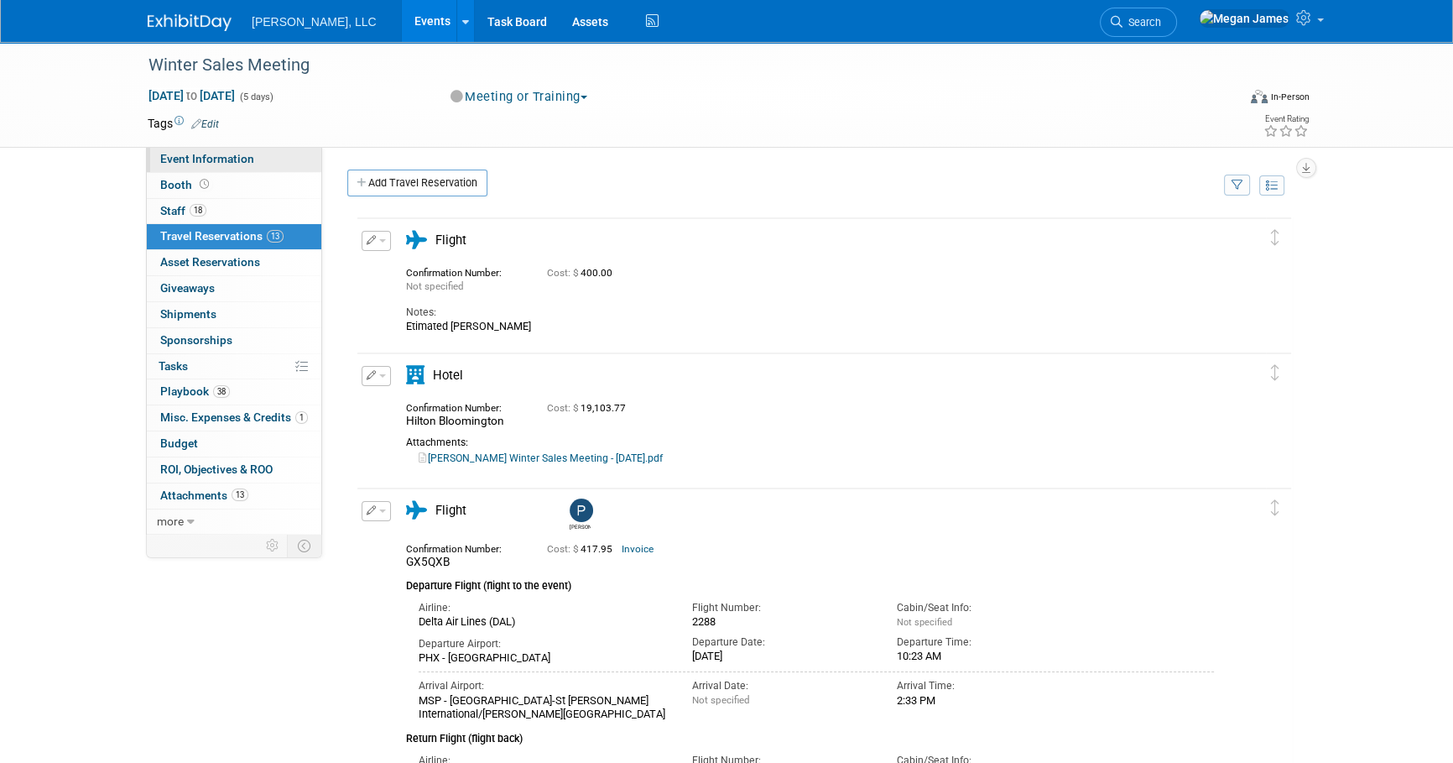
click at [275, 157] on link "Event Information" at bounding box center [234, 159] width 174 height 25
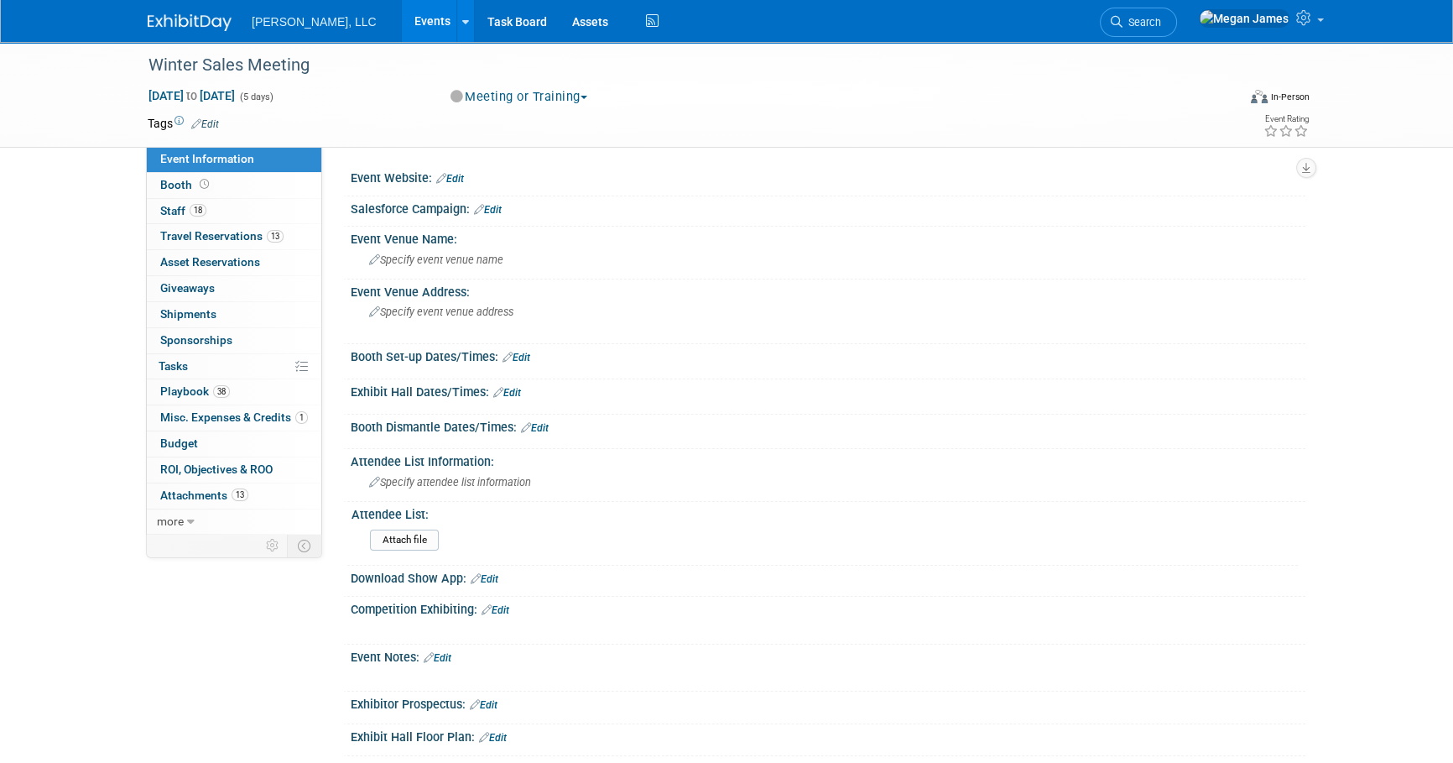
click at [84, 273] on div "Winter Sales Meeting Jan 13, 2025 to Jan 17, 2025 (5 days) Jan 13, 2025 to Jan …" at bounding box center [726, 490] width 1453 height 896
click at [402, 18] on link "Events" at bounding box center [432, 21] width 61 height 42
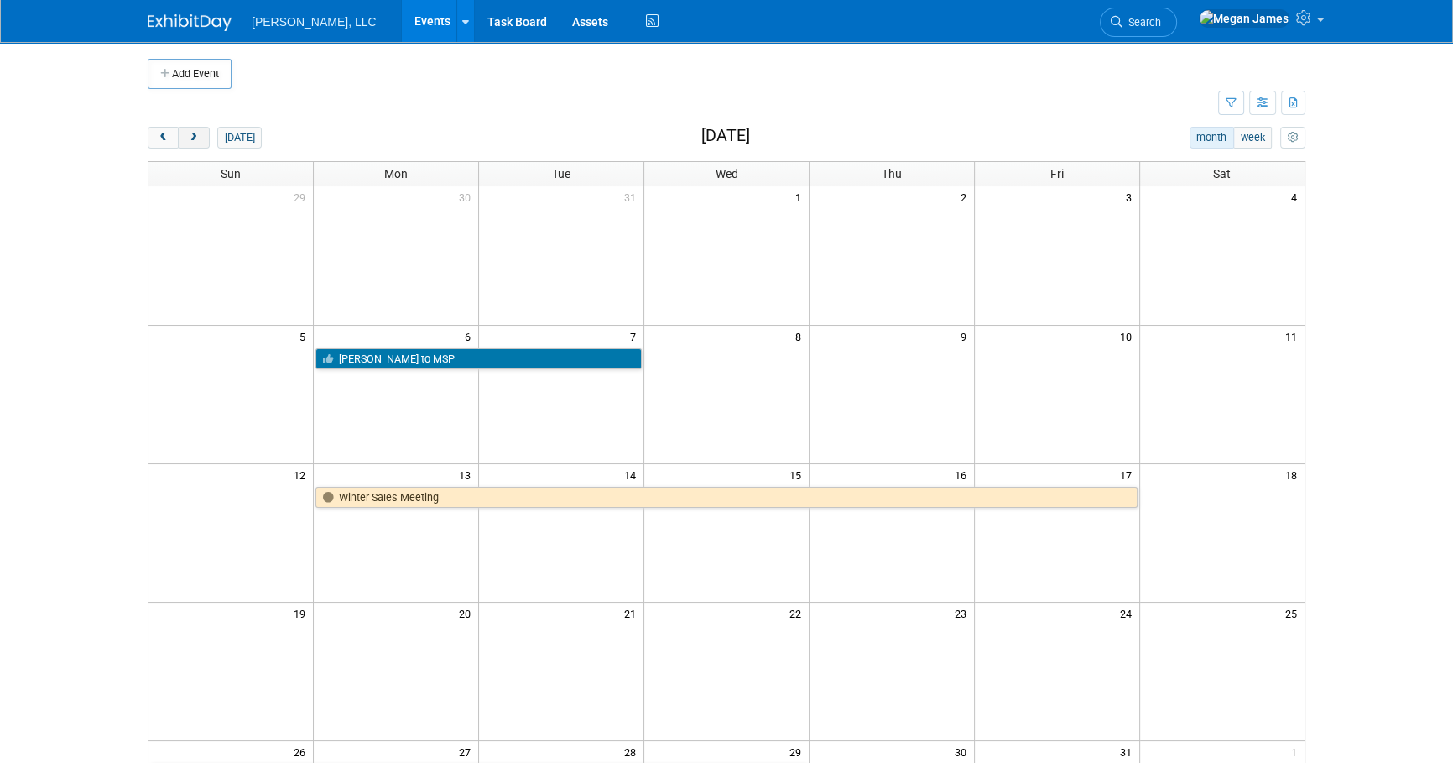
click at [190, 139] on span "next" at bounding box center [193, 138] width 13 height 11
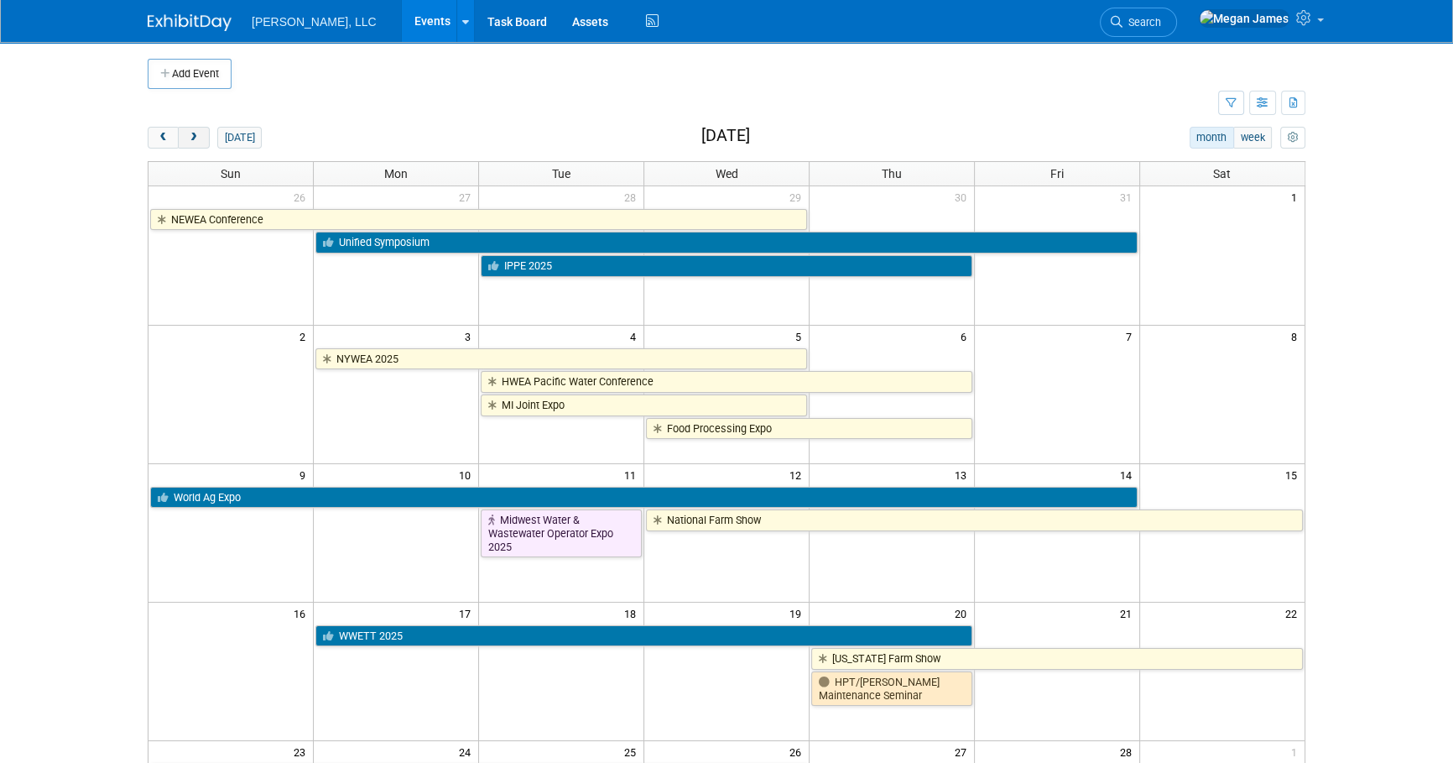
click at [190, 139] on span "next" at bounding box center [193, 138] width 13 height 11
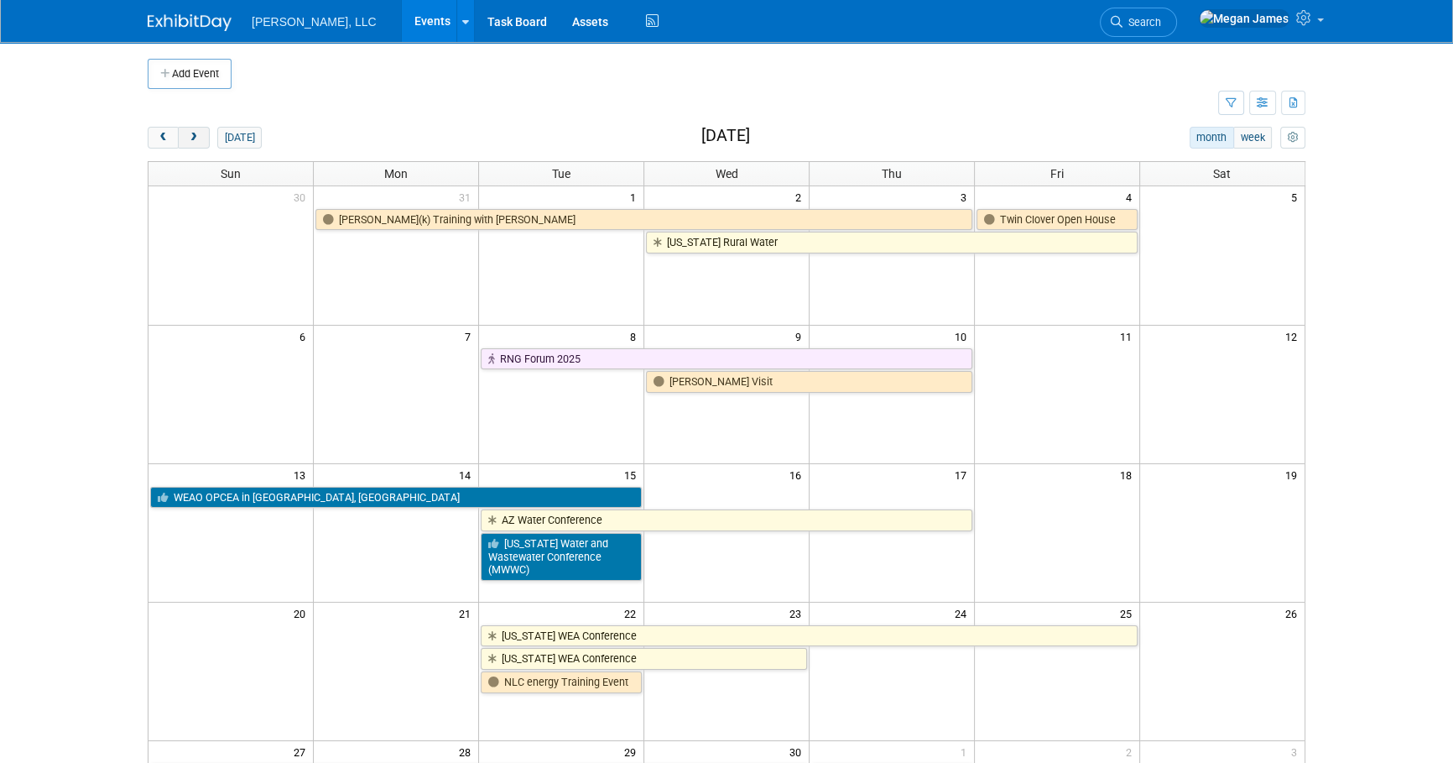
click at [190, 139] on span "next" at bounding box center [193, 138] width 13 height 11
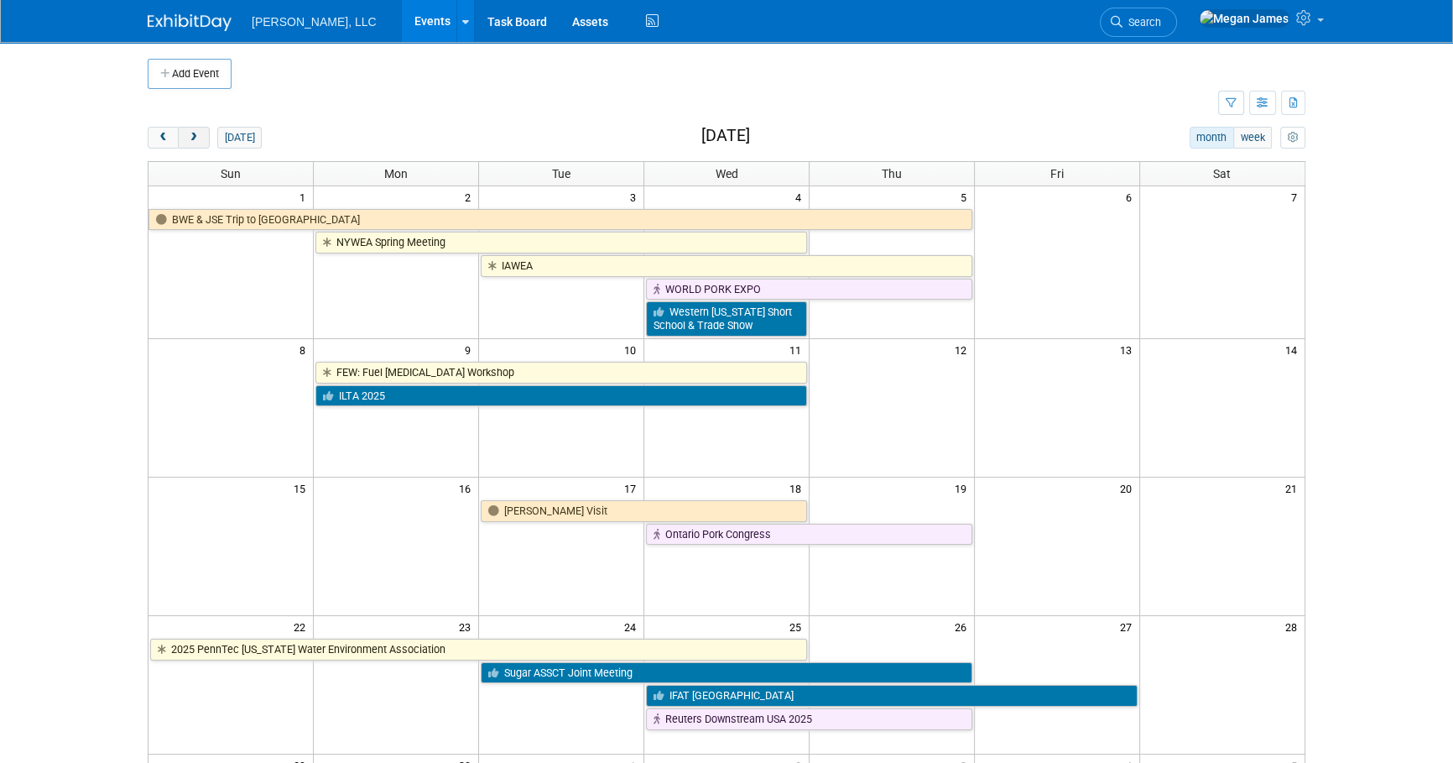
click at [190, 139] on span "next" at bounding box center [193, 138] width 13 height 11
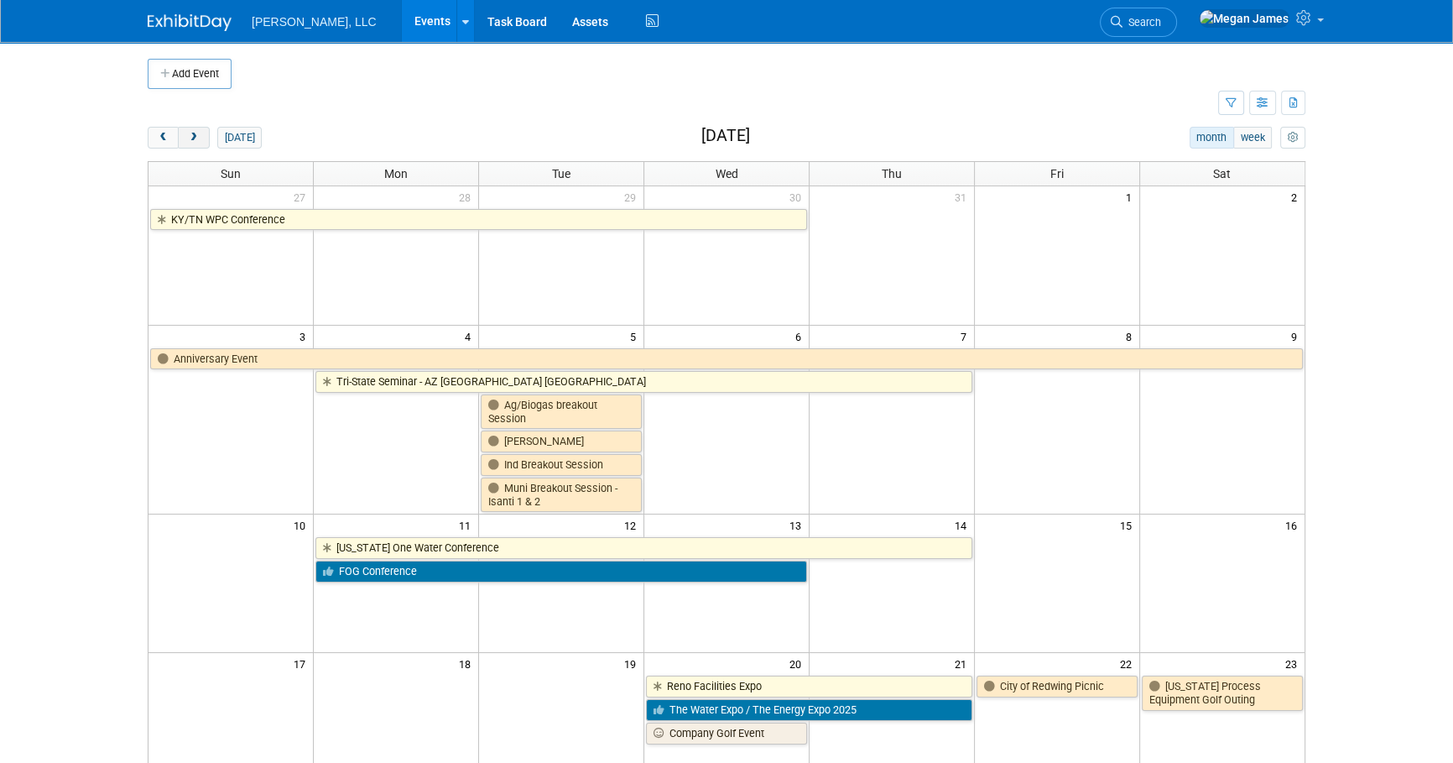
click at [190, 139] on span "next" at bounding box center [193, 138] width 13 height 11
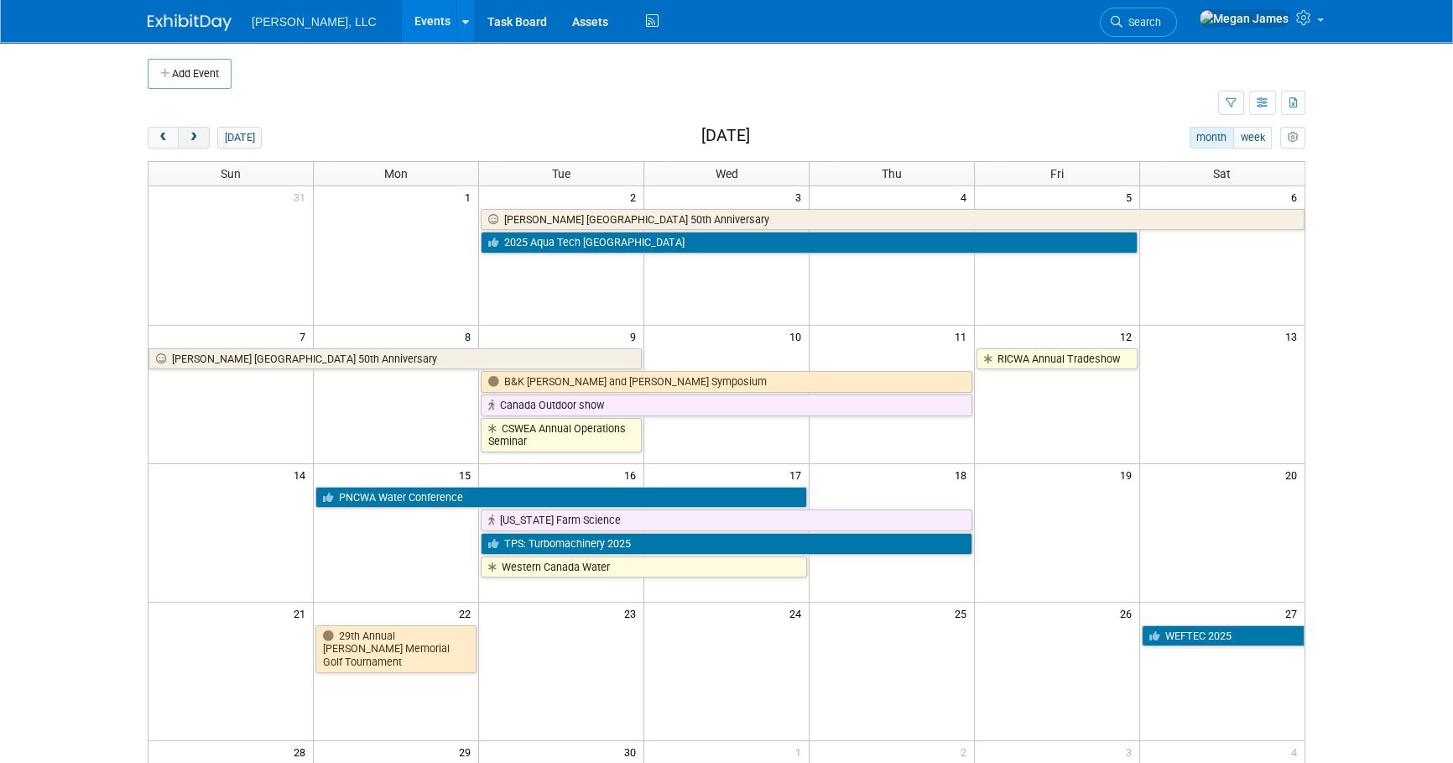
click at [190, 139] on span "next" at bounding box center [193, 138] width 13 height 11
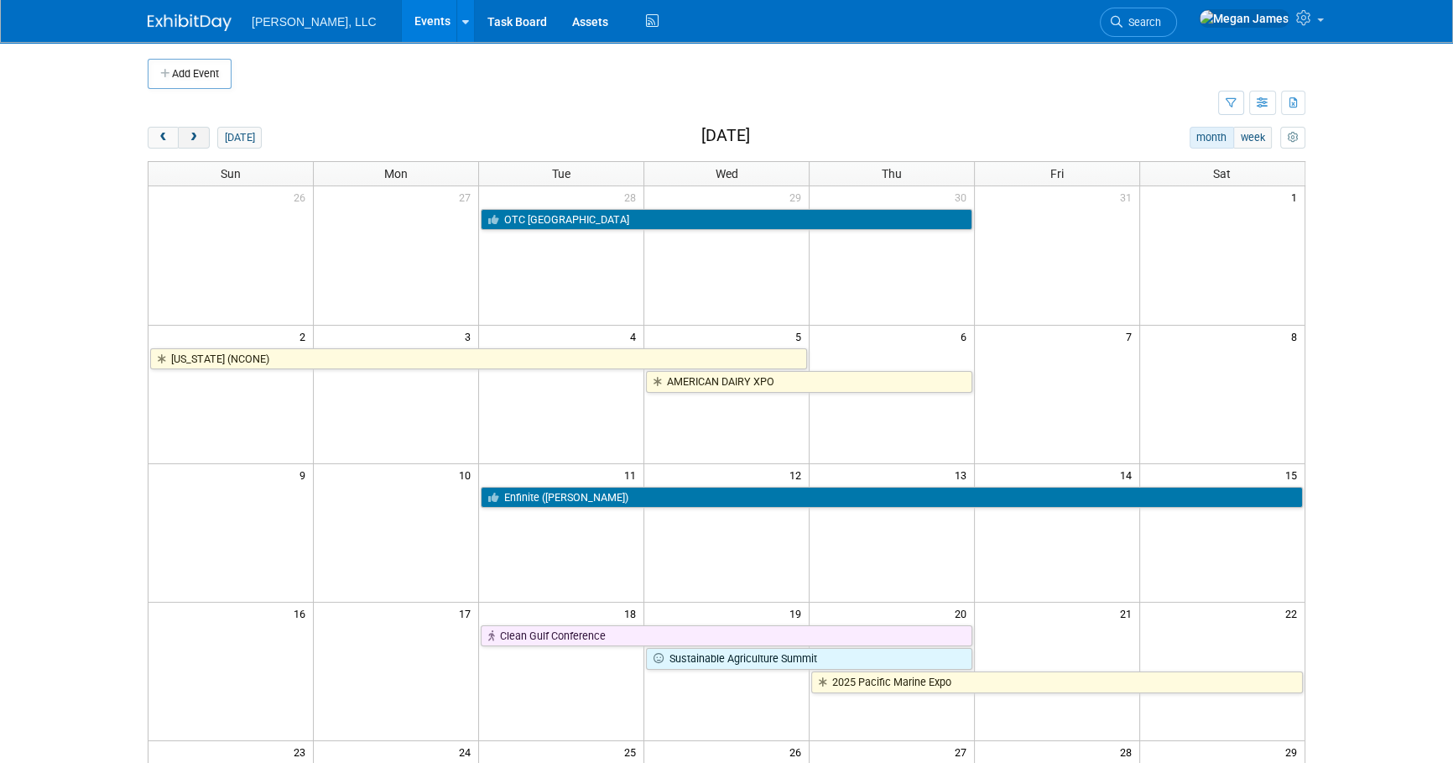
click at [190, 139] on span "next" at bounding box center [193, 138] width 13 height 11
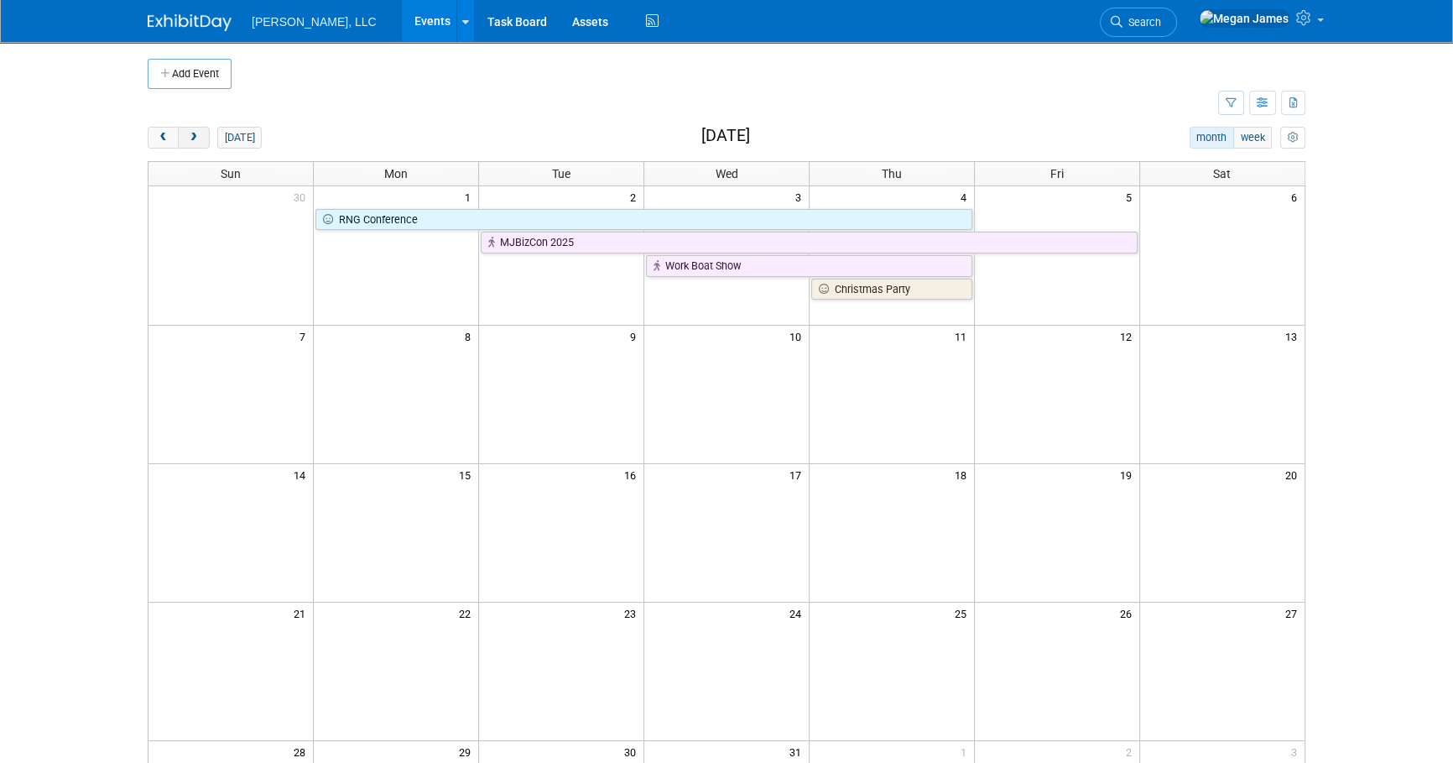
click at [190, 139] on span "next" at bounding box center [193, 138] width 13 height 11
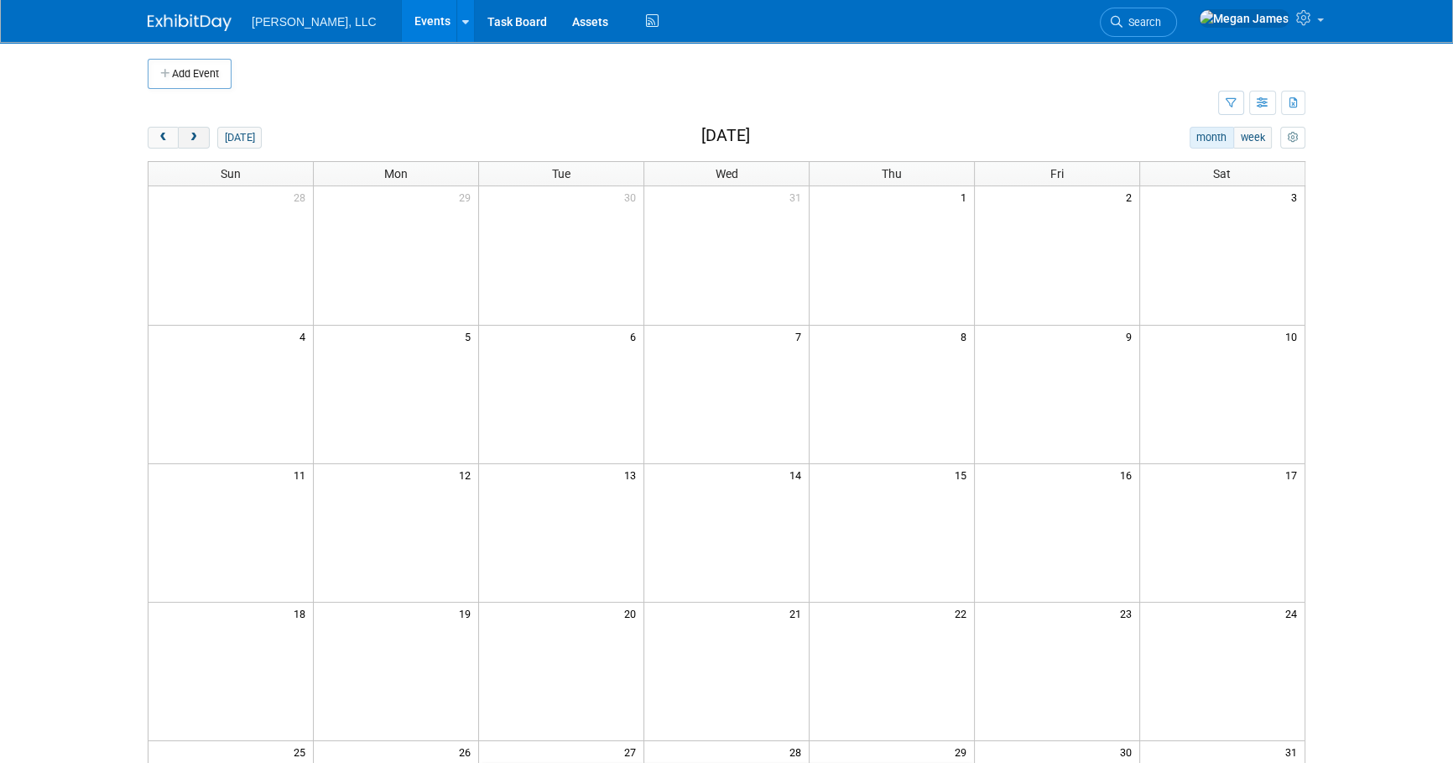
click at [190, 139] on span "next" at bounding box center [193, 138] width 13 height 11
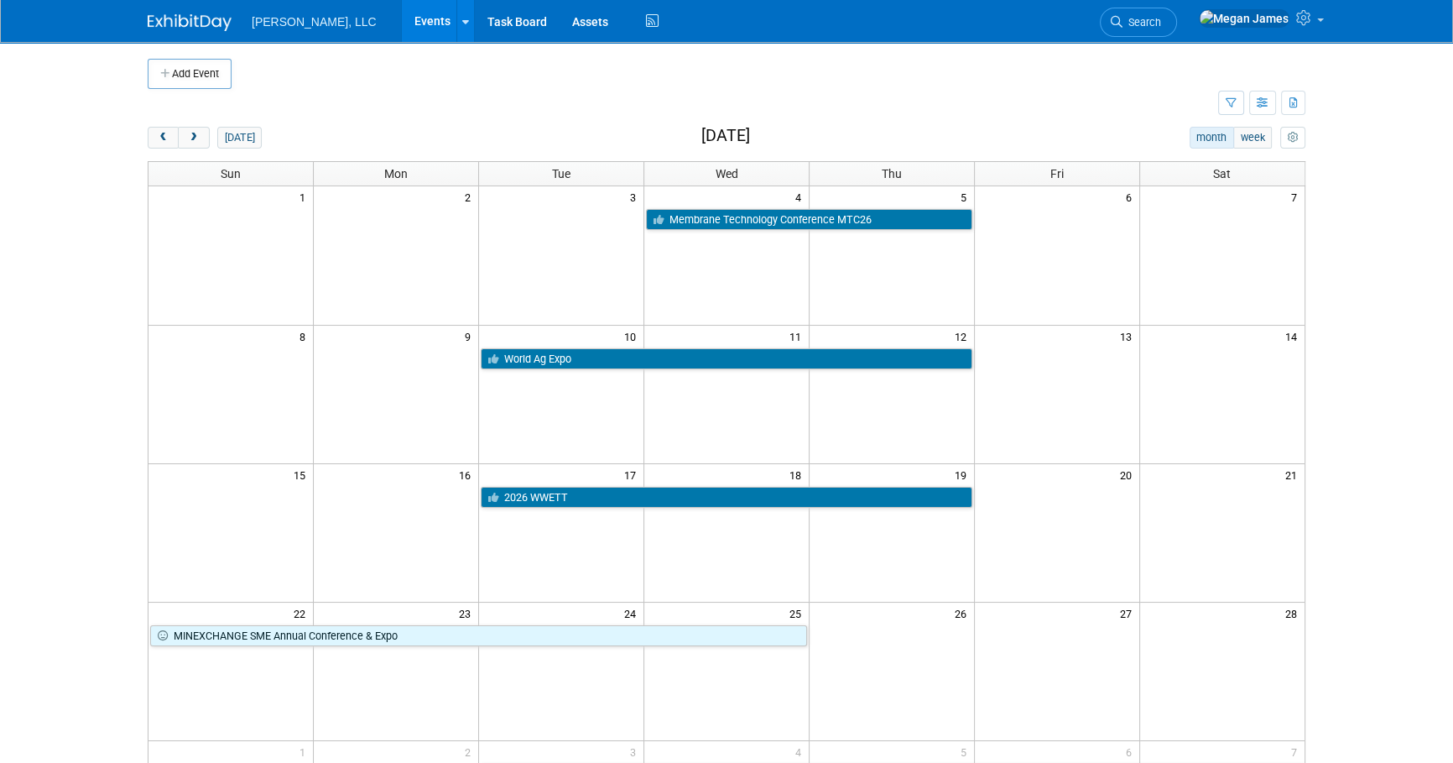
click at [48, 226] on body "Boerger, LLC Events Add Event Bulk Upload Events Shareable Event Boards Recentl…" at bounding box center [726, 381] width 1453 height 763
click at [1235, 108] on button "button" at bounding box center [1231, 103] width 26 height 24
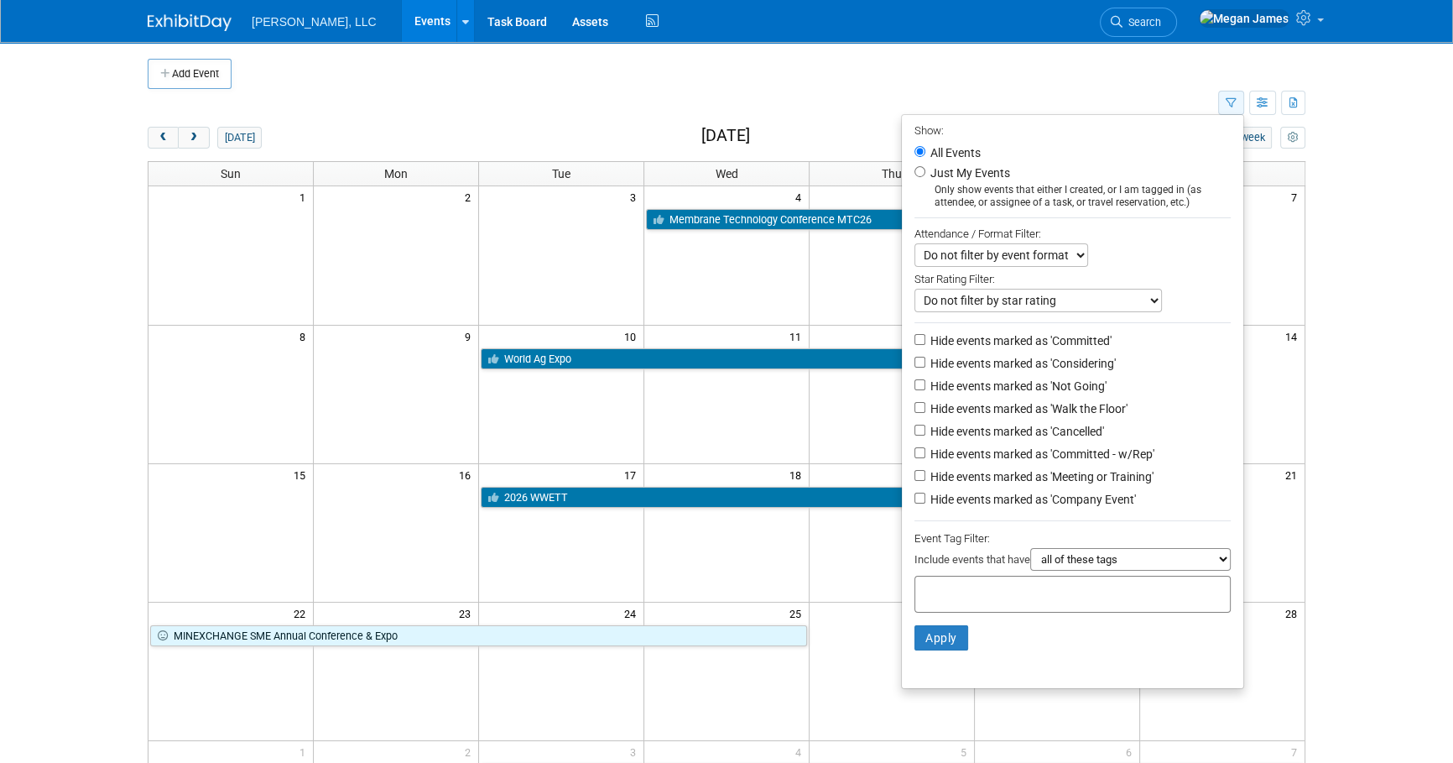
click at [1235, 108] on button "button" at bounding box center [1231, 103] width 26 height 24
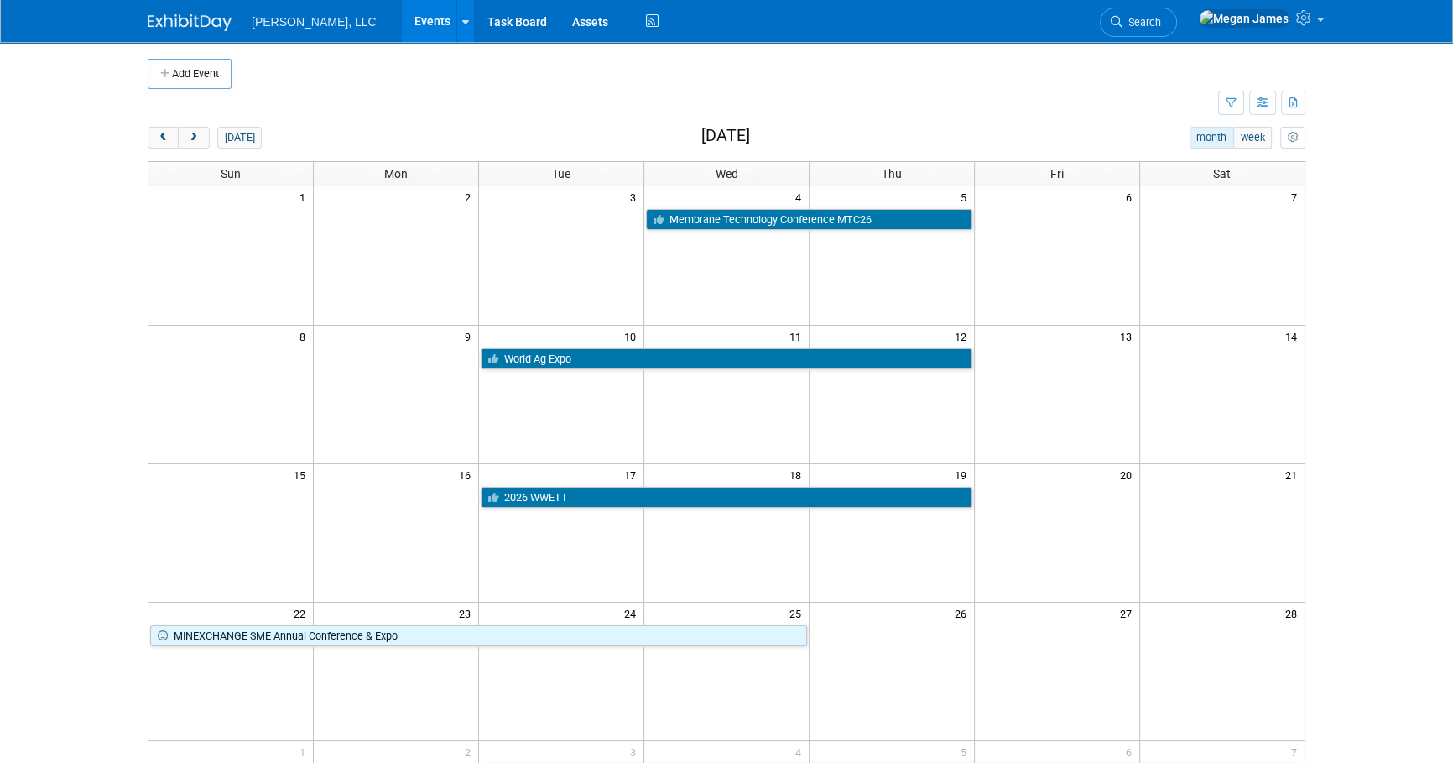
click at [441, 135] on div "today month week February 2026" at bounding box center [727, 138] width 1158 height 23
drag, startPoint x: 1357, startPoint y: 367, endPoint x: 1392, endPoint y: 393, distance: 43.1
click at [1357, 367] on body "Boerger, LLC Events Add Event Bulk Upload Events Shareable Event Boards Recentl…" at bounding box center [726, 381] width 1453 height 763
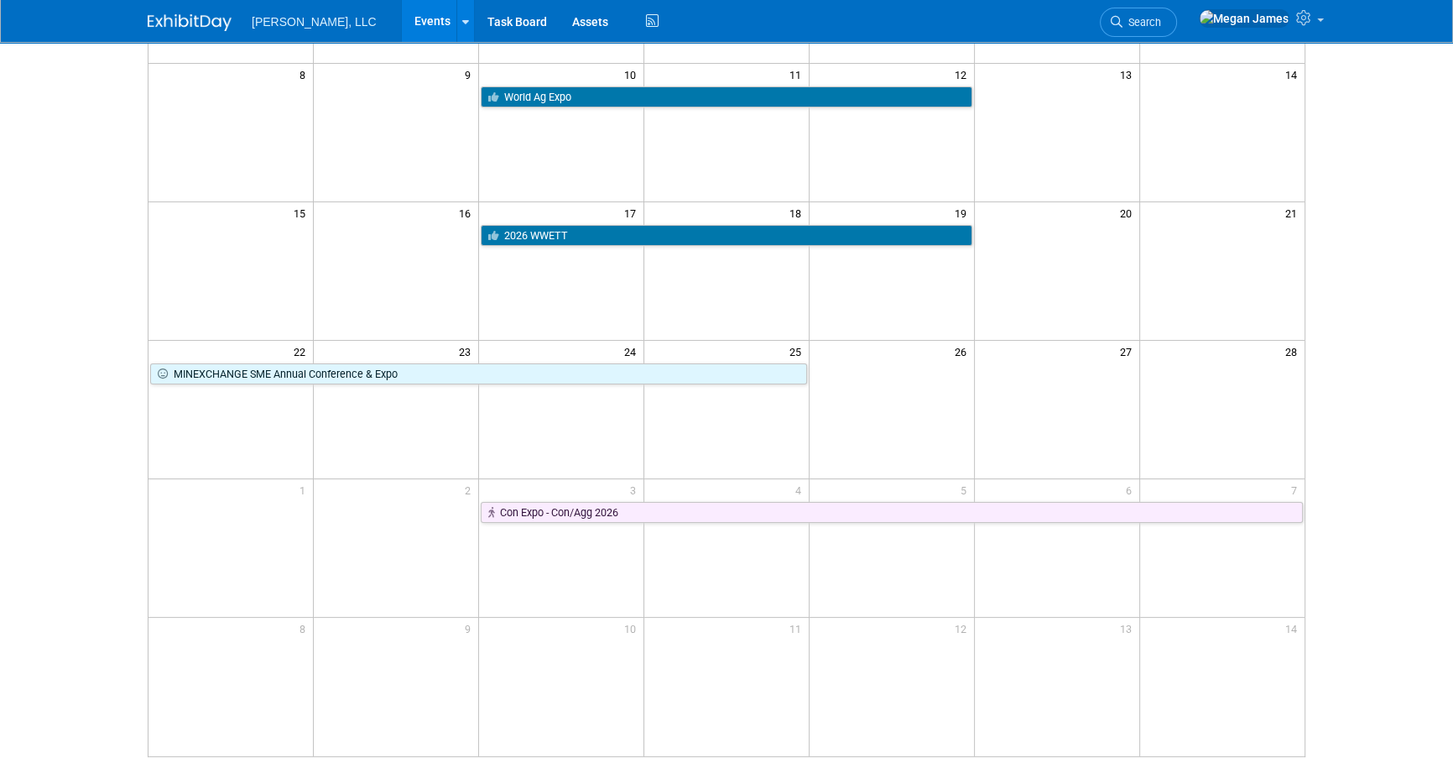
scroll to position [263, 0]
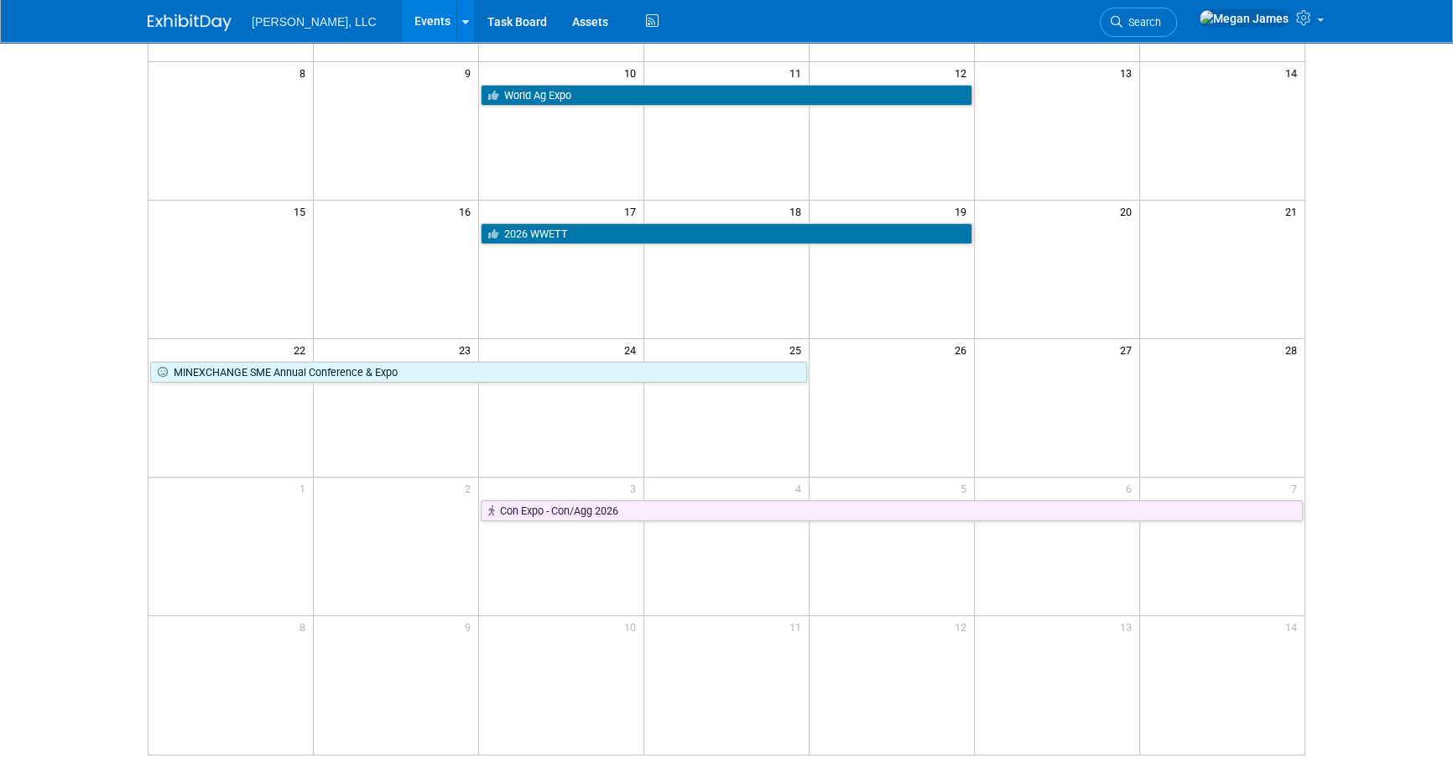
drag, startPoint x: 154, startPoint y: 448, endPoint x: 132, endPoint y: 443, distance: 22.4
click at [154, 448] on td at bounding box center [230, 407] width 165 height 138
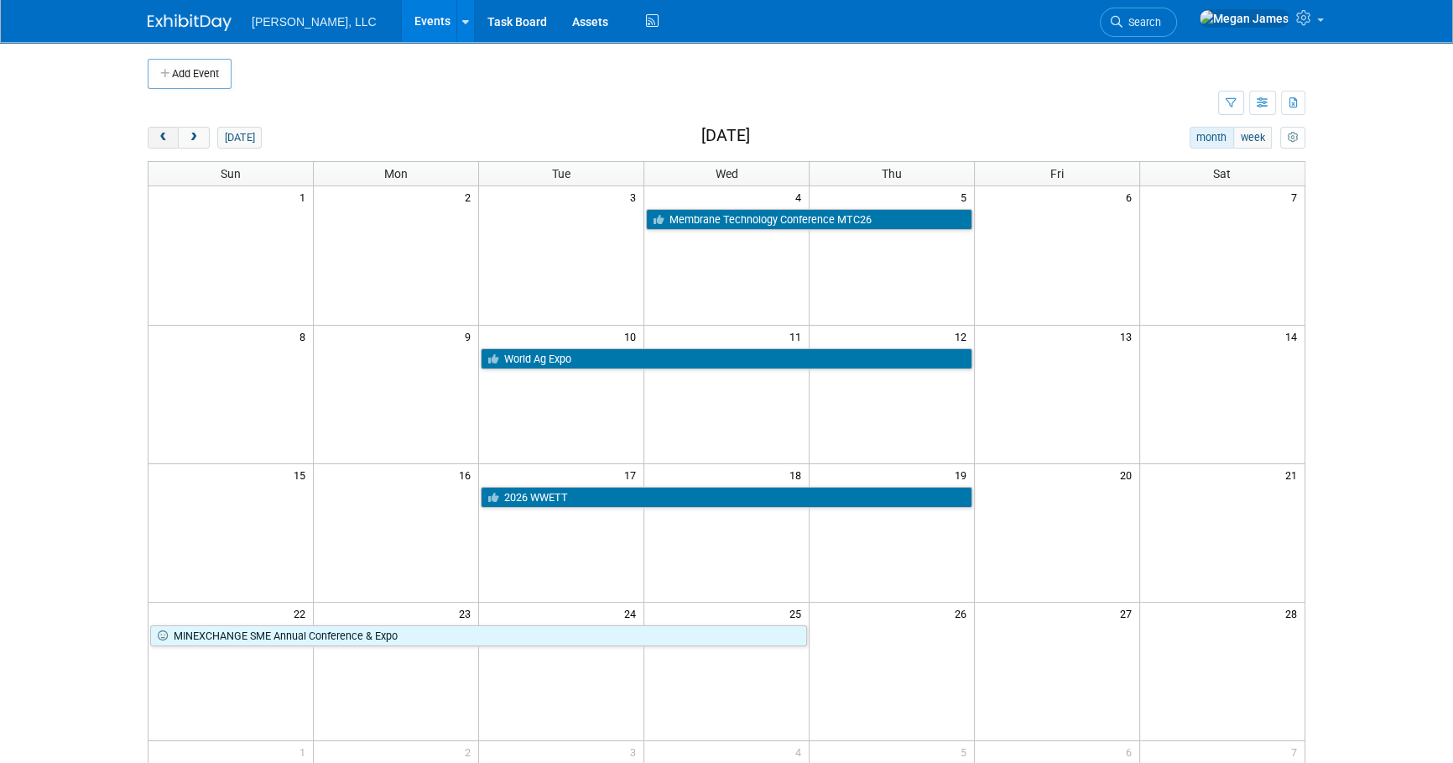
click at [171, 143] on button "prev" at bounding box center [163, 138] width 31 height 22
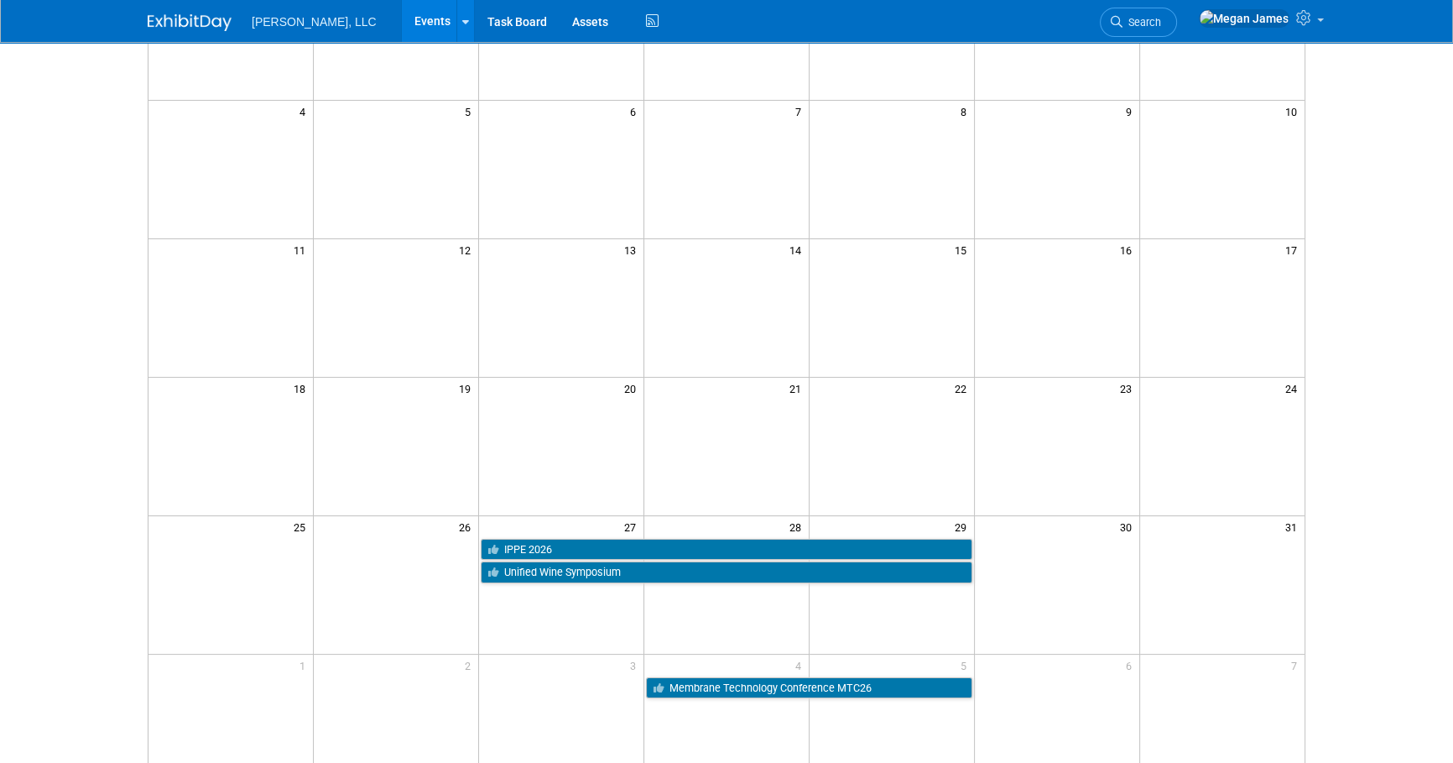
scroll to position [436, 0]
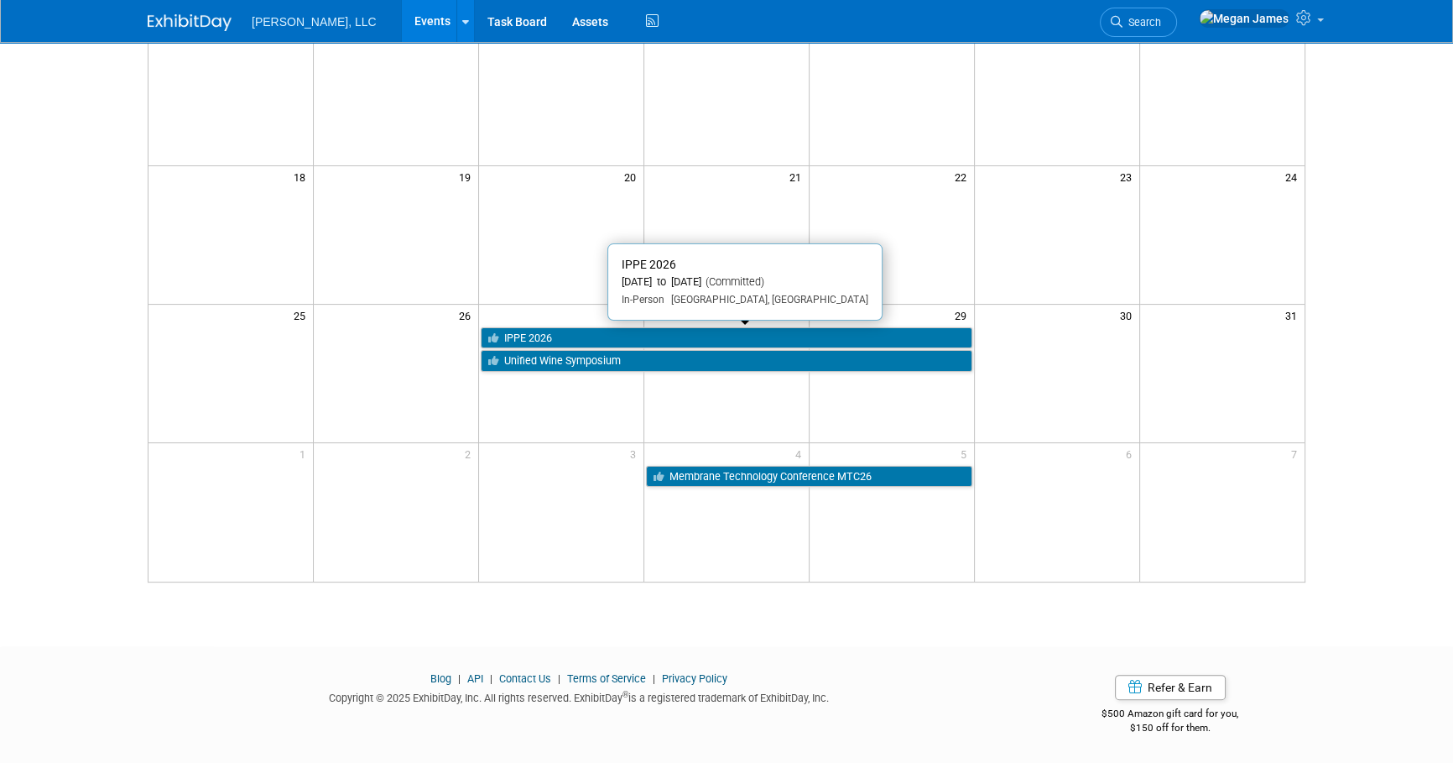
click at [621, 333] on link "IPPE 2026" at bounding box center [727, 338] width 492 height 22
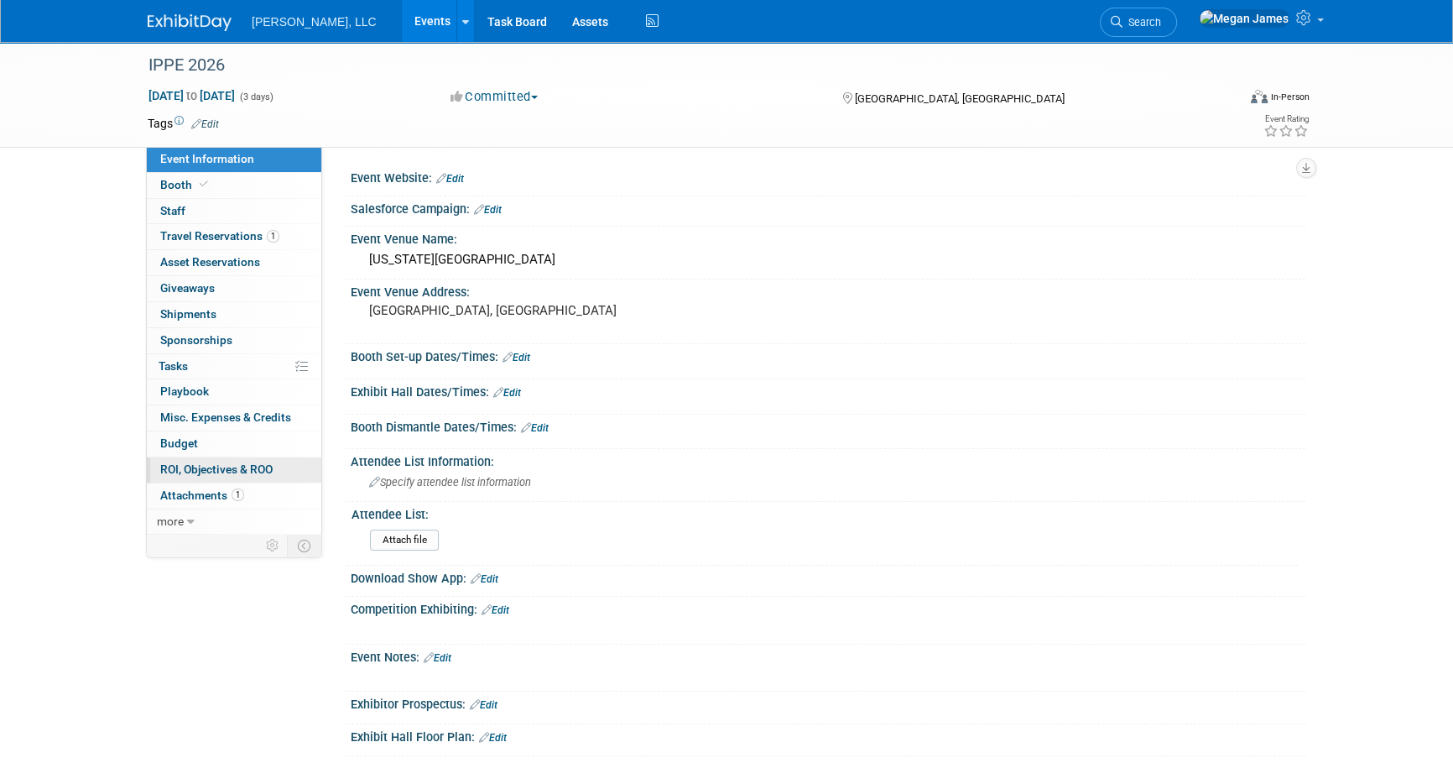
click at [188, 464] on span "ROI, Objectives & ROO 0" at bounding box center [216, 468] width 112 height 13
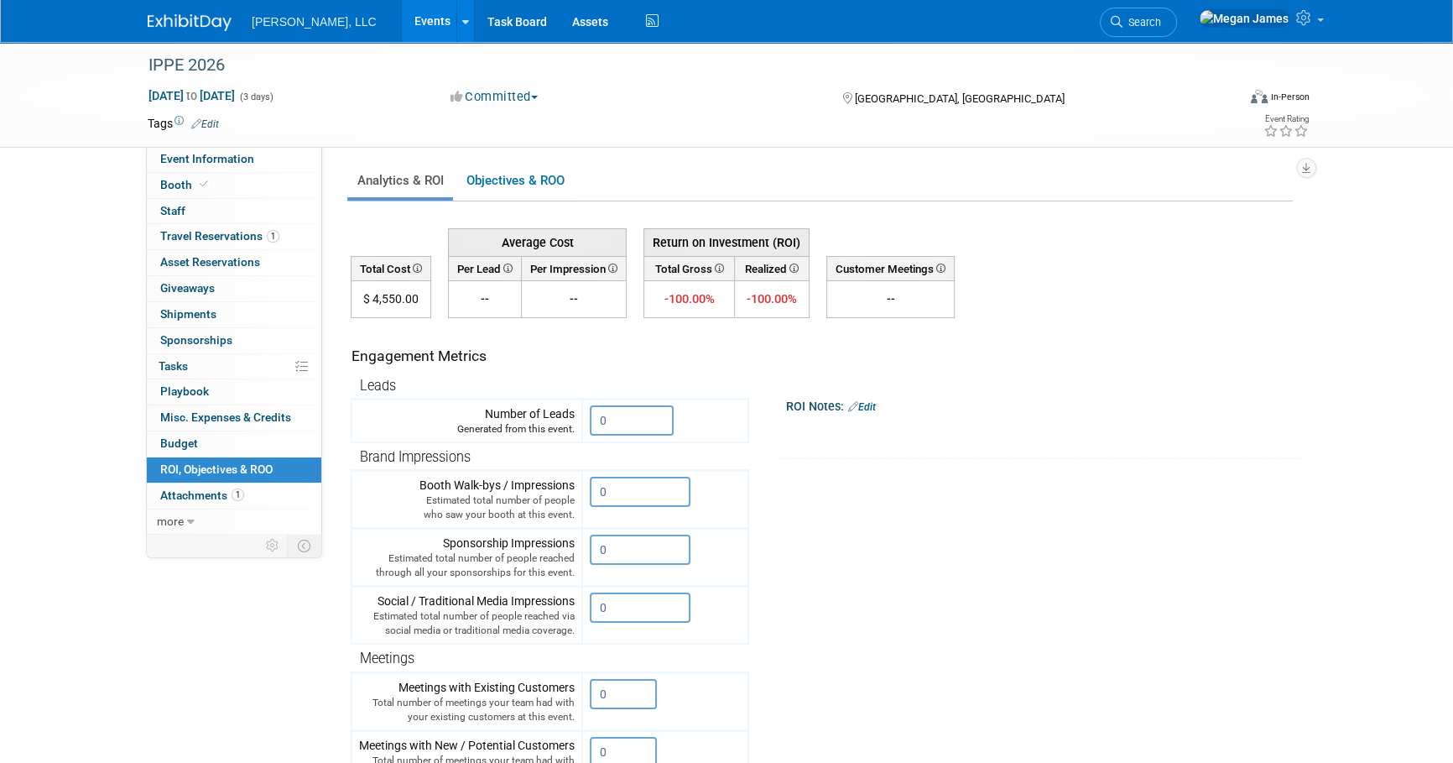
click at [402, 21] on link "Events" at bounding box center [432, 21] width 61 height 42
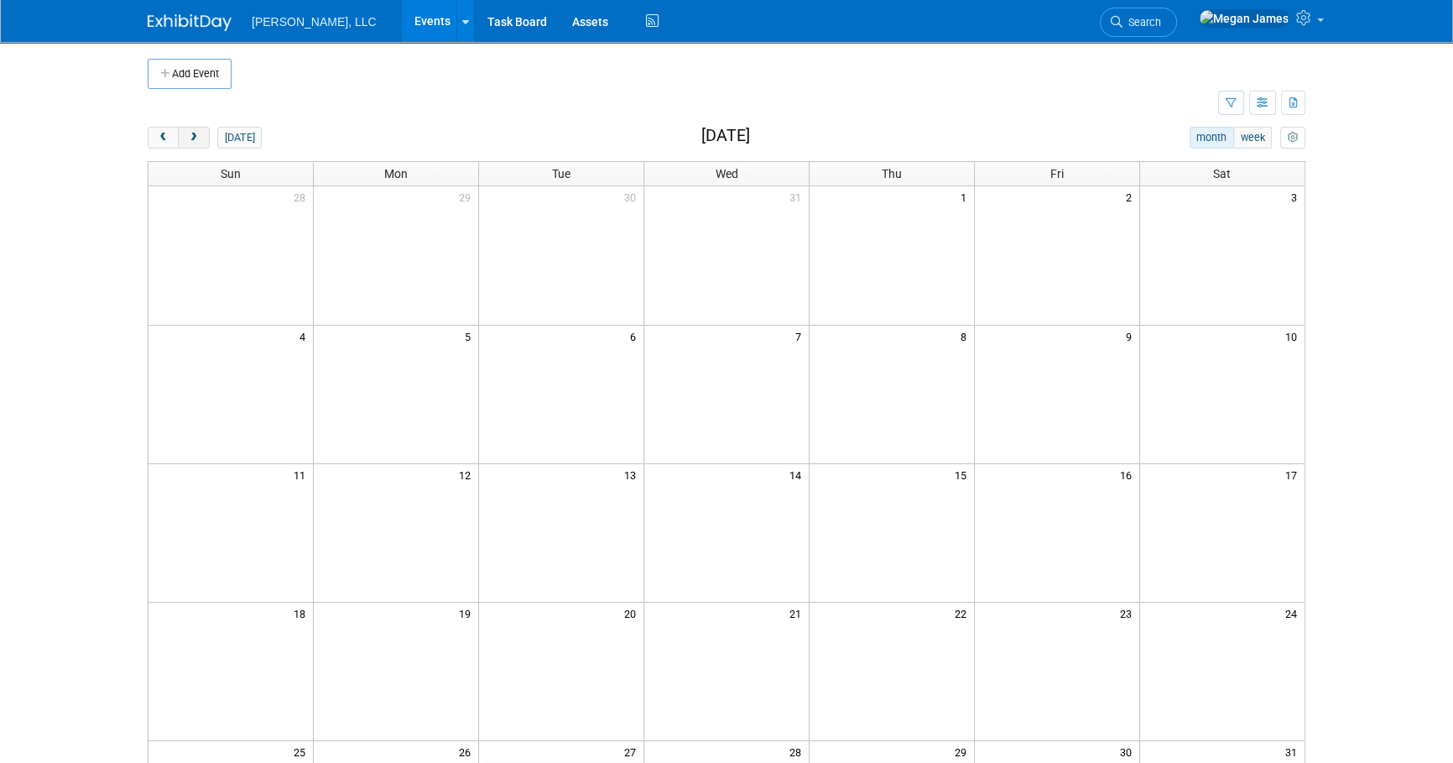
click at [200, 140] on button "next" at bounding box center [193, 138] width 31 height 22
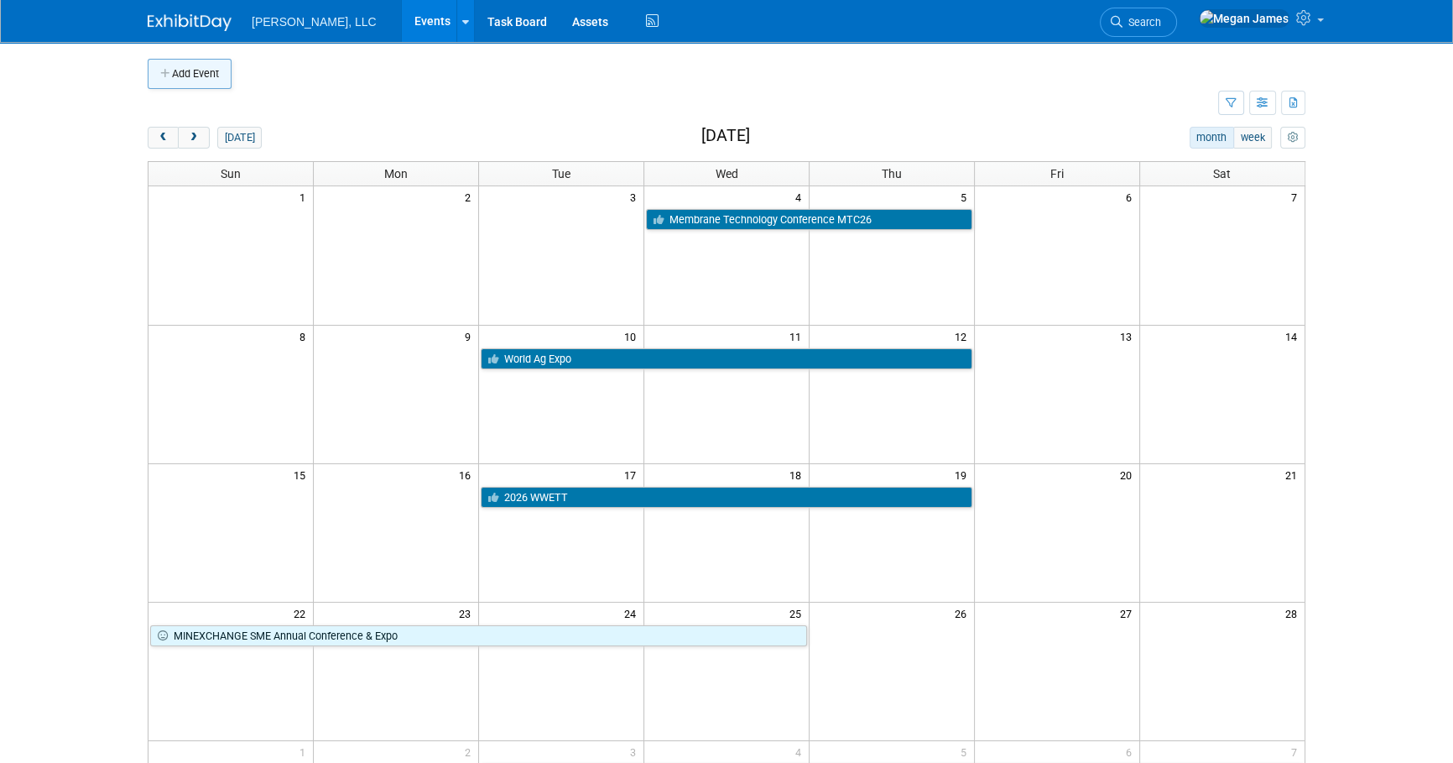
click at [209, 77] on button "Add Event" at bounding box center [190, 74] width 84 height 30
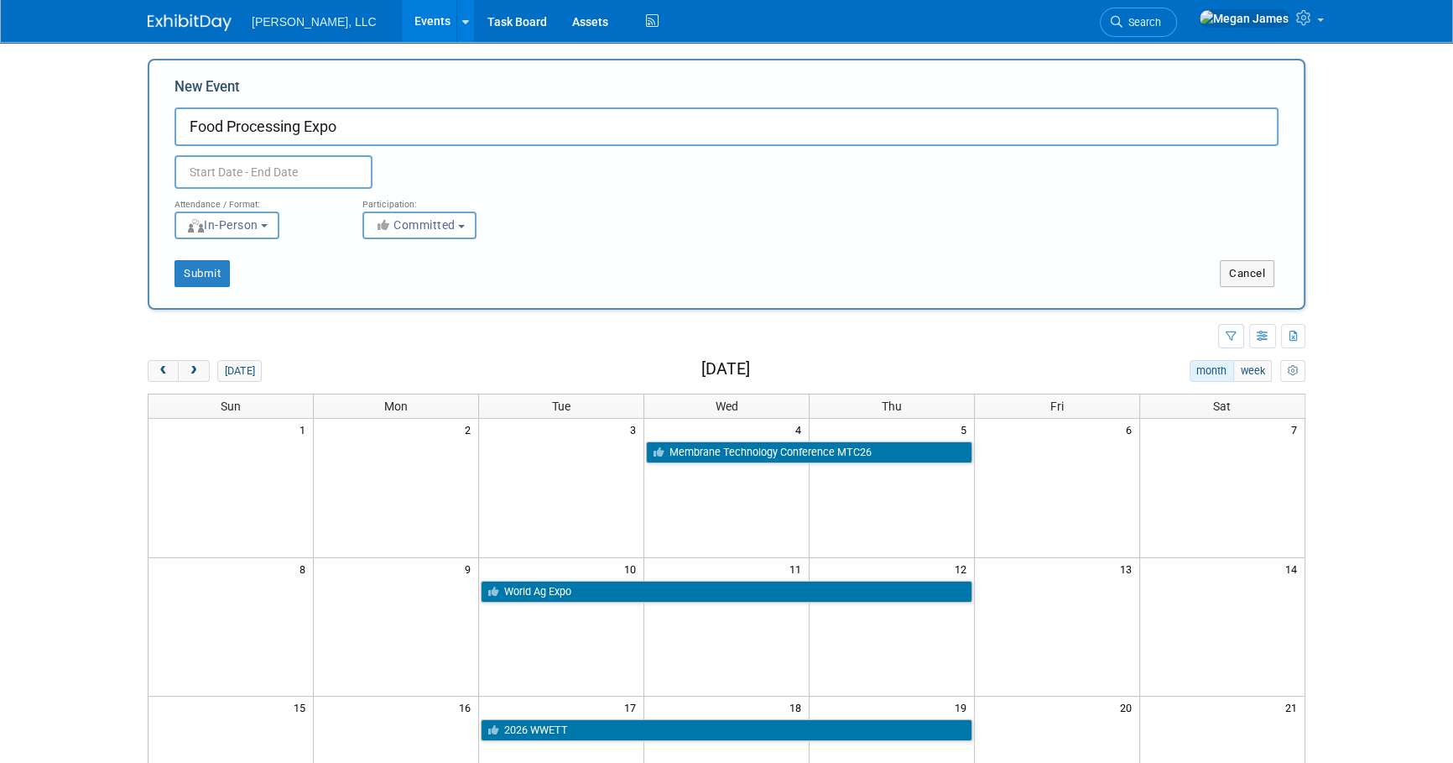
type input "Food Processing Expo"
click at [221, 183] on input "text" at bounding box center [273, 172] width 198 height 34
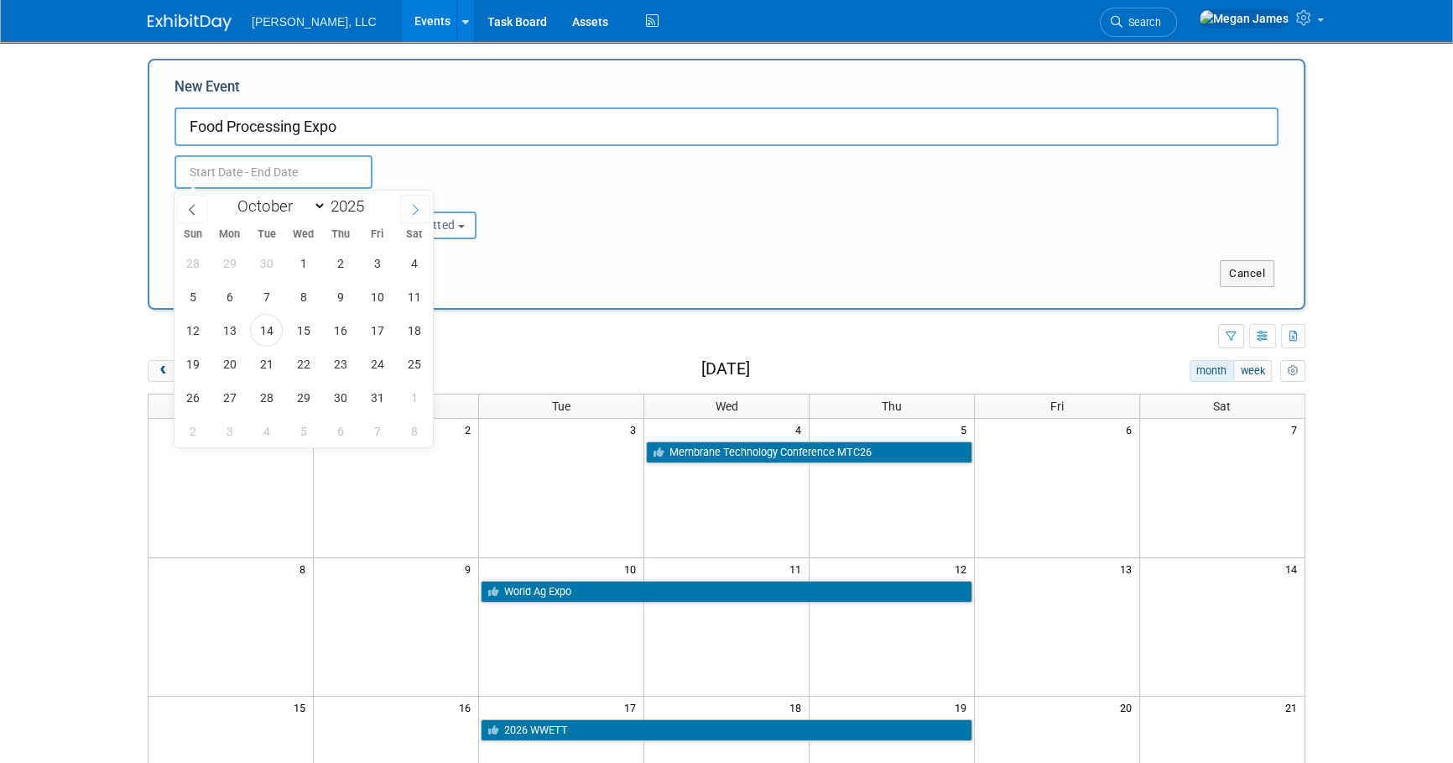
click at [412, 211] on icon at bounding box center [415, 210] width 12 height 12
select select "11"
click at [412, 211] on icon at bounding box center [415, 210] width 12 height 12
type input "2026"
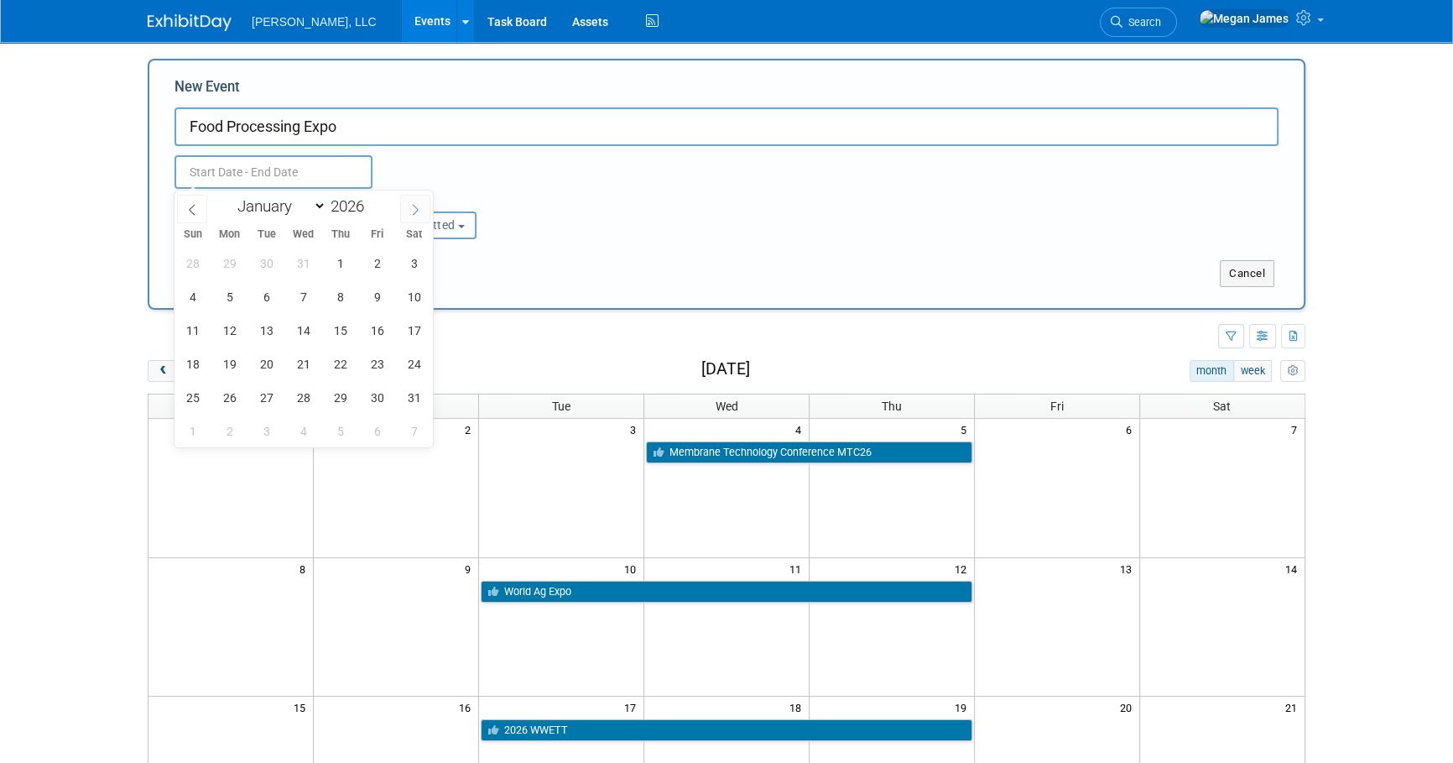
click at [412, 211] on icon at bounding box center [415, 210] width 12 height 12
select select "1"
click at [311, 262] on span "4" at bounding box center [303, 263] width 33 height 33
click at [377, 264] on span "6" at bounding box center [377, 263] width 33 height 33
type input "Feb 4, 2026 to Feb 6, 2026"
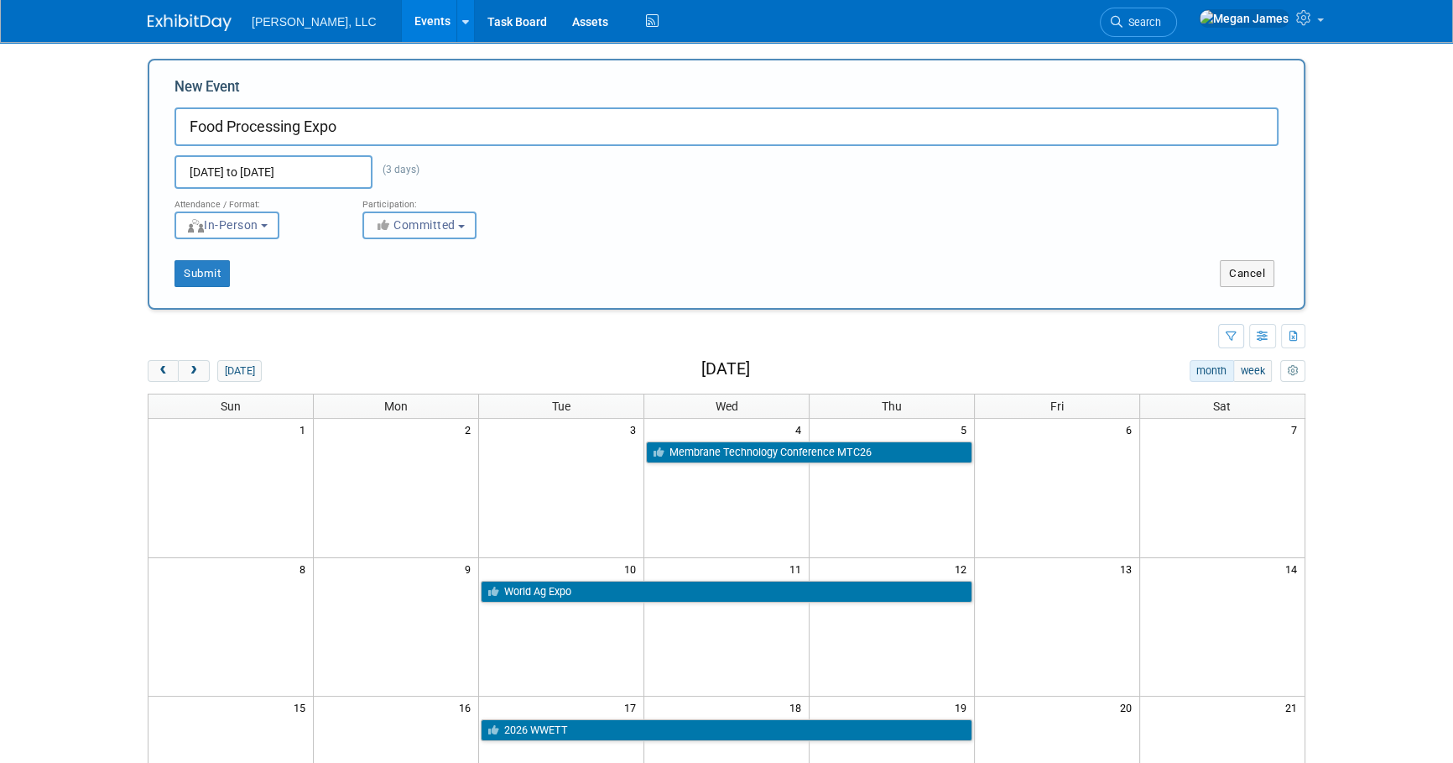
click at [453, 228] on span "Committed" at bounding box center [414, 224] width 81 height 13
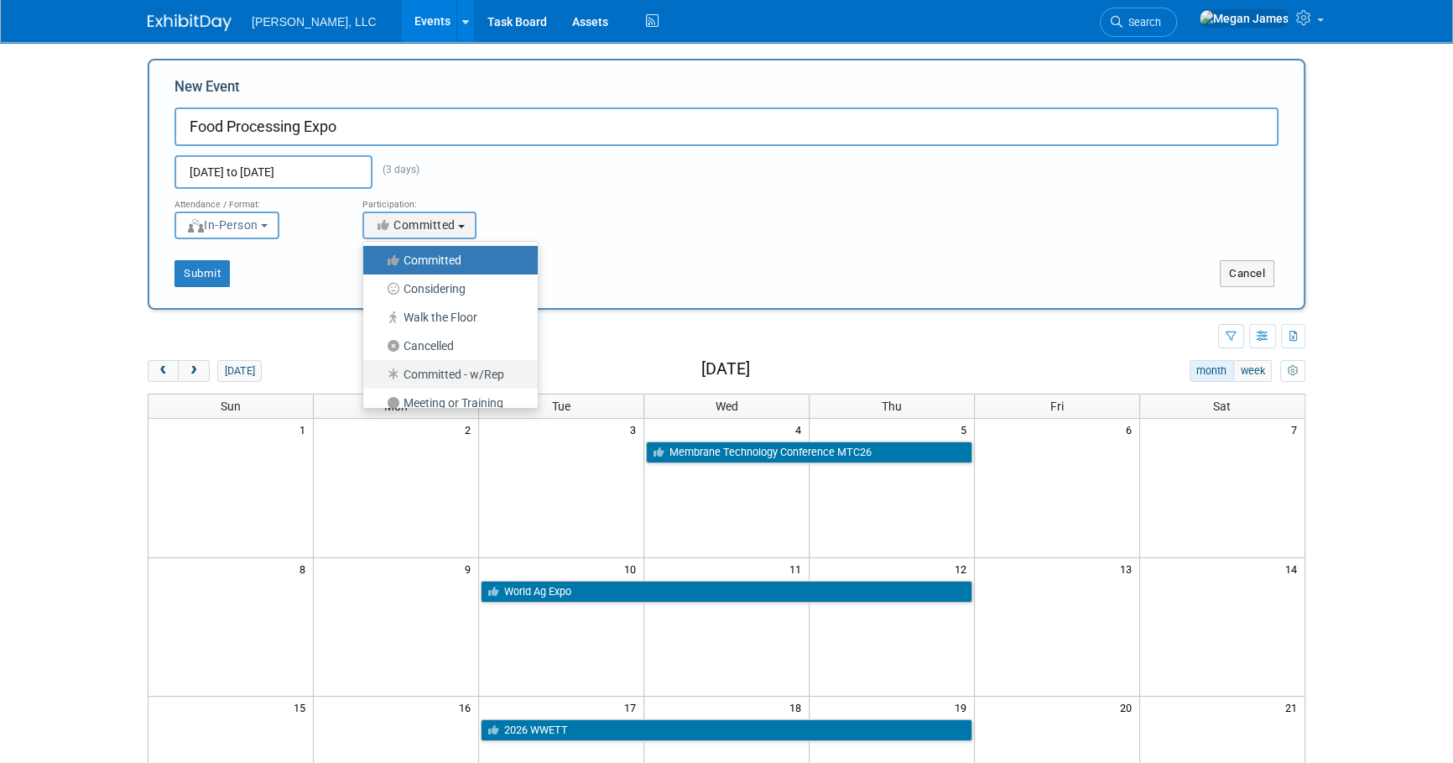
click at [469, 366] on label "Committed - w/Rep" at bounding box center [446, 374] width 149 height 22
click at [378, 369] on input "Committed - w/Rep" at bounding box center [372, 374] width 11 height 11
select select "103"
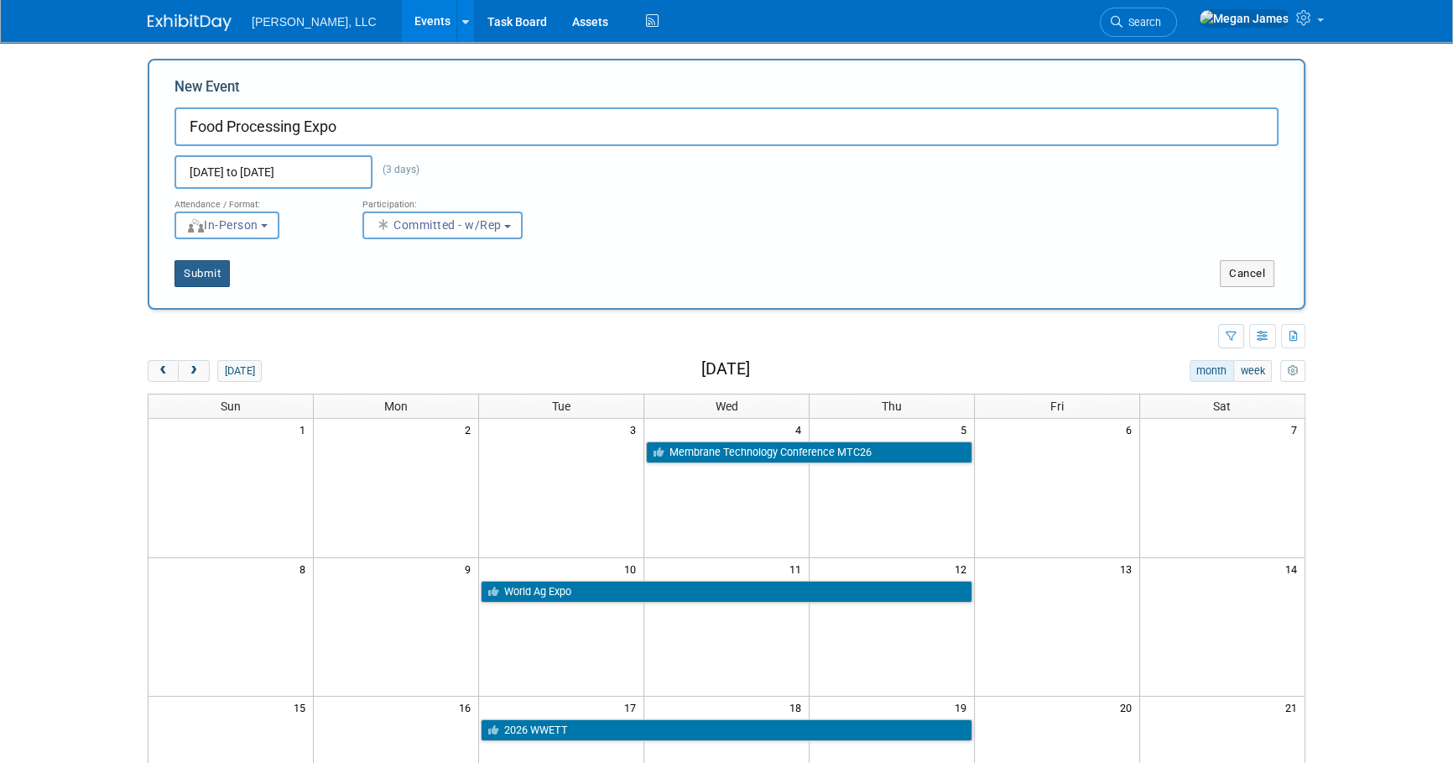
click at [216, 280] on button "Submit" at bounding box center [201, 273] width 55 height 27
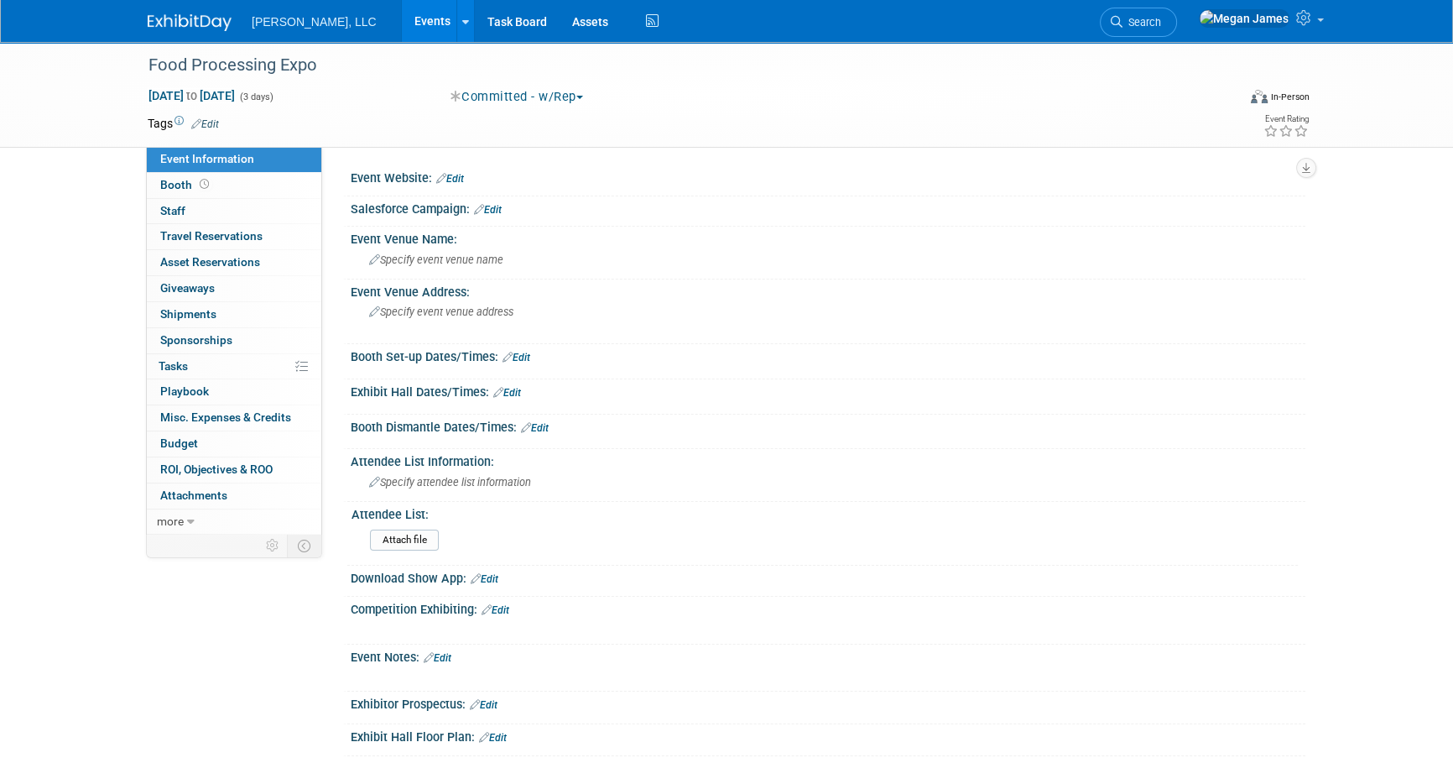
click at [402, 23] on link "Events" at bounding box center [432, 21] width 61 height 42
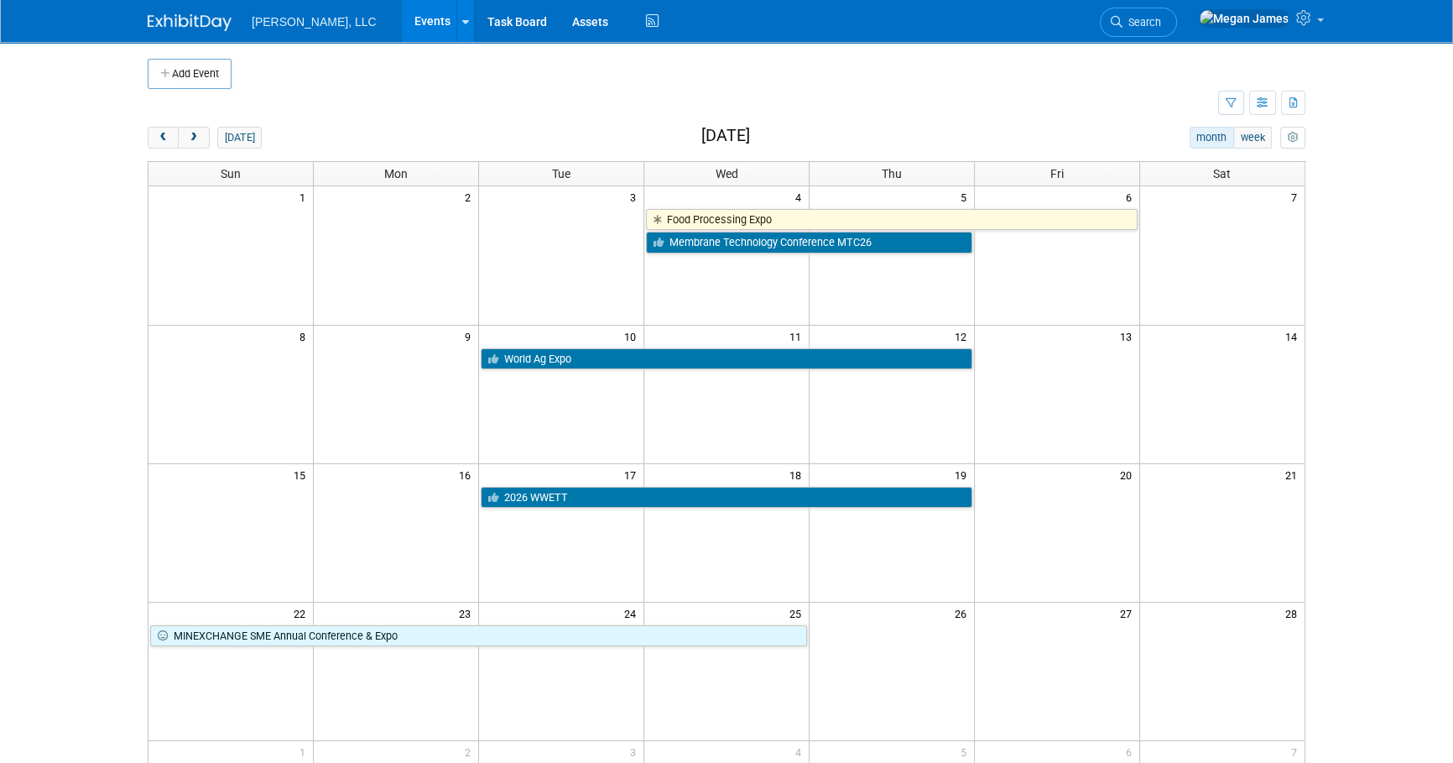
click at [1403, 332] on body "[PERSON_NAME], LLC Events Add Event Bulk Upload Events Shareable Event Boards R…" at bounding box center [726, 381] width 1453 height 763
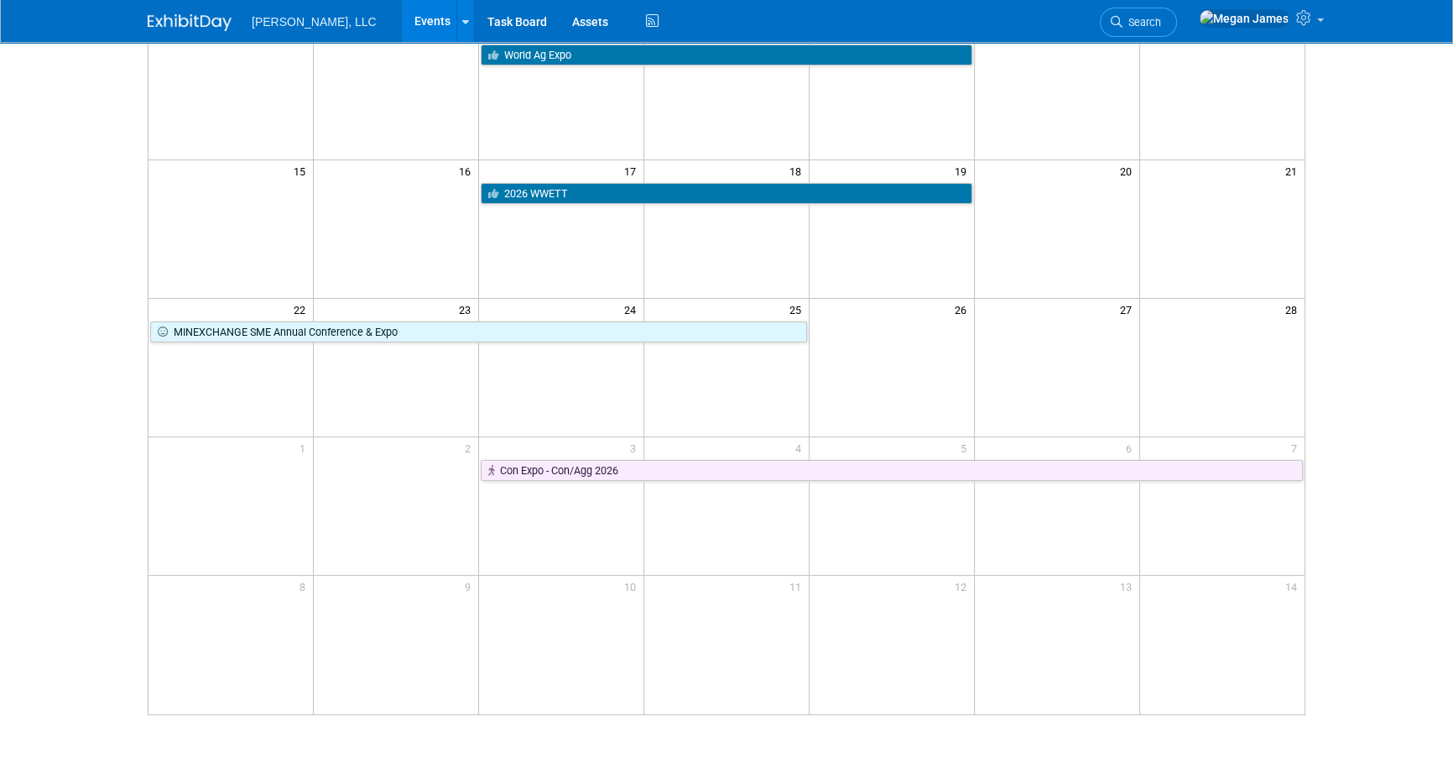
scroll to position [305, 0]
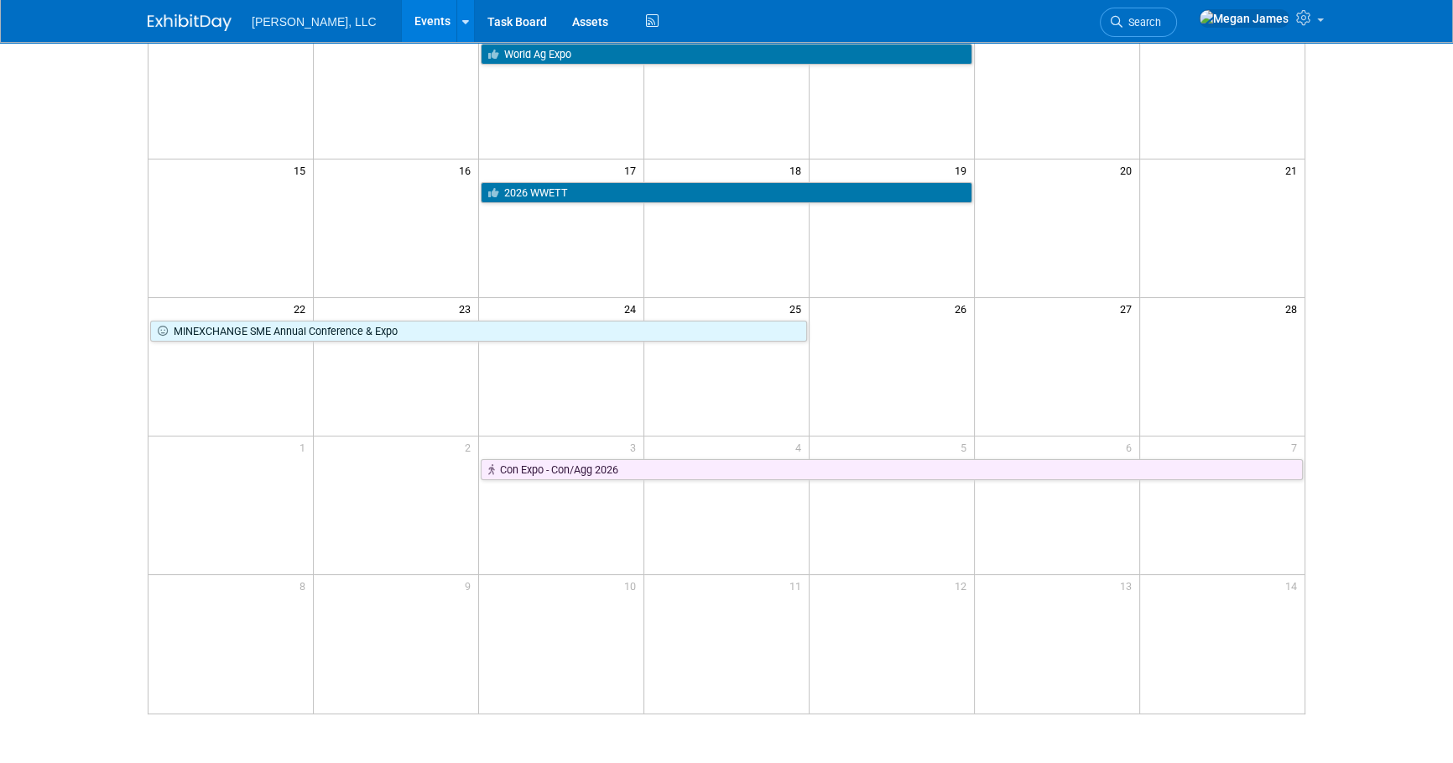
click at [1377, 458] on html "[PERSON_NAME], LLC Events Add Event Bulk Upload Events Shareable Event Boards R…" at bounding box center [726, 76] width 1453 height 763
click at [1366, 458] on html "[PERSON_NAME], LLC Events Add Event Bulk Upload Events Shareable Event Boards R…" at bounding box center [726, 76] width 1453 height 763
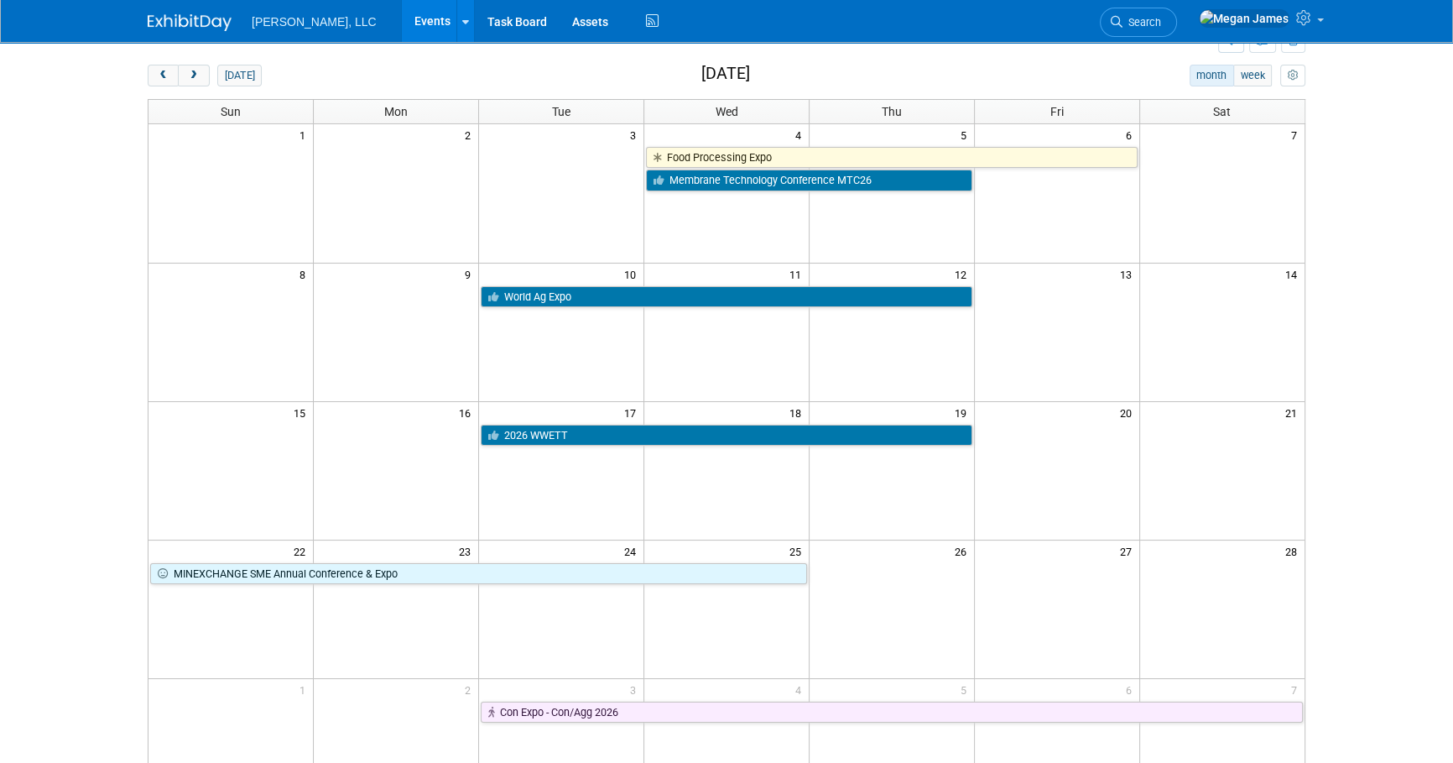
scroll to position [60, 0]
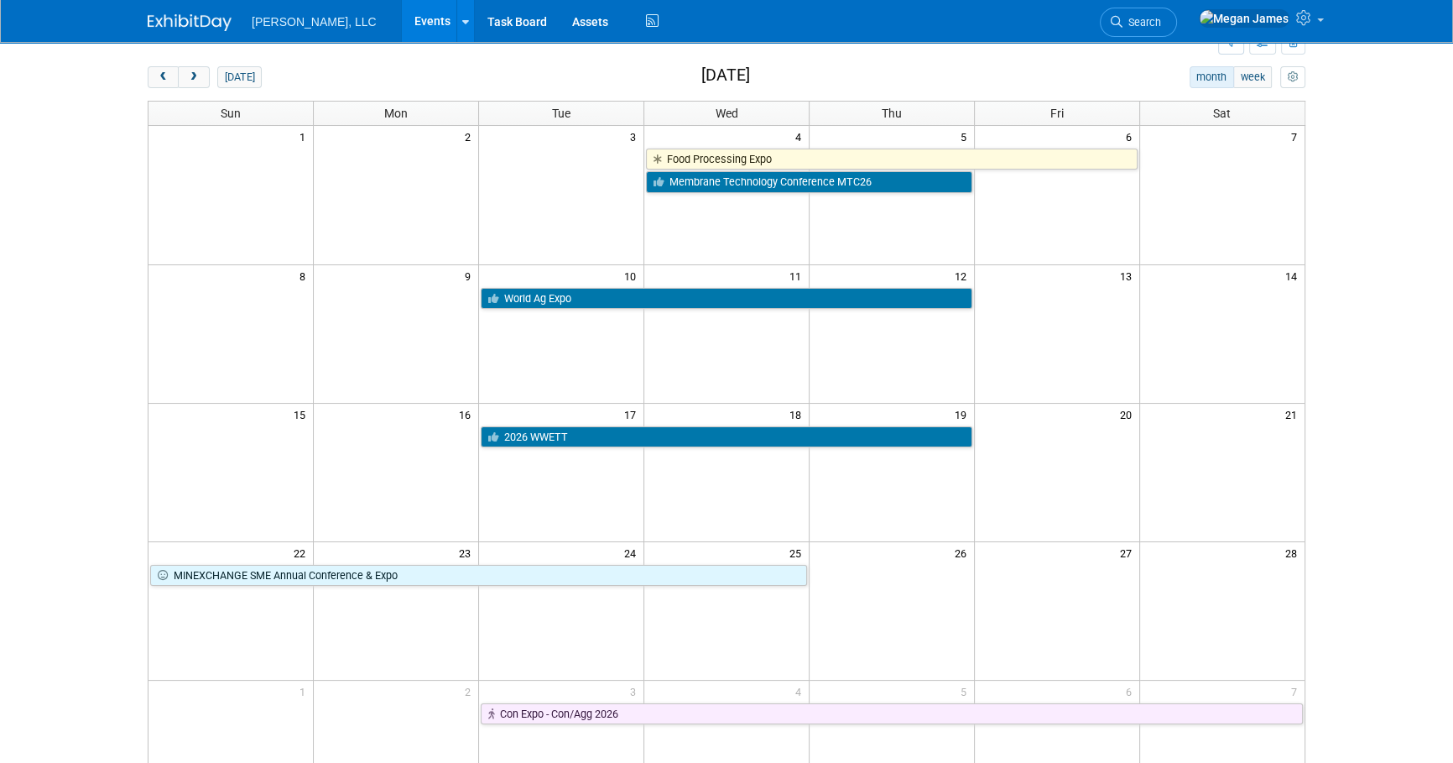
click at [1401, 309] on body "[PERSON_NAME], LLC Events Add Event Bulk Upload Events Shareable Event Boards R…" at bounding box center [726, 321] width 1453 height 763
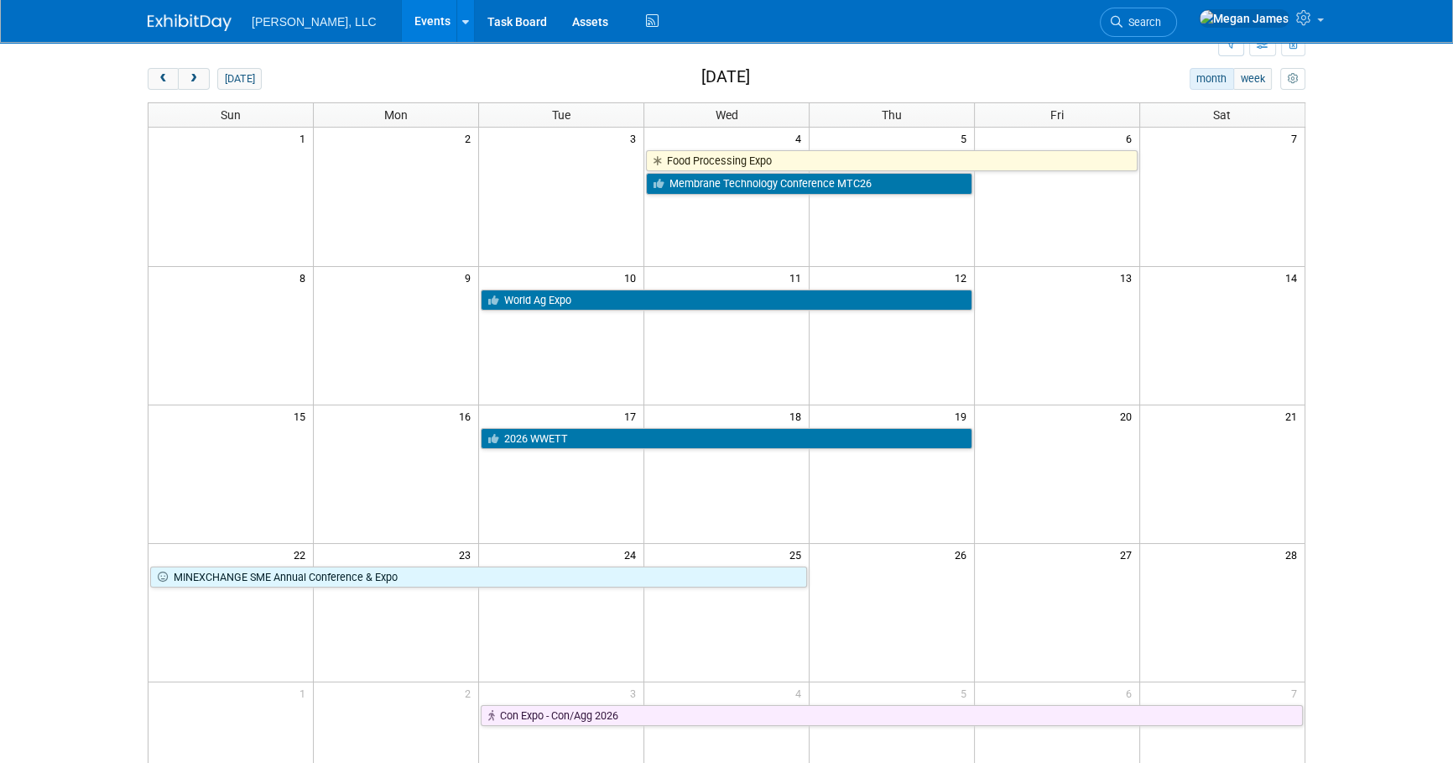
scroll to position [60, 0]
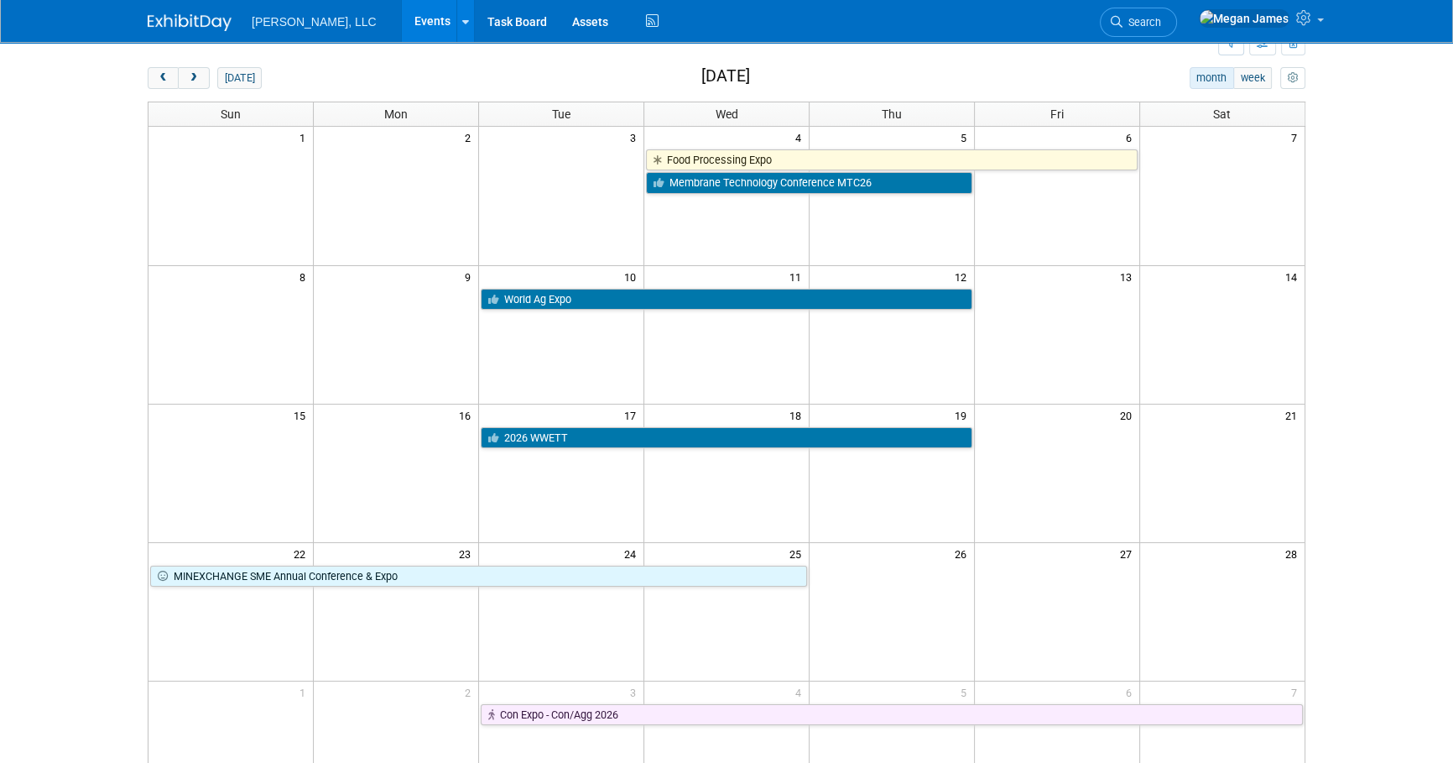
click at [1384, 292] on body "[PERSON_NAME], LLC Events Add Event Bulk Upload Events Shareable Event Boards R…" at bounding box center [726, 321] width 1453 height 763
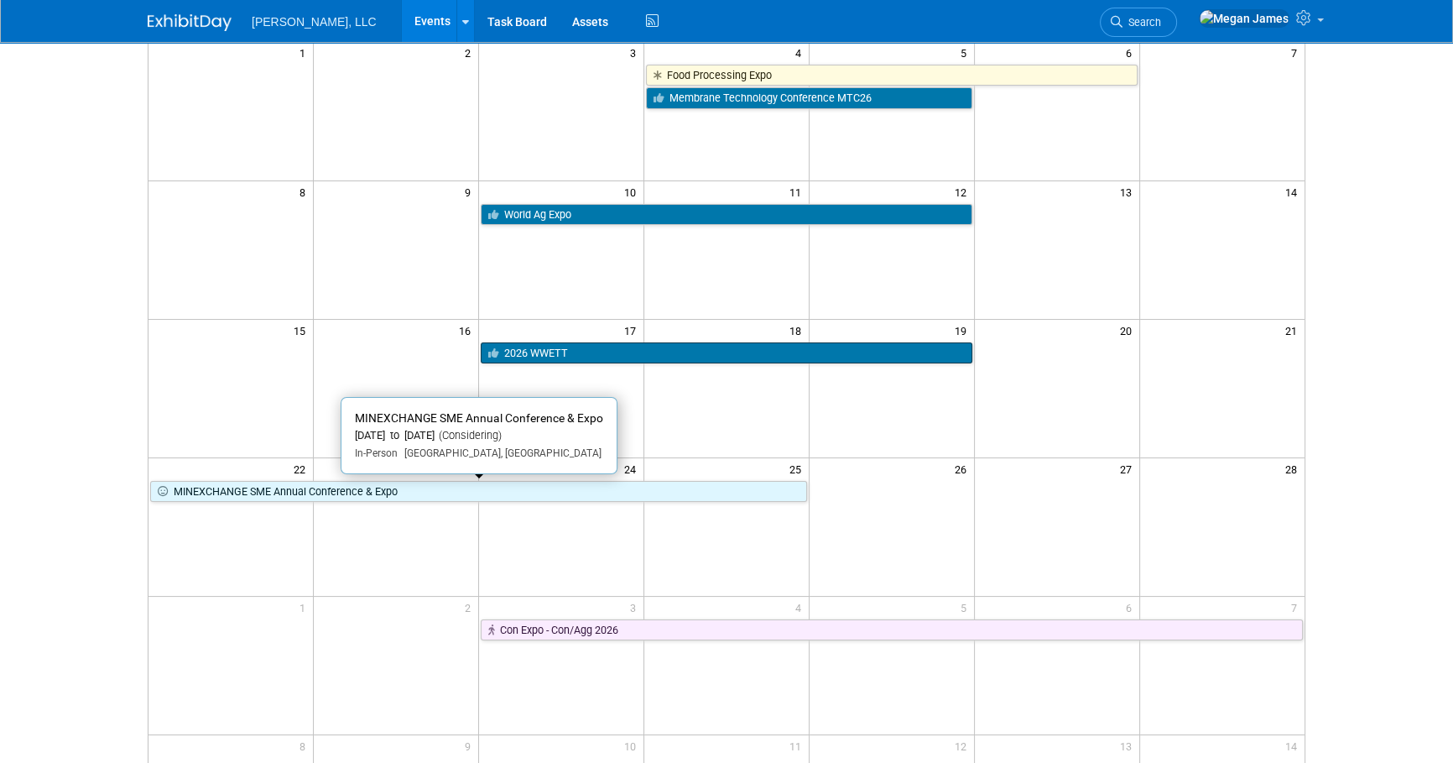
scroll to position [0, 0]
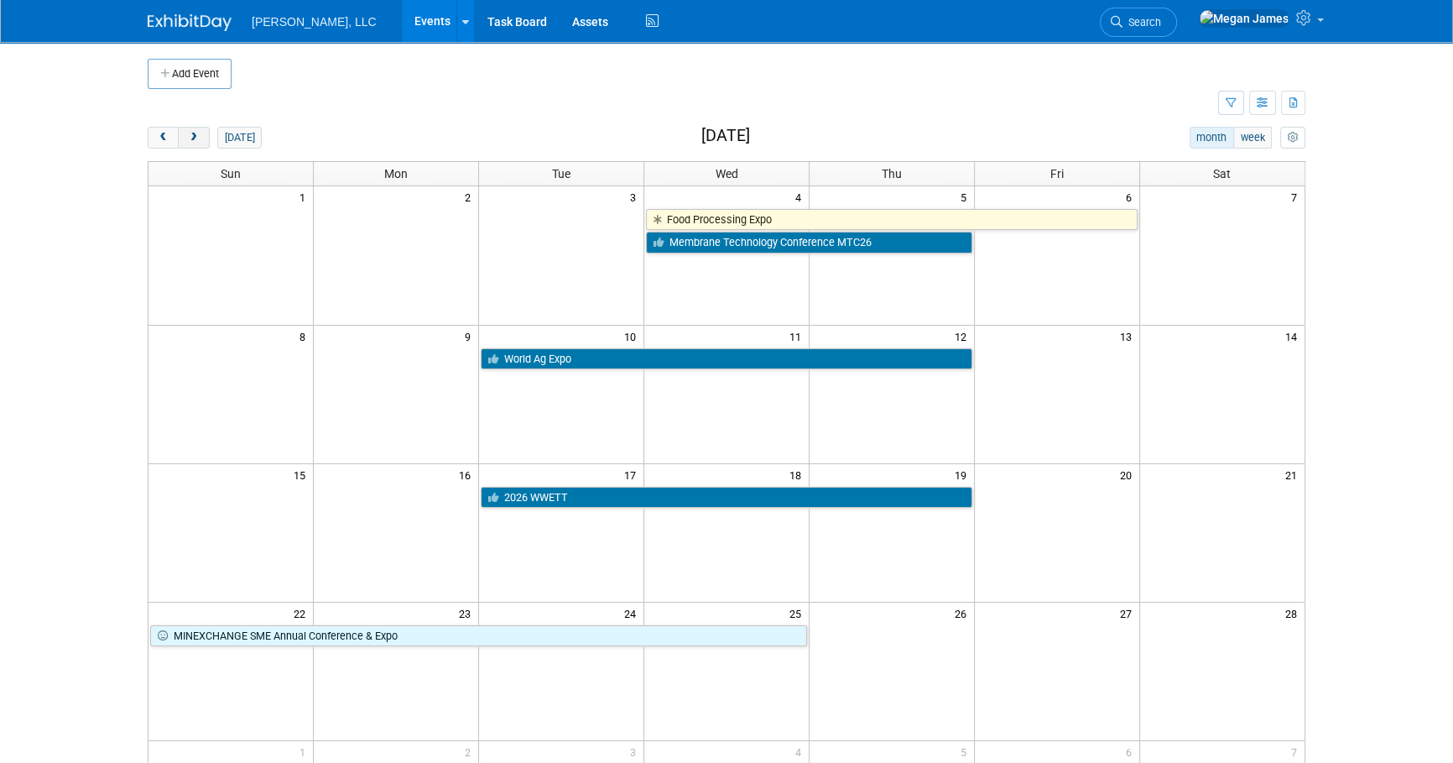
click at [206, 133] on button "next" at bounding box center [193, 138] width 31 height 22
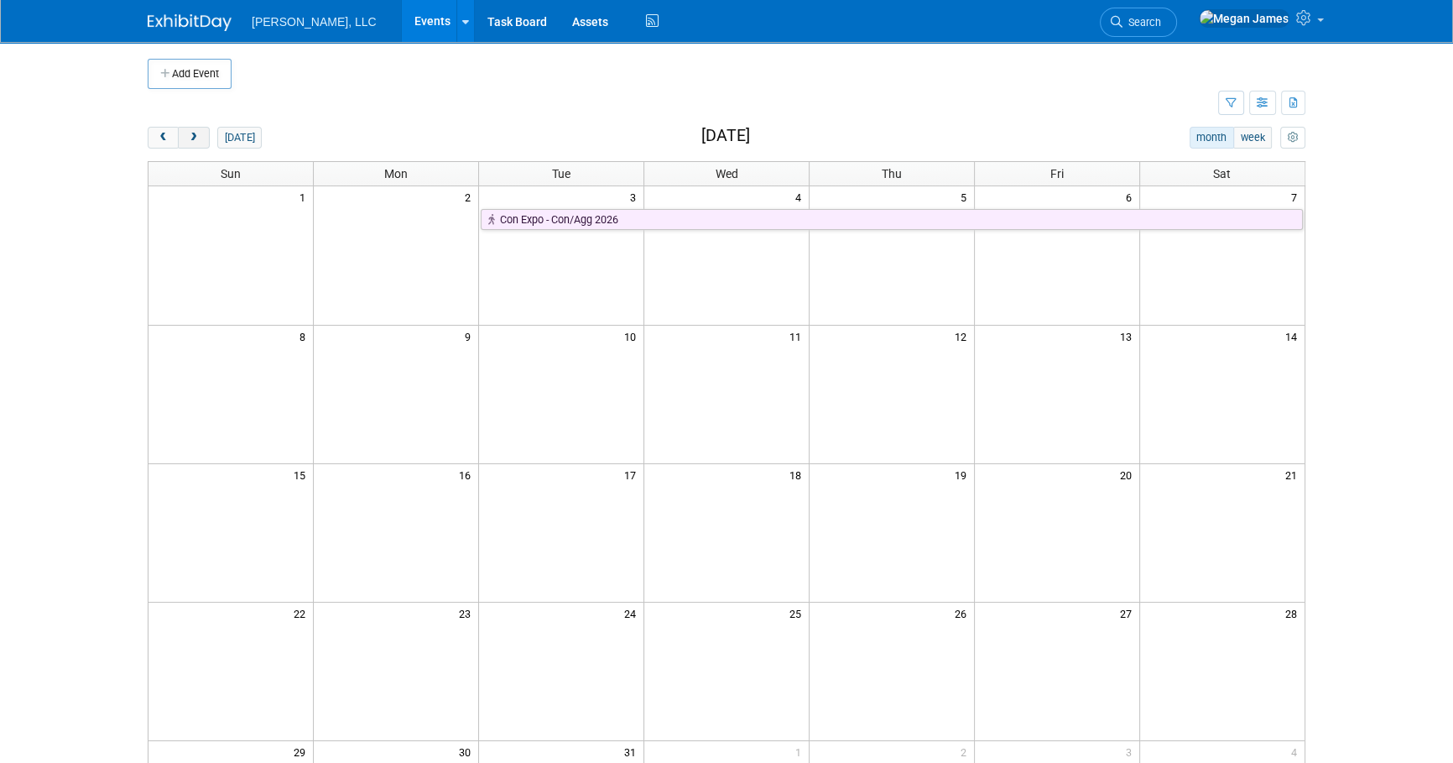
click at [200, 137] on button "next" at bounding box center [193, 138] width 31 height 22
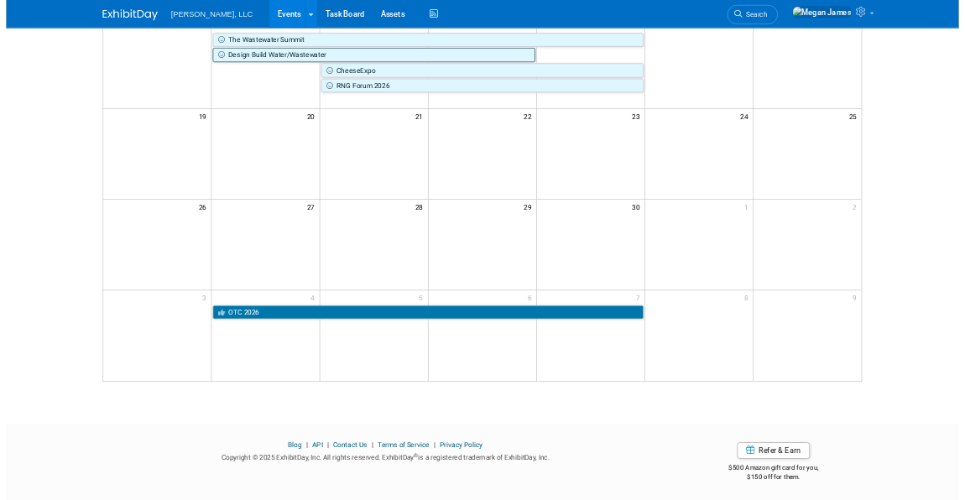
scroll to position [218, 0]
